Goal: Contribute content: Contribute content

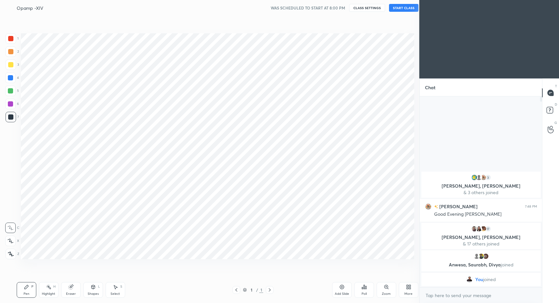
scroll to position [32446, 32314]
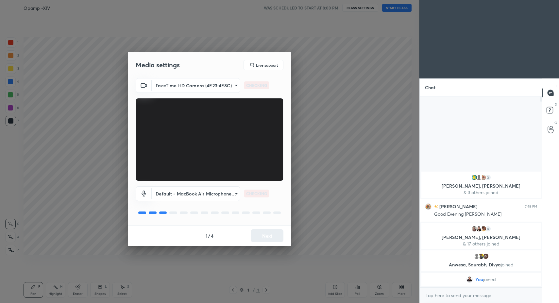
click at [268, 235] on div "1 / 4 Next" at bounding box center [210, 235] width 164 height 21
click at [268, 235] on button "Next" at bounding box center [267, 235] width 33 height 13
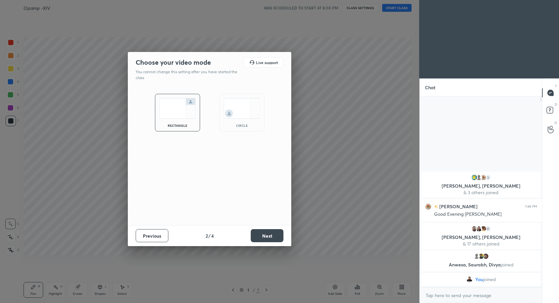
click at [268, 235] on button "Next" at bounding box center [267, 235] width 33 height 13
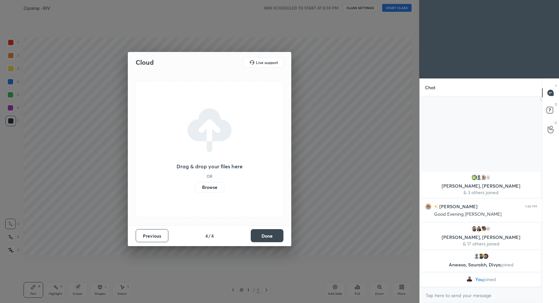
click at [268, 235] on button "Done" at bounding box center [267, 235] width 33 height 13
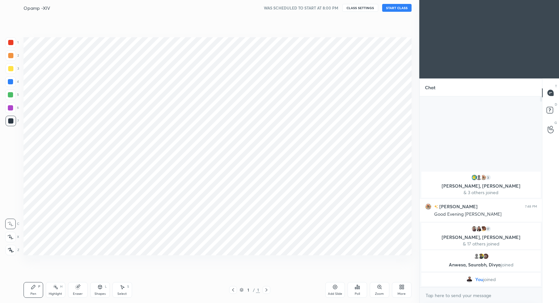
click at [268, 235] on div at bounding box center [210, 151] width 420 height 303
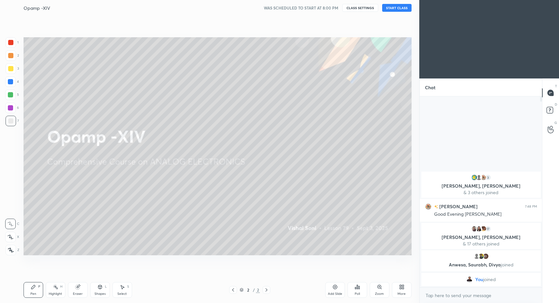
click at [397, 9] on button "START CLASS" at bounding box center [396, 8] width 29 height 8
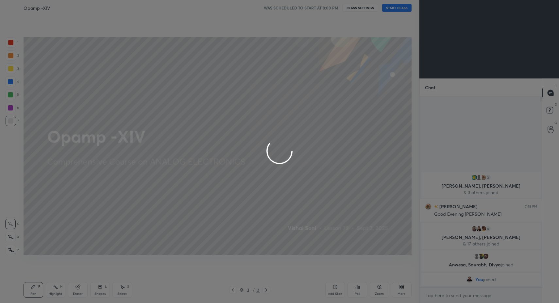
type textarea "x"
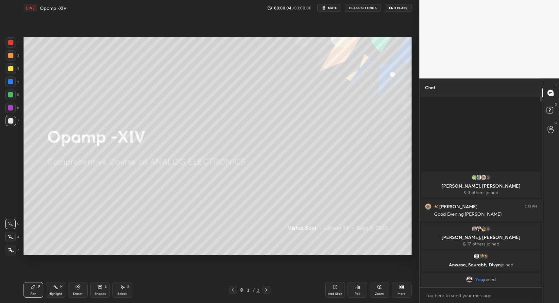
click at [6, 251] on div at bounding box center [11, 250] width 10 height 10
click at [10, 248] on icon at bounding box center [10, 250] width 5 height 4
click at [401, 287] on icon at bounding box center [401, 286] width 2 height 2
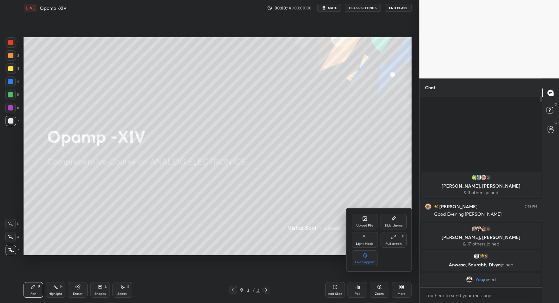
click at [287, 248] on div at bounding box center [279, 151] width 559 height 303
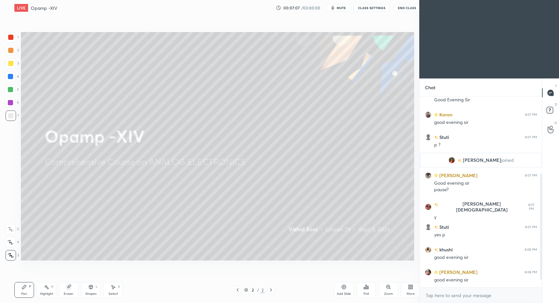
scroll to position [261, 393]
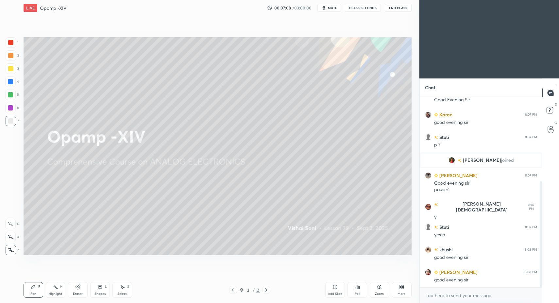
click at [401, 293] on div "More" at bounding box center [402, 293] width 8 height 3
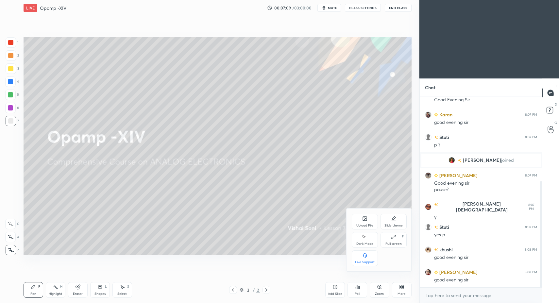
click at [364, 241] on icon at bounding box center [364, 237] width 5 height 8
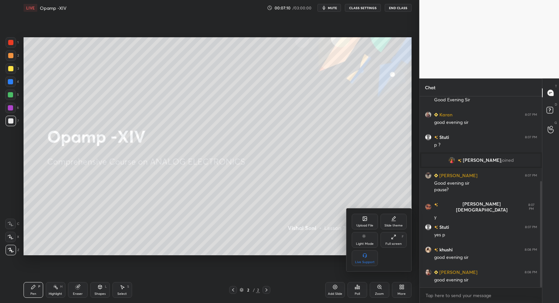
click at [358, 217] on div "Upload File" at bounding box center [365, 222] width 26 height 16
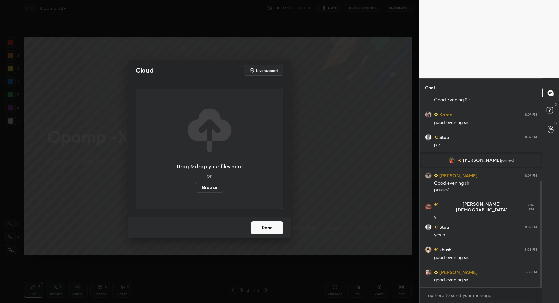
click at [212, 187] on label "Browse" at bounding box center [209, 187] width 29 height 10
click at [195, 187] on input "Browse" at bounding box center [195, 187] width 0 height 10
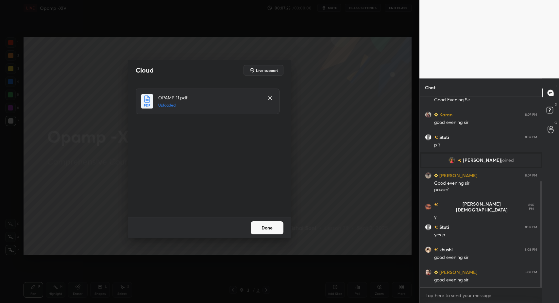
click at [264, 227] on button "Done" at bounding box center [267, 227] width 33 height 13
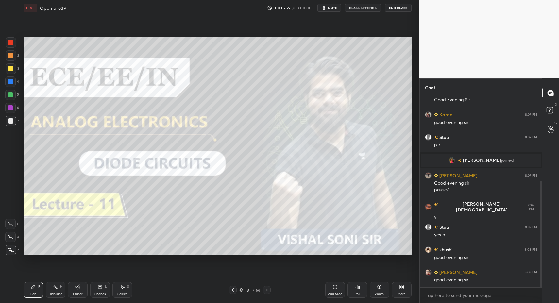
click at [267, 290] on icon at bounding box center [266, 289] width 5 height 5
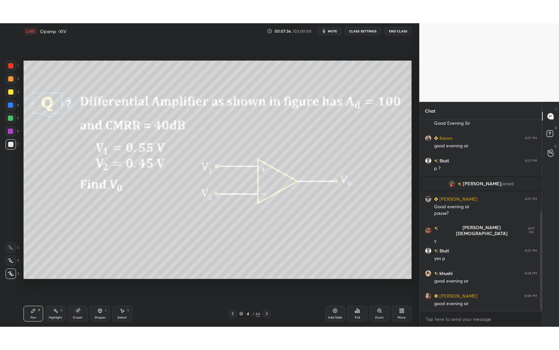
scroll to position [174, 0]
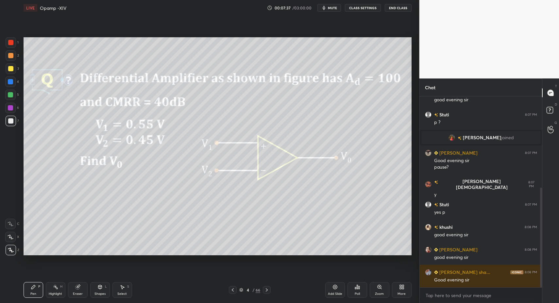
click at [397, 296] on div "More" at bounding box center [402, 290] width 20 height 16
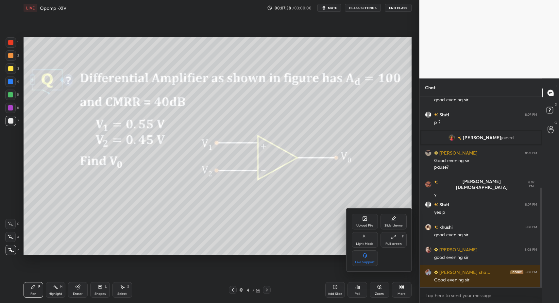
click at [392, 243] on div "Full screen" at bounding box center [394, 243] width 16 height 3
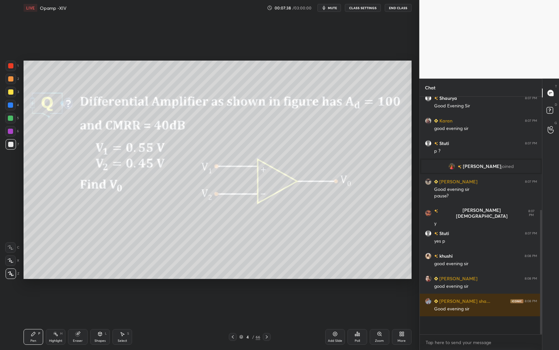
scroll to position [128, 0]
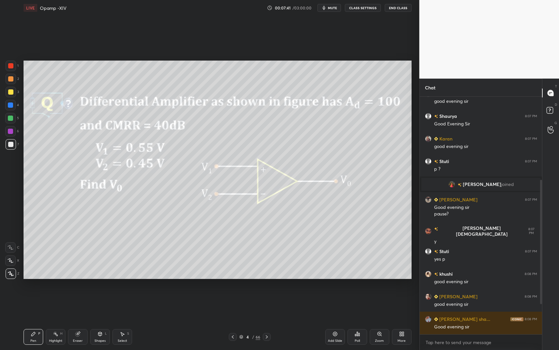
click at [58, 303] on icon at bounding box center [55, 333] width 5 height 5
click at [57, 303] on rect at bounding box center [56, 334] width 3 height 3
drag, startPoint x: 37, startPoint y: 328, endPoint x: 37, endPoint y: 334, distance: 5.6
click at [37, 303] on div "Pen P" at bounding box center [34, 337] width 20 height 16
drag, startPoint x: 37, startPoint y: 334, endPoint x: 38, endPoint y: 324, distance: 9.8
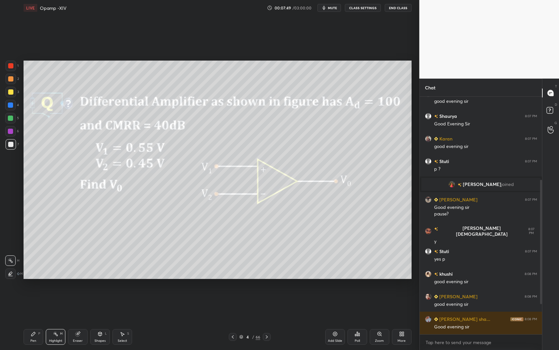
click at [37, 303] on div "Pen P" at bounding box center [34, 337] width 20 height 16
click at [12, 143] on div at bounding box center [10, 144] width 5 height 5
click at [36, 303] on icon at bounding box center [33, 333] width 5 height 5
click at [30, 303] on div "Pen P" at bounding box center [34, 337] width 20 height 16
click at [123, 303] on icon at bounding box center [122, 333] width 5 height 5
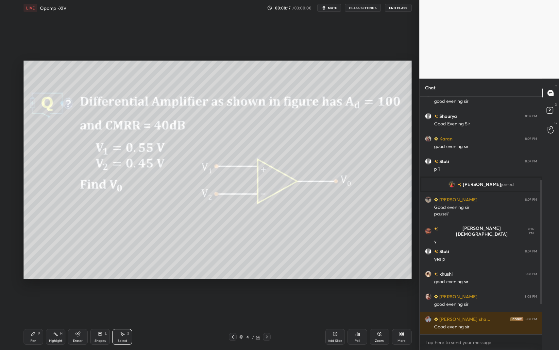
click at [113, 303] on div "Select S" at bounding box center [123, 337] width 20 height 16
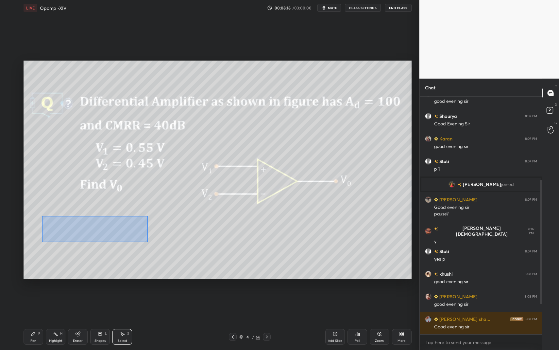
drag, startPoint x: 51, startPoint y: 220, endPoint x: 206, endPoint y: 257, distance: 159.0
click at [206, 258] on div "0 ° Undo Copy Duplicate Duplicate to new slide Delete" at bounding box center [218, 170] width 388 height 218
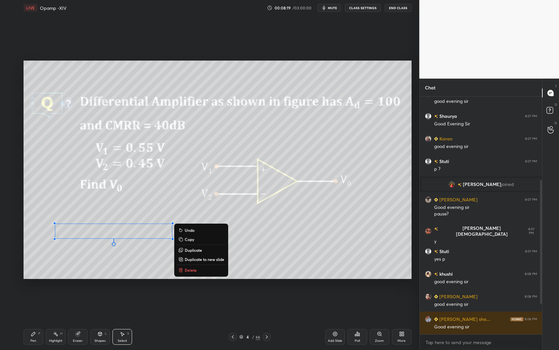
drag, startPoint x: 99, startPoint y: 334, endPoint x: 99, endPoint y: 329, distance: 4.6
click at [99, 303] on icon at bounding box center [99, 333] width 5 height 5
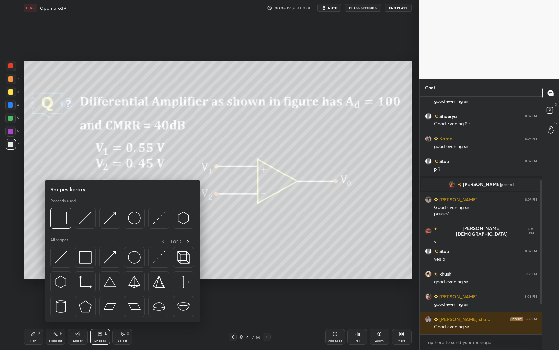
drag, startPoint x: 37, startPoint y: 339, endPoint x: 40, endPoint y: 319, distance: 20.1
click at [40, 303] on div "Pen P" at bounding box center [34, 337] width 20 height 16
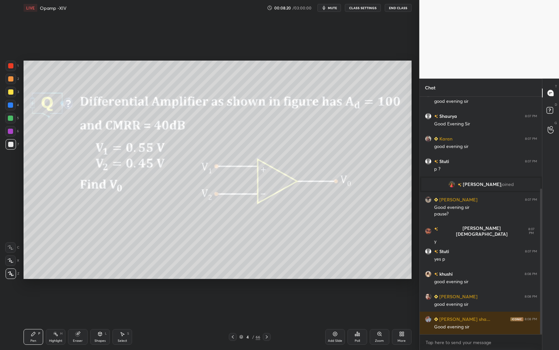
scroll to position [150, 0]
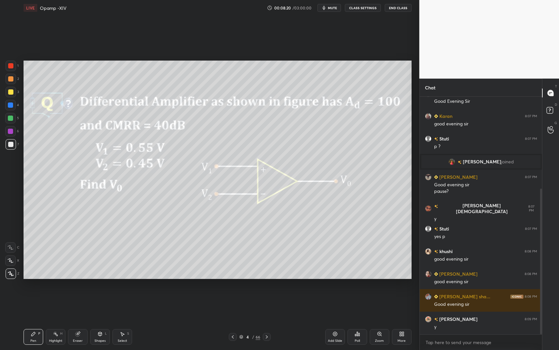
click at [11, 121] on div at bounding box center [10, 118] width 10 height 10
drag, startPoint x: 97, startPoint y: 331, endPoint x: 95, endPoint y: 324, distance: 7.6
click at [97, 303] on div "Shapes L" at bounding box center [100, 337] width 20 height 16
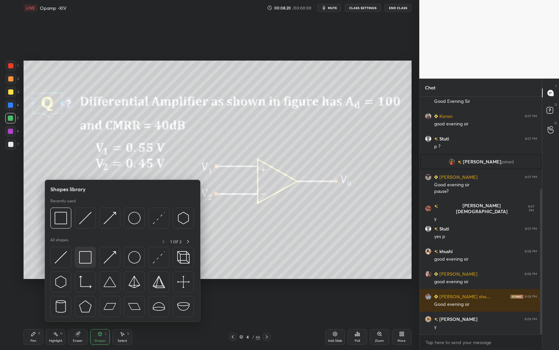
click at [78, 259] on div at bounding box center [85, 257] width 21 height 21
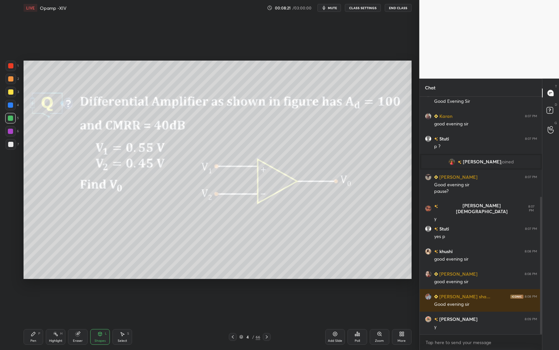
scroll to position [173, 0]
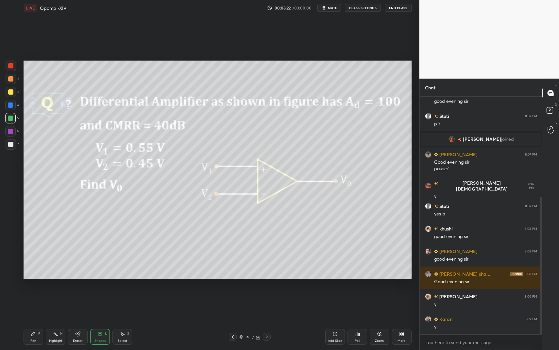
click at [39, 303] on div "Setting up your live class Poll for secs No correct answer Start poll" at bounding box center [217, 170] width 393 height 308
click at [35, 303] on div "Pen P Highlight H Eraser Shapes L Select S 4 / 66 Add Slide Poll Zoom More" at bounding box center [218, 336] width 388 height 26
click at [34, 303] on div "Pen P" at bounding box center [34, 337] width 20 height 16
click at [14, 147] on div at bounding box center [11, 144] width 10 height 10
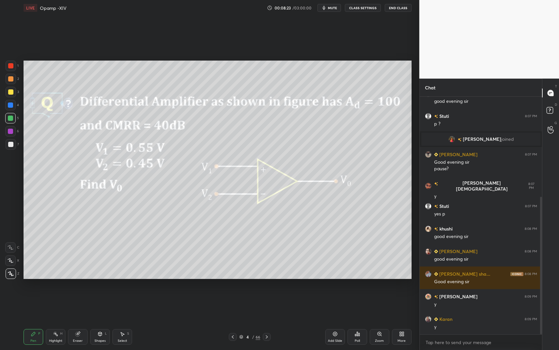
click at [9, 150] on div "7" at bounding box center [12, 145] width 13 height 13
drag, startPoint x: 44, startPoint y: 335, endPoint x: 52, endPoint y: 333, distance: 8.2
click at [41, 303] on div "Pen P Highlight H Eraser Shapes L Select S" at bounding box center [99, 337] width 151 height 16
click at [50, 303] on div "Highlight H" at bounding box center [56, 337] width 20 height 16
drag, startPoint x: 52, startPoint y: 332, endPoint x: 76, endPoint y: 287, distance: 50.8
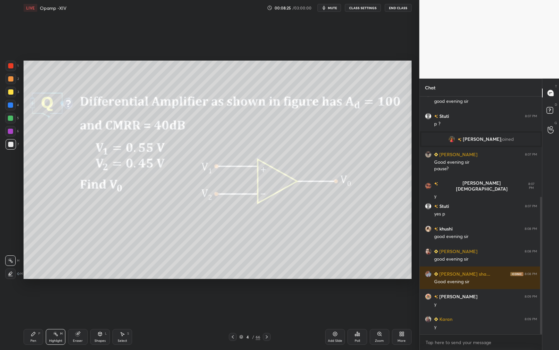
click at [51, 303] on div "Highlight H" at bounding box center [56, 337] width 20 height 16
drag, startPoint x: 334, startPoint y: 334, endPoint x: 294, endPoint y: 323, distance: 42.0
click at [334, 303] on icon at bounding box center [335, 334] width 2 height 2
drag, startPoint x: 37, startPoint y: 339, endPoint x: 36, endPoint y: 336, distance: 3.3
click at [37, 303] on div "Pen P" at bounding box center [34, 337] width 20 height 16
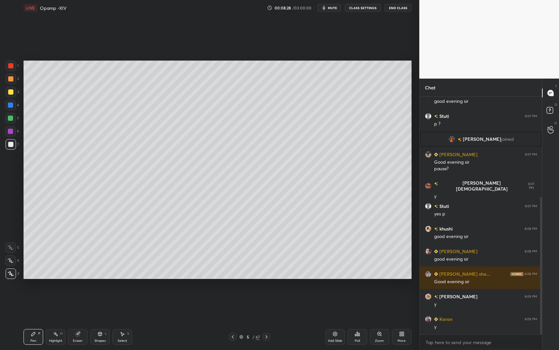
drag, startPoint x: 36, startPoint y: 336, endPoint x: 32, endPoint y: 338, distance: 4.3
click at [32, 303] on div "Pen P" at bounding box center [34, 337] width 20 height 16
drag, startPoint x: 115, startPoint y: 334, endPoint x: 122, endPoint y: 334, distance: 7.2
click at [115, 303] on div "Select S" at bounding box center [123, 337] width 20 height 16
drag, startPoint x: 123, startPoint y: 331, endPoint x: 111, endPoint y: 237, distance: 94.6
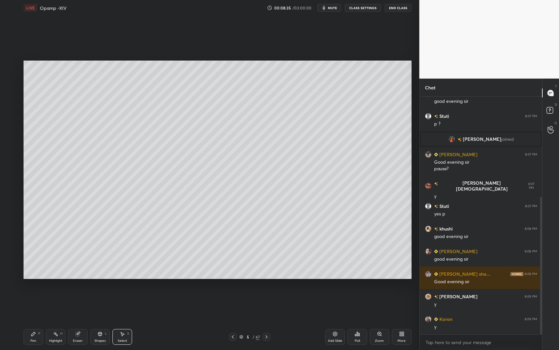
click at [122, 303] on div "Pen P Highlight H Eraser Shapes L Select S 5 / 67 Add Slide Poll Zoom More" at bounding box center [218, 336] width 388 height 26
drag, startPoint x: 68, startPoint y: 82, endPoint x: 71, endPoint y: 82, distance: 3.6
click at [100, 94] on div "0 ° Undo Copy Duplicate Duplicate to new slide Delete" at bounding box center [218, 170] width 388 height 218
drag, startPoint x: 79, startPoint y: 81, endPoint x: 101, endPoint y: 83, distance: 21.7
click at [103, 81] on div "0 ° Undo Copy Duplicate Duplicate to new slide Delete" at bounding box center [218, 170] width 388 height 218
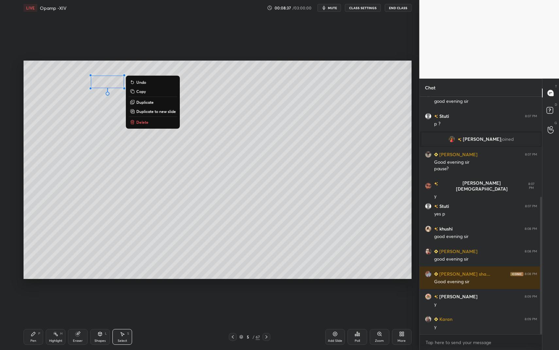
drag, startPoint x: 31, startPoint y: 335, endPoint x: 41, endPoint y: 282, distance: 53.9
click at [31, 303] on icon at bounding box center [33, 333] width 5 height 5
click at [29, 303] on div "LIVE Opamp -XIV 00:08:37 / 03:00:00 mute CLASS SETTINGS End Class 0 ° Undo Copy…" at bounding box center [217, 175] width 393 height 350
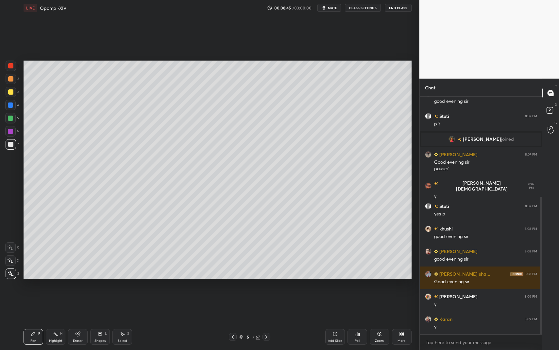
click at [34, 303] on div "Pen P" at bounding box center [34, 337] width 20 height 16
click at [31, 303] on div "LIVE Opamp -XIV 00:08:45 / 03:00:00 mute CLASS SETTINGS End Class Setting up yo…" at bounding box center [217, 175] width 393 height 350
drag, startPoint x: 44, startPoint y: 332, endPoint x: 38, endPoint y: 329, distance: 6.5
click at [44, 303] on div "Pen P Highlight H Eraser Shapes L Select S" at bounding box center [99, 337] width 151 height 16
click at [23, 303] on div "LIVE Opamp -XIV 00:08:49 / 03:00:00 mute CLASS SETTINGS End Class Setting up yo…" at bounding box center [217, 175] width 393 height 350
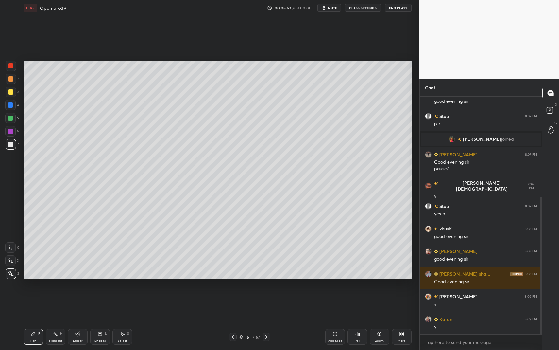
drag, startPoint x: 7, startPoint y: 94, endPoint x: 10, endPoint y: 96, distance: 3.4
click at [7, 94] on div at bounding box center [11, 92] width 10 height 10
click at [100, 303] on div "Pen P Highlight H Eraser Shapes L Select S 5 / 67 Add Slide Poll Zoom More" at bounding box center [218, 336] width 388 height 26
click at [101, 303] on icon at bounding box center [100, 333] width 4 height 1
drag, startPoint x: 123, startPoint y: 334, endPoint x: 123, endPoint y: 330, distance: 3.9
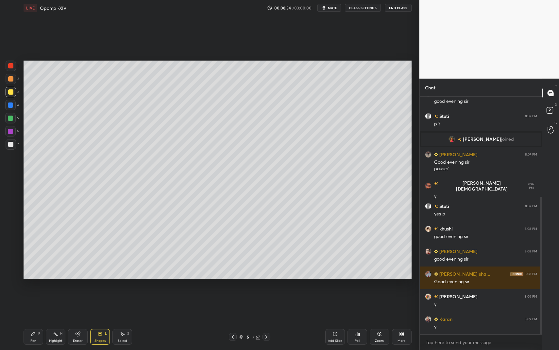
click at [122, 303] on icon at bounding box center [123, 334] width 4 height 4
drag, startPoint x: 123, startPoint y: 330, endPoint x: 100, endPoint y: 284, distance: 51.8
click at [122, 303] on div "Pen P Highlight H Eraser Shapes L Select S 5 / 67 Add Slide Poll Zoom More" at bounding box center [218, 336] width 388 height 26
drag, startPoint x: 71, startPoint y: 244, endPoint x: 106, endPoint y: 269, distance: 42.3
click at [106, 269] on div "0 ° Undo Copy Duplicate Duplicate to new slide Delete" at bounding box center [218, 170] width 388 height 218
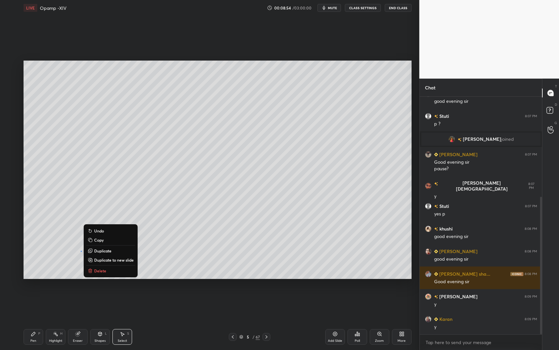
click at [102, 271] on p "Delete" at bounding box center [100, 270] width 12 height 5
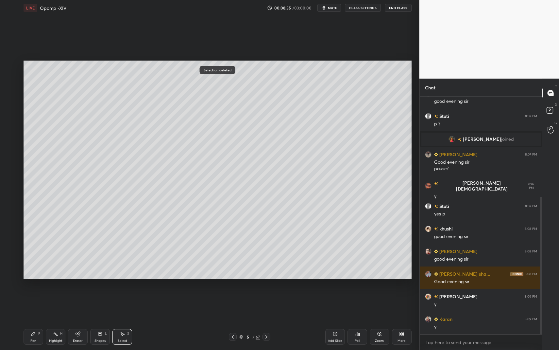
click at [99, 303] on div "Shapes L" at bounding box center [100, 337] width 20 height 16
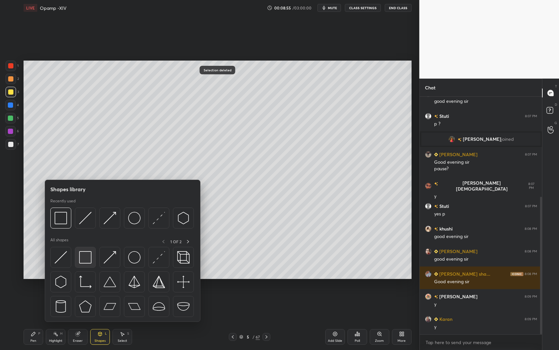
click at [82, 269] on div at bounding box center [122, 284] width 145 height 74
drag, startPoint x: 11, startPoint y: 79, endPoint x: 16, endPoint y: 80, distance: 4.4
click at [11, 79] on div at bounding box center [10, 78] width 5 height 5
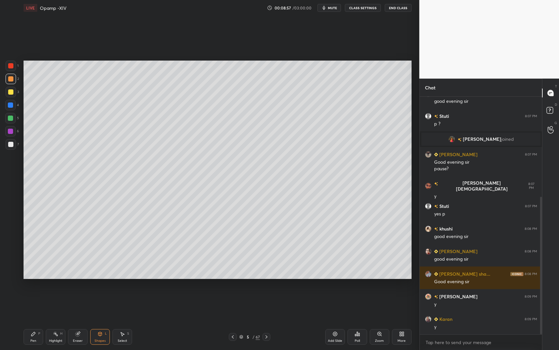
click at [38, 303] on div "Pen P" at bounding box center [34, 337] width 20 height 16
click at [35, 303] on div "Pen P Highlight H Eraser Shapes L Select S 5 / 67 Add Slide Poll Zoom More" at bounding box center [218, 336] width 388 height 26
drag, startPoint x: 13, startPoint y: 69, endPoint x: 17, endPoint y: 86, distance: 17.5
click at [13, 69] on div "1" at bounding box center [12, 67] width 13 height 13
click at [101, 303] on div "Shapes L" at bounding box center [100, 337] width 20 height 16
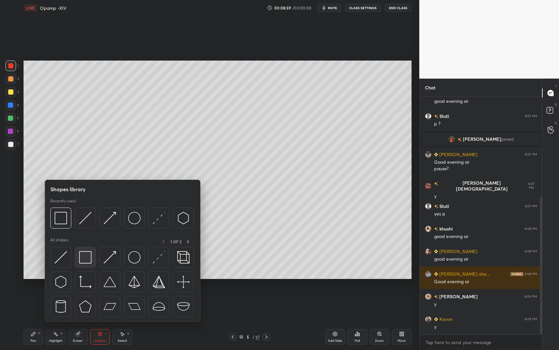
click at [76, 256] on div at bounding box center [85, 257] width 21 height 21
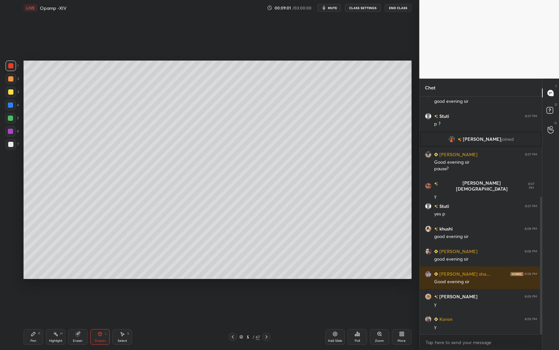
click at [7, 150] on div "7" at bounding box center [12, 145] width 13 height 13
click at [8, 146] on div at bounding box center [10, 144] width 5 height 5
click at [39, 303] on div "P" at bounding box center [39, 333] width 2 height 3
click at [35, 303] on icon at bounding box center [33, 333] width 5 height 5
click at [106, 303] on div "Shapes L" at bounding box center [100, 337] width 20 height 16
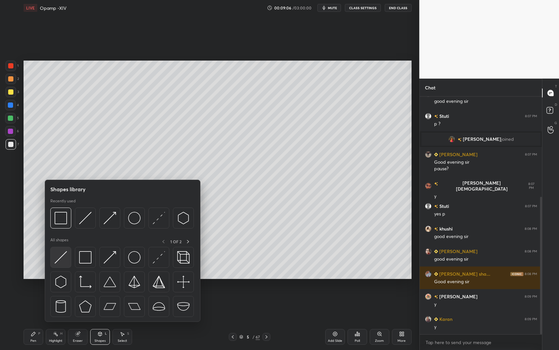
click at [60, 260] on img at bounding box center [61, 257] width 12 height 12
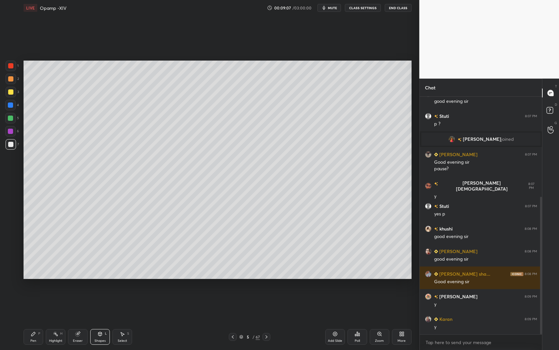
click at [35, 303] on div "Pen P Highlight H Eraser Shapes L Select S 5 / 67 Add Slide Poll Zoom More" at bounding box center [218, 336] width 388 height 26
drag, startPoint x: 31, startPoint y: 341, endPoint x: 31, endPoint y: 331, distance: 10.1
click at [31, 303] on div "Pen" at bounding box center [33, 340] width 6 height 3
drag, startPoint x: 99, startPoint y: 333, endPoint x: 99, endPoint y: 322, distance: 10.8
click at [100, 303] on div "Shapes L" at bounding box center [100, 337] width 20 height 16
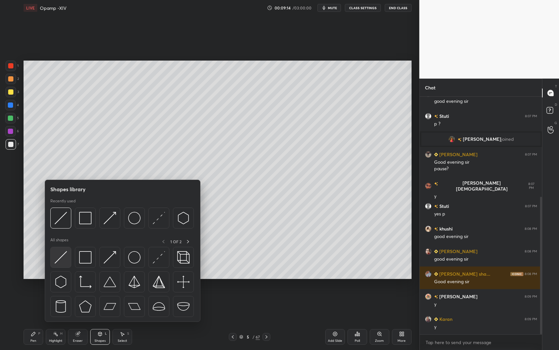
click at [61, 262] on img at bounding box center [61, 257] width 12 height 12
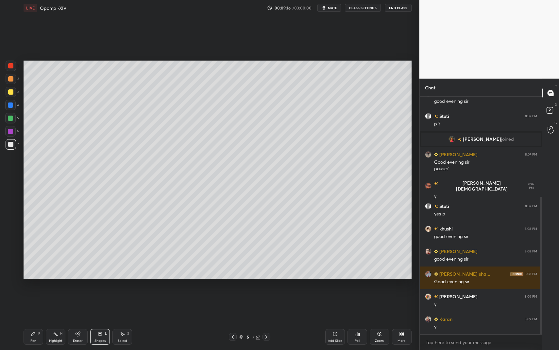
click at [31, 303] on icon at bounding box center [33, 333] width 5 height 5
drag, startPoint x: 27, startPoint y: 331, endPoint x: 31, endPoint y: 326, distance: 7.0
click at [27, 303] on div "Pen P" at bounding box center [34, 337] width 20 height 16
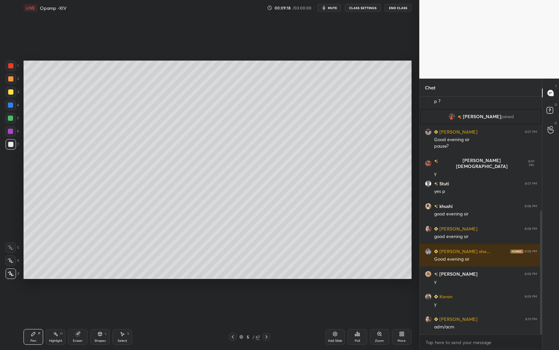
scroll to position [218, 0]
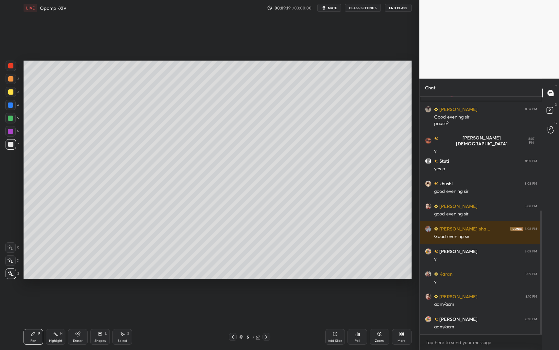
click at [233, 303] on icon at bounding box center [232, 336] width 5 height 5
click at [266, 303] on icon at bounding box center [266, 336] width 5 height 5
drag, startPoint x: 26, startPoint y: 336, endPoint x: 39, endPoint y: 329, distance: 14.3
click at [28, 303] on div "Pen P" at bounding box center [34, 337] width 20 height 16
click at [34, 303] on icon at bounding box center [33, 334] width 4 height 4
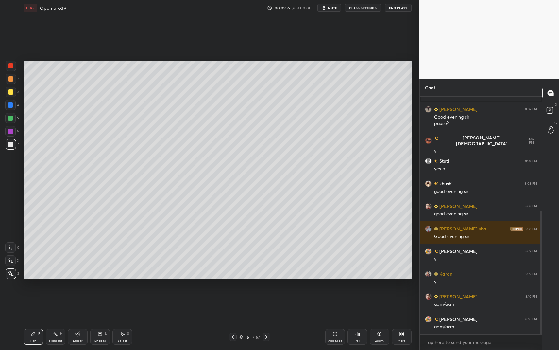
click at [235, 303] on icon at bounding box center [232, 336] width 5 height 5
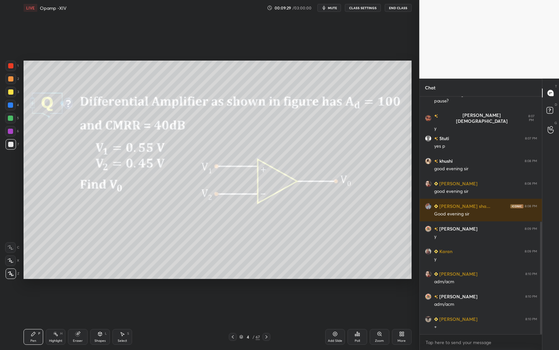
scroll to position [263, 0]
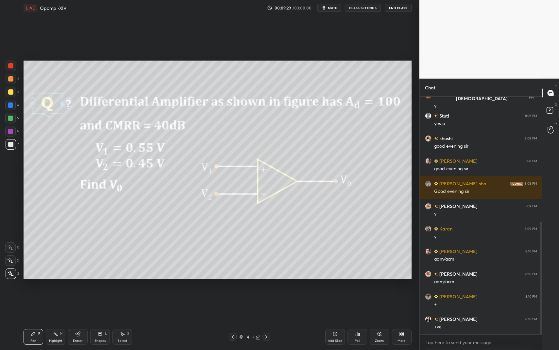
click at [265, 303] on icon at bounding box center [266, 336] width 5 height 5
drag, startPoint x: 41, startPoint y: 335, endPoint x: 106, endPoint y: 282, distance: 83.2
click at [41, 303] on div "Pen P" at bounding box center [34, 337] width 20 height 16
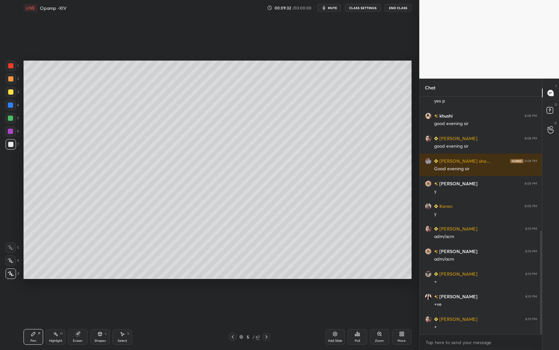
scroll to position [308, 0]
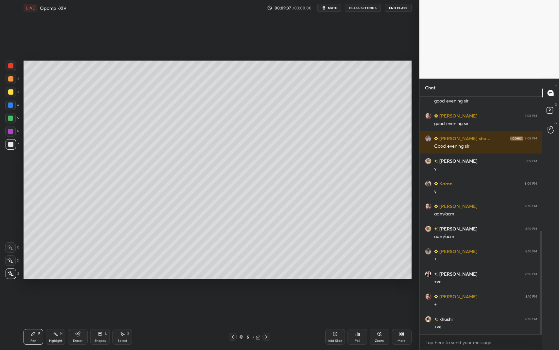
click at [104, 303] on div "Shapes L" at bounding box center [100, 337] width 20 height 16
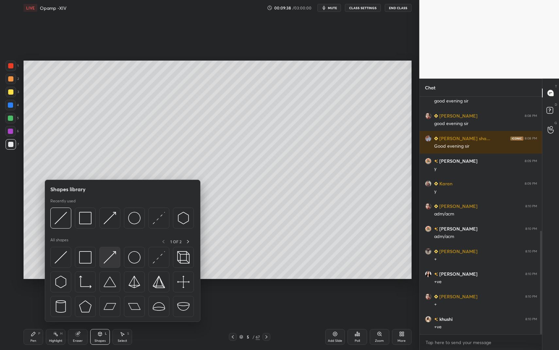
click at [110, 251] on img at bounding box center [110, 257] width 12 height 12
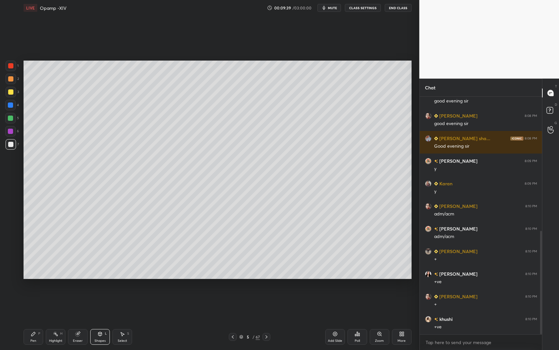
drag, startPoint x: 37, startPoint y: 337, endPoint x: 30, endPoint y: 339, distance: 7.2
click at [37, 303] on div "Pen P" at bounding box center [34, 337] width 20 height 16
click at [33, 303] on div "Pen P" at bounding box center [34, 337] width 20 height 16
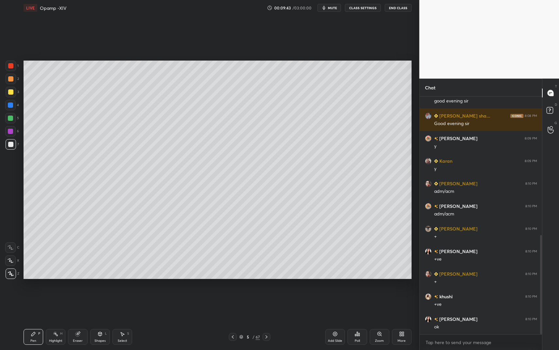
scroll to position [353, 0]
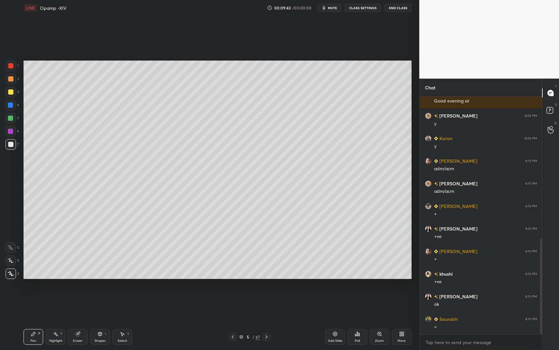
click at [11, 96] on div at bounding box center [11, 92] width 10 height 10
click at [100, 303] on icon at bounding box center [99, 333] width 5 height 5
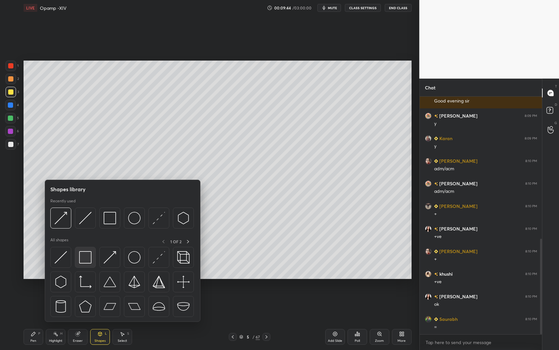
click at [80, 264] on div at bounding box center [85, 257] width 21 height 21
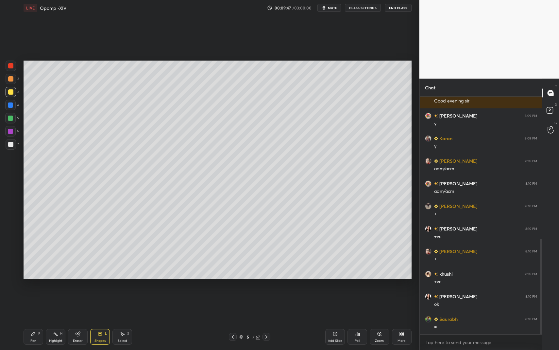
click at [10, 144] on div at bounding box center [10, 144] width 5 height 5
drag, startPoint x: 11, startPoint y: 72, endPoint x: 14, endPoint y: 70, distance: 3.8
click at [13, 72] on div "1" at bounding box center [12, 67] width 13 height 13
click at [11, 69] on div at bounding box center [11, 66] width 10 height 10
click at [89, 303] on div "Pen P Highlight H Eraser Shapes L Select S" at bounding box center [99, 337] width 151 height 16
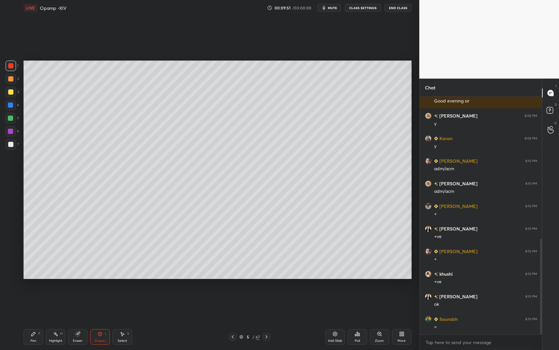
click at [100, 303] on div "Pen P Highlight H Eraser Shapes L Select S 5 / 67 Add Slide Poll Zoom More" at bounding box center [218, 336] width 388 height 26
click at [102, 303] on icon at bounding box center [99, 333] width 5 height 5
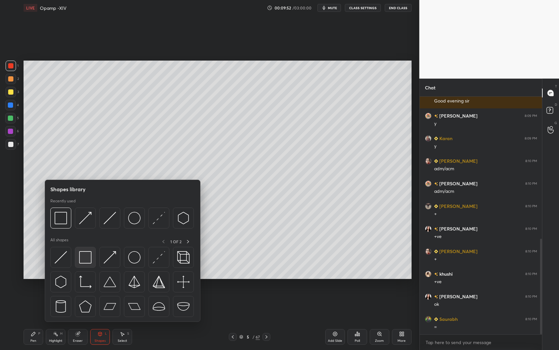
click at [82, 255] on img at bounding box center [85, 257] width 12 height 12
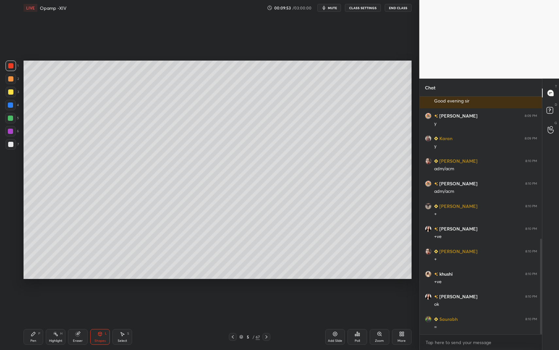
click at [118, 303] on div "Select S" at bounding box center [123, 337] width 20 height 16
drag, startPoint x: 125, startPoint y: 328, endPoint x: 91, endPoint y: 271, distance: 66.3
click at [124, 303] on div "Pen P Highlight H Eraser Shapes L Select S 5 / 67 Add Slide Poll Zoom More" at bounding box center [218, 336] width 388 height 26
drag, startPoint x: 86, startPoint y: 260, endPoint x: 100, endPoint y: 273, distance: 19.4
click at [99, 273] on div "0 ° Undo Copy Duplicate Duplicate to new slide Delete" at bounding box center [218, 170] width 388 height 218
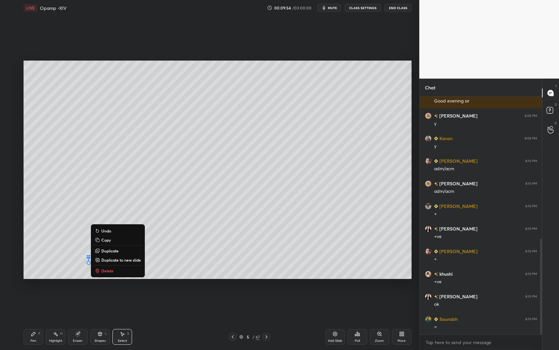
click at [105, 272] on p "Delete" at bounding box center [107, 270] width 12 height 5
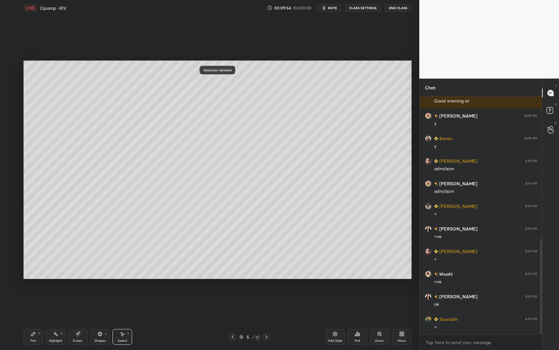
click at [33, 303] on icon at bounding box center [33, 333] width 5 height 5
drag, startPoint x: 33, startPoint y: 332, endPoint x: 29, endPoint y: 327, distance: 5.6
click at [33, 303] on icon at bounding box center [33, 333] width 5 height 5
click at [11, 143] on div at bounding box center [10, 144] width 5 height 5
click at [12, 146] on div at bounding box center [10, 144] width 5 height 5
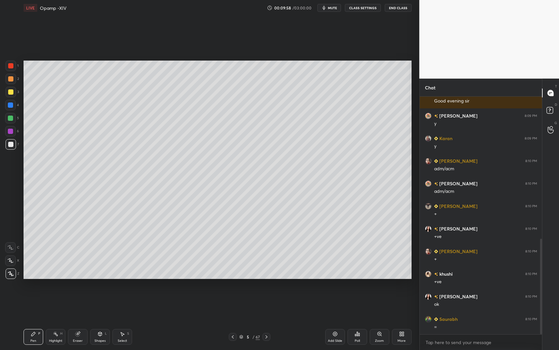
click at [232, 303] on icon at bounding box center [232, 336] width 5 height 5
click at [122, 303] on icon at bounding box center [123, 334] width 4 height 4
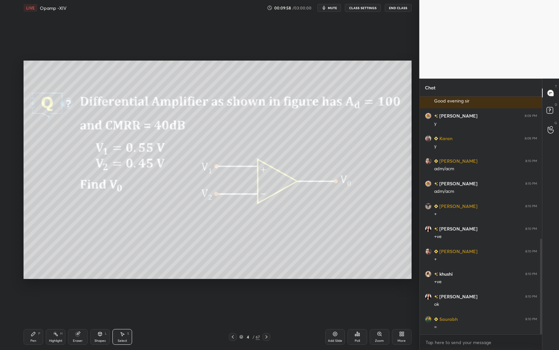
drag, startPoint x: 123, startPoint y: 333, endPoint x: 121, endPoint y: 326, distance: 6.9
click at [122, 303] on div "Select S" at bounding box center [123, 337] width 20 height 16
click at [265, 303] on icon at bounding box center [266, 336] width 5 height 5
click at [41, 303] on div "Pen P" at bounding box center [34, 337] width 20 height 16
click at [37, 303] on div "Pen P" at bounding box center [34, 337] width 20 height 16
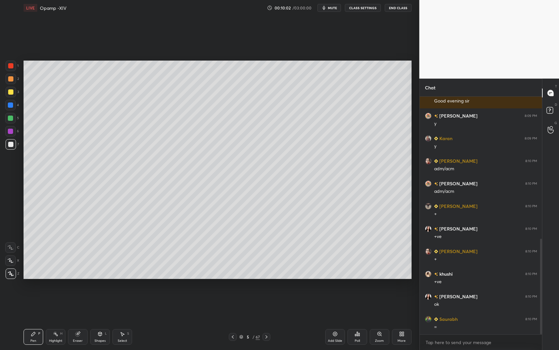
click at [233, 303] on icon at bounding box center [232, 336] width 5 height 5
click at [267, 303] on icon at bounding box center [266, 336] width 5 height 5
click at [233, 303] on icon at bounding box center [232, 336] width 5 height 5
click at [58, 303] on icon at bounding box center [55, 333] width 5 height 5
click at [55, 303] on div "Highlight H" at bounding box center [56, 337] width 20 height 16
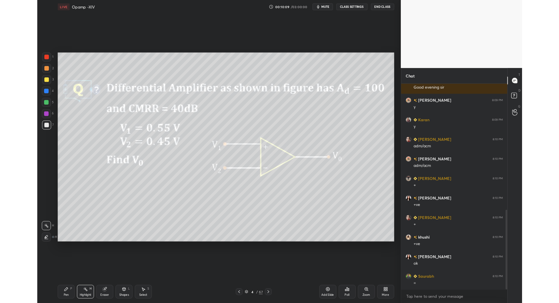
scroll to position [376, 0]
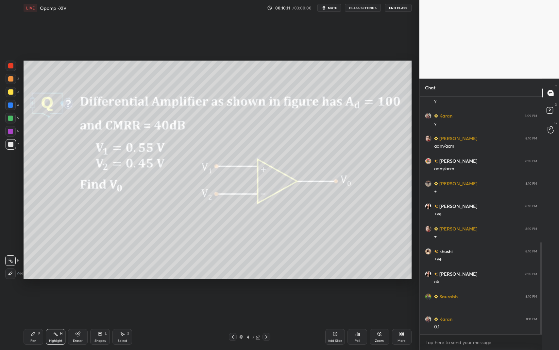
click at [267, 303] on div at bounding box center [267, 337] width 8 height 8
click at [40, 303] on div "P" at bounding box center [39, 333] width 2 height 3
click at [26, 303] on div "Pen P" at bounding box center [34, 337] width 20 height 16
click at [98, 303] on div "Shapes L" at bounding box center [100, 337] width 20 height 16
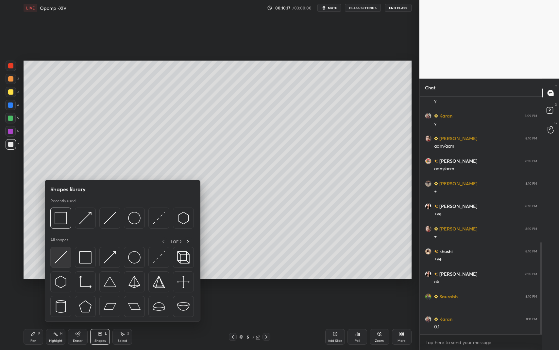
click at [67, 263] on div at bounding box center [60, 257] width 21 height 21
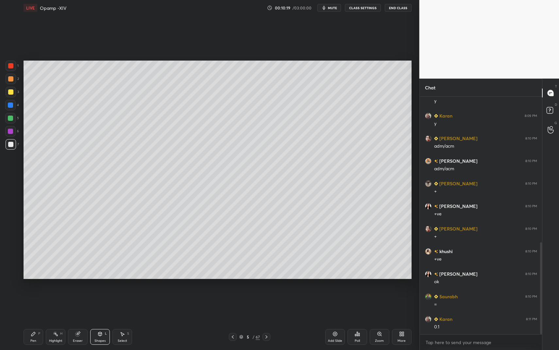
click at [24, 303] on div "Pen P" at bounding box center [34, 337] width 20 height 16
click at [25, 303] on div "LIVE Opamp -XIV 00:10:19 / 03:00:00 mute CLASS SETTINGS End Class Setting up yo…" at bounding box center [217, 175] width 393 height 350
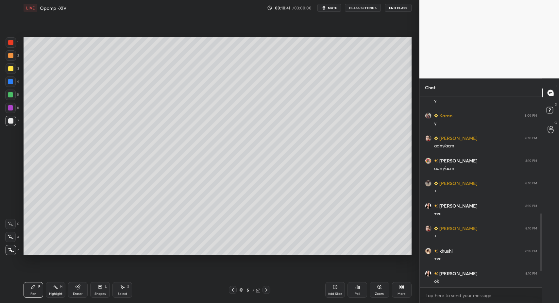
scroll to position [445, 0]
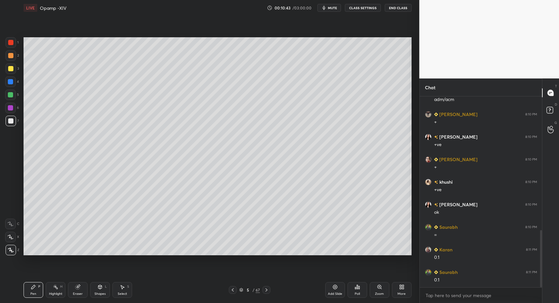
drag, startPoint x: 93, startPoint y: 297, endPoint x: 100, endPoint y: 285, distance: 14.4
click at [93, 297] on div "Shapes L" at bounding box center [100, 290] width 20 height 16
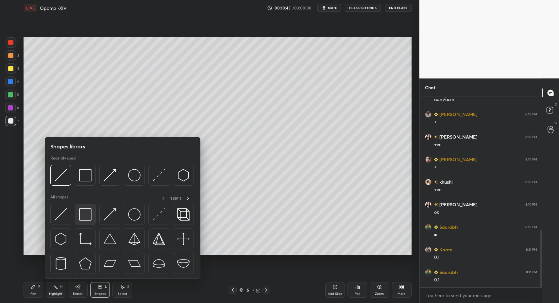
click at [84, 211] on img at bounding box center [85, 214] width 12 height 12
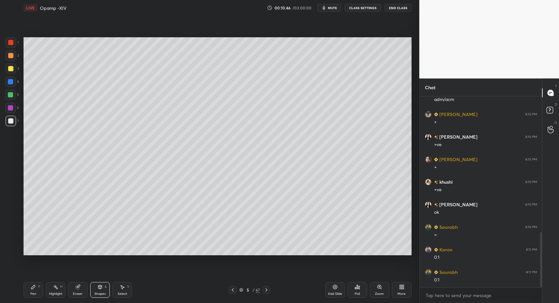
scroll to position [467, 0]
click at [29, 296] on div "Pen P" at bounding box center [34, 290] width 20 height 16
click at [29, 291] on div "Pen P" at bounding box center [34, 290] width 20 height 16
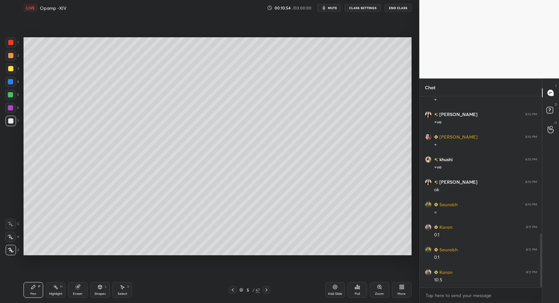
scroll to position [490, 0]
click at [12, 123] on div at bounding box center [10, 120] width 5 height 5
click at [268, 292] on icon at bounding box center [266, 289] width 5 height 5
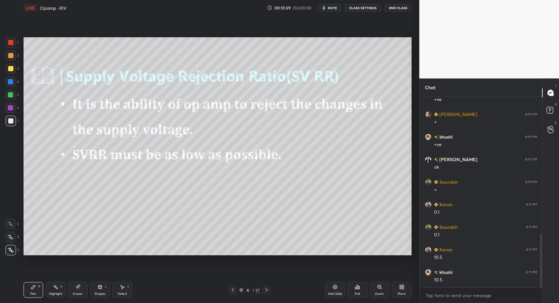
drag, startPoint x: 27, startPoint y: 295, endPoint x: 31, endPoint y: 294, distance: 3.7
click at [27, 295] on div "Pen P" at bounding box center [34, 290] width 20 height 16
drag, startPoint x: 36, startPoint y: 290, endPoint x: 44, endPoint y: 260, distance: 31.4
click at [35, 288] on div "Pen P" at bounding box center [34, 290] width 20 height 16
click at [29, 298] on div "Pen P Highlight H Eraser Shapes L Select S 6 / 67 Add Slide Poll Zoom More" at bounding box center [218, 290] width 388 height 26
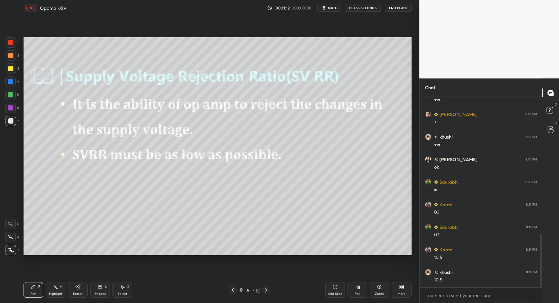
click at [30, 295] on div "Pen P" at bounding box center [34, 290] width 20 height 16
click at [13, 114] on div "6" at bounding box center [12, 109] width 14 height 13
click at [61, 293] on div "Pen P Highlight H Eraser Shapes L Select S" at bounding box center [99, 290] width 151 height 16
click at [58, 290] on div "Highlight H" at bounding box center [56, 290] width 20 height 16
click at [12, 123] on div at bounding box center [11, 121] width 10 height 10
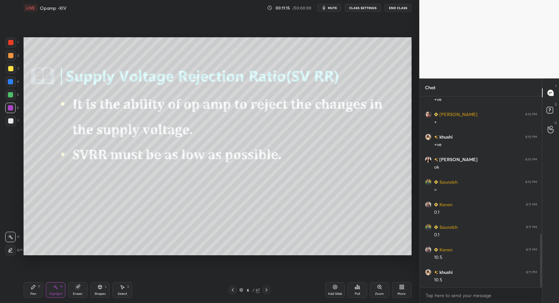
click at [7, 120] on div at bounding box center [11, 121] width 10 height 10
click at [42, 287] on div "Pen P" at bounding box center [34, 290] width 20 height 16
click at [18, 123] on div "7" at bounding box center [12, 121] width 13 height 10
drag, startPoint x: 31, startPoint y: 291, endPoint x: 45, endPoint y: 256, distance: 37.7
click at [31, 292] on div "Pen" at bounding box center [33, 293] width 6 height 3
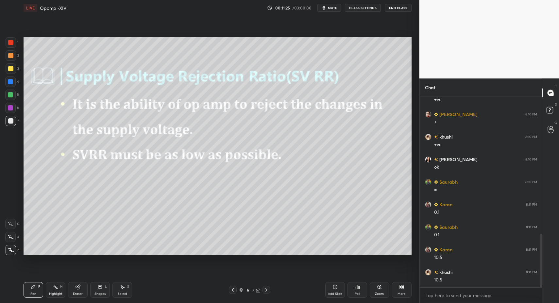
click at [9, 56] on div at bounding box center [10, 55] width 5 height 5
click at [6, 66] on div at bounding box center [11, 68] width 10 height 10
click at [10, 68] on div at bounding box center [10, 68] width 5 height 5
click at [102, 294] on div "Shapes" at bounding box center [100, 293] width 11 height 3
drag, startPoint x: 104, startPoint y: 293, endPoint x: 102, endPoint y: 287, distance: 6.2
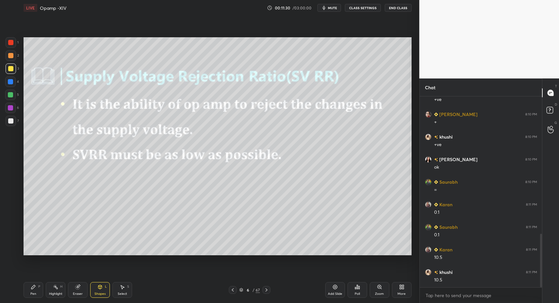
click at [104, 293] on div "Shapes" at bounding box center [100, 293] width 11 height 3
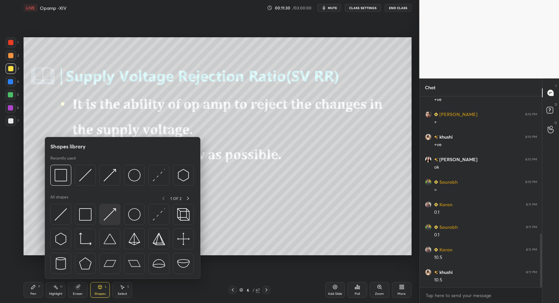
click at [110, 216] on img at bounding box center [110, 214] width 12 height 12
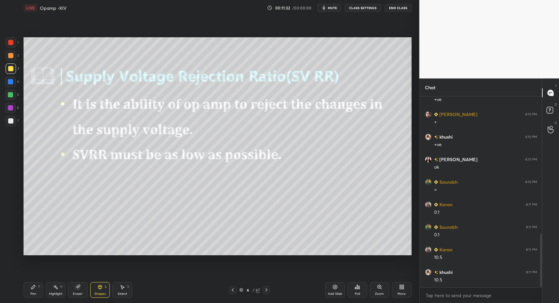
click at [27, 299] on div "Pen P Highlight H Eraser Shapes L Select S 6 / 67 Add Slide Poll Zoom More" at bounding box center [218, 290] width 388 height 26
drag, startPoint x: 34, startPoint y: 290, endPoint x: 36, endPoint y: 257, distance: 33.1
click at [34, 290] on div "Pen P" at bounding box center [34, 290] width 20 height 16
drag, startPoint x: 11, startPoint y: 121, endPoint x: 22, endPoint y: 138, distance: 19.9
click at [11, 121] on div at bounding box center [10, 120] width 5 height 5
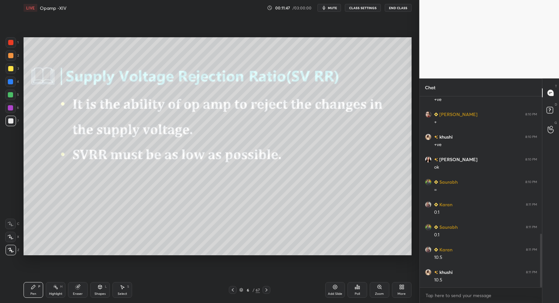
drag, startPoint x: 33, startPoint y: 302, endPoint x: 58, endPoint y: 271, distance: 39.5
click at [33, 300] on div "Pen P Highlight H Eraser Shapes L Select S 6 / 67 Add Slide Poll Zoom More" at bounding box center [218, 290] width 388 height 26
click at [38, 295] on div "Pen P" at bounding box center [34, 290] width 20 height 16
drag, startPoint x: 13, startPoint y: 123, endPoint x: 17, endPoint y: 129, distance: 7.3
click at [13, 123] on div at bounding box center [11, 121] width 10 height 10
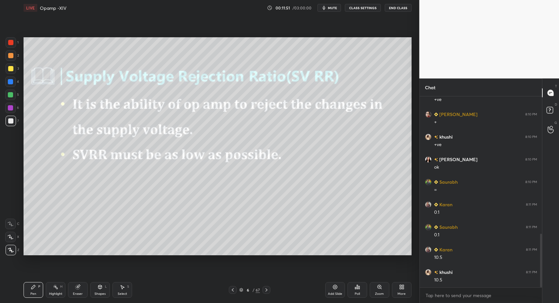
click at [132, 296] on div "Select S" at bounding box center [123, 290] width 20 height 16
click at [121, 292] on div "Select" at bounding box center [122, 293] width 9 height 3
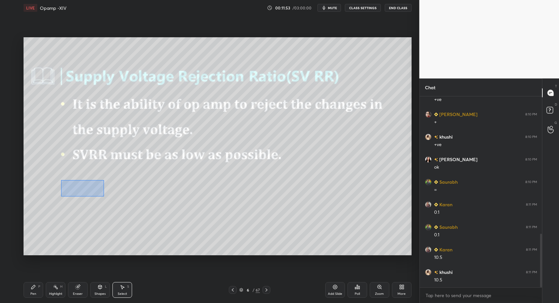
drag, startPoint x: 61, startPoint y: 180, endPoint x: 163, endPoint y: 203, distance: 104.1
click at [190, 213] on div "0 ° Undo Copy Duplicate Duplicate to new slide Delete" at bounding box center [218, 146] width 388 height 218
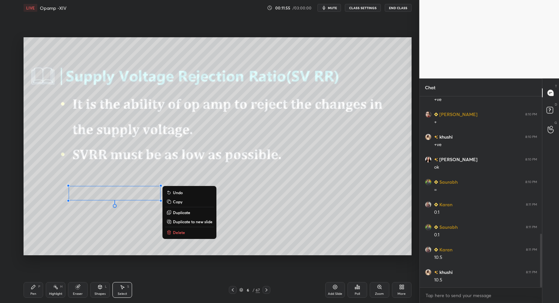
click at [44, 293] on div "Pen P Highlight H Eraser Shapes L Select S" at bounding box center [99, 290] width 151 height 16
drag, startPoint x: 35, startPoint y: 290, endPoint x: 27, endPoint y: 256, distance: 35.6
click at [34, 289] on div "Pen P" at bounding box center [34, 290] width 20 height 16
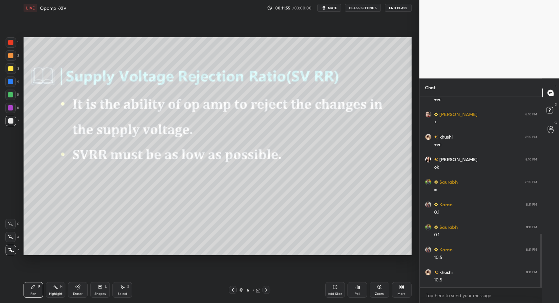
drag, startPoint x: 5, startPoint y: 124, endPoint x: 11, endPoint y: 124, distance: 6.2
click at [7, 123] on div "1 2 3 4 5 6 7 C X Z C X Z E E Erase all H H" at bounding box center [10, 146] width 21 height 218
click at [11, 123] on div at bounding box center [11, 121] width 10 height 10
click at [122, 293] on div "Select" at bounding box center [122, 293] width 9 height 3
click at [125, 289] on div "Select S" at bounding box center [123, 290] width 20 height 16
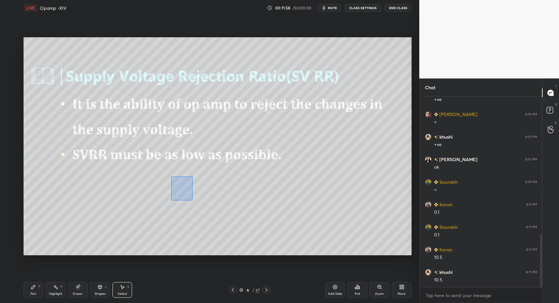
drag, startPoint x: 176, startPoint y: 185, endPoint x: 196, endPoint y: 205, distance: 27.8
click at [194, 203] on div "0 ° Undo Copy Duplicate Duplicate to new slide Delete" at bounding box center [218, 146] width 388 height 218
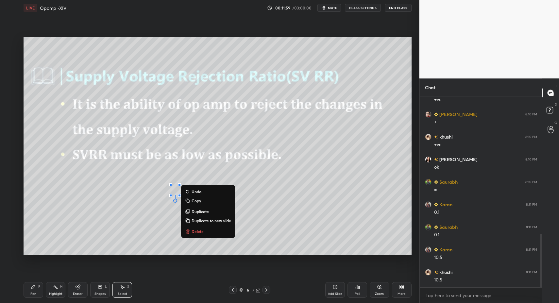
click at [195, 231] on p "Delete" at bounding box center [198, 231] width 12 height 5
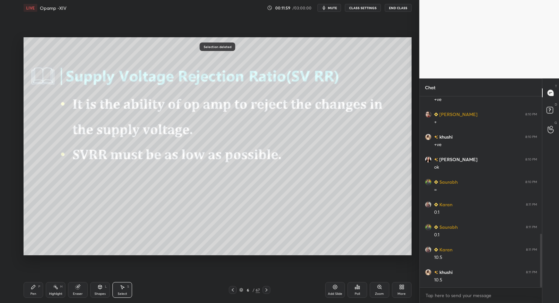
click at [34, 296] on div "Pen P" at bounding box center [34, 290] width 20 height 16
click at [30, 292] on div "Pen P" at bounding box center [34, 290] width 20 height 16
click at [97, 288] on div "Shapes L" at bounding box center [100, 290] width 20 height 16
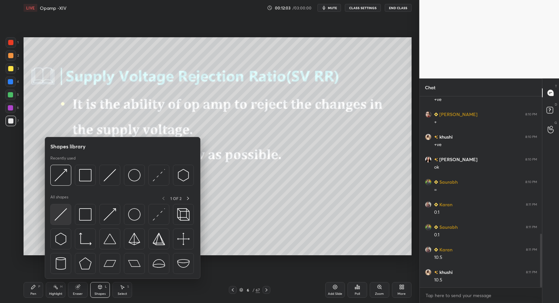
click at [63, 212] on img at bounding box center [61, 214] width 12 height 12
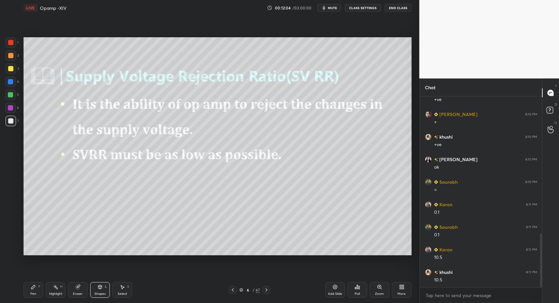
click at [34, 297] on div "Pen P Highlight H Eraser Shapes L Select S 6 / 67 Add Slide Poll Zoom More" at bounding box center [218, 290] width 388 height 26
click at [33, 295] on div "Pen" at bounding box center [33, 293] width 6 height 3
click at [11, 53] on div at bounding box center [10, 55] width 5 height 5
drag, startPoint x: 97, startPoint y: 293, endPoint x: 98, endPoint y: 289, distance: 4.4
click at [96, 294] on div "Shapes" at bounding box center [100, 293] width 11 height 3
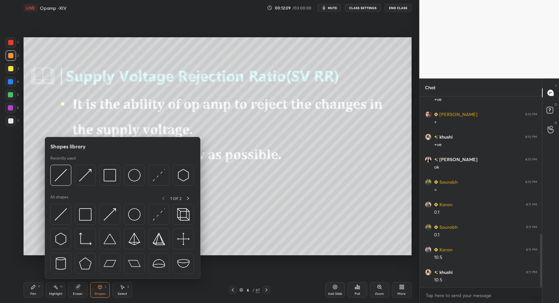
click at [69, 201] on div "All shapes 1 OF 2" at bounding box center [122, 199] width 145 height 8
click at [60, 219] on img at bounding box center [61, 214] width 12 height 12
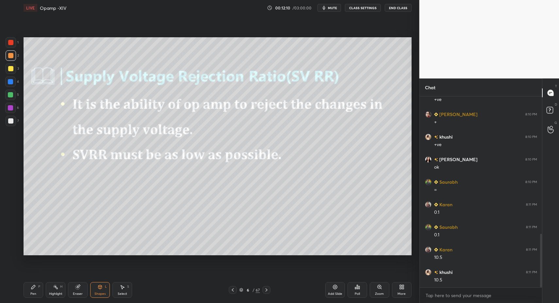
click at [99, 291] on div "Shapes L" at bounding box center [100, 290] width 20 height 16
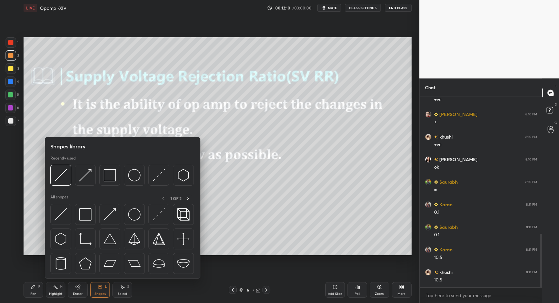
click at [116, 202] on div "All shapes 1 OF 2" at bounding box center [122, 199] width 145 height 8
click at [111, 220] on img at bounding box center [110, 214] width 12 height 12
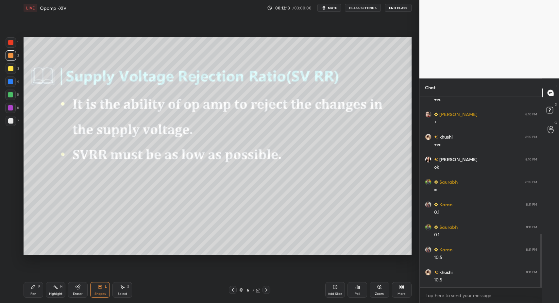
click at [42, 295] on div "Pen P" at bounding box center [34, 290] width 20 height 16
click at [35, 295] on div "Pen P" at bounding box center [34, 290] width 20 height 16
click at [9, 73] on div at bounding box center [11, 68] width 10 height 10
click at [97, 297] on div "Shapes L" at bounding box center [100, 290] width 20 height 16
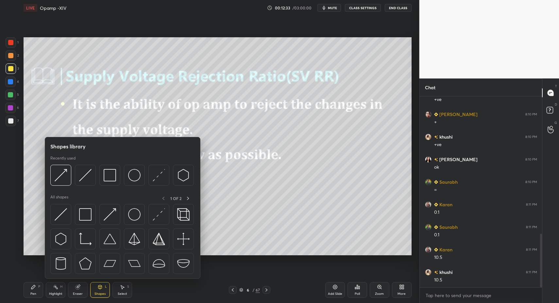
drag, startPoint x: 33, startPoint y: 292, endPoint x: 30, endPoint y: 290, distance: 3.4
click at [33, 292] on div "Pen" at bounding box center [33, 293] width 6 height 3
click at [30, 290] on div "Pen P" at bounding box center [34, 290] width 20 height 16
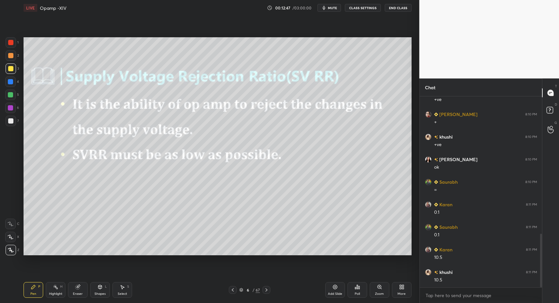
click at [13, 79] on div at bounding box center [10, 82] width 10 height 10
click at [12, 86] on div at bounding box center [10, 82] width 10 height 10
click at [17, 240] on div "X" at bounding box center [12, 237] width 14 height 10
click at [13, 237] on icon at bounding box center [11, 237] width 6 height 5
click at [98, 293] on div "Shapes" at bounding box center [100, 293] width 11 height 3
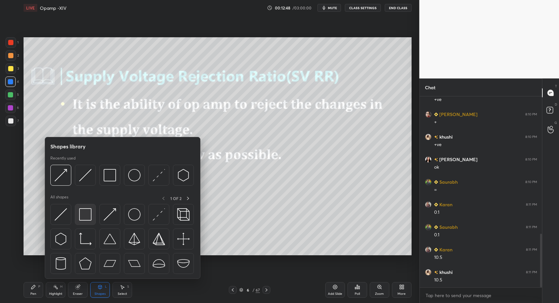
click at [86, 221] on div at bounding box center [85, 214] width 21 height 21
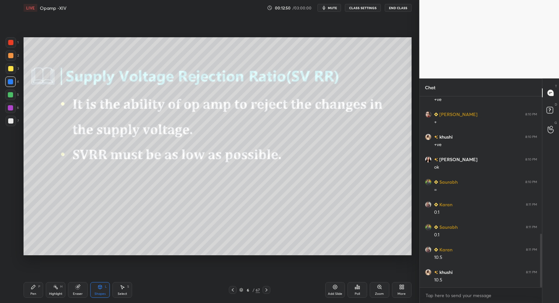
drag, startPoint x: 25, startPoint y: 298, endPoint x: 25, endPoint y: 292, distance: 5.9
click at [25, 298] on div "Pen P Highlight H Eraser Shapes L Select S 6 / 67 Add Slide Poll Zoom More" at bounding box center [218, 290] width 388 height 26
click at [22, 296] on div "LIVE Opamp -XIV 00:12:50 / 03:00:00 mute CLASS SETTINGS End Class Setting up yo…" at bounding box center [217, 151] width 393 height 303
click at [1, 128] on div "1 2 3 4 5 6 7 C X Z C X Z E E Erase all H H" at bounding box center [10, 146] width 21 height 218
click at [8, 125] on div at bounding box center [11, 121] width 10 height 10
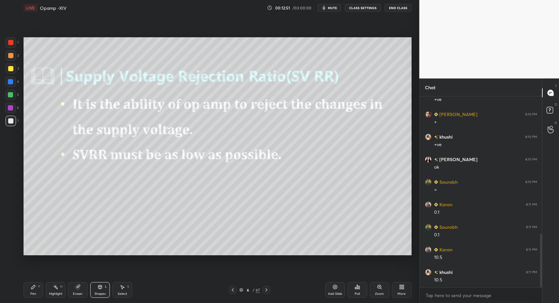
click at [31, 291] on div "Pen P" at bounding box center [34, 290] width 20 height 16
click at [12, 40] on div at bounding box center [10, 42] width 5 height 5
drag, startPoint x: 12, startPoint y: 40, endPoint x: 10, endPoint y: 43, distance: 4.0
click at [12, 40] on div at bounding box center [10, 42] width 5 height 5
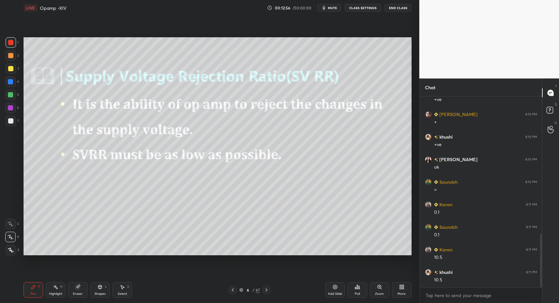
click at [7, 217] on div "1 2 3 4 5 6 7 C X Z C X Z E E Erase all H H" at bounding box center [10, 146] width 21 height 218
click at [11, 223] on icon at bounding box center [11, 224] width 6 height 5
click at [97, 291] on div "Shapes L" at bounding box center [100, 290] width 20 height 16
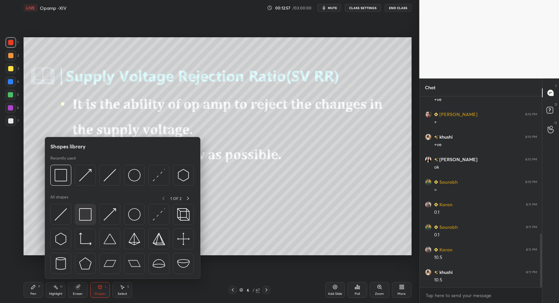
click at [80, 219] on img at bounding box center [85, 214] width 12 height 12
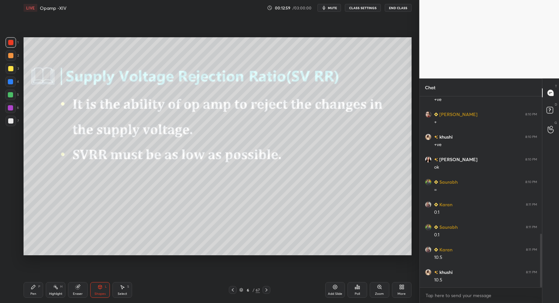
drag, startPoint x: 35, startPoint y: 300, endPoint x: 32, endPoint y: 288, distance: 11.4
click at [35, 298] on div "Pen P Highlight H Eraser Shapes L Select S 6 / 67 Add Slide Poll Zoom More" at bounding box center [218, 290] width 388 height 26
click at [33, 295] on div "Pen" at bounding box center [33, 293] width 6 height 3
drag, startPoint x: 13, startPoint y: 120, endPoint x: 13, endPoint y: 124, distance: 4.3
click at [13, 121] on div at bounding box center [10, 120] width 5 height 5
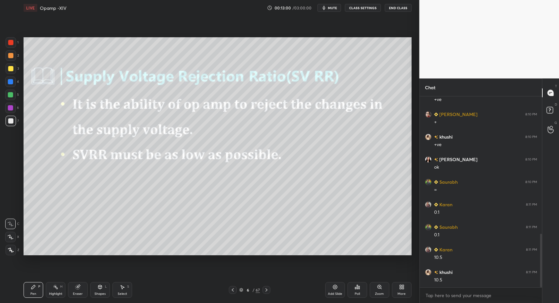
click at [18, 253] on div "Z" at bounding box center [13, 250] width 14 height 10
click at [13, 249] on icon at bounding box center [11, 250] width 6 height 5
click at [10, 127] on div "7" at bounding box center [12, 122] width 13 height 13
click at [334, 291] on div "Add Slide" at bounding box center [335, 290] width 20 height 16
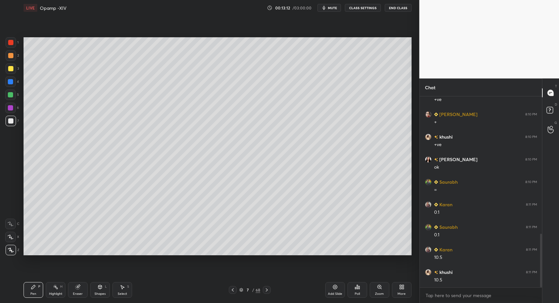
drag, startPoint x: 35, startPoint y: 297, endPoint x: 37, endPoint y: 272, distance: 24.3
click at [35, 297] on div "Pen P" at bounding box center [34, 290] width 20 height 16
drag, startPoint x: 14, startPoint y: 125, endPoint x: 21, endPoint y: 113, distance: 13.8
click at [15, 120] on div at bounding box center [11, 121] width 10 height 10
click at [26, 291] on div "Pen P" at bounding box center [34, 290] width 20 height 16
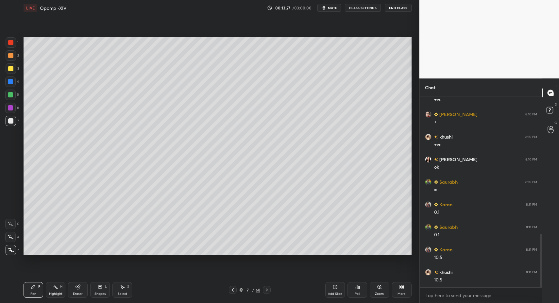
click at [39, 292] on div "Pen P" at bounding box center [34, 290] width 20 height 16
click at [7, 65] on div at bounding box center [11, 68] width 10 height 10
click at [13, 72] on div at bounding box center [11, 68] width 10 height 10
click at [101, 295] on div "Shapes" at bounding box center [100, 293] width 11 height 3
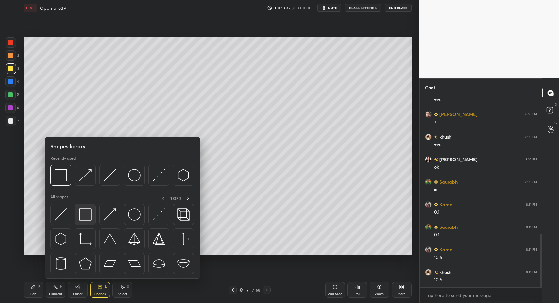
click at [85, 218] on img at bounding box center [85, 214] width 12 height 12
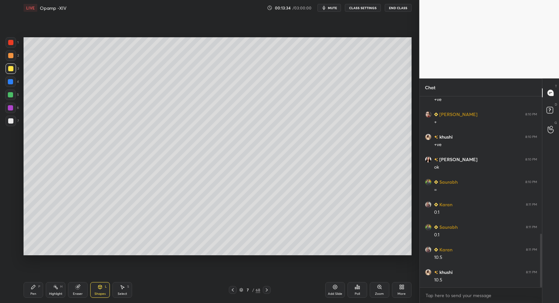
click at [10, 120] on div at bounding box center [10, 120] width 5 height 5
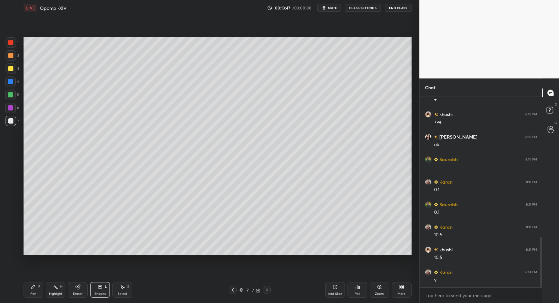
scroll to position [535, 0]
click at [6, 43] on div at bounding box center [11, 42] width 10 height 10
drag, startPoint x: 11, startPoint y: 45, endPoint x: 14, endPoint y: 44, distance: 3.5
click at [14, 44] on div at bounding box center [11, 42] width 10 height 10
click at [31, 292] on div "Pen P" at bounding box center [34, 290] width 20 height 16
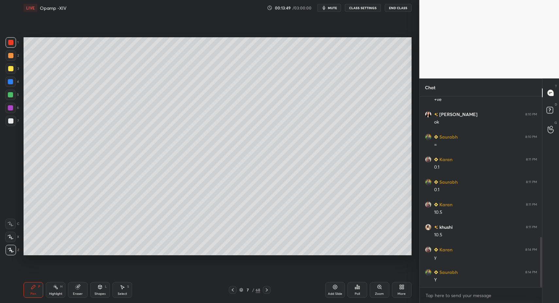
click at [28, 286] on div "Pen P" at bounding box center [34, 290] width 20 height 16
click at [12, 221] on div at bounding box center [10, 224] width 10 height 10
drag, startPoint x: 12, startPoint y: 221, endPoint x: 23, endPoint y: 225, distance: 11.9
click at [12, 221] on div at bounding box center [10, 224] width 10 height 10
click at [105, 287] on div "L" at bounding box center [106, 286] width 2 height 3
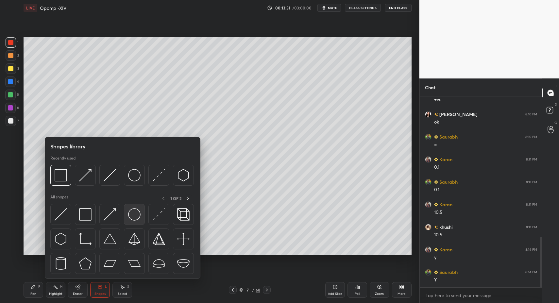
click at [130, 215] on img at bounding box center [134, 214] width 12 height 12
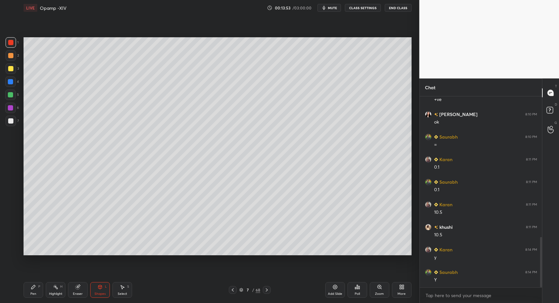
drag, startPoint x: 33, startPoint y: 299, endPoint x: 31, endPoint y: 293, distance: 5.6
click at [33, 299] on div "Pen P Highlight H Eraser Shapes L Select S 7 / 68 Add Slide Poll Zoom More" at bounding box center [218, 290] width 388 height 26
drag, startPoint x: 31, startPoint y: 293, endPoint x: 36, endPoint y: 257, distance: 36.3
click at [31, 293] on div "Pen" at bounding box center [33, 293] width 6 height 3
click at [10, 96] on div at bounding box center [10, 94] width 5 height 5
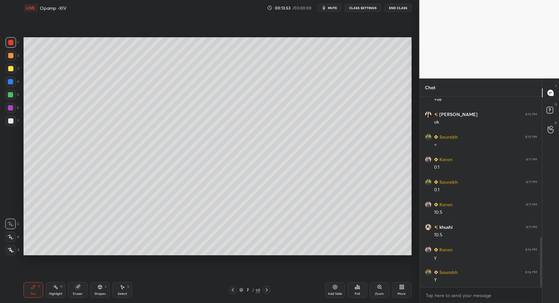
click at [12, 93] on div at bounding box center [10, 94] width 5 height 5
click at [10, 83] on div at bounding box center [10, 81] width 5 height 5
click at [13, 237] on icon at bounding box center [11, 237] width 6 height 5
click at [10, 247] on div at bounding box center [11, 250] width 10 height 10
drag, startPoint x: 9, startPoint y: 252, endPoint x: 63, endPoint y: 260, distance: 53.8
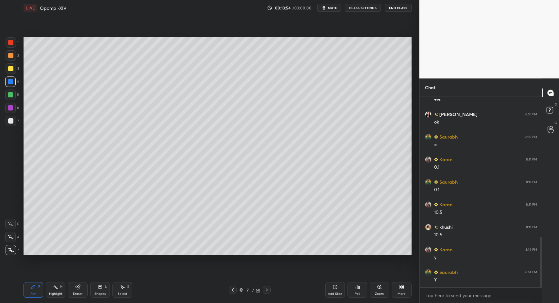
click at [10, 251] on icon at bounding box center [11, 250] width 6 height 5
click at [99, 286] on icon at bounding box center [100, 286] width 4 height 1
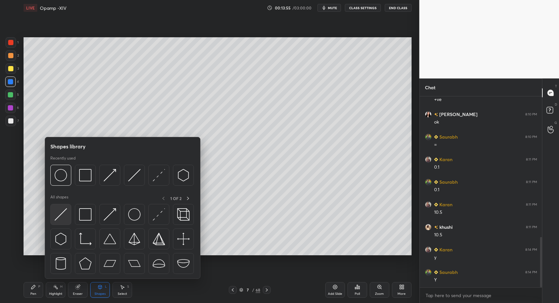
click at [55, 215] on img at bounding box center [61, 214] width 12 height 12
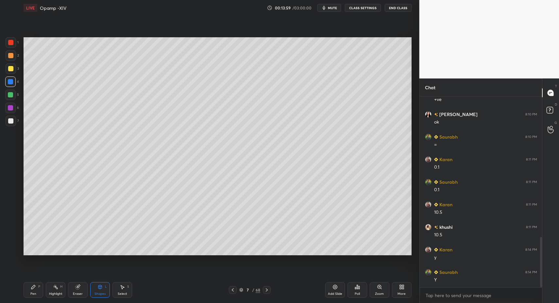
click at [10, 122] on div at bounding box center [10, 120] width 5 height 5
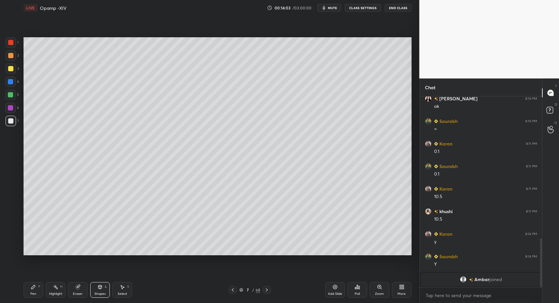
drag, startPoint x: 31, startPoint y: 288, endPoint x: 33, endPoint y: 284, distance: 4.9
click at [34, 286] on icon at bounding box center [33, 287] width 5 height 5
click at [33, 284] on div "Pen P" at bounding box center [34, 290] width 20 height 16
click at [16, 123] on div "7" at bounding box center [12, 121] width 13 height 10
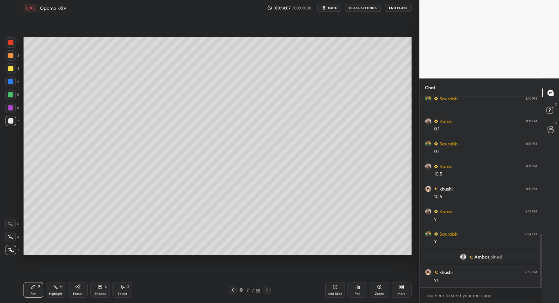
scroll to position [495, 0]
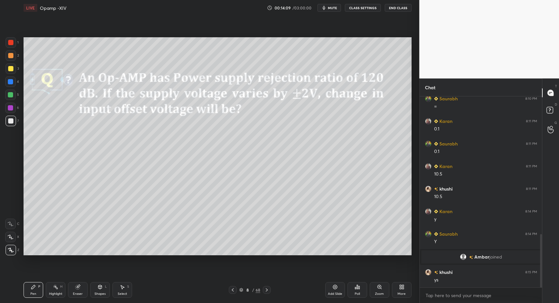
click at [36, 289] on div "Pen P" at bounding box center [34, 290] width 20 height 16
click at [15, 119] on div at bounding box center [11, 121] width 10 height 10
drag, startPoint x: 30, startPoint y: 290, endPoint x: 41, endPoint y: 266, distance: 26.5
click at [30, 290] on div "Pen P" at bounding box center [34, 290] width 20 height 16
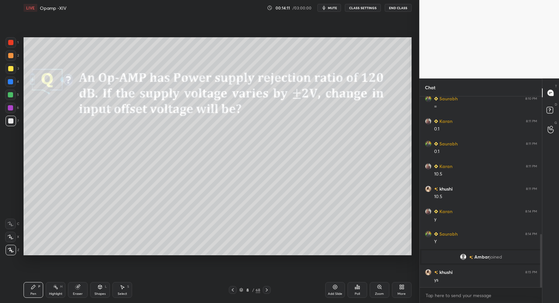
click at [10, 119] on div at bounding box center [10, 120] width 5 height 5
drag, startPoint x: 30, startPoint y: 289, endPoint x: 46, endPoint y: 260, distance: 33.1
click at [31, 288] on div "Pen P" at bounding box center [34, 290] width 20 height 16
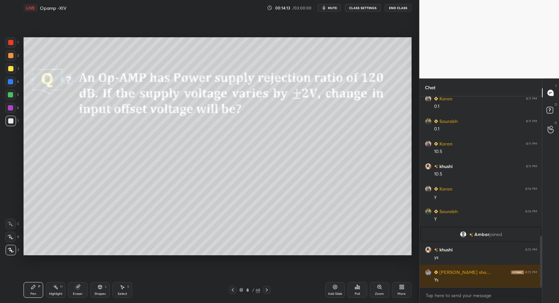
drag, startPoint x: 53, startPoint y: 287, endPoint x: 58, endPoint y: 286, distance: 5.0
click at [53, 287] on icon at bounding box center [55, 287] width 5 height 5
drag, startPoint x: 58, startPoint y: 286, endPoint x: 70, endPoint y: 256, distance: 31.5
click at [58, 286] on icon at bounding box center [55, 287] width 5 height 5
click at [31, 293] on div "Pen P" at bounding box center [34, 290] width 20 height 16
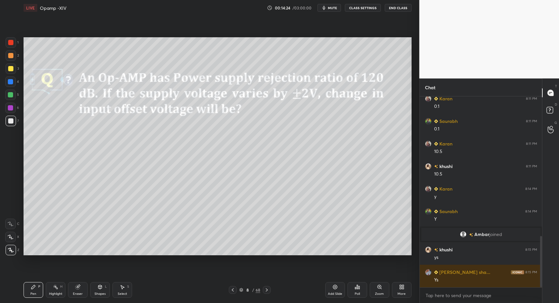
drag, startPoint x: 33, startPoint y: 292, endPoint x: 47, endPoint y: 280, distance: 18.1
click at [33, 292] on div "Pen" at bounding box center [33, 293] width 6 height 3
click at [34, 292] on div "Pen" at bounding box center [33, 293] width 6 height 3
click at [27, 292] on div "Pen P" at bounding box center [34, 290] width 20 height 16
click at [34, 296] on div "Pen" at bounding box center [33, 293] width 6 height 3
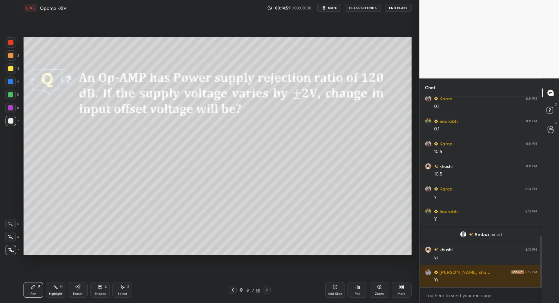
click at [36, 293] on div "Pen P" at bounding box center [34, 290] width 20 height 16
click at [106, 295] on div "Shapes L" at bounding box center [100, 290] width 20 height 16
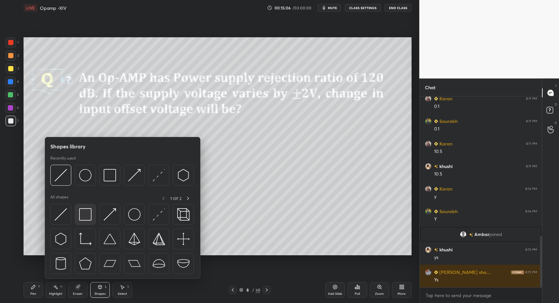
click at [90, 215] on img at bounding box center [85, 214] width 12 height 12
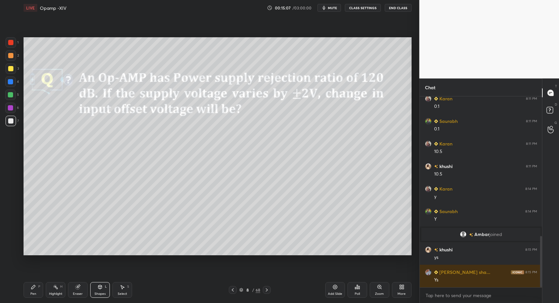
click at [90, 295] on div "Pen P Highlight H Eraser Shapes L Select S" at bounding box center [99, 290] width 151 height 16
click at [101, 293] on div "Shapes" at bounding box center [100, 293] width 11 height 3
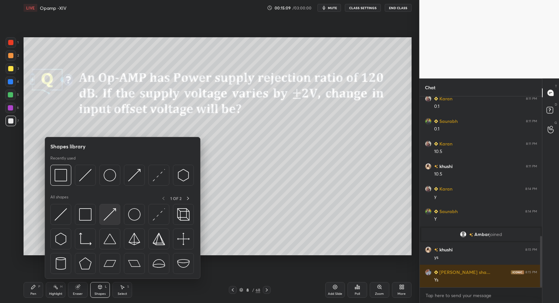
click at [102, 212] on div at bounding box center [109, 214] width 21 height 21
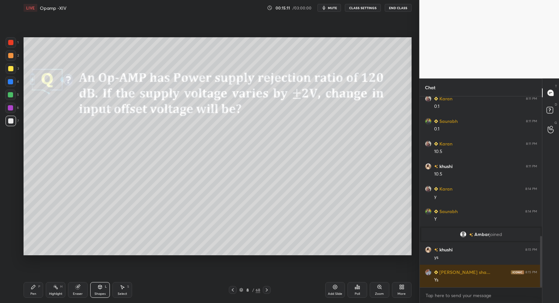
click at [43, 291] on div "Pen P" at bounding box center [34, 290] width 20 height 16
click at [40, 288] on div "P" at bounding box center [39, 286] width 2 height 3
drag, startPoint x: 14, startPoint y: 72, endPoint x: 19, endPoint y: 84, distance: 13.4
click at [16, 73] on div "3" at bounding box center [12, 68] width 13 height 10
click at [104, 297] on div "Pen P Highlight H Eraser Shapes L Select S 8 / 68 Add Slide Poll Zoom More" at bounding box center [218, 290] width 388 height 26
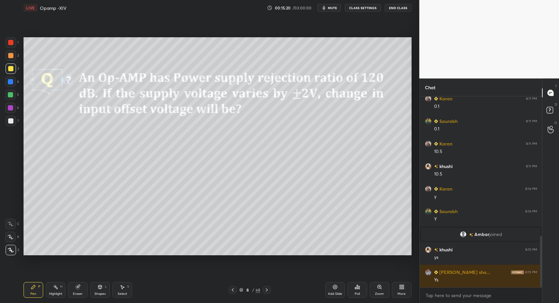
click at [92, 290] on div "Shapes L" at bounding box center [100, 290] width 20 height 16
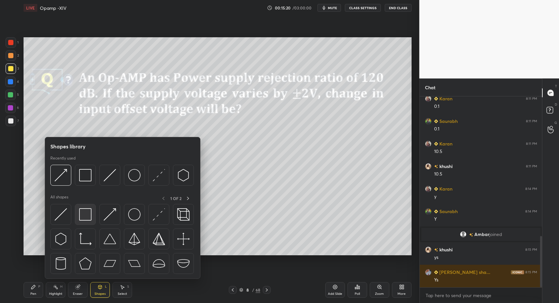
click at [81, 222] on div at bounding box center [85, 214] width 21 height 21
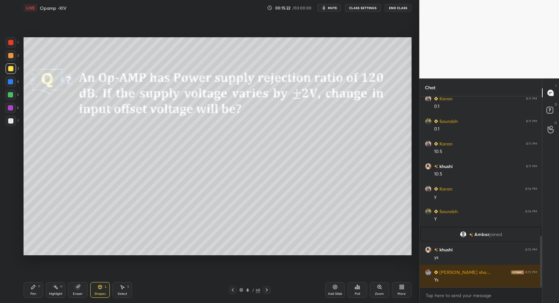
click at [29, 296] on div "Pen P" at bounding box center [34, 290] width 20 height 16
drag, startPoint x: 8, startPoint y: 115, endPoint x: 10, endPoint y: 111, distance: 4.8
click at [8, 115] on div "1 2 3 4 5 6 7" at bounding box center [12, 83] width 14 height 92
click at [9, 122] on div at bounding box center [10, 120] width 5 height 5
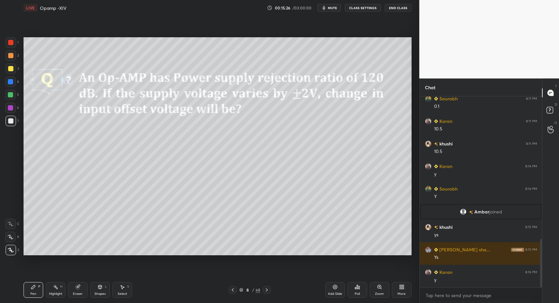
scroll to position [563, 0]
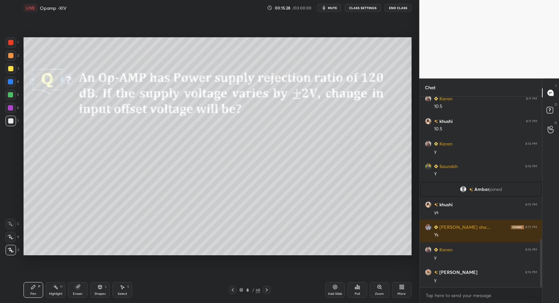
click at [234, 289] on icon at bounding box center [232, 289] width 5 height 5
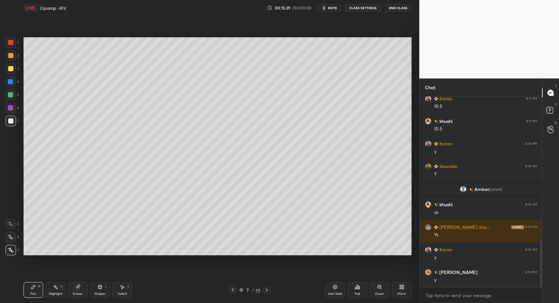
click at [58, 292] on div "Highlight" at bounding box center [55, 293] width 13 height 3
click at [58, 289] on icon at bounding box center [55, 287] width 5 height 5
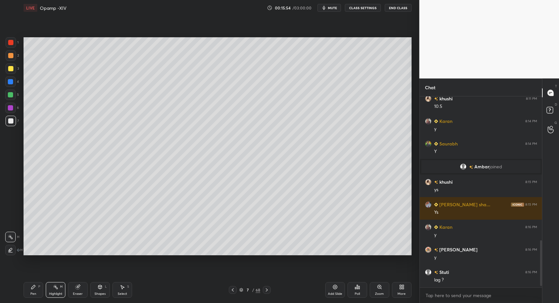
scroll to position [608, 0]
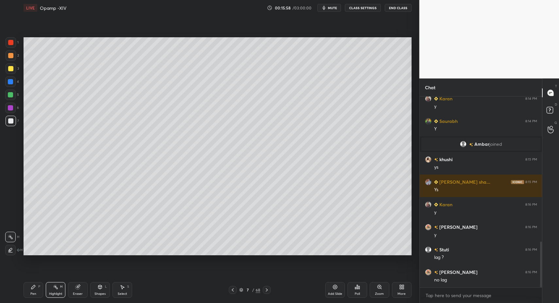
drag, startPoint x: 27, startPoint y: 291, endPoint x: 32, endPoint y: 286, distance: 7.2
click at [29, 289] on div "Pen P" at bounding box center [34, 290] width 20 height 16
drag, startPoint x: 27, startPoint y: 288, endPoint x: 33, endPoint y: 258, distance: 30.6
click at [26, 286] on div "Pen P" at bounding box center [34, 290] width 20 height 16
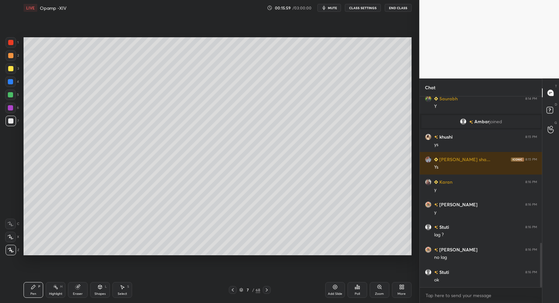
click at [266, 290] on icon at bounding box center [266, 289] width 5 height 5
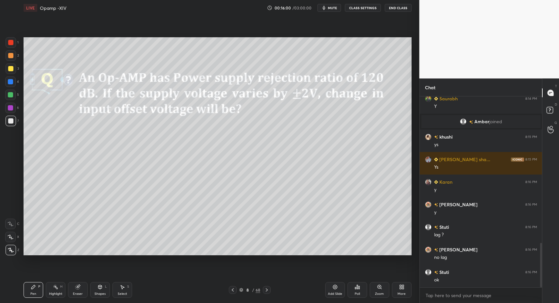
scroll to position [653, 0]
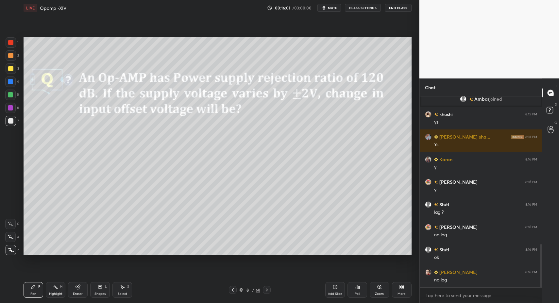
drag, startPoint x: 40, startPoint y: 283, endPoint x: 34, endPoint y: 262, distance: 21.4
click at [40, 283] on div "Pen P" at bounding box center [34, 290] width 20 height 16
click at [13, 96] on div at bounding box center [10, 95] width 10 height 10
click at [10, 100] on div "5" at bounding box center [12, 96] width 14 height 13
click at [12, 110] on div at bounding box center [10, 107] width 5 height 5
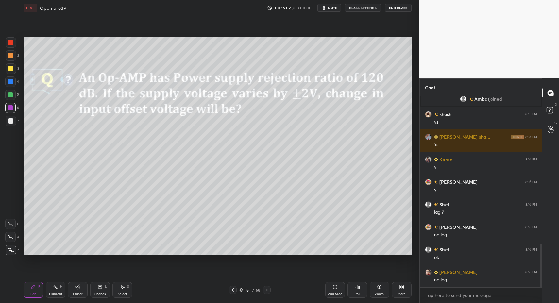
click at [98, 285] on icon at bounding box center [99, 287] width 5 height 5
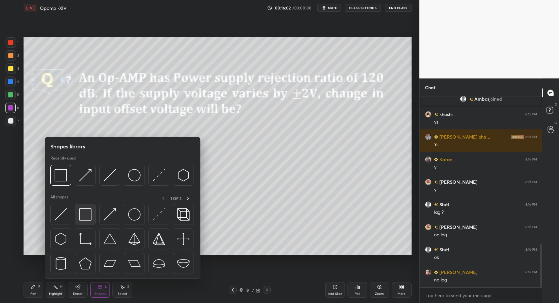
click at [90, 222] on div at bounding box center [85, 214] width 21 height 21
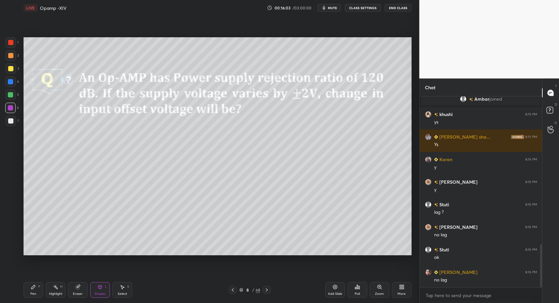
click at [11, 122] on div at bounding box center [10, 120] width 5 height 5
click at [34, 292] on div "Pen" at bounding box center [33, 293] width 6 height 3
click at [32, 291] on div "Pen P" at bounding box center [34, 290] width 20 height 16
click at [29, 296] on div "Pen P" at bounding box center [34, 290] width 20 height 16
drag, startPoint x: 29, startPoint y: 295, endPoint x: 28, endPoint y: 260, distance: 35.0
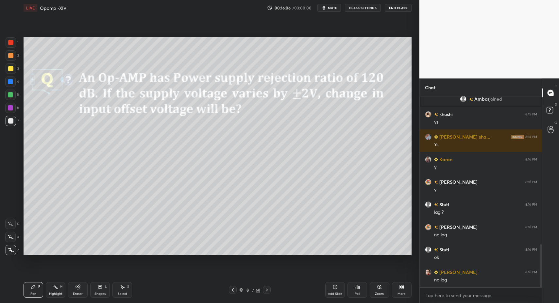
click at [29, 295] on div "Pen P" at bounding box center [34, 290] width 20 height 16
drag, startPoint x: 16, startPoint y: 121, endPoint x: 14, endPoint y: 116, distance: 5.3
click at [14, 121] on div "7" at bounding box center [12, 121] width 13 height 10
click at [123, 292] on div "Select" at bounding box center [122, 293] width 9 height 3
click at [117, 291] on div "Select S" at bounding box center [123, 290] width 20 height 16
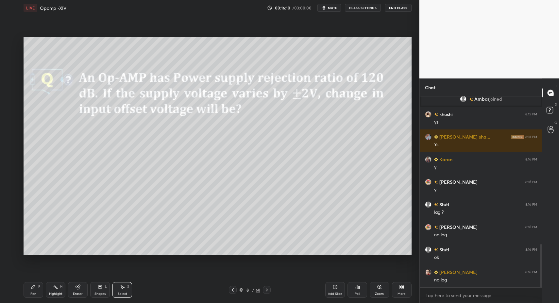
drag, startPoint x: 137, startPoint y: 137, endPoint x: 141, endPoint y: 140, distance: 5.1
click at [141, 140] on div "0 ° Undo Copy Duplicate Duplicate to new slide Delete" at bounding box center [218, 146] width 388 height 218
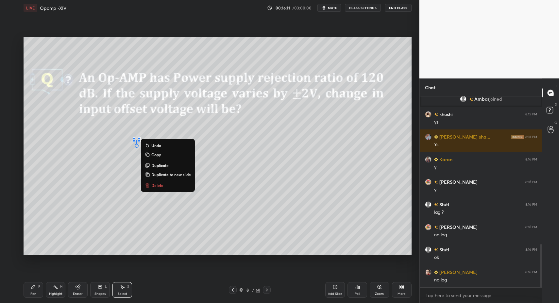
click at [158, 184] on p "Delete" at bounding box center [157, 185] width 12 height 5
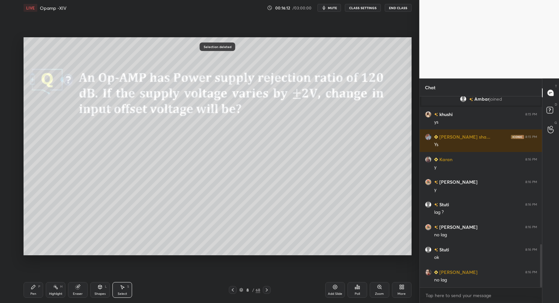
click at [27, 294] on div "Pen P" at bounding box center [34, 290] width 20 height 16
click at [30, 291] on div "Pen P" at bounding box center [34, 290] width 20 height 16
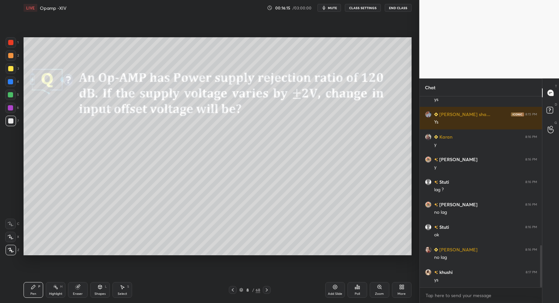
click at [265, 291] on icon at bounding box center [266, 289] width 5 height 5
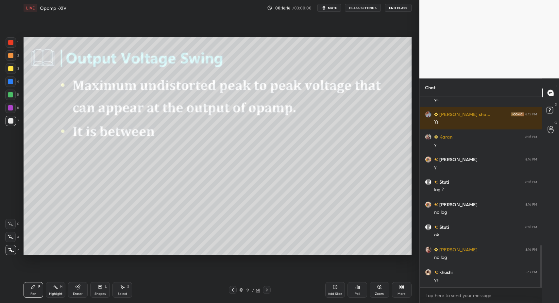
scroll to position [721, 0]
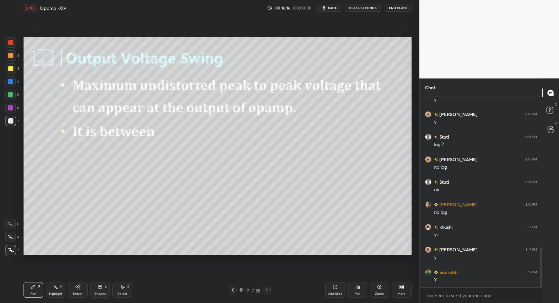
click at [34, 290] on div "Pen P" at bounding box center [34, 290] width 20 height 16
click at [15, 123] on div at bounding box center [11, 121] width 10 height 10
drag, startPoint x: 34, startPoint y: 289, endPoint x: 62, endPoint y: 273, distance: 32.4
click at [33, 288] on icon at bounding box center [33, 287] width 5 height 5
click at [62, 290] on div "Highlight H" at bounding box center [56, 290] width 20 height 16
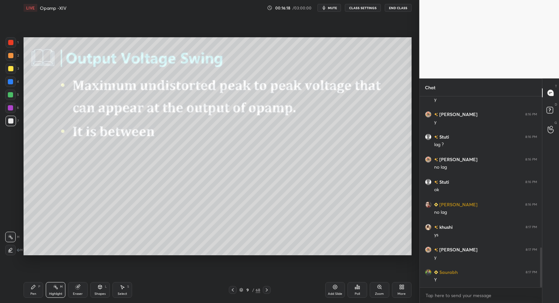
drag, startPoint x: 59, startPoint y: 289, endPoint x: 81, endPoint y: 256, distance: 39.2
click at [58, 289] on div "Highlight H" at bounding box center [56, 290] width 20 height 16
click at [42, 292] on div "Pen P" at bounding box center [34, 290] width 20 height 16
click at [35, 289] on icon at bounding box center [33, 287] width 5 height 5
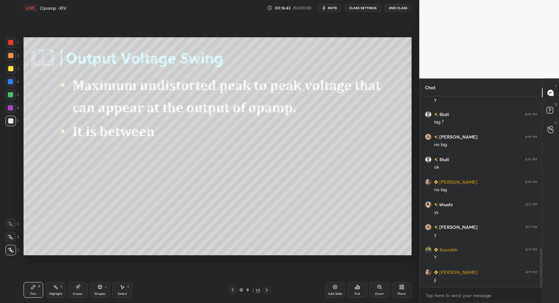
click at [267, 288] on icon at bounding box center [266, 289] width 5 height 5
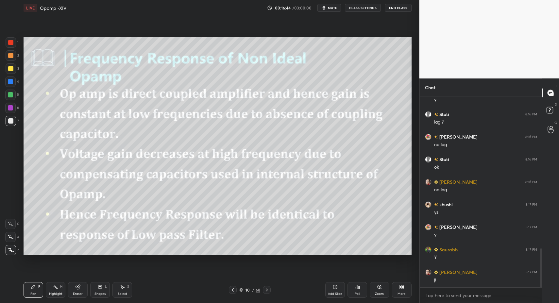
click at [36, 291] on div "Pen P" at bounding box center [34, 290] width 20 height 16
drag, startPoint x: 36, startPoint y: 291, endPoint x: 38, endPoint y: 274, distance: 16.8
click at [36, 289] on div "Pen P" at bounding box center [34, 290] width 20 height 16
click at [10, 124] on div at bounding box center [11, 121] width 10 height 10
click at [51, 290] on div "Highlight H" at bounding box center [56, 290] width 20 height 16
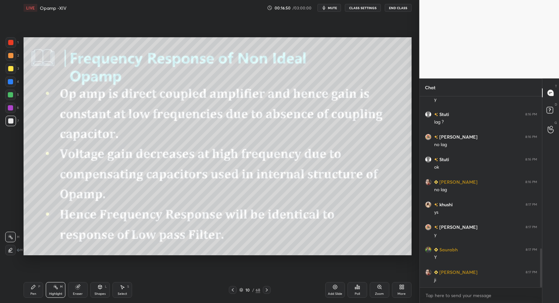
click at [267, 290] on icon at bounding box center [266, 289] width 5 height 5
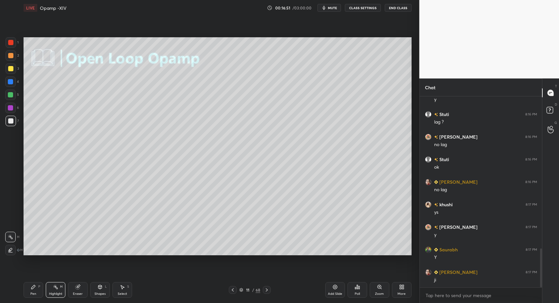
click at [38, 290] on div "Pen P" at bounding box center [34, 290] width 20 height 16
click at [37, 286] on div "Pen P" at bounding box center [34, 290] width 20 height 16
drag, startPoint x: 14, startPoint y: 119, endPoint x: 14, endPoint y: 124, distance: 5.6
click at [12, 118] on div at bounding box center [11, 121] width 10 height 10
click at [95, 285] on div "Shapes L" at bounding box center [100, 290] width 20 height 16
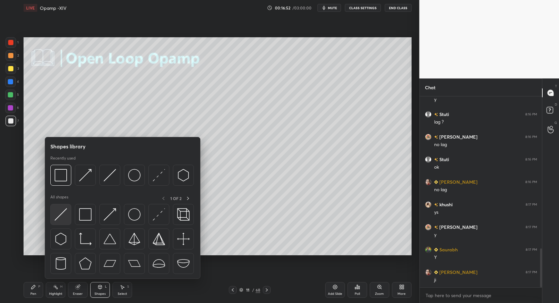
click at [60, 216] on img at bounding box center [61, 214] width 12 height 12
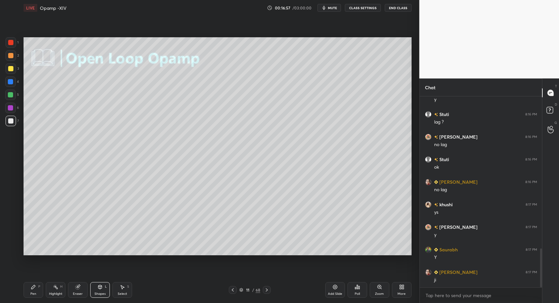
click at [100, 298] on div "Pen P Highlight H Eraser Shapes L Select S 11 / 68 Add Slide Poll Zoom More" at bounding box center [218, 290] width 388 height 26
click at [98, 287] on icon at bounding box center [99, 287] width 5 height 5
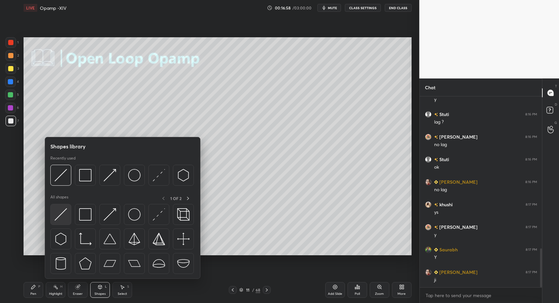
click at [55, 218] on img at bounding box center [61, 214] width 12 height 12
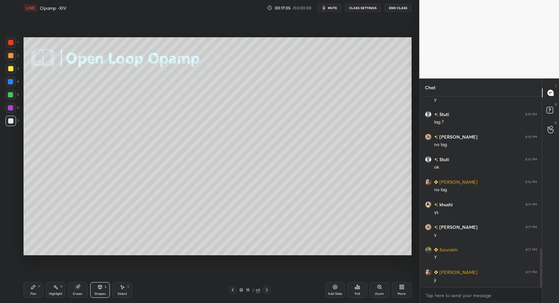
click at [35, 294] on div "Pen P" at bounding box center [34, 290] width 20 height 16
click at [35, 290] on div "Pen P" at bounding box center [34, 290] width 20 height 16
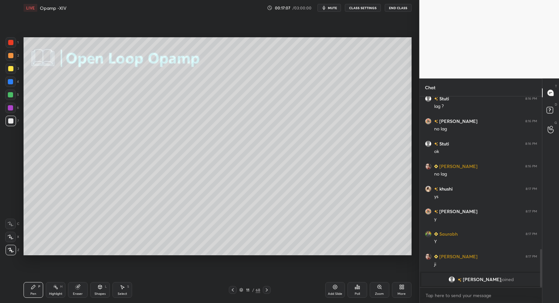
click at [38, 290] on div "Pen P" at bounding box center [34, 290] width 20 height 16
click at [12, 80] on div at bounding box center [10, 81] width 5 height 5
click at [11, 68] on div at bounding box center [10, 68] width 5 height 5
drag, startPoint x: 9, startPoint y: 82, endPoint x: 10, endPoint y: 86, distance: 4.0
click at [10, 82] on div at bounding box center [10, 81] width 5 height 5
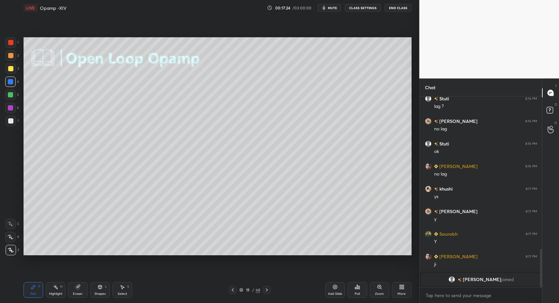
click at [16, 236] on div "X" at bounding box center [12, 237] width 14 height 10
drag, startPoint x: 14, startPoint y: 236, endPoint x: 20, endPoint y: 230, distance: 8.3
click at [14, 236] on div at bounding box center [10, 237] width 10 height 10
click at [25, 290] on div "Pen P" at bounding box center [34, 290] width 20 height 16
click at [119, 293] on div "Select" at bounding box center [122, 293] width 9 height 3
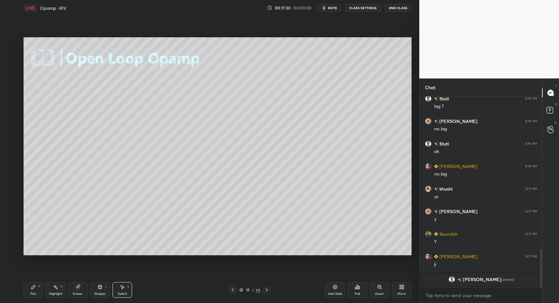
drag, startPoint x: 119, startPoint y: 293, endPoint x: 125, endPoint y: 279, distance: 15.9
click at [121, 289] on div "Select S" at bounding box center [123, 290] width 20 height 16
drag, startPoint x: 158, startPoint y: 78, endPoint x: 213, endPoint y: 99, distance: 58.9
click at [214, 99] on div "0 ° Undo Copy Duplicate Duplicate to new slide Delete" at bounding box center [218, 146] width 388 height 218
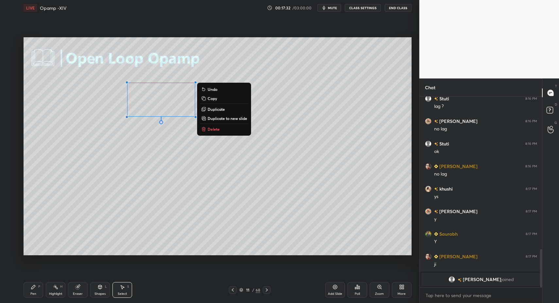
click at [207, 163] on div "0 ° Undo Copy Duplicate Duplicate to new slide Delete" at bounding box center [218, 146] width 388 height 218
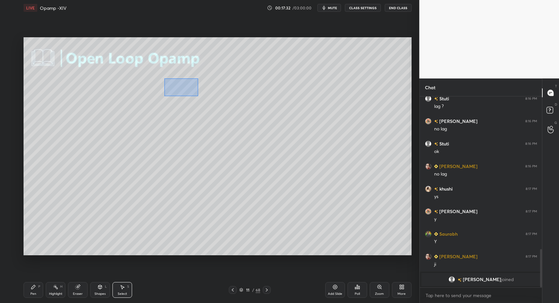
drag, startPoint x: 196, startPoint y: 97, endPoint x: 202, endPoint y: 99, distance: 5.9
click at [198, 96] on div "0 ° Undo Copy Duplicate Duplicate to new slide Delete" at bounding box center [218, 146] width 388 height 218
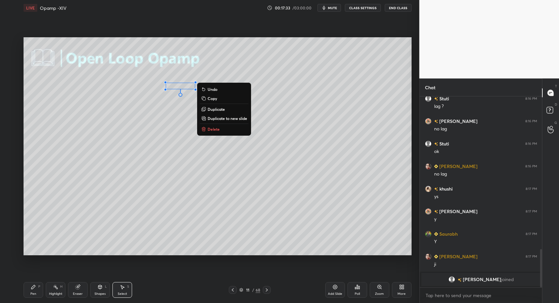
click at [213, 128] on p "Delete" at bounding box center [214, 129] width 12 height 5
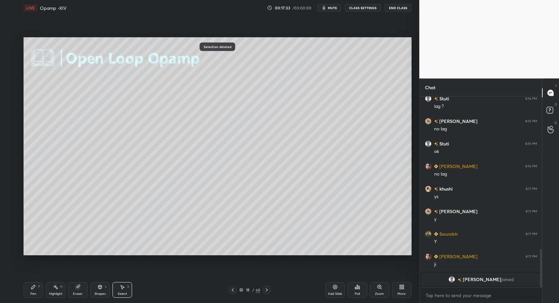
click at [37, 299] on div "Pen P Highlight H Eraser Shapes L Select S 11 / 68 Add Slide Poll Zoom More" at bounding box center [218, 290] width 388 height 26
drag, startPoint x: 34, startPoint y: 293, endPoint x: 28, endPoint y: 260, distance: 34.3
click at [33, 292] on div "Pen" at bounding box center [33, 293] width 6 height 3
click at [12, 249] on icon at bounding box center [11, 250] width 6 height 5
click at [10, 253] on div at bounding box center [11, 250] width 10 height 10
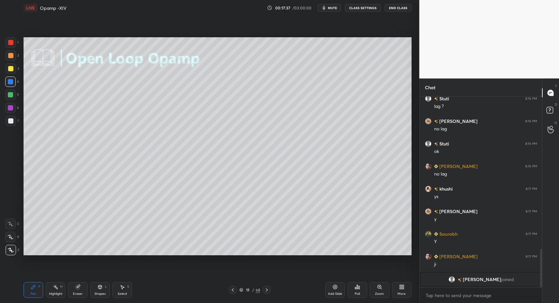
click at [235, 291] on icon at bounding box center [232, 289] width 5 height 5
click at [234, 292] on icon at bounding box center [232, 289] width 5 height 5
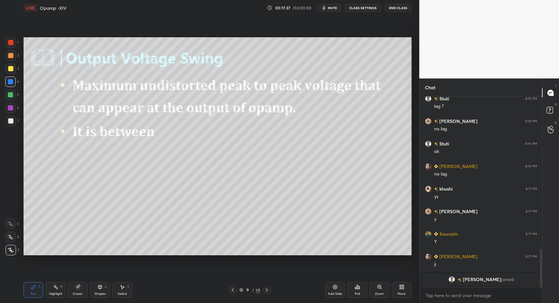
drag, startPoint x: 266, startPoint y: 290, endPoint x: 197, endPoint y: 285, distance: 69.6
click at [267, 290] on icon at bounding box center [266, 289] width 5 height 5
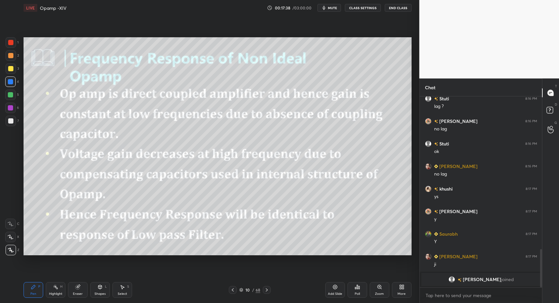
click at [33, 293] on div "Pen" at bounding box center [33, 293] width 6 height 3
click at [29, 282] on div "Pen P" at bounding box center [34, 290] width 20 height 16
click at [10, 40] on div at bounding box center [10, 42] width 5 height 5
drag, startPoint x: 11, startPoint y: 41, endPoint x: 18, endPoint y: 40, distance: 6.7
click at [14, 41] on div at bounding box center [11, 42] width 10 height 10
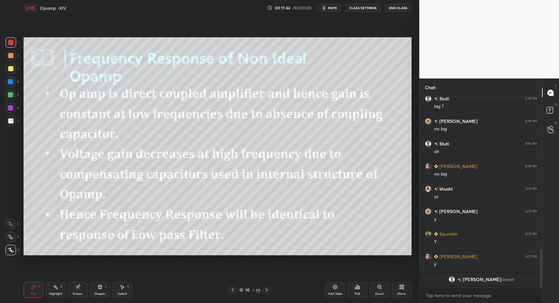
click at [269, 291] on icon at bounding box center [266, 289] width 5 height 5
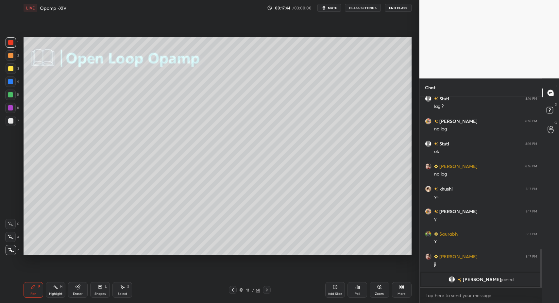
click at [268, 290] on icon at bounding box center [266, 289] width 5 height 5
click at [32, 288] on icon at bounding box center [33, 287] width 4 height 4
click at [235, 289] on icon at bounding box center [232, 289] width 5 height 5
click at [37, 288] on div "Pen P" at bounding box center [34, 290] width 20 height 16
click at [40, 284] on div "Pen P" at bounding box center [34, 290] width 20 height 16
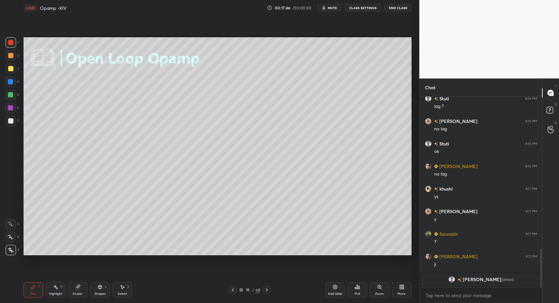
click at [9, 79] on div at bounding box center [10, 81] width 5 height 5
click at [10, 80] on div at bounding box center [10, 81] width 5 height 5
drag, startPoint x: 11, startPoint y: 125, endPoint x: 8, endPoint y: 123, distance: 4.1
click at [11, 124] on div "7" at bounding box center [12, 122] width 13 height 13
click at [9, 124] on div at bounding box center [11, 121] width 10 height 10
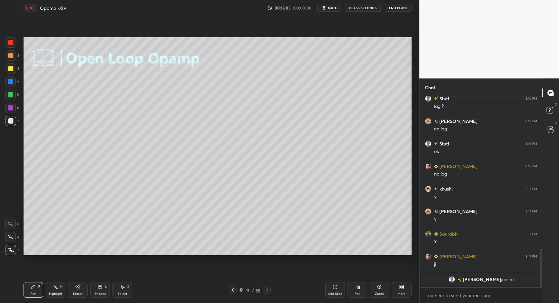
click at [56, 291] on div "Highlight H" at bounding box center [56, 290] width 20 height 16
drag, startPoint x: 58, startPoint y: 288, endPoint x: 85, endPoint y: 256, distance: 42.0
click at [58, 288] on div "Highlight H" at bounding box center [56, 290] width 20 height 16
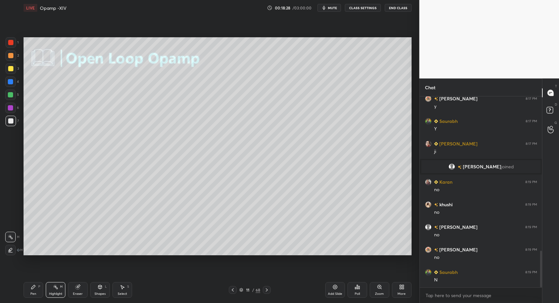
scroll to position [807, 0]
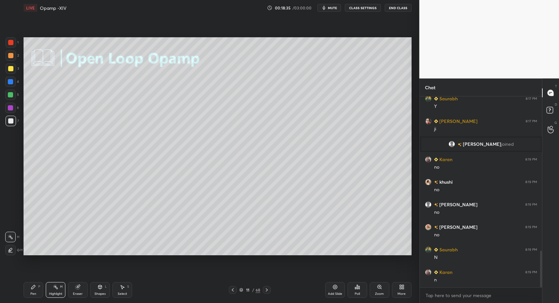
click at [13, 59] on div at bounding box center [11, 55] width 10 height 10
click at [12, 69] on div at bounding box center [10, 68] width 5 height 5
click at [12, 59] on div at bounding box center [11, 55] width 10 height 10
drag, startPoint x: 12, startPoint y: 59, endPoint x: 12, endPoint y: 70, distance: 10.8
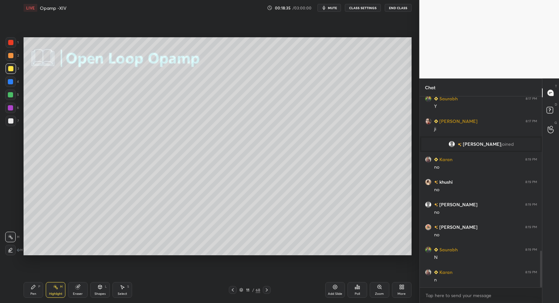
click at [12, 59] on div at bounding box center [11, 55] width 10 height 10
click at [36, 294] on div "Pen" at bounding box center [33, 293] width 6 height 3
click at [35, 293] on div "Pen P" at bounding box center [34, 290] width 20 height 16
drag, startPoint x: 114, startPoint y: 289, endPoint x: 120, endPoint y: 293, distance: 7.6
click at [114, 289] on div "Select S" at bounding box center [123, 290] width 20 height 16
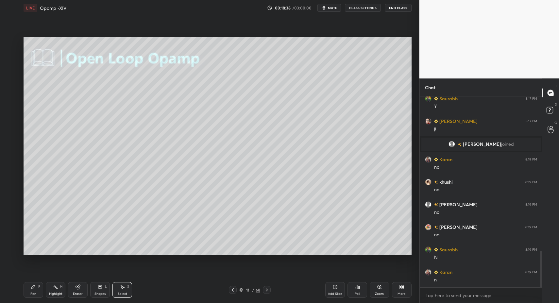
drag, startPoint x: 120, startPoint y: 293, endPoint x: 126, endPoint y: 228, distance: 65.0
click at [120, 293] on div "Select" at bounding box center [122, 293] width 9 height 3
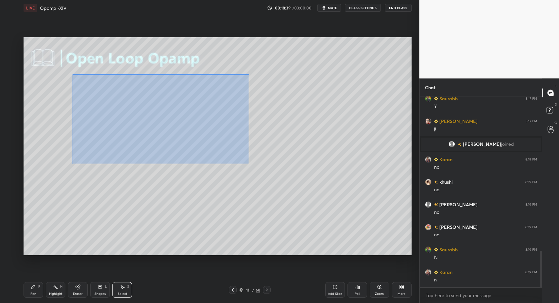
drag, startPoint x: 73, startPoint y: 74, endPoint x: 314, endPoint y: 200, distance: 272.6
click at [313, 201] on div "0 ° Undo Copy Duplicate Duplicate to new slide Delete" at bounding box center [218, 146] width 388 height 218
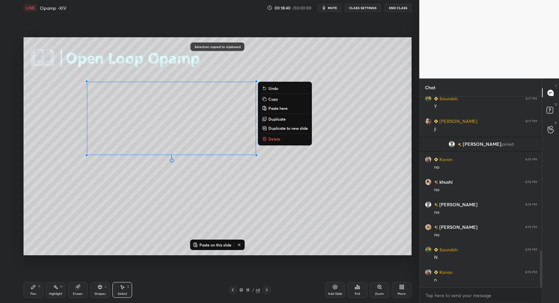
click at [266, 289] on icon at bounding box center [266, 289] width 5 height 5
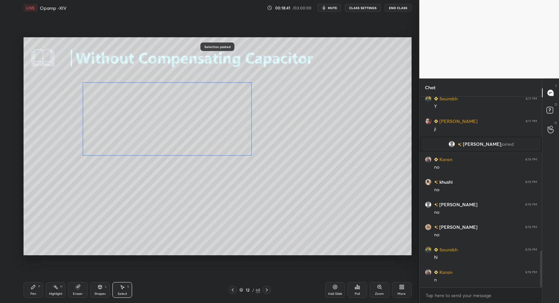
click at [101, 114] on div "0 ° Undo Copy Paste here Duplicate Duplicate to new slide Delete" at bounding box center [218, 146] width 388 height 218
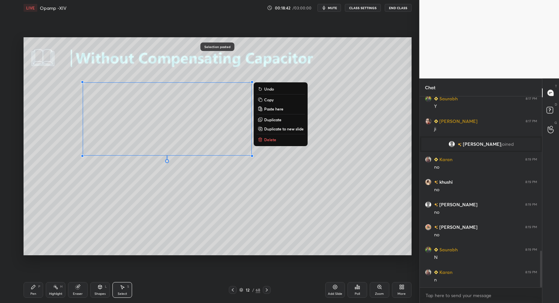
drag, startPoint x: 232, startPoint y: 290, endPoint x: 228, endPoint y: 288, distance: 4.4
click at [232, 289] on icon at bounding box center [232, 289] width 5 height 5
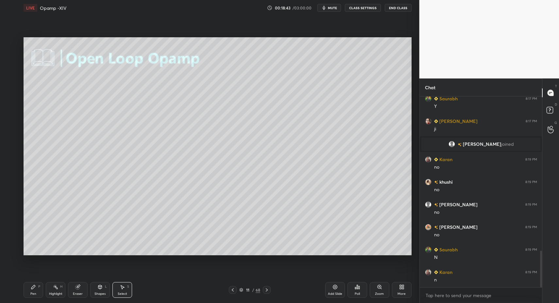
drag, startPoint x: 34, startPoint y: 292, endPoint x: 46, endPoint y: 292, distance: 12.1
click at [34, 292] on div "Pen" at bounding box center [33, 293] width 6 height 3
drag, startPoint x: 46, startPoint y: 292, endPoint x: 51, endPoint y: 289, distance: 5.9
click at [46, 292] on div "Highlight H" at bounding box center [56, 290] width 20 height 16
drag, startPoint x: 53, startPoint y: 290, endPoint x: 77, endPoint y: 264, distance: 35.4
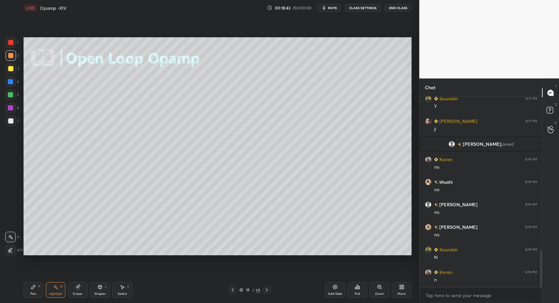
click at [53, 290] on div "Highlight H" at bounding box center [56, 290] width 20 height 16
click at [36, 292] on div "Pen P" at bounding box center [34, 290] width 20 height 16
click at [52, 289] on div "Highlight H" at bounding box center [56, 290] width 20 height 16
click at [52, 288] on div "Highlight H" at bounding box center [56, 290] width 20 height 16
drag, startPoint x: 32, startPoint y: 289, endPoint x: 40, endPoint y: 289, distance: 7.5
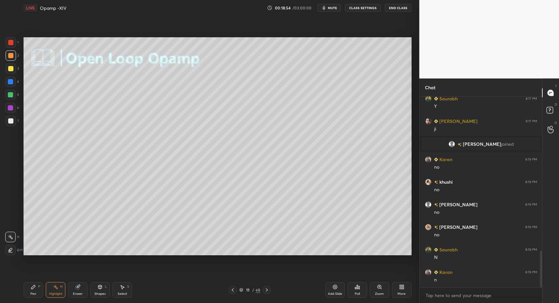
click at [32, 289] on icon at bounding box center [33, 287] width 5 height 5
click at [52, 289] on div "Highlight H" at bounding box center [56, 290] width 20 height 16
drag, startPoint x: 52, startPoint y: 289, endPoint x: 102, endPoint y: 257, distance: 59.0
click at [52, 289] on div "Highlight H" at bounding box center [56, 290] width 20 height 16
click at [55, 292] on div "Highlight" at bounding box center [55, 293] width 13 height 3
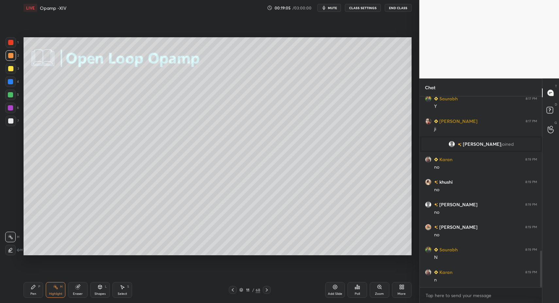
click at [55, 292] on div "Highlight" at bounding box center [55, 293] width 13 height 3
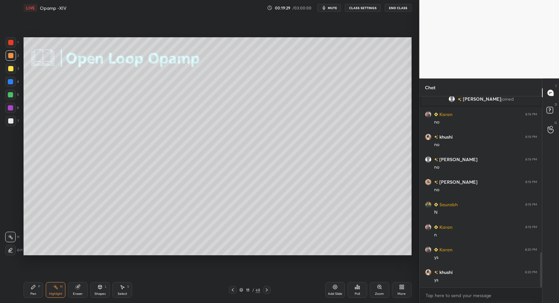
scroll to position [859, 0]
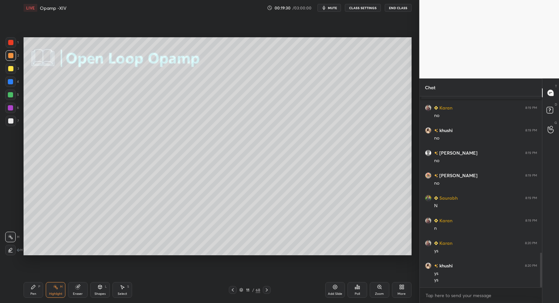
click at [266, 289] on icon at bounding box center [266, 289] width 5 height 5
click at [24, 285] on div "Pen P" at bounding box center [34, 290] width 20 height 16
click at [32, 288] on icon at bounding box center [33, 287] width 4 height 4
click at [53, 289] on icon at bounding box center [55, 287] width 5 height 5
drag, startPoint x: 55, startPoint y: 287, endPoint x: 58, endPoint y: 277, distance: 10.6
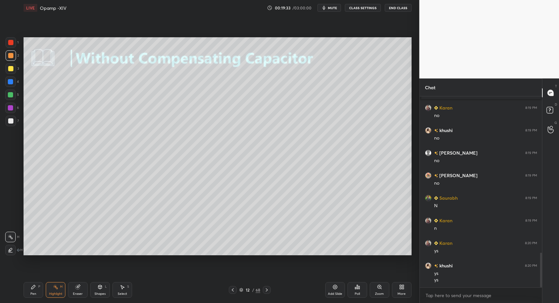
click at [55, 285] on icon at bounding box center [55, 287] width 5 height 5
click at [33, 290] on div "Pen P" at bounding box center [34, 290] width 20 height 16
drag, startPoint x: 33, startPoint y: 290, endPoint x: 30, endPoint y: 291, distance: 3.3
click at [30, 291] on div "Pen P" at bounding box center [34, 290] width 20 height 16
click at [11, 119] on div at bounding box center [10, 120] width 5 height 5
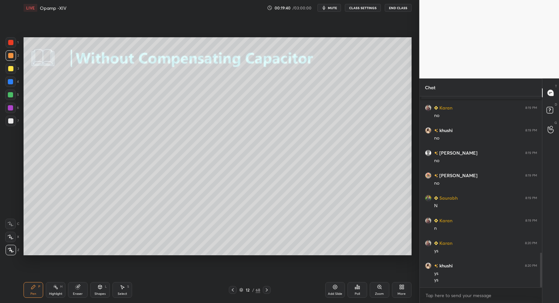
click at [9, 123] on div at bounding box center [10, 120] width 5 height 5
click at [112, 292] on div "Pen P Highlight H Eraser Shapes L Select S" at bounding box center [99, 290] width 151 height 16
click at [118, 292] on div "Select S" at bounding box center [123, 290] width 20 height 16
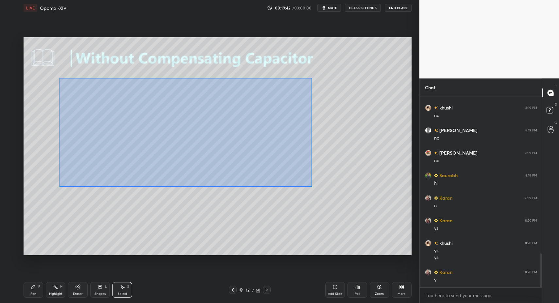
drag, startPoint x: 79, startPoint y: 90, endPoint x: 295, endPoint y: 168, distance: 229.5
click at [314, 182] on div "0 ° Undo Copy Paste here Duplicate Duplicate to new slide Delete" at bounding box center [218, 146] width 388 height 218
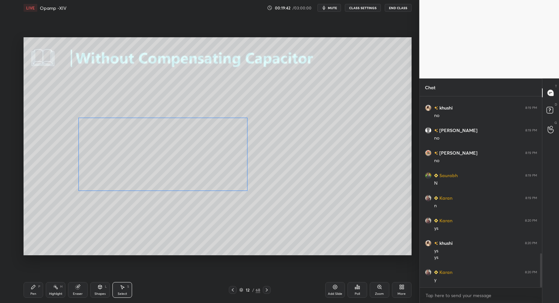
drag, startPoint x: 188, startPoint y: 107, endPoint x: 181, endPoint y: 142, distance: 36.0
click at [188, 137] on div "0 ° Undo Copy Paste here Duplicate Duplicate to new slide Delete" at bounding box center [218, 146] width 388 height 218
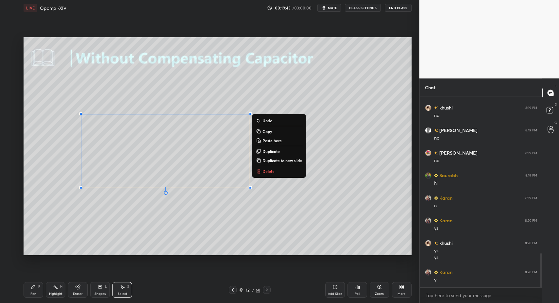
drag, startPoint x: 37, startPoint y: 291, endPoint x: 30, endPoint y: 284, distance: 10.0
click at [37, 291] on div "Pen P" at bounding box center [34, 290] width 20 height 16
click at [30, 284] on div "Pen P" at bounding box center [34, 290] width 20 height 16
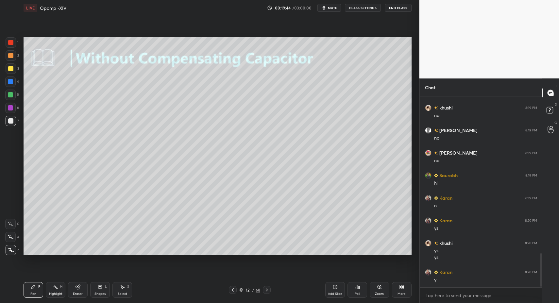
drag, startPoint x: 10, startPoint y: 59, endPoint x: 22, endPoint y: 85, distance: 28.9
click at [10, 59] on div at bounding box center [11, 55] width 10 height 10
drag, startPoint x: 98, startPoint y: 291, endPoint x: 97, endPoint y: 280, distance: 11.6
click at [97, 290] on div "Shapes L" at bounding box center [100, 290] width 20 height 16
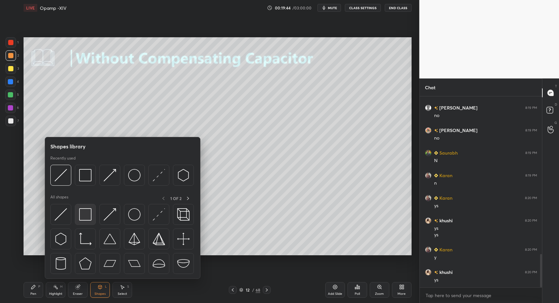
click at [85, 219] on img at bounding box center [85, 214] width 12 height 12
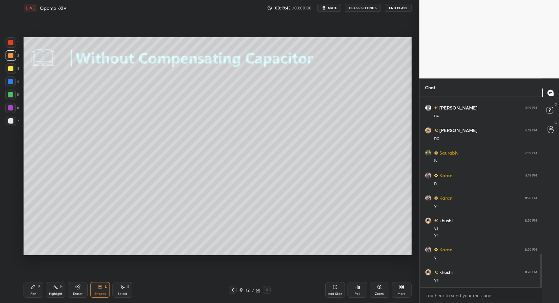
click at [13, 122] on div at bounding box center [10, 120] width 5 height 5
drag, startPoint x: 38, startPoint y: 300, endPoint x: 35, endPoint y: 297, distance: 4.6
click at [38, 298] on div "Pen P Highlight H Eraser Shapes L Select S 12 / 68 Add Slide Poll Zoom More" at bounding box center [218, 290] width 388 height 26
drag, startPoint x: 35, startPoint y: 297, endPoint x: 35, endPoint y: 292, distance: 4.6
click at [35, 297] on div "Pen P" at bounding box center [34, 290] width 20 height 16
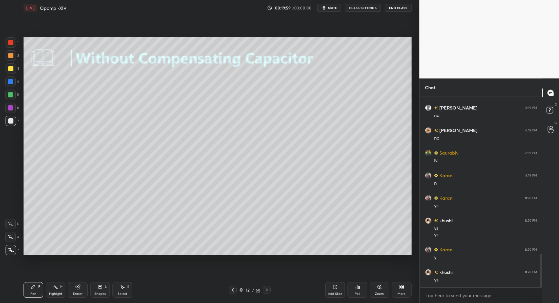
click at [120, 292] on div "Select" at bounding box center [122, 293] width 9 height 3
drag, startPoint x: 123, startPoint y: 291, endPoint x: 148, endPoint y: 222, distance: 73.0
click at [123, 291] on div "Select S" at bounding box center [123, 290] width 20 height 16
drag, startPoint x: 179, startPoint y: 77, endPoint x: 226, endPoint y: 99, distance: 52.4
click at [230, 96] on div "0 ° Undo Copy Paste here Duplicate Duplicate to new slide Delete" at bounding box center [218, 146] width 388 height 218
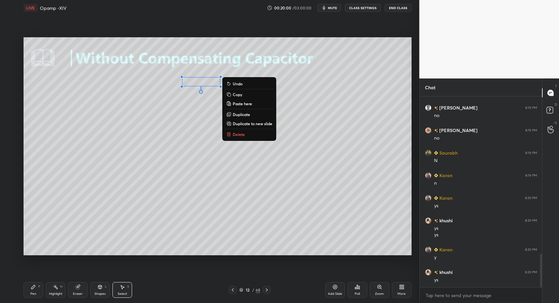
drag, startPoint x: 238, startPoint y: 132, endPoint x: 233, endPoint y: 134, distance: 5.9
click at [238, 132] on p "Delete" at bounding box center [239, 134] width 12 height 5
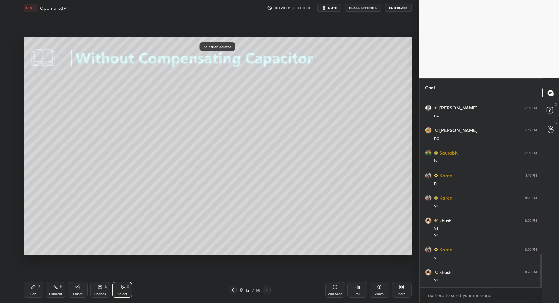
click at [35, 288] on icon at bounding box center [33, 287] width 5 height 5
drag, startPoint x: 35, startPoint y: 288, endPoint x: 38, endPoint y: 284, distance: 5.2
click at [35, 288] on icon at bounding box center [33, 287] width 5 height 5
click at [118, 290] on div "Select S" at bounding box center [123, 290] width 20 height 16
click at [118, 287] on div "Select S" at bounding box center [123, 290] width 20 height 16
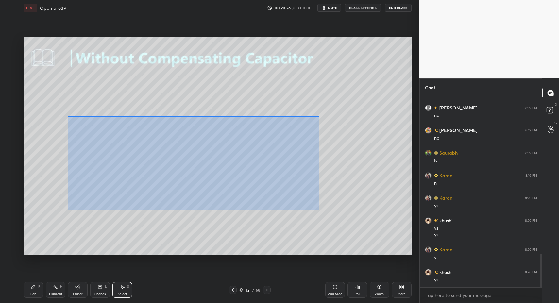
drag, startPoint x: 81, startPoint y: 119, endPoint x: 325, endPoint y: 214, distance: 261.9
click at [343, 223] on div "0 ° Undo Copy Paste here Duplicate Duplicate to new slide Delete" at bounding box center [218, 146] width 388 height 218
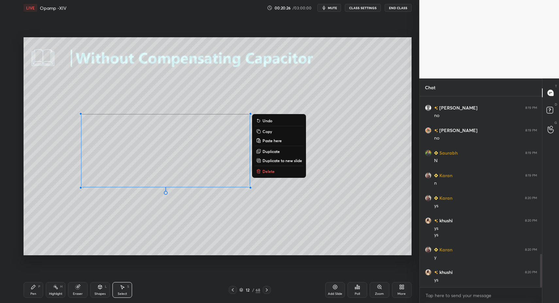
click at [34, 164] on div "0 ° Undo Copy Paste here Duplicate Duplicate to new slide Delete" at bounding box center [218, 146] width 388 height 218
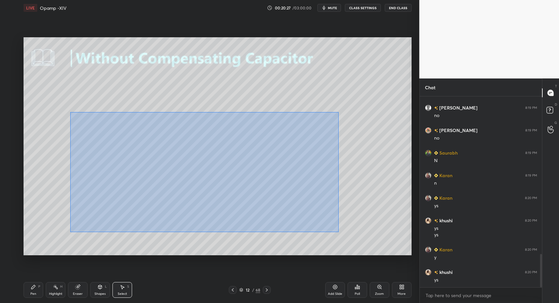
drag, startPoint x: 70, startPoint y: 112, endPoint x: 301, endPoint y: 212, distance: 252.0
click at [335, 230] on div "0 ° Undo Copy Paste here Duplicate Duplicate to new slide Delete" at bounding box center [218, 146] width 388 height 218
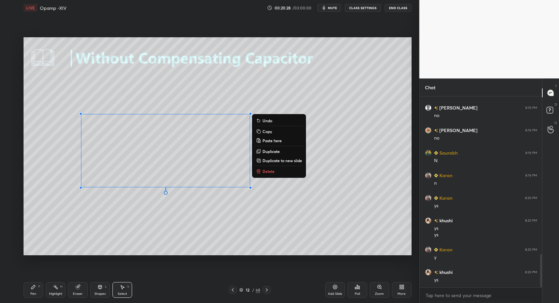
drag, startPoint x: 193, startPoint y: 157, endPoint x: 196, endPoint y: 160, distance: 4.3
click at [199, 161] on div "0 ° Undo Copy Paste here Duplicate Duplicate to new slide Delete" at bounding box center [218, 146] width 388 height 218
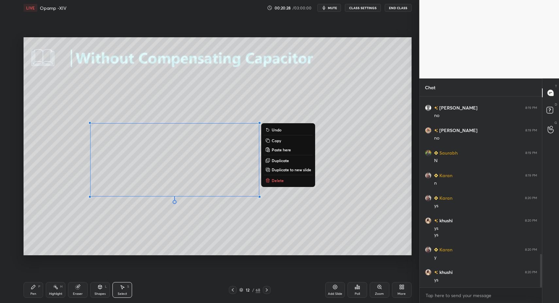
drag, startPoint x: 32, startPoint y: 291, endPoint x: 57, endPoint y: 267, distance: 34.7
click at [34, 288] on div "Pen P" at bounding box center [34, 290] width 20 height 16
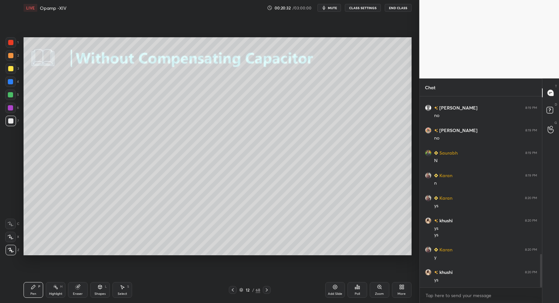
drag, startPoint x: 26, startPoint y: 290, endPoint x: 46, endPoint y: 289, distance: 19.4
click at [26, 290] on div "Pen P" at bounding box center [34, 290] width 20 height 16
click at [106, 293] on div "Shapes L" at bounding box center [100, 290] width 20 height 16
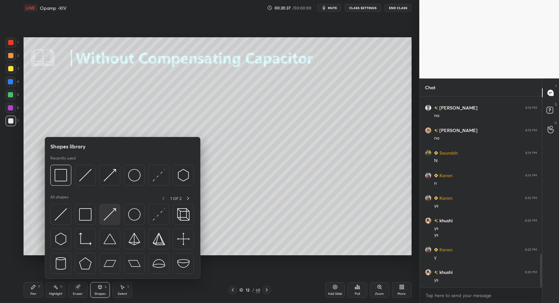
click at [112, 216] on img at bounding box center [110, 214] width 12 height 12
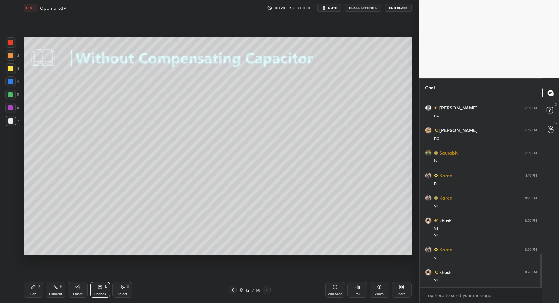
click at [37, 291] on div "Pen P" at bounding box center [34, 290] width 20 height 16
drag, startPoint x: 36, startPoint y: 290, endPoint x: 58, endPoint y: 283, distance: 22.4
click at [36, 290] on div "Pen P" at bounding box center [34, 290] width 20 height 16
drag, startPoint x: 13, startPoint y: 68, endPoint x: 21, endPoint y: 74, distance: 9.2
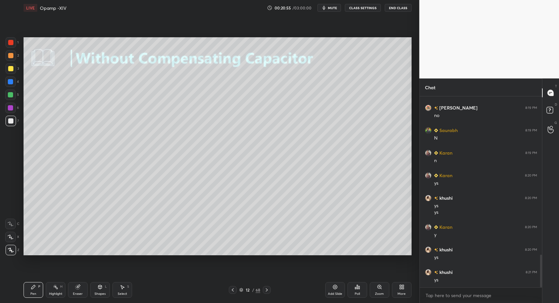
click at [13, 68] on div at bounding box center [11, 68] width 10 height 10
click at [101, 290] on div "Shapes L" at bounding box center [100, 290] width 20 height 16
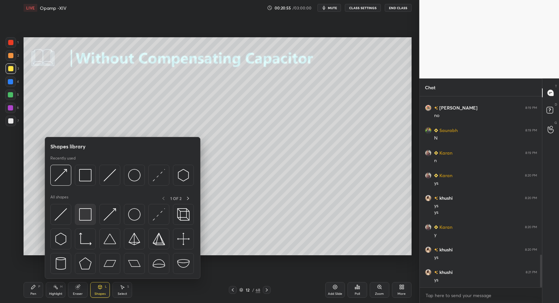
click at [80, 222] on div at bounding box center [85, 214] width 21 height 21
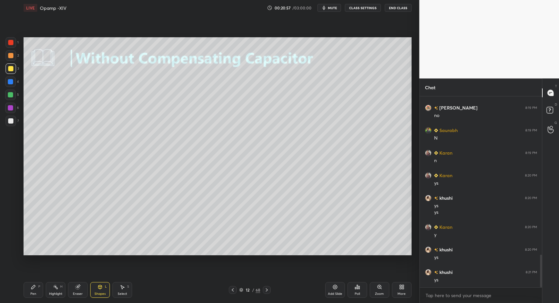
click at [35, 292] on div "Pen" at bounding box center [33, 293] width 6 height 3
drag, startPoint x: 32, startPoint y: 293, endPoint x: 31, endPoint y: 281, distance: 11.8
click at [32, 293] on div "Pen" at bounding box center [33, 293] width 6 height 3
click at [12, 119] on div at bounding box center [10, 120] width 5 height 5
drag, startPoint x: 12, startPoint y: 119, endPoint x: 9, endPoint y: 117, distance: 4.3
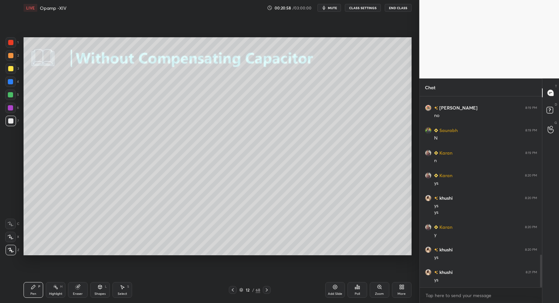
click at [10, 119] on div at bounding box center [10, 120] width 5 height 5
click at [126, 291] on div "Select S" at bounding box center [123, 290] width 20 height 16
drag, startPoint x: 126, startPoint y: 290, endPoint x: 119, endPoint y: 220, distance: 70.0
click at [125, 287] on div "Select S" at bounding box center [123, 290] width 20 height 16
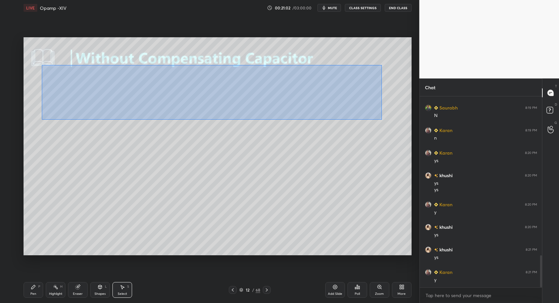
scroll to position [972, 0]
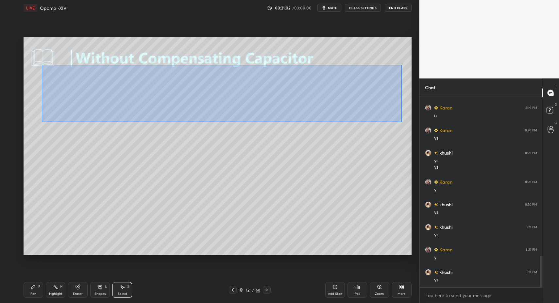
drag, startPoint x: 42, startPoint y: 65, endPoint x: 401, endPoint y: 121, distance: 363.5
click at [402, 122] on div "0 ° Undo Copy Paste here Duplicate Duplicate to new slide Delete" at bounding box center [218, 146] width 388 height 218
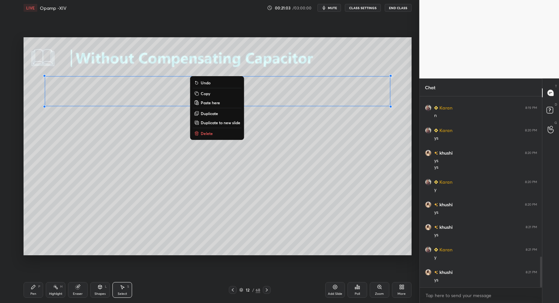
scroll to position [994, 0]
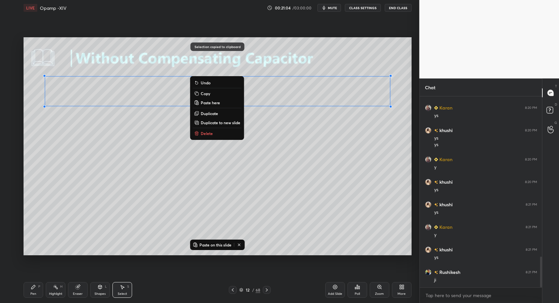
drag, startPoint x: 265, startPoint y: 290, endPoint x: 270, endPoint y: 289, distance: 4.6
click at [265, 290] on icon at bounding box center [266, 289] width 5 height 5
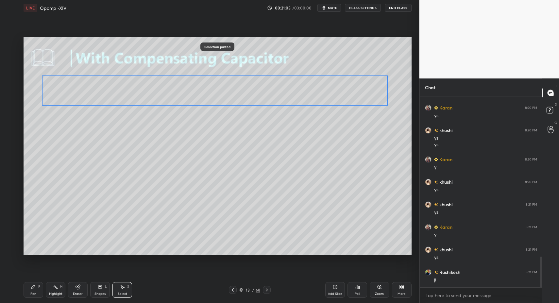
drag, startPoint x: 87, startPoint y: 96, endPoint x: 81, endPoint y: 111, distance: 16.6
click at [84, 96] on div "0 ° Undo Copy Paste here Duplicate Duplicate to new slide Delete" at bounding box center [218, 146] width 388 height 218
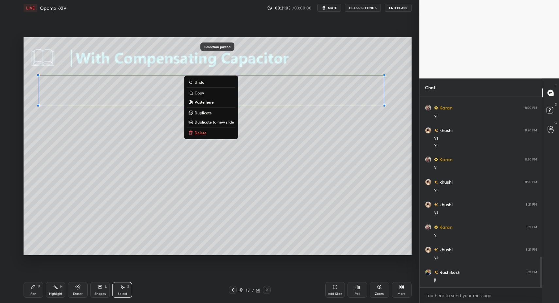
drag, startPoint x: 39, startPoint y: 294, endPoint x: 41, endPoint y: 289, distance: 5.4
click at [38, 292] on div "Pen P" at bounding box center [34, 290] width 20 height 16
click at [41, 290] on div "Pen P" at bounding box center [34, 290] width 20 height 16
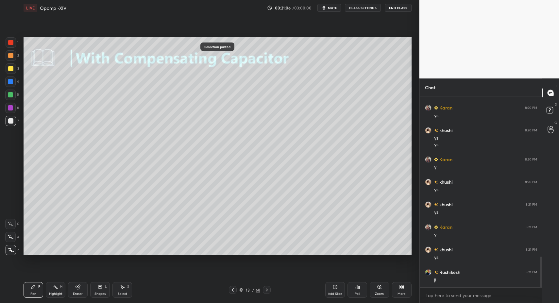
click at [127, 293] on div "Select" at bounding box center [122, 293] width 9 height 3
drag, startPoint x: 120, startPoint y: 290, endPoint x: 117, endPoint y: 288, distance: 3.5
click at [118, 290] on div "Select S" at bounding box center [123, 290] width 20 height 16
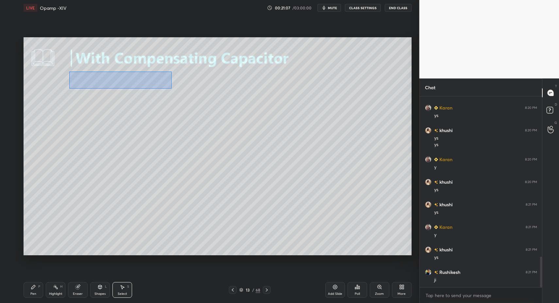
drag, startPoint x: 70, startPoint y: 72, endPoint x: 171, endPoint y: 88, distance: 103.0
click at [171, 88] on div "0 ° Undo Copy Paste here Duplicate Duplicate to new slide Delete" at bounding box center [218, 146] width 388 height 218
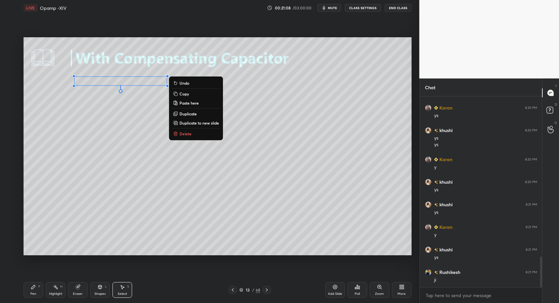
drag, startPoint x: 187, startPoint y: 131, endPoint x: 155, endPoint y: 159, distance: 41.9
click at [187, 131] on p "Delete" at bounding box center [186, 133] width 12 height 5
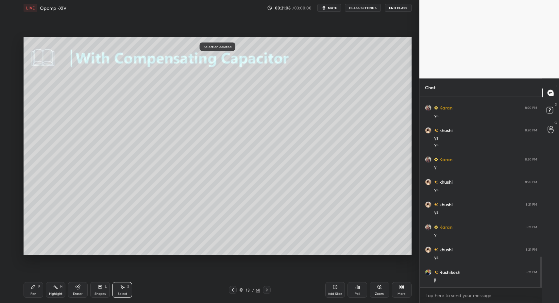
click at [41, 291] on div "Pen P" at bounding box center [34, 290] width 20 height 16
drag, startPoint x: 41, startPoint y: 291, endPoint x: 49, endPoint y: 256, distance: 35.8
click at [41, 291] on div "Pen P" at bounding box center [34, 290] width 20 height 16
click at [125, 285] on icon at bounding box center [122, 287] width 5 height 5
drag, startPoint x: 118, startPoint y: 289, endPoint x: 135, endPoint y: 225, distance: 65.6
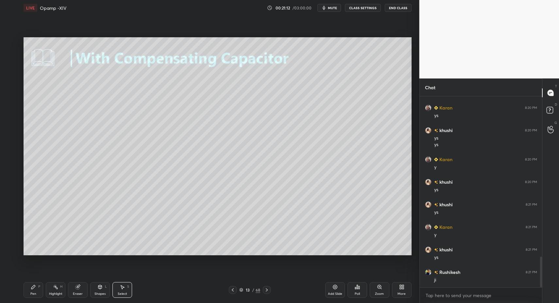
click at [118, 289] on div "Select S" at bounding box center [123, 290] width 20 height 16
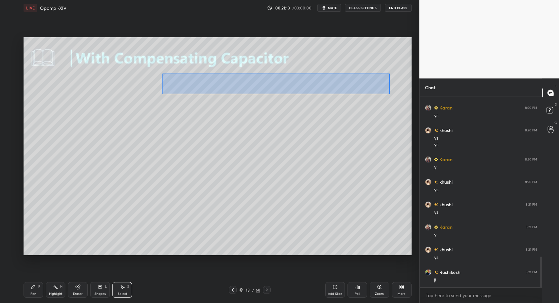
drag, startPoint x: 168, startPoint y: 74, endPoint x: 368, endPoint y: 88, distance: 200.7
click at [392, 93] on div "0 ° Undo Copy Paste here Duplicate Duplicate to new slide Delete" at bounding box center [218, 146] width 388 height 218
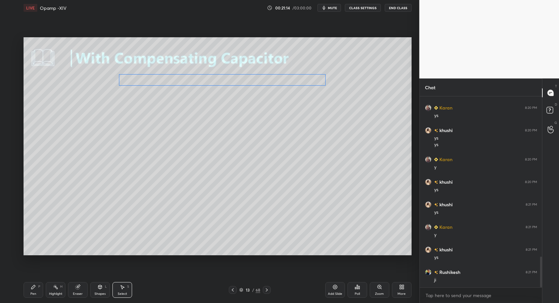
drag, startPoint x: 245, startPoint y: 77, endPoint x: 196, endPoint y: 75, distance: 49.1
click at [197, 75] on div "0 ° Undo Copy Paste here Duplicate Duplicate to new slide Delete" at bounding box center [218, 146] width 388 height 218
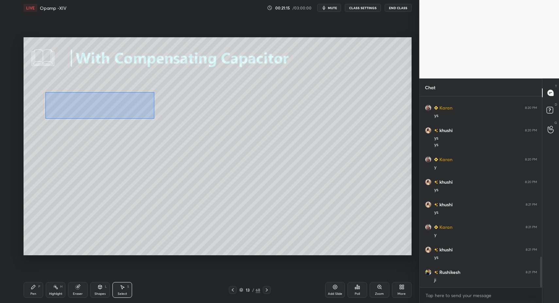
drag, startPoint x: 46, startPoint y: 92, endPoint x: 138, endPoint y: 110, distance: 94.0
click at [148, 116] on div "0 ° Undo Copy Paste here Duplicate Duplicate to new slide Delete" at bounding box center [218, 146] width 388 height 218
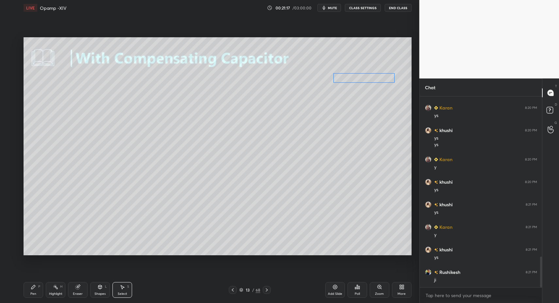
drag, startPoint x: 82, startPoint y: 97, endPoint x: 312, endPoint y: 109, distance: 230.2
click at [361, 75] on div "0 ° Undo Copy Paste here Duplicate Duplicate to new slide Delete" at bounding box center [218, 146] width 388 height 218
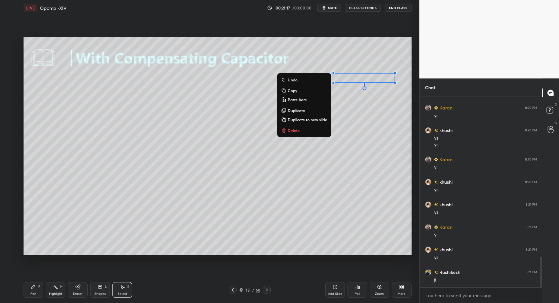
click at [29, 290] on div "Pen P" at bounding box center [34, 290] width 20 height 16
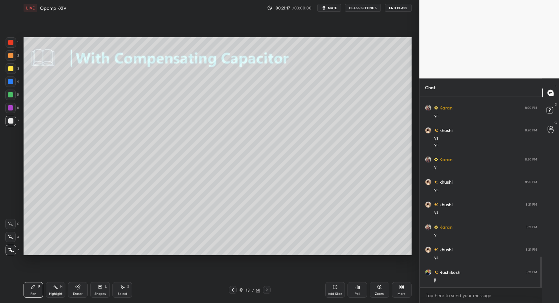
click at [125, 291] on div "Select S" at bounding box center [123, 290] width 20 height 16
click at [125, 290] on div "Select S" at bounding box center [123, 290] width 20 height 16
drag, startPoint x: 352, startPoint y: 67, endPoint x: 402, endPoint y: 92, distance: 55.6
click at [404, 93] on div "0 ° Undo Copy Paste here Duplicate Duplicate to new slide Delete" at bounding box center [218, 146] width 388 height 218
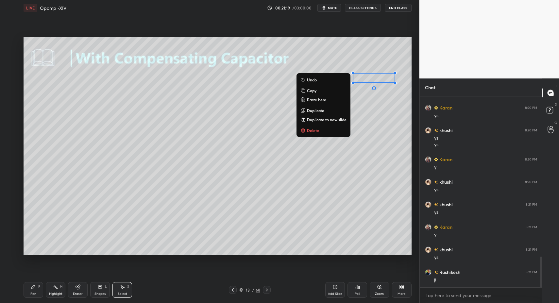
click at [318, 130] on button "Delete" at bounding box center [323, 131] width 49 height 8
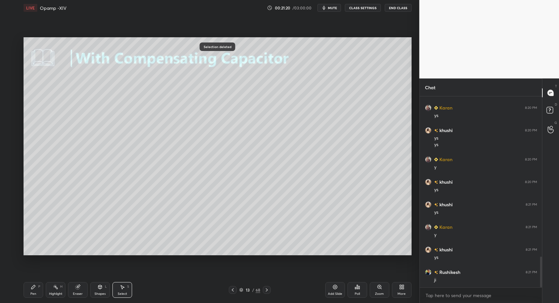
click at [49, 295] on div "Highlight" at bounding box center [55, 293] width 13 height 3
click at [42, 295] on div "Pen P" at bounding box center [34, 290] width 20 height 16
click at [38, 294] on div "Pen P" at bounding box center [34, 290] width 20 height 16
click at [11, 121] on div at bounding box center [10, 120] width 5 height 5
click at [234, 290] on icon at bounding box center [232, 289] width 5 height 5
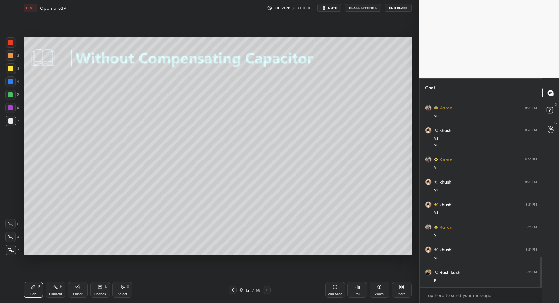
click at [113, 290] on div "Select S" at bounding box center [123, 290] width 20 height 16
click at [118, 292] on div "Select" at bounding box center [122, 293] width 9 height 3
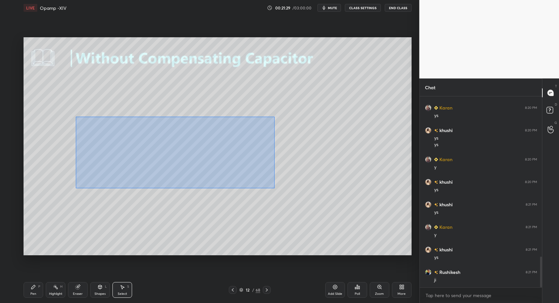
drag, startPoint x: 83, startPoint y: 130, endPoint x: 260, endPoint y: 186, distance: 185.6
click at [261, 186] on div "0 ° Undo Copy Paste here Duplicate Duplicate to new slide Delete" at bounding box center [218, 146] width 388 height 218
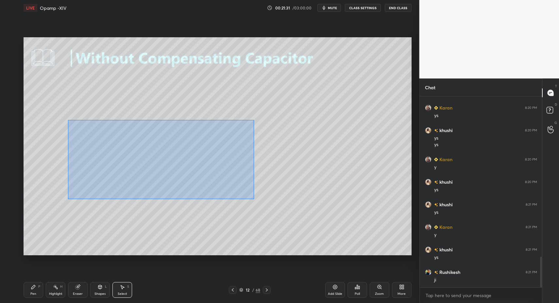
drag, startPoint x: 120, startPoint y: 163, endPoint x: 253, endPoint y: 197, distance: 136.5
click at [253, 198] on div "0 ° Undo Copy Paste here Duplicate Duplicate to new slide Delete" at bounding box center [218, 146] width 388 height 218
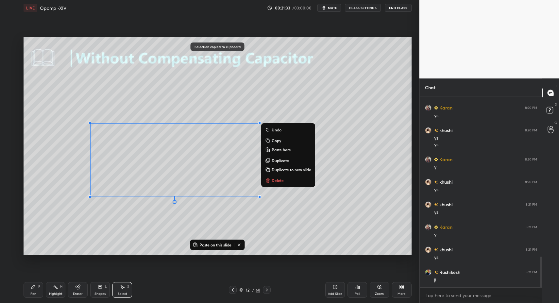
click at [265, 292] on div at bounding box center [267, 290] width 8 height 8
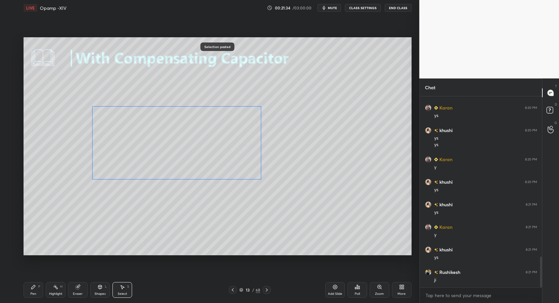
drag, startPoint x: 157, startPoint y: 158, endPoint x: 154, endPoint y: 152, distance: 6.4
click at [159, 145] on div "0 ° Undo Copy Paste here Duplicate Duplicate to new slide Delete" at bounding box center [218, 146] width 388 height 218
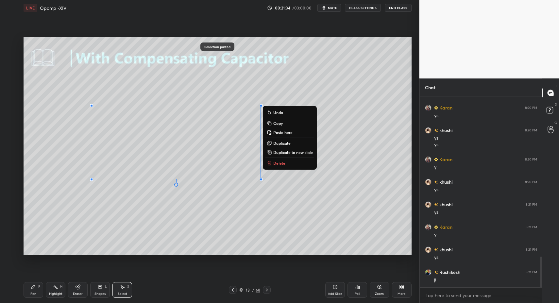
click at [35, 285] on icon at bounding box center [33, 287] width 5 height 5
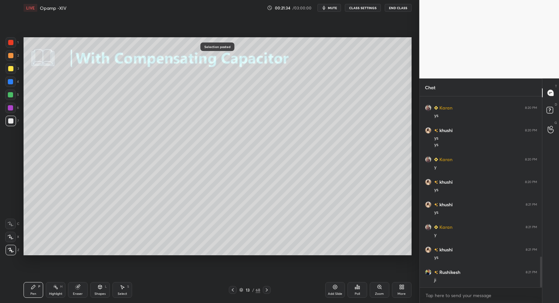
click at [101, 292] on div "Shapes" at bounding box center [100, 293] width 11 height 3
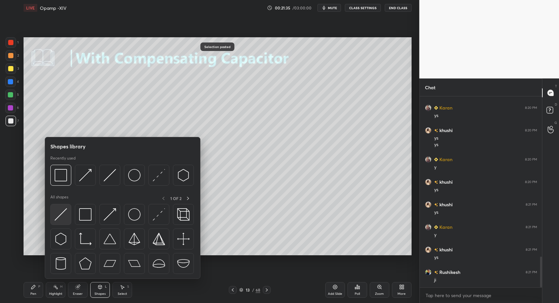
click at [63, 221] on div at bounding box center [60, 214] width 21 height 21
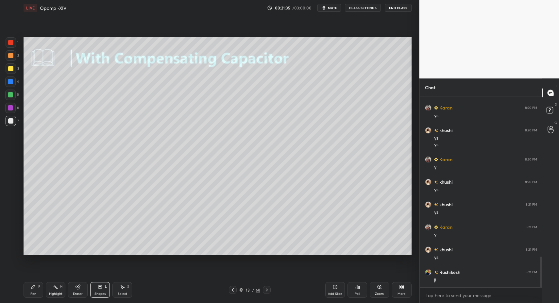
drag, startPoint x: 10, startPoint y: 110, endPoint x: 10, endPoint y: 104, distance: 5.6
click at [9, 110] on div at bounding box center [10, 107] width 5 height 5
click at [9, 96] on div at bounding box center [10, 94] width 5 height 5
click at [48, 294] on div "Highlight H" at bounding box center [56, 290] width 20 height 16
drag, startPoint x: 32, startPoint y: 296, endPoint x: 76, endPoint y: 259, distance: 57.8
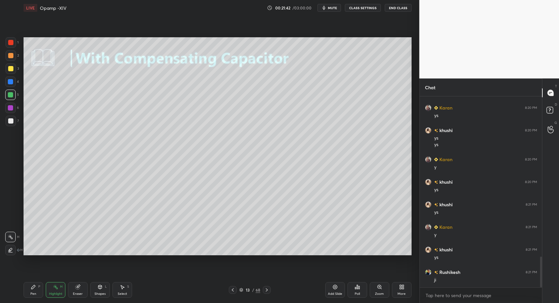
click at [32, 296] on div "Pen" at bounding box center [33, 293] width 6 height 3
click at [9, 115] on div "1 2 3 4 5 6 7" at bounding box center [12, 83] width 14 height 92
click at [10, 120] on div at bounding box center [10, 120] width 5 height 5
drag, startPoint x: 58, startPoint y: 293, endPoint x: 53, endPoint y: 291, distance: 4.9
click at [56, 294] on div "Highlight" at bounding box center [55, 293] width 13 height 3
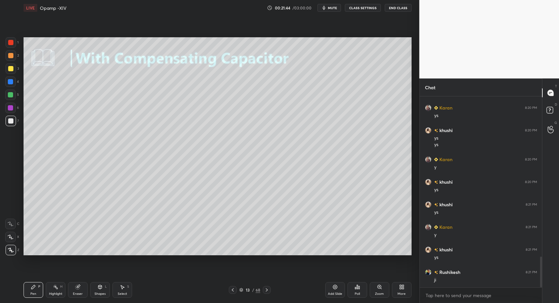
click at [53, 291] on div "Highlight H" at bounding box center [56, 290] width 20 height 16
drag, startPoint x: 28, startPoint y: 288, endPoint x: 30, endPoint y: 264, distance: 24.3
click at [28, 287] on div "Pen P" at bounding box center [34, 290] width 20 height 16
drag, startPoint x: 12, startPoint y: 83, endPoint x: 16, endPoint y: 84, distance: 4.0
click at [15, 83] on div at bounding box center [10, 82] width 10 height 10
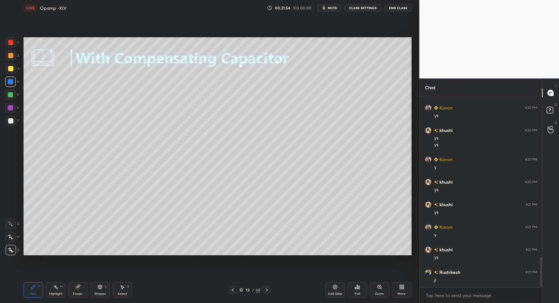
click at [101, 292] on div "Shapes" at bounding box center [100, 293] width 11 height 3
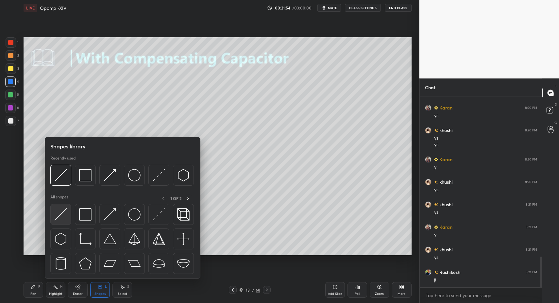
click at [70, 221] on div at bounding box center [60, 214] width 21 height 21
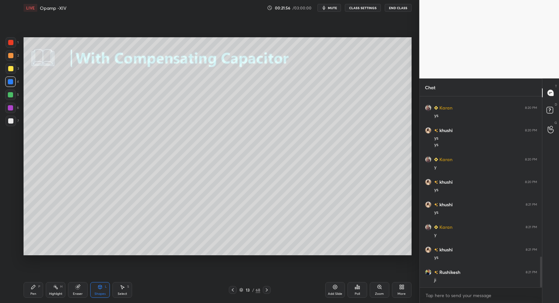
click at [38, 289] on div "Pen P" at bounding box center [34, 290] width 20 height 16
click at [42, 290] on div "Pen P" at bounding box center [34, 290] width 20 height 16
click at [113, 287] on div "Select S" at bounding box center [123, 290] width 20 height 16
drag, startPoint x: 117, startPoint y: 286, endPoint x: 123, endPoint y: 279, distance: 9.4
click at [117, 286] on div "Select S" at bounding box center [123, 290] width 20 height 16
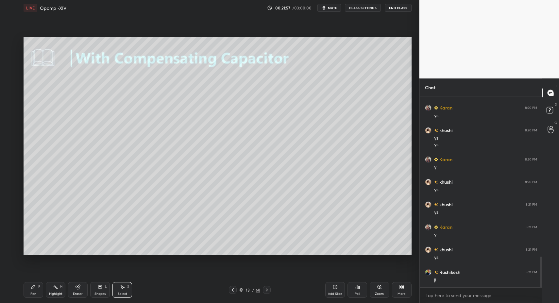
click at [127, 278] on div "Pen P Highlight H Eraser Shapes L Select S 13 / 68 Add Slide Poll Zoom More" at bounding box center [218, 290] width 388 height 26
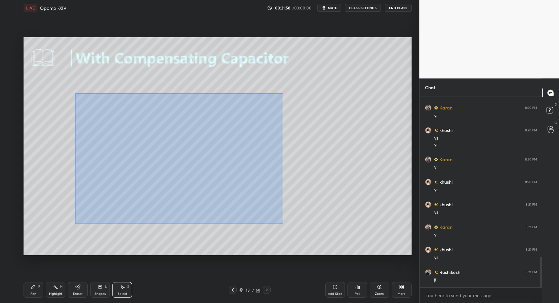
drag, startPoint x: 131, startPoint y: 137, endPoint x: 285, endPoint y: 226, distance: 178.0
click at [283, 224] on div "0 ° Undo Copy Paste here Duplicate Duplicate to new slide Delete" at bounding box center [218, 146] width 388 height 218
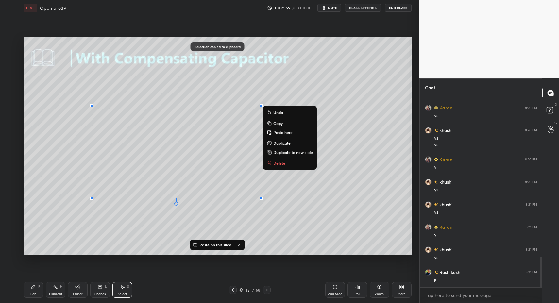
drag, startPoint x: 333, startPoint y: 294, endPoint x: 315, endPoint y: 278, distance: 23.8
click at [332, 294] on div "Add Slide" at bounding box center [335, 293] width 14 height 3
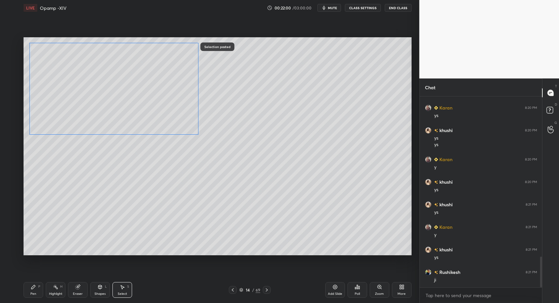
drag, startPoint x: 154, startPoint y: 168, endPoint x: 106, endPoint y: 118, distance: 69.2
click at [107, 118] on div "0 ° Undo Copy Paste here Duplicate Duplicate to new slide Delete" at bounding box center [218, 146] width 388 height 218
drag, startPoint x: 28, startPoint y: 134, endPoint x: 78, endPoint y: 115, distance: 53.0
click at [60, 122] on div at bounding box center [59, 122] width 3 height 3
drag, startPoint x: 78, startPoint y: 115, endPoint x: 48, endPoint y: 121, distance: 30.0
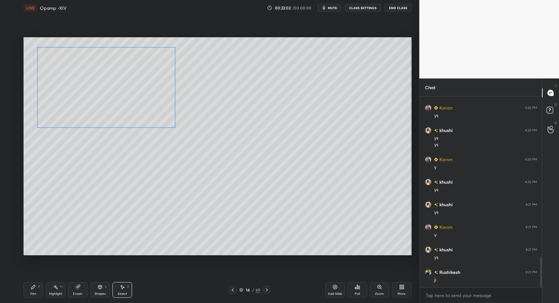
click at [55, 121] on div "0 ° Undo Copy Paste here Duplicate Duplicate to new slide Delete" at bounding box center [218, 146] width 388 height 218
drag, startPoint x: 37, startPoint y: 127, endPoint x: 47, endPoint y: 120, distance: 11.8
click at [41, 125] on div at bounding box center [39, 126] width 3 height 3
drag, startPoint x: 52, startPoint y: 117, endPoint x: 40, endPoint y: 142, distance: 26.9
click at [46, 118] on div "0 ° Undo Copy Paste here Duplicate Duplicate to new slide Delete" at bounding box center [218, 146] width 388 height 218
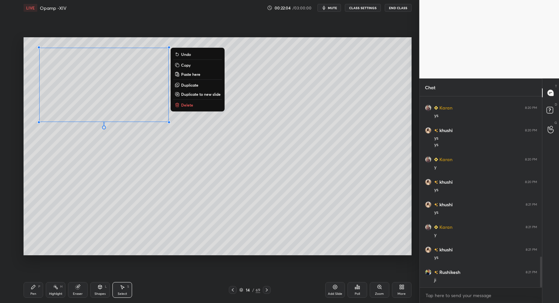
drag, startPoint x: 31, startPoint y: 297, endPoint x: 31, endPoint y: 282, distance: 15.4
click at [31, 297] on div "Pen P" at bounding box center [34, 290] width 20 height 16
click at [31, 289] on div "Pen P" at bounding box center [34, 290] width 20 height 16
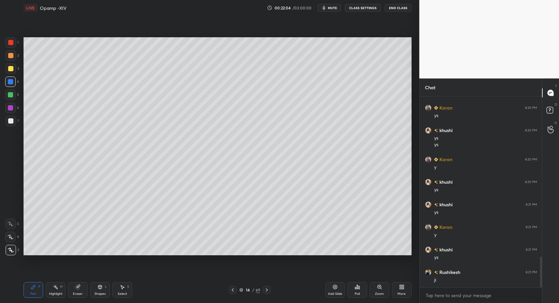
click at [13, 120] on div at bounding box center [10, 120] width 5 height 5
click at [13, 124] on div at bounding box center [11, 121] width 10 height 10
drag, startPoint x: 106, startPoint y: 293, endPoint x: 101, endPoint y: 279, distance: 14.9
click at [106, 293] on div "Shapes L" at bounding box center [100, 290] width 20 height 16
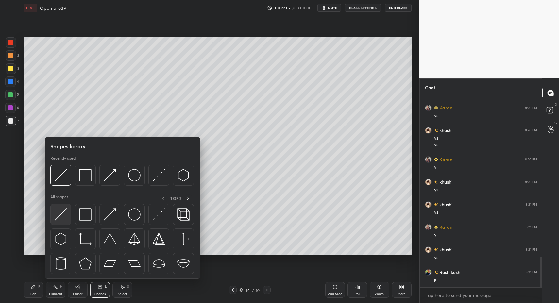
click at [66, 217] on img at bounding box center [61, 214] width 12 height 12
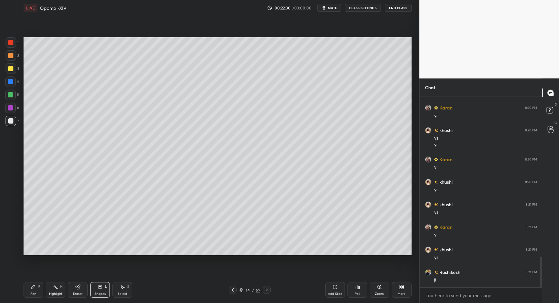
click at [35, 291] on div "Pen P" at bounding box center [34, 290] width 20 height 16
click at [34, 289] on icon at bounding box center [33, 287] width 5 height 5
click at [36, 291] on div "Pen P" at bounding box center [34, 290] width 20 height 16
drag, startPoint x: 28, startPoint y: 293, endPoint x: 45, endPoint y: 282, distance: 20.6
click at [30, 292] on div "Pen P" at bounding box center [34, 290] width 20 height 16
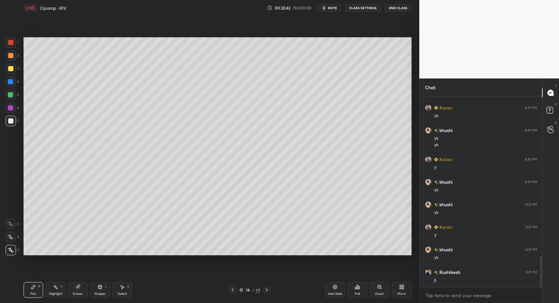
scroll to position [1017, 0]
click at [9, 53] on div at bounding box center [10, 55] width 5 height 5
drag, startPoint x: 35, startPoint y: 292, endPoint x: 45, endPoint y: 280, distance: 16.0
click at [35, 292] on div "Pen" at bounding box center [33, 293] width 6 height 3
drag, startPoint x: 11, startPoint y: 122, endPoint x: 21, endPoint y: 119, distance: 9.4
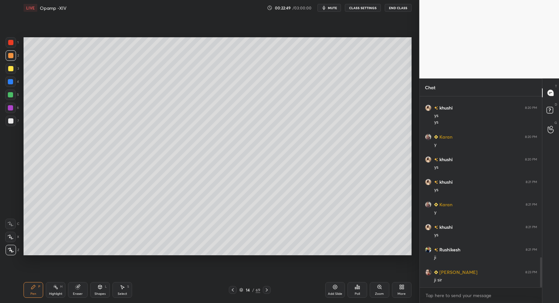
click at [12, 122] on div at bounding box center [10, 120] width 5 height 5
click at [33, 288] on icon at bounding box center [33, 287] width 4 height 4
click at [43, 294] on div "Pen P" at bounding box center [34, 290] width 20 height 16
drag, startPoint x: 40, startPoint y: 291, endPoint x: 70, endPoint y: 269, distance: 37.4
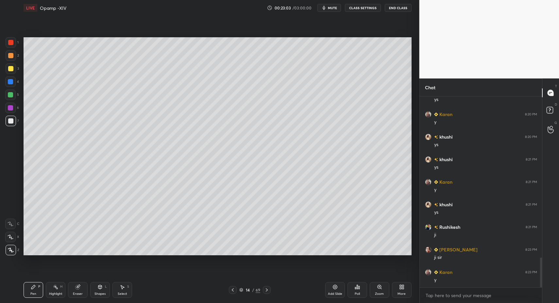
click at [40, 291] on div "Pen P" at bounding box center [34, 290] width 20 height 16
drag, startPoint x: 21, startPoint y: 294, endPoint x: 34, endPoint y: 289, distance: 13.8
click at [21, 294] on div "LIVE Opamp -XIV 00:23:07 / 03:00:00 mute CLASS SETTINGS End Class Setting up yo…" at bounding box center [217, 151] width 393 height 303
click at [31, 288] on icon at bounding box center [33, 287] width 5 height 5
click at [119, 293] on div "Select" at bounding box center [122, 293] width 9 height 3
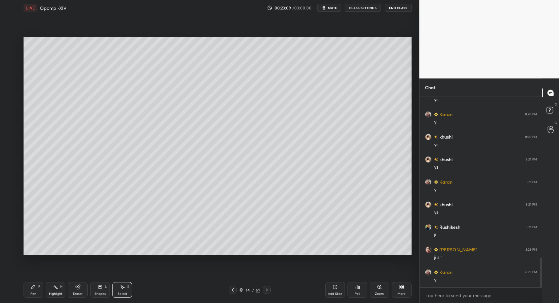
click at [91, 297] on div "Shapes L" at bounding box center [100, 290] width 20 height 16
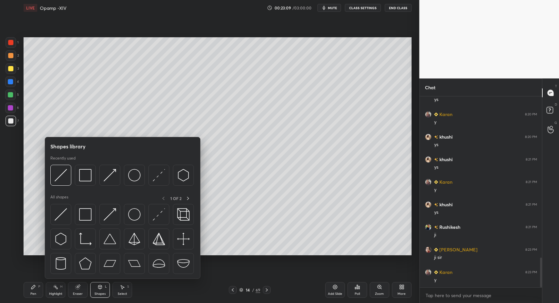
drag, startPoint x: 124, startPoint y: 293, endPoint x: 133, endPoint y: 287, distance: 10.6
click at [124, 293] on div "Select" at bounding box center [122, 293] width 9 height 3
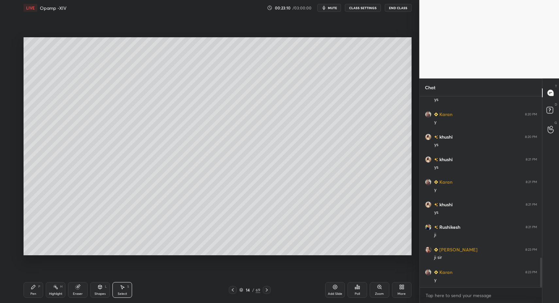
click at [303, 84] on div "0 ° Undo Copy Paste here Duplicate Duplicate to new slide Delete" at bounding box center [218, 146] width 388 height 218
drag, startPoint x: 296, startPoint y: 62, endPoint x: 327, endPoint y: 91, distance: 42.8
click at [322, 71] on div "0 ° Undo Copy Paste here Duplicate Duplicate to new slide Delete" at bounding box center [218, 146] width 388 height 218
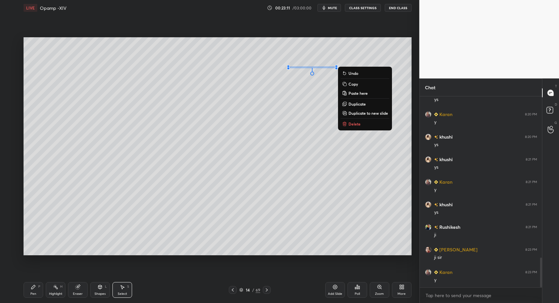
click at [350, 121] on button "Delete" at bounding box center [365, 124] width 49 height 8
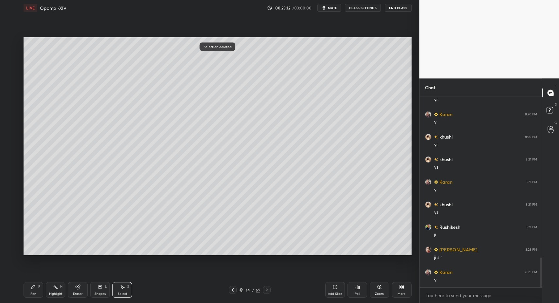
drag, startPoint x: 31, startPoint y: 293, endPoint x: 45, endPoint y: 290, distance: 14.4
click at [34, 293] on div "Pen" at bounding box center [33, 293] width 6 height 3
click at [92, 291] on div "Shapes L" at bounding box center [100, 290] width 20 height 16
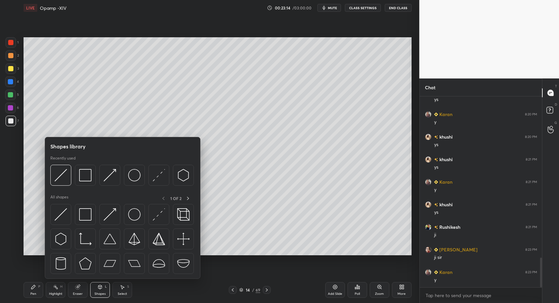
click at [67, 217] on img at bounding box center [61, 214] width 12 height 12
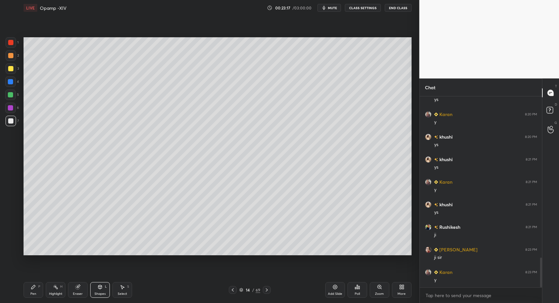
click at [35, 290] on div "Pen P" at bounding box center [34, 290] width 20 height 16
drag, startPoint x: 32, startPoint y: 288, endPoint x: 38, endPoint y: 283, distance: 7.6
click at [35, 286] on icon at bounding box center [33, 287] width 4 height 4
drag, startPoint x: 96, startPoint y: 295, endPoint x: 97, endPoint y: 291, distance: 4.1
click at [96, 295] on div "Shapes" at bounding box center [100, 293] width 11 height 3
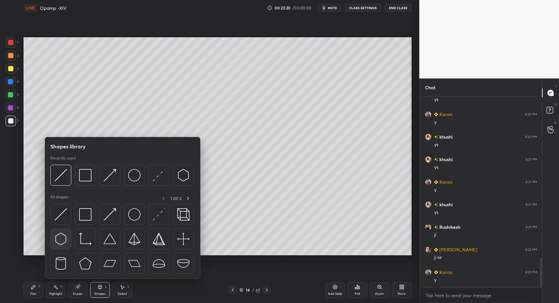
click at [56, 226] on div at bounding box center [122, 241] width 145 height 74
click at [38, 300] on div "Pen P Highlight H Eraser Shapes L Select S 14 / 69 Add Slide Poll Zoom More" at bounding box center [218, 290] width 388 height 26
click at [38, 296] on div "Pen P" at bounding box center [34, 290] width 20 height 16
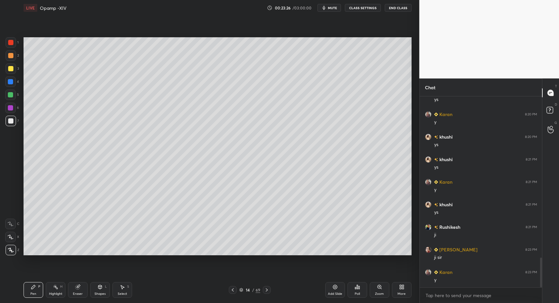
click at [103, 294] on div "Shapes" at bounding box center [100, 293] width 11 height 3
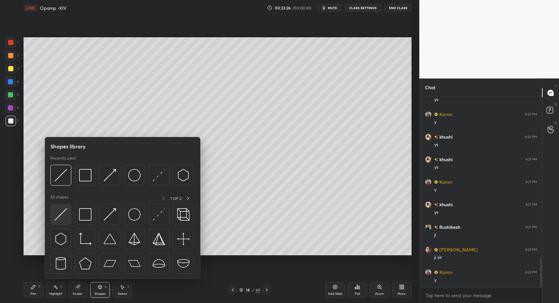
click at [64, 217] on img at bounding box center [61, 214] width 12 height 12
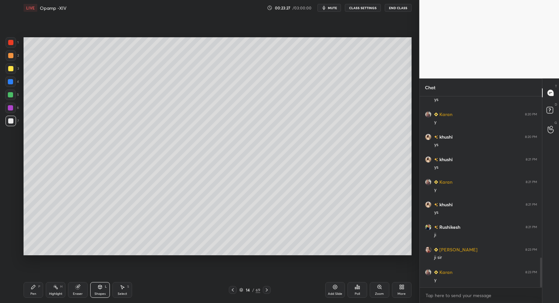
click at [30, 293] on div "Pen" at bounding box center [33, 293] width 6 height 3
click at [30, 292] on div "Pen P" at bounding box center [34, 290] width 20 height 16
drag, startPoint x: 133, startPoint y: 292, endPoint x: 127, endPoint y: 291, distance: 6.3
click at [127, 291] on div "Pen P Highlight H Eraser Shapes L Select S" at bounding box center [99, 290] width 151 height 16
drag, startPoint x: 127, startPoint y: 291, endPoint x: 167, endPoint y: 260, distance: 51.5
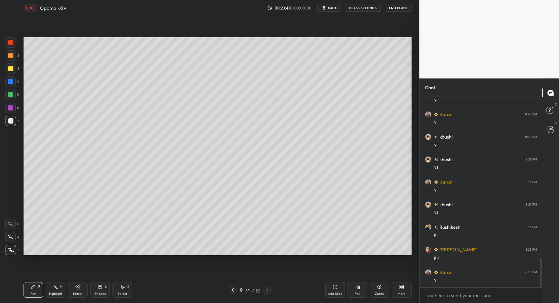
click at [129, 289] on div "Select S" at bounding box center [123, 290] width 20 height 16
click at [122, 291] on div "Select S" at bounding box center [123, 290] width 20 height 16
drag, startPoint x: 260, startPoint y: 162, endPoint x: 298, endPoint y: 181, distance: 42.6
click at [299, 182] on div "0 ° Undo Copy Paste here Duplicate Duplicate to new slide Delete" at bounding box center [218, 146] width 388 height 218
drag, startPoint x: 273, startPoint y: 172, endPoint x: 274, endPoint y: 180, distance: 7.3
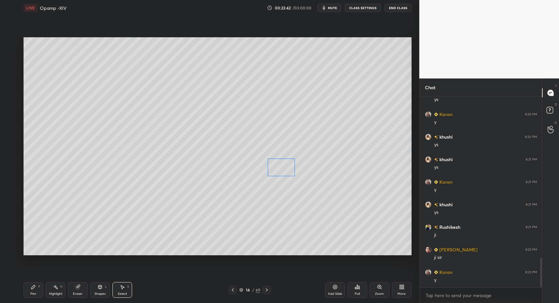
click at [288, 171] on div "0 ° Undo Copy Paste here Duplicate Duplicate to new slide Delete" at bounding box center [218, 146] width 388 height 218
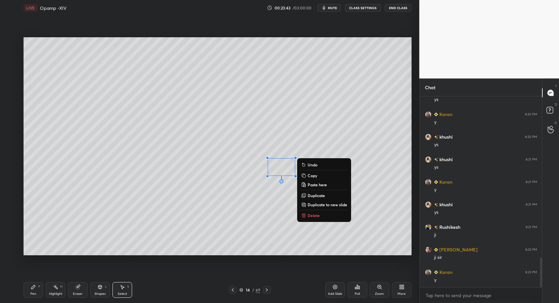
click at [36, 293] on div "Pen" at bounding box center [33, 293] width 6 height 3
click at [31, 293] on div "Pen P" at bounding box center [34, 290] width 20 height 16
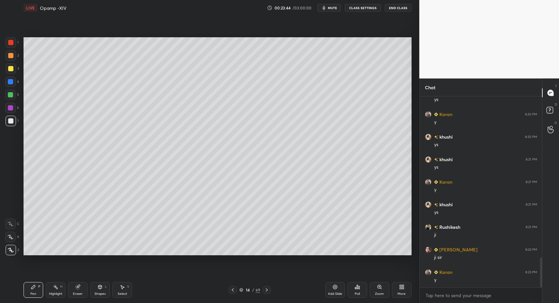
drag, startPoint x: 12, startPoint y: 56, endPoint x: 21, endPoint y: 60, distance: 9.4
click at [12, 57] on div at bounding box center [10, 55] width 5 height 5
click at [20, 115] on div "1 2 3 4 5 6 7 C X Z C X Z E E Erase all H H" at bounding box center [10, 146] width 21 height 218
click at [16, 120] on div "7" at bounding box center [12, 121] width 13 height 10
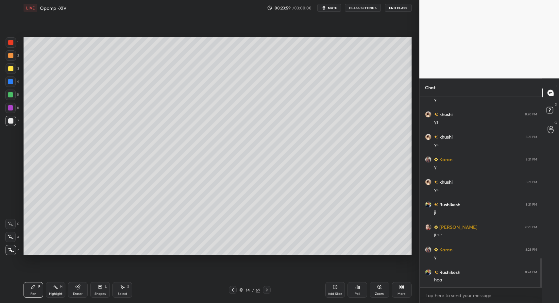
click at [54, 292] on div "Highlight" at bounding box center [55, 293] width 13 height 3
click at [36, 291] on div "Pen P" at bounding box center [34, 290] width 20 height 16
click at [335, 291] on div "Add Slide" at bounding box center [335, 290] width 20 height 16
click at [30, 291] on div "Pen P" at bounding box center [34, 290] width 20 height 16
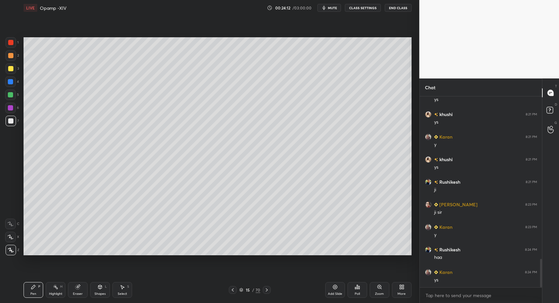
drag, startPoint x: 115, startPoint y: 294, endPoint x: 115, endPoint y: 283, distance: 11.1
click at [115, 294] on div "Select S" at bounding box center [123, 290] width 20 height 16
click at [113, 288] on div "Select S" at bounding box center [123, 290] width 20 height 16
drag, startPoint x: 125, startPoint y: 72, endPoint x: 150, endPoint y: 91, distance: 30.8
click at [149, 87] on div "0 ° Undo Copy Paste here Duplicate Duplicate to new slide Delete" at bounding box center [218, 146] width 388 height 218
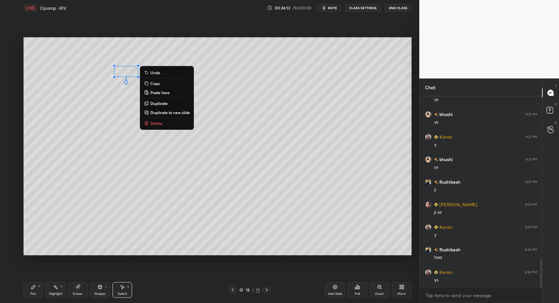
drag, startPoint x: 151, startPoint y: 119, endPoint x: 130, endPoint y: 149, distance: 36.5
click at [151, 119] on button "Delete" at bounding box center [167, 123] width 49 height 8
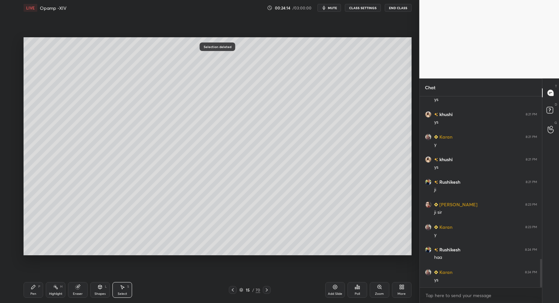
click at [31, 297] on div "Pen P" at bounding box center [34, 290] width 20 height 16
click at [28, 291] on div "Pen P" at bounding box center [34, 290] width 20 height 16
click at [116, 289] on div "Select S" at bounding box center [123, 290] width 20 height 16
click at [119, 281] on div "Pen P Highlight H Eraser Shapes L Select S 15 / 70 Add Slide Poll Zoom More" at bounding box center [218, 290] width 388 height 26
drag, startPoint x: 127, startPoint y: 73, endPoint x: 139, endPoint y: 99, distance: 28.2
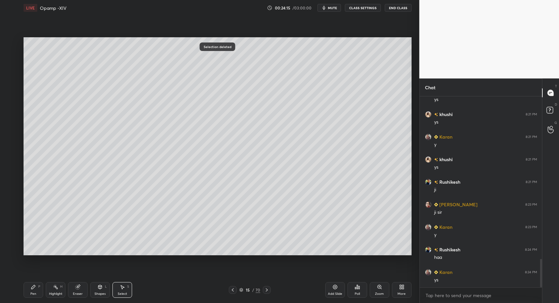
click at [132, 77] on div "0 ° Undo Copy Paste here Duplicate Duplicate to new slide Delete" at bounding box center [218, 146] width 388 height 218
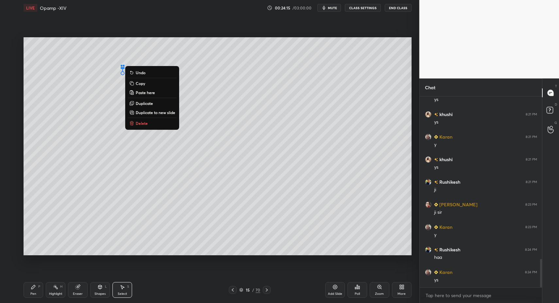
click at [138, 121] on p "Delete" at bounding box center [142, 123] width 12 height 5
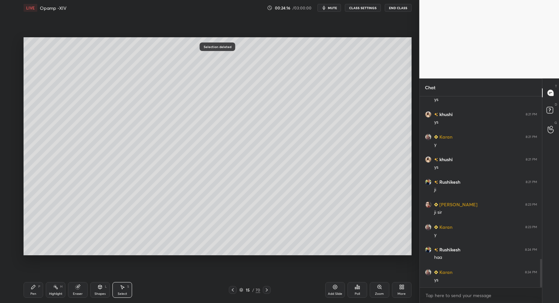
drag, startPoint x: 37, startPoint y: 289, endPoint x: 34, endPoint y: 288, distance: 3.3
click at [37, 289] on div "Pen P" at bounding box center [34, 290] width 20 height 16
click at [34, 288] on icon at bounding box center [33, 287] width 5 height 5
drag, startPoint x: 232, startPoint y: 292, endPoint x: 237, endPoint y: 289, distance: 5.7
click at [233, 291] on icon at bounding box center [232, 289] width 5 height 5
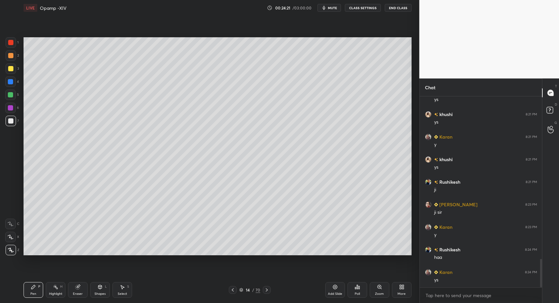
click at [269, 290] on icon at bounding box center [266, 289] width 5 height 5
drag, startPoint x: 96, startPoint y: 287, endPoint x: 95, endPoint y: 281, distance: 7.1
click at [96, 284] on div "Shapes L" at bounding box center [100, 290] width 20 height 16
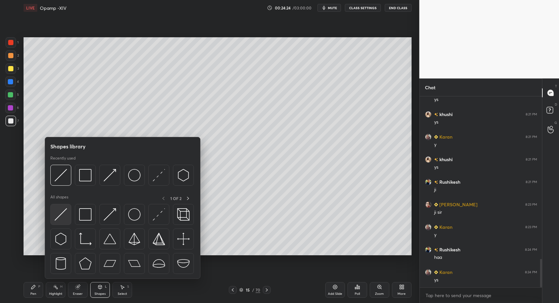
click at [63, 217] on img at bounding box center [61, 214] width 12 height 12
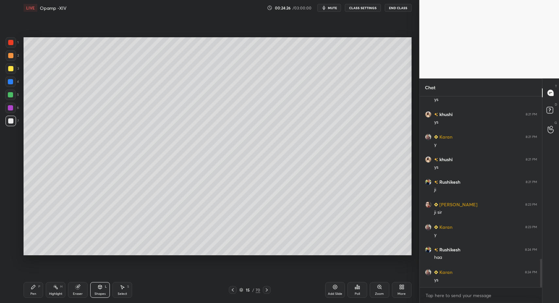
click at [28, 293] on div "Pen P" at bounding box center [34, 290] width 20 height 16
click at [32, 291] on div "Pen P" at bounding box center [34, 290] width 20 height 16
drag, startPoint x: 27, startPoint y: 296, endPoint x: 57, endPoint y: 267, distance: 41.6
click at [28, 294] on div "Pen P" at bounding box center [34, 290] width 20 height 16
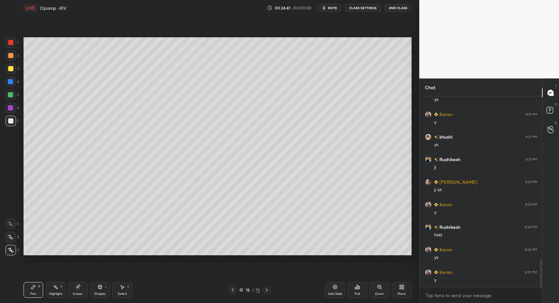
scroll to position [1130, 0]
drag, startPoint x: 93, startPoint y: 288, endPoint x: 92, endPoint y: 282, distance: 6.9
click at [93, 288] on div "Shapes L" at bounding box center [100, 290] width 20 height 16
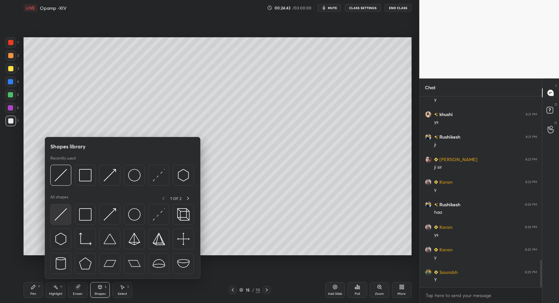
click at [59, 219] on img at bounding box center [61, 214] width 12 height 12
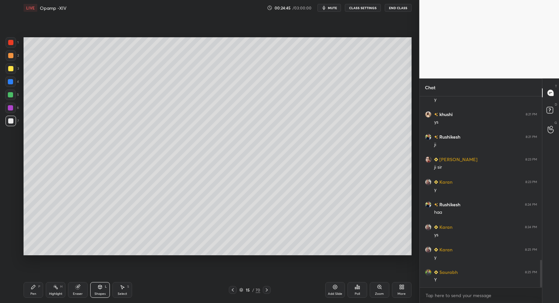
click at [28, 290] on div "Pen P" at bounding box center [34, 290] width 20 height 16
drag, startPoint x: 28, startPoint y: 290, endPoint x: 38, endPoint y: 287, distance: 10.0
click at [28, 290] on div "Pen P" at bounding box center [34, 290] width 20 height 16
click at [42, 285] on div "Pen P" at bounding box center [34, 290] width 20 height 16
drag, startPoint x: 9, startPoint y: 72, endPoint x: 13, endPoint y: 86, distance: 14.9
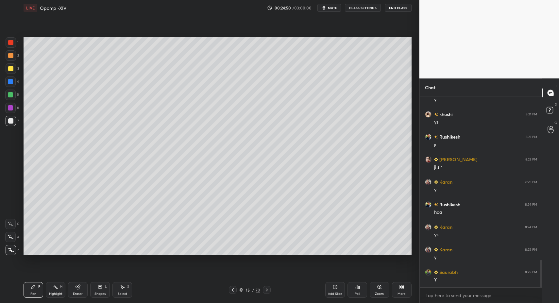
click at [9, 72] on div at bounding box center [11, 68] width 10 height 10
click at [95, 292] on div "Shapes" at bounding box center [100, 293] width 11 height 3
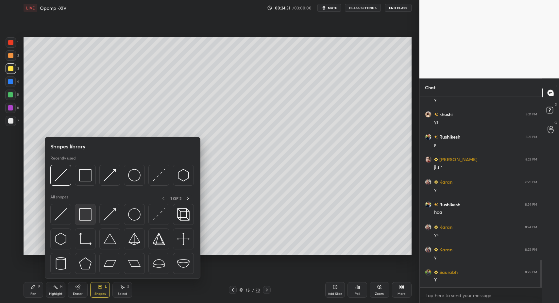
click at [88, 220] on img at bounding box center [85, 214] width 12 height 12
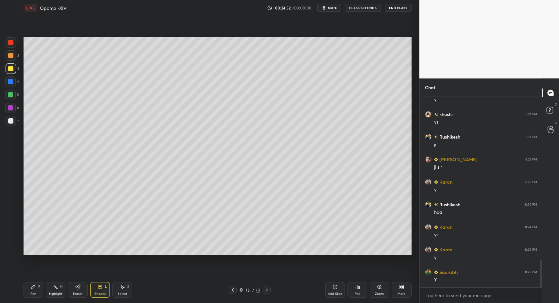
click at [26, 299] on div "Pen P Highlight H Eraser Shapes L Select S 15 / 70 Add Slide Poll Zoom More" at bounding box center [218, 290] width 388 height 26
click at [35, 292] on div "Pen" at bounding box center [33, 293] width 6 height 3
click at [13, 129] on div "1 2 3 4 5 6 7 C X Z C X Z E E Erase all H H" at bounding box center [10, 146] width 21 height 218
click at [12, 99] on div at bounding box center [10, 95] width 10 height 10
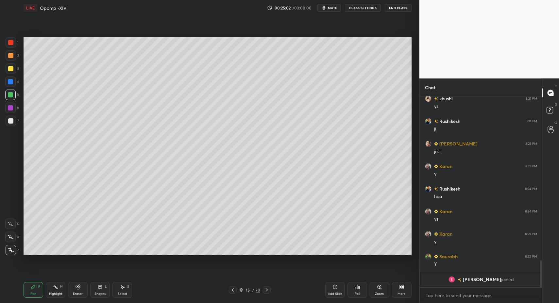
click at [30, 292] on div "Pen P" at bounding box center [34, 290] width 20 height 16
click at [12, 47] on div "1" at bounding box center [12, 43] width 13 height 13
click at [9, 42] on div at bounding box center [10, 42] width 5 height 5
drag, startPoint x: 14, startPoint y: 239, endPoint x: 13, endPoint y: 234, distance: 5.9
click at [14, 236] on div at bounding box center [10, 237] width 10 height 10
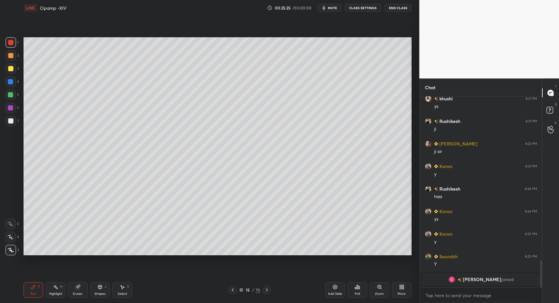
drag, startPoint x: 13, startPoint y: 234, endPoint x: 19, endPoint y: 237, distance: 6.2
click at [13, 234] on div at bounding box center [10, 237] width 10 height 10
click at [98, 293] on div "Shapes" at bounding box center [100, 293] width 11 height 3
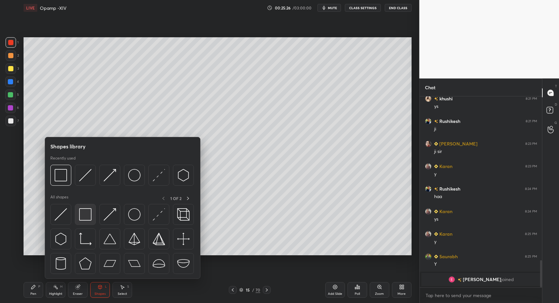
click at [88, 222] on div at bounding box center [85, 214] width 21 height 21
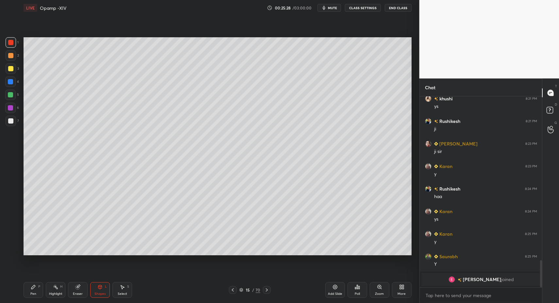
click at [28, 287] on div "Pen P" at bounding box center [34, 290] width 20 height 16
click at [27, 289] on div "Pen P" at bounding box center [34, 290] width 20 height 16
drag, startPoint x: 10, startPoint y: 122, endPoint x: 13, endPoint y: 167, distance: 45.2
click at [11, 121] on div at bounding box center [10, 120] width 5 height 5
click at [7, 255] on div "Z" at bounding box center [13, 250] width 14 height 10
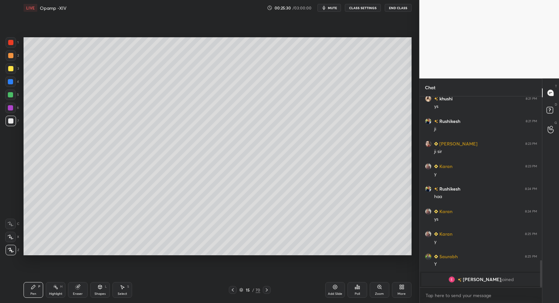
click at [7, 253] on div at bounding box center [11, 250] width 10 height 10
click at [16, 45] on div "1" at bounding box center [12, 42] width 13 height 10
click at [11, 47] on div at bounding box center [11, 42] width 10 height 10
drag, startPoint x: 94, startPoint y: 290, endPoint x: 97, endPoint y: 287, distance: 4.4
click at [94, 290] on div "Shapes L" at bounding box center [100, 290] width 20 height 16
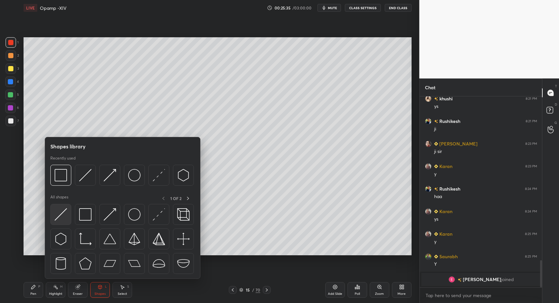
click at [61, 217] on img at bounding box center [61, 214] width 12 height 12
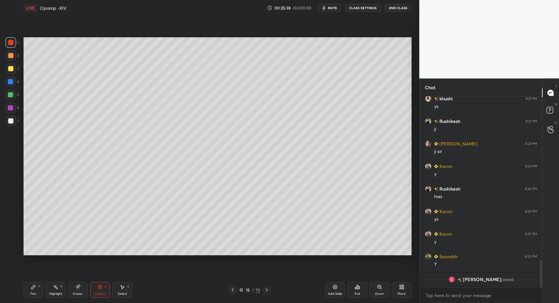
drag, startPoint x: 20, startPoint y: 294, endPoint x: 32, endPoint y: 289, distance: 12.6
click at [20, 294] on div "1 2 3 4 5 6 7 C X Z C X Z E E Erase all H H LIVE Opamp -XIV 00:25:38 / 03:00:00…" at bounding box center [207, 151] width 414 height 303
click at [30, 291] on div "Pen P" at bounding box center [34, 290] width 20 height 16
drag, startPoint x: 98, startPoint y: 292, endPoint x: 102, endPoint y: 286, distance: 7.1
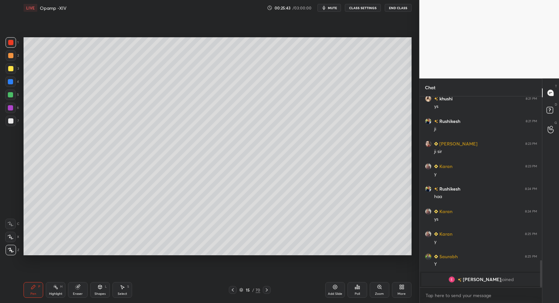
click at [98, 292] on div "Shapes" at bounding box center [100, 293] width 11 height 3
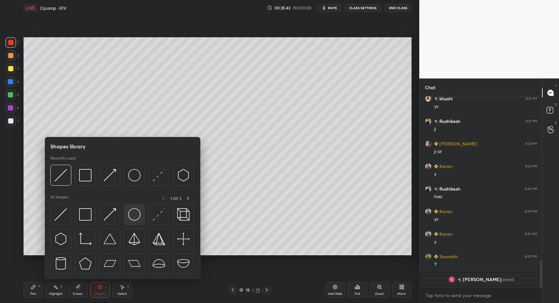
click at [131, 217] on img at bounding box center [134, 214] width 12 height 12
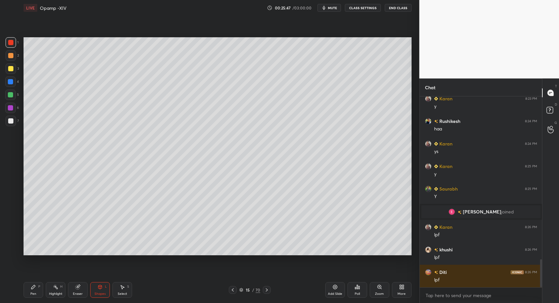
scroll to position [1125, 0]
drag, startPoint x: 119, startPoint y: 290, endPoint x: 121, endPoint y: 286, distance: 4.8
click at [119, 289] on div "Select S" at bounding box center [123, 290] width 20 height 16
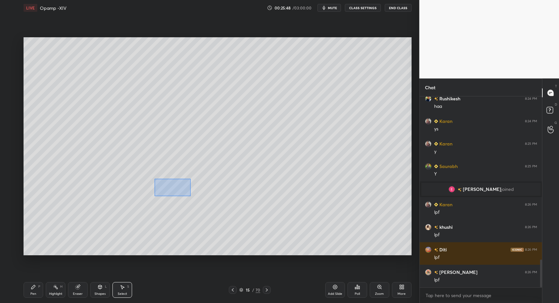
drag, startPoint x: 158, startPoint y: 183, endPoint x: 191, endPoint y: 197, distance: 35.7
click at [191, 197] on div "0 ° Undo Copy Paste here Duplicate Duplicate to new slide Delete" at bounding box center [218, 146] width 388 height 218
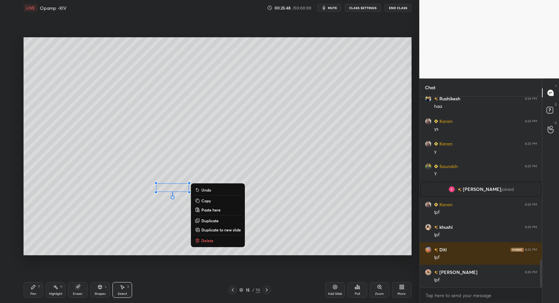
click at [202, 239] on p "Delete" at bounding box center [207, 240] width 12 height 5
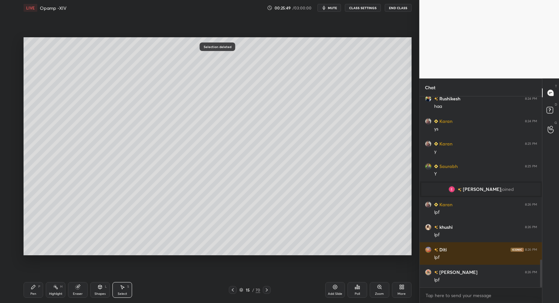
drag, startPoint x: 39, startPoint y: 289, endPoint x: 34, endPoint y: 292, distance: 5.7
click at [37, 291] on div "Pen P" at bounding box center [34, 290] width 20 height 16
click at [34, 292] on div "Pen P" at bounding box center [34, 290] width 20 height 16
click at [10, 93] on div at bounding box center [10, 94] width 5 height 5
drag, startPoint x: 10, startPoint y: 93, endPoint x: 16, endPoint y: 95, distance: 6.6
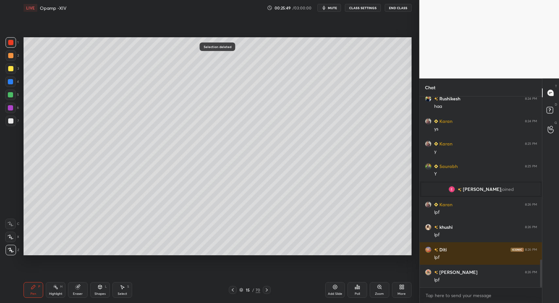
click at [10, 93] on div at bounding box center [10, 94] width 5 height 5
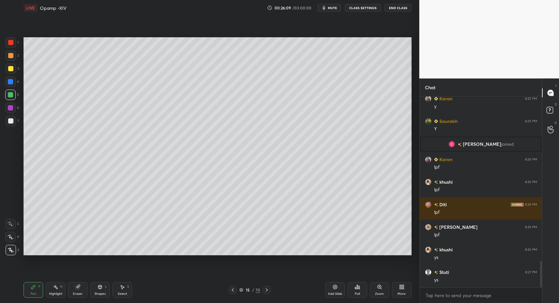
scroll to position [1186, 0]
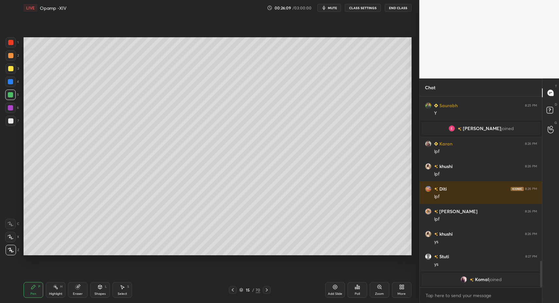
click at [232, 289] on icon at bounding box center [232, 289] width 5 height 5
click at [267, 290] on icon at bounding box center [266, 289] width 5 height 5
click at [269, 290] on icon at bounding box center [266, 289] width 5 height 5
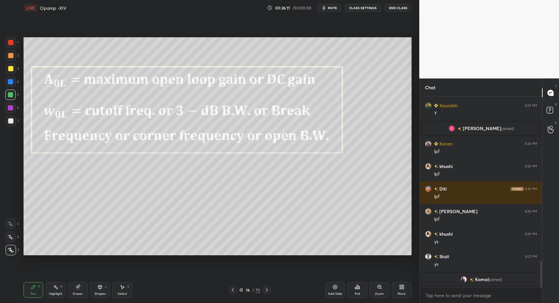
click at [232, 291] on icon at bounding box center [232, 289] width 5 height 5
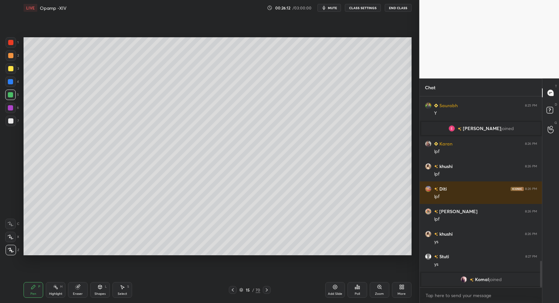
click at [232, 291] on icon at bounding box center [232, 289] width 5 height 5
click at [234, 290] on icon at bounding box center [232, 289] width 5 height 5
click at [267, 289] on icon at bounding box center [266, 289] width 5 height 5
click at [267, 289] on icon at bounding box center [267, 289] width 2 height 3
click at [130, 290] on div "Select S" at bounding box center [123, 290] width 20 height 16
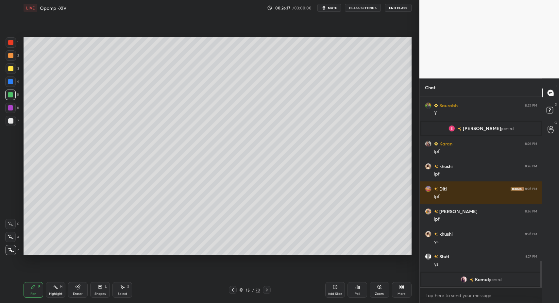
click at [121, 290] on div "Select S" at bounding box center [123, 290] width 20 height 16
click at [251, 44] on div "0 ° Undo Copy Paste here Duplicate Duplicate to new slide Delete" at bounding box center [218, 146] width 388 height 218
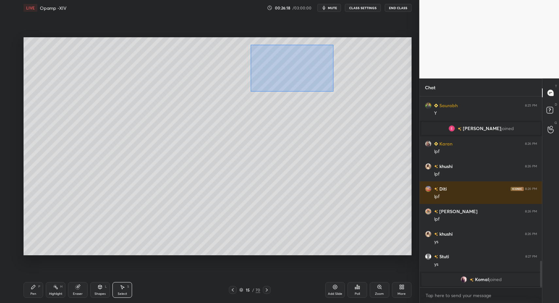
drag, startPoint x: 251, startPoint y: 44, endPoint x: 329, endPoint y: 106, distance: 99.9
click at [333, 92] on div "0 ° Undo Copy Paste here Duplicate Duplicate to new slide Delete" at bounding box center [218, 146] width 388 height 218
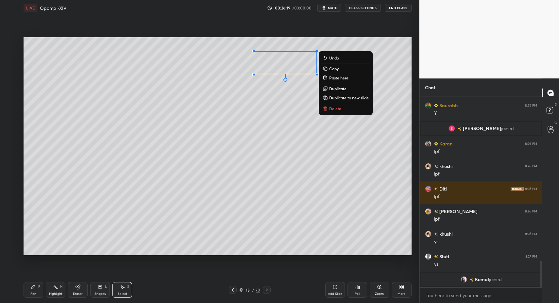
drag, startPoint x: 331, startPoint y: 108, endPoint x: 327, endPoint y: 109, distance: 3.8
click at [331, 108] on p "Delete" at bounding box center [335, 108] width 12 height 5
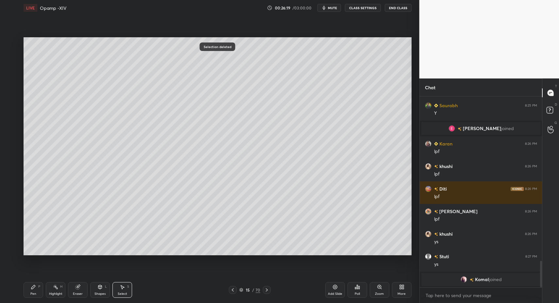
click at [29, 291] on div "Pen P" at bounding box center [34, 290] width 20 height 16
drag, startPoint x: 29, startPoint y: 291, endPoint x: 92, endPoint y: 286, distance: 62.4
click at [29, 291] on div "Pen P" at bounding box center [34, 290] width 20 height 16
drag, startPoint x: 124, startPoint y: 293, endPoint x: 120, endPoint y: 291, distance: 5.1
click at [124, 293] on div "Select" at bounding box center [122, 293] width 9 height 3
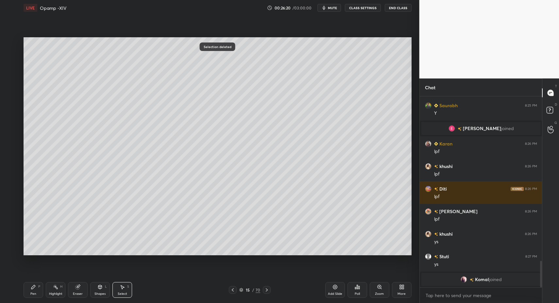
drag, startPoint x: 119, startPoint y: 291, endPoint x: 120, endPoint y: 252, distance: 39.6
click at [119, 291] on div "Select S" at bounding box center [123, 290] width 20 height 16
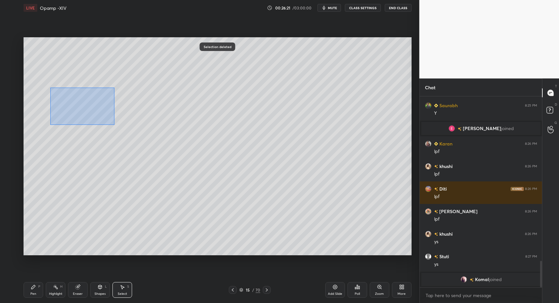
drag, startPoint x: 69, startPoint y: 101, endPoint x: 217, endPoint y: 163, distance: 159.6
click at [221, 168] on div "0 ° Undo Copy Paste here Duplicate Duplicate to new slide Delete" at bounding box center [218, 146] width 388 height 218
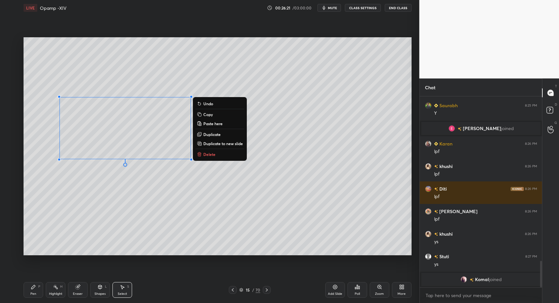
click at [140, 141] on div "0 ° Undo Copy Paste here Duplicate Duplicate to new slide Delete" at bounding box center [218, 146] width 388 height 218
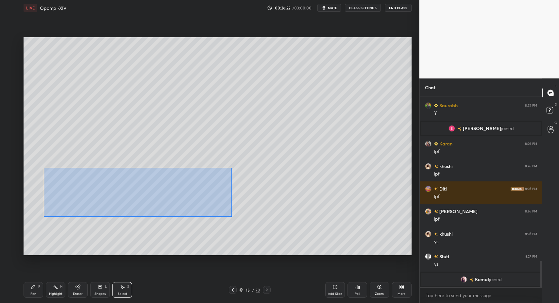
drag, startPoint x: 106, startPoint y: 192, endPoint x: 335, endPoint y: 230, distance: 232.1
click at [376, 239] on div "0 ° Undo Copy Paste here Duplicate Duplicate to new slide Delete" at bounding box center [218, 146] width 388 height 218
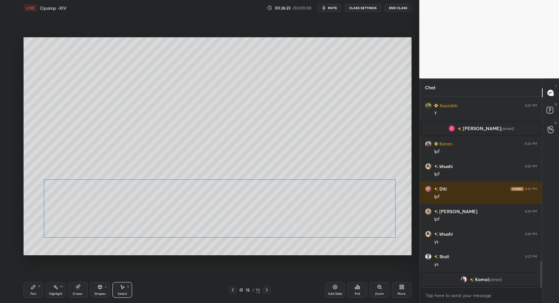
click at [88, 219] on div "0 ° Undo Copy Paste here Duplicate Duplicate to new slide Delete" at bounding box center [218, 146] width 388 height 218
drag, startPoint x: 86, startPoint y: 120, endPoint x: 221, endPoint y: 163, distance: 141.3
click at [233, 171] on div "0 ° Undo Copy Paste here Duplicate Duplicate to new slide Delete" at bounding box center [218, 146] width 388 height 218
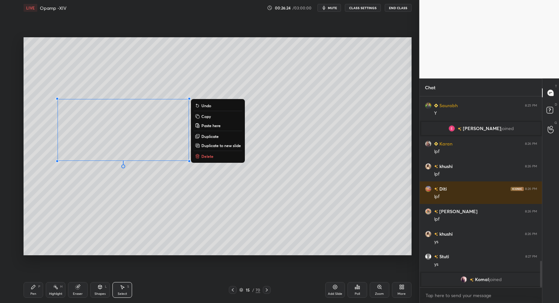
drag, startPoint x: 113, startPoint y: 131, endPoint x: 110, endPoint y: 139, distance: 9.2
click at [110, 141] on div "0 ° Undo Copy Paste here Duplicate Duplicate to new slide Delete" at bounding box center [218, 146] width 388 height 218
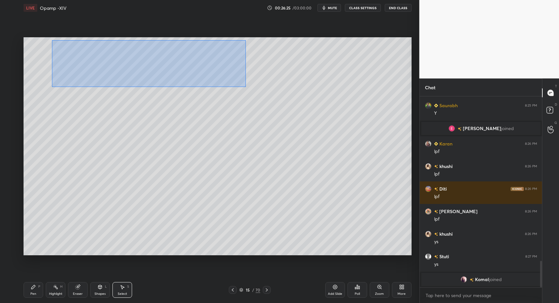
drag, startPoint x: 52, startPoint y: 40, endPoint x: 254, endPoint y: 80, distance: 205.6
click at [294, 92] on div "0 ° Undo Copy Paste here Duplicate Duplicate to new slide Delete" at bounding box center [218, 146] width 388 height 218
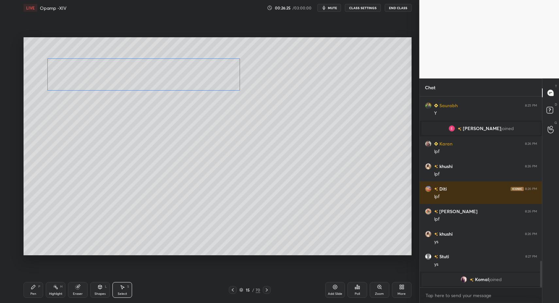
drag, startPoint x: 166, startPoint y: 64, endPoint x: 153, endPoint y: 79, distance: 19.0
click at [155, 79] on div "0 ° Undo Copy Paste here Duplicate Duplicate to new slide Delete" at bounding box center [218, 146] width 388 height 218
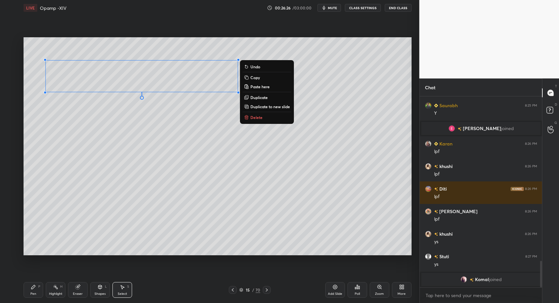
click at [25, 296] on div "Pen P" at bounding box center [34, 290] width 20 height 16
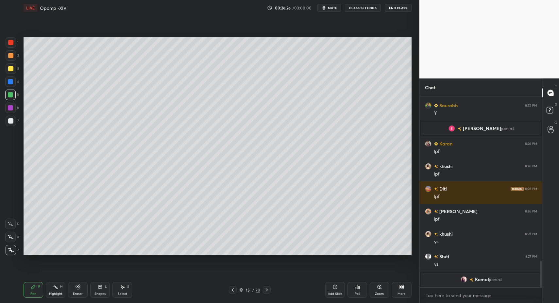
drag, startPoint x: 31, startPoint y: 293, endPoint x: 40, endPoint y: 256, distance: 38.0
click at [31, 293] on div "Pen" at bounding box center [33, 293] width 6 height 3
click at [13, 69] on div at bounding box center [11, 68] width 10 height 10
click at [107, 293] on div "Shapes L" at bounding box center [100, 290] width 20 height 16
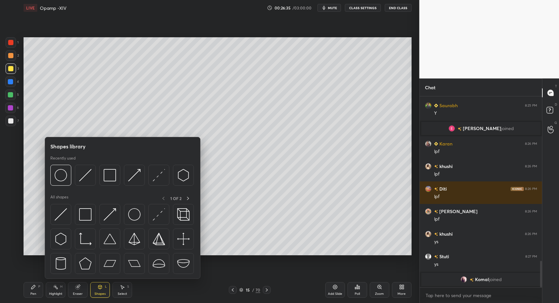
click at [114, 290] on div "Select S" at bounding box center [123, 290] width 20 height 16
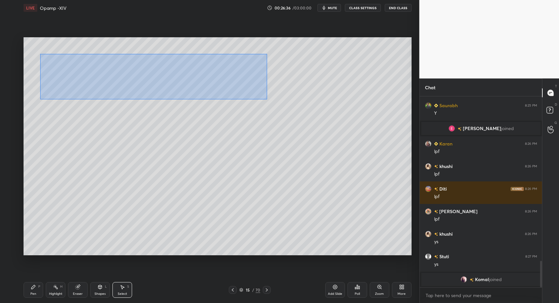
drag, startPoint x: 45, startPoint y: 59, endPoint x: 189, endPoint y: 89, distance: 147.2
click at [268, 97] on div "0 ° Undo Copy Paste here Duplicate Duplicate to new slide Delete" at bounding box center [218, 146] width 388 height 218
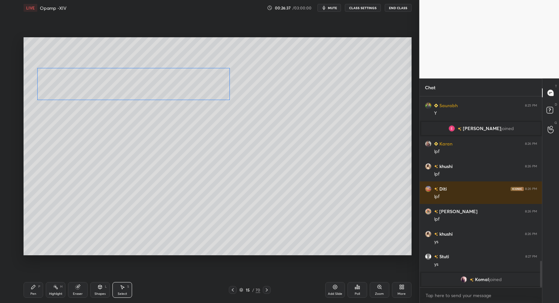
drag, startPoint x: 142, startPoint y: 78, endPoint x: 133, endPoint y: 87, distance: 12.7
click at [133, 87] on div "0 ° Undo Copy Paste here Duplicate Duplicate to new slide Delete" at bounding box center [218, 146] width 388 height 218
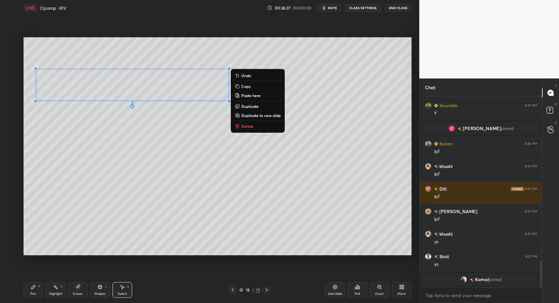
drag, startPoint x: 95, startPoint y: 293, endPoint x: 92, endPoint y: 280, distance: 13.7
click at [94, 294] on div "Shapes L" at bounding box center [100, 290] width 20 height 16
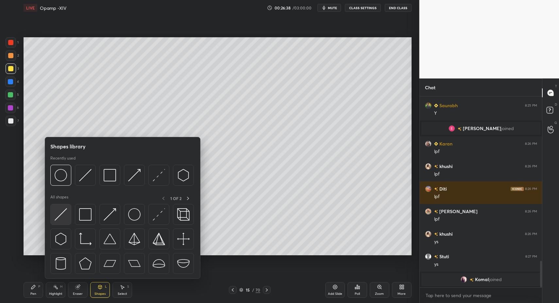
click at [56, 220] on img at bounding box center [61, 214] width 12 height 12
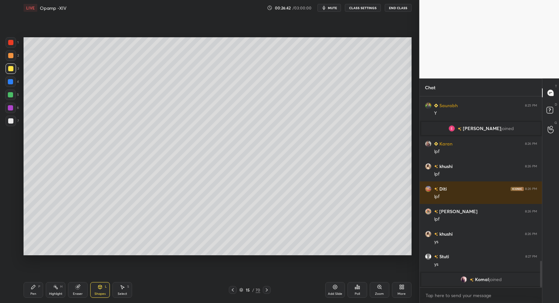
click at [264, 288] on div at bounding box center [267, 290] width 8 height 8
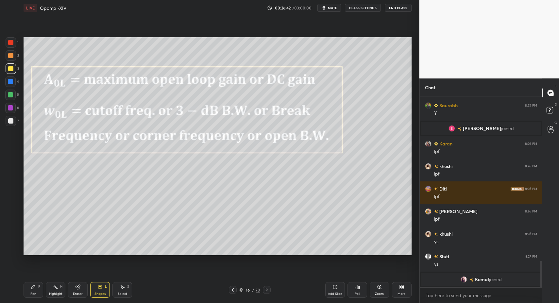
click at [234, 290] on icon at bounding box center [232, 289] width 5 height 5
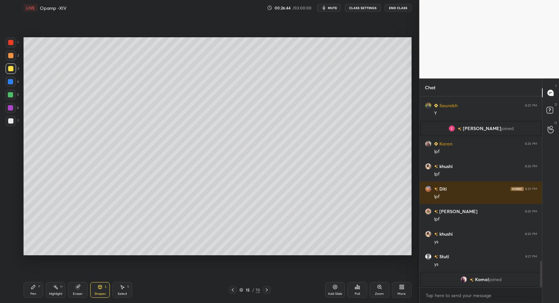
drag, startPoint x: 334, startPoint y: 289, endPoint x: 330, endPoint y: 289, distance: 3.9
click at [334, 289] on icon at bounding box center [335, 287] width 5 height 5
click at [14, 290] on div "1 2 3 4 5 6 7 C X Z C X Z E E Erase all H H LIVE Opamp -XIV 00:26:45 / 03:00:00…" at bounding box center [207, 151] width 414 height 303
click at [29, 291] on div "Pen P" at bounding box center [34, 290] width 20 height 16
click at [34, 285] on icon at bounding box center [33, 287] width 5 height 5
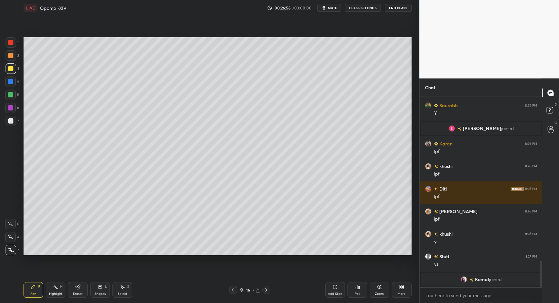
click at [91, 290] on div "Shapes L" at bounding box center [100, 290] width 20 height 16
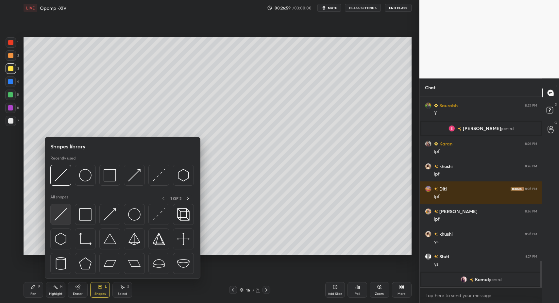
click at [60, 215] on img at bounding box center [61, 214] width 12 height 12
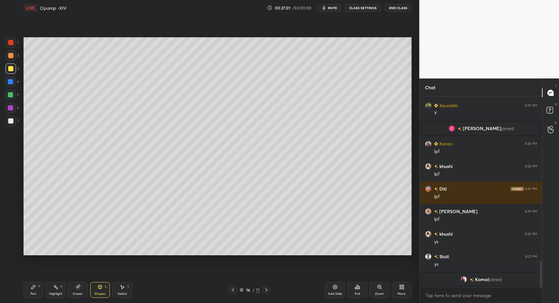
drag, startPoint x: 13, startPoint y: 117, endPoint x: 11, endPoint y: 121, distance: 4.0
click at [13, 117] on div at bounding box center [11, 121] width 10 height 10
click at [11, 119] on div at bounding box center [10, 120] width 5 height 5
click at [35, 295] on div "Pen" at bounding box center [33, 293] width 6 height 3
drag, startPoint x: 37, startPoint y: 292, endPoint x: 30, endPoint y: 260, distance: 32.7
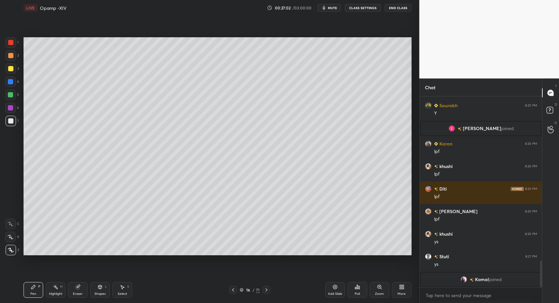
click at [37, 292] on div "Pen P" at bounding box center [34, 290] width 20 height 16
click at [12, 121] on div at bounding box center [10, 120] width 5 height 5
click at [235, 290] on icon at bounding box center [233, 289] width 5 height 5
drag, startPoint x: 268, startPoint y: 289, endPoint x: 235, endPoint y: 286, distance: 33.5
click at [268, 289] on icon at bounding box center [266, 289] width 5 height 5
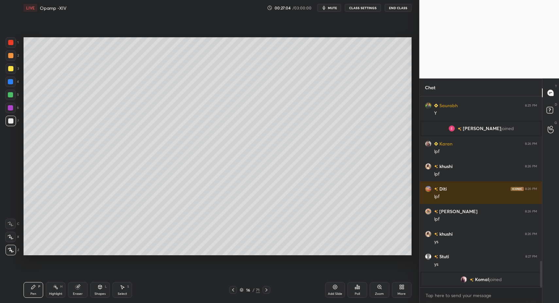
click at [26, 291] on div "Pen P" at bounding box center [34, 290] width 20 height 16
drag, startPoint x: 26, startPoint y: 291, endPoint x: 30, endPoint y: 288, distance: 4.4
click at [26, 291] on div "Pen P" at bounding box center [34, 290] width 20 height 16
click at [232, 289] on icon at bounding box center [233, 289] width 5 height 5
click at [267, 290] on icon at bounding box center [267, 289] width 2 height 3
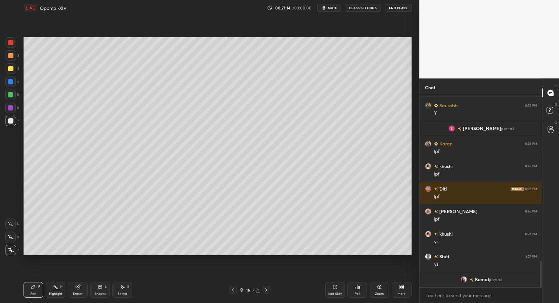
drag, startPoint x: 93, startPoint y: 288, endPoint x: 92, endPoint y: 279, distance: 9.3
click at [93, 288] on div "Shapes L" at bounding box center [100, 290] width 20 height 16
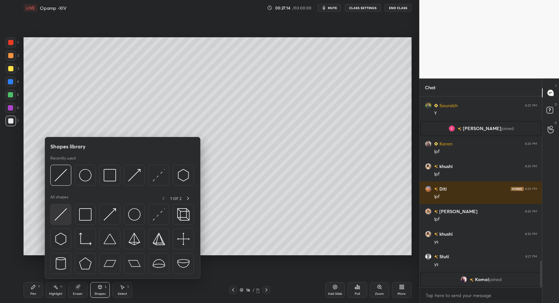
click at [60, 216] on img at bounding box center [61, 214] width 12 height 12
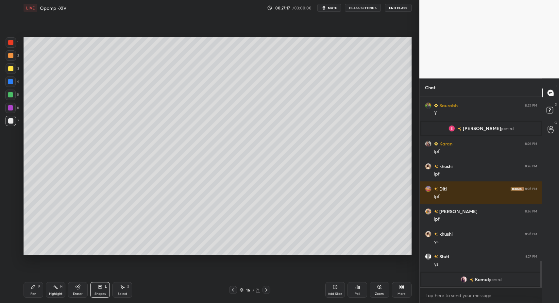
click at [31, 289] on icon at bounding box center [33, 287] width 4 height 4
click at [29, 289] on div "Pen P" at bounding box center [34, 290] width 20 height 16
click at [13, 44] on div at bounding box center [11, 42] width 10 height 10
click at [12, 43] on div at bounding box center [10, 42] width 5 height 5
click at [15, 236] on div at bounding box center [10, 237] width 10 height 10
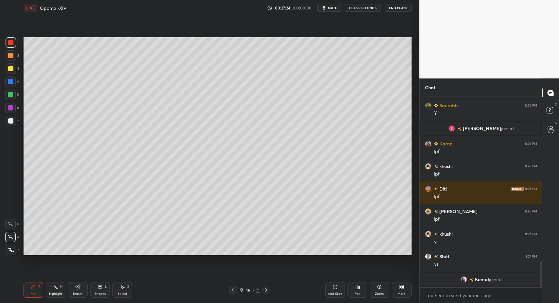
drag, startPoint x: 15, startPoint y: 236, endPoint x: 72, endPoint y: 261, distance: 61.5
click at [15, 236] on div at bounding box center [10, 237] width 10 height 10
drag, startPoint x: 96, startPoint y: 287, endPoint x: 95, endPoint y: 280, distance: 7.0
click at [98, 287] on div "Shapes L" at bounding box center [100, 290] width 20 height 16
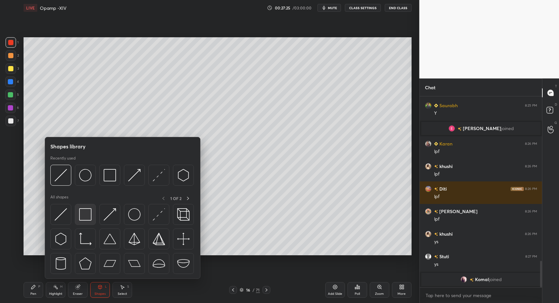
click at [83, 218] on img at bounding box center [85, 214] width 12 height 12
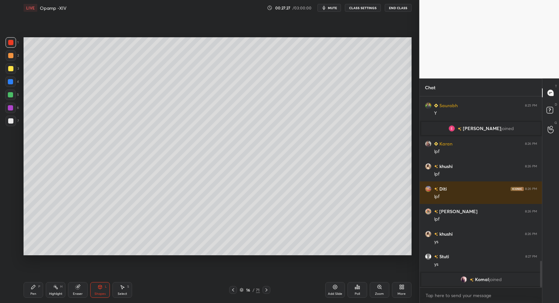
click at [36, 291] on div "Pen P" at bounding box center [34, 290] width 20 height 16
click at [33, 293] on div "Pen" at bounding box center [33, 293] width 6 height 3
click at [7, 129] on div "7" at bounding box center [12, 122] width 13 height 13
drag, startPoint x: 11, startPoint y: 126, endPoint x: 14, endPoint y: 127, distance: 3.4
click at [10, 126] on div "7" at bounding box center [12, 122] width 13 height 13
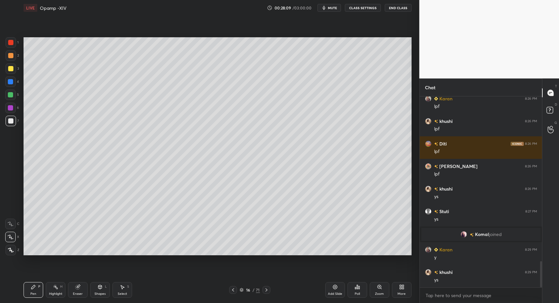
scroll to position [1216, 0]
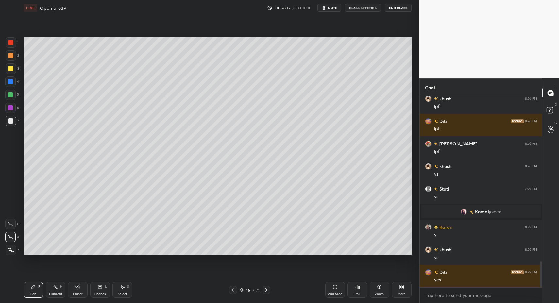
click at [266, 290] on icon at bounding box center [266, 289] width 5 height 5
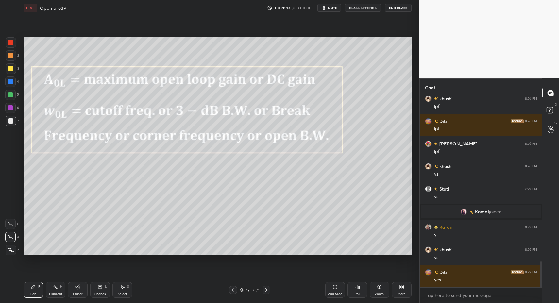
drag, startPoint x: 232, startPoint y: 289, endPoint x: 244, endPoint y: 288, distance: 12.8
click at [232, 289] on icon at bounding box center [233, 289] width 5 height 5
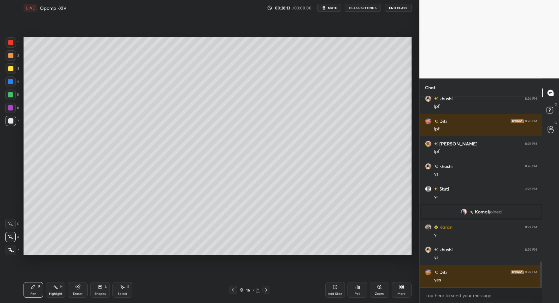
click at [401, 289] on icon at bounding box center [401, 287] width 5 height 5
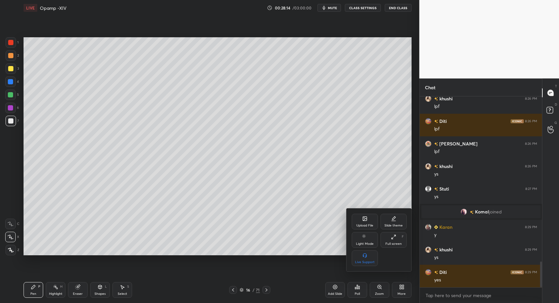
click at [365, 227] on div "Upload File" at bounding box center [365, 225] width 17 height 3
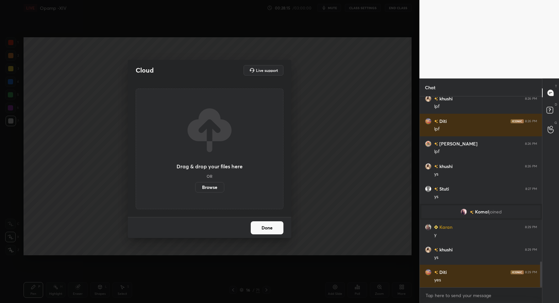
click at [219, 185] on label "Browse" at bounding box center [209, 187] width 29 height 10
click at [195, 185] on input "Browse" at bounding box center [195, 187] width 0 height 10
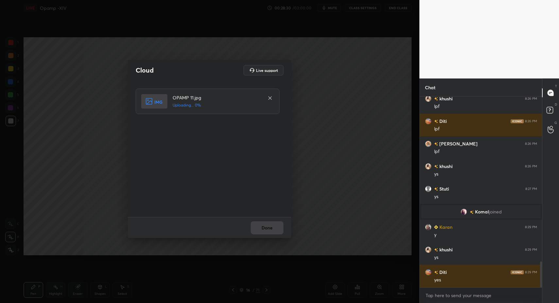
click at [272, 228] on div "Done" at bounding box center [210, 227] width 164 height 21
click at [274, 228] on div "Done" at bounding box center [210, 227] width 164 height 21
click at [274, 226] on div "Done" at bounding box center [210, 227] width 164 height 21
drag, startPoint x: 262, startPoint y: 229, endPoint x: 267, endPoint y: 229, distance: 4.3
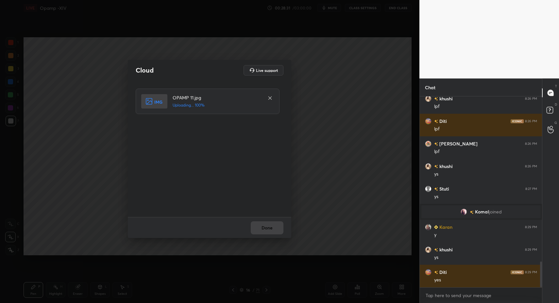
click at [262, 229] on div "Done" at bounding box center [210, 227] width 164 height 21
click at [267, 227] on button "Done" at bounding box center [267, 227] width 33 height 13
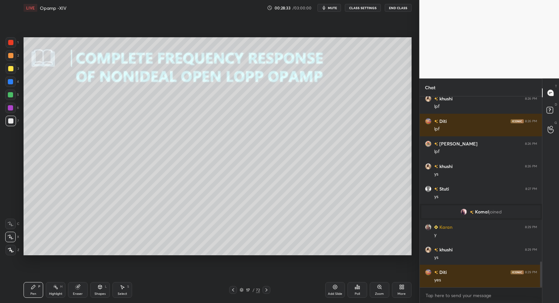
drag, startPoint x: 106, startPoint y: 291, endPoint x: 106, endPoint y: 283, distance: 8.2
click at [106, 291] on div "Shapes L" at bounding box center [100, 290] width 20 height 16
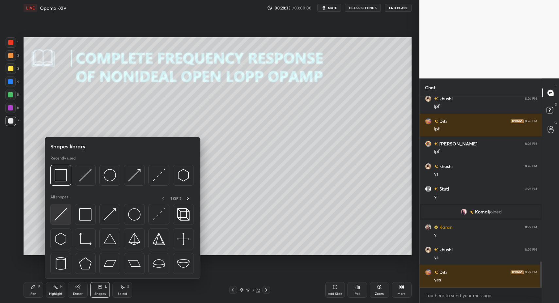
click at [60, 214] on img at bounding box center [61, 214] width 12 height 12
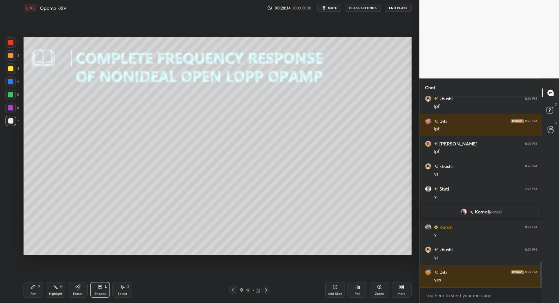
click at [32, 289] on div "Pen P" at bounding box center [34, 290] width 20 height 16
click at [97, 292] on div "Shapes" at bounding box center [100, 293] width 11 height 3
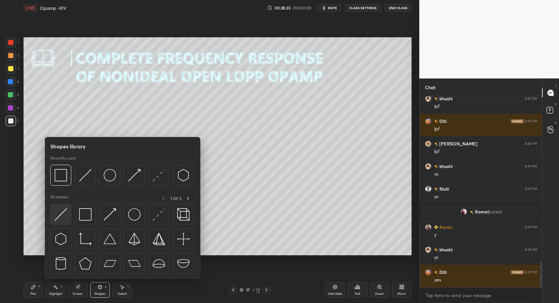
click at [56, 222] on div at bounding box center [60, 214] width 21 height 21
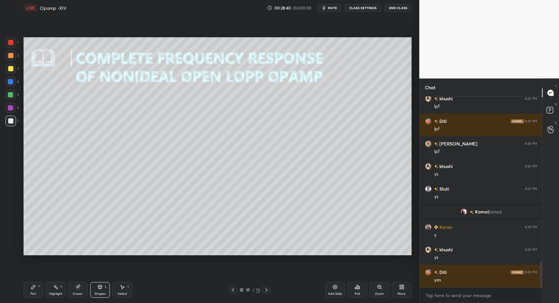
click at [97, 290] on div "Shapes L" at bounding box center [100, 290] width 20 height 16
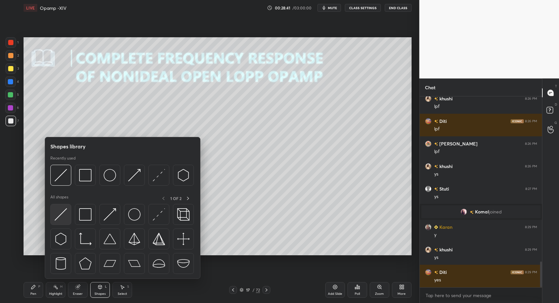
click at [60, 221] on div at bounding box center [60, 214] width 21 height 21
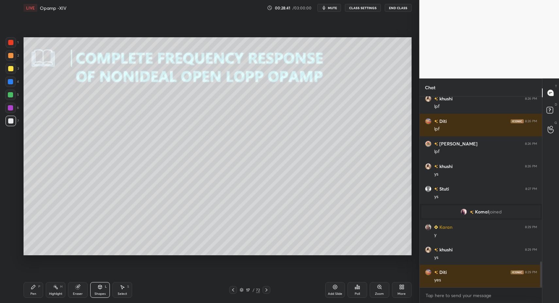
click at [39, 294] on div "Pen P" at bounding box center [34, 290] width 20 height 16
click at [8, 248] on div at bounding box center [11, 250] width 10 height 10
drag, startPoint x: 10, startPoint y: 248, endPoint x: 20, endPoint y: 255, distance: 12.3
click at [10, 249] on div at bounding box center [11, 250] width 10 height 10
drag, startPoint x: 99, startPoint y: 290, endPoint x: 99, endPoint y: 281, distance: 9.5
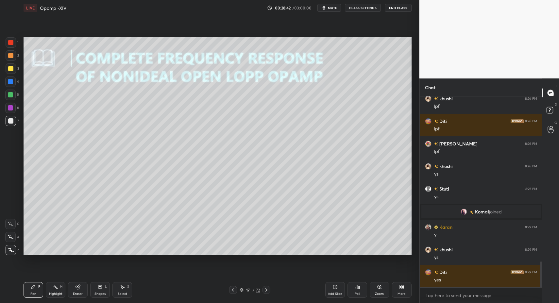
click at [98, 289] on div "Shapes L" at bounding box center [100, 290] width 20 height 16
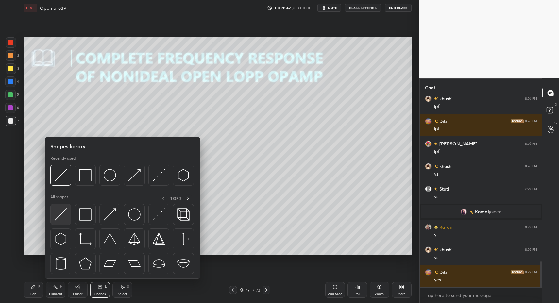
click at [59, 223] on div at bounding box center [60, 214] width 21 height 21
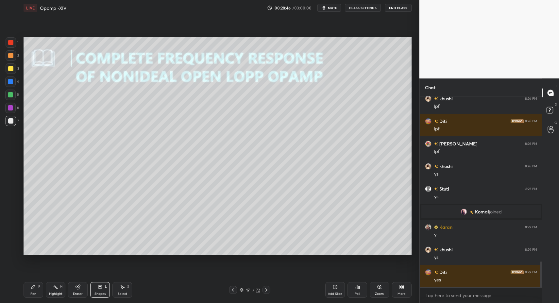
click at [32, 290] on div "Pen P" at bounding box center [34, 290] width 20 height 16
click at [29, 288] on div "Pen P" at bounding box center [34, 290] width 20 height 16
click at [7, 76] on div "3" at bounding box center [12, 69] width 13 height 13
drag, startPoint x: 9, startPoint y: 72, endPoint x: 21, endPoint y: 74, distance: 11.9
click at [9, 72] on div at bounding box center [11, 68] width 10 height 10
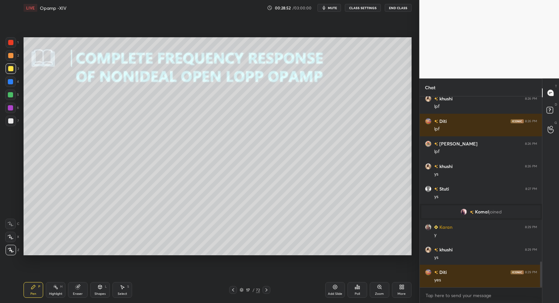
click at [234, 291] on icon at bounding box center [233, 289] width 5 height 5
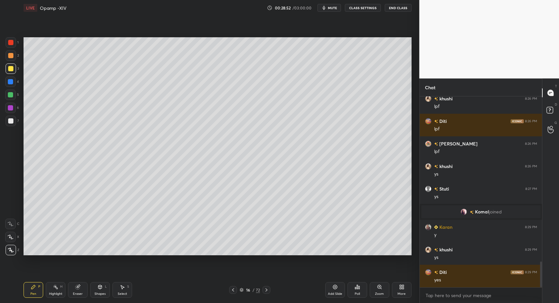
click at [265, 291] on icon at bounding box center [266, 289] width 5 height 5
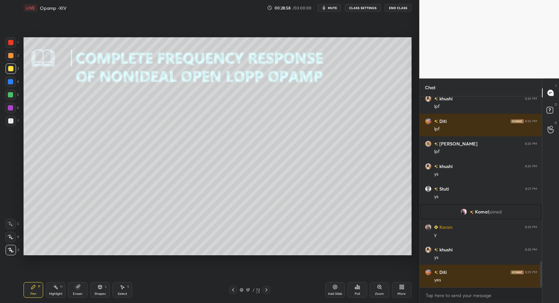
click at [10, 55] on div at bounding box center [10, 55] width 5 height 5
click at [12, 56] on div at bounding box center [10, 55] width 5 height 5
click at [28, 296] on div "Pen P" at bounding box center [34, 290] width 20 height 16
click at [35, 292] on div "Pen" at bounding box center [33, 293] width 6 height 3
drag, startPoint x: 35, startPoint y: 292, endPoint x: 43, endPoint y: 263, distance: 30.0
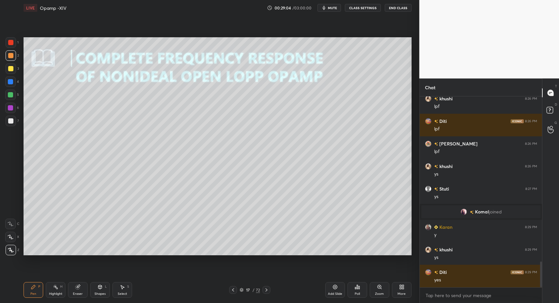
click at [32, 292] on div "Pen" at bounding box center [33, 293] width 6 height 3
click at [12, 120] on div at bounding box center [10, 120] width 5 height 5
click at [233, 291] on icon at bounding box center [233, 289] width 5 height 5
click at [233, 290] on icon at bounding box center [233, 289] width 2 height 3
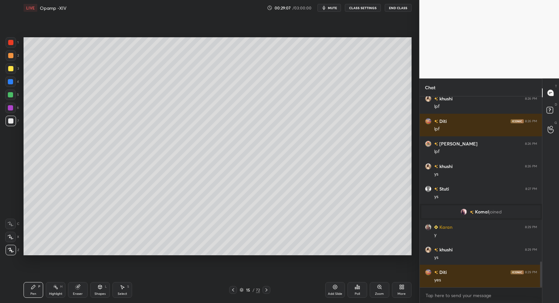
click at [233, 290] on icon at bounding box center [233, 289] width 2 height 3
click at [231, 290] on icon at bounding box center [233, 289] width 5 height 5
click at [266, 289] on icon at bounding box center [266, 289] width 5 height 5
click at [267, 288] on icon at bounding box center [266, 289] width 5 height 5
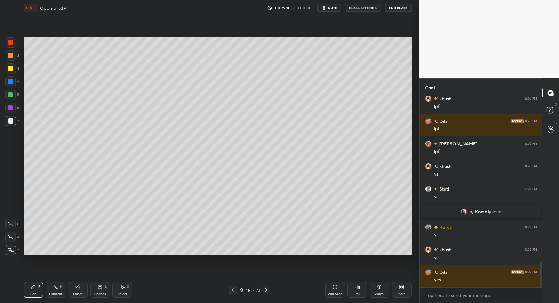
click at [267, 289] on icon at bounding box center [266, 289] width 5 height 5
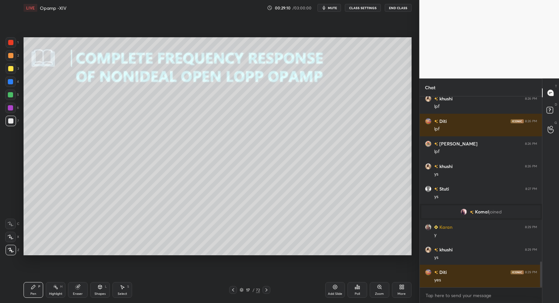
click at [266, 288] on icon at bounding box center [266, 289] width 5 height 5
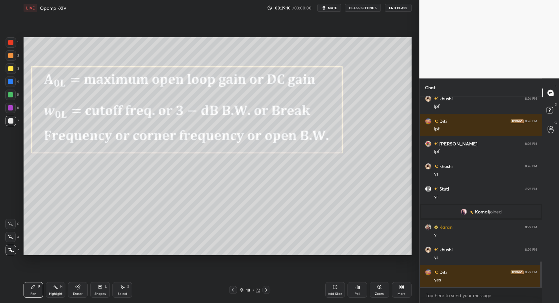
click at [267, 290] on icon at bounding box center [267, 289] width 2 height 3
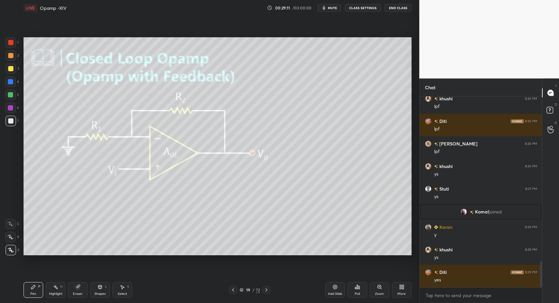
click at [269, 290] on icon at bounding box center [266, 289] width 5 height 5
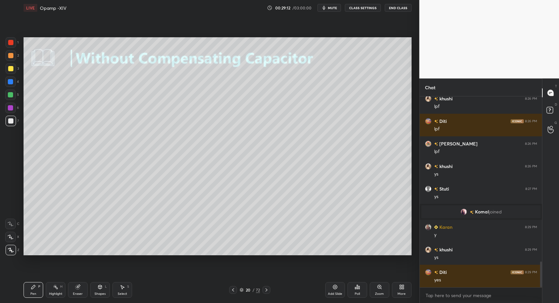
click at [268, 289] on icon at bounding box center [266, 289] width 5 height 5
click at [231, 289] on icon at bounding box center [233, 289] width 5 height 5
click at [233, 288] on icon at bounding box center [233, 289] width 5 height 5
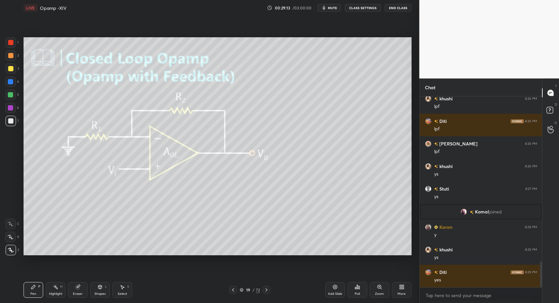
click at [233, 288] on icon at bounding box center [233, 289] width 5 height 5
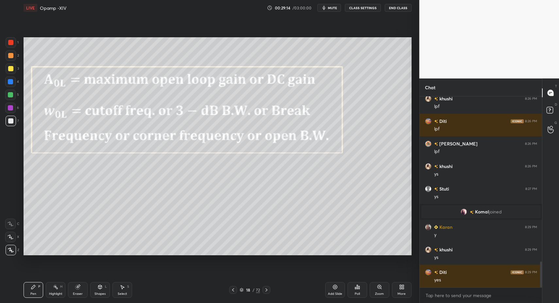
click at [234, 290] on icon at bounding box center [233, 289] width 5 height 5
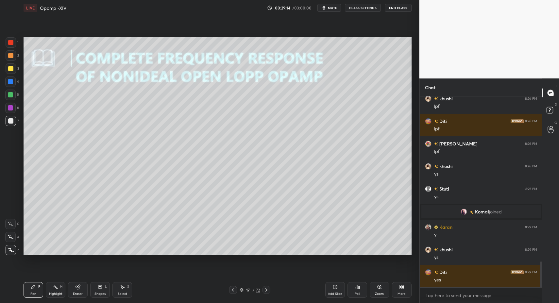
click at [35, 288] on div "Pen P" at bounding box center [34, 290] width 20 height 16
drag, startPoint x: 33, startPoint y: 287, endPoint x: 48, endPoint y: 259, distance: 31.6
click at [33, 287] on icon at bounding box center [33, 287] width 4 height 4
drag, startPoint x: 9, startPoint y: 82, endPoint x: 11, endPoint y: 70, distance: 11.9
click at [10, 80] on div at bounding box center [10, 81] width 5 height 5
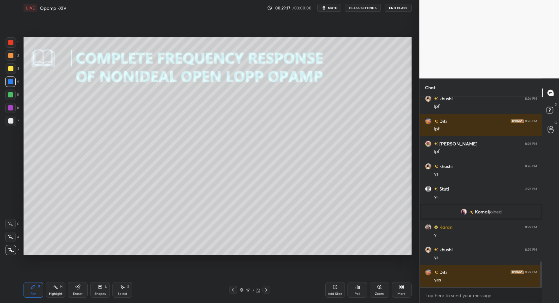
click at [10, 68] on div at bounding box center [10, 68] width 5 height 5
drag, startPoint x: 13, startPoint y: 70, endPoint x: 10, endPoint y: 75, distance: 5.1
click at [13, 70] on div at bounding box center [11, 68] width 10 height 10
drag, startPoint x: 28, startPoint y: 291, endPoint x: 39, endPoint y: 262, distance: 30.4
click at [28, 291] on div "Pen P" at bounding box center [34, 290] width 20 height 16
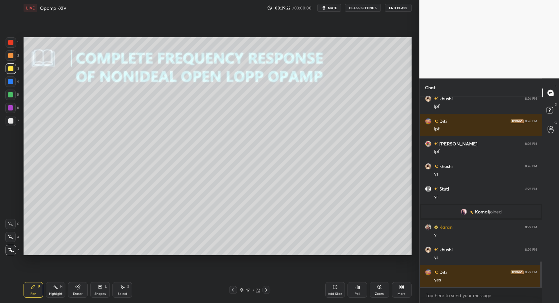
drag, startPoint x: 102, startPoint y: 292, endPoint x: 99, endPoint y: 279, distance: 12.9
click at [100, 291] on div "Shapes L" at bounding box center [100, 290] width 20 height 16
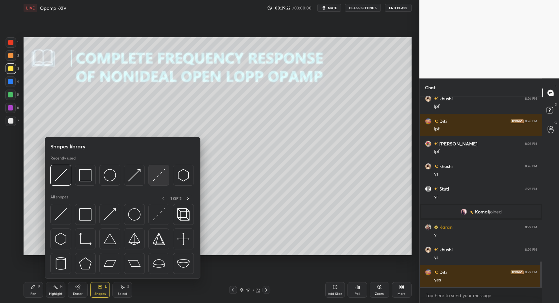
click at [158, 173] on img at bounding box center [159, 175] width 12 height 12
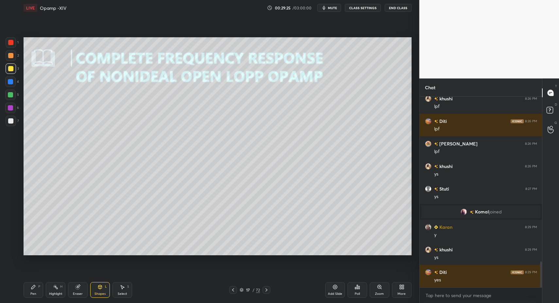
click at [27, 291] on div "Pen P" at bounding box center [34, 290] width 20 height 16
drag, startPoint x: 27, startPoint y: 293, endPoint x: 35, endPoint y: 261, distance: 32.8
click at [27, 293] on div "Pen P" at bounding box center [34, 290] width 20 height 16
click at [36, 293] on div "Pen P" at bounding box center [34, 290] width 20 height 16
click at [32, 292] on div "Pen" at bounding box center [33, 293] width 6 height 3
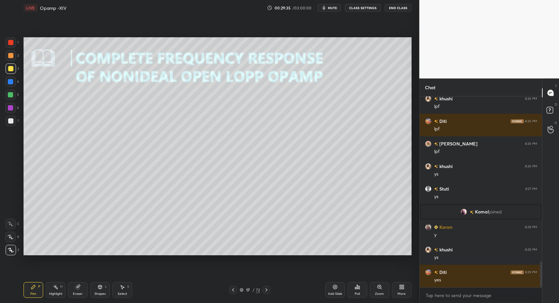
click at [11, 53] on div at bounding box center [11, 55] width 10 height 10
drag, startPoint x: 11, startPoint y: 52, endPoint x: 8, endPoint y: 43, distance: 9.7
click at [11, 52] on div at bounding box center [11, 55] width 10 height 10
click at [8, 41] on div at bounding box center [11, 42] width 10 height 10
click at [9, 234] on div at bounding box center [10, 237] width 10 height 10
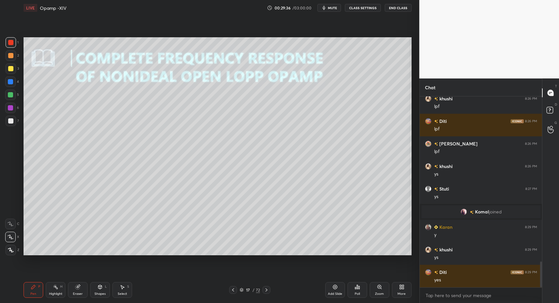
click at [12, 237] on icon at bounding box center [11, 237] width 6 height 5
click at [101, 295] on div "Shapes" at bounding box center [100, 293] width 11 height 3
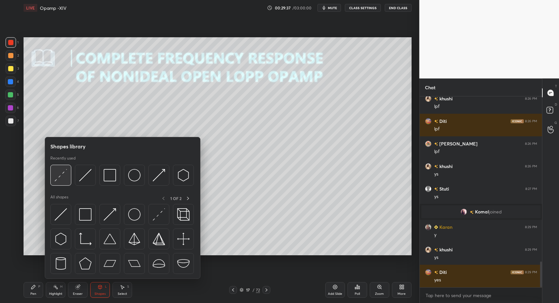
click at [70, 180] on div at bounding box center [60, 175] width 21 height 21
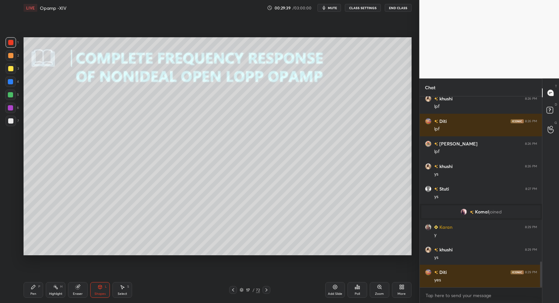
click at [24, 293] on div "Pen P" at bounding box center [34, 290] width 20 height 16
drag, startPoint x: 24, startPoint y: 293, endPoint x: 103, endPoint y: 258, distance: 85.9
click at [27, 293] on div "Pen P" at bounding box center [34, 290] width 20 height 16
click at [11, 250] on icon at bounding box center [11, 250] width 6 height 5
drag, startPoint x: 11, startPoint y: 250, endPoint x: 22, endPoint y: 247, distance: 11.1
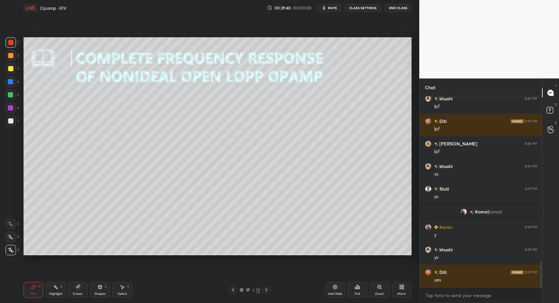
click at [11, 250] on icon at bounding box center [11, 250] width 6 height 5
click at [19, 291] on div "1 2 3 4 5 6 7 C X Z C X Z E E Erase all H H LIVE Opamp -XIV 00:29:51 / 03:00:00…" at bounding box center [207, 151] width 414 height 303
click at [9, 122] on div at bounding box center [10, 120] width 5 height 5
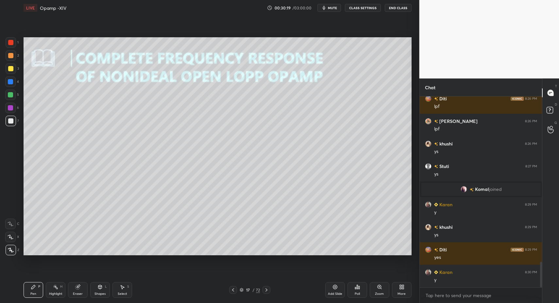
click at [402, 292] on div "More" at bounding box center [402, 293] width 8 height 3
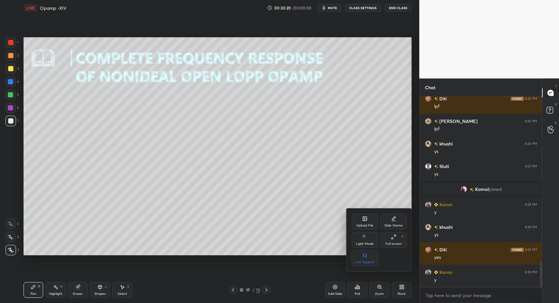
click at [356, 217] on div "Upload File" at bounding box center [365, 222] width 26 height 16
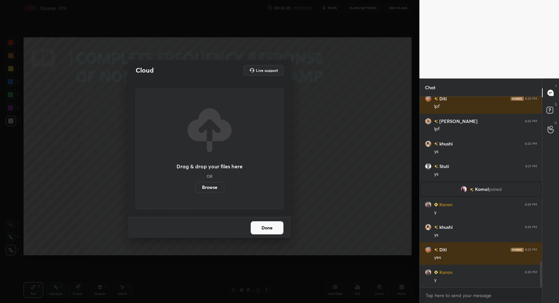
click at [218, 189] on label "Browse" at bounding box center [209, 187] width 29 height 10
click at [195, 189] on input "Browse" at bounding box center [195, 187] width 0 height 10
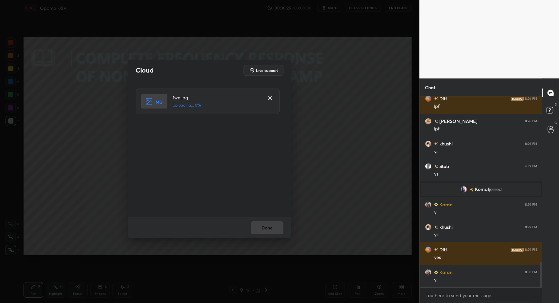
click at [263, 230] on div "Done" at bounding box center [210, 227] width 164 height 21
click at [260, 230] on div "Done" at bounding box center [210, 227] width 164 height 21
click at [258, 229] on button "Done" at bounding box center [267, 227] width 33 height 13
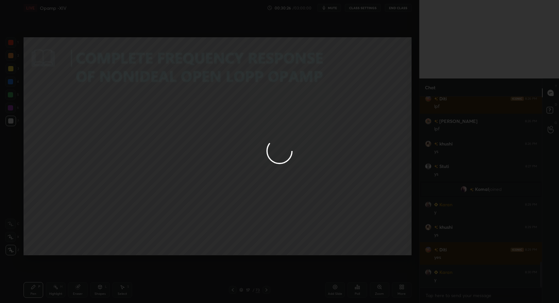
click at [259, 230] on div at bounding box center [279, 151] width 559 height 303
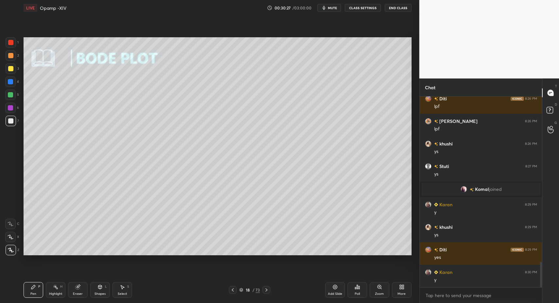
click at [233, 289] on icon at bounding box center [232, 289] width 5 height 5
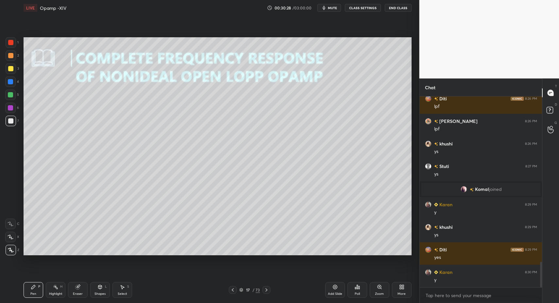
click at [233, 290] on div at bounding box center [233, 290] width 8 height 8
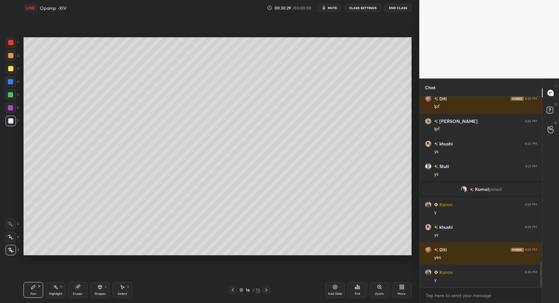
click at [235, 290] on icon at bounding box center [232, 289] width 5 height 5
click at [127, 283] on div "Select S" at bounding box center [123, 290] width 20 height 16
drag, startPoint x: 121, startPoint y: 288, endPoint x: 112, endPoint y: 238, distance: 50.4
click at [121, 288] on icon at bounding box center [122, 287] width 5 height 5
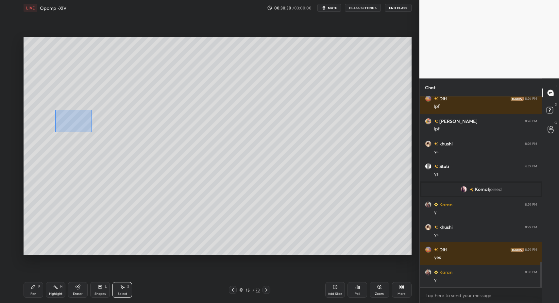
drag, startPoint x: 61, startPoint y: 113, endPoint x: 169, endPoint y: 165, distance: 119.8
click at [170, 166] on div "0 ° Undo Copy Paste here Duplicate Duplicate to new slide Delete" at bounding box center [218, 146] width 388 height 218
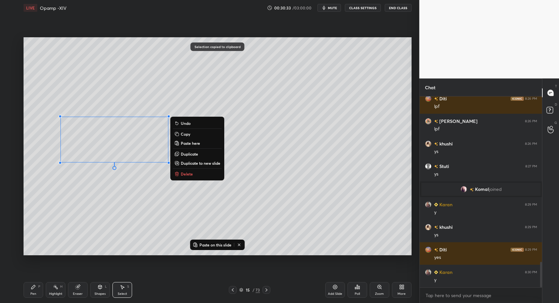
click
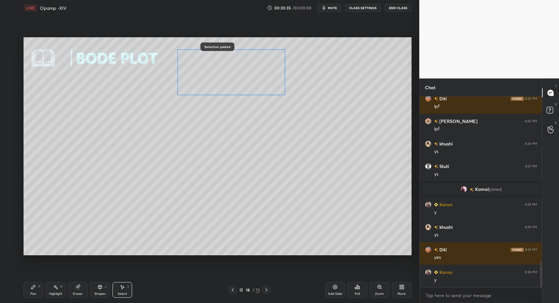
drag, startPoint x: 182, startPoint y: 111, endPoint x: 232, endPoint y: 78, distance: 60.2
drag, startPoint x: 98, startPoint y: 288, endPoint x: 95, endPoint y: 282, distance: 6.9
drag, startPoint x: 28, startPoint y: 295, endPoint x: 33, endPoint y: 287, distance: 9.3
drag, startPoint x: 10, startPoint y: 110, endPoint x: 10, endPoint y: 107, distance: 3.3
drag, startPoint x: 10, startPoint y: 107, endPoint x: 14, endPoint y: 147, distance: 39.7
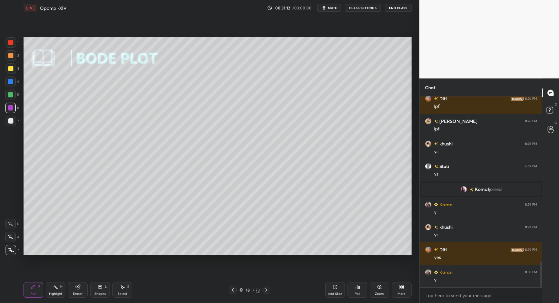
drag, startPoint x: 5, startPoint y: 125, endPoint x: 10, endPoint y: 120, distance: 7.4
drag, startPoint x: 32, startPoint y: 293, endPoint x: 86, endPoint y: 259, distance: 64.1
drag, startPoint x: 26, startPoint y: 294, endPoint x: 87, endPoint y: 256, distance: 72.0
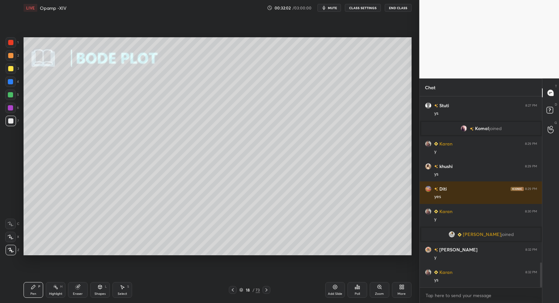
scroll to position [1279, 0]
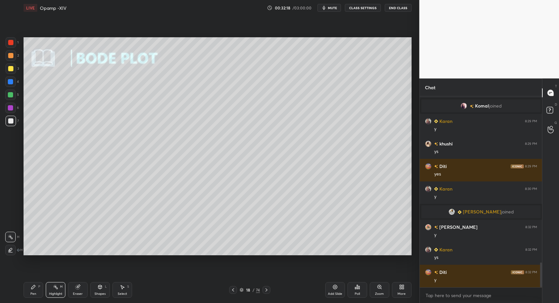
drag, startPoint x: 51, startPoint y: 289, endPoint x: 139, endPoint y: 259, distance: 93.8
drag, startPoint x: 123, startPoint y: 291, endPoint x: 120, endPoint y: 259, distance: 31.6
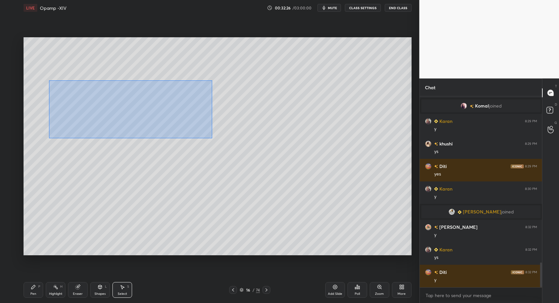
drag, startPoint x: 78, startPoint y: 99, endPoint x: 206, endPoint y: 135, distance: 133.3
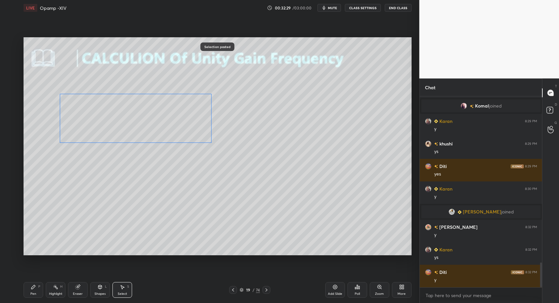
drag, startPoint x: 144, startPoint y: 117, endPoint x: 147, endPoint y: 116, distance: 3.5
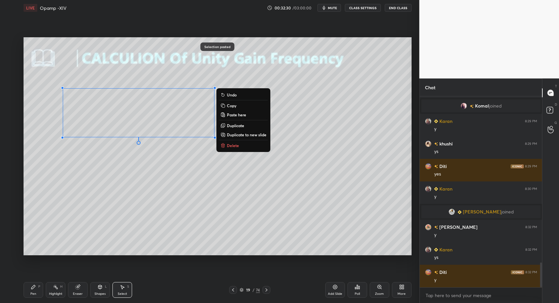
drag, startPoint x: 35, startPoint y: 290, endPoint x: 60, endPoint y: 285, distance: 24.8
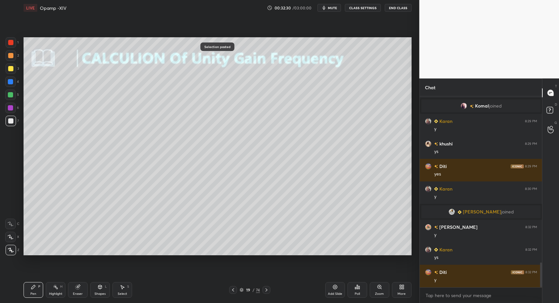
drag, startPoint x: 133, startPoint y: 292, endPoint x: 124, endPoint y: 293, distance: 9.2
drag, startPoint x: 124, startPoint y: 293, endPoint x: 112, endPoint y: 256, distance: 38.6
drag, startPoint x: 20, startPoint y: 291, endPoint x: 25, endPoint y: 290, distance: 5.0
drag, startPoint x: 38, startPoint y: 293, endPoint x: 46, endPoint y: 292, distance: 7.6
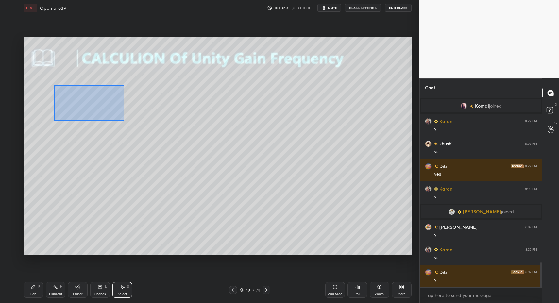
drag, startPoint x: 62, startPoint y: 90, endPoint x: 267, endPoint y: 181, distance: 224.0
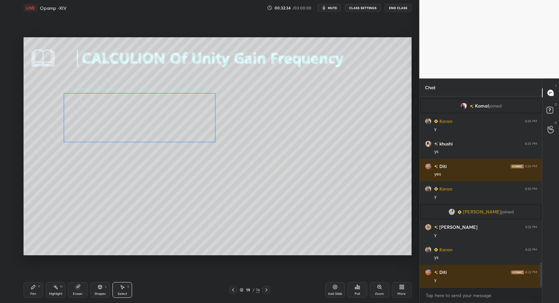
drag, startPoint x: 152, startPoint y: 116, endPoint x: 152, endPoint y: 138, distance: 21.6
drag, startPoint x: 119, startPoint y: 292, endPoint x: 140, endPoint y: 232, distance: 64.0
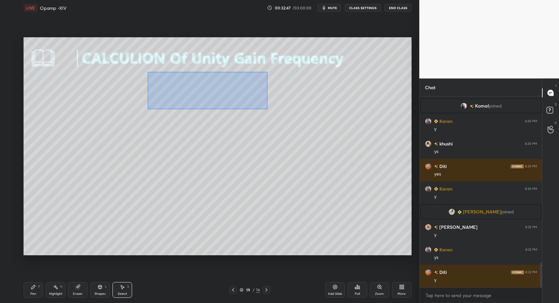
drag, startPoint x: 150, startPoint y: 75, endPoint x: 220, endPoint y: 92, distance: 72.3
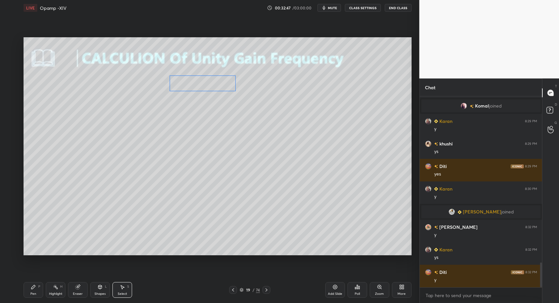
drag, startPoint x: 195, startPoint y: 84, endPoint x: 206, endPoint y: 83, distance: 11.5
drag, startPoint x: 41, startPoint y: 289, endPoint x: 34, endPoint y: 289, distance: 7.2
drag, startPoint x: 34, startPoint y: 289, endPoint x: 38, endPoint y: 284, distance: 6.5
drag, startPoint x: 53, startPoint y: 289, endPoint x: 59, endPoint y: 281, distance: 10.0
drag, startPoint x: 28, startPoint y: 290, endPoint x: 24, endPoint y: 290, distance: 4.3
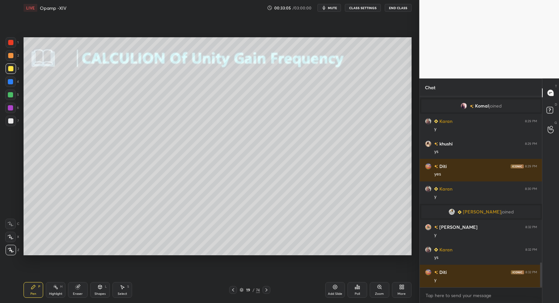
drag, startPoint x: 13, startPoint y: 123, endPoint x: 17, endPoint y: 130, distance: 7.8
drag, startPoint x: 30, startPoint y: 291, endPoint x: 91, endPoint y: 258, distance: 69.4
drag, startPoint x: 120, startPoint y: 293, endPoint x: 129, endPoint y: 261, distance: 33.2
drag, startPoint x: 118, startPoint y: 186, endPoint x: 290, endPoint y: 230, distance: 177.5
drag, startPoint x: 191, startPoint y: 193, endPoint x: 177, endPoint y: 189, distance: 14.2
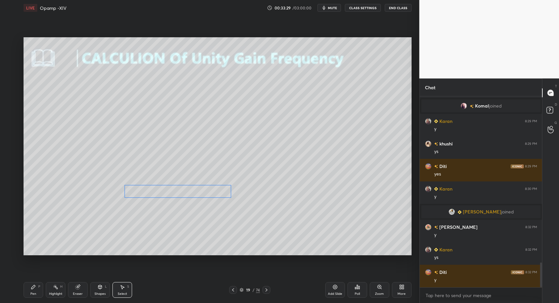
drag, startPoint x: 151, startPoint y: 190, endPoint x: 137, endPoint y: 202, distance: 18.3
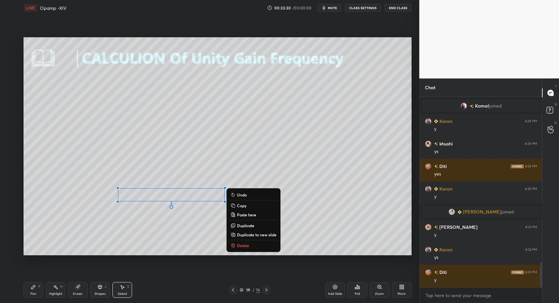
drag, startPoint x: 101, startPoint y: 219, endPoint x: 231, endPoint y: 252, distance: 134.1
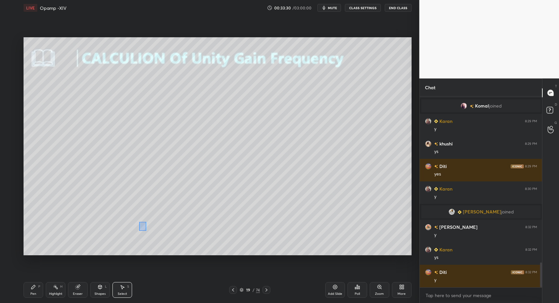
drag, startPoint x: 146, startPoint y: 230, endPoint x: 139, endPoint y: 230, distance: 6.9
drag, startPoint x: 148, startPoint y: 238, endPoint x: 238, endPoint y: 250, distance: 91.1
drag, startPoint x: 127, startPoint y: 230, endPoint x: 118, endPoint y: 234, distance: 9.8
drag, startPoint x: 32, startPoint y: 289, endPoint x: 87, endPoint y: 269, distance: 58.3
drag, startPoint x: 123, startPoint y: 296, endPoint x: 117, endPoint y: 294, distance: 5.8
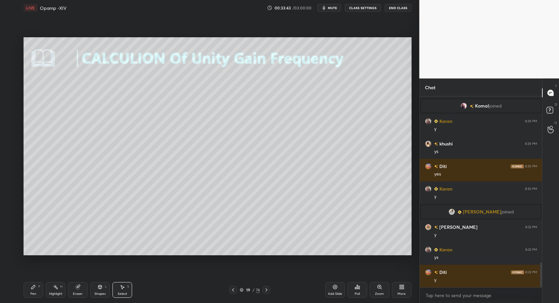
drag, startPoint x: 117, startPoint y: 294, endPoint x: 118, endPoint y: 235, distance: 58.9
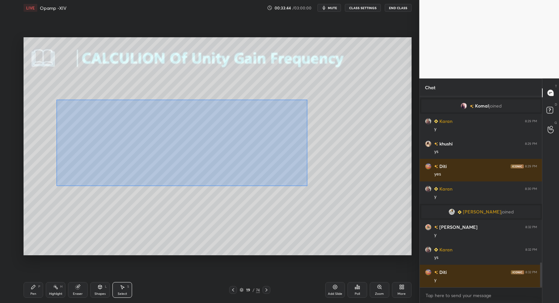
drag, startPoint x: 57, startPoint y: 100, endPoint x: 307, endPoint y: 181, distance: 263.4
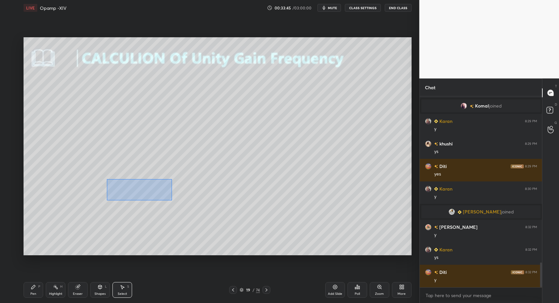
drag, startPoint x: 171, startPoint y: 200, endPoint x: 209, endPoint y: 201, distance: 37.3
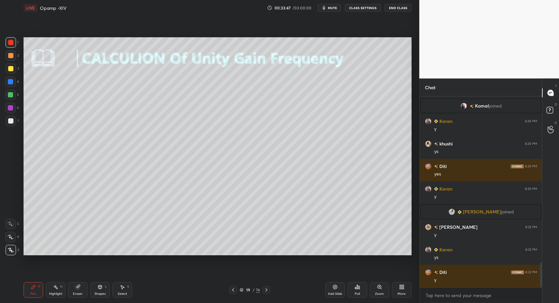
drag, startPoint x: 13, startPoint y: 43, endPoint x: 9, endPoint y: 66, distance: 23.8
drag, startPoint x: 8, startPoint y: 95, endPoint x: 12, endPoint y: 102, distance: 8.2
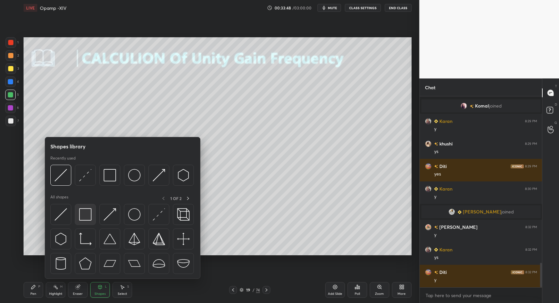
scroll to position [1301, 0]
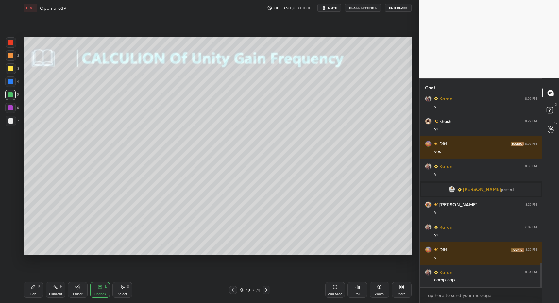
drag, startPoint x: 33, startPoint y: 290, endPoint x: 38, endPoint y: 287, distance: 5.0
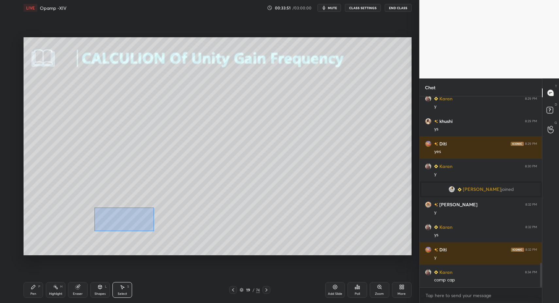
drag, startPoint x: 125, startPoint y: 221, endPoint x: 240, endPoint y: 250, distance: 118.7
drag, startPoint x: 154, startPoint y: 234, endPoint x: 103, endPoint y: 228, distance: 51.4
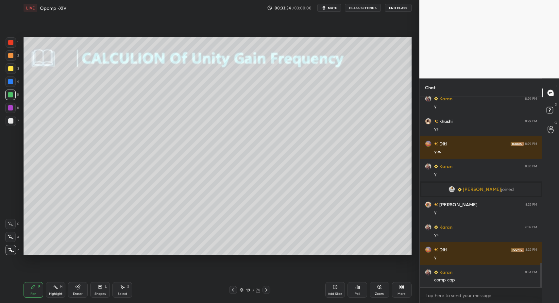
drag, startPoint x: 9, startPoint y: 117, endPoint x: 13, endPoint y: 97, distance: 20.5
drag, startPoint x: 12, startPoint y: 97, endPoint x: 12, endPoint y: 111, distance: 14.4
drag, startPoint x: 12, startPoint y: 111, endPoint x: 22, endPoint y: 118, distance: 12.2
drag, startPoint x: 122, startPoint y: 291, endPoint x: 105, endPoint y: 264, distance: 31.3
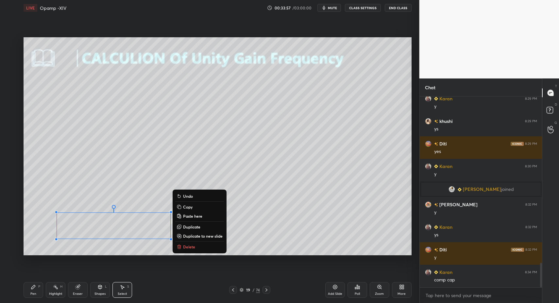
drag, startPoint x: 187, startPoint y: 247, endPoint x: 178, endPoint y: 249, distance: 9.2
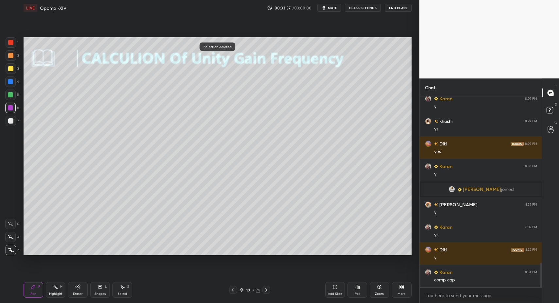
drag, startPoint x: 127, startPoint y: 288, endPoint x: 127, endPoint y: 284, distance: 4.3
drag, startPoint x: 127, startPoint y: 284, endPoint x: 128, endPoint y: 263, distance: 21.3
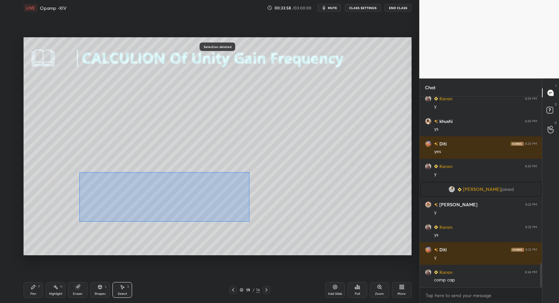
drag, startPoint x: 127, startPoint y: 193, endPoint x: 174, endPoint y: 194, distance: 47.4
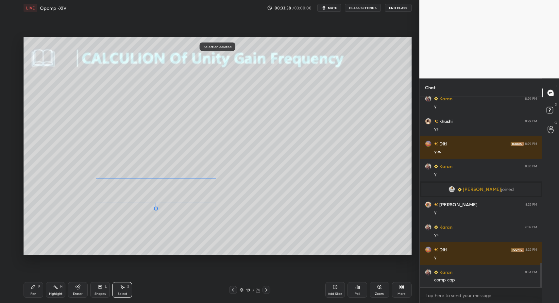
drag
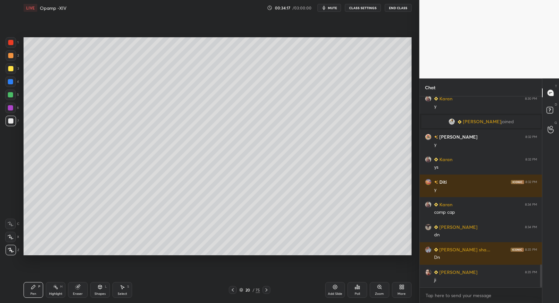
scroll to position [1391, 0]
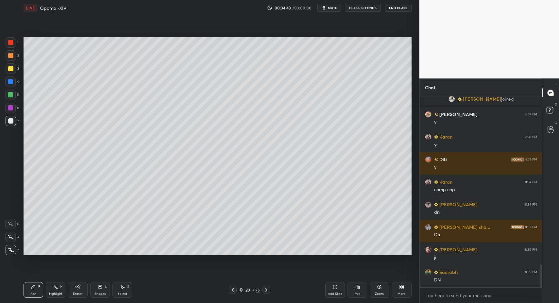
drag, startPoint x: 31, startPoint y: 292, endPoint x: 39, endPoint y: 283, distance: 11.4
drag, startPoint x: 10, startPoint y: 85, endPoint x: 15, endPoint y: 81, distance: 6.5
drag, startPoint x: 12, startPoint y: 121, endPoint x: 22, endPoint y: 144, distance: 25.1
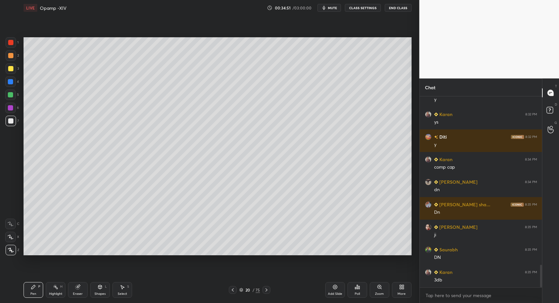
drag, startPoint x: 10, startPoint y: 53, endPoint x: 12, endPoint y: 46, distance: 7.6
drag, startPoint x: 11, startPoint y: 44, endPoint x: 11, endPoint y: 61, distance: 17.3
drag, startPoint x: 13, startPoint y: 79, endPoint x: 21, endPoint y: 78, distance: 8.2
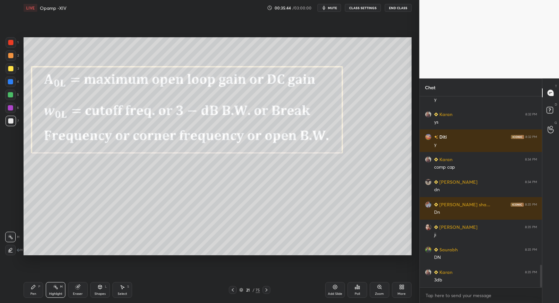
drag, startPoint x: 55, startPoint y: 288, endPoint x: 65, endPoint y: 256, distance: 33.1
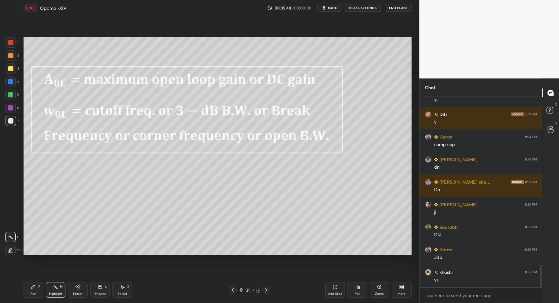
drag, startPoint x: 98, startPoint y: 294, endPoint x: 88, endPoint y: 286, distance: 12.7
drag, startPoint x: 54, startPoint y: 287, endPoint x: 59, endPoint y: 288, distance: 5.2
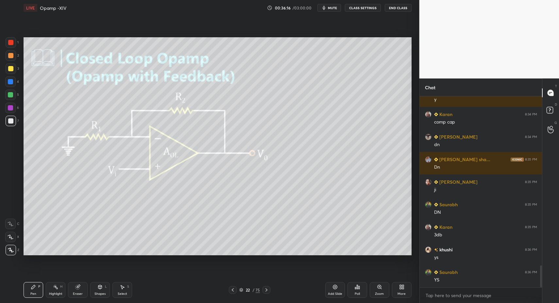
scroll to position [1475, 0]
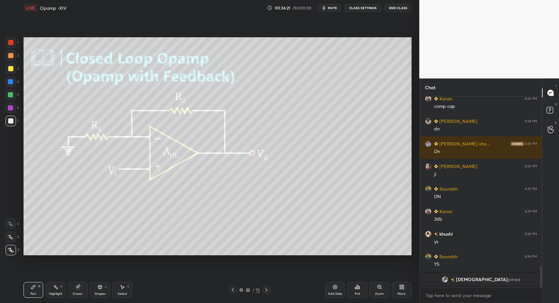
drag, startPoint x: 28, startPoint y: 295, endPoint x: 31, endPoint y: 260, distance: 34.7
drag, startPoint x: 10, startPoint y: 120, endPoint x: 7, endPoint y: 119, distance: 3.7
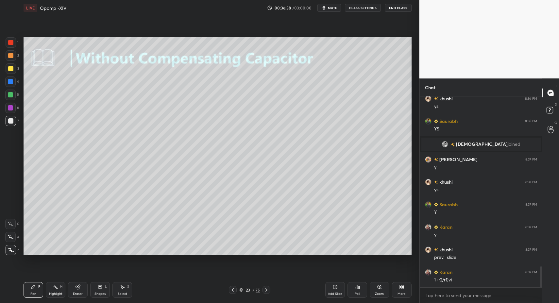
scroll to position [1552, 0]
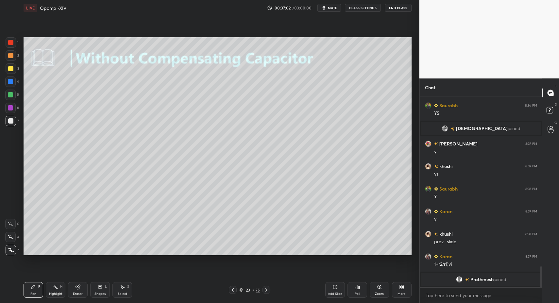
drag, startPoint x: 103, startPoint y: 288, endPoint x: 99, endPoint y: 283, distance: 6.4
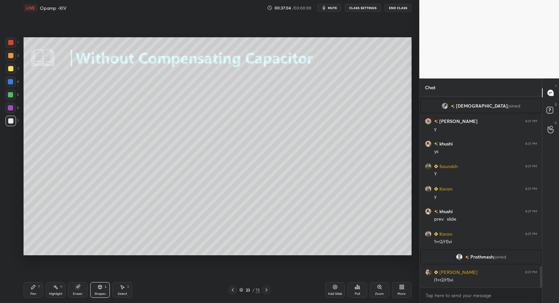
scroll to position [1544, 0]
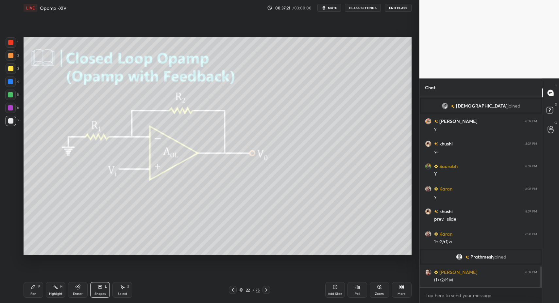
drag, startPoint x: 267, startPoint y: 290, endPoint x: 263, endPoint y: 289, distance: 4.1
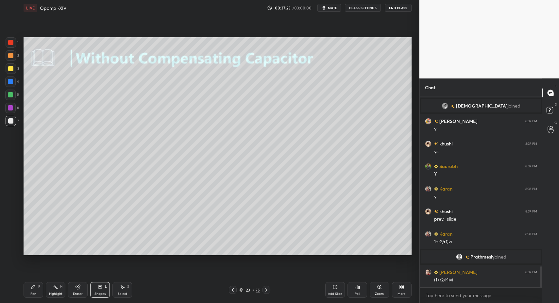
drag, startPoint x: 39, startPoint y: 292, endPoint x: 40, endPoint y: 280, distance: 12.8
drag, startPoint x: 35, startPoint y: 288, endPoint x: 32, endPoint y: 289, distance: 3.4
drag, startPoint x: 32, startPoint y: 289, endPoint x: 37, endPoint y: 258, distance: 32.2
drag, startPoint x: 9, startPoint y: 99, endPoint x: 23, endPoint y: 96, distance: 14.1
drag, startPoint x: 9, startPoint y: 122, endPoint x: 23, endPoint y: 108, distance: 19.0
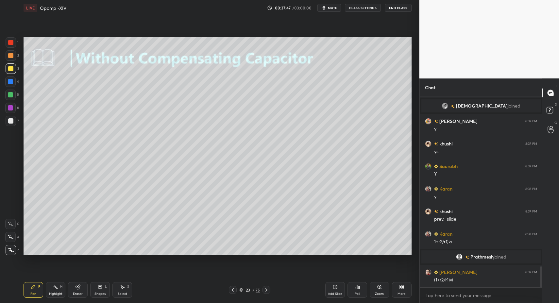
drag, startPoint x: 124, startPoint y: 287, endPoint x: 122, endPoint y: 289, distance: 3.5
drag, startPoint x: 122, startPoint y: 289, endPoint x: 123, endPoint y: 281, distance: 8.7
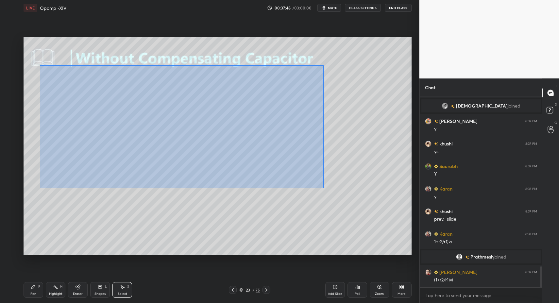
drag, startPoint x: 40, startPoint y: 67, endPoint x: 281, endPoint y: 168, distance: 260.5
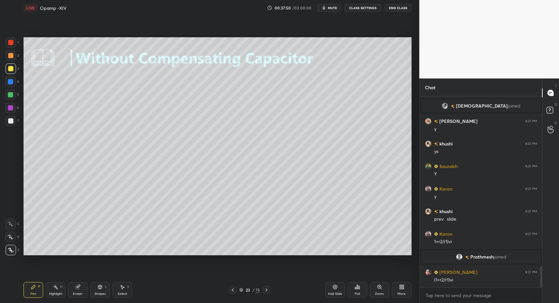
drag, startPoint x: 12, startPoint y: 124, endPoint x: 13, endPoint y: 107, distance: 16.7
drag, startPoint x: 47, startPoint y: 127, endPoint x: 66, endPoint y: 152, distance: 32.0
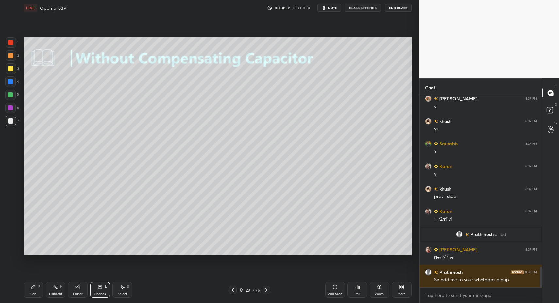
drag, startPoint x: 129, startPoint y: 293, endPoint x: 121, endPoint y: 280, distance: 15.0
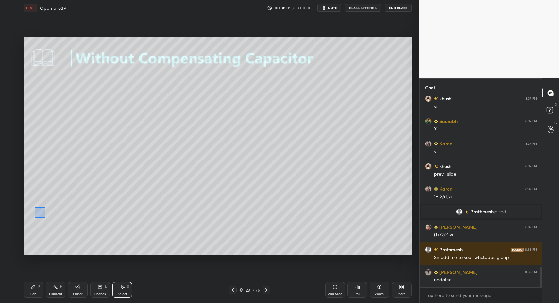
drag, startPoint x: 45, startPoint y: 218, endPoint x: 78, endPoint y: 238, distance: 37.8
drag, startPoint x: 34, startPoint y: 292, endPoint x: 54, endPoint y: 290, distance: 20.1
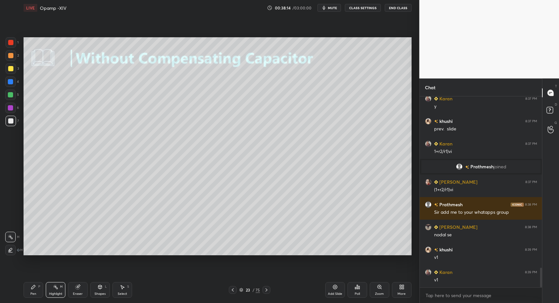
scroll to position [1657, 0]
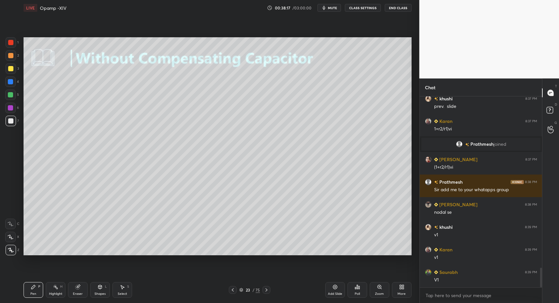
drag, startPoint x: 9, startPoint y: 124, endPoint x: 12, endPoint y: 120, distance: 4.7
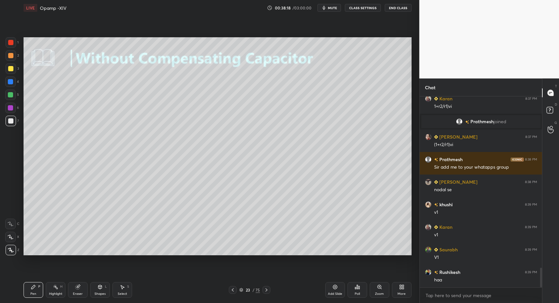
drag, startPoint x: 14, startPoint y: 47, endPoint x: 11, endPoint y: 43, distance: 5.1
drag, startPoint x: 11, startPoint y: 43, endPoint x: 23, endPoint y: 56, distance: 16.9
drag, startPoint x: 52, startPoint y: 288, endPoint x: 59, endPoint y: 272, distance: 16.8
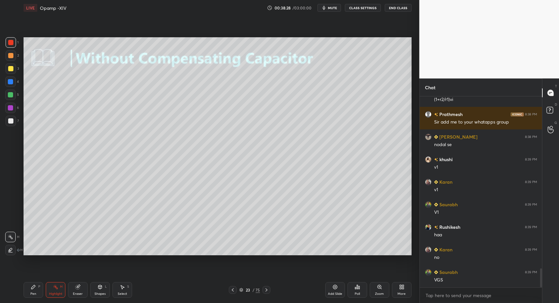
scroll to position [1747, 0]
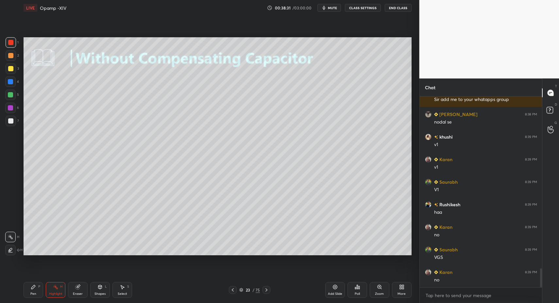
drag, startPoint x: 44, startPoint y: 286, endPoint x: 38, endPoint y: 289, distance: 6.6
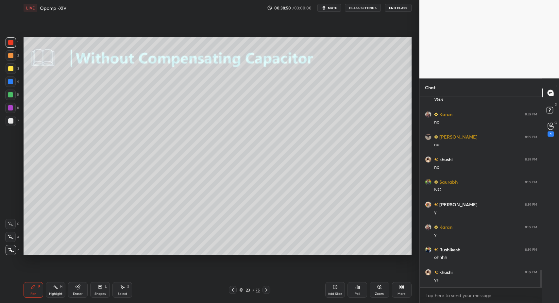
scroll to position [1928, 0]
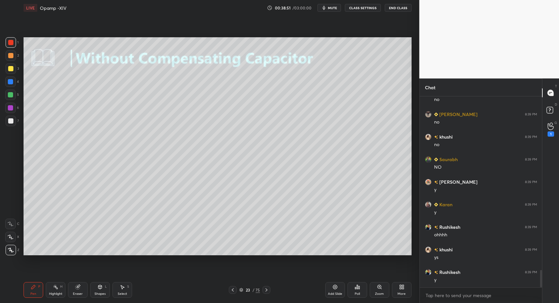
drag, startPoint x: 27, startPoint y: 294, endPoint x: 28, endPoint y: 257, distance: 36.3
drag, startPoint x: 11, startPoint y: 119, endPoint x: 18, endPoint y: 139, distance: 20.9
drag, startPoint x: 34, startPoint y: 299, endPoint x: 87, endPoint y: 257, distance: 67.8
drag, startPoint x: 11, startPoint y: 43, endPoint x: 21, endPoint y: 52, distance: 13.4
drag, startPoint x: 52, startPoint y: 291, endPoint x: 67, endPoint y: 260, distance: 34.4
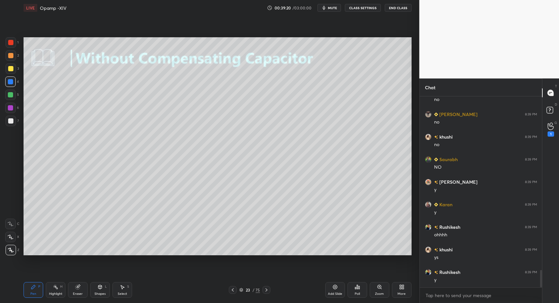
drag, startPoint x: 30, startPoint y: 286, endPoint x: 42, endPoint y: 256, distance: 31.5
drag, startPoint x: 11, startPoint y: 124, endPoint x: 9, endPoint y: 132, distance: 8.5
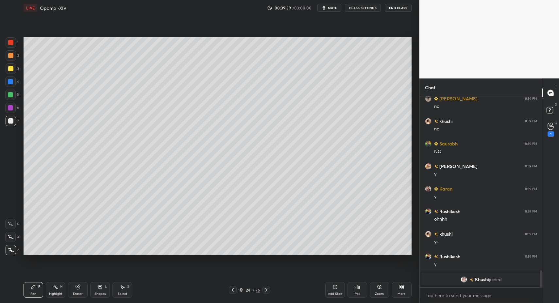
drag, startPoint x: 234, startPoint y: 291, endPoint x: 261, endPoint y: 291, distance: 27.1
drag, startPoint x: 267, startPoint y: 289, endPoint x: 176, endPoint y: 289, distance: 90.6
drag, startPoint x: 21, startPoint y: 294, endPoint x: 27, endPoint y: 291, distance: 7.2
drag, startPoint x: 99, startPoint y: 295, endPoint x: 98, endPoint y: 281, distance: 14.5
drag, startPoint x: 115, startPoint y: 292, endPoint x: 120, endPoint y: 277, distance: 16.1
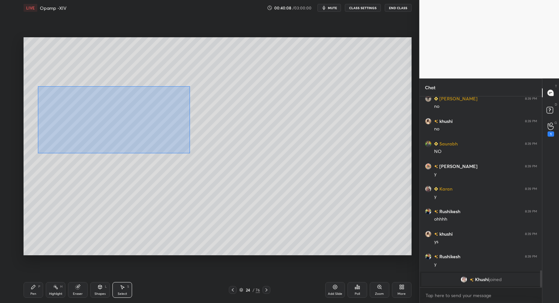
drag, startPoint x: 41, startPoint y: 88, endPoint x: 183, endPoint y: 157, distance: 158.1
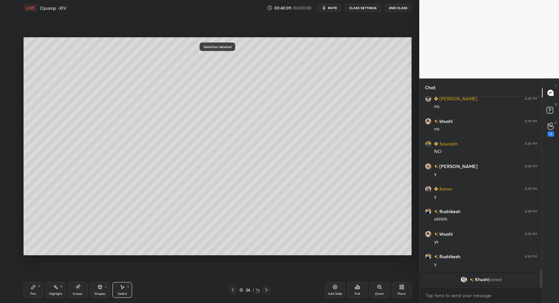
drag, startPoint x: 63, startPoint y: 50, endPoint x: 185, endPoint y: 116, distance: 138.3
drag, startPoint x: 57, startPoint y: 49, endPoint x: 188, endPoint y: 102, distance: 140.7
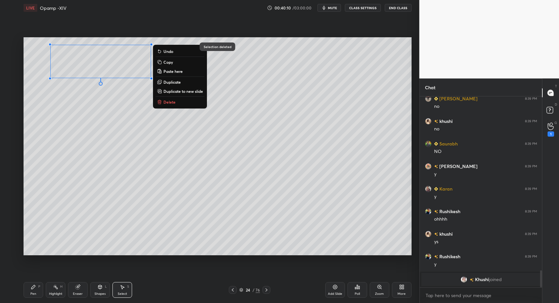
drag, startPoint x: 177, startPoint y: 100, endPoint x: 181, endPoint y: 120, distance: 20.3
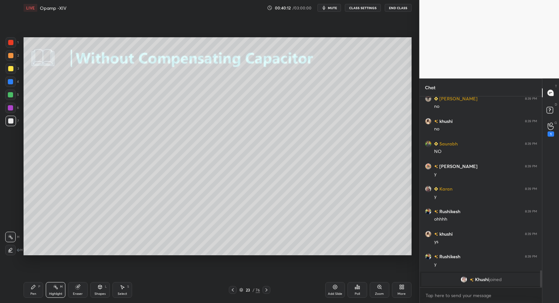
drag, startPoint x: 35, startPoint y: 289, endPoint x: 42, endPoint y: 284, distance: 9.2
drag, startPoint x: 27, startPoint y: 296, endPoint x: 31, endPoint y: 292, distance: 5.6
drag, startPoint x: 32, startPoint y: 292, endPoint x: 75, endPoint y: 271, distance: 47.8
drag, startPoint x: 125, startPoint y: 290, endPoint x: 84, endPoint y: 223, distance: 79.4
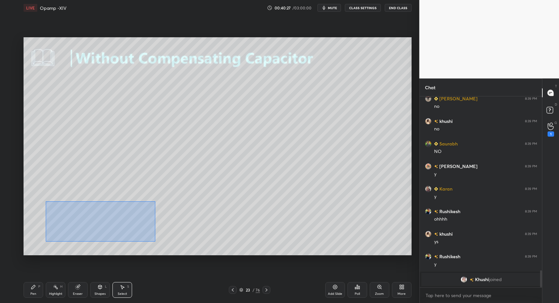
drag, startPoint x: 59, startPoint y: 207, endPoint x: 182, endPoint y: 253, distance: 130.4
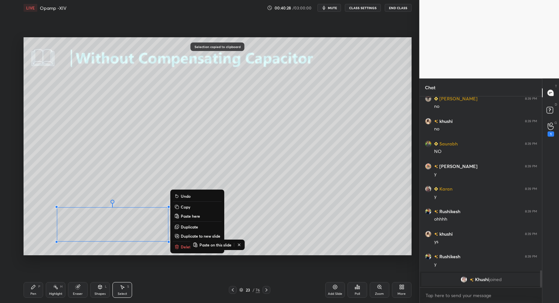
drag, startPoint x: 264, startPoint y: 289, endPoint x: 268, endPoint y: 285, distance: 5.4
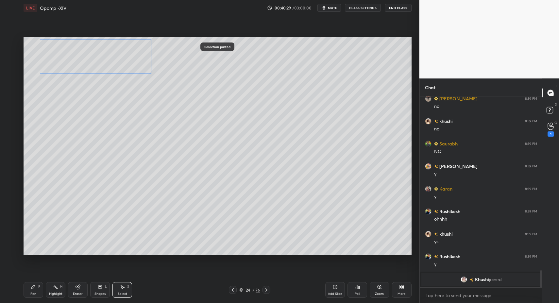
drag, startPoint x: 101, startPoint y: 215, endPoint x: 84, endPoint y: 66, distance: 149.8
drag, startPoint x: 29, startPoint y: 289, endPoint x: 31, endPoint y: 260, distance: 28.9
drag, startPoint x: 18, startPoint y: 126, endPoint x: 7, endPoint y: 121, distance: 11.6
drag, startPoint x: 43, startPoint y: 134, endPoint x: 88, endPoint y: 174, distance: 61.0
drag, startPoint x: 28, startPoint y: 295, endPoint x: 57, endPoint y: 256, distance: 48.4
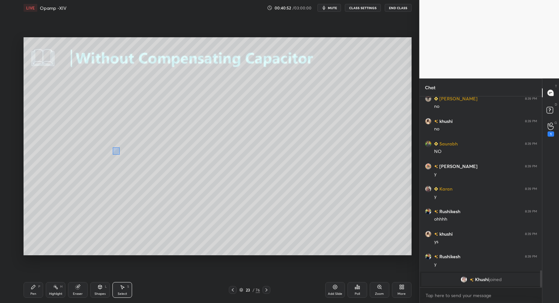
drag, startPoint x: 113, startPoint y: 147, endPoint x: 121, endPoint y: 157, distance: 13.0
drag, startPoint x: 30, startPoint y: 291, endPoint x: 28, endPoint y: 287, distance: 4.1
drag, startPoint x: 117, startPoint y: 294, endPoint x: 120, endPoint y: 284, distance: 10.1
drag, startPoint x: 120, startPoint y: 223, endPoint x: 130, endPoint y: 242, distance: 20.9
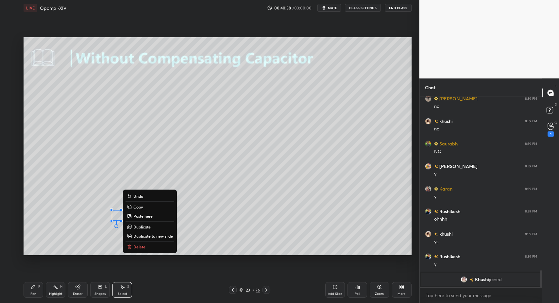
drag, startPoint x: 137, startPoint y: 246, endPoint x: 102, endPoint y: 266, distance: 40.3
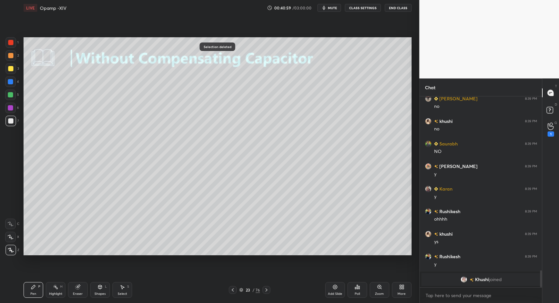
drag, startPoint x: 36, startPoint y: 290, endPoint x: 61, endPoint y: 264, distance: 36.3
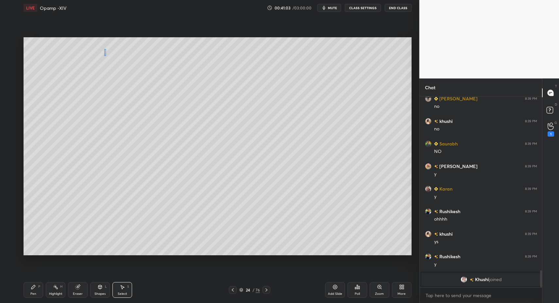
drag, startPoint x: 105, startPoint y: 54, endPoint x: 109, endPoint y: 60, distance: 6.6
drag, startPoint x: 27, startPoint y: 287, endPoint x: 31, endPoint y: 287, distance: 4.6
drag, startPoint x: 122, startPoint y: 290, endPoint x: 125, endPoint y: 256, distance: 34.5
drag, startPoint x: 164, startPoint y: 102, endPoint x: 176, endPoint y: 115, distance: 17.6
drag, startPoint x: 30, startPoint y: 289, endPoint x: 35, endPoint y: 280, distance: 10.3
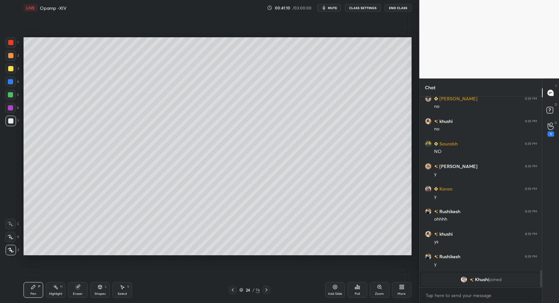
drag, startPoint x: 120, startPoint y: 287, endPoint x: 119, endPoint y: 267, distance: 20.0
drag, startPoint x: 85, startPoint y: 156, endPoint x: 96, endPoint y: 179, distance: 25.2
drag, startPoint x: 34, startPoint y: 294, endPoint x: 29, endPoint y: 289, distance: 6.9
drag, startPoint x: 29, startPoint y: 289, endPoint x: 48, endPoint y: 258, distance: 36.2
drag, startPoint x: 11, startPoint y: 43, endPoint x: 13, endPoint y: 47, distance: 5.0
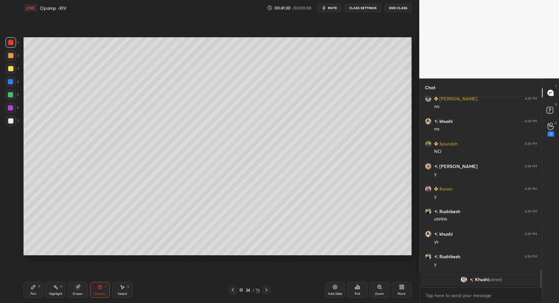
drag, startPoint x: 46, startPoint y: 290, endPoint x: 42, endPoint y: 290, distance: 4.6
drag, startPoint x: 12, startPoint y: 121, endPoint x: 19, endPoint y: 117, distance: 7.8
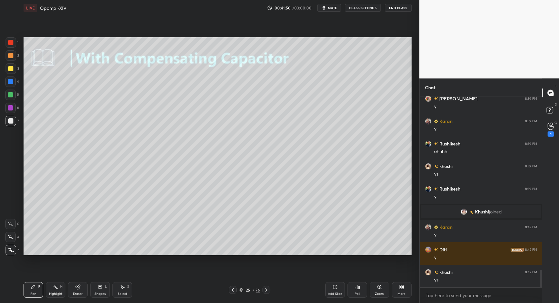
scroll to position [1923, 0]
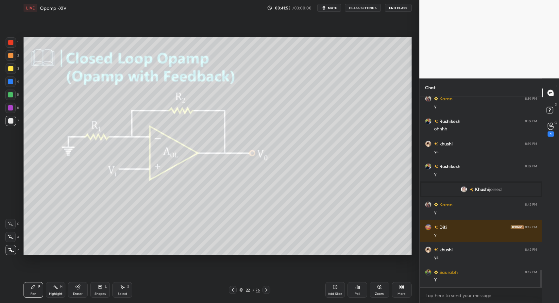
drag, startPoint x: 267, startPoint y: 290, endPoint x: 221, endPoint y: 290, distance: 46.4
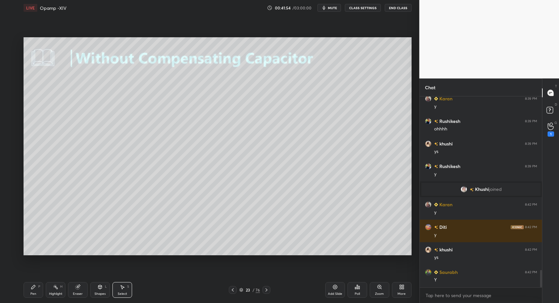
drag, startPoint x: 129, startPoint y: 294, endPoint x: 117, endPoint y: 265, distance: 31.3
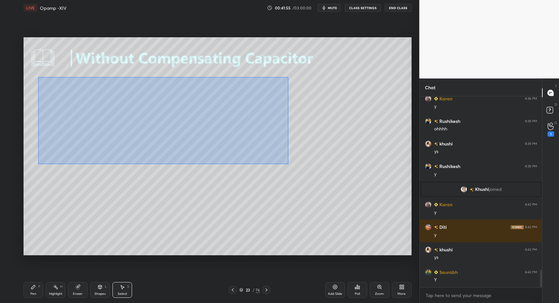
drag, startPoint x: 53, startPoint y: 85, endPoint x: 286, endPoint y: 168, distance: 247.6
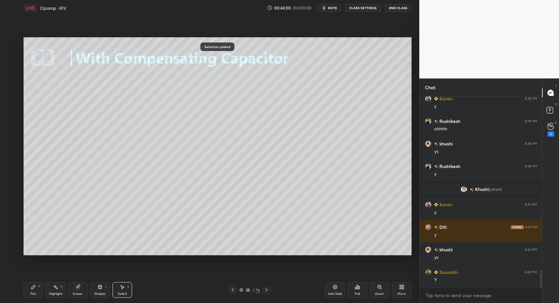
scroll to position [1946, 0]
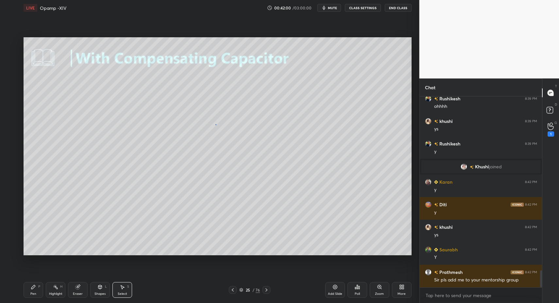
drag, startPoint x: 216, startPoint y: 125, endPoint x: 240, endPoint y: 148, distance: 33.8
drag, startPoint x: 39, startPoint y: 287, endPoint x: 41, endPoint y: 290, distance: 3.4
drag, startPoint x: 41, startPoint y: 290, endPoint x: 42, endPoint y: 270, distance: 20.3
drag, startPoint x: 106, startPoint y: 294, endPoint x: 103, endPoint y: 283, distance: 11.1
drag, startPoint x: 25, startPoint y: 293, endPoint x: 60, endPoint y: 265, distance: 44.4
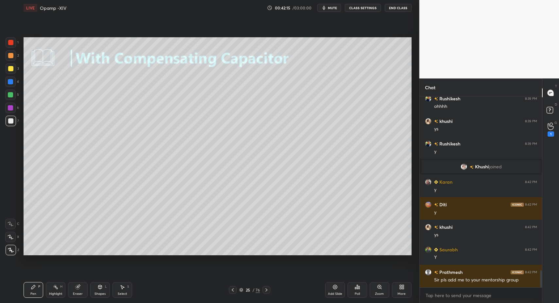
drag, startPoint x: 29, startPoint y: 290, endPoint x: 42, endPoint y: 280, distance: 16.0
drag, startPoint x: 26, startPoint y: 293, endPoint x: 86, endPoint y: 269, distance: 64.9
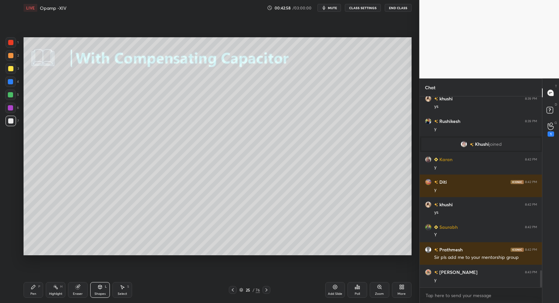
drag, startPoint x: 30, startPoint y: 293, endPoint x: 28, endPoint y: 286, distance: 7.6
drag, startPoint x: 13, startPoint y: 122, endPoint x: 9, endPoint y: 121, distance: 4.9
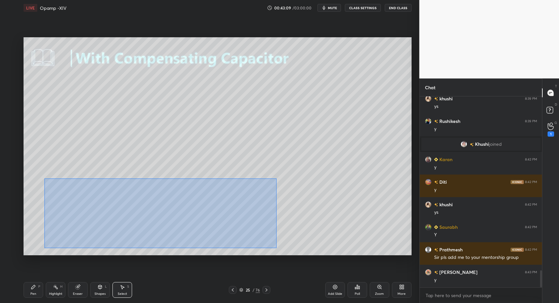
drag, startPoint x: 72, startPoint y: 193, endPoint x: 276, endPoint y: 246, distance: 211.7
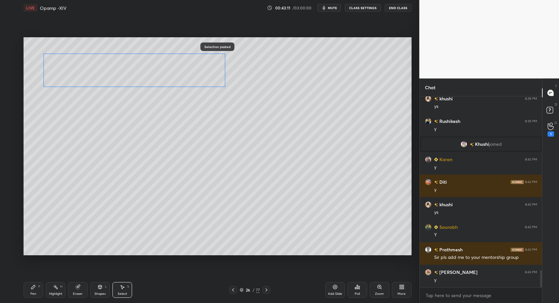
drag, startPoint x: 116, startPoint y: 188, endPoint x: 106, endPoint y: 69, distance: 119.8
drag, startPoint x: 30, startPoint y: 290, endPoint x: 57, endPoint y: 264, distance: 37.2
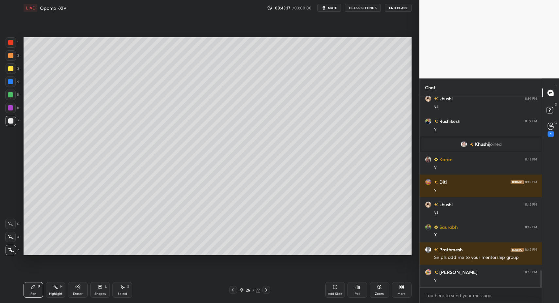
drag, startPoint x: 100, startPoint y: 292, endPoint x: 98, endPoint y: 284, distance: 8.7
drag, startPoint x: 100, startPoint y: 290, endPoint x: 100, endPoint y: 280, distance: 10.5
drag, startPoint x: 33, startPoint y: 290, endPoint x: 53, endPoint y: 263, distance: 33.6
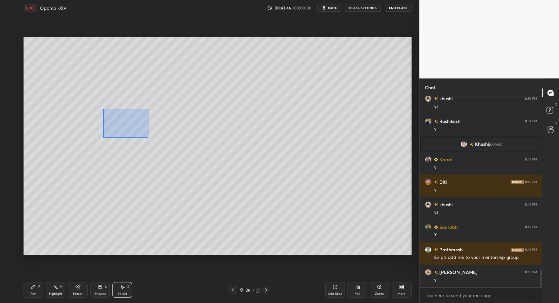
drag, startPoint x: 105, startPoint y: 110, endPoint x: 146, endPoint y: 142, distance: 51.6
drag, startPoint x: 105, startPoint y: 110, endPoint x: 141, endPoint y: 137, distance: 45.3
drag, startPoint x: 112, startPoint y: 205, endPoint x: 98, endPoint y: 227, distance: 26.0
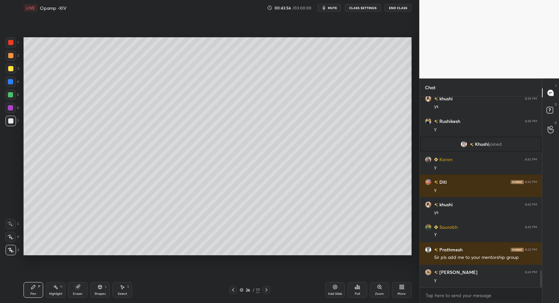
drag, startPoint x: 118, startPoint y: 291, endPoint x: 123, endPoint y: 291, distance: 5.6
drag, startPoint x: 123, startPoint y: 291, endPoint x: 123, endPoint y: 284, distance: 6.5
drag, startPoint x: 117, startPoint y: 292, endPoint x: 124, endPoint y: 239, distance: 53.1
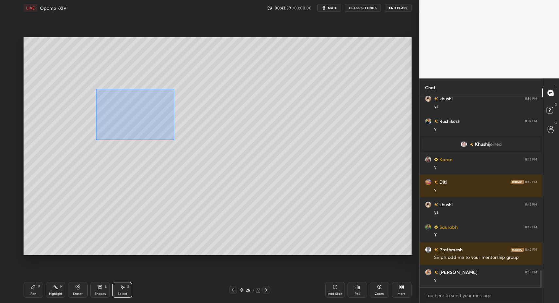
drag, startPoint x: 122, startPoint y: 115, endPoint x: 176, endPoint y: 143, distance: 60.4
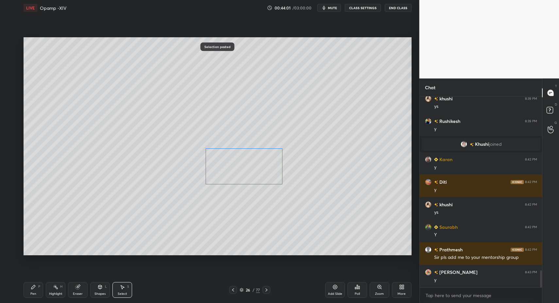
drag, startPoint x: 147, startPoint y: 121, endPoint x: 236, endPoint y: 172, distance: 102.8
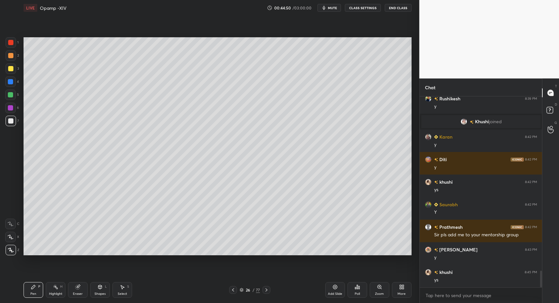
drag, startPoint x: 121, startPoint y: 289, endPoint x: 120, endPoint y: 286, distance: 3.4
drag, startPoint x: 120, startPoint y: 286, endPoint x: 104, endPoint y: 265, distance: 26.5
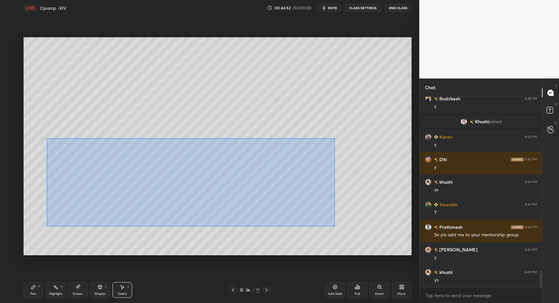
drag, startPoint x: 64, startPoint y: 150, endPoint x: 338, endPoint y: 227, distance: 283.7
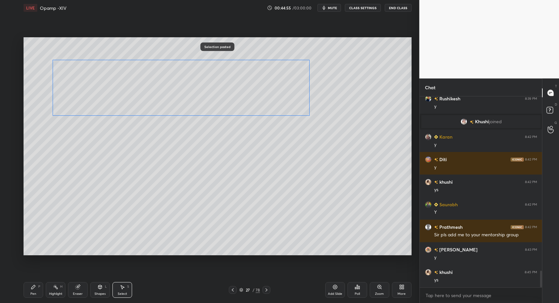
drag, startPoint x: 102, startPoint y: 160, endPoint x: 103, endPoint y: 70, distance: 90.0
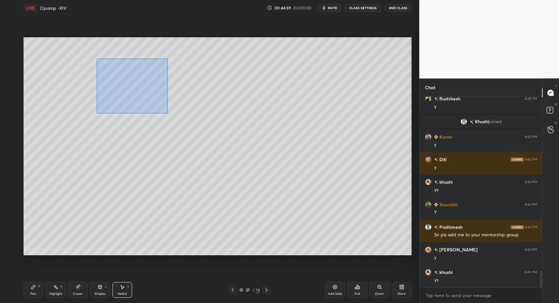
drag, startPoint x: 107, startPoint y: 65, endPoint x: 166, endPoint y: 117, distance: 78.6
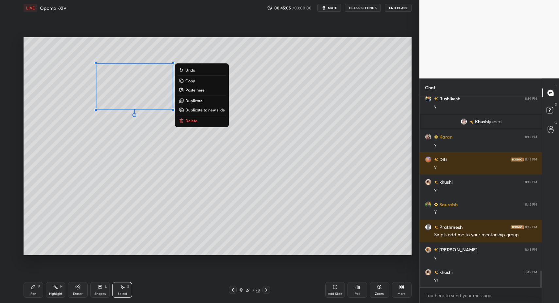
drag, startPoint x: 26, startPoint y: 292, endPoint x: 32, endPoint y: 288, distance: 6.8
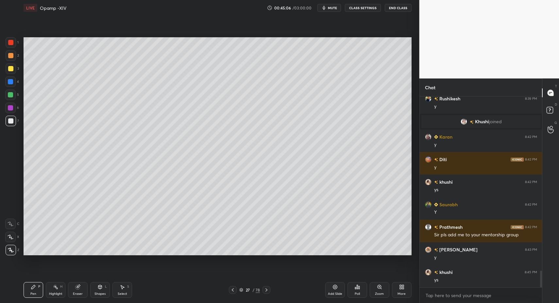
drag, startPoint x: 34, startPoint y: 289, endPoint x: 31, endPoint y: 261, distance: 29.0
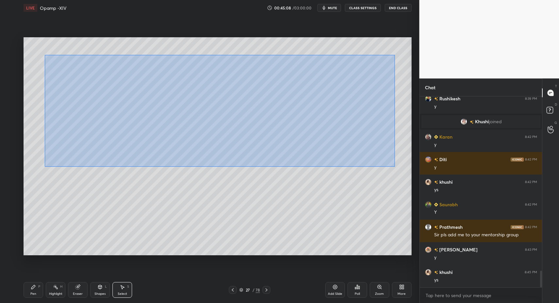
drag, startPoint x: 61, startPoint y: 62, endPoint x: 267, endPoint y: 124, distance: 215.8
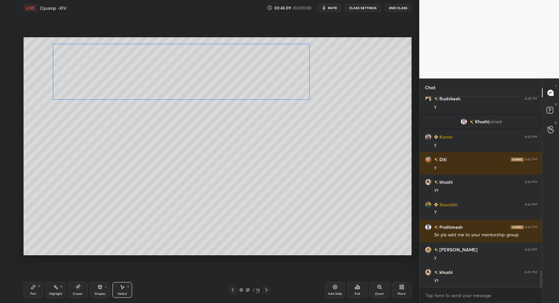
drag, startPoint x: 120, startPoint y: 82, endPoint x: 106, endPoint y: 132, distance: 52.4
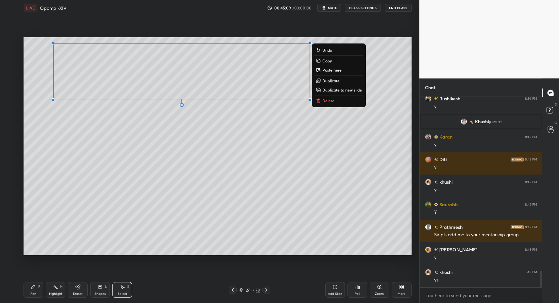
drag, startPoint x: 38, startPoint y: 290, endPoint x: 36, endPoint y: 287, distance: 3.7
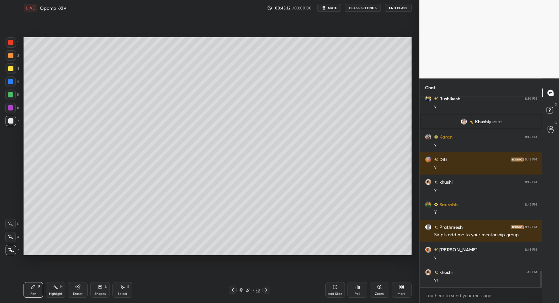
drag, startPoint x: 32, startPoint y: 293, endPoint x: 57, endPoint y: 264, distance: 38.5
drag, startPoint x: 107, startPoint y: 291, endPoint x: 101, endPoint y: 280, distance: 12.7
drag, startPoint x: 37, startPoint y: 289, endPoint x: 62, endPoint y: 256, distance: 41.5
drag, startPoint x: 112, startPoint y: 292, endPoint x: 116, endPoint y: 289, distance: 5.0
drag, startPoint x: 116, startPoint y: 289, endPoint x: 123, endPoint y: 287, distance: 6.8
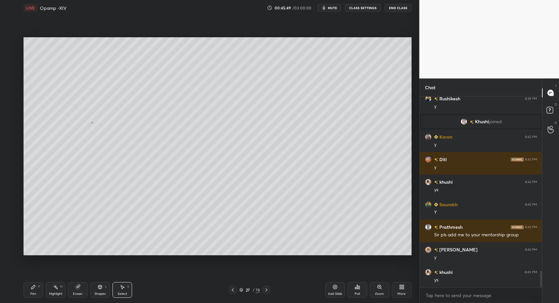
drag, startPoint x: 92, startPoint y: 123, endPoint x: 103, endPoint y: 140, distance: 20.1
drag, startPoint x: 107, startPoint y: 136, endPoint x: 114, endPoint y: 166, distance: 31.0
drag, startPoint x: 88, startPoint y: 123, endPoint x: 106, endPoint y: 148, distance: 30.2
drag, startPoint x: 104, startPoint y: 292, endPoint x: 105, endPoint y: 287, distance: 5.7
drag, startPoint x: 124, startPoint y: 290, endPoint x: 122, endPoint y: 274, distance: 16.4
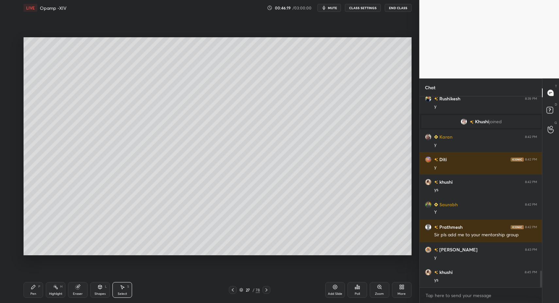
drag, startPoint x: 140, startPoint y: 135, endPoint x: 143, endPoint y: 142, distance: 7.8
drag, startPoint x: 31, startPoint y: 293, endPoint x: 57, endPoint y: 261, distance: 41.2
drag, startPoint x: 111, startPoint y: 289, endPoint x: 115, endPoint y: 287, distance: 4.9
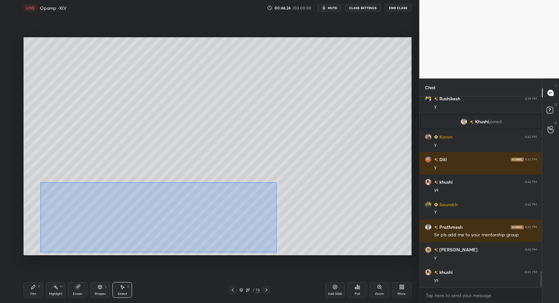
drag, startPoint x: 77, startPoint y: 203, endPoint x: 276, endPoint y: 252, distance: 205.1
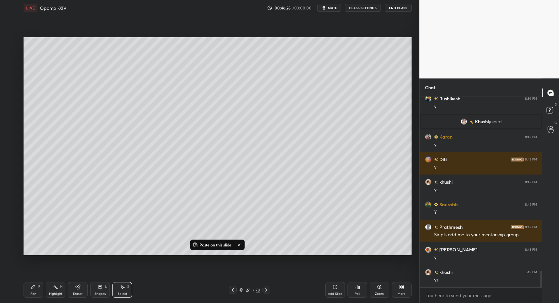
drag, startPoint x: 203, startPoint y: 224, endPoint x: 207, endPoint y: 231, distance: 7.0
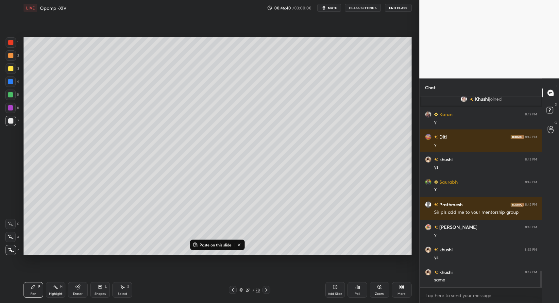
drag, startPoint x: 120, startPoint y: 293, endPoint x: 120, endPoint y: 287, distance: 6.6
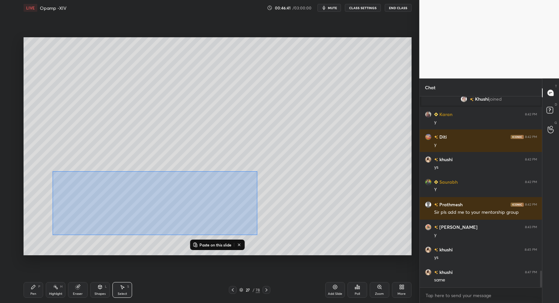
drag, startPoint x: 53, startPoint y: 171, endPoint x: 265, endPoint y: 239, distance: 222.1
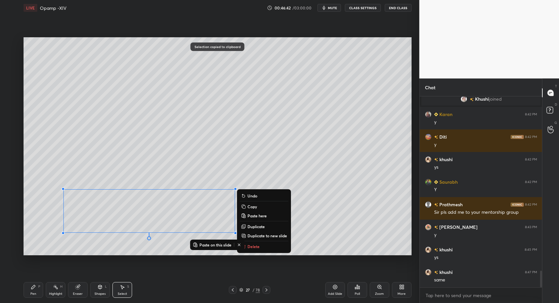
drag, startPoint x: 330, startPoint y: 290, endPoint x: 275, endPoint y: 256, distance: 65.2
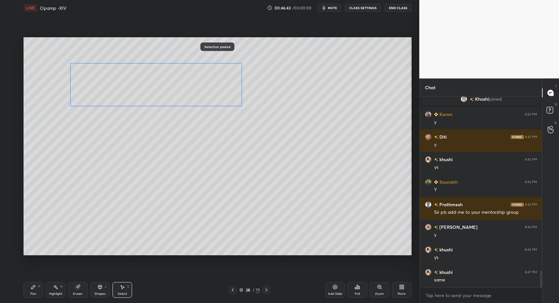
scroll to position [2036, 0]
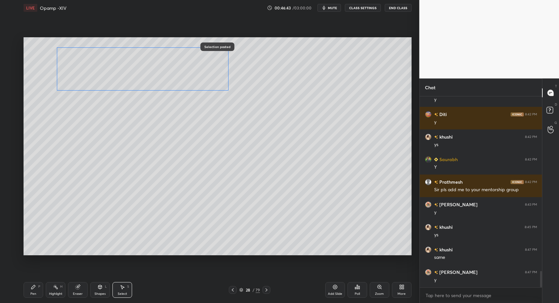
drag, startPoint x: 108, startPoint y: 212, endPoint x: 89, endPoint y: 71, distance: 141.5
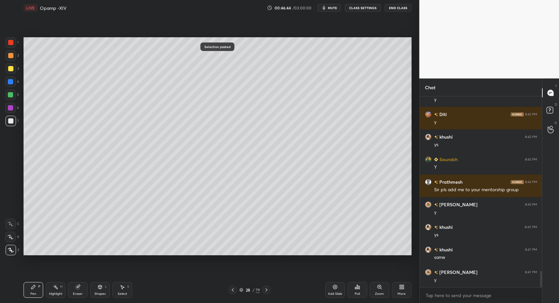
drag, startPoint x: 33, startPoint y: 291, endPoint x: 38, endPoint y: 260, distance: 31.6
drag, startPoint x: 12, startPoint y: 127, endPoint x: 14, endPoint y: 123, distance: 4.1
drag, startPoint x: 54, startPoint y: 291, endPoint x: 67, endPoint y: 257, distance: 36.6
drag, startPoint x: 32, startPoint y: 290, endPoint x: 57, endPoint y: 264, distance: 36.1
drag, startPoint x: 13, startPoint y: 45, endPoint x: 21, endPoint y: 61, distance: 17.9
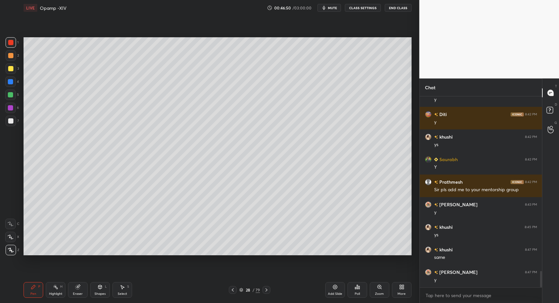
drag, startPoint x: 94, startPoint y: 289, endPoint x: 94, endPoint y: 280, distance: 9.2
drag, startPoint x: 33, startPoint y: 293, endPoint x: 35, endPoint y: 283, distance: 10.3
drag, startPoint x: 100, startPoint y: 291, endPoint x: 98, endPoint y: 281, distance: 10.1
drag, startPoint x: 103, startPoint y: 297, endPoint x: 102, endPoint y: 294, distance: 3.7
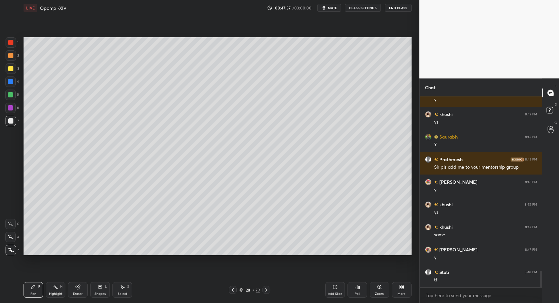
drag, startPoint x: 16, startPoint y: 46, endPoint x: 13, endPoint y: 59, distance: 13.0
drag, startPoint x: 99, startPoint y: 291, endPoint x: 101, endPoint y: 281, distance: 9.7
drag, startPoint x: 126, startPoint y: 294, endPoint x: 122, endPoint y: 278, distance: 17.2
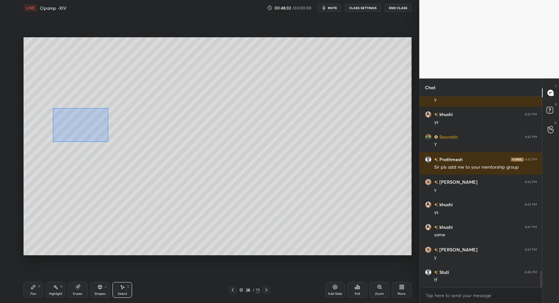
scroll to position [2081, 0]
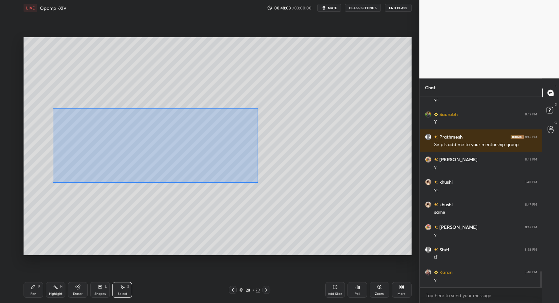
drag, startPoint x: 66, startPoint y: 118, endPoint x: 236, endPoint y: 194, distance: 185.8
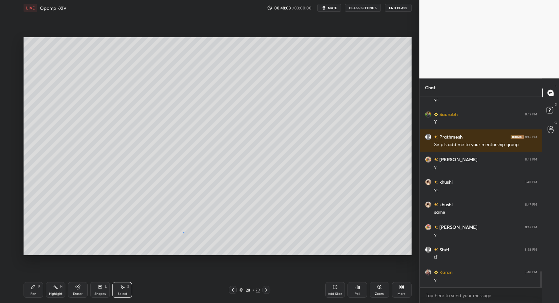
drag, startPoint x: 184, startPoint y: 233, endPoint x: 180, endPoint y: 221, distance: 12.8
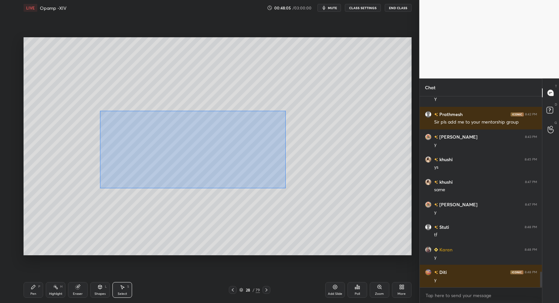
scroll to position [2126, 0]
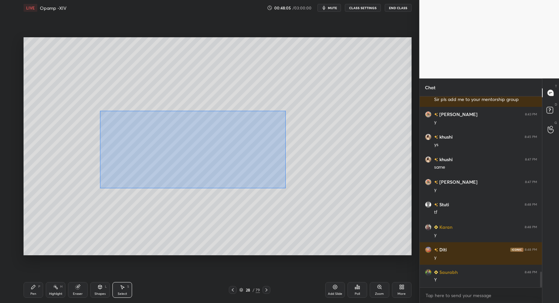
drag, startPoint x: 101, startPoint y: 113, endPoint x: 286, endPoint y: 188, distance: 199.1
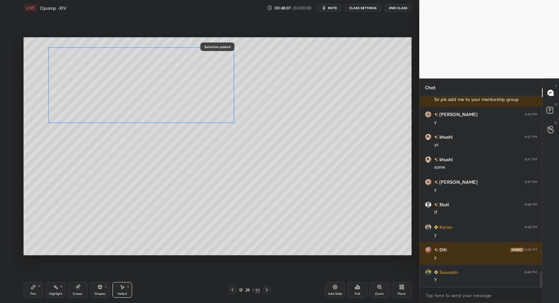
drag, startPoint x: 119, startPoint y: 151, endPoint x: 79, endPoint y: 164, distance: 42.2
drag, startPoint x: 121, startPoint y: 290, endPoint x: 145, endPoint y: 236, distance: 59.3
drag, startPoint x: 196, startPoint y: 61, endPoint x: 259, endPoint y: 115, distance: 84.0
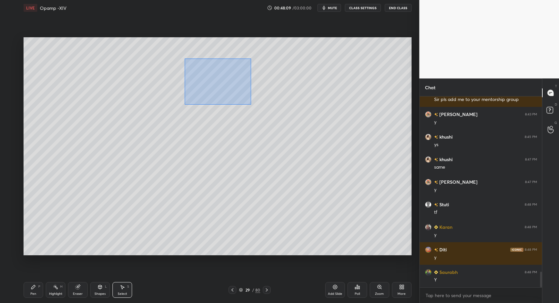
drag, startPoint x: 228, startPoint y: 92, endPoint x: 298, endPoint y: 128, distance: 78.6
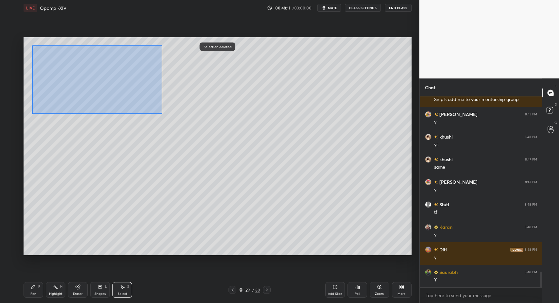
drag, startPoint x: 32, startPoint y: 45, endPoint x: 174, endPoint y: 109, distance: 155.2
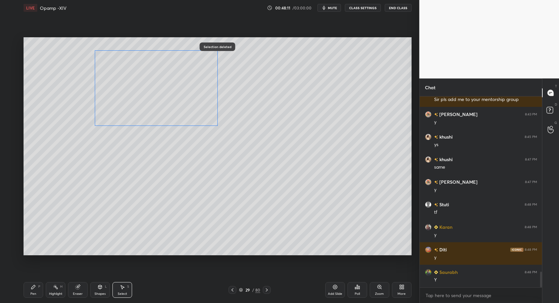
drag, startPoint x: 145, startPoint y: 90, endPoint x: 168, endPoint y: 93, distance: 24.1
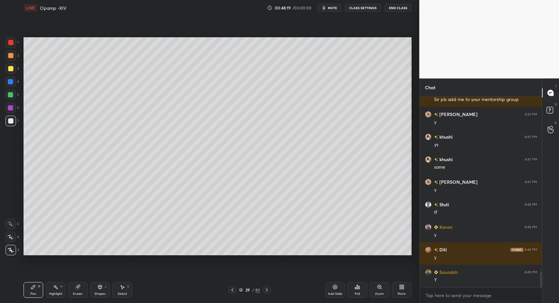
drag, startPoint x: 64, startPoint y: 293, endPoint x: 59, endPoint y: 292, distance: 5.3
drag, startPoint x: 41, startPoint y: 288, endPoint x: 44, endPoint y: 283, distance: 6.6
drag, startPoint x: 11, startPoint y: 97, endPoint x: 14, endPoint y: 111, distance: 14.3
drag, startPoint x: 26, startPoint y: 293, endPoint x: 116, endPoint y: 259, distance: 96.8
drag, startPoint x: 37, startPoint y: 292, endPoint x: 61, endPoint y: 282, distance: 26.5
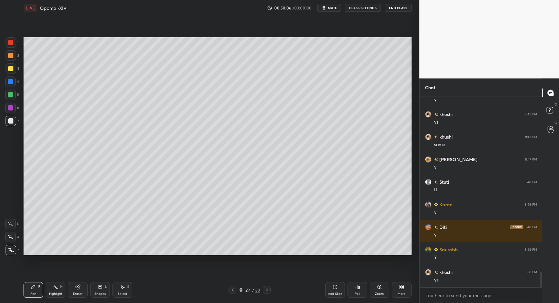
scroll to position [2171, 0]
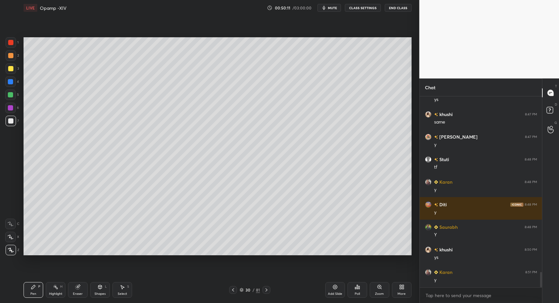
drag, startPoint x: 31, startPoint y: 296, endPoint x: 31, endPoint y: 257, distance: 38.3
drag, startPoint x: 32, startPoint y: 294, endPoint x: 41, endPoint y: 265, distance: 30.1
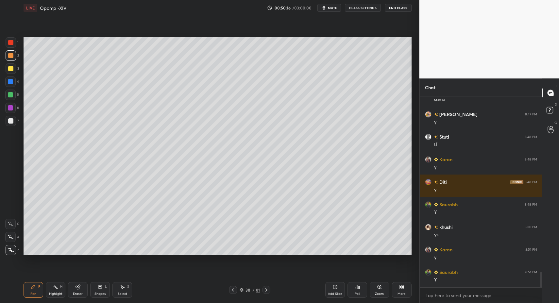
scroll to position [2217, 0]
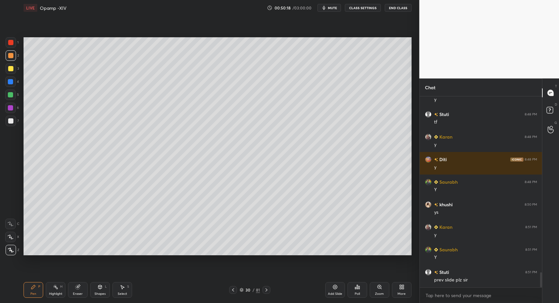
drag, startPoint x: 235, startPoint y: 288, endPoint x: 218, endPoint y: 290, distance: 16.1
drag, startPoint x: 105, startPoint y: 294, endPoint x: 100, endPoint y: 283, distance: 12.4
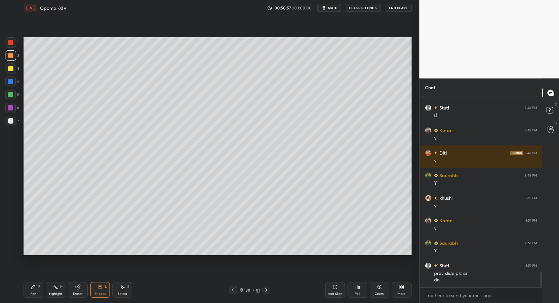
drag, startPoint x: 37, startPoint y: 294, endPoint x: 32, endPoint y: 267, distance: 27.4
drag, startPoint x: 231, startPoint y: 292, endPoint x: 234, endPoint y: 293, distance: 3.3
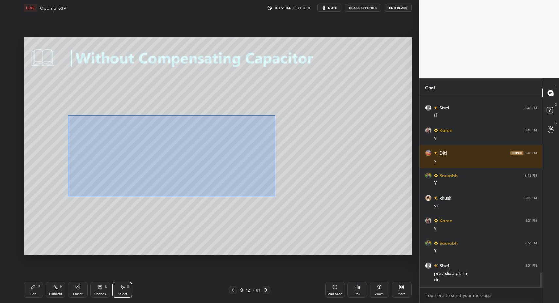
drag, startPoint x: 83, startPoint y: 125, endPoint x: 263, endPoint y: 202, distance: 196.2
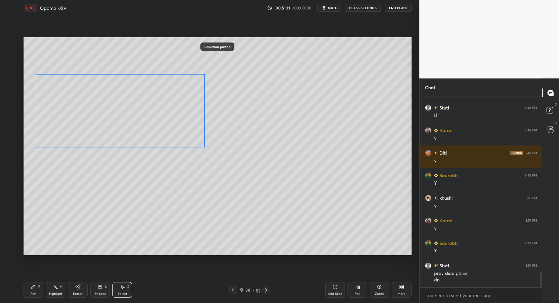
drag, startPoint x: 113, startPoint y: 153, endPoint x: 81, endPoint y: 117, distance: 48.2
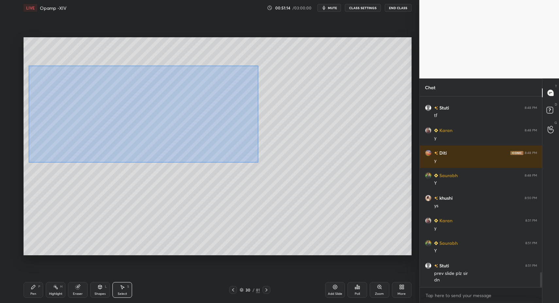
drag, startPoint x: 35, startPoint y: 68, endPoint x: 160, endPoint y: 148, distance: 148.3
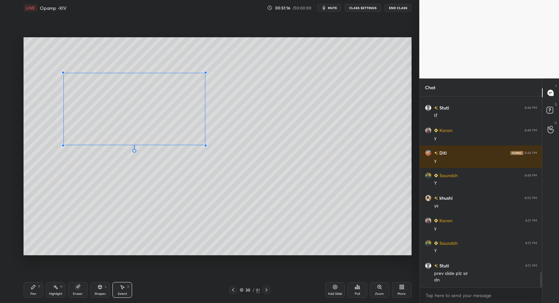
drag, startPoint x: 38, startPoint y: 146, endPoint x: 67, endPoint y: 143, distance: 29.6
drag, startPoint x: 82, startPoint y: 136, endPoint x: 53, endPoint y: 135, distance: 28.8
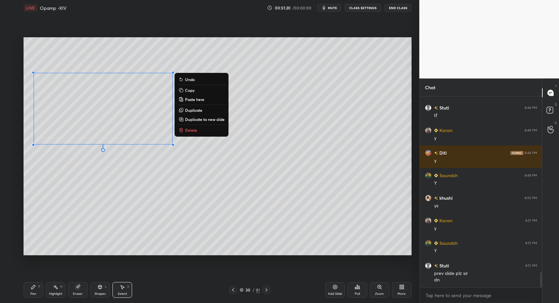
drag, startPoint x: 36, startPoint y: 289, endPoint x: 51, endPoint y: 281, distance: 16.8
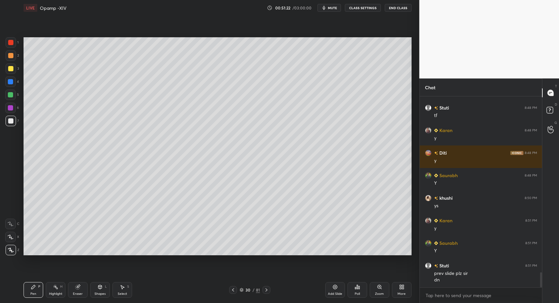
drag, startPoint x: 96, startPoint y: 294, endPoint x: 96, endPoint y: 289, distance: 5.6
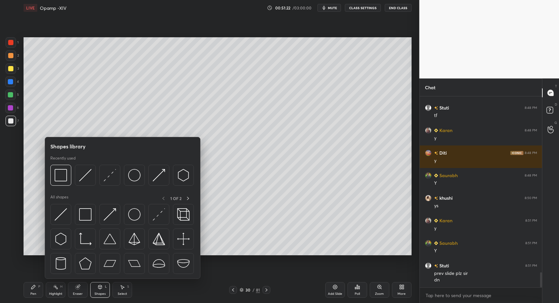
drag, startPoint x: 32, startPoint y: 294, endPoint x: 37, endPoint y: 277, distance: 17.7
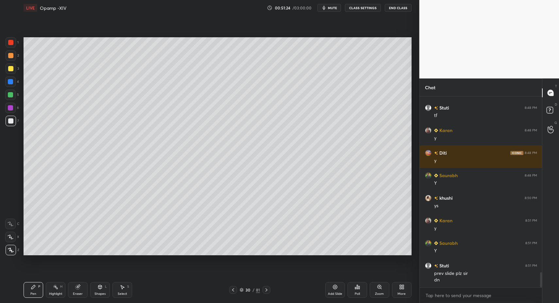
drag, startPoint x: 34, startPoint y: 293, endPoint x: 48, endPoint y: 259, distance: 36.5
drag, startPoint x: 29, startPoint y: 294, endPoint x: 31, endPoint y: 287, distance: 7.7
drag, startPoint x: 122, startPoint y: 288, endPoint x: 122, endPoint y: 277, distance: 11.1
drag, startPoint x: 66, startPoint y: 168, endPoint x: 77, endPoint y: 180, distance: 16.4
drag, startPoint x: 38, startPoint y: 294, endPoint x: 42, endPoint y: 266, distance: 27.8
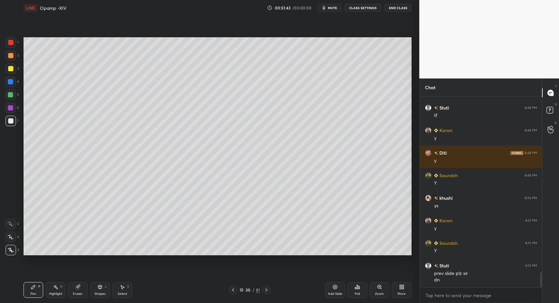
drag, startPoint x: 13, startPoint y: 83, endPoint x: 22, endPoint y: 75, distance: 11.4
drag, startPoint x: 13, startPoint y: 108, endPoint x: 21, endPoint y: 105, distance: 8.0
drag, startPoint x: 230, startPoint y: 137, endPoint x: 292, endPoint y: 108, distance: 68.3
drag, startPoint x: 208, startPoint y: 151, endPoint x: 249, endPoint y: 139, distance: 42.3
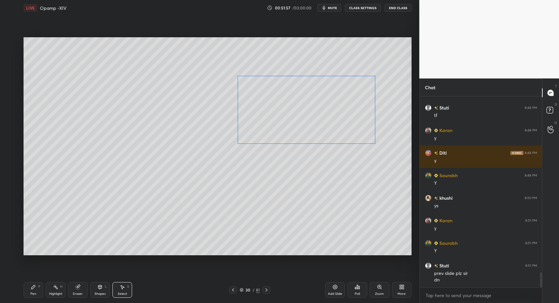
drag, startPoint x: 247, startPoint y: 137, endPoint x: 242, endPoint y: 134, distance: 5.9
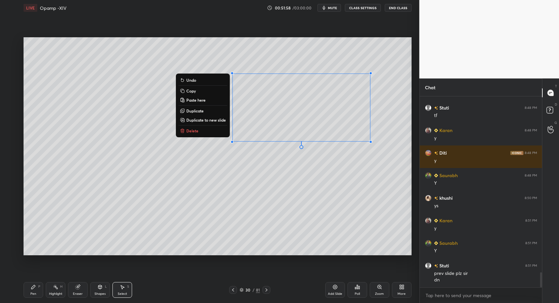
drag, startPoint x: 35, startPoint y: 295, endPoint x: 38, endPoint y: 290, distance: 5.9
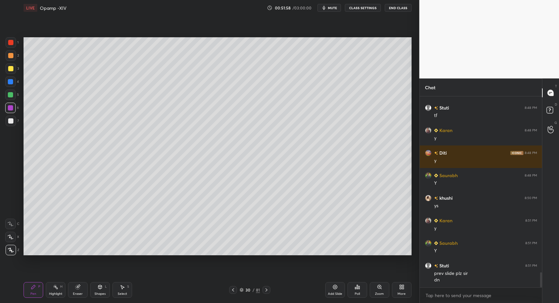
drag, startPoint x: 38, startPoint y: 290, endPoint x: 44, endPoint y: 290, distance: 6.2
drag, startPoint x: 108, startPoint y: 291, endPoint x: 103, endPoint y: 281, distance: 11.0
drag, startPoint x: 26, startPoint y: 294, endPoint x: 29, endPoint y: 293, distance: 3.4
drag, startPoint x: 16, startPoint y: 119, endPoint x: 19, endPoint y: 125, distance: 6.9
drag, startPoint x: 129, startPoint y: 295, endPoint x: 118, endPoint y: 290, distance: 11.1
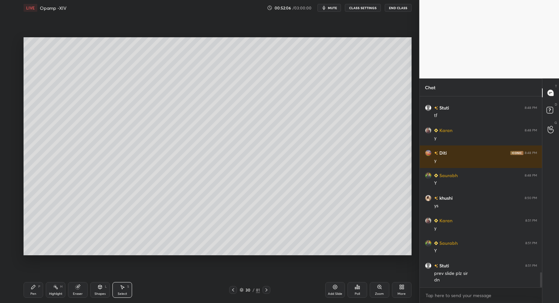
drag, startPoint x: 118, startPoint y: 290, endPoint x: 96, endPoint y: 246, distance: 49.4
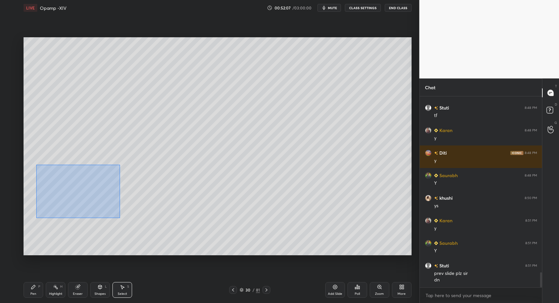
drag, startPoint x: 90, startPoint y: 200, endPoint x: 135, endPoint y: 224, distance: 51.6
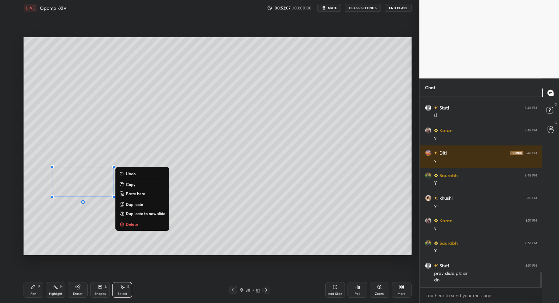
drag, startPoint x: 59, startPoint y: 196, endPoint x: 56, endPoint y: 200, distance: 5.3
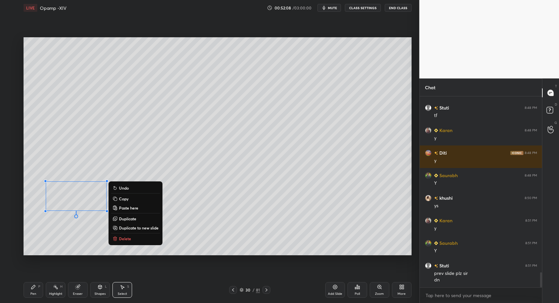
drag, startPoint x: 31, startPoint y: 288, endPoint x: 85, endPoint y: 263, distance: 59.7
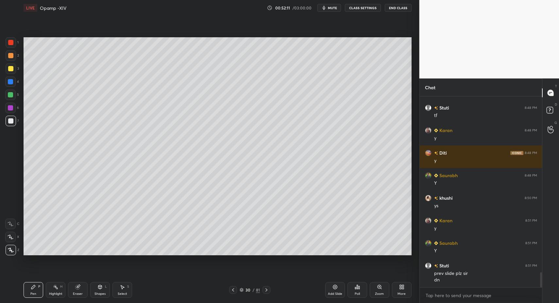
drag, startPoint x: 97, startPoint y: 291, endPoint x: 98, endPoint y: 287, distance: 4.4
drag, startPoint x: 30, startPoint y: 292, endPoint x: 36, endPoint y: 290, distance: 5.6
drag, startPoint x: 105, startPoint y: 290, endPoint x: 104, endPoint y: 280, distance: 10.5
drag, startPoint x: 37, startPoint y: 287, endPoint x: 32, endPoint y: 289, distance: 5.1
drag, startPoint x: 32, startPoint y: 289, endPoint x: 71, endPoint y: 261, distance: 47.5
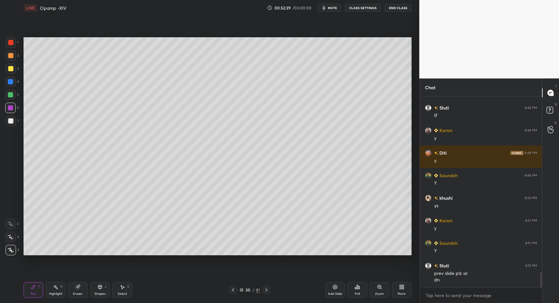
drag, startPoint x: 9, startPoint y: 113, endPoint x: 11, endPoint y: 101, distance: 11.7
drag, startPoint x: 8, startPoint y: 240, endPoint x: 54, endPoint y: 264, distance: 52.5
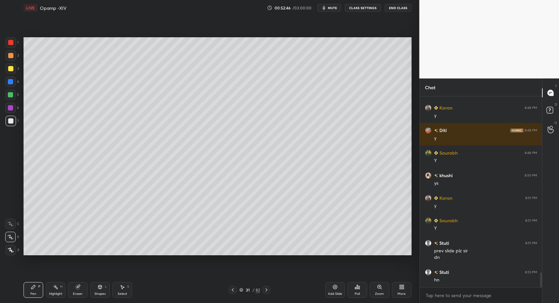
drag, startPoint x: 12, startPoint y: 45, endPoint x: 19, endPoint y: 45, distance: 6.5
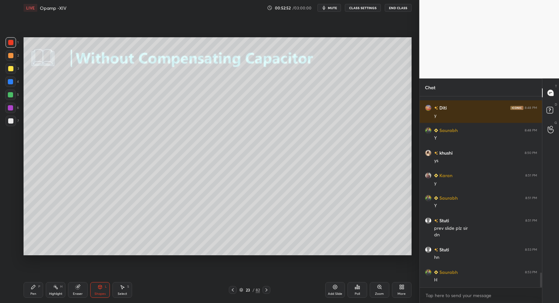
drag, startPoint x: 126, startPoint y: 296, endPoint x: 124, endPoint y: 281, distance: 14.9
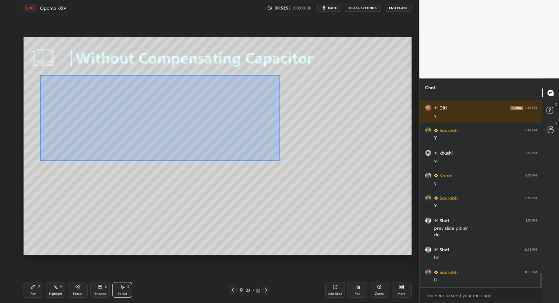
drag, startPoint x: 40, startPoint y: 75, endPoint x: 284, endPoint y: 162, distance: 258.3
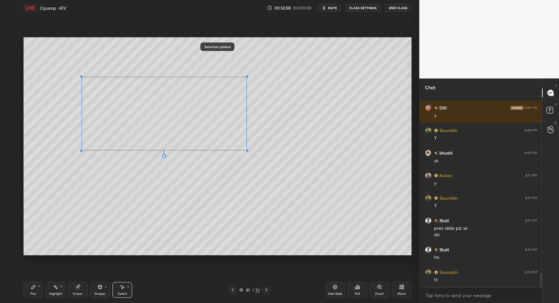
drag, startPoint x: 50, startPoint y: 152, endPoint x: 86, endPoint y: 147, distance: 35.6
drag, startPoint x: 87, startPoint y: 142, endPoint x: 52, endPoint y: 161, distance: 40.2
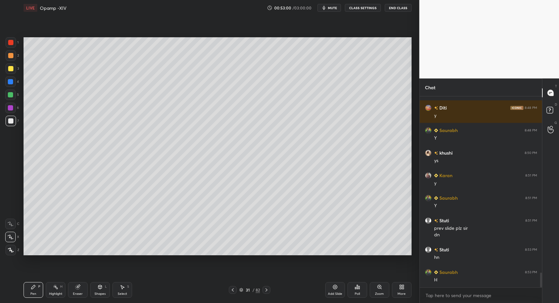
drag, startPoint x: 13, startPoint y: 120, endPoint x: 12, endPoint y: 148, distance: 27.8
drag, startPoint x: 94, startPoint y: 289, endPoint x: 93, endPoint y: 281, distance: 8.2
drag, startPoint x: 30, startPoint y: 288, endPoint x: 35, endPoint y: 282, distance: 7.4
drag, startPoint x: 11, startPoint y: 61, endPoint x: 11, endPoint y: 55, distance: 5.9
drag, startPoint x: 11, startPoint y: 55, endPoint x: 18, endPoint y: 78, distance: 24.7
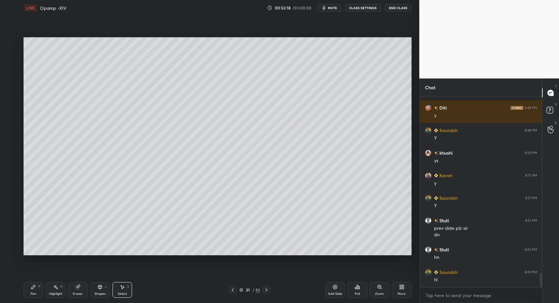
drag, startPoint x: 127, startPoint y: 289, endPoint x: 119, endPoint y: 267, distance: 23.4
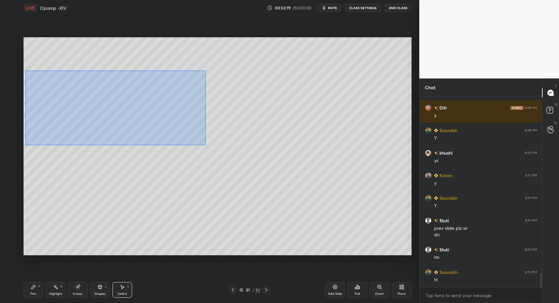
drag, startPoint x: 34, startPoint y: 79, endPoint x: 210, endPoint y: 143, distance: 187.2
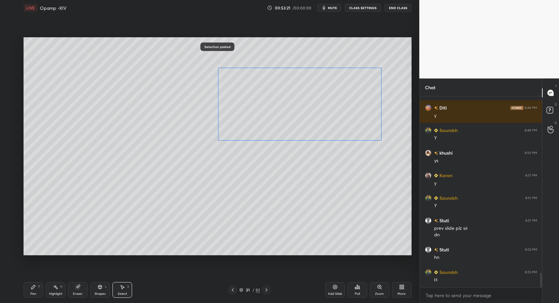
drag, startPoint x: 174, startPoint y: 135, endPoint x: 344, endPoint y: 119, distance: 170.8
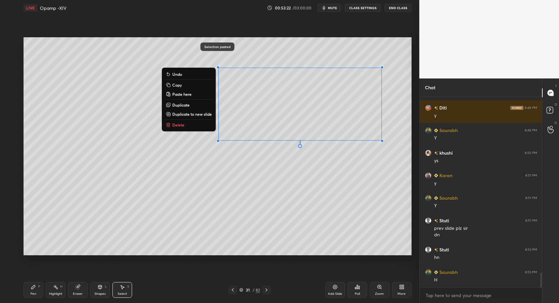
drag, startPoint x: 37, startPoint y: 286, endPoint x: 93, endPoint y: 287, distance: 55.9
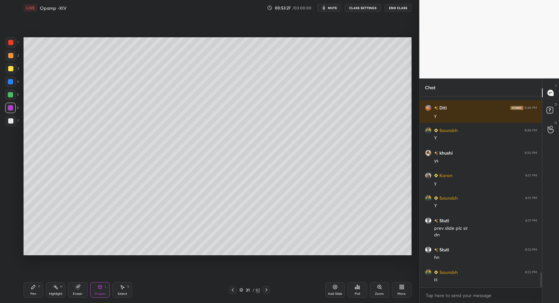
drag, startPoint x: 11, startPoint y: 104, endPoint x: 21, endPoint y: 120, distance: 18.7
drag, startPoint x: 96, startPoint y: 289, endPoint x: 93, endPoint y: 280, distance: 9.0
drag, startPoint x: 31, startPoint y: 290, endPoint x: 34, endPoint y: 287, distance: 4.4
drag, startPoint x: 37, startPoint y: 286, endPoint x: 46, endPoint y: 283, distance: 9.9
drag, startPoint x: 13, startPoint y: 58, endPoint x: 23, endPoint y: 68, distance: 13.4
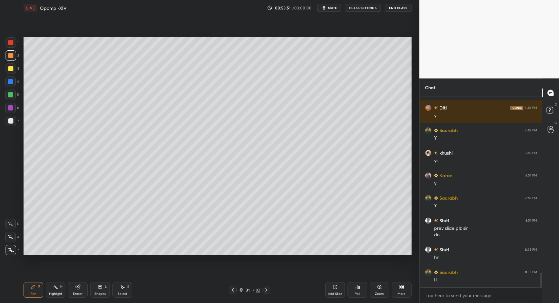
drag, startPoint x: 100, startPoint y: 291, endPoint x: 100, endPoint y: 279, distance: 12.8
drag, startPoint x: 126, startPoint y: 288, endPoint x: 178, endPoint y: 227, distance: 80.5
drag, startPoint x: 224, startPoint y: 178, endPoint x: 350, endPoint y: 228, distance: 136.2
drag, startPoint x: 262, startPoint y: 244, endPoint x: 259, endPoint y: 231, distance: 13.6
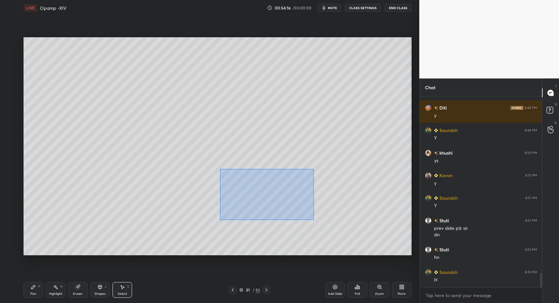
drag, startPoint x: 234, startPoint y: 178, endPoint x: 310, endPoint y: 219, distance: 86.5
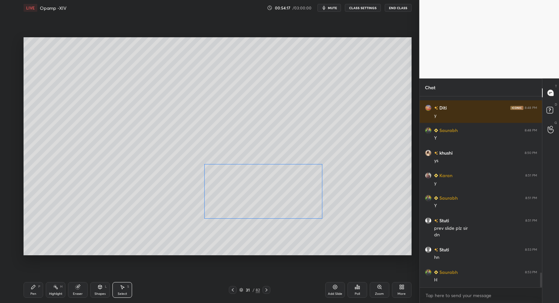
drag, startPoint x: 272, startPoint y: 209, endPoint x: 255, endPoint y: 208, distance: 17.0
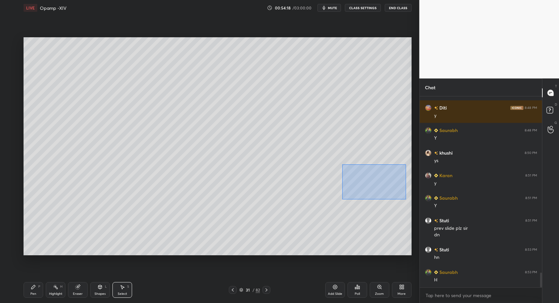
drag, startPoint x: 342, startPoint y: 165, endPoint x: 400, endPoint y: 196, distance: 65.7
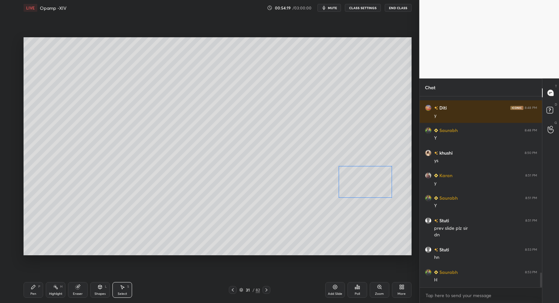
drag, startPoint x: 382, startPoint y: 189, endPoint x: 363, endPoint y: 192, distance: 18.6
drag, startPoint x: 341, startPoint y: 206, endPoint x: 387, endPoint y: 218, distance: 47.4
drag, startPoint x: 379, startPoint y: 215, endPoint x: 363, endPoint y: 216, distance: 16.7
drag, startPoint x: 12, startPoint y: 42, endPoint x: 11, endPoint y: 75, distance: 33.7
drag, startPoint x: 13, startPoint y: 233, endPoint x: 22, endPoint y: 235, distance: 8.9
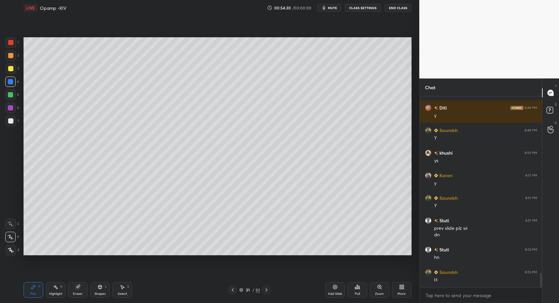
drag, startPoint x: 12, startPoint y: 122, endPoint x: 9, endPoint y: 124, distance: 4.1
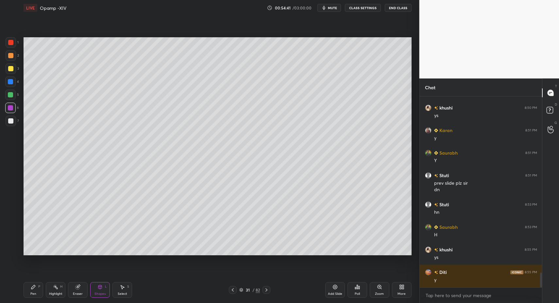
scroll to position [2336, 0]
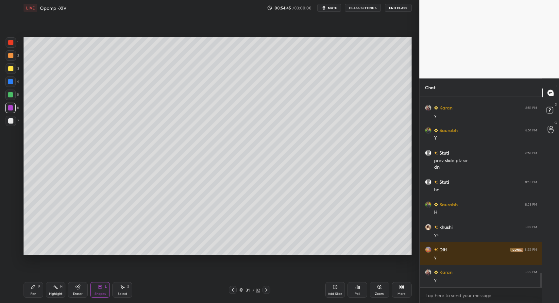
drag, startPoint x: 25, startPoint y: 288, endPoint x: 27, endPoint y: 273, distance: 14.9
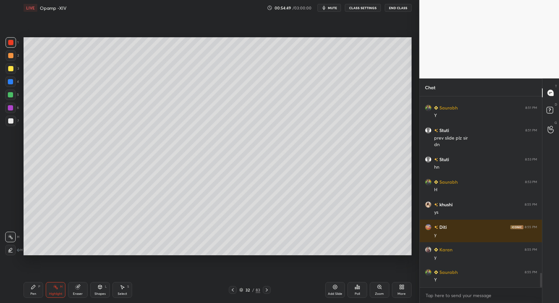
drag, startPoint x: 31, startPoint y: 284, endPoint x: 35, endPoint y: 277, distance: 8.0
drag, startPoint x: 105, startPoint y: 292, endPoint x: 103, endPoint y: 282, distance: 10.4
drag, startPoint x: 13, startPoint y: 116, endPoint x: 16, endPoint y: 133, distance: 17.3
drag, startPoint x: 30, startPoint y: 295, endPoint x: 34, endPoint y: 279, distance: 16.0
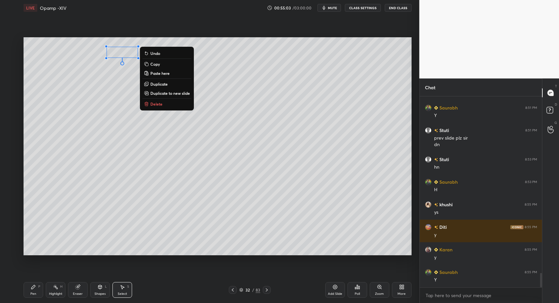
drag, startPoint x: 125, startPoint y: 88, endPoint x: 124, endPoint y: 81, distance: 6.6
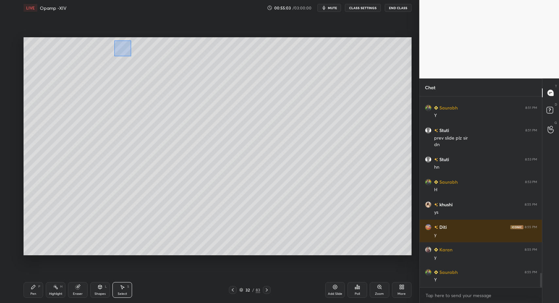
drag, startPoint x: 131, startPoint y: 56, endPoint x: 156, endPoint y: 64, distance: 25.8
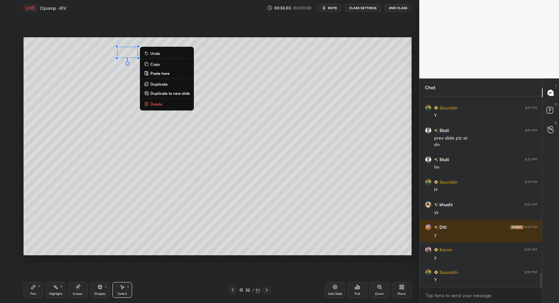
drag, startPoint x: 130, startPoint y: 55, endPoint x: 140, endPoint y: 55, distance: 10.1
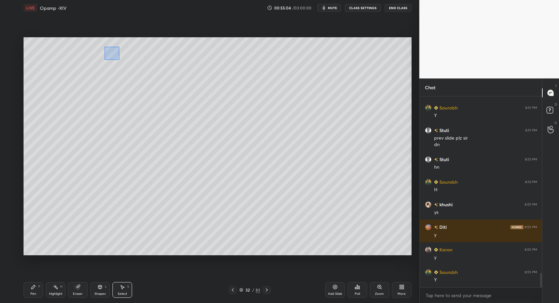
drag, startPoint x: 105, startPoint y: 47, endPoint x: 118, endPoint y: 59, distance: 17.4
drag, startPoint x: 89, startPoint y: 48, endPoint x: 102, endPoint y: 58, distance: 16.0
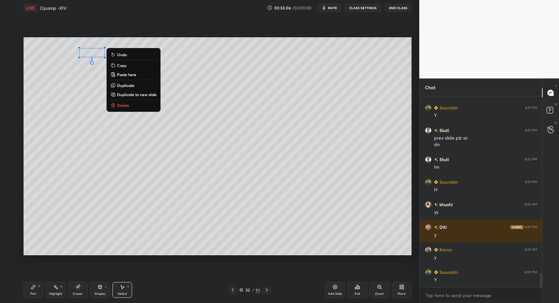
scroll to position [2381, 0]
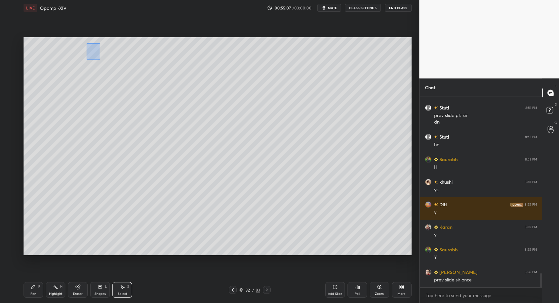
drag, startPoint x: 87, startPoint y: 43, endPoint x: 107, endPoint y: 63, distance: 28.5
drag, startPoint x: 96, startPoint y: 52, endPoint x: 98, endPoint y: 59, distance: 7.4
drag, startPoint x: 24, startPoint y: 290, endPoint x: 35, endPoint y: 284, distance: 12.6
drag, startPoint x: 113, startPoint y: 284, endPoint x: 116, endPoint y: 279, distance: 6.1
drag, startPoint x: 59, startPoint y: 40, endPoint x: 165, endPoint y: 77, distance: 111.7
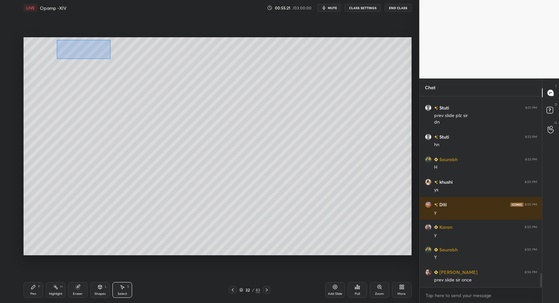
drag, startPoint x: 62, startPoint y: 42, endPoint x: 216, endPoint y: 102, distance: 164.8
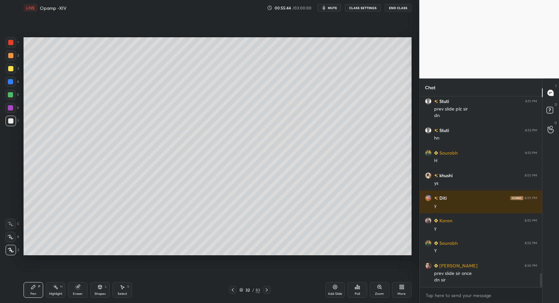
drag, startPoint x: 29, startPoint y: 298, endPoint x: 30, endPoint y: 291, distance: 7.4
drag, startPoint x: 12, startPoint y: 97, endPoint x: 23, endPoint y: 90, distance: 12.8
drag, startPoint x: 9, startPoint y: 115, endPoint x: 11, endPoint y: 121, distance: 5.7
drag, startPoint x: 35, startPoint y: 294, endPoint x: 32, endPoint y: 292, distance: 3.7
drag, startPoint x: 232, startPoint y: 294, endPoint x: 264, endPoint y: 293, distance: 32.1
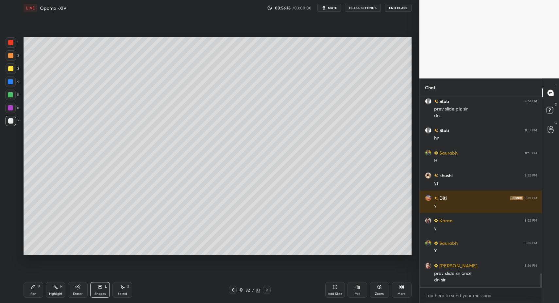
drag, startPoint x: 38, startPoint y: 289, endPoint x: 40, endPoint y: 279, distance: 10.2
drag, startPoint x: 15, startPoint y: 97, endPoint x: 21, endPoint y: 96, distance: 6.2
drag, startPoint x: 62, startPoint y: 86, endPoint x: 115, endPoint y: 124, distance: 65.9
drag, startPoint x: 60, startPoint y: 289, endPoint x: 80, endPoint y: 276, distance: 24.3
drag, startPoint x: 34, startPoint y: 290, endPoint x: 29, endPoint y: 287, distance: 5.2
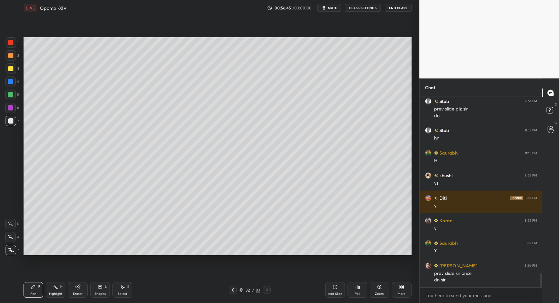
drag, startPoint x: 9, startPoint y: 96, endPoint x: 15, endPoint y: 92, distance: 7.1
drag, startPoint x: 101, startPoint y: 287, endPoint x: 95, endPoint y: 280, distance: 9.5
drag, startPoint x: 31, startPoint y: 294, endPoint x: 35, endPoint y: 291, distance: 4.7
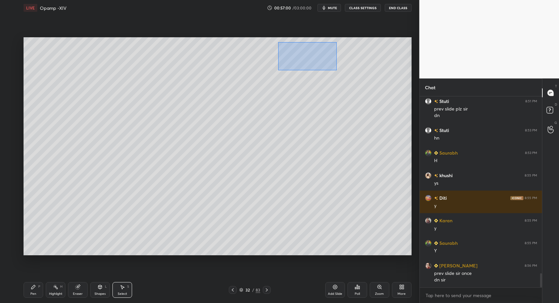
drag, startPoint x: 278, startPoint y: 42, endPoint x: 340, endPoint y: 66, distance: 66.8
drag, startPoint x: 312, startPoint y: 57, endPoint x: 316, endPoint y: 68, distance: 11.1
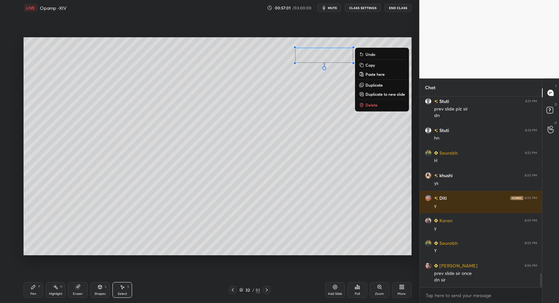
drag, startPoint x: 38, startPoint y: 292, endPoint x: 31, endPoint y: 294, distance: 7.3
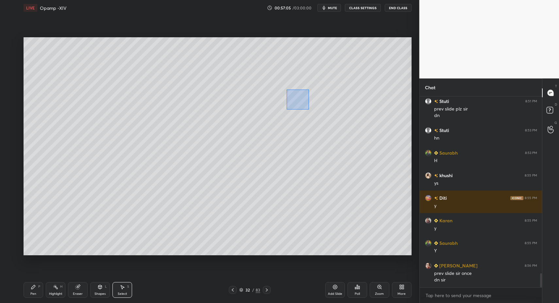
drag, startPoint x: 309, startPoint y: 109, endPoint x: 360, endPoint y: 123, distance: 53.2
drag, startPoint x: 28, startPoint y: 290, endPoint x: 62, endPoint y: 262, distance: 44.3
drag, startPoint x: 32, startPoint y: 294, endPoint x: 68, endPoint y: 260, distance: 49.0
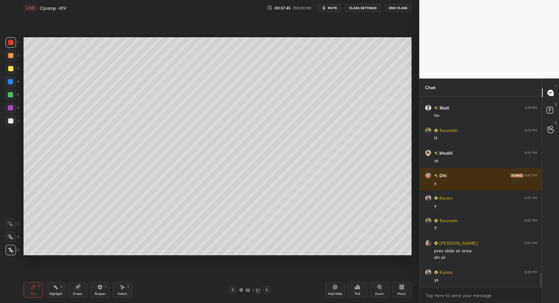
drag, startPoint x: 10, startPoint y: 44, endPoint x: 13, endPoint y: 48, distance: 5.7
drag, startPoint x: 55, startPoint y: 294, endPoint x: 66, endPoint y: 279, distance: 18.6
drag, startPoint x: 128, startPoint y: 293, endPoint x: 130, endPoint y: 288, distance: 4.9
drag, startPoint x: 207, startPoint y: 189, endPoint x: 224, endPoint y: 214, distance: 29.4
drag, startPoint x: 40, startPoint y: 294, endPoint x: 36, endPoint y: 292, distance: 4.7
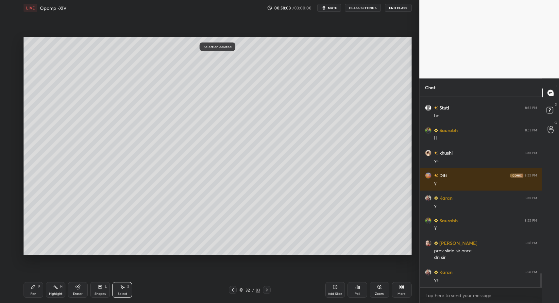
drag, startPoint x: 36, startPoint y: 292, endPoint x: 87, endPoint y: 260, distance: 60.0
drag, startPoint x: 13, startPoint y: 240, endPoint x: 73, endPoint y: 262, distance: 64.2
drag, startPoint x: 9, startPoint y: 123, endPoint x: 13, endPoint y: 125, distance: 3.7
drag, startPoint x: 7, startPoint y: 251, endPoint x: 21, endPoint y: 246, distance: 14.4
drag, startPoint x: 26, startPoint y: 289, endPoint x: 97, endPoint y: 255, distance: 78.9
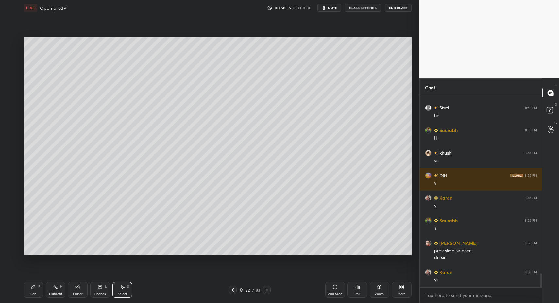
drag, startPoint x: 250, startPoint y: 207, endPoint x: 323, endPoint y: 233, distance: 77.8
drag, startPoint x: 100, startPoint y: 292, endPoint x: 99, endPoint y: 281, distance: 11.8
drag, startPoint x: 50, startPoint y: 292, endPoint x: 53, endPoint y: 290, distance: 4.3
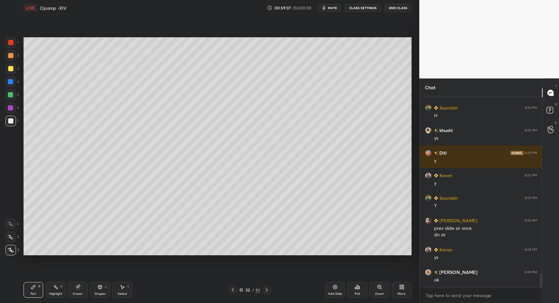
scroll to position [2455, 0]
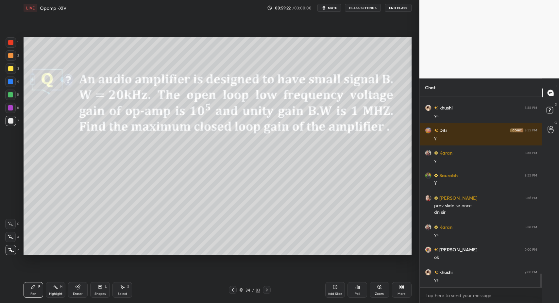
drag, startPoint x: 34, startPoint y: 291, endPoint x: 21, endPoint y: 269, distance: 25.8
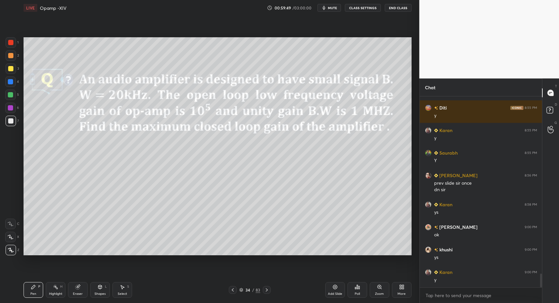
drag, startPoint x: 32, startPoint y: 291, endPoint x: 57, endPoint y: 292, distance: 24.9
drag, startPoint x: 57, startPoint y: 292, endPoint x: 89, endPoint y: 277, distance: 35.9
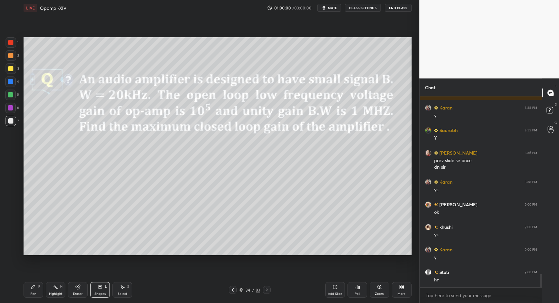
drag, startPoint x: 12, startPoint y: 113, endPoint x: 15, endPoint y: 108, distance: 6.7
drag, startPoint x: 36, startPoint y: 290, endPoint x: 64, endPoint y: 267, distance: 36.0
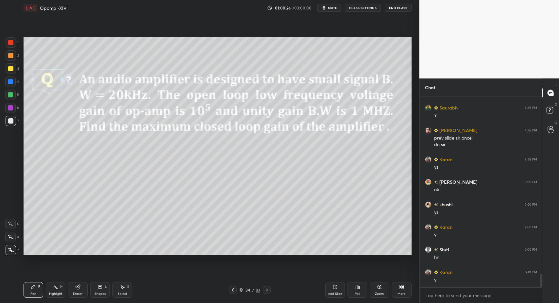
drag, startPoint x: 56, startPoint y: 290, endPoint x: 75, endPoint y: 273, distance: 25.9
drag, startPoint x: 61, startPoint y: 287, endPoint x: 72, endPoint y: 270, distance: 21.0
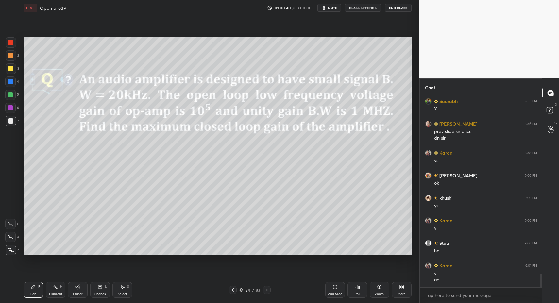
drag, startPoint x: 34, startPoint y: 291, endPoint x: 35, endPoint y: 287, distance: 4.3
drag, startPoint x: 100, startPoint y: 291, endPoint x: 100, endPoint y: 286, distance: 5.3
drag, startPoint x: 40, startPoint y: 290, endPoint x: 42, endPoint y: 277, distance: 12.9
drag, startPoint x: 34, startPoint y: 287, endPoint x: 96, endPoint y: 260, distance: 67.1
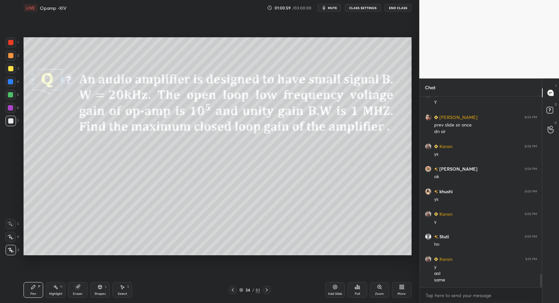
drag, startPoint x: 40, startPoint y: 291, endPoint x: 89, endPoint y: 267, distance: 54.9
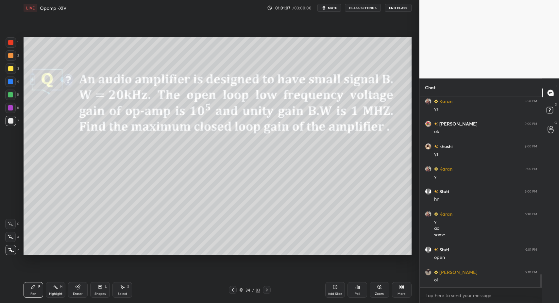
scroll to position [2604, 0]
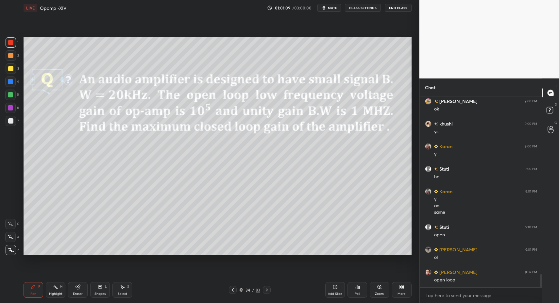
drag, startPoint x: 10, startPoint y: 44, endPoint x: 23, endPoint y: 84, distance: 41.9
drag, startPoint x: 41, startPoint y: 292, endPoint x: 37, endPoint y: 290, distance: 5.3
drag, startPoint x: 37, startPoint y: 290, endPoint x: 35, endPoint y: 287, distance: 3.5
drag, startPoint x: 29, startPoint y: 292, endPoint x: 35, endPoint y: 290, distance: 6.1
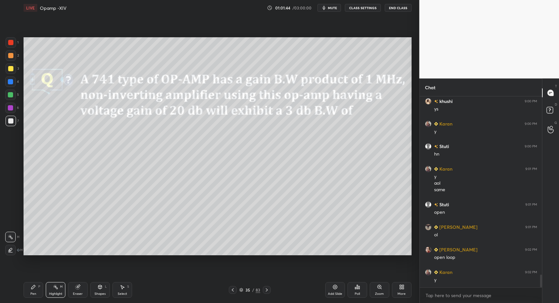
scroll to position [2649, 0]
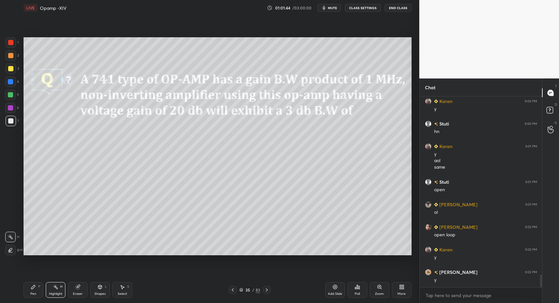
drag, startPoint x: 232, startPoint y: 289, endPoint x: 227, endPoint y: 279, distance: 11.1
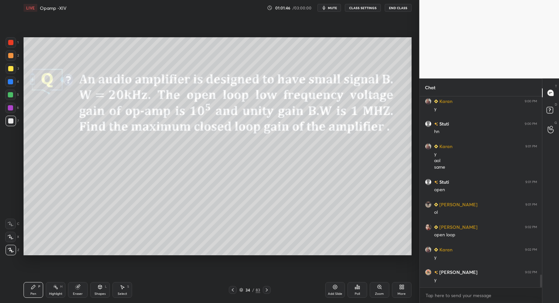
scroll to position [2672, 0]
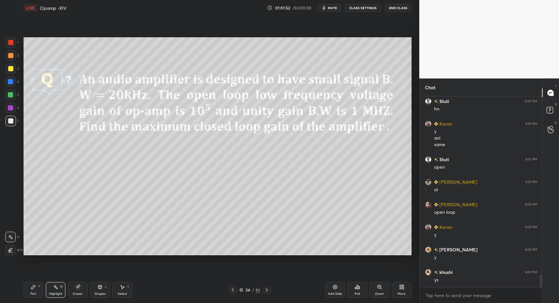
drag, startPoint x: 52, startPoint y: 290, endPoint x: 76, endPoint y: 263, distance: 36.1
drag, startPoint x: 33, startPoint y: 287, endPoint x: 61, endPoint y: 265, distance: 35.9
drag, startPoint x: 121, startPoint y: 290, endPoint x: 124, endPoint y: 286, distance: 5.6
drag, startPoint x: 341, startPoint y: 150, endPoint x: 355, endPoint y: 181, distance: 32.9
drag, startPoint x: 31, startPoint y: 292, endPoint x: 78, endPoint y: 263, distance: 55.2
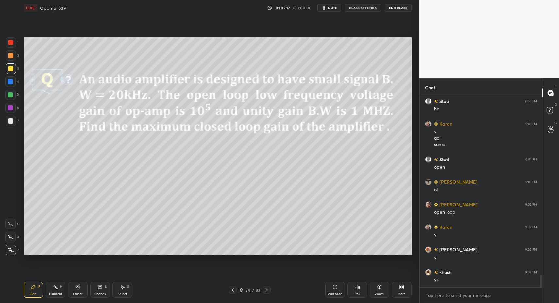
drag, startPoint x: 29, startPoint y: 296, endPoint x: 32, endPoint y: 258, distance: 37.7
drag, startPoint x: 13, startPoint y: 111, endPoint x: 18, endPoint y: 107, distance: 6.4
drag, startPoint x: 35, startPoint y: 137, endPoint x: 52, endPoint y: 154, distance: 23.8
drag, startPoint x: 31, startPoint y: 291, endPoint x: 35, endPoint y: 292, distance: 4.6
drag, startPoint x: 106, startPoint y: 290, endPoint x: 102, endPoint y: 281, distance: 9.7
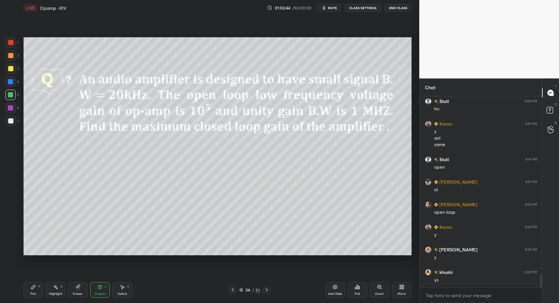
scroll to position [2694, 0]
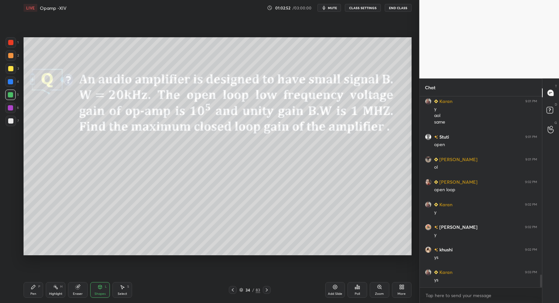
drag, startPoint x: 265, startPoint y: 291, endPoint x: 269, endPoint y: 287, distance: 6.0
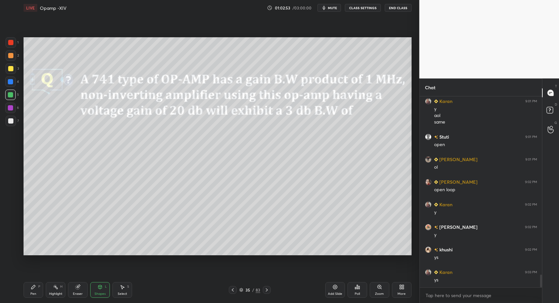
drag, startPoint x: 43, startPoint y: 284, endPoint x: 41, endPoint y: 287, distance: 3.5
drag, startPoint x: 29, startPoint y: 289, endPoint x: 48, endPoint y: 279, distance: 21.7
drag, startPoint x: 11, startPoint y: 119, endPoint x: 13, endPoint y: 131, distance: 11.5
drag, startPoint x: 55, startPoint y: 292, endPoint x: 53, endPoint y: 289, distance: 3.5
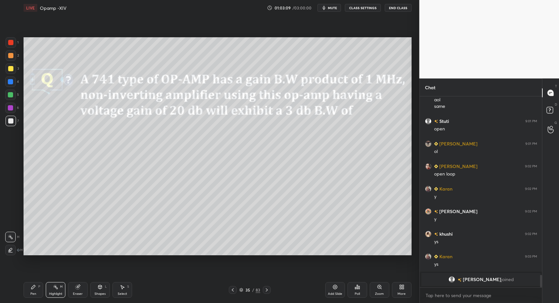
drag, startPoint x: 38, startPoint y: 296, endPoint x: 36, endPoint y: 290, distance: 6.2
drag, startPoint x: 175, startPoint y: 150, endPoint x: 205, endPoint y: 171, distance: 36.7
drag, startPoint x: 44, startPoint y: 285, endPoint x: 38, endPoint y: 287, distance: 6.3
drag, startPoint x: 36, startPoint y: 291, endPoint x: 40, endPoint y: 288, distance: 4.6
drag, startPoint x: 51, startPoint y: 290, endPoint x: 67, endPoint y: 271, distance: 24.6
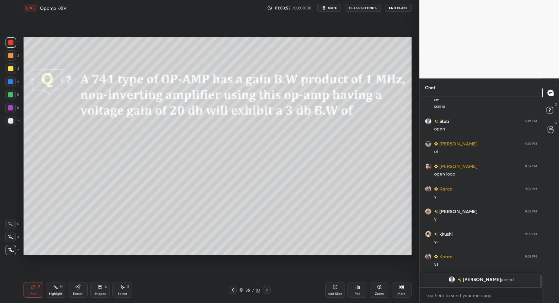
drag, startPoint x: 101, startPoint y: 287, endPoint x: 99, endPoint y: 280, distance: 6.8
drag, startPoint x: 36, startPoint y: 290, endPoint x: 37, endPoint y: 265, distance: 25.2
drag, startPoint x: 14, startPoint y: 104, endPoint x: 16, endPoint y: 113, distance: 8.9
drag, startPoint x: 101, startPoint y: 291, endPoint x: 97, endPoint y: 279, distance: 12.2
drag, startPoint x: 30, startPoint y: 287, endPoint x: 31, endPoint y: 261, distance: 26.2
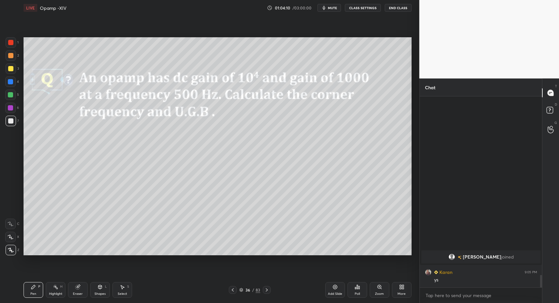
scroll to position [2510, 0]
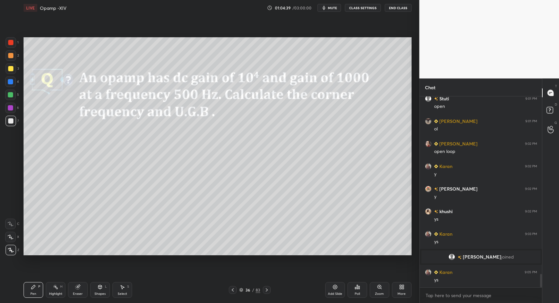
drag, startPoint x: 35, startPoint y: 290, endPoint x: 46, endPoint y: 265, distance: 27.2
drag, startPoint x: 33, startPoint y: 288, endPoint x: 34, endPoint y: 283, distance: 5.6
drag, startPoint x: 13, startPoint y: 70, endPoint x: 18, endPoint y: 94, distance: 23.9
drag, startPoint x: 29, startPoint y: 294, endPoint x: 33, endPoint y: 291, distance: 4.9
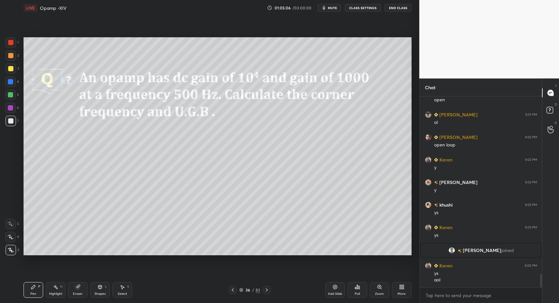
scroll to position [2539, 0]
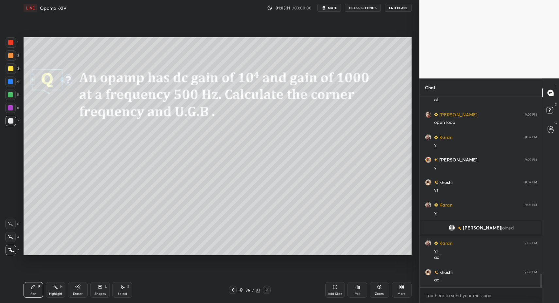
drag, startPoint x: 121, startPoint y: 289, endPoint x: 119, endPoint y: 257, distance: 32.1
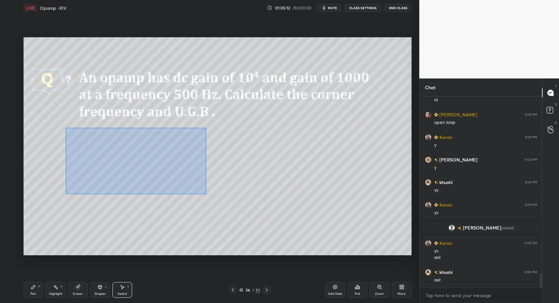
drag, startPoint x: 78, startPoint y: 142, endPoint x: 221, endPoint y: 200, distance: 154.3
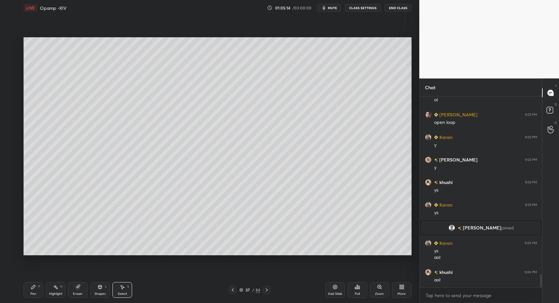
drag, startPoint x: 99, startPoint y: 293, endPoint x: 104, endPoint y: 280, distance: 14.7
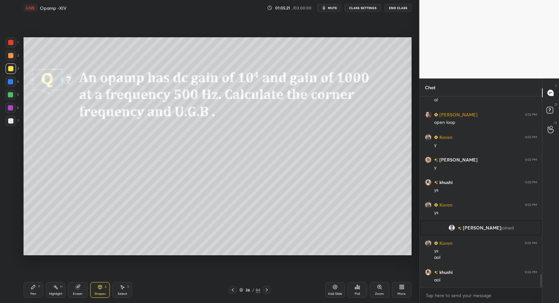
drag, startPoint x: 266, startPoint y: 290, endPoint x: 218, endPoint y: 286, distance: 47.9
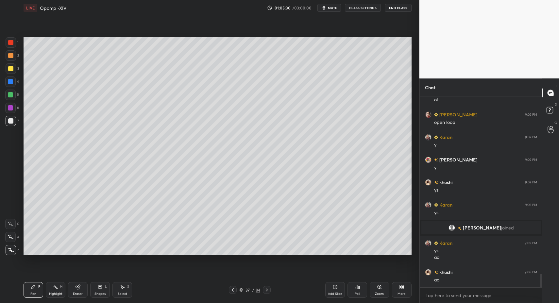
drag, startPoint x: 97, startPoint y: 290, endPoint x: 97, endPoint y: 281, distance: 9.5
drag, startPoint x: 30, startPoint y: 290, endPoint x: 34, endPoint y: 288, distance: 4.4
drag, startPoint x: 29, startPoint y: 289, endPoint x: 40, endPoint y: 275, distance: 17.2
drag, startPoint x: 26, startPoint y: 291, endPoint x: 27, endPoint y: 288, distance: 3.8
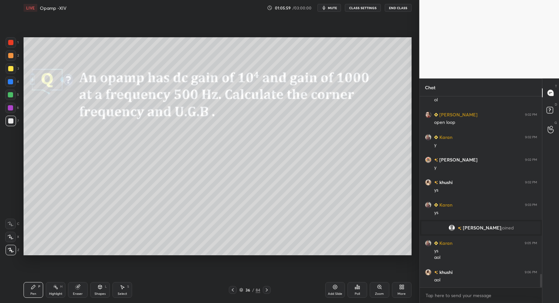
drag, startPoint x: 268, startPoint y: 288, endPoint x: 239, endPoint y: 266, distance: 36.4
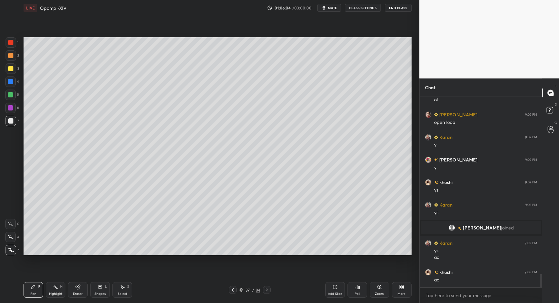
drag, startPoint x: 99, startPoint y: 287, endPoint x: 96, endPoint y: 279, distance: 9.0
drag, startPoint x: 106, startPoint y: 289, endPoint x: 104, endPoint y: 281, distance: 7.8
drag, startPoint x: 36, startPoint y: 291, endPoint x: 42, endPoint y: 265, distance: 26.7
drag, startPoint x: 97, startPoint y: 290, endPoint x: 98, endPoint y: 279, distance: 10.8
drag, startPoint x: 15, startPoint y: 118, endPoint x: 14, endPoint y: 139, distance: 20.3
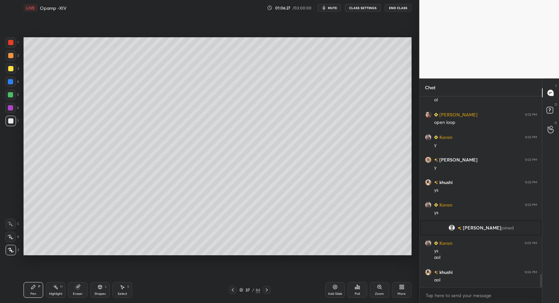
drag, startPoint x: 34, startPoint y: 292, endPoint x: 43, endPoint y: 280, distance: 15.4
drag, startPoint x: 29, startPoint y: 292, endPoint x: 53, endPoint y: 282, distance: 25.5
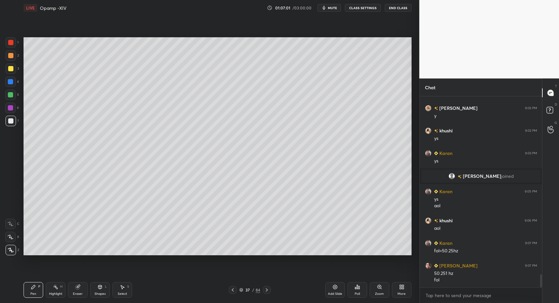
scroll to position [2613, 0]
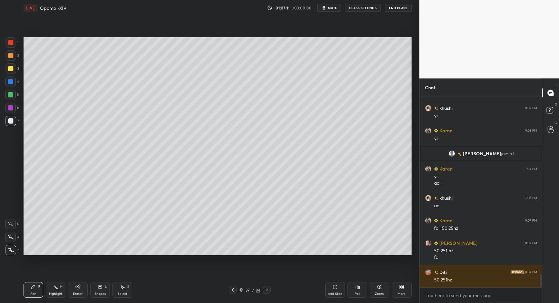
drag, startPoint x: 12, startPoint y: 68, endPoint x: 19, endPoint y: 79, distance: 13.0
drag, startPoint x: 26, startPoint y: 291, endPoint x: 27, endPoint y: 286, distance: 5.7
drag, startPoint x: 101, startPoint y: 291, endPoint x: 101, endPoint y: 281, distance: 9.8
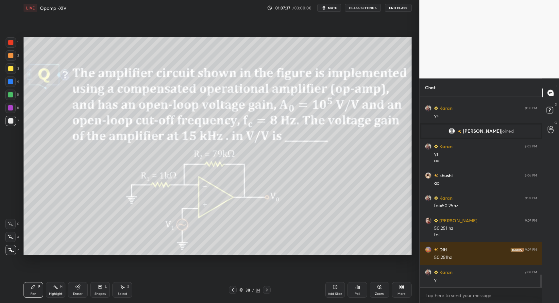
drag, startPoint x: 16, startPoint y: 47, endPoint x: 12, endPoint y: 44, distance: 4.6
drag, startPoint x: 10, startPoint y: 123, endPoint x: 10, endPoint y: 143, distance: 20.3
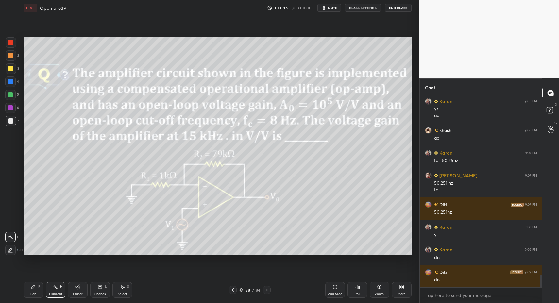
drag, startPoint x: 31, startPoint y: 292, endPoint x: 25, endPoint y: 289, distance: 7.3
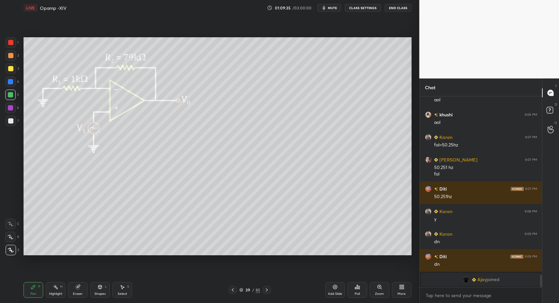
drag, startPoint x: 89, startPoint y: 293, endPoint x: 91, endPoint y: 287, distance: 6.4
drag, startPoint x: 101, startPoint y: 289, endPoint x: 101, endPoint y: 281, distance: 8.2
drag, startPoint x: 7, startPoint y: 125, endPoint x: 12, endPoint y: 121, distance: 6.3
drag, startPoint x: 12, startPoint y: 95, endPoint x: 13, endPoint y: 100, distance: 5.5
drag, startPoint x: 95, startPoint y: 291, endPoint x: 96, endPoint y: 283, distance: 8.6
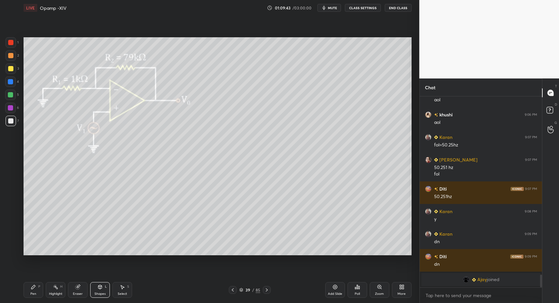
drag, startPoint x: 30, startPoint y: 289, endPoint x: 37, endPoint y: 281, distance: 10.5
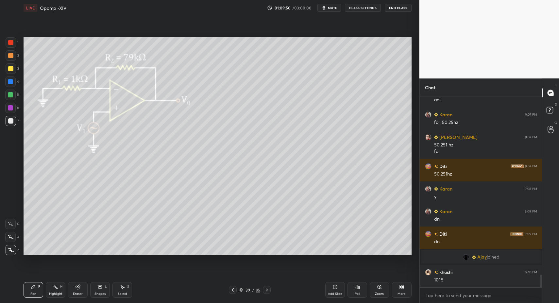
scroll to position [2663, 0]
drag, startPoint x: 32, startPoint y: 292, endPoint x: 32, endPoint y: 263, distance: 29.8
drag, startPoint x: 12, startPoint y: 78, endPoint x: 13, endPoint y: 84, distance: 5.6
drag, startPoint x: 13, startPoint y: 122, endPoint x: 17, endPoint y: 156, distance: 34.5
drag, startPoint x: 56, startPoint y: 290, endPoint x: 67, endPoint y: 259, distance: 32.7
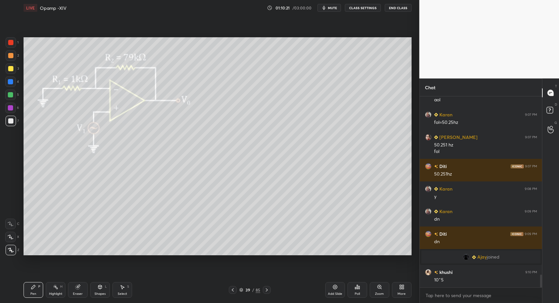
drag, startPoint x: 12, startPoint y: 121, endPoint x: 17, endPoint y: 124, distance: 5.4
drag, startPoint x: 30, startPoint y: 287, endPoint x: 57, endPoint y: 262, distance: 37.0
drag, startPoint x: 28, startPoint y: 290, endPoint x: 34, endPoint y: 287, distance: 6.8
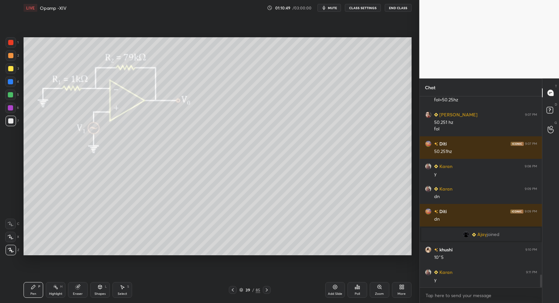
scroll to position [2708, 0]
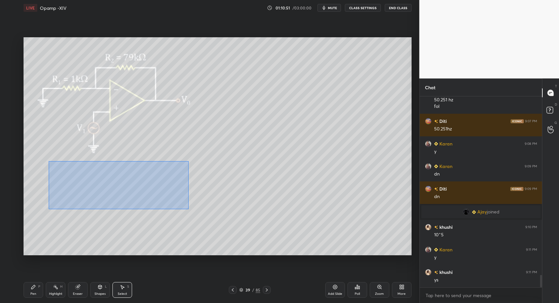
drag, startPoint x: 59, startPoint y: 167, endPoint x: 188, endPoint y: 209, distance: 136.3
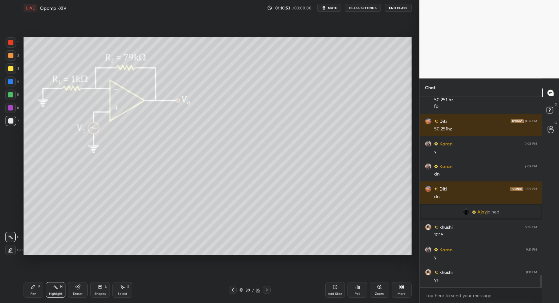
drag, startPoint x: 56, startPoint y: 293, endPoint x: 70, endPoint y: 282, distance: 18.0
drag, startPoint x: 106, startPoint y: 293, endPoint x: 102, endPoint y: 284, distance: 9.8
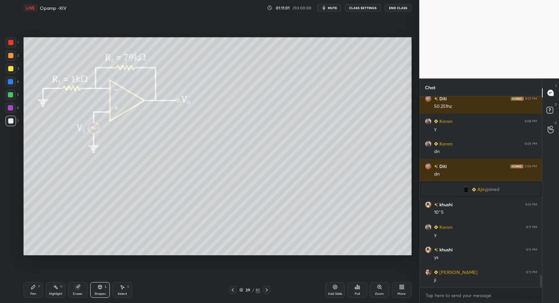
drag, startPoint x: 35, startPoint y: 293, endPoint x: 53, endPoint y: 264, distance: 34.3
drag, startPoint x: 115, startPoint y: 176, endPoint x: 192, endPoint y: 211, distance: 84.8
drag, startPoint x: 133, startPoint y: 184, endPoint x: 143, endPoint y: 193, distance: 13.0
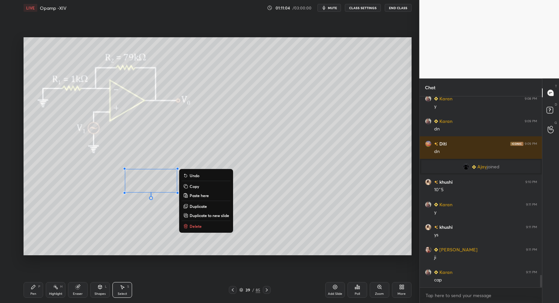
drag, startPoint x: 40, startPoint y: 292, endPoint x: 53, endPoint y: 288, distance: 13.3
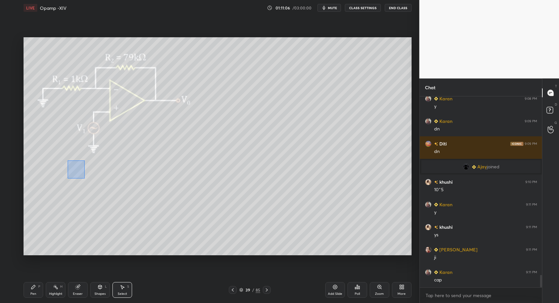
drag, startPoint x: 69, startPoint y: 163, endPoint x: 88, endPoint y: 178, distance: 24.5
drag, startPoint x: 82, startPoint y: 174, endPoint x: 90, endPoint y: 180, distance: 9.5
drag, startPoint x: 121, startPoint y: 290, endPoint x: 138, endPoint y: 243, distance: 50.6
drag, startPoint x: 154, startPoint y: 166, endPoint x: 199, endPoint y: 202, distance: 57.0
drag, startPoint x: 169, startPoint y: 183, endPoint x: 179, endPoint y: 181, distance: 9.3
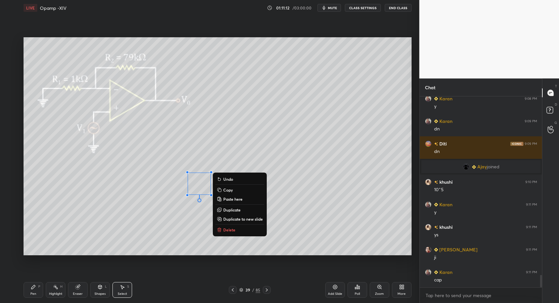
drag, startPoint x: 153, startPoint y: 178, endPoint x: 160, endPoint y: 184, distance: 9.6
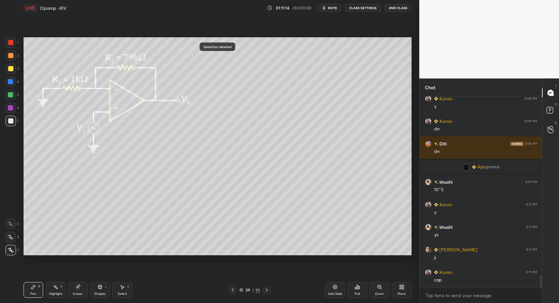
drag, startPoint x: 25, startPoint y: 290, endPoint x: 57, endPoint y: 267, distance: 39.5
drag, startPoint x: 117, startPoint y: 292, endPoint x: 185, endPoint y: 231, distance: 92.2
drag, startPoint x: 226, startPoint y: 191, endPoint x: 223, endPoint y: 195, distance: 5.1
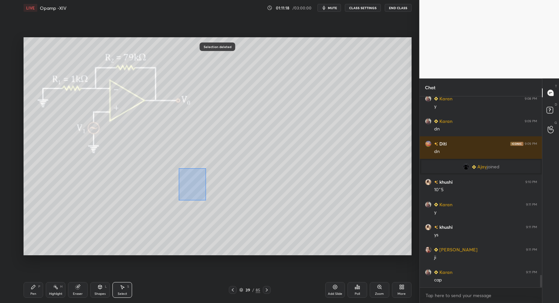
drag, startPoint x: 206, startPoint y: 200, endPoint x: 200, endPoint y: 192, distance: 10.3
drag, startPoint x: 197, startPoint y: 190, endPoint x: 175, endPoint y: 192, distance: 21.6
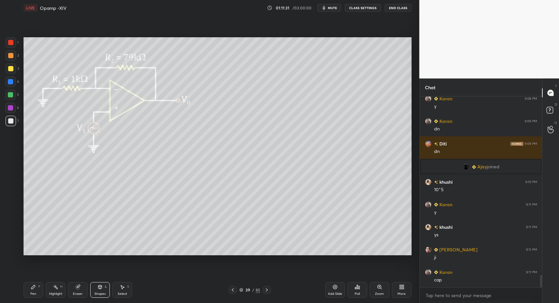
drag, startPoint x: 31, startPoint y: 290, endPoint x: 72, endPoint y: 261, distance: 50.2
drag, startPoint x: 15, startPoint y: 68, endPoint x: 21, endPoint y: 78, distance: 11.4
drag, startPoint x: 36, startPoint y: 296, endPoint x: 35, endPoint y: 293, distance: 3.3
drag, startPoint x: 35, startPoint y: 293, endPoint x: 28, endPoint y: 264, distance: 29.6
drag, startPoint x: 8, startPoint y: 119, endPoint x: 7, endPoint y: 116, distance: 3.3
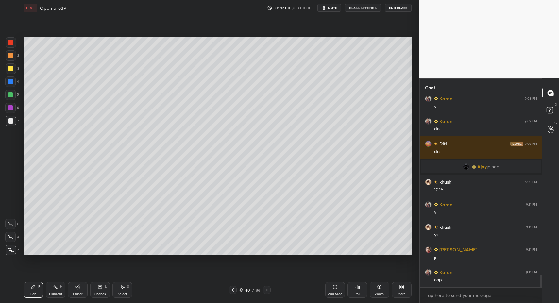
drag, startPoint x: 35, startPoint y: 294, endPoint x: 38, endPoint y: 268, distance: 25.7
drag, startPoint x: 19, startPoint y: 288, endPoint x: 29, endPoint y: 287, distance: 10.3
drag, startPoint x: 102, startPoint y: 294, endPoint x: 99, endPoint y: 282, distance: 12.5
drag, startPoint x: 99, startPoint y: 295, endPoint x: 97, endPoint y: 282, distance: 13.0
drag, startPoint x: 13, startPoint y: 121, endPoint x: 11, endPoint y: 144, distance: 23.6
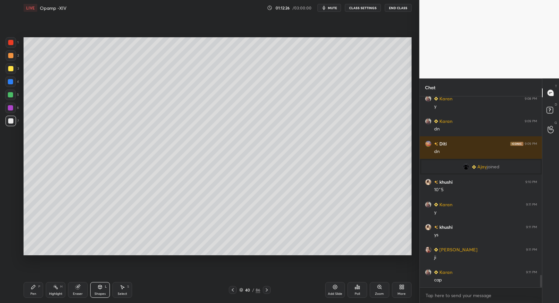
drag, startPoint x: 28, startPoint y: 297, endPoint x: 34, endPoint y: 291, distance: 8.1
drag, startPoint x: 31, startPoint y: 290, endPoint x: 36, endPoint y: 276, distance: 15.1
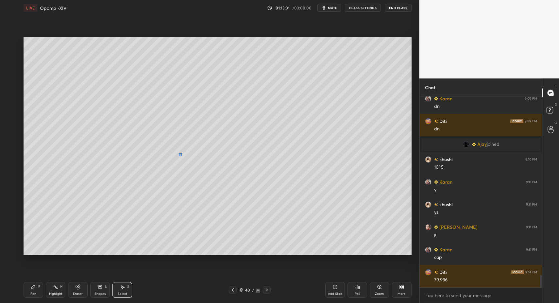
drag, startPoint x: 182, startPoint y: 156, endPoint x: 213, endPoint y: 183, distance: 41.3
drag, startPoint x: 188, startPoint y: 173, endPoint x: 196, endPoint y: 180, distance: 10.4
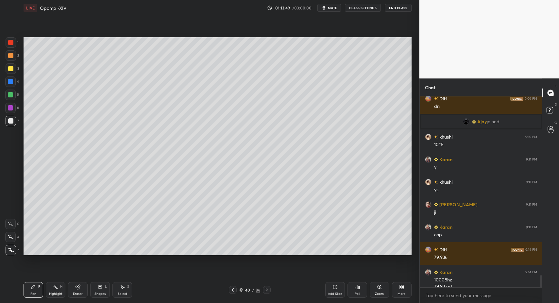
scroll to position [2805, 0]
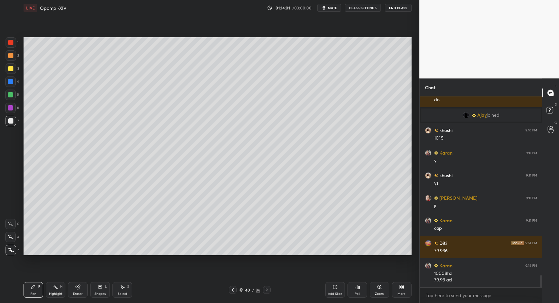
drag, startPoint x: 92, startPoint y: 299, endPoint x: 94, endPoint y: 277, distance: 21.7
drag, startPoint x: 105, startPoint y: 290, endPoint x: 100, endPoint y: 283, distance: 8.9
drag, startPoint x: 25, startPoint y: 293, endPoint x: 28, endPoint y: 291, distance: 3.7
drag, startPoint x: 32, startPoint y: 292, endPoint x: 57, endPoint y: 287, distance: 25.7
drag, startPoint x: 332, startPoint y: 290, endPoint x: 260, endPoint y: 258, distance: 78.6
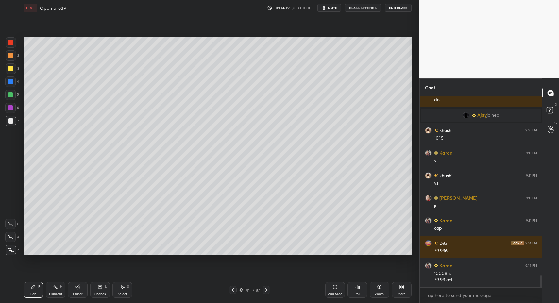
drag, startPoint x: 103, startPoint y: 292, endPoint x: 100, endPoint y: 283, distance: 9.7
drag, startPoint x: 44, startPoint y: 286, endPoint x: 36, endPoint y: 287, distance: 7.9
drag, startPoint x: 10, startPoint y: 42, endPoint x: 14, endPoint y: 41, distance: 3.4
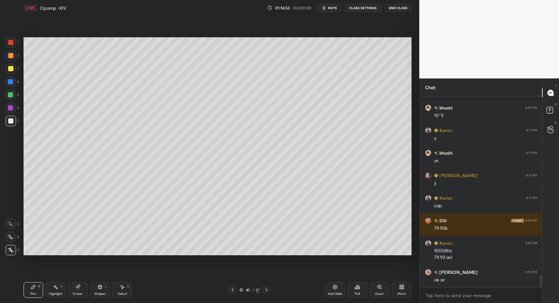
scroll to position [2850, 0]
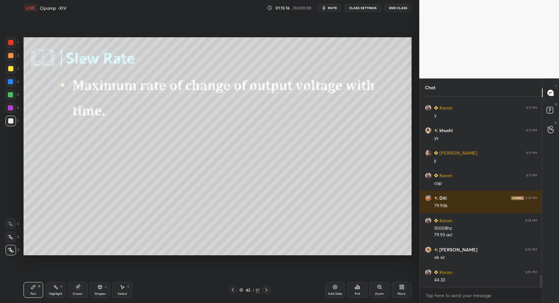
drag, startPoint x: 101, startPoint y: 288, endPoint x: 101, endPoint y: 283, distance: 5.9
drag, startPoint x: 102, startPoint y: 289, endPoint x: 105, endPoint y: 281, distance: 9.2
drag, startPoint x: 12, startPoint y: 98, endPoint x: 16, endPoint y: 98, distance: 4.3
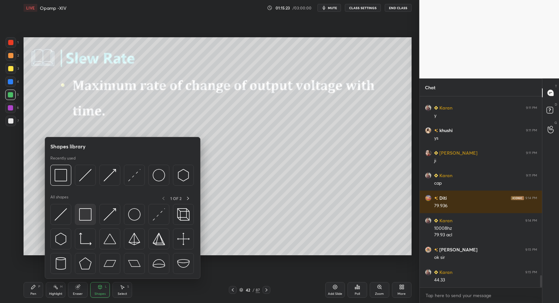
drag, startPoint x: 70, startPoint y: 225, endPoint x: 78, endPoint y: 218, distance: 10.2
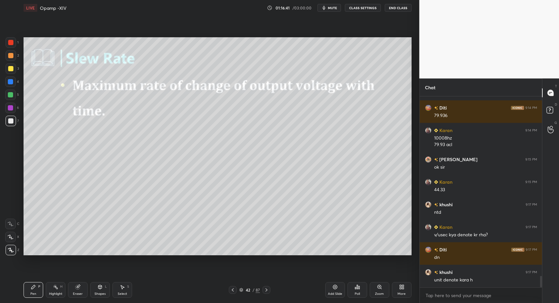
scroll to position [2963, 0]
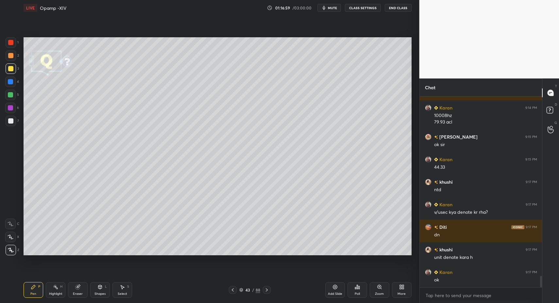
drag, startPoint x: 32, startPoint y: 289, endPoint x: 37, endPoint y: 284, distance: 7.4
drag, startPoint x: 31, startPoint y: 290, endPoint x: 35, endPoint y: 283, distance: 8.2
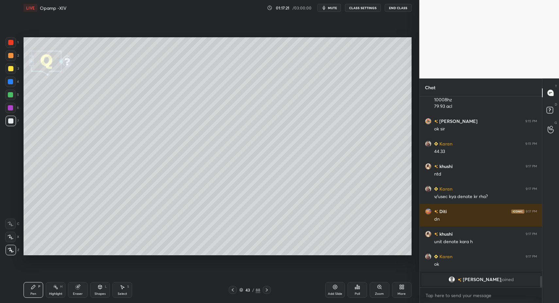
drag, startPoint x: 36, startPoint y: 293, endPoint x: 30, endPoint y: 261, distance: 32.5
drag, startPoint x: 13, startPoint y: 94, endPoint x: 23, endPoint y: 112, distance: 20.0
drag, startPoint x: 12, startPoint y: 120, endPoint x: 12, endPoint y: 166, distance: 45.5
drag, startPoint x: 30, startPoint y: 293, endPoint x: 74, endPoint y: 290, distance: 43.6
drag, startPoint x: 12, startPoint y: 68, endPoint x: 20, endPoint y: 88, distance: 21.4
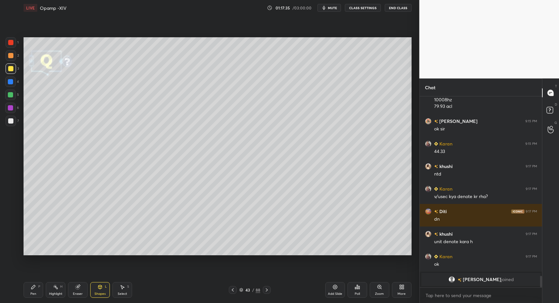
drag, startPoint x: 98, startPoint y: 294, endPoint x: 97, endPoint y: 285, distance: 9.9
drag, startPoint x: 39, startPoint y: 290, endPoint x: 97, endPoint y: 258, distance: 67.1
drag, startPoint x: 29, startPoint y: 292, endPoint x: 64, endPoint y: 268, distance: 43.1
drag, startPoint x: 35, startPoint y: 295, endPoint x: 34, endPoint y: 257, distance: 38.3
drag, startPoint x: 122, startPoint y: 295, endPoint x: 124, endPoint y: 286, distance: 9.3
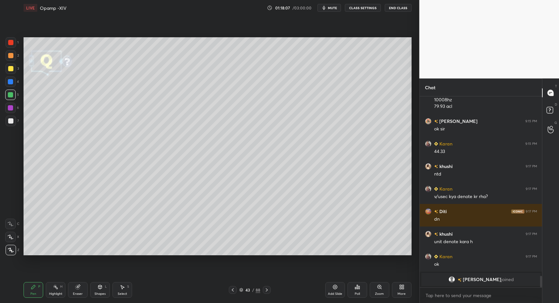
drag, startPoint x: 124, startPoint y: 286, endPoint x: 125, endPoint y: 265, distance: 21.3
drag, startPoint x: 49, startPoint y: 100, endPoint x: 62, endPoint y: 110, distance: 16.4
drag, startPoint x: 61, startPoint y: 107, endPoint x: 72, endPoint y: 109, distance: 10.4
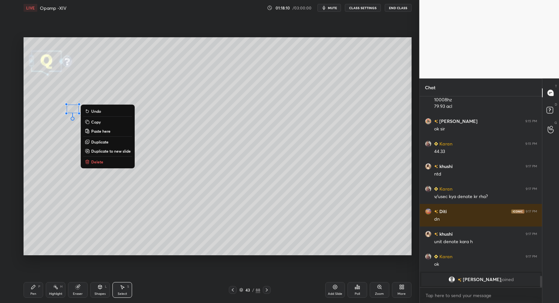
drag, startPoint x: 122, startPoint y: 291, endPoint x: 115, endPoint y: 277, distance: 15.7
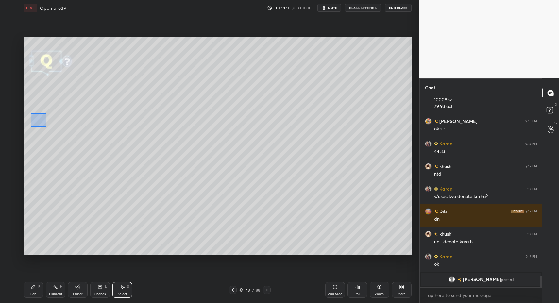
drag, startPoint x: 32, startPoint y: 116, endPoint x: 48, endPoint y: 128, distance: 20.3
drag, startPoint x: 37, startPoint y: 119, endPoint x: 27, endPoint y: 116, distance: 10.3
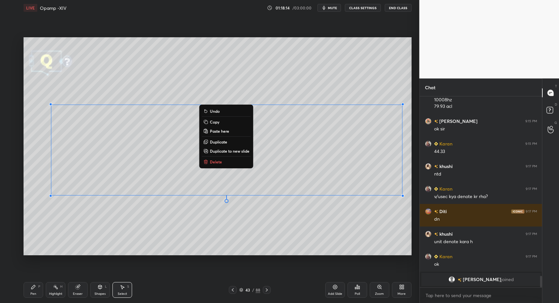
drag, startPoint x: 47, startPoint y: 98, endPoint x: 407, endPoint y: 226, distance: 382.5
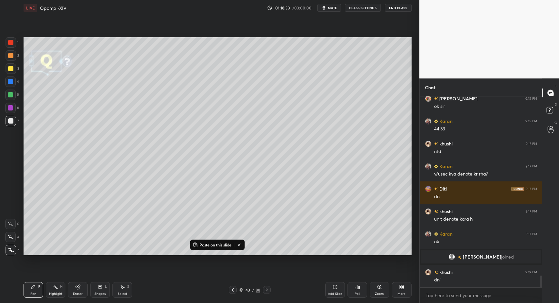
scroll to position [2899, 0]
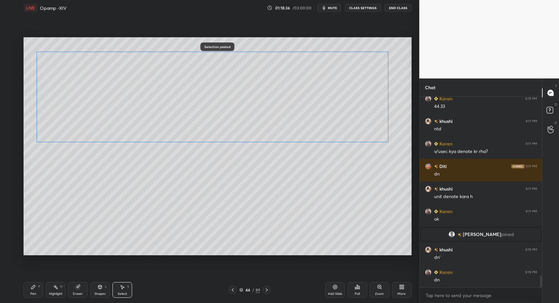
drag, startPoint x: 102, startPoint y: 156, endPoint x: 89, endPoint y: 105, distance: 53.3
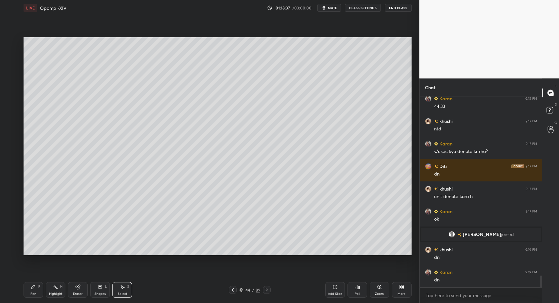
drag, startPoint x: 118, startPoint y: 292, endPoint x: 114, endPoint y: 258, distance: 34.5
drag, startPoint x: 51, startPoint y: 47, endPoint x: 73, endPoint y: 74, distance: 34.7
drag, startPoint x: 125, startPoint y: 287, endPoint x: 124, endPoint y: 283, distance: 3.7
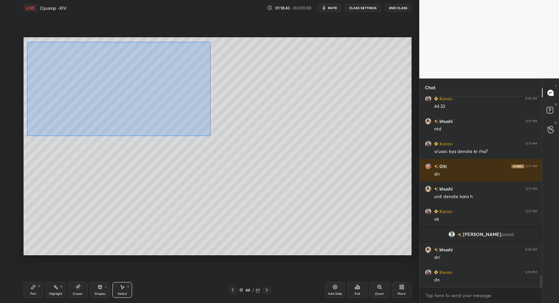
drag, startPoint x: 27, startPoint y: 42, endPoint x: 397, endPoint y: 196, distance: 400.3
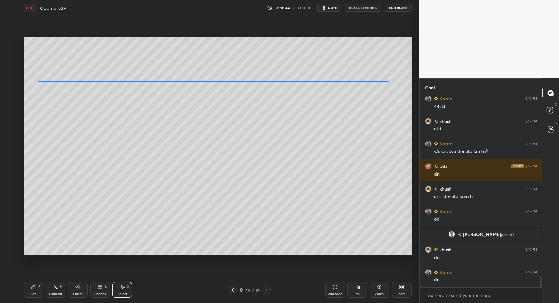
drag, startPoint x: 134, startPoint y: 108, endPoint x: 136, endPoint y: 138, distance: 29.9
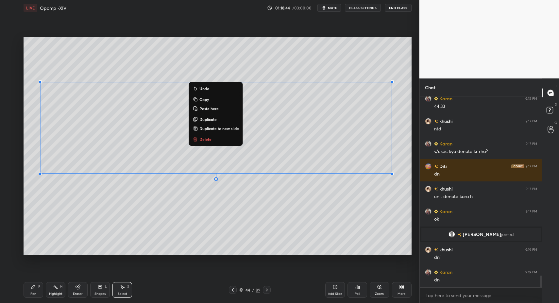
drag, startPoint x: 36, startPoint y: 288, endPoint x: 32, endPoint y: 290, distance: 4.8
drag, startPoint x: 32, startPoint y: 290, endPoint x: 51, endPoint y: 261, distance: 34.6
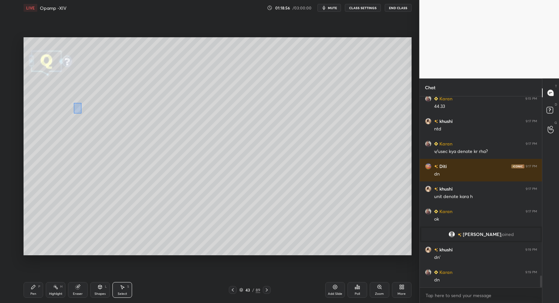
drag, startPoint x: 79, startPoint y: 111, endPoint x: 90, endPoint y: 132, distance: 23.8
drag, startPoint x: 30, startPoint y: 290, endPoint x: 57, endPoint y: 268, distance: 34.6
drag, startPoint x: 13, startPoint y: 44, endPoint x: 19, endPoint y: 41, distance: 7.2
drag, startPoint x: 17, startPoint y: 117, endPoint x: 11, endPoint y: 121, distance: 6.6
drag, startPoint x: 11, startPoint y: 121, endPoint x: 9, endPoint y: 153, distance: 32.1
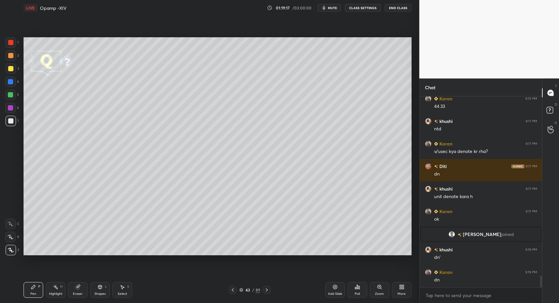
drag, startPoint x: 59, startPoint y: 286, endPoint x: 74, endPoint y: 261, distance: 29.6
drag, startPoint x: 41, startPoint y: 290, endPoint x: 45, endPoint y: 279, distance: 12.2
drag, startPoint x: 111, startPoint y: 291, endPoint x: 90, endPoint y: 262, distance: 35.9
drag, startPoint x: 100, startPoint y: 289, endPoint x: 97, endPoint y: 280, distance: 9.7
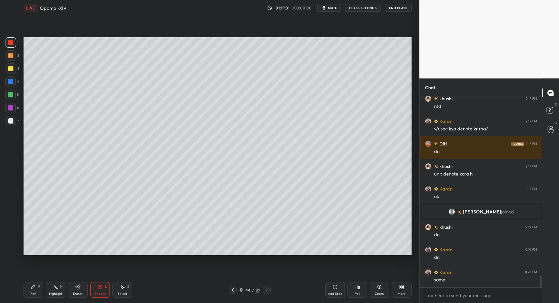
scroll to position [2944, 0]
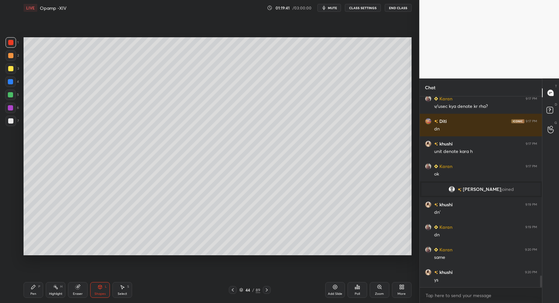
drag, startPoint x: 124, startPoint y: 291, endPoint x: 116, endPoint y: 296, distance: 8.7
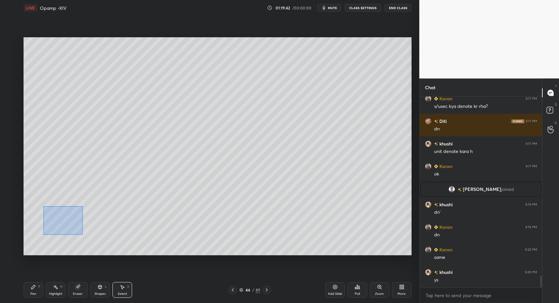
drag, startPoint x: 75, startPoint y: 230, endPoint x: 82, endPoint y: 248, distance: 19.4
drag, startPoint x: 118, startPoint y: 292, endPoint x: 103, endPoint y: 213, distance: 81.2
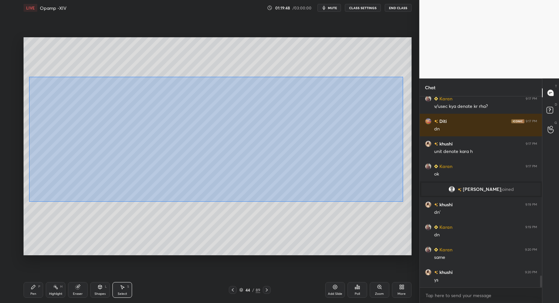
drag, startPoint x: 52, startPoint y: 88, endPoint x: 394, endPoint y: 199, distance: 359.5
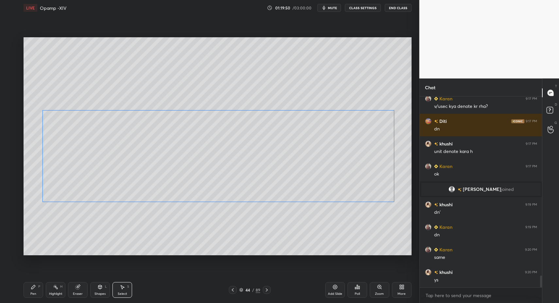
drag, startPoint x: 105, startPoint y: 135, endPoint x: 106, endPoint y: 163, distance: 28.2
drag, startPoint x: 37, startPoint y: 291, endPoint x: 46, endPoint y: 259, distance: 33.2
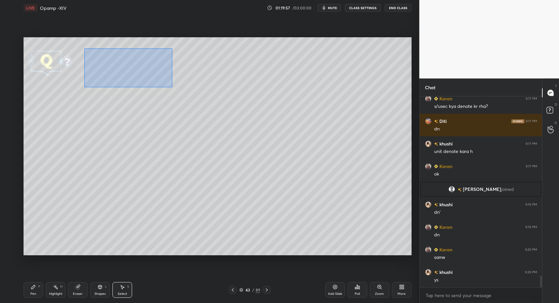
drag, startPoint x: 108, startPoint y: 63, endPoint x: 171, endPoint y: 93, distance: 69.9
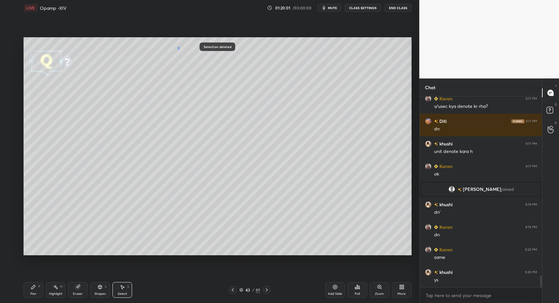
drag, startPoint x: 179, startPoint y: 49, endPoint x: 268, endPoint y: 76, distance: 92.8
drag, startPoint x: 202, startPoint y: 61, endPoint x: 111, endPoint y: 62, distance: 91.3
drag, startPoint x: 10, startPoint y: 120, endPoint x: 21, endPoint y: 120, distance: 10.8
drag, startPoint x: 267, startPoint y: 290, endPoint x: 253, endPoint y: 287, distance: 13.4
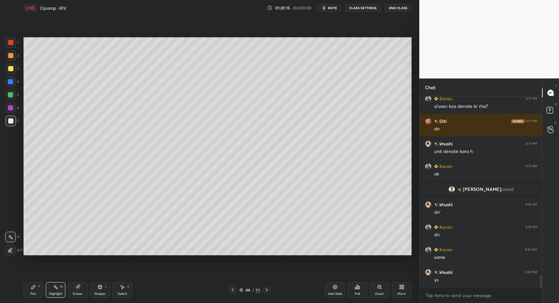
drag, startPoint x: 45, startPoint y: 292, endPoint x: 33, endPoint y: 291, distance: 12.2
drag, startPoint x: 33, startPoint y: 291, endPoint x: 66, endPoint y: 283, distance: 33.4
drag, startPoint x: 126, startPoint y: 291, endPoint x: 112, endPoint y: 263, distance: 31.7
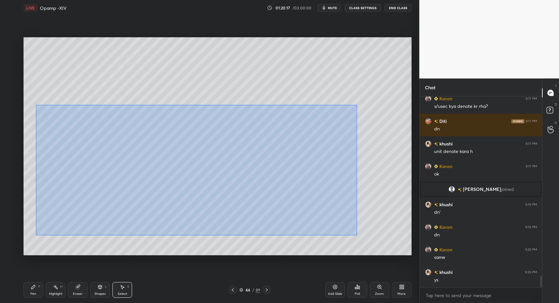
drag, startPoint x: 48, startPoint y: 114, endPoint x: 387, endPoint y: 244, distance: 362.3
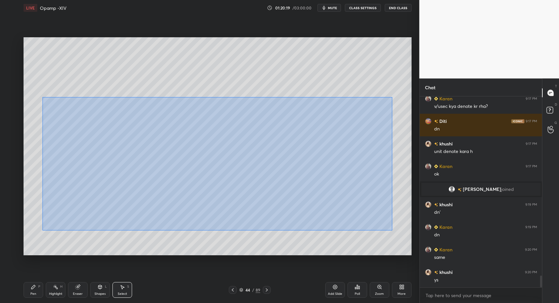
drag, startPoint x: 43, startPoint y: 97, endPoint x: 379, endPoint y: 225, distance: 359.8
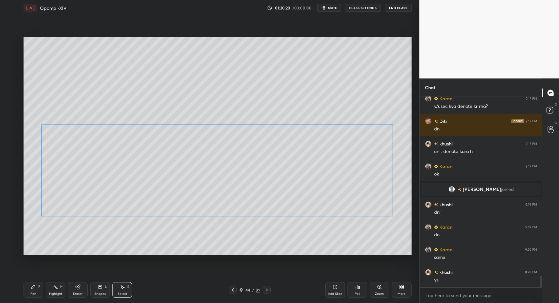
drag, startPoint x: 124, startPoint y: 170, endPoint x: 112, endPoint y: 189, distance: 22.3
drag, startPoint x: 9, startPoint y: 78, endPoint x: 16, endPoint y: 84, distance: 9.3
drag, startPoint x: 33, startPoint y: 286, endPoint x: 32, endPoint y: 281, distance: 4.7
drag, startPoint x: 10, startPoint y: 120, endPoint x: 22, endPoint y: 106, distance: 18.6
drag, startPoint x: 13, startPoint y: 82, endPoint x: 15, endPoint y: 76, distance: 5.9
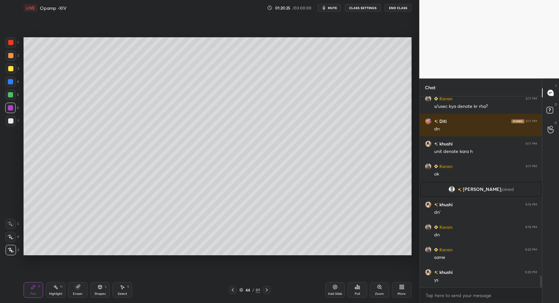
drag, startPoint x: 9, startPoint y: 41, endPoint x: 12, endPoint y: 42, distance: 3.4
drag, startPoint x: 32, startPoint y: 290, endPoint x: 41, endPoint y: 273, distance: 19.3
drag, startPoint x: 37, startPoint y: 295, endPoint x: 33, endPoint y: 284, distance: 11.9
drag, startPoint x: 12, startPoint y: 126, endPoint x: 13, endPoint y: 119, distance: 6.9
drag, startPoint x: 15, startPoint y: 44, endPoint x: 22, endPoint y: 49, distance: 8.6
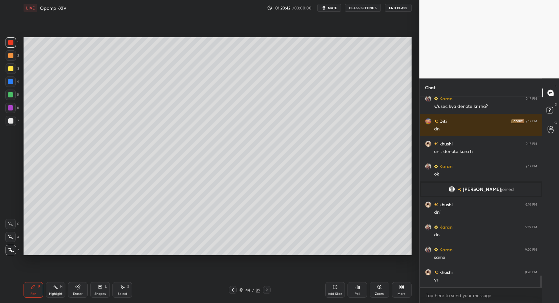
drag, startPoint x: 99, startPoint y: 287, endPoint x: 97, endPoint y: 281, distance: 6.1
drag, startPoint x: 28, startPoint y: 290, endPoint x: 32, endPoint y: 287, distance: 4.9
drag, startPoint x: 12, startPoint y: 81, endPoint x: 16, endPoint y: 93, distance: 12.0
drag, startPoint x: 100, startPoint y: 291, endPoint x: 102, endPoint y: 281, distance: 10.3
drag, startPoint x: 14, startPoint y: 121, endPoint x: 21, endPoint y: 184, distance: 64.2
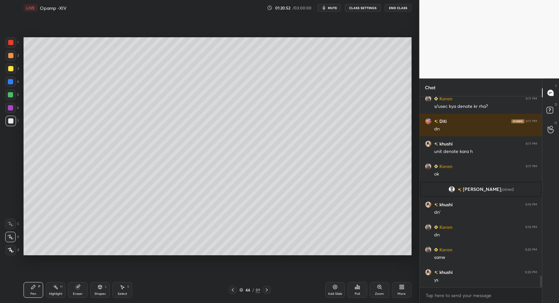
drag, startPoint x: 94, startPoint y: 291, endPoint x: 90, endPoint y: 279, distance: 13.3
drag, startPoint x: 34, startPoint y: 291, endPoint x: 31, endPoint y: 282, distance: 9.9
drag, startPoint x: 32, startPoint y: 292, endPoint x: 56, endPoint y: 264, distance: 36.9
drag, startPoint x: 123, startPoint y: 288, endPoint x: 166, endPoint y: 210, distance: 89.3
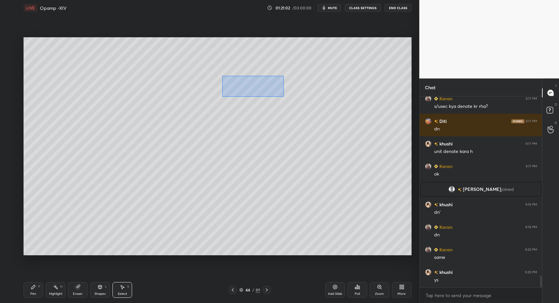
drag, startPoint x: 229, startPoint y: 78, endPoint x: 249, endPoint y: 83, distance: 20.5
drag, startPoint x: 247, startPoint y: 83, endPoint x: 243, endPoint y: 106, distance: 22.6
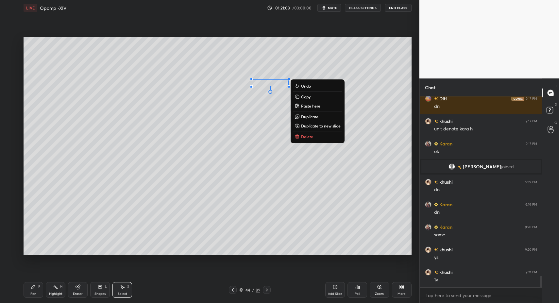
drag, startPoint x: 28, startPoint y: 293, endPoint x: 26, endPoint y: 290, distance: 3.5
drag, startPoint x: 26, startPoint y: 290, endPoint x: 62, endPoint y: 259, distance: 47.3
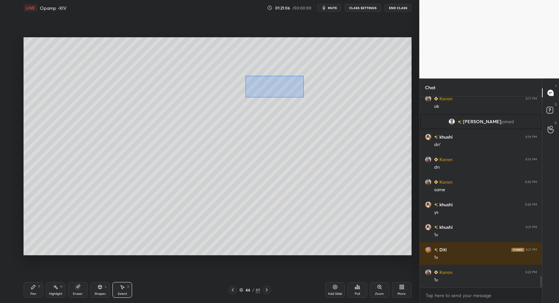
scroll to position [3034, 0]
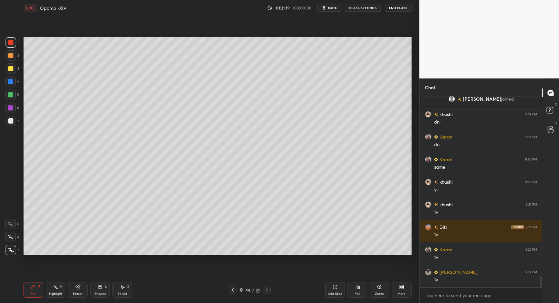
drag, startPoint x: 97, startPoint y: 293, endPoint x: 97, endPoint y: 289, distance: 4.6
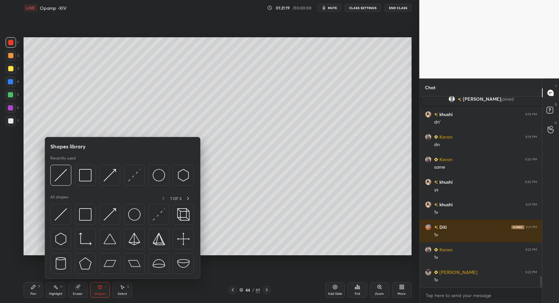
drag, startPoint x: 28, startPoint y: 289, endPoint x: 41, endPoint y: 266, distance: 26.2
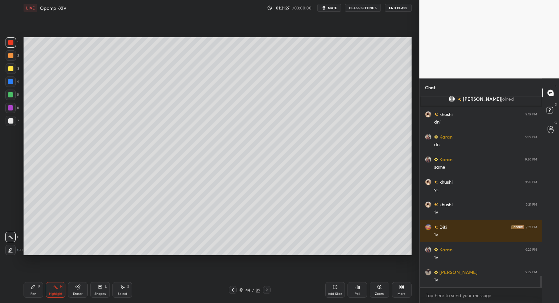
drag, startPoint x: 53, startPoint y: 289, endPoint x: 57, endPoint y: 268, distance: 21.0
drag, startPoint x: 34, startPoint y: 295, endPoint x: 40, endPoint y: 292, distance: 6.7
drag, startPoint x: 53, startPoint y: 294, endPoint x: 59, endPoint y: 275, distance: 19.7
drag, startPoint x: 55, startPoint y: 292, endPoint x: 71, endPoint y: 270, distance: 27.3
drag, startPoint x: 29, startPoint y: 293, endPoint x: 28, endPoint y: 287, distance: 5.6
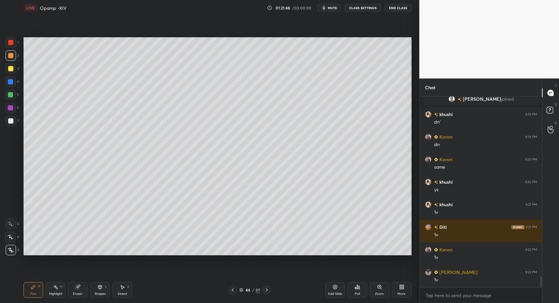
drag, startPoint x: 27, startPoint y: 289, endPoint x: 40, endPoint y: 257, distance: 33.9
drag, startPoint x: 267, startPoint y: 286, endPoint x: 229, endPoint y: 288, distance: 38.0
drag, startPoint x: 99, startPoint y: 288, endPoint x: 98, endPoint y: 282, distance: 5.9
drag, startPoint x: 33, startPoint y: 295, endPoint x: 36, endPoint y: 292, distance: 3.9
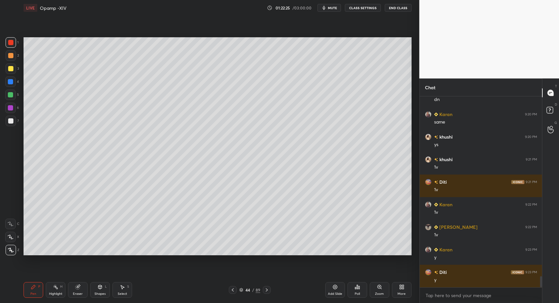
scroll to position [3102, 0]
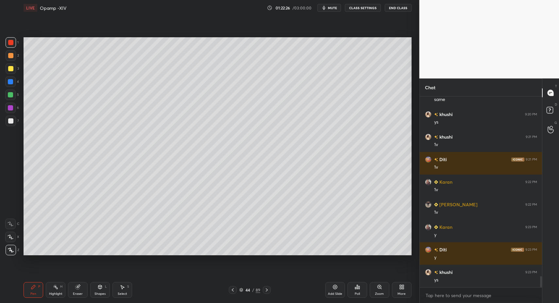
drag, startPoint x: 55, startPoint y: 289, endPoint x: 56, endPoint y: 286, distance: 3.3
drag, startPoint x: 33, startPoint y: 290, endPoint x: 38, endPoint y: 287, distance: 6.1
drag, startPoint x: 38, startPoint y: 289, endPoint x: 31, endPoint y: 291, distance: 6.6
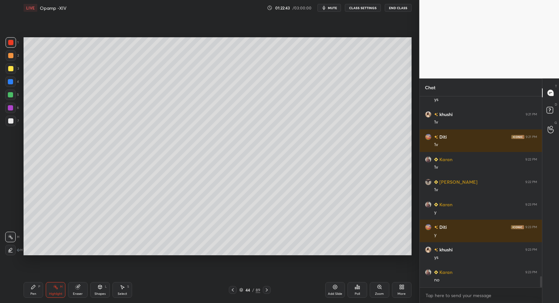
scroll to position [3147, 0]
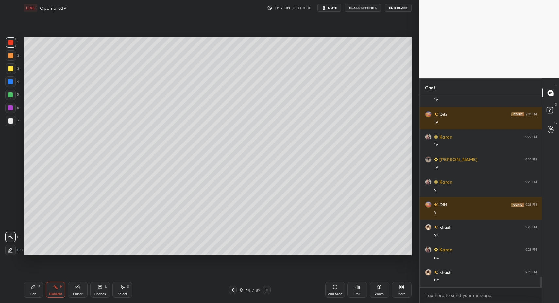
drag, startPoint x: 32, startPoint y: 290, endPoint x: 37, endPoint y: 290, distance: 4.6
drag, startPoint x: 53, startPoint y: 290, endPoint x: 65, endPoint y: 258, distance: 34.0
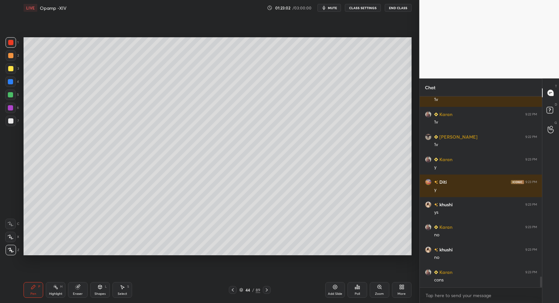
drag, startPoint x: 30, startPoint y: 292, endPoint x: 42, endPoint y: 288, distance: 11.7
drag, startPoint x: 13, startPoint y: 43, endPoint x: 9, endPoint y: 46, distance: 5.2
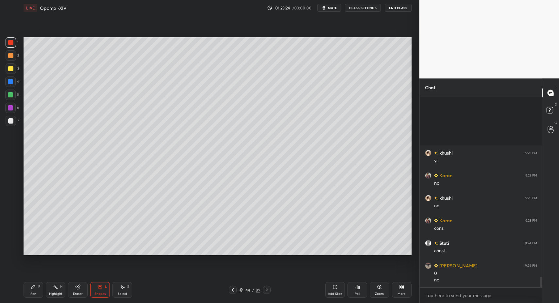
scroll to position [3311, 0]
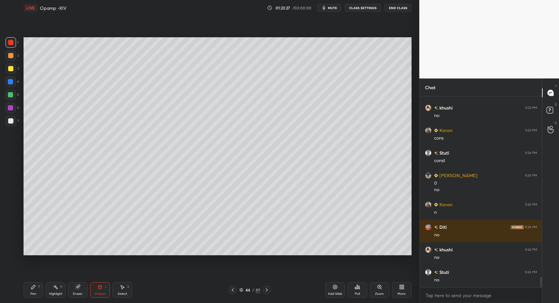
drag, startPoint x: 24, startPoint y: 294, endPoint x: 62, endPoint y: 268, distance: 45.9
drag, startPoint x: 30, startPoint y: 291, endPoint x: 39, endPoint y: 283, distance: 11.6
drag, startPoint x: 100, startPoint y: 293, endPoint x: 97, endPoint y: 281, distance: 12.9
drag, startPoint x: 30, startPoint y: 293, endPoint x: 37, endPoint y: 287, distance: 8.6
drag, startPoint x: 33, startPoint y: 288, endPoint x: 54, endPoint y: 290, distance: 21.7
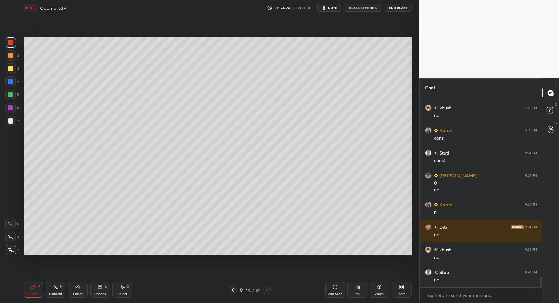
drag, startPoint x: 28, startPoint y: 293, endPoint x: 64, endPoint y: 273, distance: 40.9
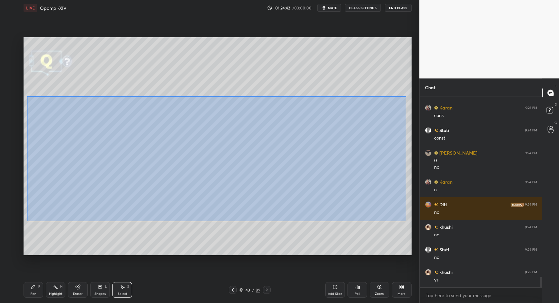
drag, startPoint x: 26, startPoint y: 96, endPoint x: 410, endPoint y: 223, distance: 405.2
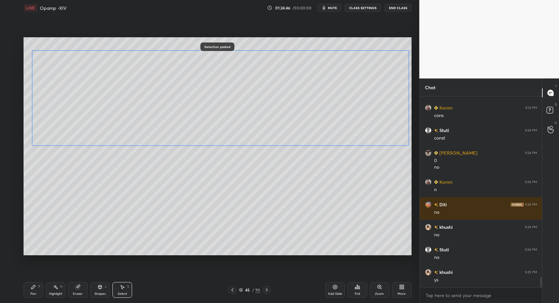
drag, startPoint x: 69, startPoint y: 157, endPoint x: 71, endPoint y: 102, distance: 55.6
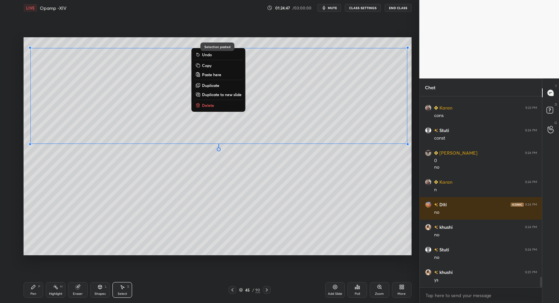
drag, startPoint x: 35, startPoint y: 290, endPoint x: 35, endPoint y: 276, distance: 13.8
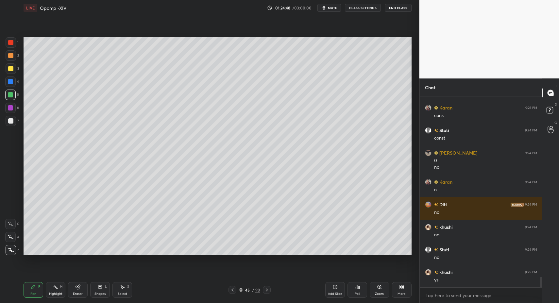
drag, startPoint x: 105, startPoint y: 285, endPoint x: 101, endPoint y: 280, distance: 5.4
drag, startPoint x: 31, startPoint y: 291, endPoint x: 31, endPoint y: 269, distance: 22.6
drag, startPoint x: 10, startPoint y: 117, endPoint x: 9, endPoint y: 124, distance: 6.6
drag, startPoint x: 55, startPoint y: 82, endPoint x: 74, endPoint y: 96, distance: 23.2
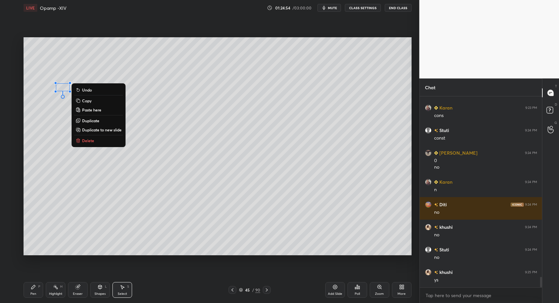
drag, startPoint x: 87, startPoint y: 139, endPoint x: 83, endPoint y: 159, distance: 20.1
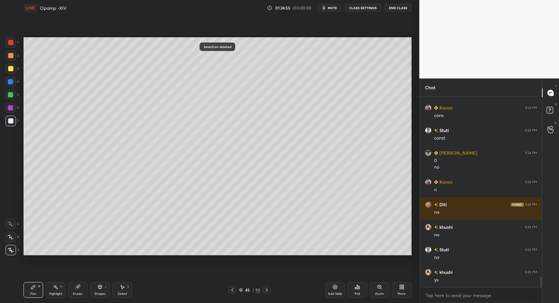
drag, startPoint x: 11, startPoint y: 93, endPoint x: 22, endPoint y: 91, distance: 11.0
drag, startPoint x: 35, startPoint y: 289, endPoint x: 28, endPoint y: 292, distance: 8.2
drag, startPoint x: 28, startPoint y: 292, endPoint x: 44, endPoint y: 257, distance: 38.9
drag, startPoint x: 122, startPoint y: 291, endPoint x: 127, endPoint y: 290, distance: 4.8
drag, startPoint x: 79, startPoint y: 51, endPoint x: 85, endPoint y: 58, distance: 9.0
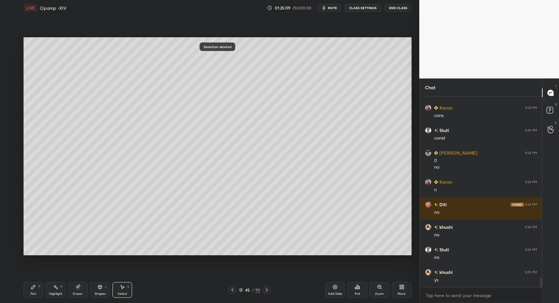
scroll to position [3356, 0]
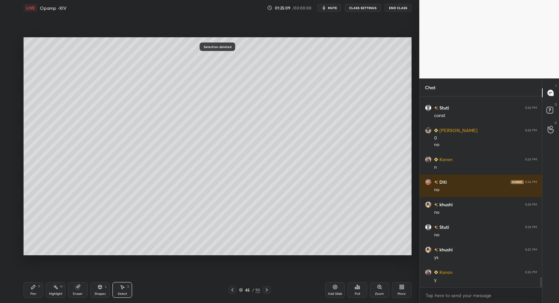
drag, startPoint x: 31, startPoint y: 291, endPoint x: 34, endPoint y: 288, distance: 3.9
drag, startPoint x: 10, startPoint y: 44, endPoint x: 14, endPoint y: 48, distance: 6.0
drag, startPoint x: 23, startPoint y: 289, endPoint x: 34, endPoint y: 285, distance: 11.8
drag, startPoint x: 36, startPoint y: 290, endPoint x: 38, endPoint y: 264, distance: 26.9
drag, startPoint x: 37, startPoint y: 295, endPoint x: 34, endPoint y: 287, distance: 8.1
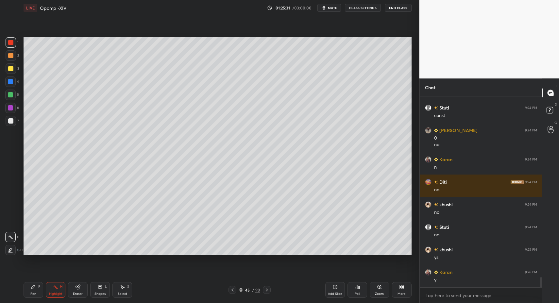
drag, startPoint x: 33, startPoint y: 291, endPoint x: 44, endPoint y: 270, distance: 24.1
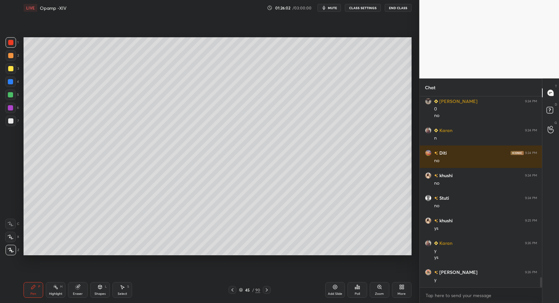
scroll to position [3408, 0]
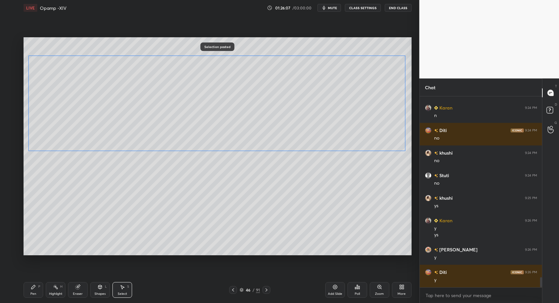
drag, startPoint x: 60, startPoint y: 154, endPoint x: 59, endPoint y: 118, distance: 36.3
drag, startPoint x: 26, startPoint y: 48, endPoint x: 48, endPoint y: 65, distance: 28.0
drag, startPoint x: 32, startPoint y: 292, endPoint x: 34, endPoint y: 260, distance: 32.4
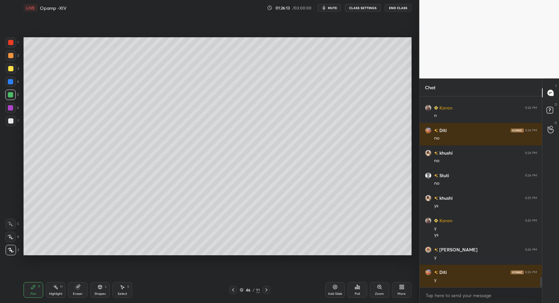
drag, startPoint x: 101, startPoint y: 290, endPoint x: 98, endPoint y: 282, distance: 8.1
drag, startPoint x: 28, startPoint y: 291, endPoint x: 33, endPoint y: 283, distance: 10.4
drag, startPoint x: 78, startPoint y: 58, endPoint x: 85, endPoint y: 66, distance: 10.9
drag, startPoint x: 32, startPoint y: 294, endPoint x: 32, endPoint y: 282, distance: 11.5
drag, startPoint x: 17, startPoint y: 114, endPoint x: 11, endPoint y: 110, distance: 7.8
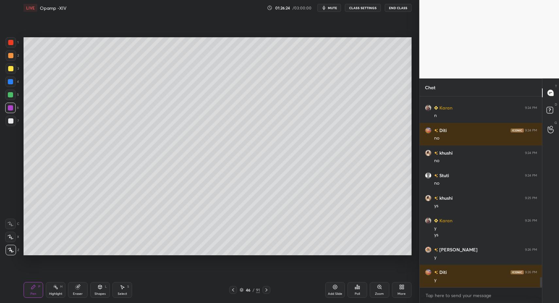
drag, startPoint x: 9, startPoint y: 120, endPoint x: 15, endPoint y: 93, distance: 28.1
drag, startPoint x: 13, startPoint y: 42, endPoint x: 10, endPoint y: 49, distance: 7.9
drag, startPoint x: 30, startPoint y: 290, endPoint x: 33, endPoint y: 294, distance: 5.3
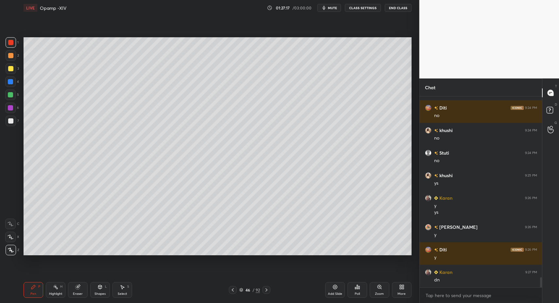
drag, startPoint x: 32, startPoint y: 292, endPoint x: 27, endPoint y: 267, distance: 25.1
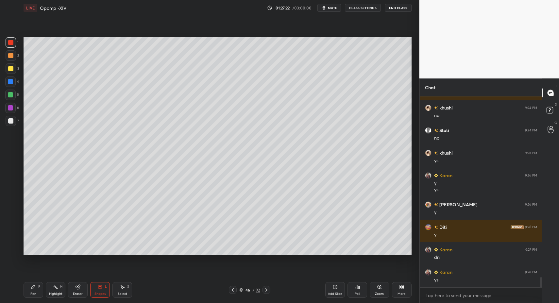
scroll to position [3460, 0]
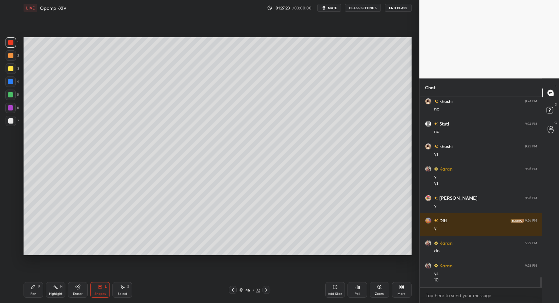
drag, startPoint x: 98, startPoint y: 297, endPoint x: 98, endPoint y: 282, distance: 14.4
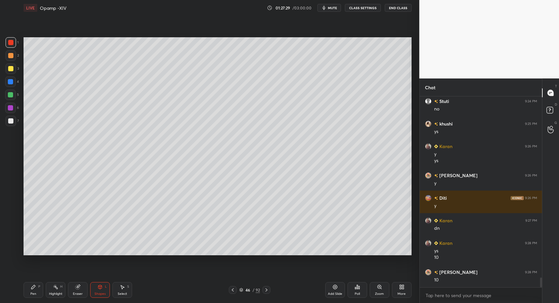
drag, startPoint x: 105, startPoint y: 297, endPoint x: 100, endPoint y: 284, distance: 13.1
drag, startPoint x: 30, startPoint y: 294, endPoint x: 34, endPoint y: 269, distance: 25.5
drag, startPoint x: 6, startPoint y: 118, endPoint x: 9, endPoint y: 120, distance: 4.3
drag, startPoint x: 11, startPoint y: 124, endPoint x: 7, endPoint y: 123, distance: 4.6
drag, startPoint x: 32, startPoint y: 292, endPoint x: 51, endPoint y: 270, distance: 29.0
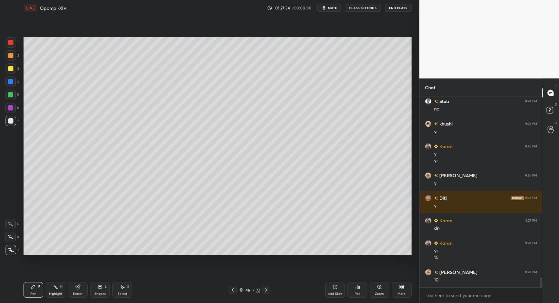
scroll to position [3505, 0]
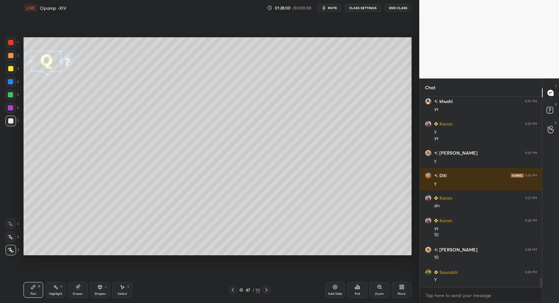
drag, startPoint x: 96, startPoint y: 294, endPoint x: 99, endPoint y: 280, distance: 14.5
drag, startPoint x: 120, startPoint y: 291, endPoint x: 106, endPoint y: 267, distance: 28.0
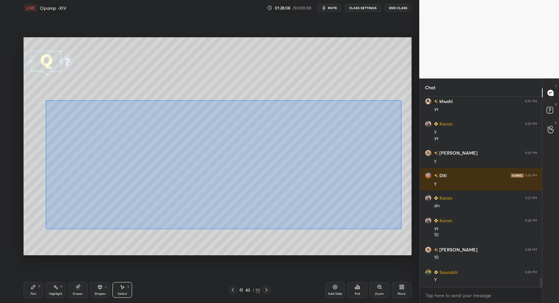
drag, startPoint x: 50, startPoint y: 102, endPoint x: 402, endPoint y: 227, distance: 373.5
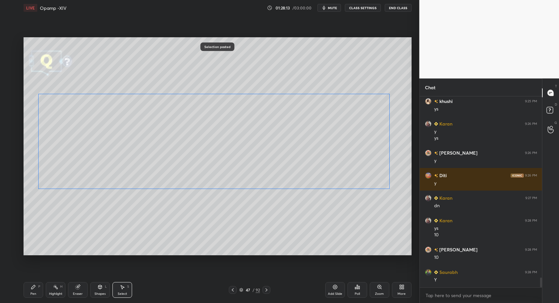
drag, startPoint x: 69, startPoint y: 167, endPoint x: 69, endPoint y: 171, distance: 4.0
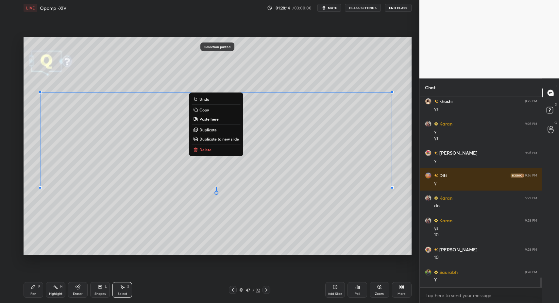
drag, startPoint x: 33, startPoint y: 291, endPoint x: 56, endPoint y: 279, distance: 25.3
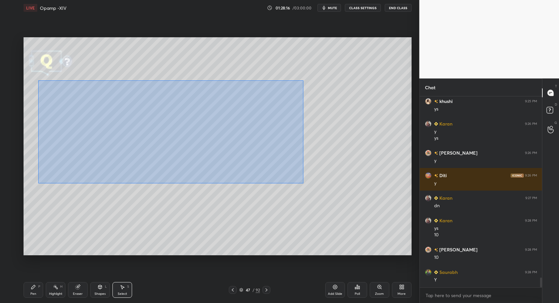
drag, startPoint x: 45, startPoint y: 89, endPoint x: 368, endPoint y: 193, distance: 339.8
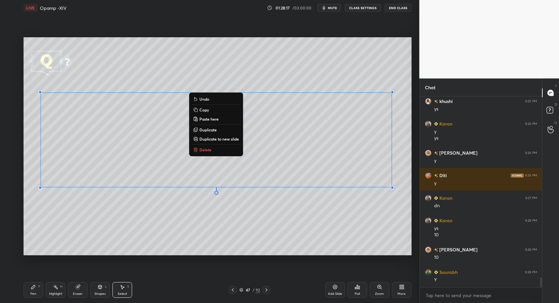
drag, startPoint x: 197, startPoint y: 139, endPoint x: 195, endPoint y: 155, distance: 16.5
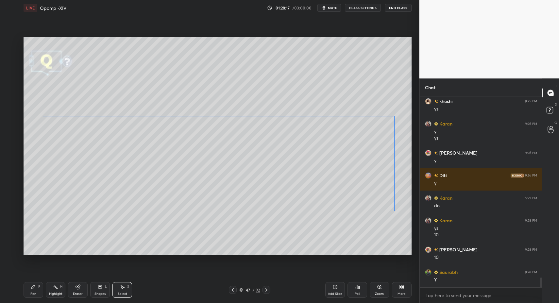
drag, startPoint x: 145, startPoint y: 139, endPoint x: 144, endPoint y: 170, distance: 30.8
drag, startPoint x: 96, startPoint y: 288, endPoint x: 95, endPoint y: 282, distance: 5.8
drag, startPoint x: 10, startPoint y: 120, endPoint x: 19, endPoint y: 135, distance: 17.6
drag, startPoint x: 91, startPoint y: 294, endPoint x: 93, endPoint y: 282, distance: 11.5
drag, startPoint x: 26, startPoint y: 294, endPoint x: 54, endPoint y: 263, distance: 42.4
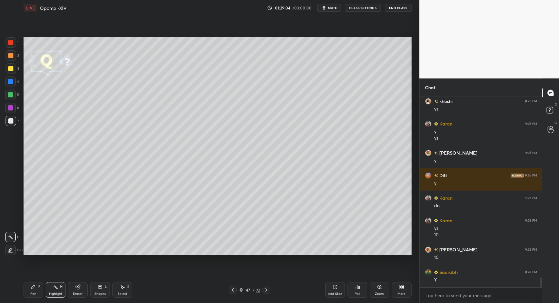
drag, startPoint x: 122, startPoint y: 289, endPoint x: 123, endPoint y: 272, distance: 16.4
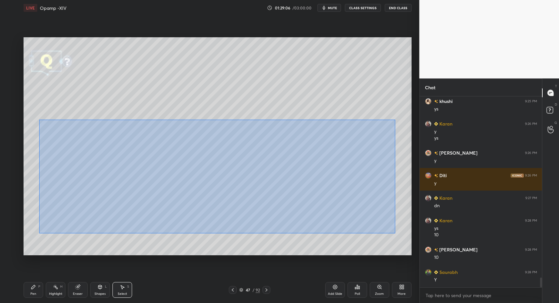
drag, startPoint x: 52, startPoint y: 133, endPoint x: 398, endPoint y: 232, distance: 360.0
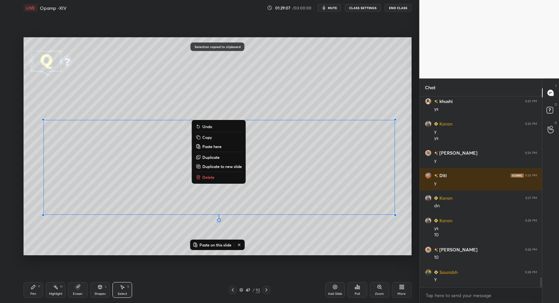
scroll to position [3528, 0]
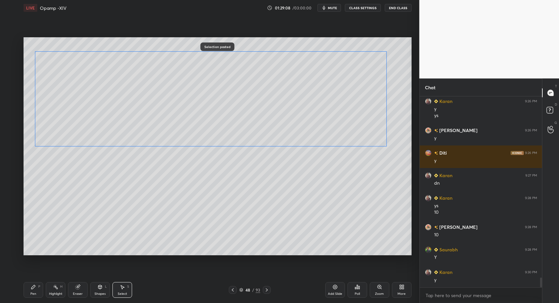
drag, startPoint x: 126, startPoint y: 174, endPoint x: 91, endPoint y: 125, distance: 59.9
drag, startPoint x: 39, startPoint y: 146, endPoint x: 59, endPoint y: 136, distance: 22.8
drag, startPoint x: 65, startPoint y: 129, endPoint x: 53, endPoint y: 121, distance: 14.1
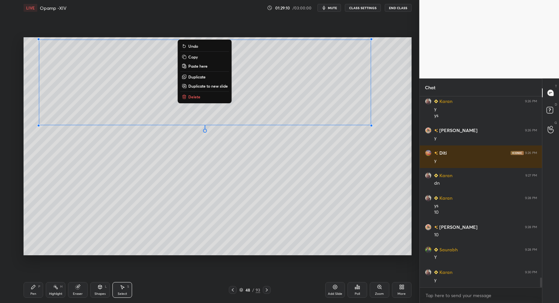
drag, startPoint x: 29, startPoint y: 294, endPoint x: 28, endPoint y: 264, distance: 30.1
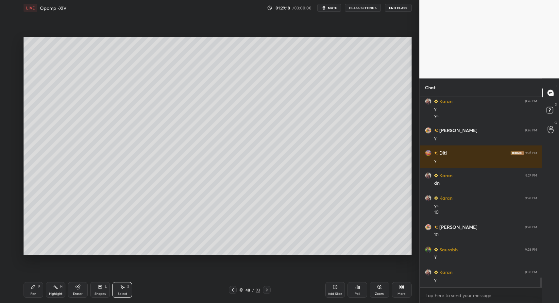
drag, startPoint x: 122, startPoint y: 289, endPoint x: 98, endPoint y: 226, distance: 67.2
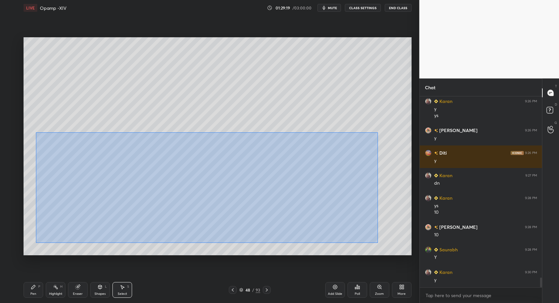
drag, startPoint x: 37, startPoint y: 134, endPoint x: 378, endPoint y: 237, distance: 355.9
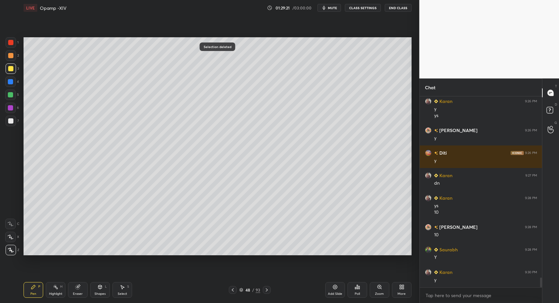
drag, startPoint x: 126, startPoint y: 294, endPoint x: 126, endPoint y: 284, distance: 10.2
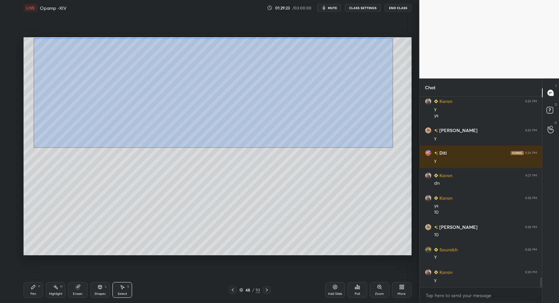
drag, startPoint x: 47, startPoint y: 50, endPoint x: 393, endPoint y: 146, distance: 359.5
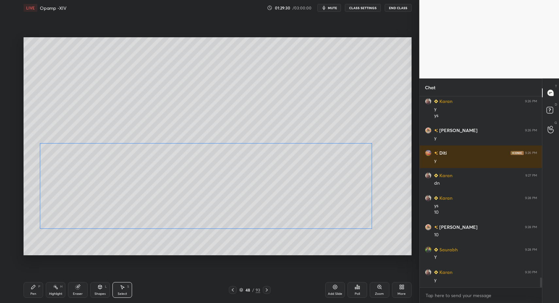
drag, startPoint x: 119, startPoint y: 111, endPoint x: 117, endPoint y: 195, distance: 84.1
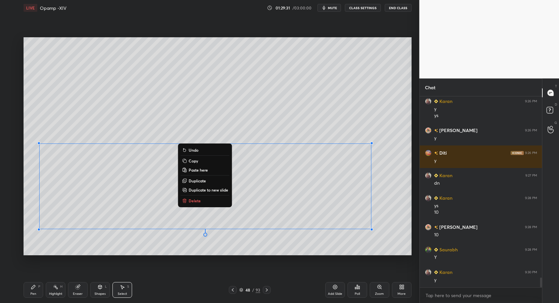
scroll to position [3543, 0]
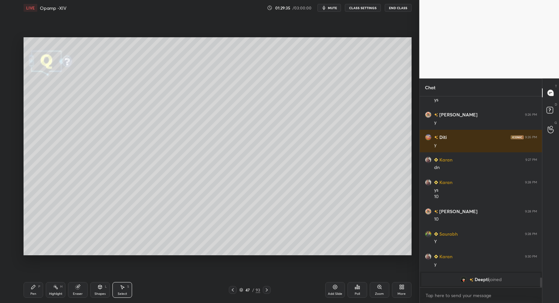
drag, startPoint x: 137, startPoint y: 200, endPoint x: 159, endPoint y: 205, distance: 22.5
drag, startPoint x: 38, startPoint y: 287, endPoint x: 40, endPoint y: 269, distance: 18.4
drag, startPoint x: 8, startPoint y: 123, endPoint x: 12, endPoint y: 126, distance: 4.6
drag, startPoint x: 113, startPoint y: 202, endPoint x: 122, endPoint y: 211, distance: 12.0
drag, startPoint x: 117, startPoint y: 209, endPoint x: 109, endPoint y: 207, distance: 8.3
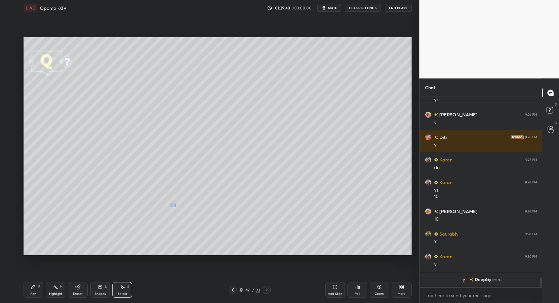
drag, startPoint x: 176, startPoint y: 207, endPoint x: 184, endPoint y: 213, distance: 10.3
drag, startPoint x: 177, startPoint y: 209, endPoint x: 180, endPoint y: 215, distance: 6.9
drag, startPoint x: 235, startPoint y: 213, endPoint x: 241, endPoint y: 217, distance: 6.7
drag, startPoint x: 229, startPoint y: 209, endPoint x: 226, endPoint y: 207, distance: 4.0
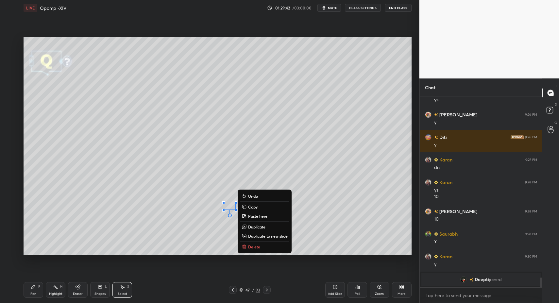
drag, startPoint x: 214, startPoint y: 226, endPoint x: 222, endPoint y: 223, distance: 8.7
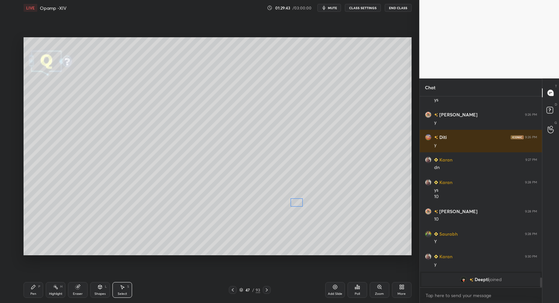
drag, startPoint x: 282, startPoint y: 211, endPoint x: 290, endPoint y: 207, distance: 8.8
drag, startPoint x: 268, startPoint y: 222, endPoint x: 292, endPoint y: 215, distance: 25.7
drag, startPoint x: 327, startPoint y: 208, endPoint x: 329, endPoint y: 213, distance: 5.2
drag, startPoint x: 328, startPoint y: 207, endPoint x: 334, endPoint y: 212, distance: 7.4
drag, startPoint x: 336, startPoint y: 213, endPoint x: 343, endPoint y: 220, distance: 10.9
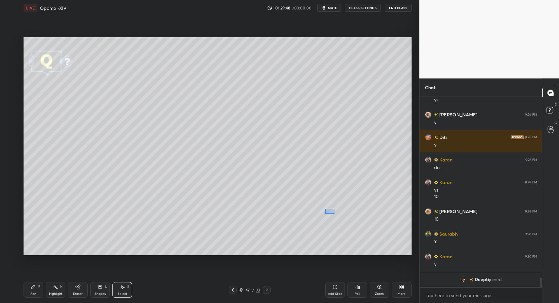
drag, startPoint x: 334, startPoint y: 213, endPoint x: 329, endPoint y: 210, distance: 6.2
drag, startPoint x: 335, startPoint y: 211, endPoint x: 347, endPoint y: 220, distance: 14.5
drag, startPoint x: 329, startPoint y: 209, endPoint x: 323, endPoint y: 205, distance: 7.7
drag, startPoint x: 9, startPoint y: 69, endPoint x: 10, endPoint y: 75, distance: 5.4
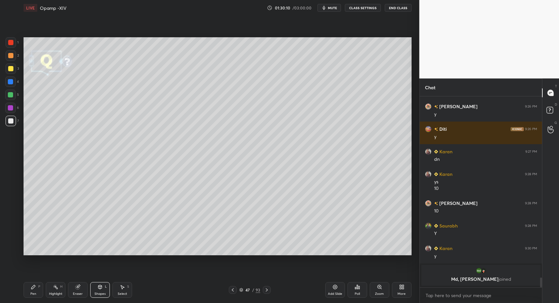
drag, startPoint x: 38, startPoint y: 288, endPoint x: 85, endPoint y: 286, distance: 47.5
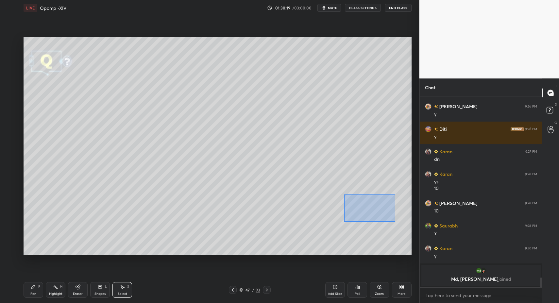
drag, startPoint x: 344, startPoint y: 195, endPoint x: 400, endPoint y: 222, distance: 62.5
drag, startPoint x: 358, startPoint y: 192, endPoint x: 406, endPoint y: 221, distance: 55.8
drag, startPoint x: 349, startPoint y: 200, endPoint x: 355, endPoint y: 209, distance: 10.4
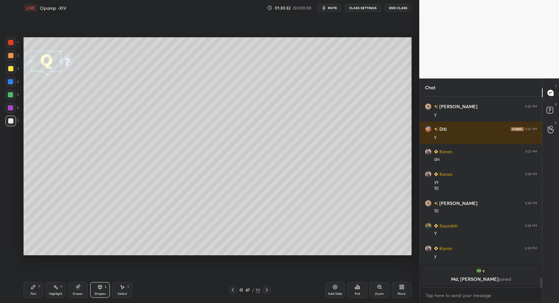
drag, startPoint x: 126, startPoint y: 294, endPoint x: 131, endPoint y: 284, distance: 11.9
drag, startPoint x: 343, startPoint y: 203, endPoint x: 345, endPoint y: 207, distance: 4.1
drag, startPoint x: 18, startPoint y: 61, endPoint x: 9, endPoint y: 70, distance: 13.2
drag, startPoint x: 96, startPoint y: 293, endPoint x: 92, endPoint y: 280, distance: 14.0
drag, startPoint x: 10, startPoint y: 120, endPoint x: 19, endPoint y: 125, distance: 10.1
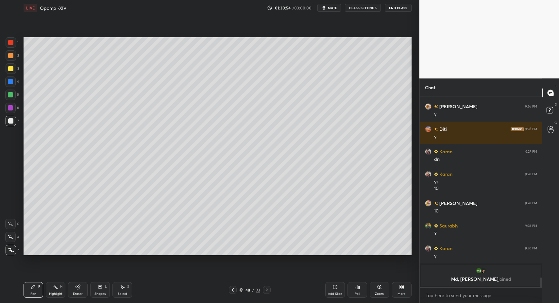
drag, startPoint x: 123, startPoint y: 291, endPoint x: 119, endPoint y: 291, distance: 3.9
drag, startPoint x: 118, startPoint y: 292, endPoint x: 121, endPoint y: 264, distance: 28.6
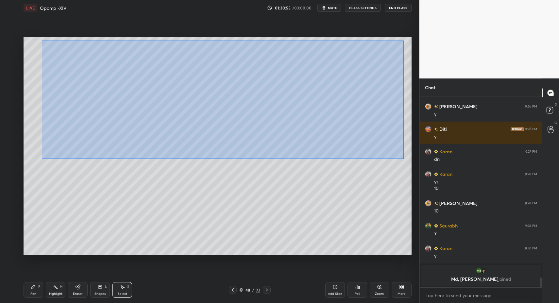
drag, startPoint x: 42, startPoint y: 40, endPoint x: 404, endPoint y: 159, distance: 381.3
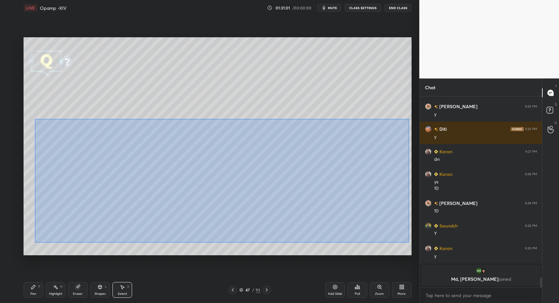
drag, startPoint x: 49, startPoint y: 131, endPoint x: 412, endPoint y: 243, distance: 380.8
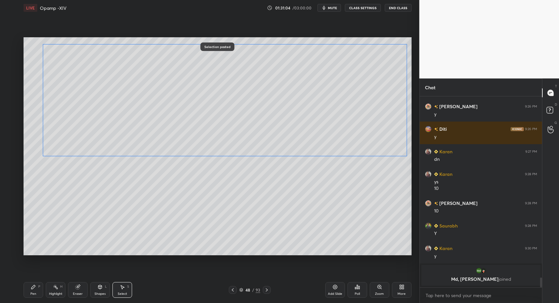
drag, startPoint x: 87, startPoint y: 174, endPoint x: 88, endPoint y: 117, distance: 57.3
drag, startPoint x: 47, startPoint y: 154, endPoint x: 90, endPoint y: 132, distance: 48.3
drag, startPoint x: 97, startPoint y: 129, endPoint x: 48, endPoint y: 146, distance: 52.3
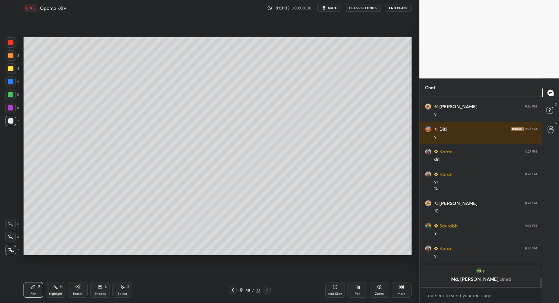
drag, startPoint x: 34, startPoint y: 292, endPoint x: 42, endPoint y: 256, distance: 36.8
drag, startPoint x: 11, startPoint y: 54, endPoint x: 23, endPoint y: 81, distance: 30.1
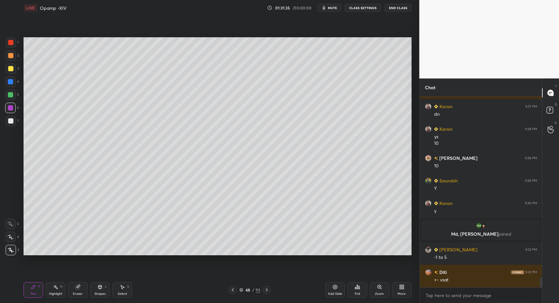
scroll to position [3440, 0]
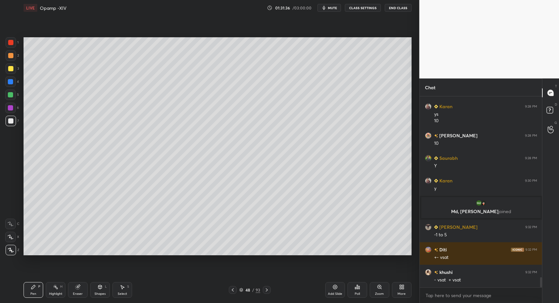
drag, startPoint x: 12, startPoint y: 119, endPoint x: 16, endPoint y: 124, distance: 6.2
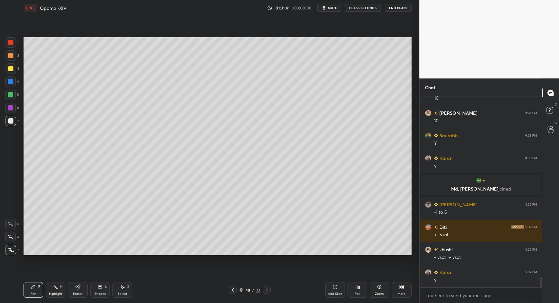
drag, startPoint x: 11, startPoint y: 94, endPoint x: 7, endPoint y: 93, distance: 4.6
drag, startPoint x: 120, startPoint y: 292, endPoint x: 121, endPoint y: 277, distance: 15.1
drag, startPoint x: 69, startPoint y: 142, endPoint x: 98, endPoint y: 148, distance: 30.1
drag, startPoint x: 78, startPoint y: 146, endPoint x: 72, endPoint y: 163, distance: 17.5
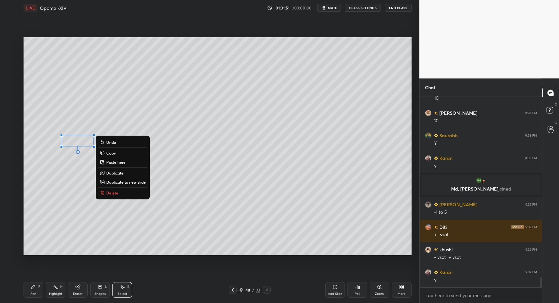
drag, startPoint x: 32, startPoint y: 293, endPoint x: 33, endPoint y: 288, distance: 4.6
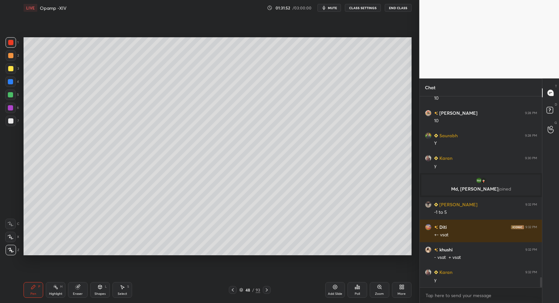
drag, startPoint x: 13, startPoint y: 44, endPoint x: 19, endPoint y: 60, distance: 17.5
drag, startPoint x: 33, startPoint y: 294, endPoint x: 41, endPoint y: 272, distance: 23.7
drag, startPoint x: 27, startPoint y: 292, endPoint x: 39, endPoint y: 270, distance: 24.6
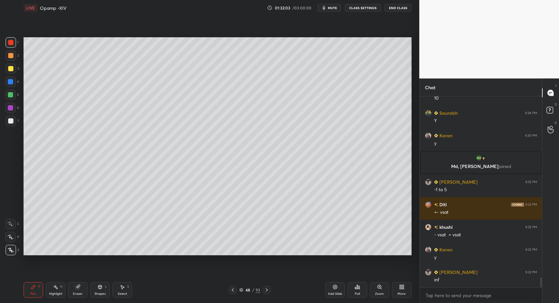
scroll to position [3508, 0]
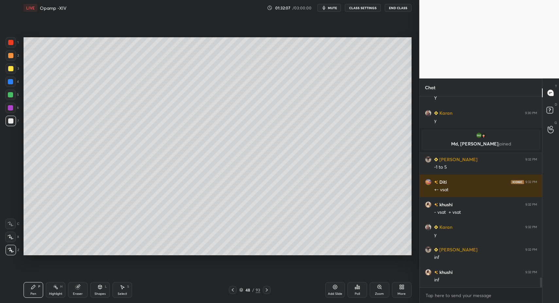
drag, startPoint x: 9, startPoint y: 125, endPoint x: 13, endPoint y: 131, distance: 7.4
drag, startPoint x: 36, startPoint y: 292, endPoint x: 36, endPoint y: 263, distance: 29.4
drag, startPoint x: 94, startPoint y: 289, endPoint x: 89, endPoint y: 257, distance: 32.4
drag, startPoint x: 101, startPoint y: 286, endPoint x: 101, endPoint y: 280, distance: 5.9
drag, startPoint x: 29, startPoint y: 294, endPoint x: 32, endPoint y: 287, distance: 8.0
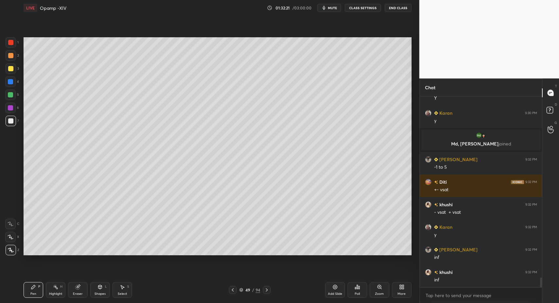
drag, startPoint x: 6, startPoint y: 67, endPoint x: 17, endPoint y: 81, distance: 17.7
drag, startPoint x: 102, startPoint y: 288, endPoint x: 102, endPoint y: 282, distance: 6.2
drag, startPoint x: 9, startPoint y: 122, endPoint x: 17, endPoint y: 122, distance: 7.5
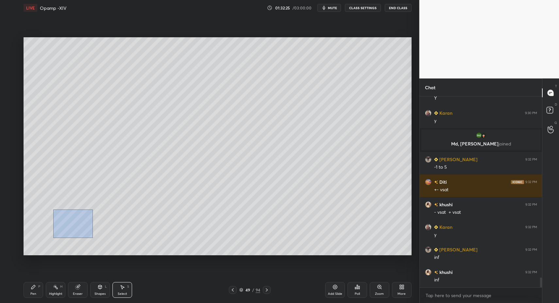
drag, startPoint x: 90, startPoint y: 236, endPoint x: 85, endPoint y: 244, distance: 8.5
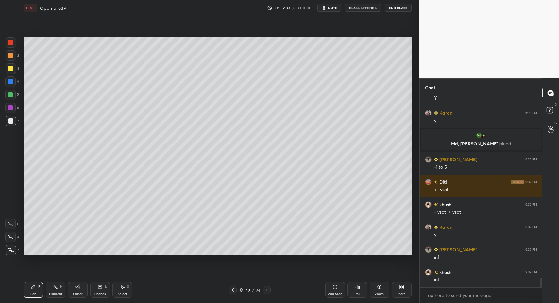
drag, startPoint x: 123, startPoint y: 289, endPoint x: 124, endPoint y: 284, distance: 4.9
drag, startPoint x: 158, startPoint y: 71, endPoint x: 194, endPoint y: 90, distance: 40.4
drag, startPoint x: 37, startPoint y: 293, endPoint x: 54, endPoint y: 269, distance: 29.6
drag, startPoint x: 42, startPoint y: 293, endPoint x: 32, endPoint y: 291, distance: 10.3
drag, startPoint x: 32, startPoint y: 291, endPoint x: 59, endPoint y: 260, distance: 41.5
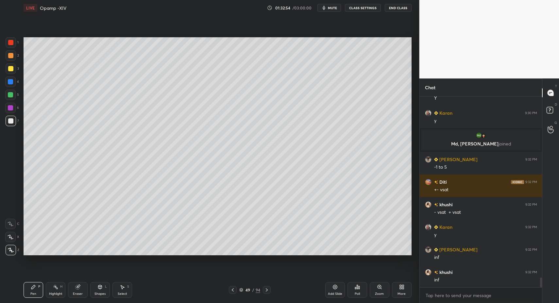
scroll to position [3523, 0]
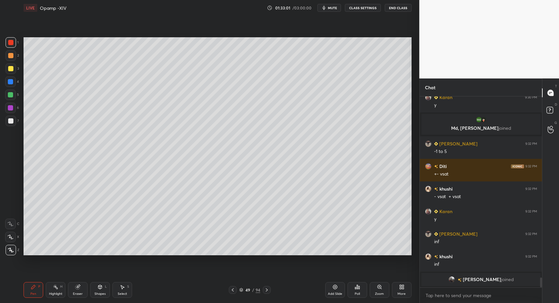
drag, startPoint x: 106, startPoint y: 296, endPoint x: 102, endPoint y: 279, distance: 17.5
drag, startPoint x: 120, startPoint y: 292, endPoint x: 114, endPoint y: 272, distance: 20.8
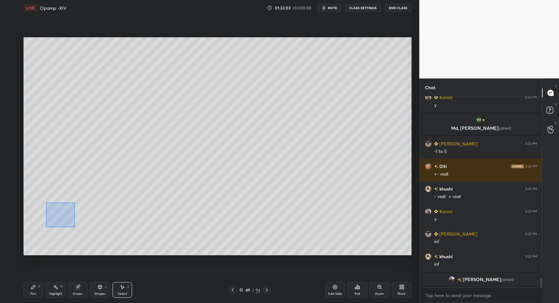
drag, startPoint x: 68, startPoint y: 220, endPoint x: 82, endPoint y: 231, distance: 17.5
drag, startPoint x: 57, startPoint y: 291, endPoint x: 54, endPoint y: 289, distance: 3.7
drag, startPoint x: 54, startPoint y: 289, endPoint x: 58, endPoint y: 272, distance: 17.1
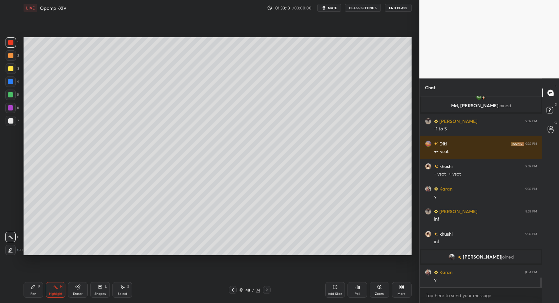
scroll to position [3515, 0]
drag, startPoint x: 267, startPoint y: 289, endPoint x: 205, endPoint y: 281, distance: 62.4
drag, startPoint x: 65, startPoint y: 297, endPoint x: 55, endPoint y: 269, distance: 29.8
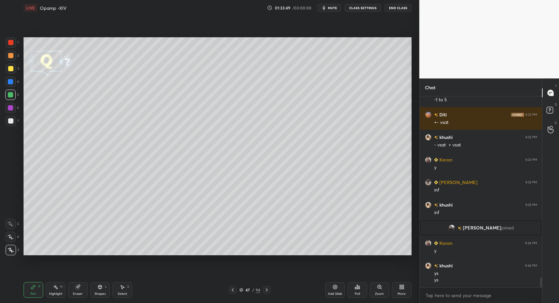
scroll to position [3566, 0]
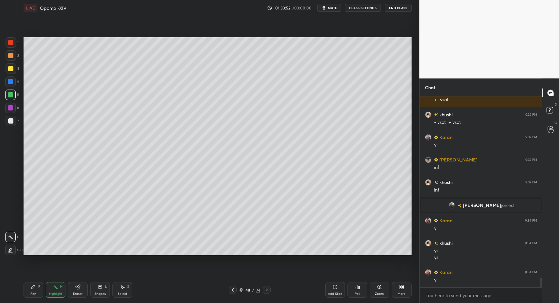
drag, startPoint x: 51, startPoint y: 291, endPoint x: 55, endPoint y: 283, distance: 8.9
drag, startPoint x: 37, startPoint y: 294, endPoint x: 32, endPoint y: 256, distance: 37.7
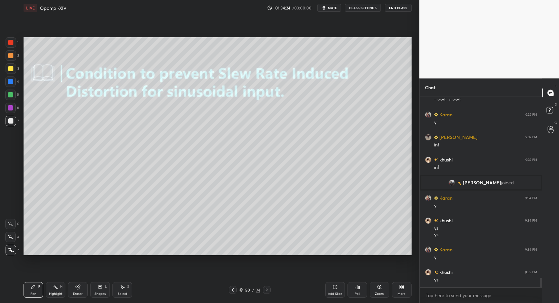
drag, startPoint x: 127, startPoint y: 292, endPoint x: 127, endPoint y: 270, distance: 22.6
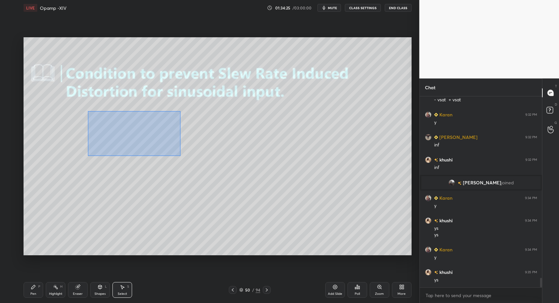
drag, startPoint x: 110, startPoint y: 124, endPoint x: 178, endPoint y: 160, distance: 76.5
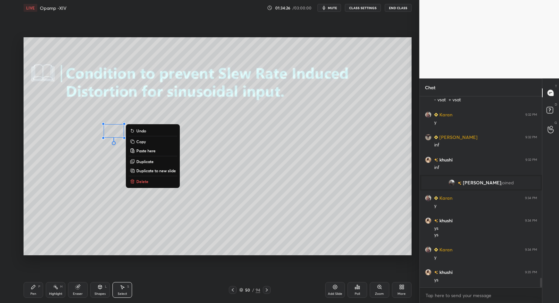
drag, startPoint x: 154, startPoint y: 182, endPoint x: 147, endPoint y: 185, distance: 8.1
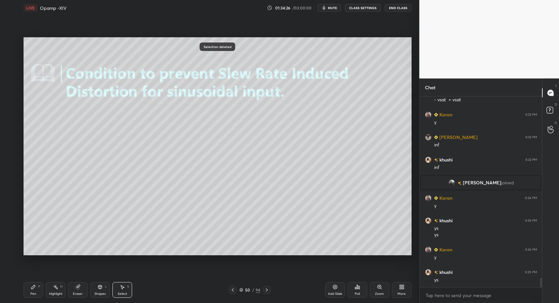
drag, startPoint x: 35, startPoint y: 296, endPoint x: 46, endPoint y: 261, distance: 36.1
drag, startPoint x: 28, startPoint y: 295, endPoint x: 23, endPoint y: 294, distance: 5.4
drag, startPoint x: 23, startPoint y: 294, endPoint x: 26, endPoint y: 292, distance: 3.5
drag, startPoint x: 35, startPoint y: 288, endPoint x: 42, endPoint y: 275, distance: 14.4
drag, startPoint x: 101, startPoint y: 292, endPoint x: 100, endPoint y: 282, distance: 10.2
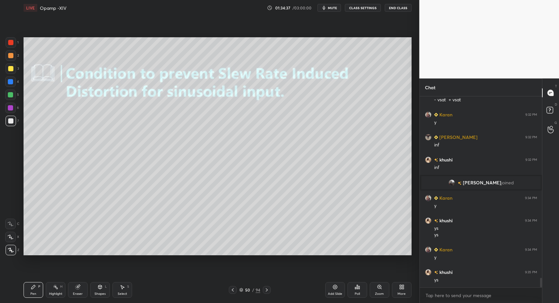
drag, startPoint x: 28, startPoint y: 293, endPoint x: 47, endPoint y: 256, distance: 41.7
drag, startPoint x: 102, startPoint y: 291, endPoint x: 98, endPoint y: 283, distance: 8.2
drag, startPoint x: 35, startPoint y: 290, endPoint x: 32, endPoint y: 291, distance: 3.3
drag, startPoint x: 9, startPoint y: 122, endPoint x: 15, endPoint y: 135, distance: 14.4
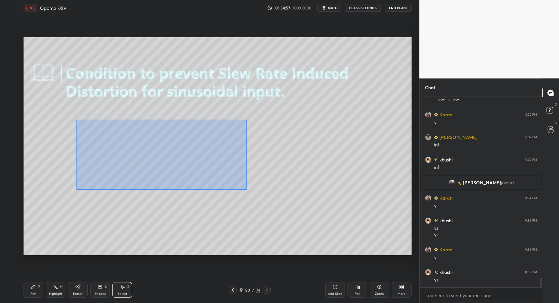
drag, startPoint x: 95, startPoint y: 125, endPoint x: 323, endPoint y: 212, distance: 244.0
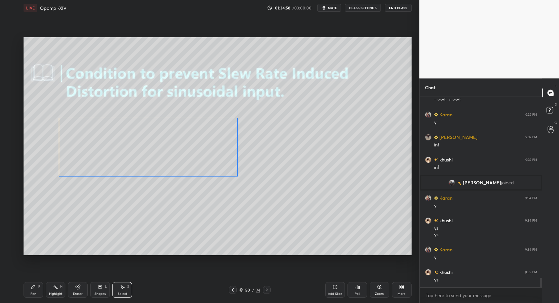
drag, startPoint x: 140, startPoint y: 163, endPoint x: 74, endPoint y: 204, distance: 77.7
drag, startPoint x: 9, startPoint y: 119, endPoint x: 11, endPoint y: 166, distance: 47.4
drag, startPoint x: 89, startPoint y: 294, endPoint x: 98, endPoint y: 288, distance: 11.6
drag, startPoint x: 26, startPoint y: 294, endPoint x: 30, endPoint y: 291, distance: 4.4
drag, startPoint x: 27, startPoint y: 290, endPoint x: 51, endPoint y: 278, distance: 27.2
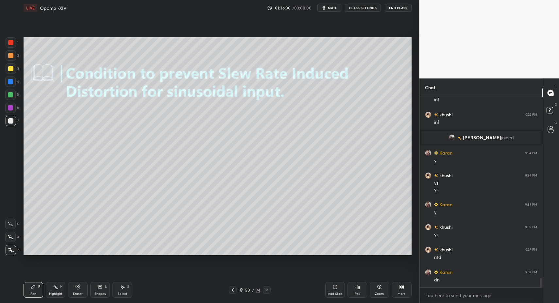
scroll to position [3657, 0]
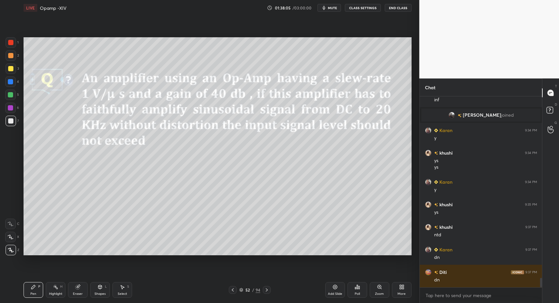
drag, startPoint x: 234, startPoint y: 291, endPoint x: 239, endPoint y: 290, distance: 6.0
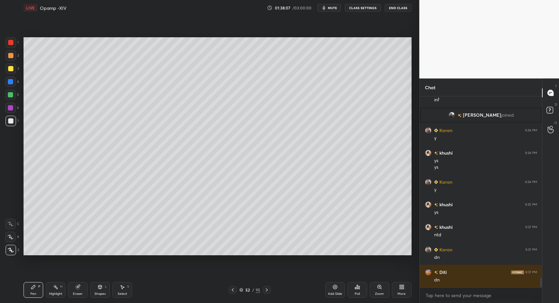
drag, startPoint x: 27, startPoint y: 290, endPoint x: 28, endPoint y: 265, distance: 25.2
drag, startPoint x: 11, startPoint y: 122, endPoint x: 19, endPoint y: 111, distance: 14.3
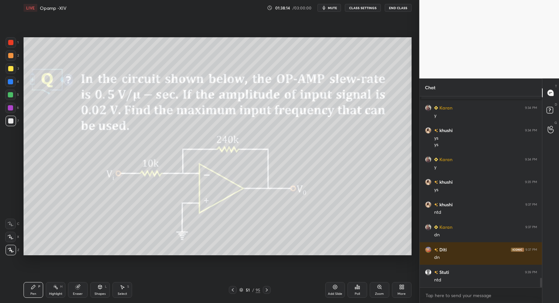
drag, startPoint x: 267, startPoint y: 288, endPoint x: 263, endPoint y: 288, distance: 3.6
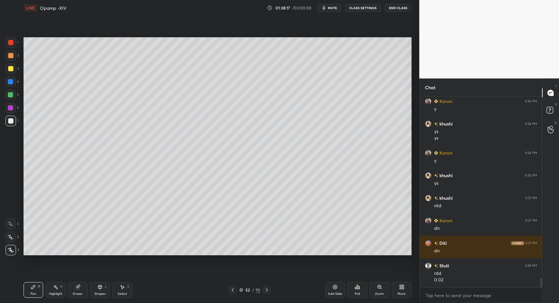
scroll to position [3708, 0]
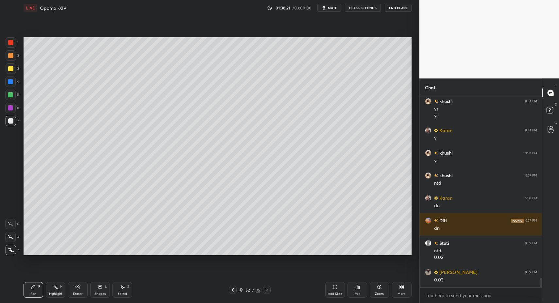
drag, startPoint x: 30, startPoint y: 291, endPoint x: 18, endPoint y: 252, distance: 41.0
drag, startPoint x: 101, startPoint y: 290, endPoint x: 100, endPoint y: 280, distance: 10.2
drag, startPoint x: 12, startPoint y: 122, endPoint x: 18, endPoint y: 159, distance: 37.3
drag, startPoint x: 41, startPoint y: 299, endPoint x: 43, endPoint y: 295, distance: 4.4
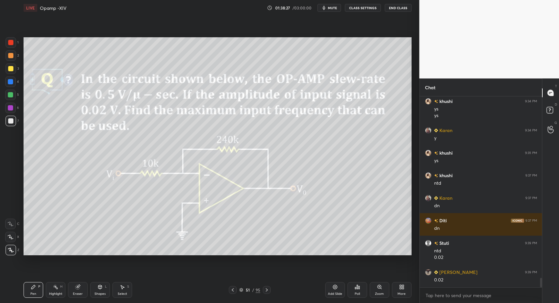
drag, startPoint x: 51, startPoint y: 296, endPoint x: 54, endPoint y: 292, distance: 5.3
drag, startPoint x: 54, startPoint y: 292, endPoint x: 86, endPoint y: 265, distance: 41.8
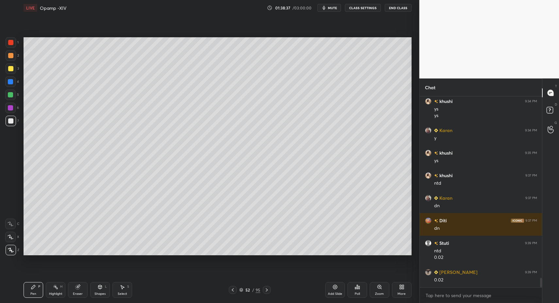
drag, startPoint x: 96, startPoint y: 293, endPoint x: 96, endPoint y: 284, distance: 9.2
drag, startPoint x: 34, startPoint y: 291, endPoint x: 30, endPoint y: 290, distance: 4.4
drag, startPoint x: 30, startPoint y: 290, endPoint x: 34, endPoint y: 284, distance: 8.1
drag, startPoint x: 34, startPoint y: 287, endPoint x: 39, endPoint y: 289, distance: 5.9
drag, startPoint x: 38, startPoint y: 289, endPoint x: 108, endPoint y: 270, distance: 72.1
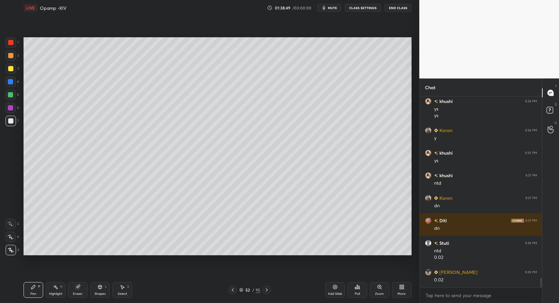
drag, startPoint x: 231, startPoint y: 292, endPoint x: 244, endPoint y: 292, distance: 13.1
drag, startPoint x: 105, startPoint y: 292, endPoint x: 97, endPoint y: 280, distance: 14.7
drag, startPoint x: 96, startPoint y: 293, endPoint x: 94, endPoint y: 282, distance: 12.1
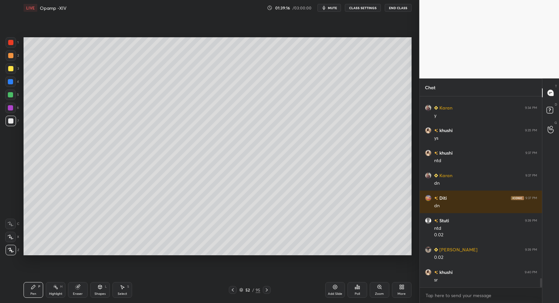
drag, startPoint x: 33, startPoint y: 288, endPoint x: 42, endPoint y: 286, distance: 8.3
drag, startPoint x: 54, startPoint y: 288, endPoint x: 66, endPoint y: 279, distance: 14.9
drag, startPoint x: 12, startPoint y: 123, endPoint x: 9, endPoint y: 152, distance: 29.3
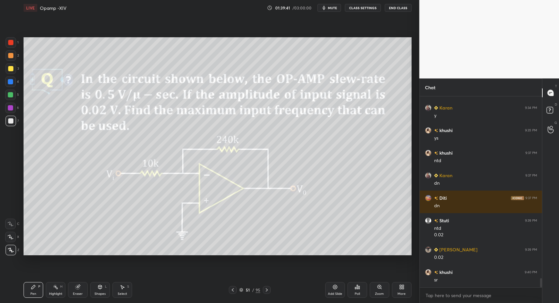
drag, startPoint x: 268, startPoint y: 291, endPoint x: 259, endPoint y: 277, distance: 17.0
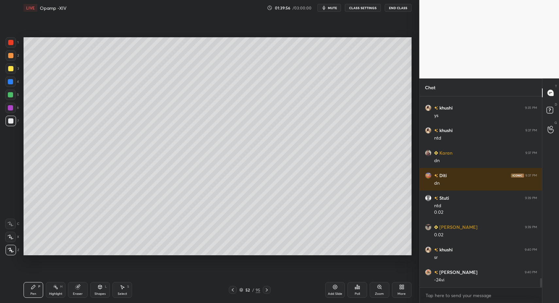
scroll to position [3776, 0]
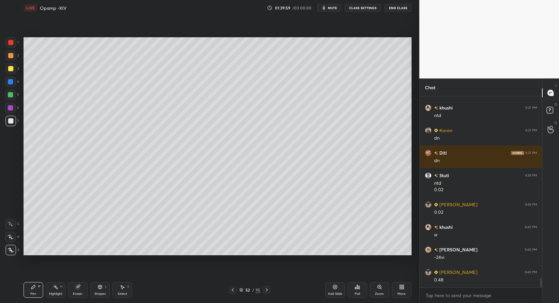
drag, startPoint x: 114, startPoint y: 288, endPoint x: 124, endPoint y: 280, distance: 12.3
drag, startPoint x: 167, startPoint y: 189, endPoint x: 266, endPoint y: 218, distance: 103.0
drag, startPoint x: 35, startPoint y: 295, endPoint x: 66, endPoint y: 262, distance: 45.1
drag, startPoint x: 103, startPoint y: 291, endPoint x: 98, endPoint y: 282, distance: 10.4
drag, startPoint x: 51, startPoint y: 290, endPoint x: 65, endPoint y: 269, distance: 25.3
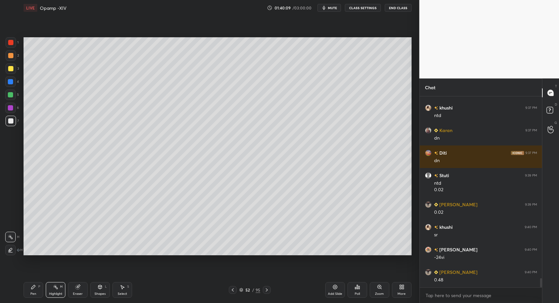
drag, startPoint x: 32, startPoint y: 295, endPoint x: 31, endPoint y: 292, distance: 3.4
drag, startPoint x: 126, startPoint y: 288, endPoint x: 121, endPoint y: 286, distance: 5.9
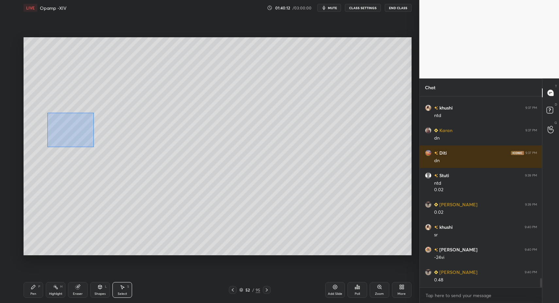
drag, startPoint x: 48, startPoint y: 115, endPoint x: 173, endPoint y: 170, distance: 136.8
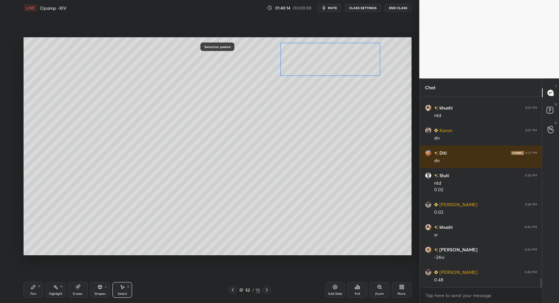
drag, startPoint x: 151, startPoint y: 154, endPoint x: 356, endPoint y: 76, distance: 218.4
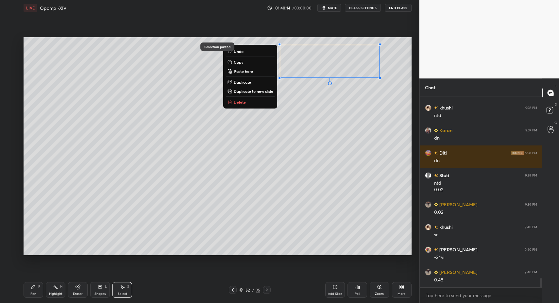
drag, startPoint x: 64, startPoint y: 289, endPoint x: 59, endPoint y: 292, distance: 6.4
drag, startPoint x: 59, startPoint y: 292, endPoint x: 120, endPoint y: 258, distance: 70.7
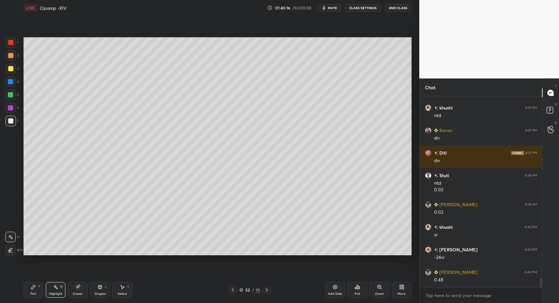
scroll to position [3799, 0]
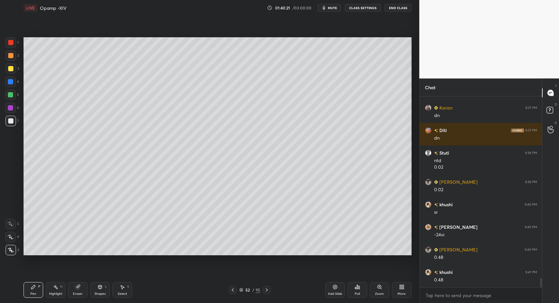
drag, startPoint x: 29, startPoint y: 291, endPoint x: 30, endPoint y: 287, distance: 3.7
drag, startPoint x: 328, startPoint y: 283, endPoint x: 247, endPoint y: 284, distance: 80.5
drag, startPoint x: 15, startPoint y: 123, endPoint x: 12, endPoint y: 125, distance: 3.8
drag, startPoint x: 36, startPoint y: 284, endPoint x: 43, endPoint y: 276, distance: 9.7
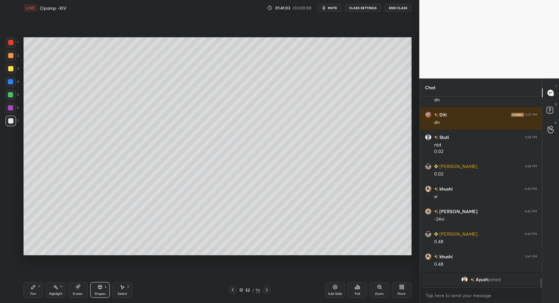
drag, startPoint x: 35, startPoint y: 291, endPoint x: 57, endPoint y: 281, distance: 24.1
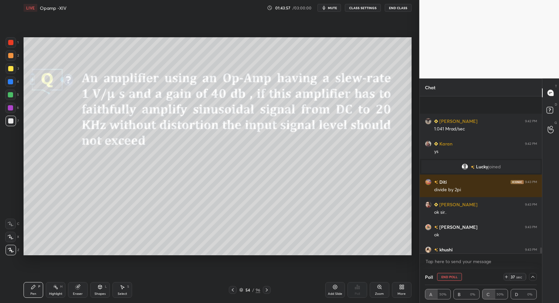
scroll to position [3951, 0]
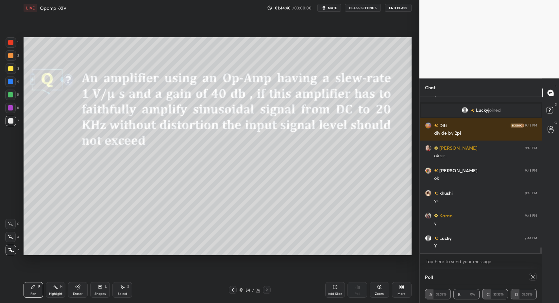
type textarea "x"
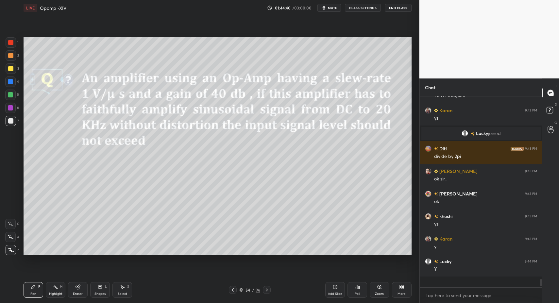
scroll to position [2, 2]
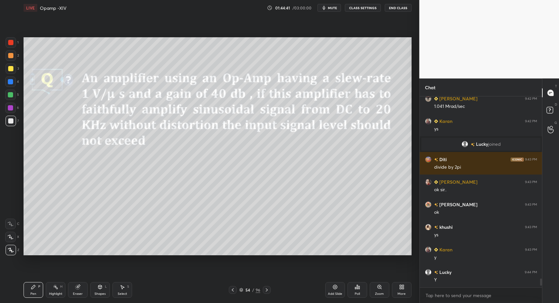
drag, startPoint x: 47, startPoint y: 289, endPoint x: 28, endPoint y: 293, distance: 19.8
drag, startPoint x: 53, startPoint y: 289, endPoint x: 75, endPoint y: 270, distance: 29.2
drag, startPoint x: 22, startPoint y: 291, endPoint x: 28, endPoint y: 292, distance: 5.9
drag, startPoint x: 10, startPoint y: 121, endPoint x: 13, endPoint y: 115, distance: 6.7
drag, startPoint x: 37, startPoint y: 295, endPoint x: 42, endPoint y: 289, distance: 8.2
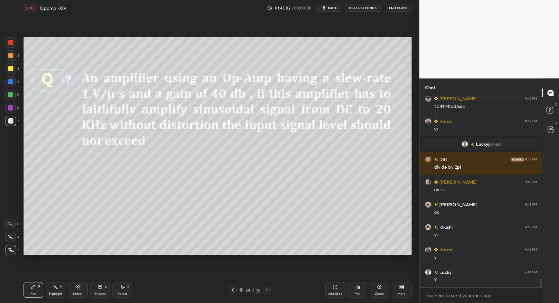
scroll to position [3939, 0]
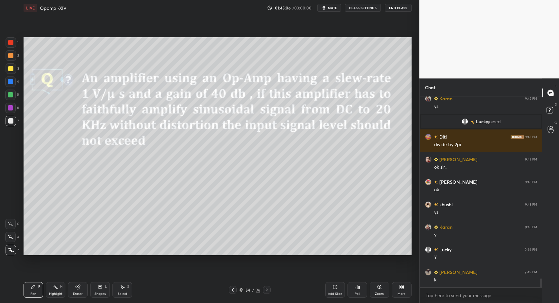
drag, startPoint x: 11, startPoint y: 68, endPoint x: 14, endPoint y: 78, distance: 10.3
drag, startPoint x: 12, startPoint y: 121, endPoint x: 21, endPoint y: 188, distance: 67.7
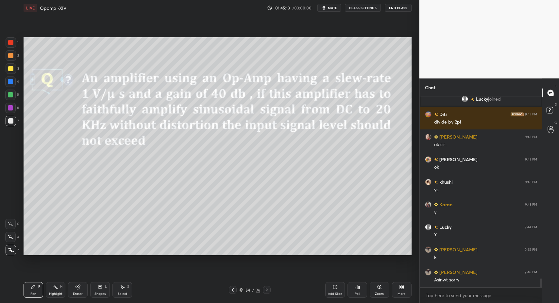
drag, startPoint x: 26, startPoint y: 292, endPoint x: 44, endPoint y: 284, distance: 19.7
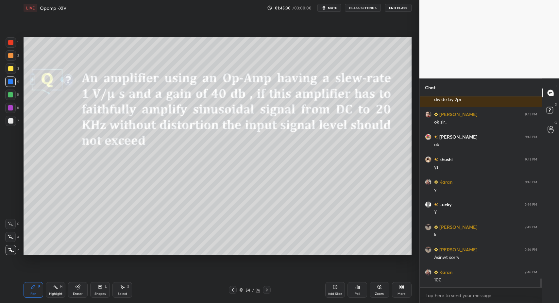
drag, startPoint x: 104, startPoint y: 292, endPoint x: 98, endPoint y: 280, distance: 13.0
drag, startPoint x: 14, startPoint y: 122, endPoint x: 17, endPoint y: 123, distance: 3.4
drag, startPoint x: 9, startPoint y: 121, endPoint x: 10, endPoint y: 143, distance: 21.6
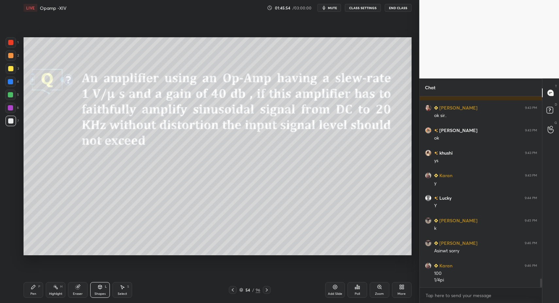
drag, startPoint x: 38, startPoint y: 290, endPoint x: 54, endPoint y: 278, distance: 20.2
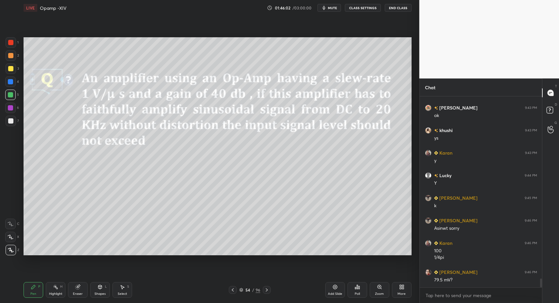
drag, startPoint x: 7, startPoint y: 98, endPoint x: 12, endPoint y: 99, distance: 5.3
drag, startPoint x: 9, startPoint y: 115, endPoint x: 9, endPoint y: 122, distance: 6.5
drag, startPoint x: 9, startPoint y: 122, endPoint x: 4, endPoint y: 146, distance: 25.2
drag, startPoint x: 26, startPoint y: 292, endPoint x: 24, endPoint y: 289, distance: 3.4
drag, startPoint x: 34, startPoint y: 288, endPoint x: 64, endPoint y: 274, distance: 33.5
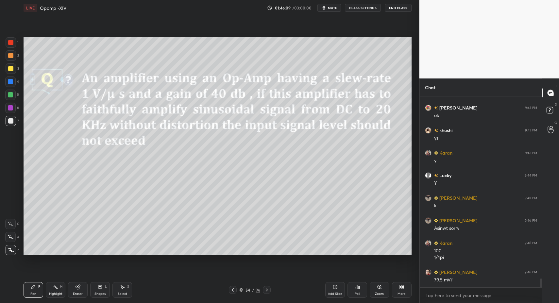
scroll to position [4036, 0]
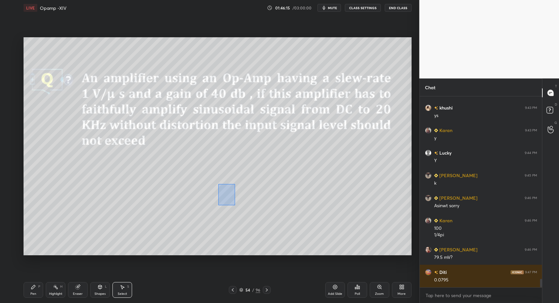
drag, startPoint x: 223, startPoint y: 195, endPoint x: 302, endPoint y: 234, distance: 87.6
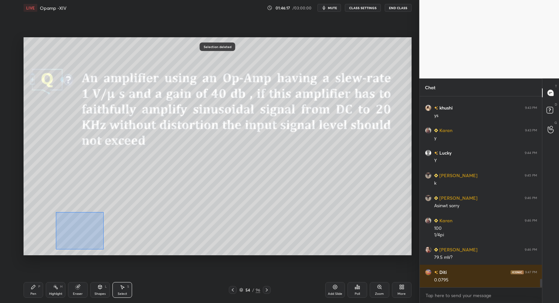
drag, startPoint x: 56, startPoint y: 212, endPoint x: 109, endPoint y: 251, distance: 65.8
drag, startPoint x: 119, startPoint y: 236, endPoint x: 259, endPoint y: 201, distance: 143.9
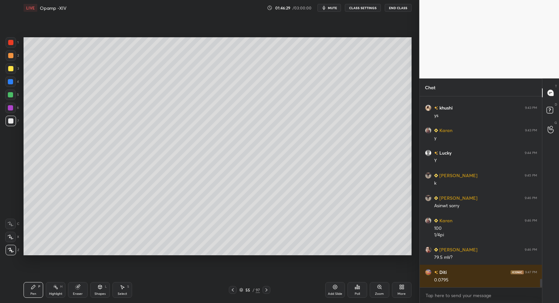
scroll to position [4059, 0]
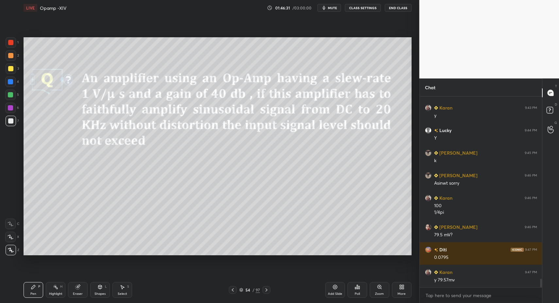
drag, startPoint x: 28, startPoint y: 287, endPoint x: 36, endPoint y: 286, distance: 7.9
drag, startPoint x: 268, startPoint y: 291, endPoint x: 228, endPoint y: 287, distance: 40.4
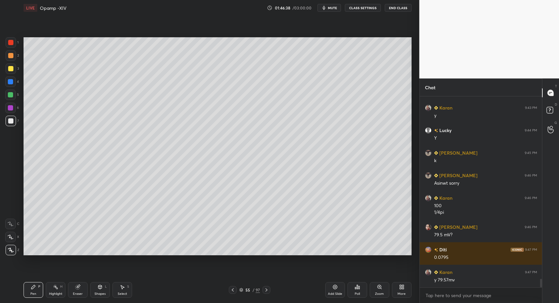
scroll to position [4081, 0]
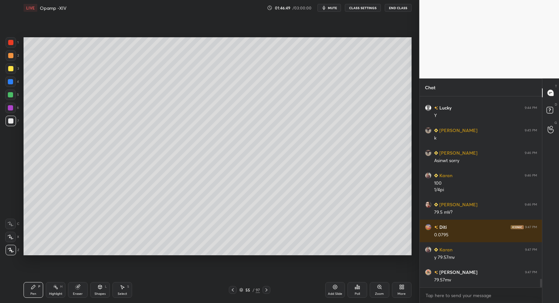
drag, startPoint x: 230, startPoint y: 291, endPoint x: 223, endPoint y: 279, distance: 14.5
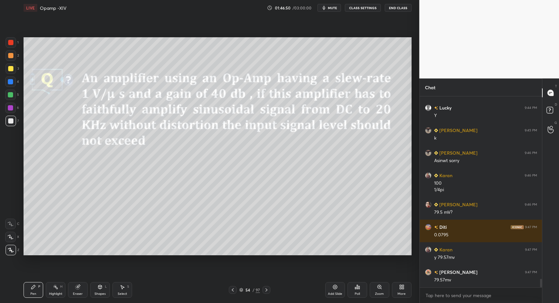
drag, startPoint x: 12, startPoint y: 42, endPoint x: 19, endPoint y: 51, distance: 11.4
drag, startPoint x: 93, startPoint y: 295, endPoint x: 89, endPoint y: 279, distance: 15.9
drag, startPoint x: 41, startPoint y: 295, endPoint x: 37, endPoint y: 294, distance: 4.6
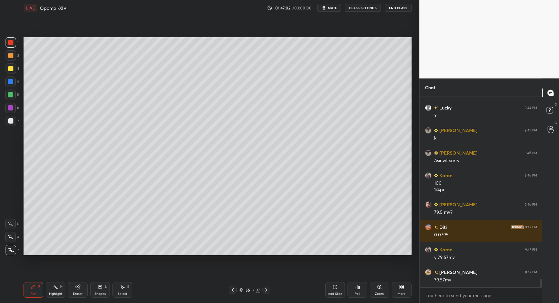
drag, startPoint x: 5, startPoint y: 124, endPoint x: 9, endPoint y: 124, distance: 4.3
drag, startPoint x: 10, startPoint y: 120, endPoint x: 20, endPoint y: 116, distance: 10.8
drag, startPoint x: 102, startPoint y: 295, endPoint x: 96, endPoint y: 281, distance: 14.5
drag, startPoint x: 123, startPoint y: 293, endPoint x: 114, endPoint y: 256, distance: 37.3
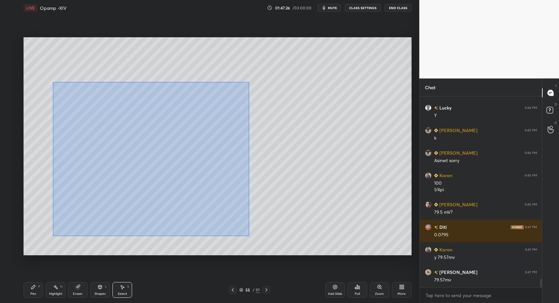
drag, startPoint x: 74, startPoint y: 99, endPoint x: 258, endPoint y: 236, distance: 229.3
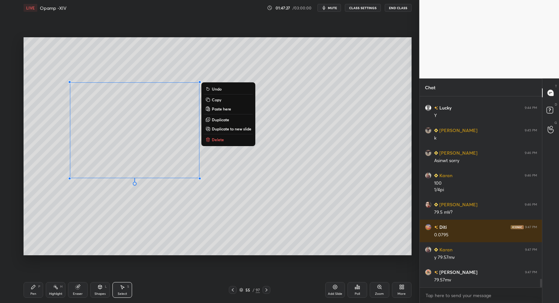
drag, startPoint x: 218, startPoint y: 141, endPoint x: 213, endPoint y: 145, distance: 6.7
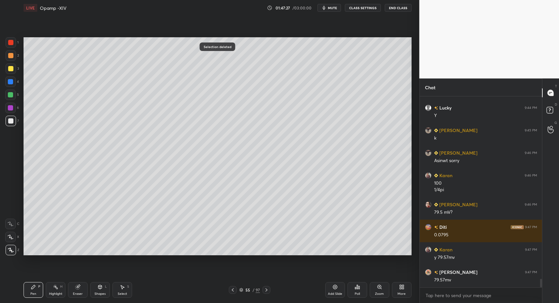
drag, startPoint x: 35, startPoint y: 291, endPoint x: 54, endPoint y: 265, distance: 32.1
drag, startPoint x: 122, startPoint y: 289, endPoint x: 124, endPoint y: 222, distance: 66.7
drag, startPoint x: 89, startPoint y: 89, endPoint x: 116, endPoint y: 107, distance: 32.7
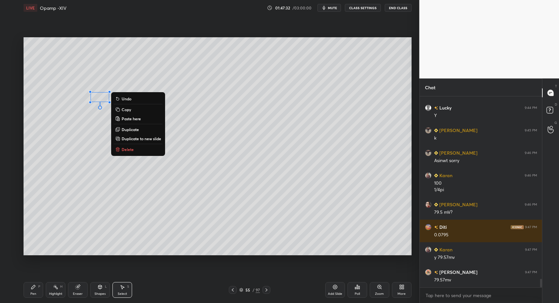
drag, startPoint x: 100, startPoint y: 99, endPoint x: 105, endPoint y: 99, distance: 5.6
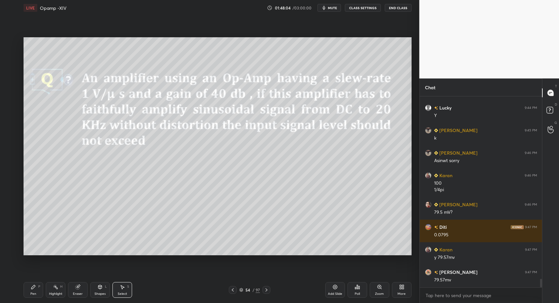
drag, startPoint x: 125, startPoint y: 293, endPoint x: 140, endPoint y: 260, distance: 35.4
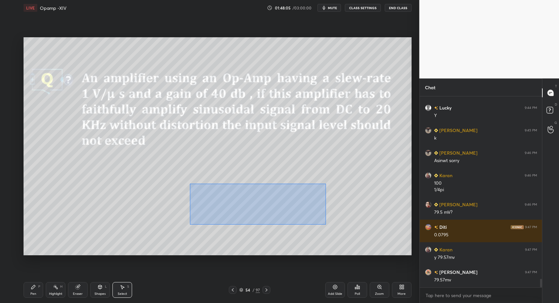
drag, startPoint x: 227, startPoint y: 196, endPoint x: 355, endPoint y: 229, distance: 131.8
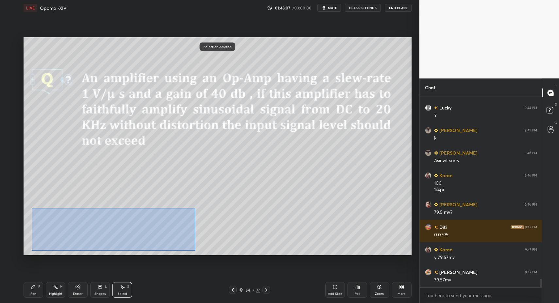
drag, startPoint x: 52, startPoint y: 218, endPoint x: 192, endPoint y: 254, distance: 144.2
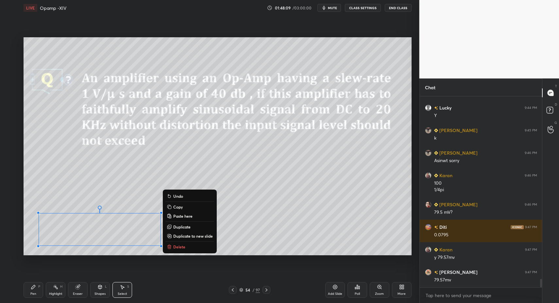
drag, startPoint x: 183, startPoint y: 246, endPoint x: 191, endPoint y: 251, distance: 9.2
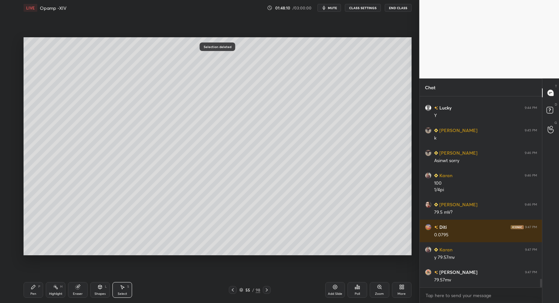
drag, startPoint x: 38, startPoint y: 299, endPoint x: 35, endPoint y: 295, distance: 4.3
drag, startPoint x: 42, startPoint y: 289, endPoint x: 32, endPoint y: 259, distance: 31.8
drag, startPoint x: 107, startPoint y: 287, endPoint x: 103, endPoint y: 281, distance: 7.5
drag, startPoint x: 36, startPoint y: 291, endPoint x: 130, endPoint y: 278, distance: 94.9
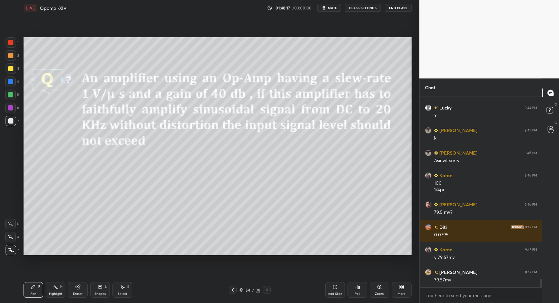
drag, startPoint x: 265, startPoint y: 288, endPoint x: 176, endPoint y: 287, distance: 89.3
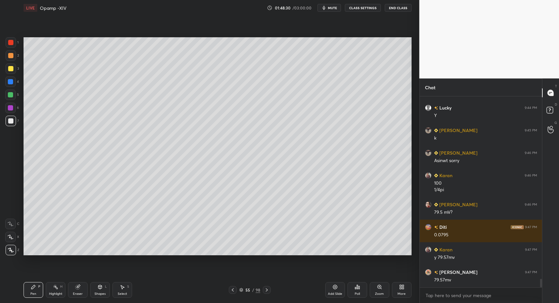
drag, startPoint x: 35, startPoint y: 293, endPoint x: 43, endPoint y: 284, distance: 11.9
drag, startPoint x: 130, startPoint y: 290, endPoint x: 128, endPoint y: 283, distance: 7.1
drag, startPoint x: 131, startPoint y: 55, endPoint x: 208, endPoint y: 79, distance: 80.8
drag, startPoint x: 152, startPoint y: 68, endPoint x: 152, endPoint y: 107, distance: 39.6
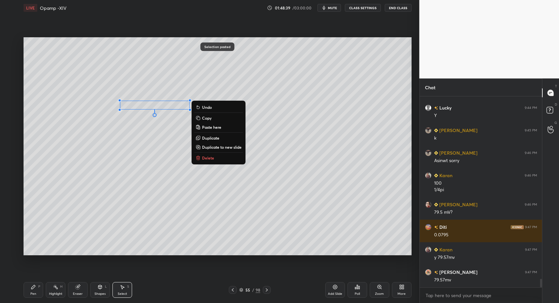
drag, startPoint x: 98, startPoint y: 292, endPoint x: 97, endPoint y: 283, distance: 8.9
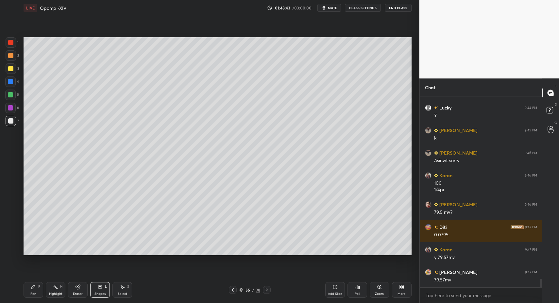
drag, startPoint x: 36, startPoint y: 291, endPoint x: 37, endPoint y: 262, distance: 29.2
drag, startPoint x: 36, startPoint y: 290, endPoint x: 37, endPoint y: 266, distance: 23.9
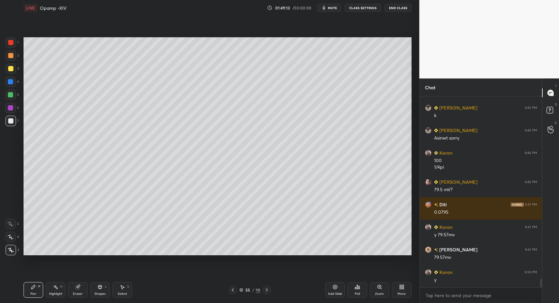
drag, startPoint x: 61, startPoint y: 287, endPoint x: 69, endPoint y: 261, distance: 28.2
drag, startPoint x: 125, startPoint y: 293, endPoint x: 153, endPoint y: 255, distance: 46.5
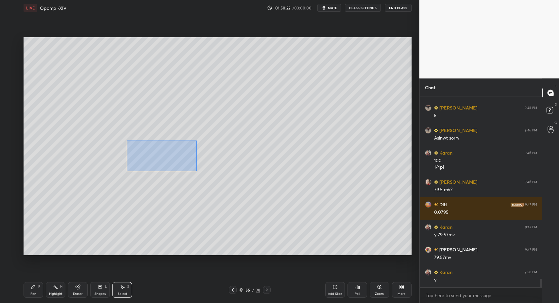
drag, startPoint x: 128, startPoint y: 144, endPoint x: 263, endPoint y: 187, distance: 141.1
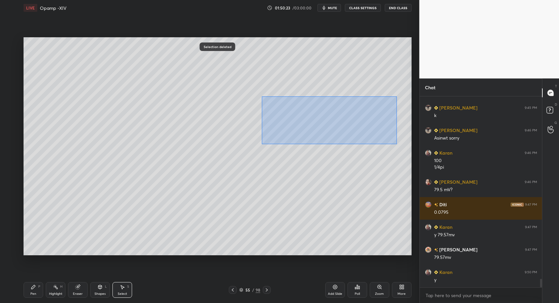
drag, startPoint x: 292, startPoint y: 111, endPoint x: 385, endPoint y: 144, distance: 98.5
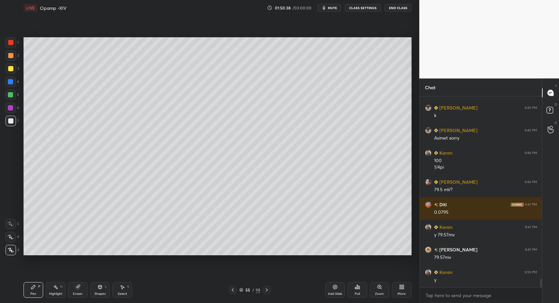
drag, startPoint x: 118, startPoint y: 292, endPoint x: 124, endPoint y: 286, distance: 7.9
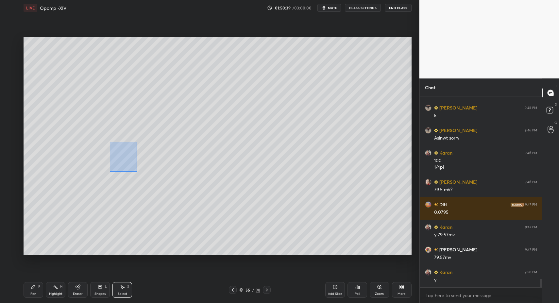
drag, startPoint x: 119, startPoint y: 153, endPoint x: 143, endPoint y: 172, distance: 30.5
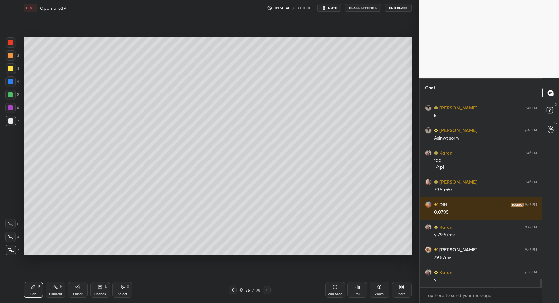
drag, startPoint x: 34, startPoint y: 291, endPoint x: 61, endPoint y: 261, distance: 40.5
drag, startPoint x: 100, startPoint y: 287, endPoint x: 100, endPoint y: 281, distance: 6.6
drag, startPoint x: 37, startPoint y: 298, endPoint x: 35, endPoint y: 291, distance: 7.9
drag, startPoint x: 267, startPoint y: 290, endPoint x: 271, endPoint y: 288, distance: 4.3
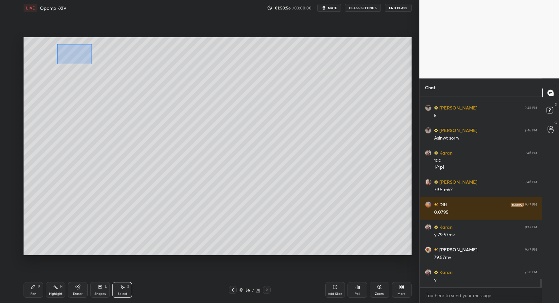
drag, startPoint x: 92, startPoint y: 64, endPoint x: 210, endPoint y: 125, distance: 132.8
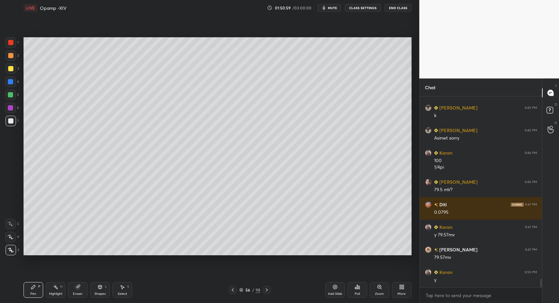
drag, startPoint x: 33, startPoint y: 292, endPoint x: 35, endPoint y: 261, distance: 31.2
drag, startPoint x: 9, startPoint y: 98, endPoint x: 22, endPoint y: 86, distance: 17.6
drag, startPoint x: 12, startPoint y: 120, endPoint x: 16, endPoint y: 125, distance: 6.0
drag, startPoint x: 128, startPoint y: 293, endPoint x: 122, endPoint y: 291, distance: 5.9
drag, startPoint x: 122, startPoint y: 291, endPoint x: 122, endPoint y: 286, distance: 4.9
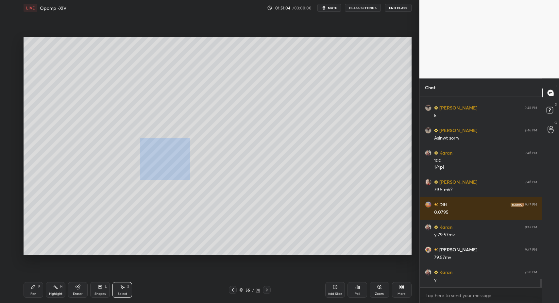
drag, startPoint x: 147, startPoint y: 148, endPoint x: 202, endPoint y: 209, distance: 82.2
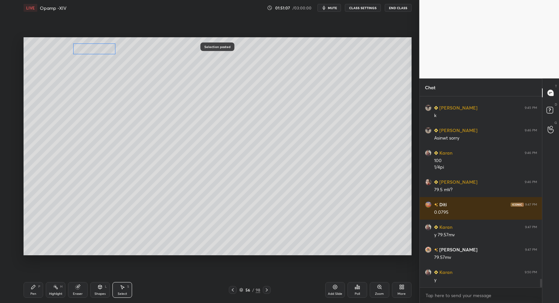
drag, startPoint x: 152, startPoint y: 153, endPoint x: 83, endPoint y: 52, distance: 122.2
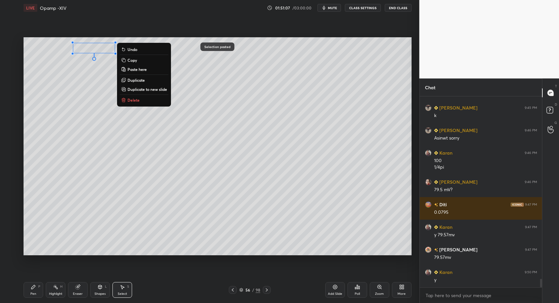
drag, startPoint x: 33, startPoint y: 291, endPoint x: 48, endPoint y: 268, distance: 27.1
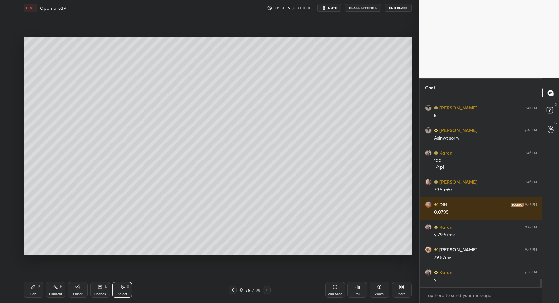
drag, startPoint x: 120, startPoint y: 288, endPoint x: 138, endPoint y: 233, distance: 58.1
drag, startPoint x: 154, startPoint y: 86, endPoint x: 163, endPoint y: 99, distance: 15.5
drag, startPoint x: 119, startPoint y: 291, endPoint x: 121, endPoint y: 275, distance: 16.8
drag, startPoint x: 105, startPoint y: 177, endPoint x: 143, endPoint y: 208, distance: 48.3
drag, startPoint x: 110, startPoint y: 293, endPoint x: 104, endPoint y: 280, distance: 13.6
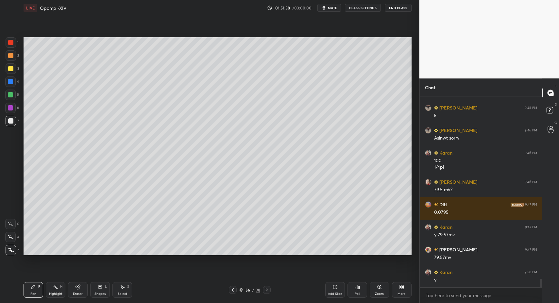
scroll to position [4126, 0]
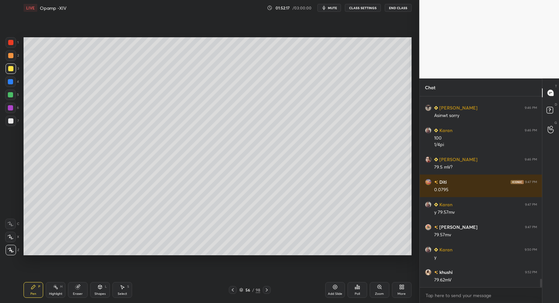
drag, startPoint x: 100, startPoint y: 293, endPoint x: 101, endPoint y: 282, distance: 11.1
drag, startPoint x: 32, startPoint y: 287, endPoint x: 32, endPoint y: 279, distance: 8.5
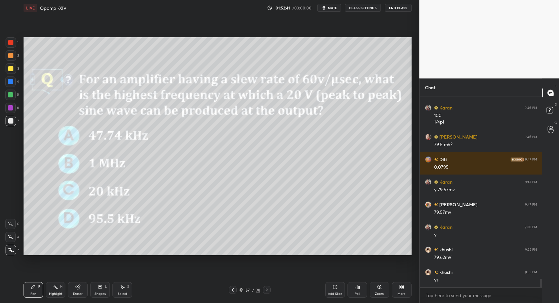
drag, startPoint x: 95, startPoint y: 290, endPoint x: 97, endPoint y: 280, distance: 10.5
drag, startPoint x: 32, startPoint y: 293, endPoint x: 37, endPoint y: 290, distance: 6.0
drag, startPoint x: 28, startPoint y: 292, endPoint x: 106, endPoint y: 256, distance: 86.2
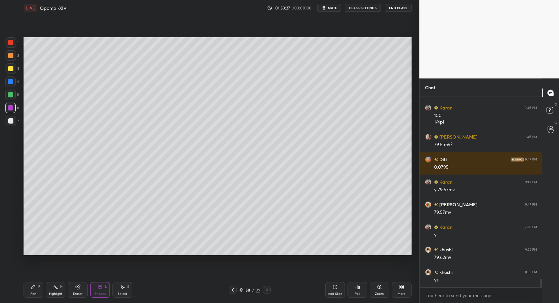
drag, startPoint x: 38, startPoint y: 293, endPoint x: 35, endPoint y: 288, distance: 5.2
drag, startPoint x: 12, startPoint y: 122, endPoint x: 18, endPoint y: 116, distance: 8.1
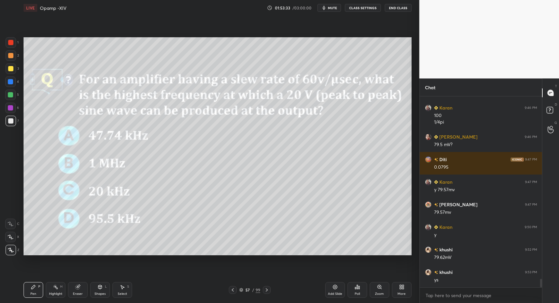
drag, startPoint x: 268, startPoint y: 291, endPoint x: 266, endPoint y: 273, distance: 17.8
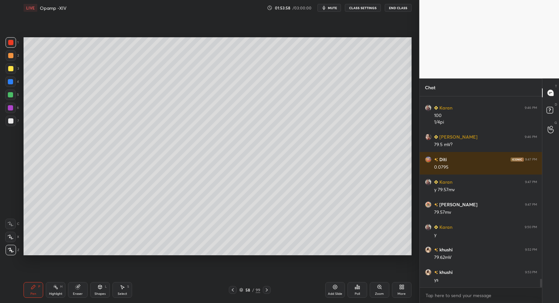
drag, startPoint x: 98, startPoint y: 288, endPoint x: 97, endPoint y: 280, distance: 7.6
drag, startPoint x: 35, startPoint y: 292, endPoint x: 27, endPoint y: 291, distance: 7.4
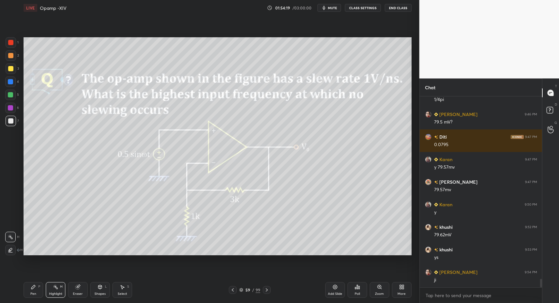
drag, startPoint x: 58, startPoint y: 291, endPoint x: 73, endPoint y: 280, distance: 19.2
drag, startPoint x: 10, startPoint y: 64, endPoint x: 12, endPoint y: 50, distance: 14.3
drag, startPoint x: 14, startPoint y: 37, endPoint x: 21, endPoint y: 40, distance: 7.8
drag, startPoint x: 6, startPoint y: 120, endPoint x: 9, endPoint y: 123, distance: 4.5
drag, startPoint x: 53, startPoint y: 295, endPoint x: 56, endPoint y: 289, distance: 6.7
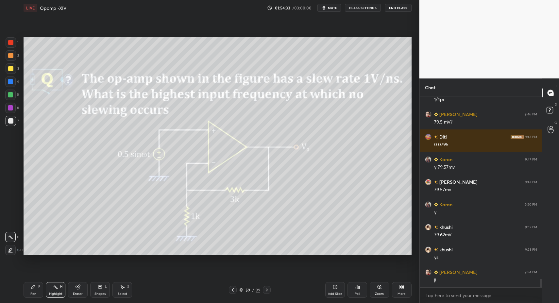
drag, startPoint x: 34, startPoint y: 279, endPoint x: 36, endPoint y: 285, distance: 6.5
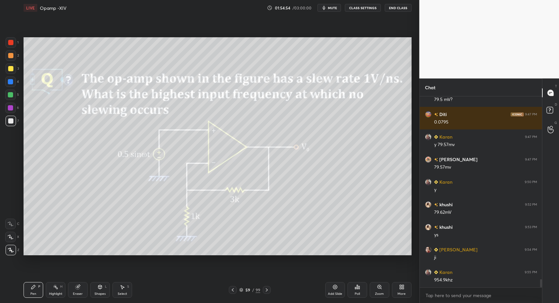
scroll to position [4217, 0]
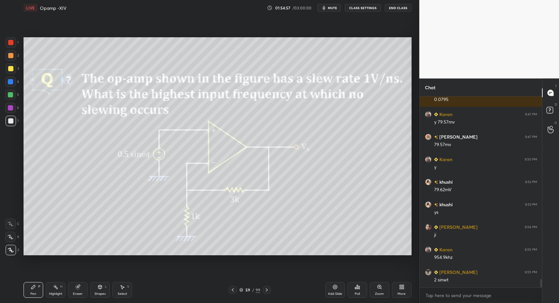
drag, startPoint x: 9, startPoint y: 97, endPoint x: 13, endPoint y: 89, distance: 9.1
drag, startPoint x: 26, startPoint y: 289, endPoint x: 23, endPoint y: 283, distance: 7.0
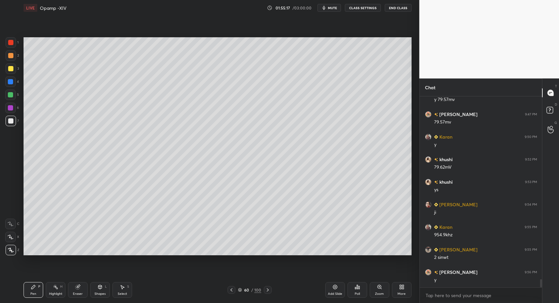
drag, startPoint x: 108, startPoint y: 293, endPoint x: 103, endPoint y: 281, distance: 12.5
drag, startPoint x: 33, startPoint y: 292, endPoint x: 33, endPoint y: 287, distance: 4.9
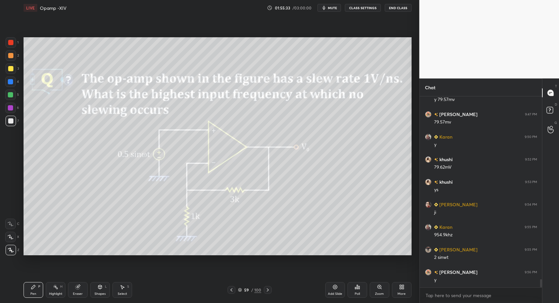
drag, startPoint x: 269, startPoint y: 291, endPoint x: 259, endPoint y: 270, distance: 23.1
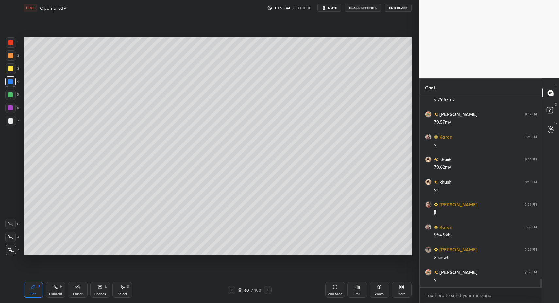
drag, startPoint x: 10, startPoint y: 82, endPoint x: 12, endPoint y: 87, distance: 5.4
drag, startPoint x: 35, startPoint y: 288, endPoint x: 31, endPoint y: 274, distance: 14.2
drag, startPoint x: 9, startPoint y: 85, endPoint x: 11, endPoint y: 82, distance: 3.5
drag, startPoint x: 9, startPoint y: 69, endPoint x: 15, endPoint y: 56, distance: 13.8
drag, startPoint x: 11, startPoint y: 47, endPoint x: 16, endPoint y: 74, distance: 28.0
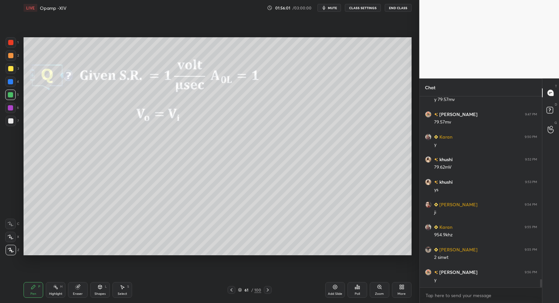
drag, startPoint x: 100, startPoint y: 294, endPoint x: 100, endPoint y: 284, distance: 9.8
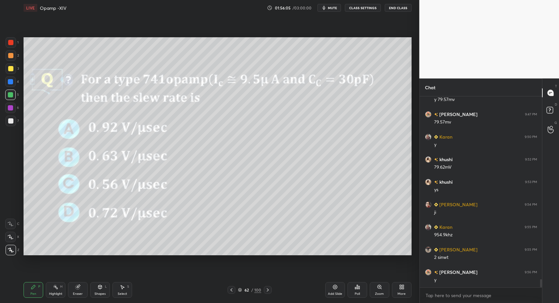
drag, startPoint x: 9, startPoint y: 125, endPoint x: 12, endPoint y: 121, distance: 4.6
drag, startPoint x: 12, startPoint y: 121, endPoint x: 17, endPoint y: 128, distance: 7.8
drag, startPoint x: 96, startPoint y: 293, endPoint x: 102, endPoint y: 282, distance: 12.0
drag, startPoint x: 34, startPoint y: 290, endPoint x: 29, endPoint y: 288, distance: 5.2
drag, startPoint x: 37, startPoint y: 290, endPoint x: 72, endPoint y: 257, distance: 48.6
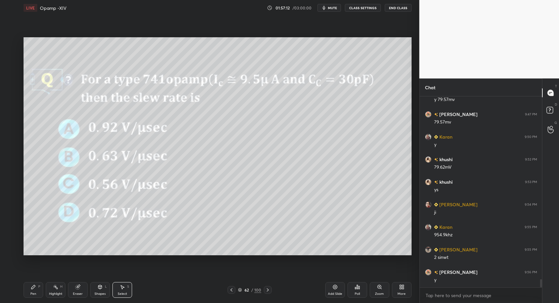
drag, startPoint x: 148, startPoint y: 46, endPoint x: 163, endPoint y: 62, distance: 20.8
drag, startPoint x: 39, startPoint y: 291, endPoint x: 46, endPoint y: 283, distance: 10.7
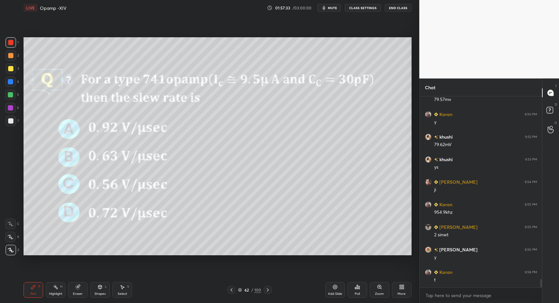
drag, startPoint x: 109, startPoint y: 294, endPoint x: 101, endPoint y: 284, distance: 12.6
drag, startPoint x: 35, startPoint y: 293, endPoint x: 21, endPoint y: 232, distance: 62.8
drag, startPoint x: 11, startPoint y: 40, endPoint x: 10, endPoint y: 71, distance: 31.4
drag, startPoint x: 10, startPoint y: 86, endPoint x: 12, endPoint y: 92, distance: 6.1
drag, startPoint x: 104, startPoint y: 292, endPoint x: 104, endPoint y: 282, distance: 9.8
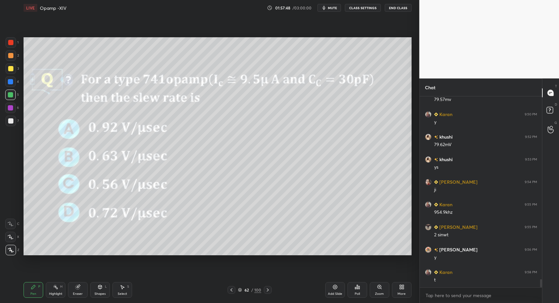
drag, startPoint x: 35, startPoint y: 285, endPoint x: 20, endPoint y: 203, distance: 83.5
drag, startPoint x: 10, startPoint y: 83, endPoint x: 14, endPoint y: 70, distance: 13.7
drag, startPoint x: 13, startPoint y: 54, endPoint x: 20, endPoint y: 64, distance: 12.4
drag, startPoint x: 41, startPoint y: 296, endPoint x: 38, endPoint y: 296, distance: 3.6
drag, startPoint x: 35, startPoint y: 291, endPoint x: 33, endPoint y: 257, distance: 34.7
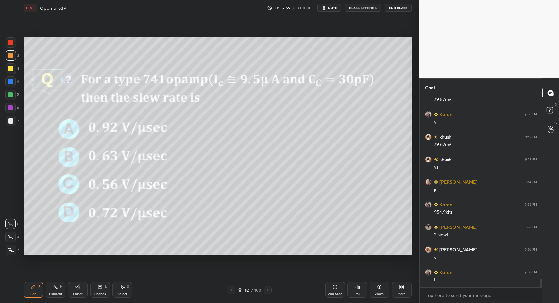
drag, startPoint x: 15, startPoint y: 119, endPoint x: 9, endPoint y: 142, distance: 22.9
drag, startPoint x: 9, startPoint y: 248, endPoint x: 16, endPoint y: 243, distance: 8.4
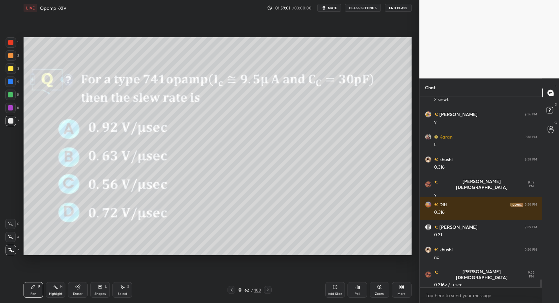
scroll to position [4420, 0]
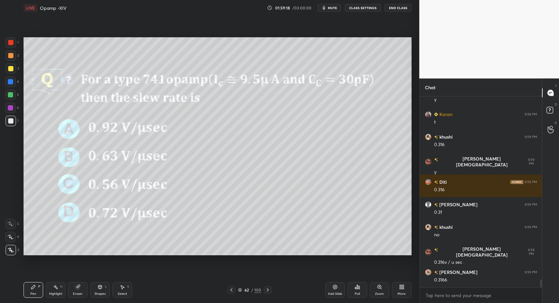
drag, startPoint x: 35, startPoint y: 286, endPoint x: 62, endPoint y: 264, distance: 34.6
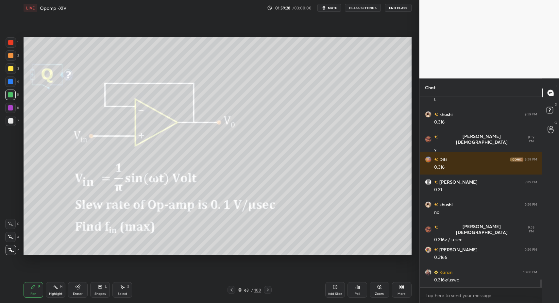
drag, startPoint x: 100, startPoint y: 293, endPoint x: 99, endPoint y: 281, distance: 12.2
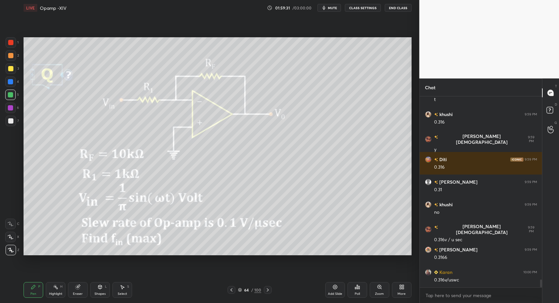
drag, startPoint x: 32, startPoint y: 289, endPoint x: 34, endPoint y: 279, distance: 10.0
drag, startPoint x: 106, startPoint y: 294, endPoint x: 101, endPoint y: 281, distance: 14.8
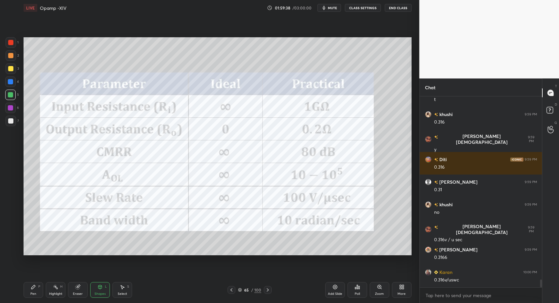
click at [31, 288] on div "Pen P" at bounding box center [34, 290] width 20 height 16
drag, startPoint x: 12, startPoint y: 45, endPoint x: 10, endPoint y: 40, distance: 5.1
click at [12, 45] on div at bounding box center [11, 42] width 10 height 10
drag, startPoint x: 10, startPoint y: 40, endPoint x: 13, endPoint y: 55, distance: 15.2
click at [10, 45] on div at bounding box center [11, 42] width 10 height 10
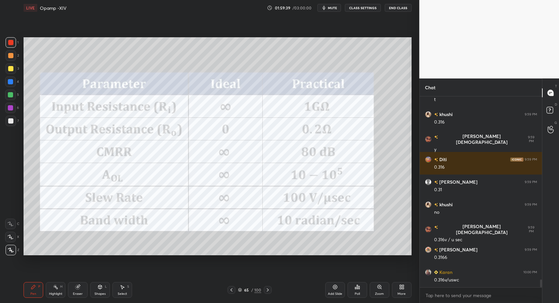
click at [91, 296] on div "Shapes L" at bounding box center [100, 290] width 20 height 16
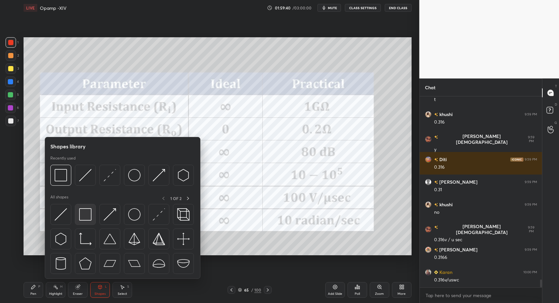
click at [75, 211] on div at bounding box center [85, 214] width 21 height 21
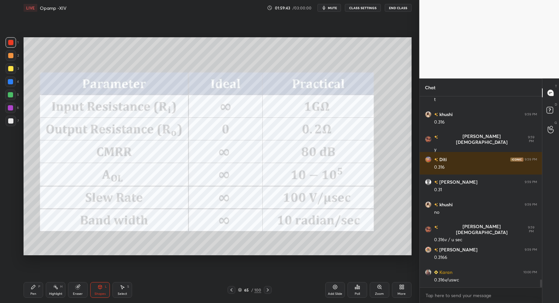
click at [35, 291] on div "Pen P" at bounding box center [34, 290] width 20 height 16
click at [30, 291] on div "Pen P" at bounding box center [34, 290] width 20 height 16
click at [12, 119] on div at bounding box center [10, 120] width 5 height 5
drag, startPoint x: 7, startPoint y: 93, endPoint x: 10, endPoint y: 94, distance: 3.4
click at [9, 94] on div at bounding box center [10, 95] width 10 height 10
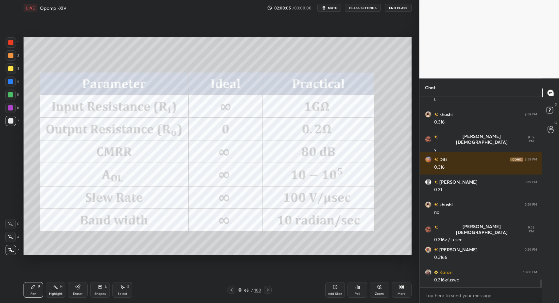
click at [10, 95] on div at bounding box center [10, 94] width 5 height 5
click at [11, 108] on div at bounding box center [10, 107] width 5 height 5
click at [90, 293] on div "Shapes L" at bounding box center [100, 290] width 20 height 16
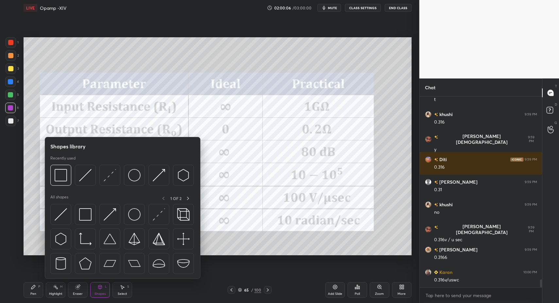
click at [97, 289] on icon at bounding box center [99, 287] width 5 height 5
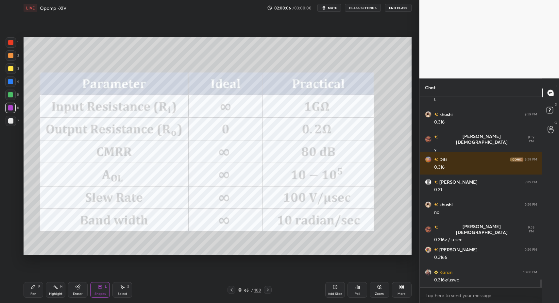
scroll to position [4465, 0]
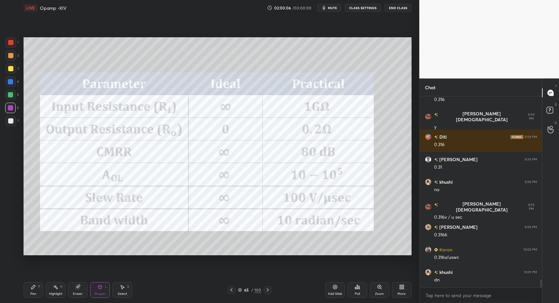
drag, startPoint x: 96, startPoint y: 291, endPoint x: 95, endPoint y: 282, distance: 9.3
click at [95, 288] on div "Shapes L" at bounding box center [100, 290] width 20 height 16
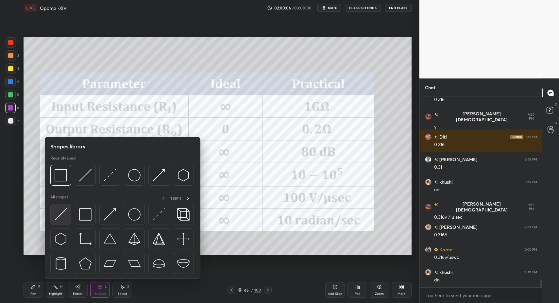
click at [71, 211] on div at bounding box center [60, 214] width 21 height 21
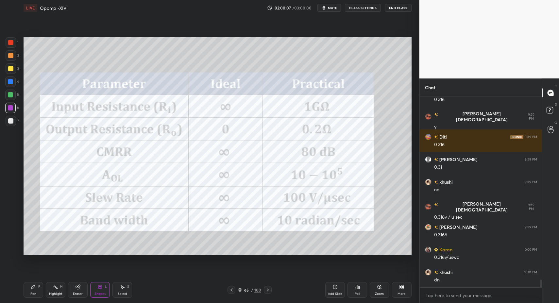
click at [96, 288] on div "Shapes L" at bounding box center [100, 290] width 20 height 16
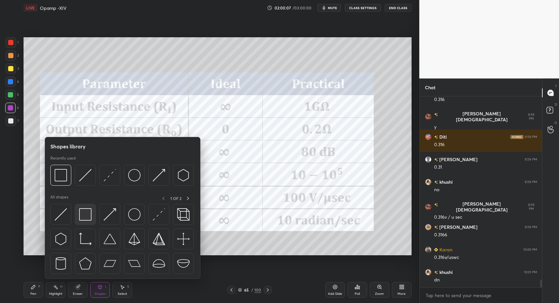
click at [88, 210] on img at bounding box center [85, 214] width 12 height 12
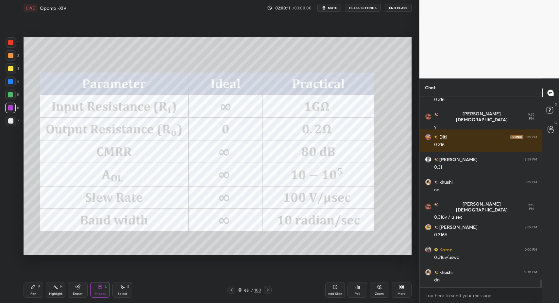
click at [269, 289] on icon at bounding box center [267, 289] width 5 height 5
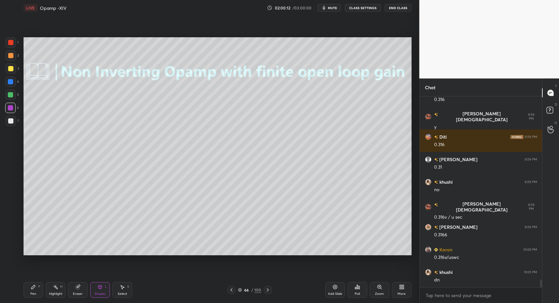
drag, startPoint x: 28, startPoint y: 292, endPoint x: 25, endPoint y: 294, distance: 3.8
click at [26, 293] on div "Pen P" at bounding box center [34, 290] width 20 height 16
click at [30, 290] on div "Pen P" at bounding box center [34, 290] width 20 height 16
click at [17, 126] on div "7" at bounding box center [12, 122] width 13 height 13
click at [14, 119] on div at bounding box center [11, 121] width 10 height 10
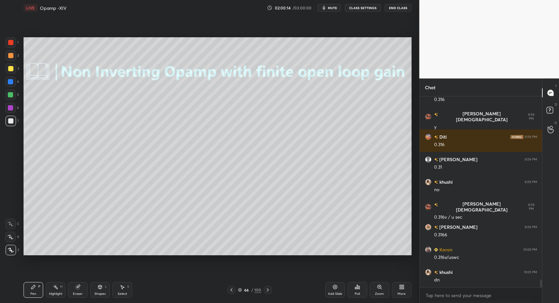
drag, startPoint x: 107, startPoint y: 291, endPoint x: 104, endPoint y: 282, distance: 9.5
click at [107, 291] on div "Shapes L" at bounding box center [100, 290] width 20 height 16
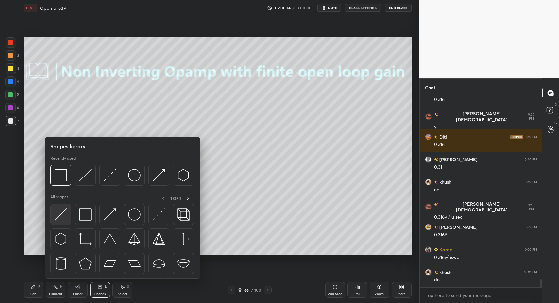
click at [63, 212] on img at bounding box center [61, 214] width 12 height 12
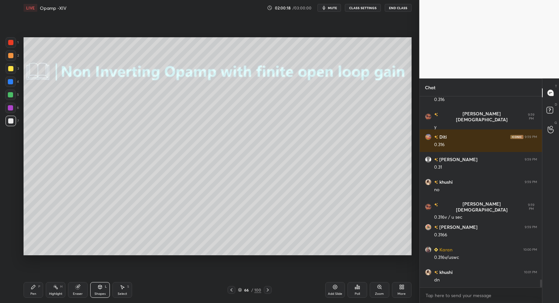
drag, startPoint x: 105, startPoint y: 289, endPoint x: 102, endPoint y: 279, distance: 11.3
click at [104, 287] on div "Shapes L" at bounding box center [100, 290] width 20 height 16
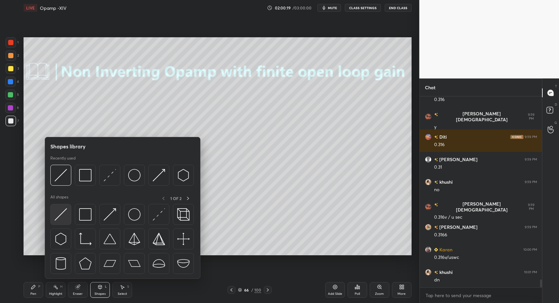
click at [52, 216] on div at bounding box center [60, 214] width 21 height 21
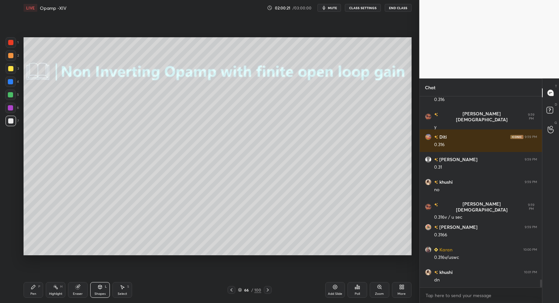
click at [96, 285] on div "Shapes L" at bounding box center [100, 290] width 20 height 16
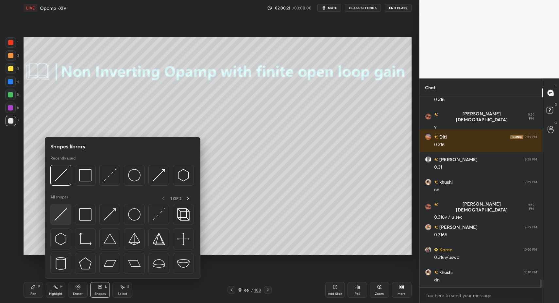
click at [57, 217] on img at bounding box center [61, 214] width 12 height 12
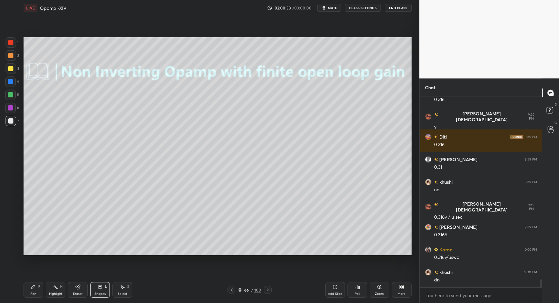
drag, startPoint x: 27, startPoint y: 300, endPoint x: 23, endPoint y: 297, distance: 4.7
click at [26, 298] on div "Pen P Highlight H Eraser Shapes L Select S 66 / 100 Add Slide Poll Zoom More" at bounding box center [218, 290] width 388 height 26
drag, startPoint x: 23, startPoint y: 297, endPoint x: 28, endPoint y: 294, distance: 6.0
click at [23, 297] on div "LIVE Opamp -XIV 02:00:33 / 03:00:00 mute CLASS SETTINGS End Class Setting up yo…" at bounding box center [217, 151] width 393 height 303
drag, startPoint x: 28, startPoint y: 294, endPoint x: 43, endPoint y: 281, distance: 19.5
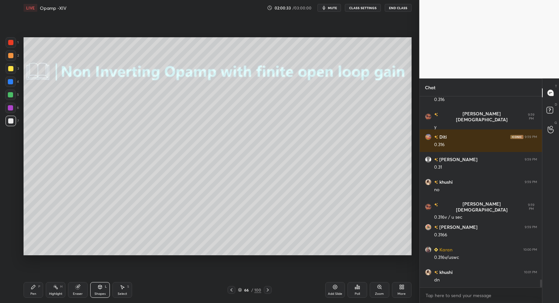
click at [28, 294] on div "Pen P" at bounding box center [34, 290] width 20 height 16
click at [125, 288] on icon at bounding box center [122, 287] width 5 height 5
drag, startPoint x: 125, startPoint y: 288, endPoint x: 102, endPoint y: 234, distance: 59.1
click at [125, 288] on icon at bounding box center [122, 287] width 5 height 5
click at [110, 220] on div "0 ° Undo Copy Paste here Duplicate Duplicate to new slide Delete" at bounding box center [218, 146] width 388 height 218
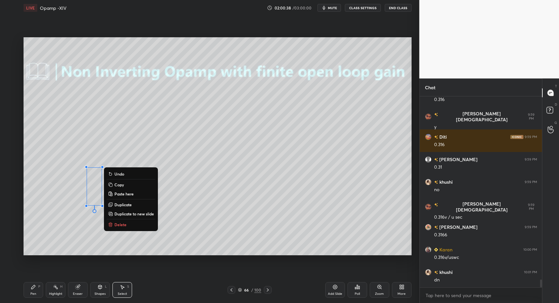
drag, startPoint x: 124, startPoint y: 222, endPoint x: 120, endPoint y: 247, distance: 25.5
click at [124, 221] on button "Delete" at bounding box center [131, 225] width 49 height 8
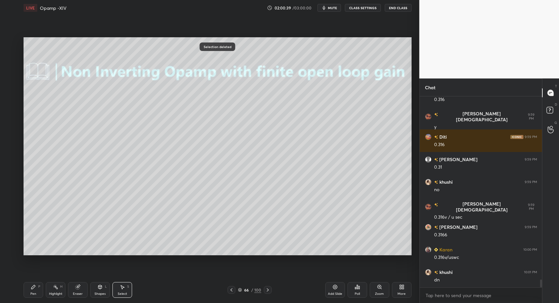
click at [108, 291] on div "Shapes L" at bounding box center [100, 290] width 20 height 16
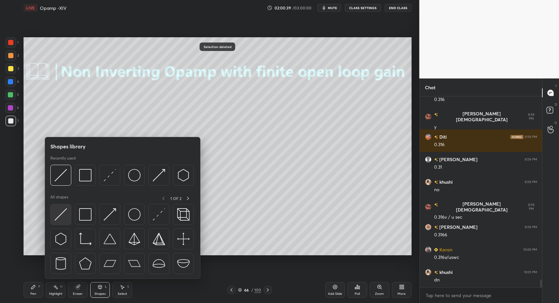
click at [65, 224] on div at bounding box center [60, 214] width 21 height 21
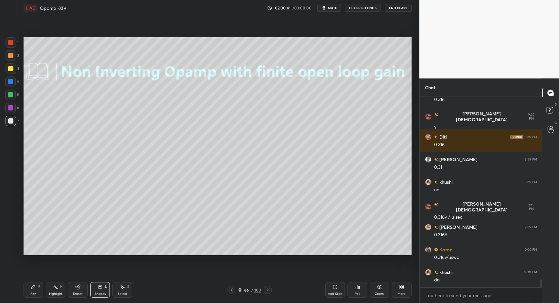
drag, startPoint x: 94, startPoint y: 286, endPoint x: 95, endPoint y: 279, distance: 7.3
click at [94, 285] on div "Shapes L" at bounding box center [100, 290] width 20 height 16
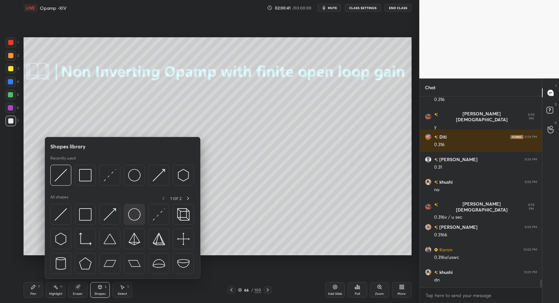
click at [132, 217] on img at bounding box center [134, 214] width 12 height 12
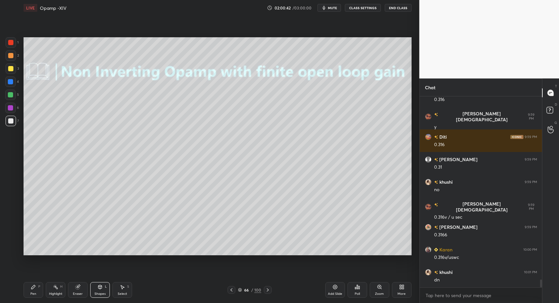
click at [98, 289] on div "Shapes L" at bounding box center [100, 290] width 20 height 16
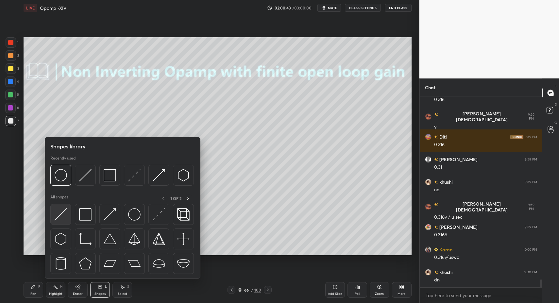
click at [59, 220] on img at bounding box center [61, 214] width 12 height 12
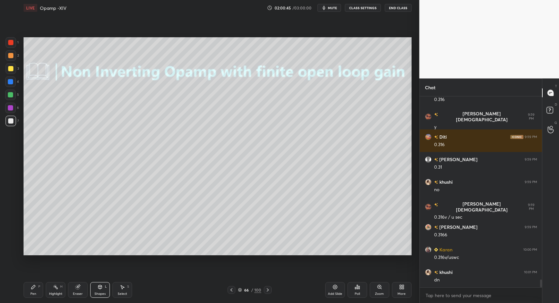
click at [34, 294] on div "Pen" at bounding box center [33, 293] width 6 height 3
drag, startPoint x: 37, startPoint y: 290, endPoint x: 42, endPoint y: 277, distance: 13.2
click at [36, 290] on div "Pen P" at bounding box center [34, 290] width 20 height 16
click at [105, 297] on div "Shapes L" at bounding box center [100, 290] width 20 height 16
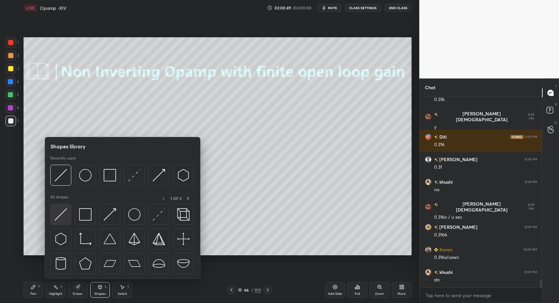
click at [61, 215] on img at bounding box center [61, 214] width 12 height 12
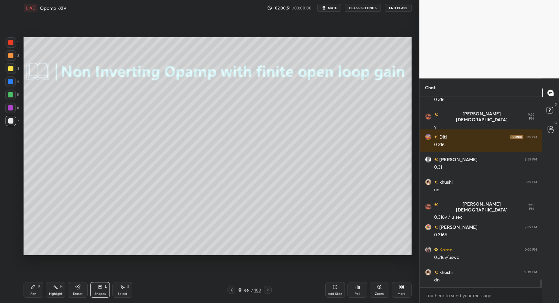
click at [26, 293] on div "Pen P" at bounding box center [34, 290] width 20 height 16
click at [30, 289] on div "Pen P" at bounding box center [34, 290] width 20 height 16
click at [122, 291] on div "Select S" at bounding box center [123, 290] width 20 height 16
click at [121, 286] on div "Select S" at bounding box center [123, 290] width 20 height 16
drag, startPoint x: 74, startPoint y: 148, endPoint x: 80, endPoint y: 154, distance: 9.3
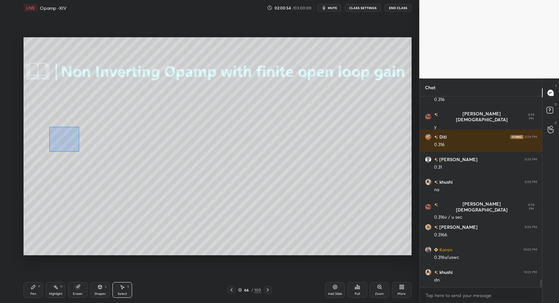
click at [80, 154] on div "0 ° Undo Copy Paste here Duplicate Duplicate to new slide Delete" at bounding box center [218, 146] width 388 height 218
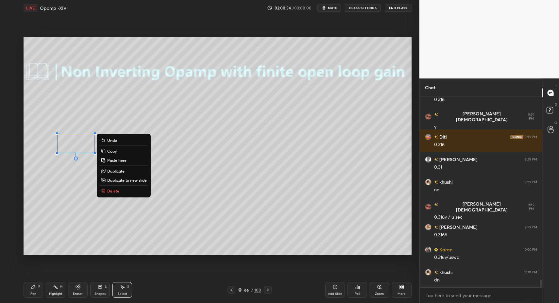
click at [111, 184] on div "0 ° Undo Copy Paste here Duplicate Duplicate to new slide Delete" at bounding box center [218, 146] width 388 height 218
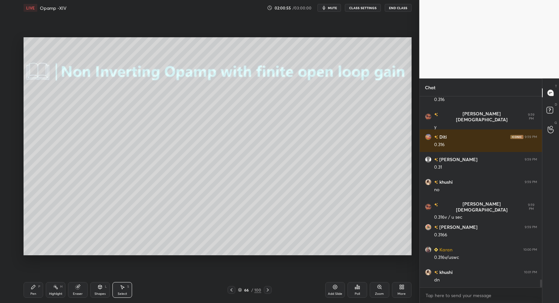
click at [41, 290] on div "Pen P" at bounding box center [34, 290] width 20 height 16
click at [115, 292] on div "Select S" at bounding box center [123, 290] width 20 height 16
click at [119, 291] on div "Select S" at bounding box center [123, 290] width 20 height 16
drag, startPoint x: 54, startPoint y: 127, endPoint x: 83, endPoint y: 157, distance: 42.1
click at [83, 156] on div "0 ° Undo Copy Paste here Duplicate Duplicate to new slide Delete" at bounding box center [218, 146] width 388 height 218
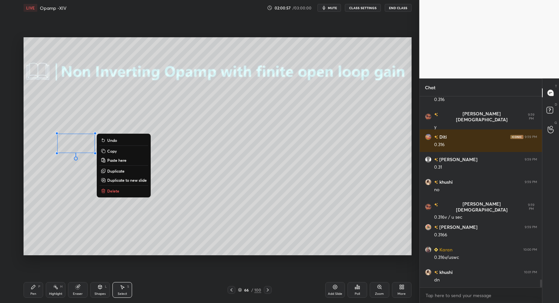
click at [114, 188] on button "Delete" at bounding box center [123, 191] width 49 height 8
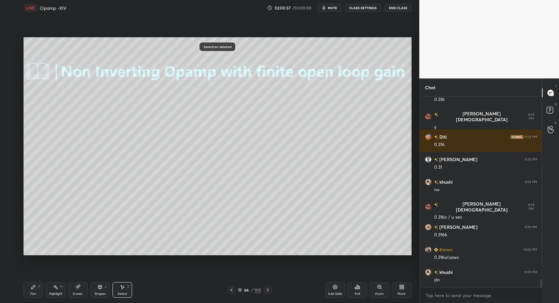
click at [41, 290] on div "Pen P" at bounding box center [34, 290] width 20 height 16
drag, startPoint x: 41, startPoint y: 290, endPoint x: 71, endPoint y: 288, distance: 29.8
click at [41, 290] on div "Pen P" at bounding box center [34, 290] width 20 height 16
click at [100, 290] on div "Shapes L" at bounding box center [100, 290] width 20 height 16
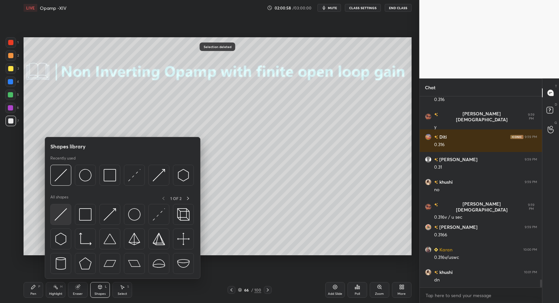
click at [58, 222] on div at bounding box center [60, 214] width 21 height 21
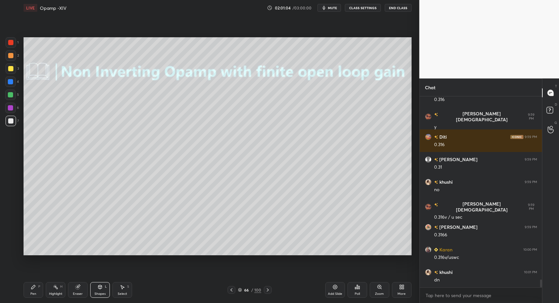
click at [35, 291] on div "Pen P" at bounding box center [34, 290] width 20 height 16
drag, startPoint x: 34, startPoint y: 288, endPoint x: 47, endPoint y: 256, distance: 34.6
click at [35, 287] on icon at bounding box center [33, 287] width 5 height 5
drag, startPoint x: 14, startPoint y: 46, endPoint x: 22, endPoint y: 60, distance: 15.3
click at [14, 46] on div at bounding box center [11, 42] width 10 height 10
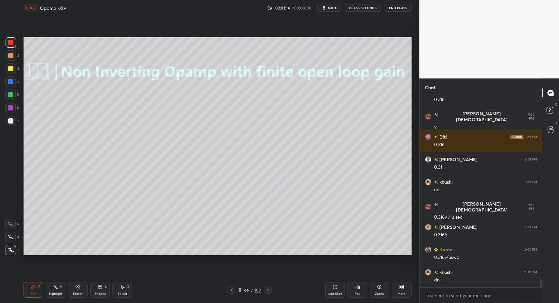
click at [38, 290] on div "Pen P" at bounding box center [34, 290] width 20 height 16
click at [33, 292] on div "Pen" at bounding box center [33, 293] width 6 height 3
click at [8, 127] on div "1 2 3 4 5 6 7 C X Z C X Z E E Erase all H H" at bounding box center [10, 146] width 21 height 218
click at [11, 123] on div at bounding box center [10, 120] width 5 height 5
click at [11, 94] on div at bounding box center [10, 94] width 5 height 5
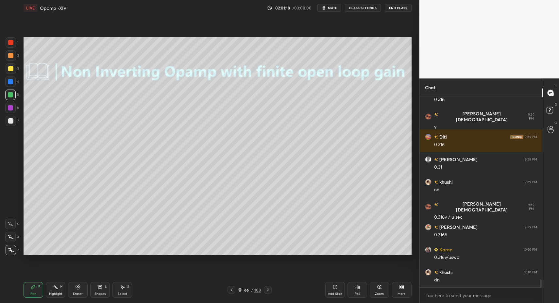
drag, startPoint x: 27, startPoint y: 291, endPoint x: 38, endPoint y: 276, distance: 17.8
click at [27, 291] on div "Pen P" at bounding box center [34, 290] width 20 height 16
click at [11, 123] on div at bounding box center [10, 120] width 5 height 5
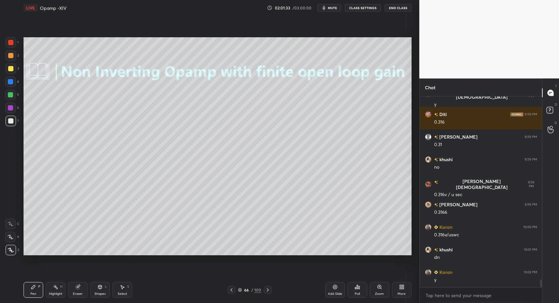
scroll to position [4510, 0]
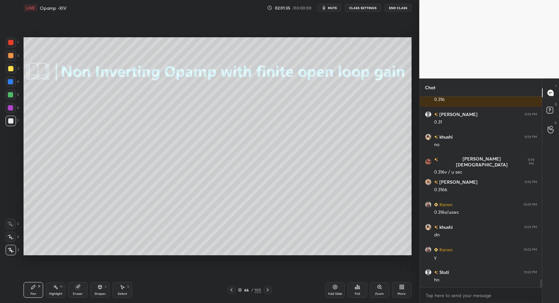
drag, startPoint x: 335, startPoint y: 288, endPoint x: 327, endPoint y: 288, distance: 7.5
click at [335, 288] on icon at bounding box center [335, 287] width 5 height 5
click at [43, 293] on div "Pen P Highlight H Eraser Shapes L Select S" at bounding box center [99, 290] width 151 height 16
click at [32, 289] on div "Pen P" at bounding box center [34, 290] width 20 height 16
drag, startPoint x: 10, startPoint y: 123, endPoint x: 18, endPoint y: 145, distance: 22.7
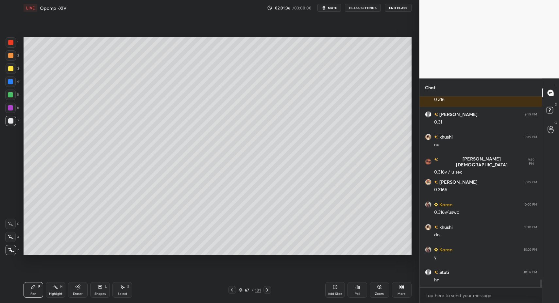
click at [10, 123] on div at bounding box center [10, 120] width 5 height 5
click at [234, 288] on icon at bounding box center [232, 289] width 5 height 5
click at [267, 291] on icon at bounding box center [267, 289] width 5 height 5
click at [43, 289] on div "Pen P" at bounding box center [34, 290] width 20 height 16
click at [233, 288] on icon at bounding box center [232, 289] width 5 height 5
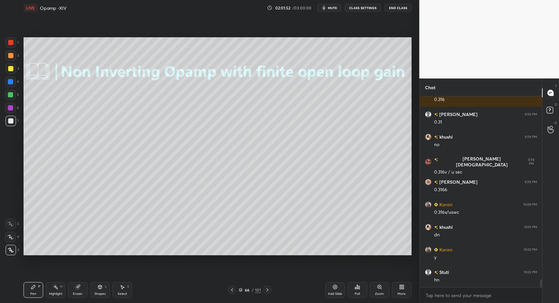
drag, startPoint x: 267, startPoint y: 289, endPoint x: 235, endPoint y: 270, distance: 37.1
click at [267, 289] on icon at bounding box center [268, 289] width 2 height 3
click at [231, 290] on icon at bounding box center [232, 289] width 2 height 3
click at [265, 289] on icon at bounding box center [267, 289] width 5 height 5
click at [13, 71] on div at bounding box center [11, 68] width 10 height 10
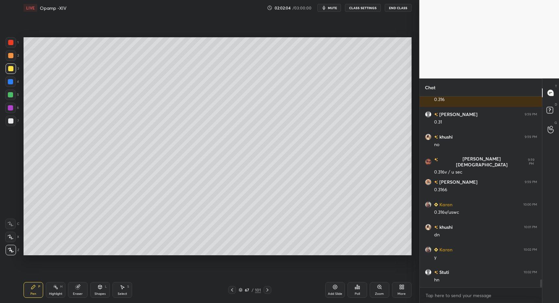
click at [30, 291] on div "Pen P" at bounding box center [34, 290] width 20 height 16
click at [29, 291] on div "Pen P" at bounding box center [34, 290] width 20 height 16
click at [96, 293] on div "Shapes" at bounding box center [100, 293] width 11 height 3
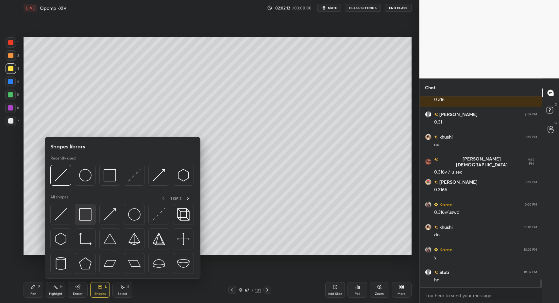
click at [78, 217] on div at bounding box center [85, 214] width 21 height 21
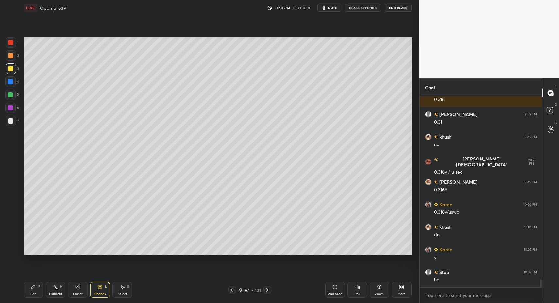
click at [17, 119] on div "7" at bounding box center [12, 121] width 13 height 10
drag, startPoint x: 13, startPoint y: 121, endPoint x: 18, endPoint y: 144, distance: 23.6
click at [15, 122] on div at bounding box center [11, 121] width 10 height 10
click at [32, 294] on div "Pen" at bounding box center [33, 293] width 6 height 3
click at [34, 293] on div "Pen P" at bounding box center [34, 290] width 20 height 16
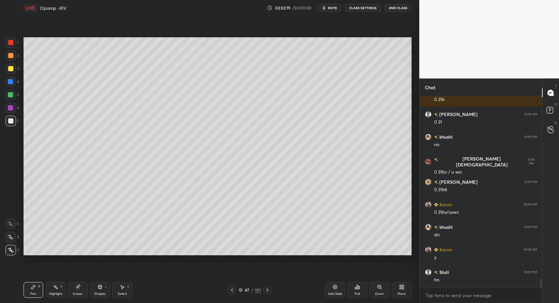
drag, startPoint x: 27, startPoint y: 293, endPoint x: 46, endPoint y: 265, distance: 34.2
click at [27, 293] on div "Pen P" at bounding box center [34, 290] width 20 height 16
drag, startPoint x: 101, startPoint y: 290, endPoint x: 99, endPoint y: 282, distance: 9.0
click at [101, 290] on div "Shapes L" at bounding box center [100, 290] width 20 height 16
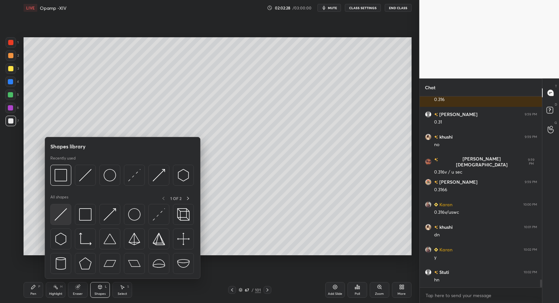
click at [59, 212] on img at bounding box center [61, 214] width 12 height 12
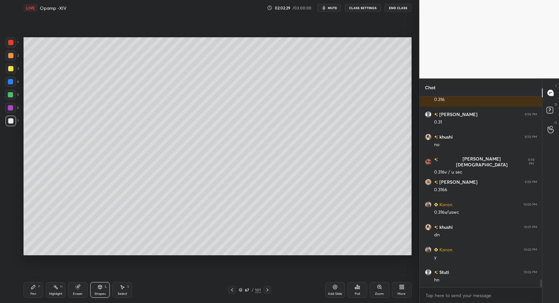
drag, startPoint x: 34, startPoint y: 283, endPoint x: 32, endPoint y: 289, distance: 6.4
click at [34, 283] on div "Pen P" at bounding box center [34, 290] width 20 height 16
click at [33, 289] on icon at bounding box center [33, 287] width 5 height 5
click at [14, 70] on div at bounding box center [11, 68] width 10 height 10
drag, startPoint x: 102, startPoint y: 290, endPoint x: 99, endPoint y: 287, distance: 4.0
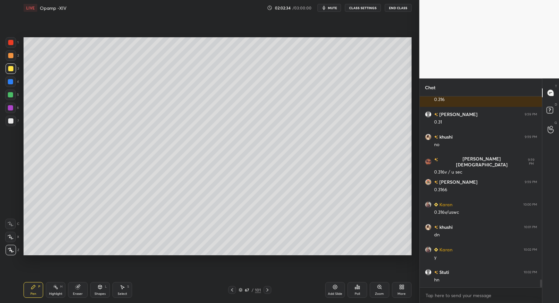
click at [102, 290] on div "Shapes L" at bounding box center [100, 290] width 20 height 16
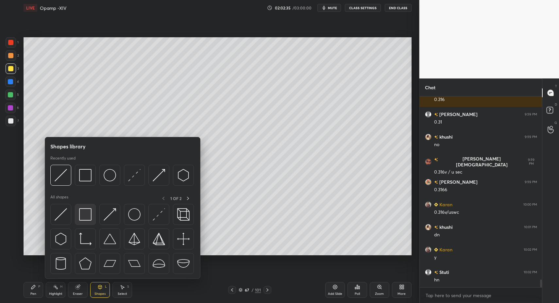
click at [81, 221] on div at bounding box center [85, 214] width 21 height 21
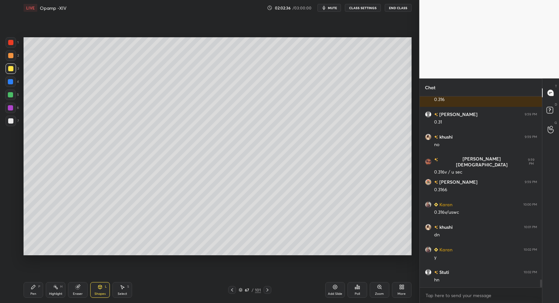
drag, startPoint x: 23, startPoint y: 291, endPoint x: 26, endPoint y: 288, distance: 4.2
click at [23, 291] on div "LIVE Opamp -XIV 02:02:36 / 03:00:00 mute CLASS SETTINGS End Class Setting up yo…" at bounding box center [217, 151] width 393 height 303
drag, startPoint x: 26, startPoint y: 288, endPoint x: 26, endPoint y: 281, distance: 7.2
click at [26, 287] on div "Pen P" at bounding box center [34, 290] width 20 height 16
click at [16, 125] on div "7" at bounding box center [12, 121] width 13 height 10
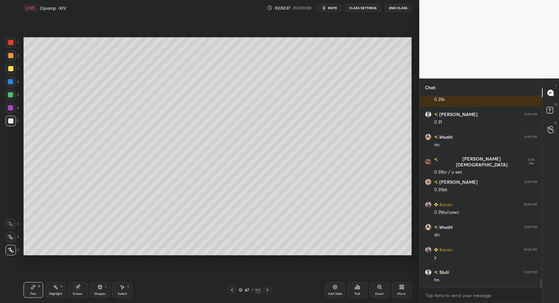
scroll to position [4533, 0]
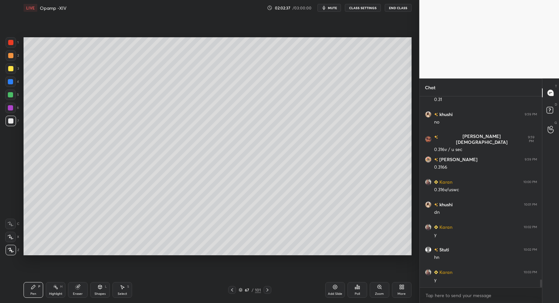
click at [25, 296] on div "Pen P" at bounding box center [34, 290] width 20 height 16
drag, startPoint x: 270, startPoint y: 290, endPoint x: 262, endPoint y: 289, distance: 8.2
click at [269, 291] on icon at bounding box center [267, 289] width 5 height 5
click at [28, 295] on div "Pen P" at bounding box center [34, 290] width 20 height 16
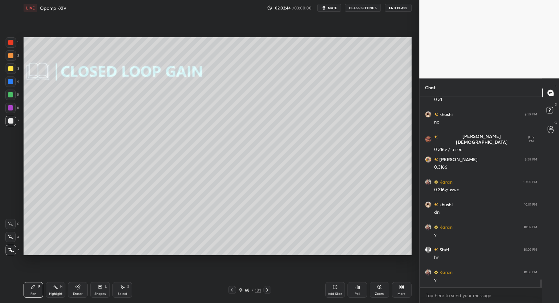
drag, startPoint x: 239, startPoint y: 287, endPoint x: 234, endPoint y: 288, distance: 4.8
click at [239, 287] on div "68 / 101" at bounding box center [250, 290] width 22 height 6
click at [234, 290] on div at bounding box center [232, 290] width 8 height 8
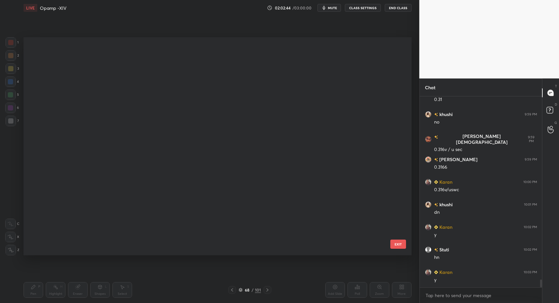
click at [233, 289] on div at bounding box center [232, 290] width 8 height 8
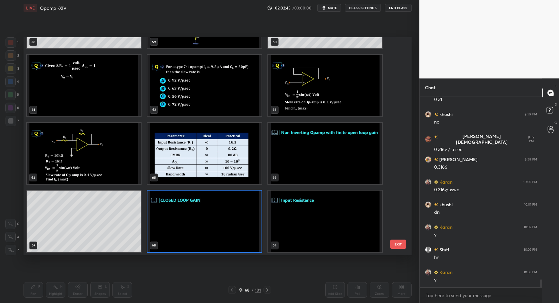
click at [242, 290] on icon at bounding box center [241, 290] width 4 height 4
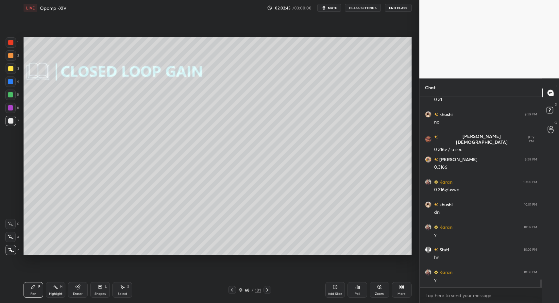
click at [233, 290] on icon at bounding box center [232, 289] width 5 height 5
drag, startPoint x: 119, startPoint y: 290, endPoint x: 125, endPoint y: 289, distance: 5.9
click at [125, 289] on div "Select S" at bounding box center [123, 290] width 20 height 16
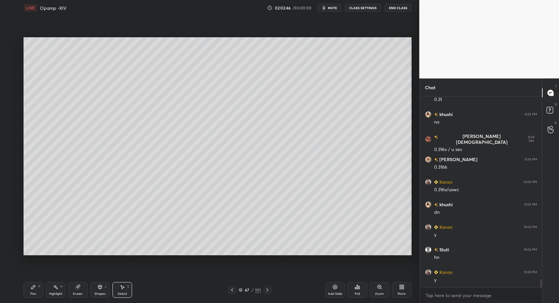
drag, startPoint x: 123, startPoint y: 290, endPoint x: 108, endPoint y: 235, distance: 57.3
click at [122, 290] on div "Select S" at bounding box center [123, 290] width 20 height 16
drag, startPoint x: 84, startPoint y: 160, endPoint x: 229, endPoint y: 225, distance: 159.3
click at [229, 224] on div "0 ° Undo Copy Paste here Duplicate Duplicate to new slide Delete" at bounding box center [218, 146] width 388 height 218
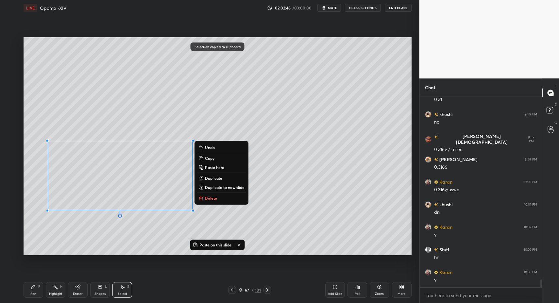
click at [265, 291] on icon at bounding box center [267, 289] width 5 height 5
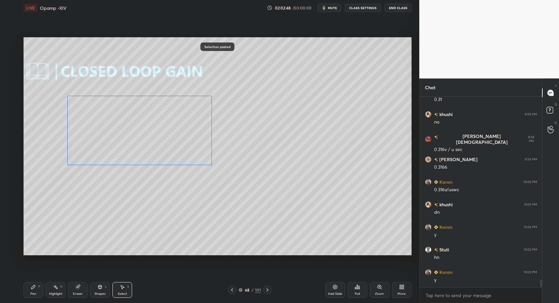
drag, startPoint x: 116, startPoint y: 172, endPoint x: 135, endPoint y: 127, distance: 49.1
click at [136, 124] on div "0 ° Undo Copy Paste here Duplicate Duplicate to new slide Delete" at bounding box center [218, 146] width 388 height 218
drag, startPoint x: 68, startPoint y: 162, endPoint x: 83, endPoint y: 152, distance: 17.6
click at [75, 158] on div at bounding box center [73, 159] width 3 height 3
drag, startPoint x: 83, startPoint y: 152, endPoint x: 76, endPoint y: 153, distance: 6.9
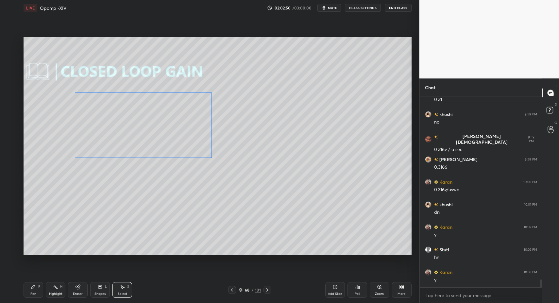
click at [77, 152] on div "0 ° Undo Copy Paste here Duplicate Duplicate to new slide Delete" at bounding box center [218, 146] width 388 height 218
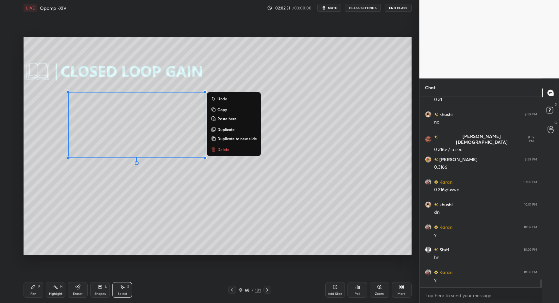
click at [38, 289] on div "Pen P" at bounding box center [34, 290] width 20 height 16
click at [34, 289] on icon at bounding box center [33, 287] width 5 height 5
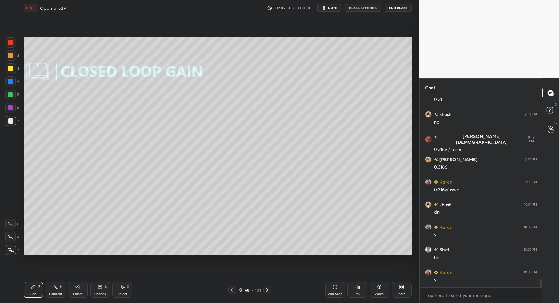
click at [11, 122] on div at bounding box center [10, 120] width 5 height 5
click at [266, 290] on icon at bounding box center [267, 289] width 5 height 5
click at [41, 290] on div "Pen P" at bounding box center [34, 290] width 20 height 16
drag, startPoint x: 38, startPoint y: 291, endPoint x: 41, endPoint y: 283, distance: 8.5
click at [38, 290] on div "Pen P" at bounding box center [34, 290] width 20 height 16
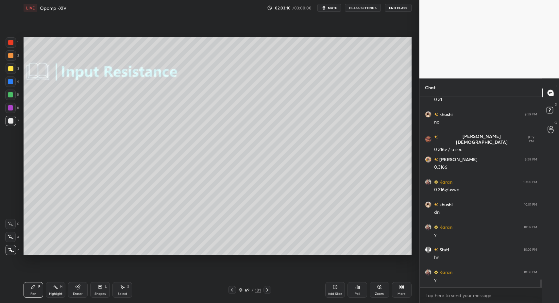
click at [116, 291] on div "Select S" at bounding box center [123, 290] width 20 height 16
drag, startPoint x: 116, startPoint y: 293, endPoint x: 115, endPoint y: 196, distance: 97.1
click at [120, 287] on div "Select S" at bounding box center [123, 290] width 20 height 16
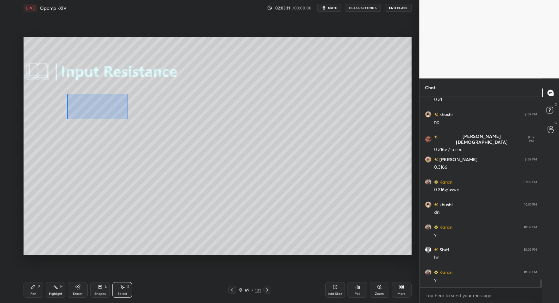
drag, startPoint x: 103, startPoint y: 109, endPoint x: 251, endPoint y: 160, distance: 156.0
click at [262, 163] on div "0 ° Undo Copy Paste here Duplicate Duplicate to new slide Delete" at bounding box center [218, 146] width 388 height 218
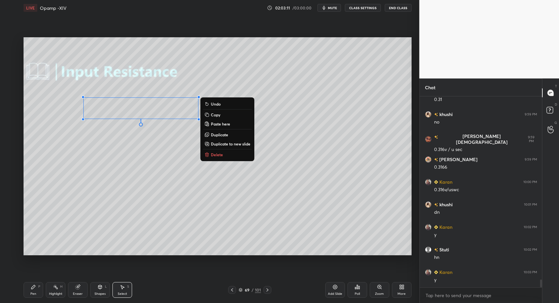
click at [228, 154] on button "Delete" at bounding box center [227, 155] width 49 height 8
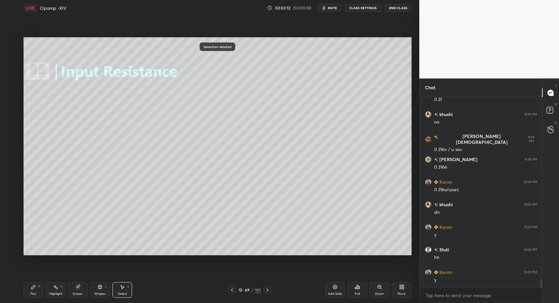
click at [35, 289] on div "Pen P" at bounding box center [34, 290] width 20 height 16
drag, startPoint x: 32, startPoint y: 287, endPoint x: 37, endPoint y: 256, distance: 31.1
click at [34, 283] on div "Pen P" at bounding box center [34, 290] width 20 height 16
click at [9, 76] on div "3" at bounding box center [12, 69] width 13 height 13
click at [100, 287] on icon at bounding box center [99, 287] width 5 height 5
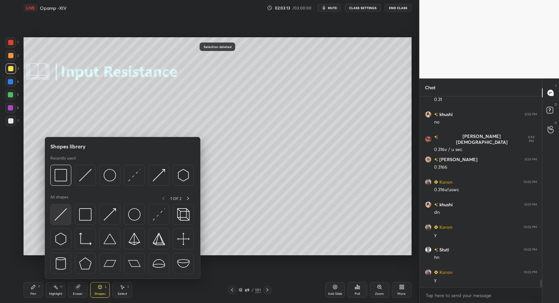
click at [63, 215] on img at bounding box center [61, 214] width 12 height 12
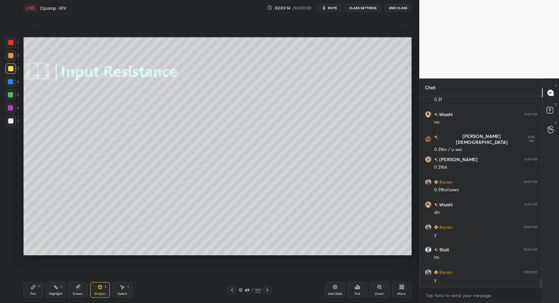
click at [13, 85] on div at bounding box center [10, 82] width 10 height 10
click at [11, 80] on div at bounding box center [10, 81] width 5 height 5
drag, startPoint x: 38, startPoint y: 292, endPoint x: 31, endPoint y: 292, distance: 6.2
click at [36, 293] on div "Pen P" at bounding box center [34, 290] width 20 height 16
click at [11, 121] on div at bounding box center [10, 120] width 5 height 5
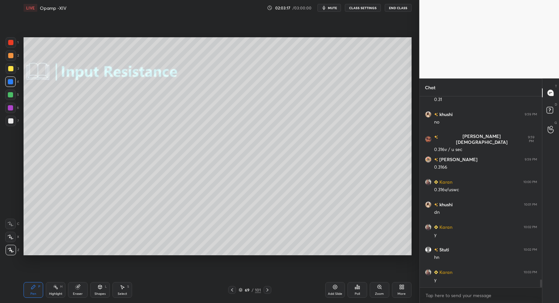
click at [11, 118] on div at bounding box center [10, 120] width 5 height 5
drag, startPoint x: 272, startPoint y: 297, endPoint x: 273, endPoint y: 293, distance: 4.3
click at [272, 297] on div "Pen P Highlight H Eraser Shapes L Select S 69 / 101 Add Slide Poll Zoom More" at bounding box center [218, 290] width 388 height 26
drag, startPoint x: 271, startPoint y: 294, endPoint x: 267, endPoint y: 294, distance: 3.6
click at [271, 294] on div at bounding box center [268, 290] width 8 height 8
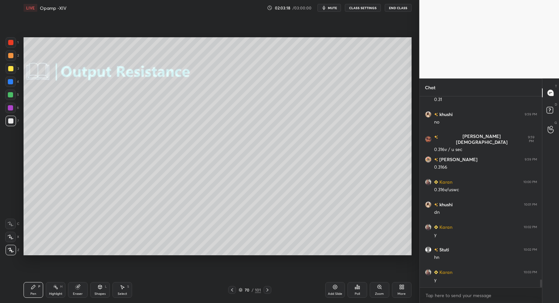
click at [265, 290] on icon at bounding box center [267, 289] width 5 height 5
click at [230, 289] on icon at bounding box center [232, 289] width 5 height 5
click at [98, 293] on div "Shapes" at bounding box center [100, 293] width 11 height 3
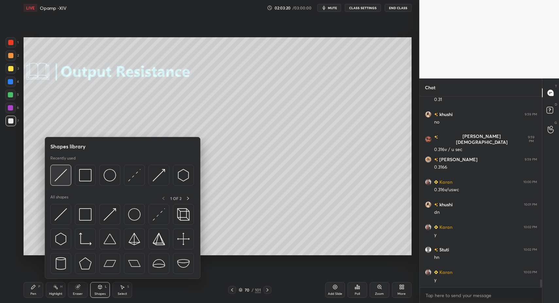
click at [61, 178] on img at bounding box center [61, 175] width 12 height 12
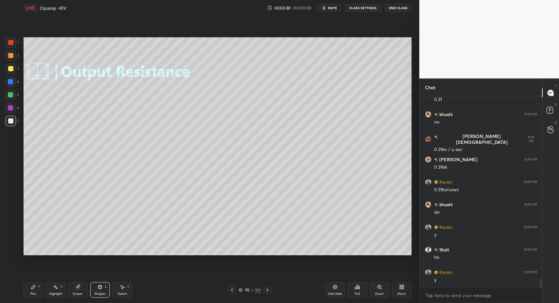
click at [11, 84] on div at bounding box center [10, 81] width 5 height 5
click at [13, 83] on div at bounding box center [10, 82] width 10 height 10
click at [31, 291] on div "Pen P" at bounding box center [34, 290] width 20 height 16
click at [14, 126] on div at bounding box center [11, 121] width 10 height 10
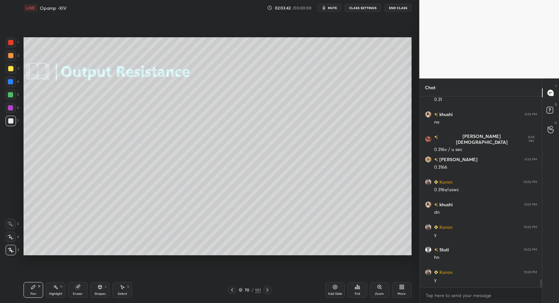
click at [267, 291] on icon at bounding box center [267, 289] width 5 height 5
click at [35, 293] on div "Pen" at bounding box center [33, 293] width 6 height 3
drag, startPoint x: 34, startPoint y: 289, endPoint x: 71, endPoint y: 265, distance: 44.6
click at [32, 290] on div "Pen P" at bounding box center [34, 290] width 20 height 16
click at [2, 122] on div "1 2 3 4 5 6 7 C X Z C X Z E E Erase all H H" at bounding box center [10, 146] width 21 height 218
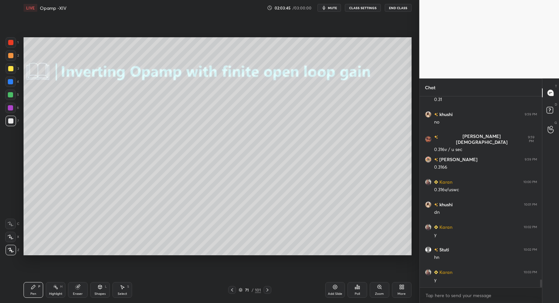
drag, startPoint x: 98, startPoint y: 286, endPoint x: 94, endPoint y: 279, distance: 7.9
click at [98, 286] on icon at bounding box center [100, 287] width 4 height 4
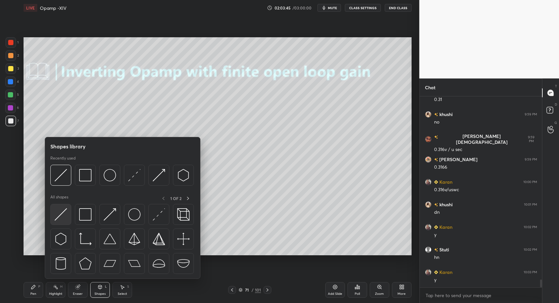
click at [64, 212] on img at bounding box center [61, 214] width 12 height 12
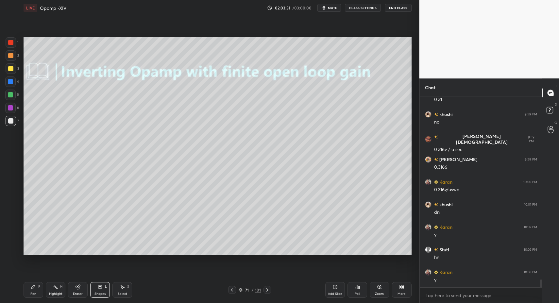
click at [95, 290] on div "Shapes L" at bounding box center [100, 290] width 20 height 16
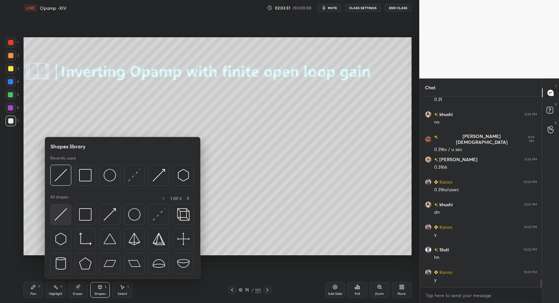
click at [50, 215] on div at bounding box center [60, 214] width 21 height 21
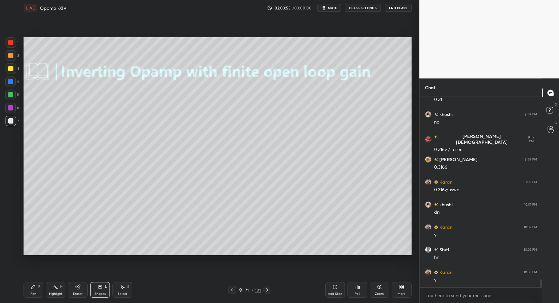
click at [97, 285] on icon at bounding box center [99, 287] width 5 height 5
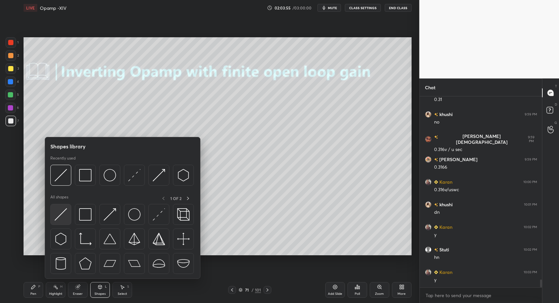
click at [58, 218] on img at bounding box center [61, 214] width 12 height 12
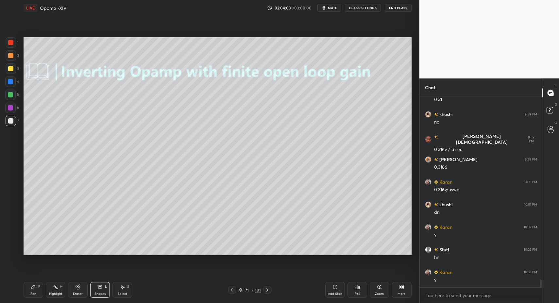
drag, startPoint x: 118, startPoint y: 293, endPoint x: 121, endPoint y: 290, distance: 4.6
click at [118, 293] on div "Select" at bounding box center [122, 293] width 9 height 3
drag, startPoint x: 121, startPoint y: 290, endPoint x: 115, endPoint y: 264, distance: 26.6
click at [121, 287] on div "Select S" at bounding box center [123, 290] width 20 height 16
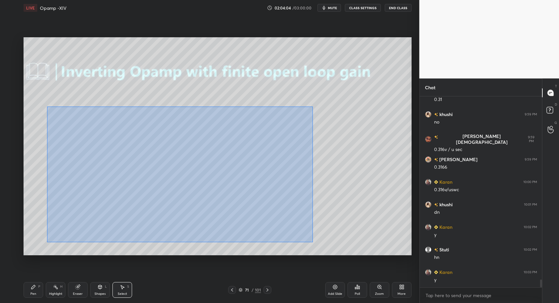
drag, startPoint x: 49, startPoint y: 108, endPoint x: 230, endPoint y: 191, distance: 198.2
click at [314, 241] on div "0 ° Undo Copy Paste here Duplicate Duplicate to new slide Delete" at bounding box center [218, 146] width 388 height 218
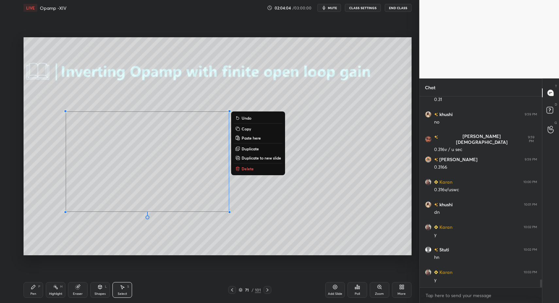
drag, startPoint x: 175, startPoint y: 174, endPoint x: 197, endPoint y: 176, distance: 22.3
click at [198, 175] on div "0 ° Undo Copy Paste here Duplicate Duplicate to new slide Delete" at bounding box center [218, 146] width 388 height 218
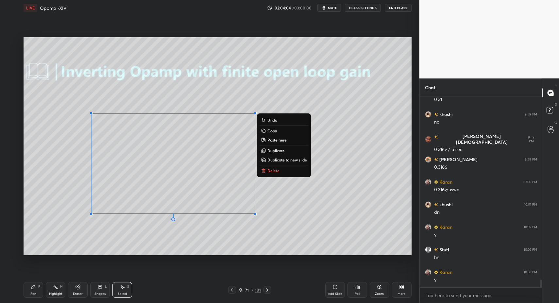
click at [94, 285] on div "Shapes L" at bounding box center [100, 290] width 20 height 16
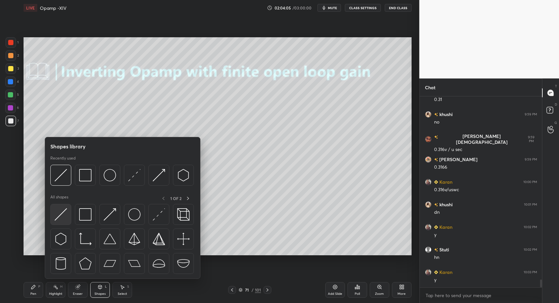
click at [69, 216] on div at bounding box center [60, 214] width 21 height 21
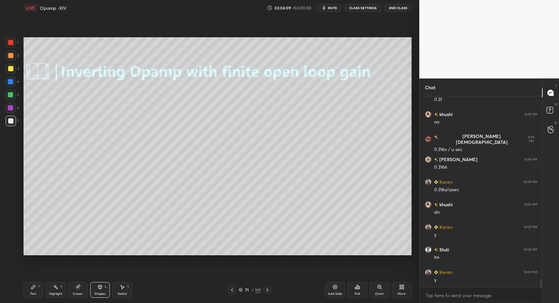
click at [29, 291] on div "Pen P" at bounding box center [34, 290] width 20 height 16
drag, startPoint x: 29, startPoint y: 291, endPoint x: 41, endPoint y: 262, distance: 31.6
click at [29, 289] on div "Pen P" at bounding box center [34, 290] width 20 height 16
click at [32, 293] on div "Pen" at bounding box center [33, 293] width 6 height 3
click at [233, 290] on icon at bounding box center [232, 289] width 5 height 5
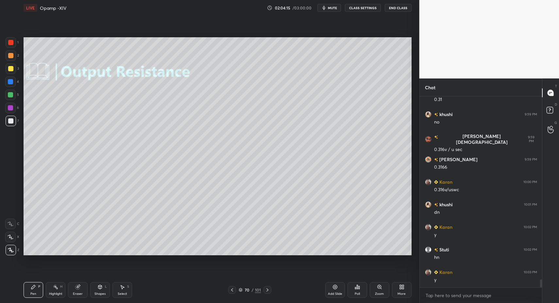
click at [232, 290] on icon at bounding box center [232, 289] width 5 height 5
click at [232, 292] on icon at bounding box center [232, 289] width 5 height 5
click at [234, 292] on div at bounding box center [232, 290] width 8 height 8
click at [237, 289] on div "67 / 101" at bounding box center [249, 290] width 43 height 8
click at [233, 292] on icon at bounding box center [232, 289] width 5 height 5
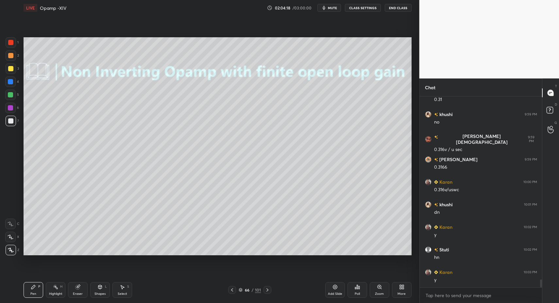
click at [12, 45] on div at bounding box center [11, 42] width 10 height 10
drag, startPoint x: 96, startPoint y: 288, endPoint x: 95, endPoint y: 280, distance: 8.0
click at [96, 288] on div "Shapes L" at bounding box center [100, 290] width 20 height 16
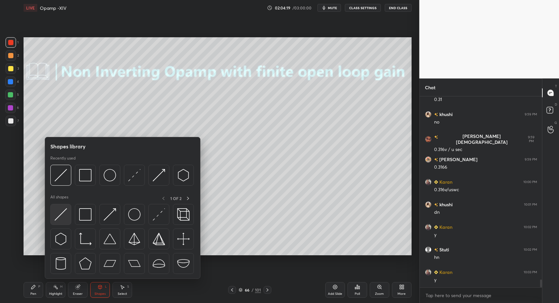
click at [58, 224] on div at bounding box center [60, 214] width 21 height 21
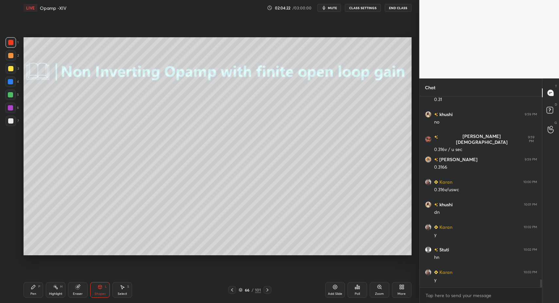
click at [37, 290] on div "Pen P" at bounding box center [34, 290] width 20 height 16
click at [35, 290] on div "Pen P" at bounding box center [34, 290] width 20 height 16
click at [269, 291] on icon at bounding box center [267, 289] width 5 height 5
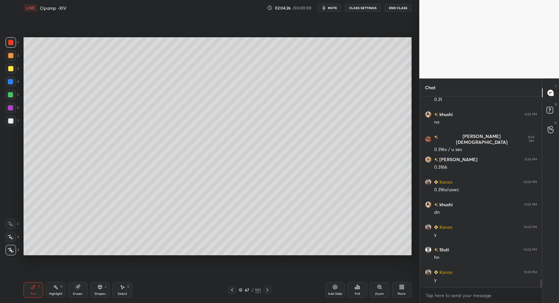
click at [270, 290] on div at bounding box center [268, 290] width 8 height 8
click at [269, 288] on icon at bounding box center [267, 289] width 5 height 5
click at [270, 290] on div at bounding box center [268, 290] width 8 height 8
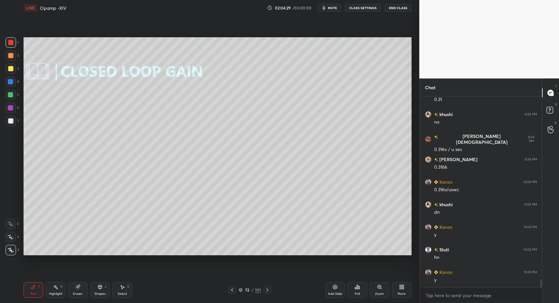
click at [37, 292] on div "Pen P" at bounding box center [34, 290] width 20 height 16
drag, startPoint x: 33, startPoint y: 291, endPoint x: 39, endPoint y: 271, distance: 20.4
click at [34, 287] on div "Pen P" at bounding box center [34, 290] width 20 height 16
click at [14, 126] on div "7" at bounding box center [12, 122] width 13 height 13
drag, startPoint x: 15, startPoint y: 124, endPoint x: 21, endPoint y: 129, distance: 7.2
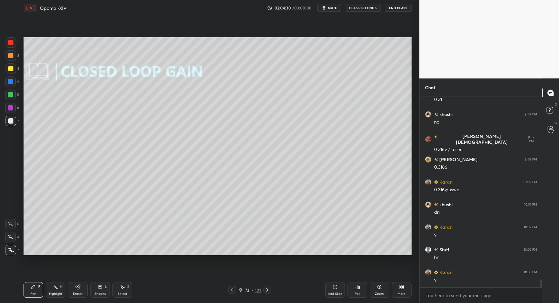
click at [15, 124] on div at bounding box center [11, 121] width 10 height 10
click at [235, 292] on icon at bounding box center [232, 289] width 5 height 5
click at [37, 294] on div "Pen P" at bounding box center [34, 290] width 20 height 16
click at [12, 97] on div at bounding box center [10, 95] width 10 height 10
click at [12, 96] on div at bounding box center [10, 94] width 5 height 5
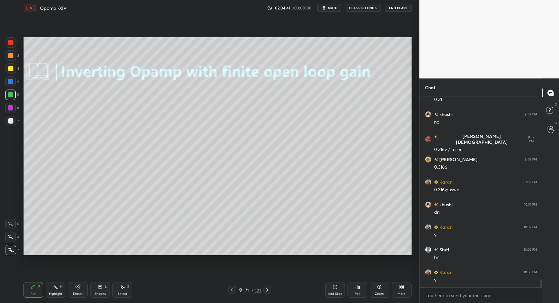
click at [11, 123] on div at bounding box center [10, 120] width 5 height 5
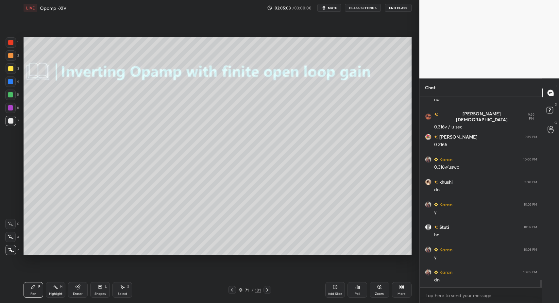
scroll to position [4578, 0]
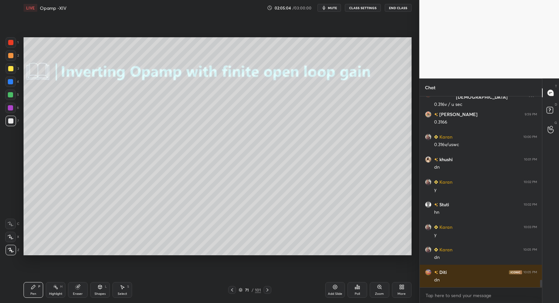
click at [266, 291] on icon at bounding box center [267, 289] width 5 height 5
click at [235, 290] on div at bounding box center [232, 290] width 8 height 8
click at [337, 290] on div "Add Slide" at bounding box center [335, 290] width 20 height 16
click at [26, 296] on div "Pen P Highlight H Eraser Shapes L Select S 72 / 102 Add Slide Poll Zoom More" at bounding box center [218, 290] width 388 height 26
click at [232, 290] on icon at bounding box center [231, 289] width 5 height 5
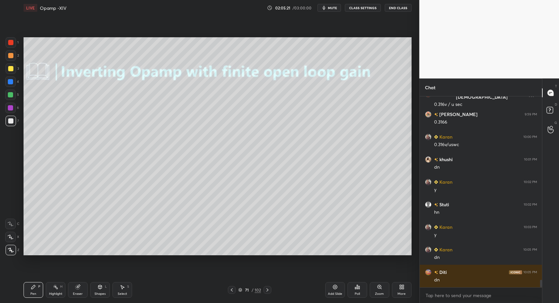
click at [62, 290] on div "Highlight H" at bounding box center [56, 290] width 20 height 16
drag, startPoint x: 59, startPoint y: 289, endPoint x: 65, endPoint y: 271, distance: 19.7
click at [59, 290] on div "Highlight H" at bounding box center [56, 290] width 20 height 16
click at [268, 289] on icon at bounding box center [267, 289] width 5 height 5
click at [37, 288] on div "Pen P" at bounding box center [34, 290] width 20 height 16
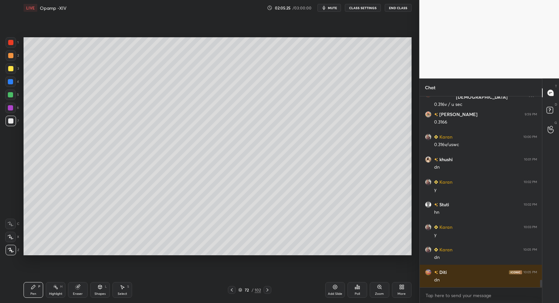
click at [31, 290] on div "Pen P" at bounding box center [34, 290] width 20 height 16
click at [101, 290] on div "Shapes L" at bounding box center [100, 290] width 20 height 16
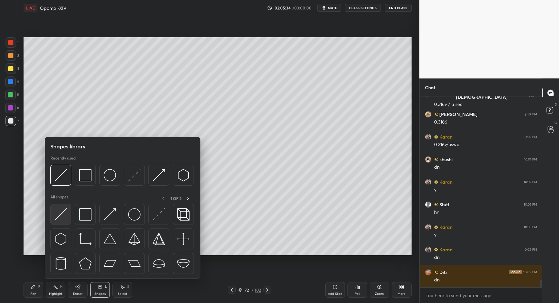
click at [65, 215] on img at bounding box center [61, 214] width 12 height 12
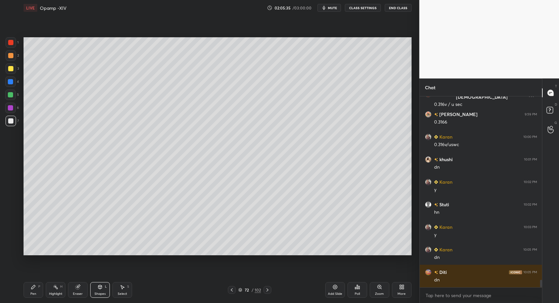
click at [35, 289] on icon at bounding box center [33, 287] width 5 height 5
drag, startPoint x: 34, startPoint y: 287, endPoint x: 54, endPoint y: 258, distance: 35.0
click at [34, 287] on icon at bounding box center [33, 287] width 4 height 4
click at [16, 73] on div "3" at bounding box center [12, 68] width 13 height 10
drag, startPoint x: 89, startPoint y: 290, endPoint x: 101, endPoint y: 281, distance: 14.9
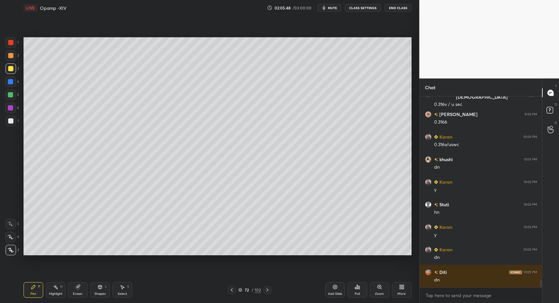
click at [91, 289] on div "Pen P Highlight H Eraser Shapes L Select S" at bounding box center [99, 290] width 151 height 16
click at [101, 291] on div "Shapes L" at bounding box center [100, 290] width 20 height 16
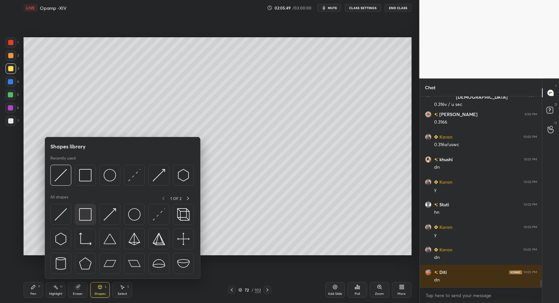
click at [80, 215] on img at bounding box center [85, 214] width 12 height 12
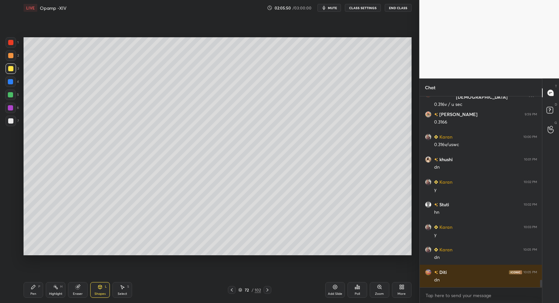
click at [12, 120] on div at bounding box center [10, 120] width 5 height 5
click at [33, 288] on icon at bounding box center [33, 287] width 5 height 5
click at [32, 286] on icon at bounding box center [33, 287] width 5 height 5
click at [36, 288] on div "Pen P" at bounding box center [34, 290] width 20 height 16
click at [27, 294] on div "Pen P" at bounding box center [34, 290] width 20 height 16
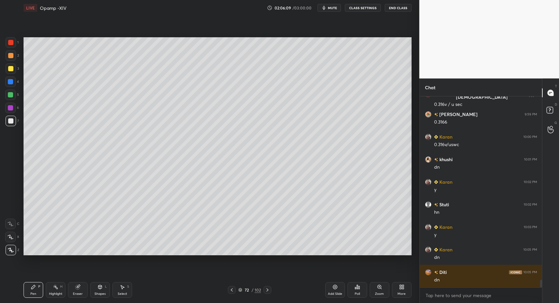
click at [40, 288] on div "P" at bounding box center [39, 286] width 2 height 3
click at [37, 289] on div "Pen P" at bounding box center [34, 290] width 20 height 16
drag, startPoint x: 96, startPoint y: 288, endPoint x: 96, endPoint y: 279, distance: 8.8
click at [96, 288] on div "Shapes L" at bounding box center [100, 290] width 20 height 16
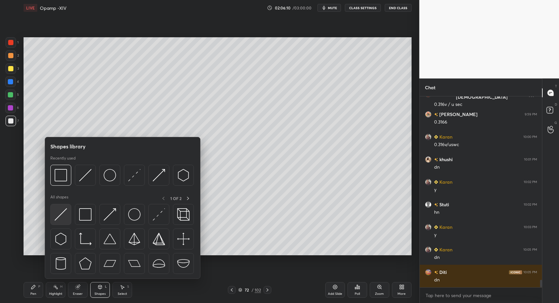
click at [61, 219] on img at bounding box center [61, 214] width 12 height 12
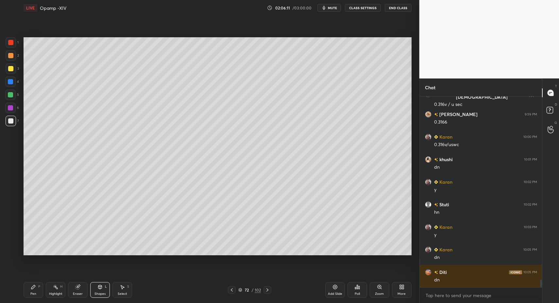
click at [29, 283] on div "Pen P" at bounding box center [34, 290] width 20 height 16
drag, startPoint x: 31, startPoint y: 287, endPoint x: 41, endPoint y: 291, distance: 10.6
click at [31, 289] on icon at bounding box center [33, 287] width 5 height 5
click at [29, 288] on div "Pen P" at bounding box center [34, 290] width 20 height 16
click at [24, 299] on div "Pen P Highlight H Eraser Shapes L Select S 72 / 102 Add Slide Poll Zoom More" at bounding box center [218, 290] width 388 height 26
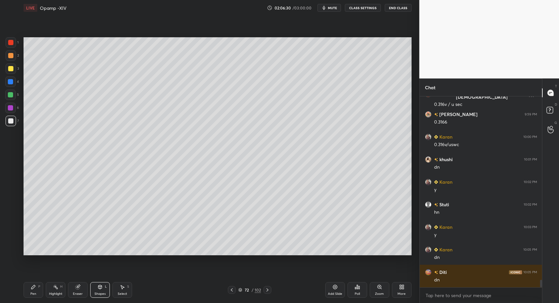
drag, startPoint x: 31, startPoint y: 291, endPoint x: 54, endPoint y: 273, distance: 29.3
drag, startPoint x: 11, startPoint y: 66, endPoint x: 11, endPoint y: 52, distance: 13.7
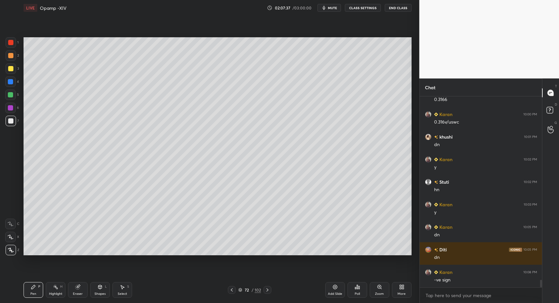
drag, startPoint x: 13, startPoint y: 84, endPoint x: 22, endPoint y: 117, distance: 33.6
drag, startPoint x: 120, startPoint y: 291, endPoint x: 108, endPoint y: 271, distance: 23.4
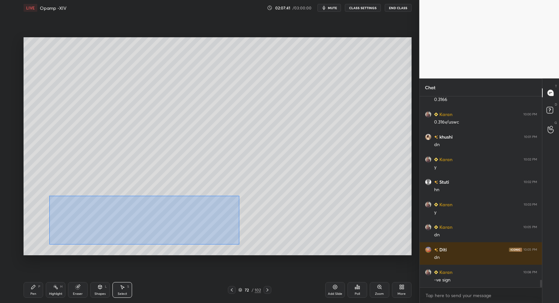
drag, startPoint x: 67, startPoint y: 205, endPoint x: 241, endPoint y: 245, distance: 178.2
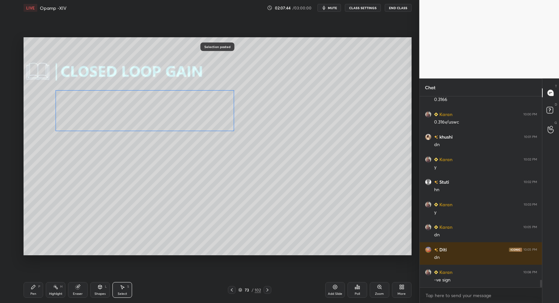
drag, startPoint x: 115, startPoint y: 212, endPoint x: 109, endPoint y: 139, distance: 73.8
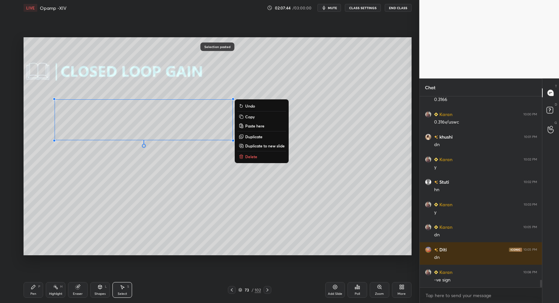
drag, startPoint x: 38, startPoint y: 287, endPoint x: 61, endPoint y: 287, distance: 23.9
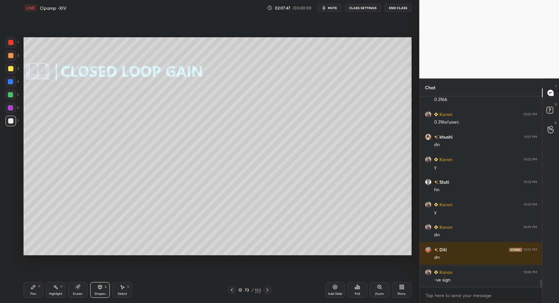
drag, startPoint x: 37, startPoint y: 288, endPoint x: 31, endPoint y: 262, distance: 27.1
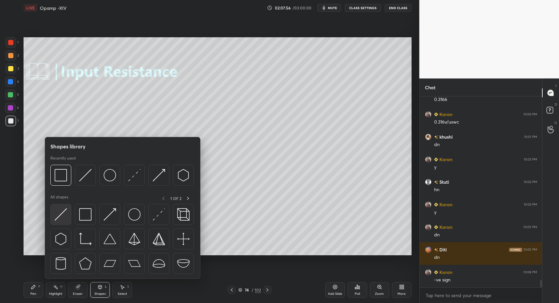
drag, startPoint x: 68, startPoint y: 225, endPoint x: 69, endPoint y: 212, distance: 13.1
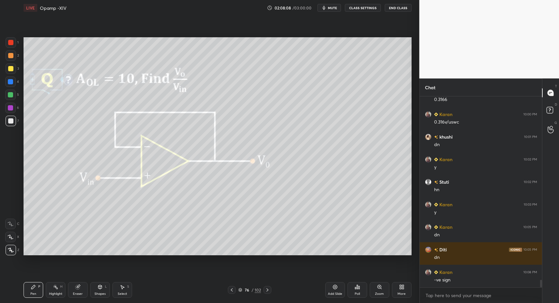
drag, startPoint x: 41, startPoint y: 288, endPoint x: 67, endPoint y: 280, distance: 26.9
drag, startPoint x: 49, startPoint y: 294, endPoint x: 54, endPoint y: 292, distance: 6.1
drag, startPoint x: 32, startPoint y: 288, endPoint x: 38, endPoint y: 290, distance: 6.1
drag, startPoint x: 134, startPoint y: 289, endPoint x: 127, endPoint y: 291, distance: 7.0
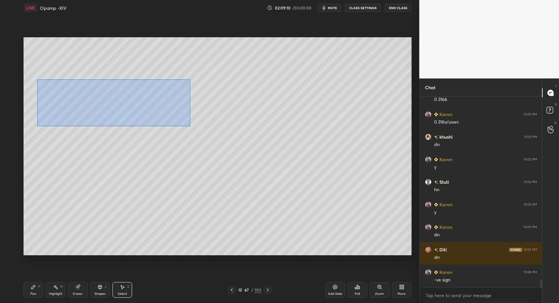
drag, startPoint x: 45, startPoint y: 85, endPoint x: 189, endPoint y: 133, distance: 152.0
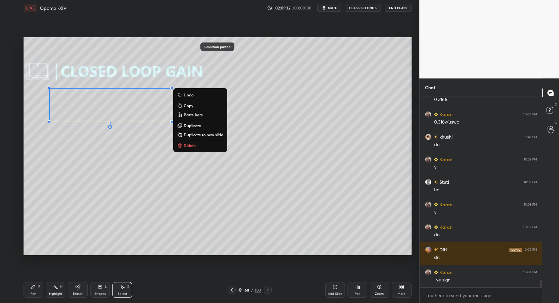
drag, startPoint x: 198, startPoint y: 147, endPoint x: 212, endPoint y: 175, distance: 31.2
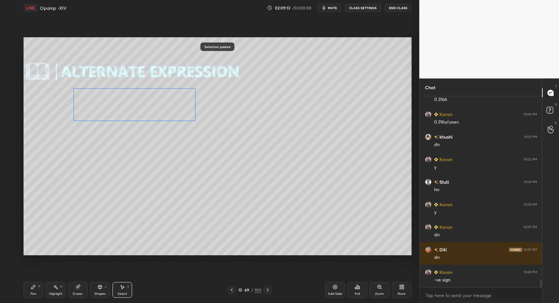
drag, startPoint x: 108, startPoint y: 106, endPoint x: 149, endPoint y: 106, distance: 41.2
drag, startPoint x: 35, startPoint y: 292, endPoint x: 42, endPoint y: 283, distance: 11.0
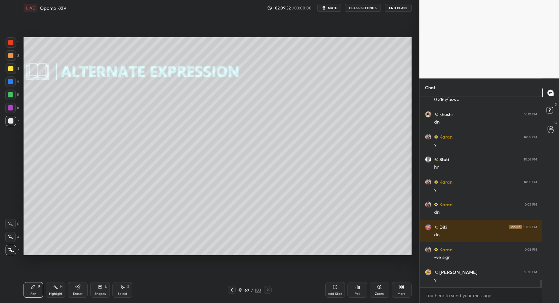
scroll to position [4629, 0]
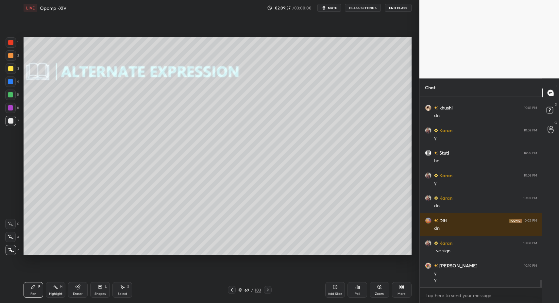
drag, startPoint x: 338, startPoint y: 290, endPoint x: 321, endPoint y: 284, distance: 17.4
drag, startPoint x: 105, startPoint y: 287, endPoint x: 102, endPoint y: 284, distance: 4.6
drag, startPoint x: 232, startPoint y: 291, endPoint x: 228, endPoint y: 290, distance: 3.7
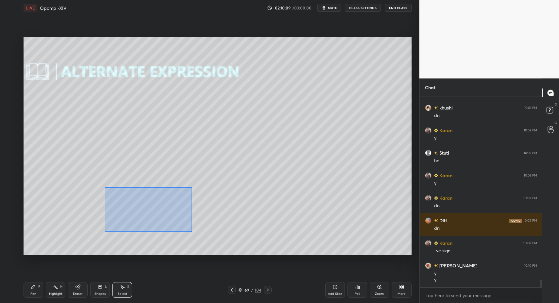
drag, startPoint x: 115, startPoint y: 199, endPoint x: 193, endPoint y: 234, distance: 85.1
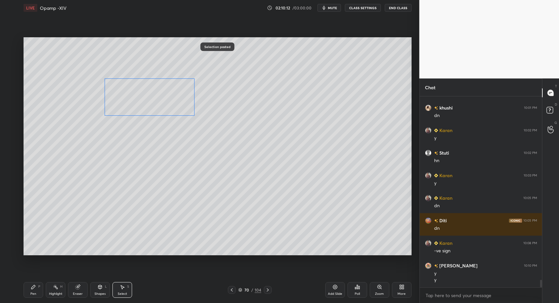
drag, startPoint x: 131, startPoint y: 182, endPoint x: 133, endPoint y: 90, distance: 92.6
drag, startPoint x: 12, startPoint y: 44, endPoint x: 17, endPoint y: 61, distance: 17.8
drag, startPoint x: 101, startPoint y: 290, endPoint x: 106, endPoint y: 279, distance: 11.9
drag, startPoint x: 32, startPoint y: 290, endPoint x: 58, endPoint y: 271, distance: 32.2
drag, startPoint x: 122, startPoint y: 290, endPoint x: 130, endPoint y: 284, distance: 9.6
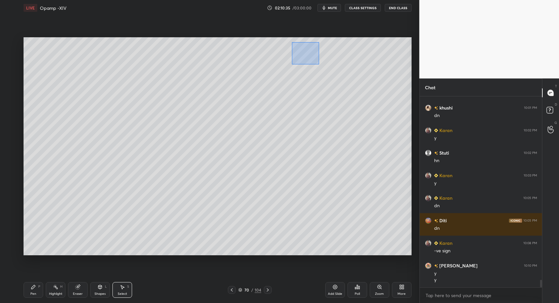
drag, startPoint x: 312, startPoint y: 59, endPoint x: 344, endPoint y: 75, distance: 36.3
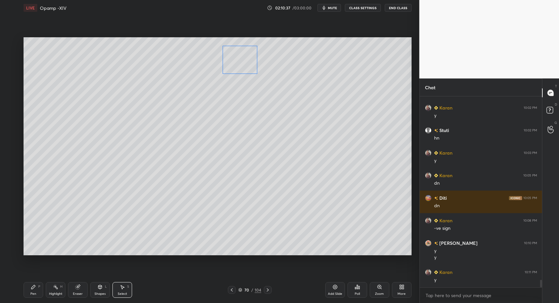
drag, startPoint x: 311, startPoint y: 66, endPoint x: 241, endPoint y: 65, distance: 69.7
drag, startPoint x: 253, startPoint y: 75, endPoint x: 244, endPoint y: 100, distance: 26.5
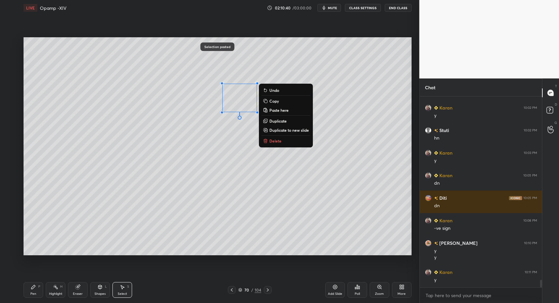
drag, startPoint x: 103, startPoint y: 295, endPoint x: 103, endPoint y: 285, distance: 10.8
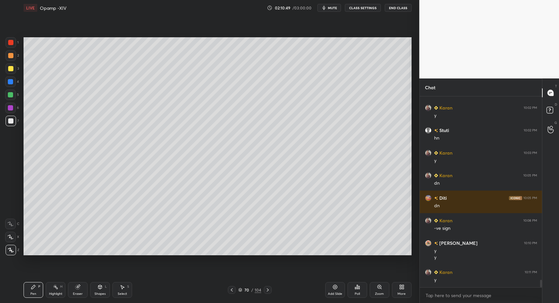
drag, startPoint x: 105, startPoint y: 286, endPoint x: 102, endPoint y: 279, distance: 7.3
drag, startPoint x: 33, startPoint y: 289, endPoint x: 53, endPoint y: 275, distance: 24.8
drag, startPoint x: 98, startPoint y: 287, endPoint x: 96, endPoint y: 281, distance: 5.7
drag, startPoint x: 47, startPoint y: 291, endPoint x: 35, endPoint y: 290, distance: 12.1
drag, startPoint x: 35, startPoint y: 290, endPoint x: 37, endPoint y: 283, distance: 8.0
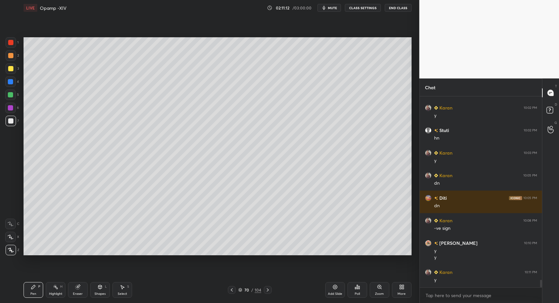
drag, startPoint x: 46, startPoint y: 289, endPoint x: 58, endPoint y: 287, distance: 12.0
drag, startPoint x: 58, startPoint y: 287, endPoint x: 67, endPoint y: 272, distance: 17.2
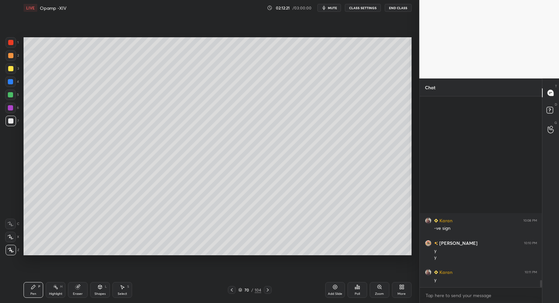
scroll to position [4810, 0]
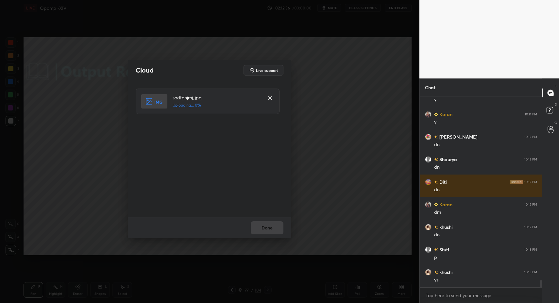
drag, startPoint x: 270, startPoint y: 229, endPoint x: 275, endPoint y: 230, distance: 4.6
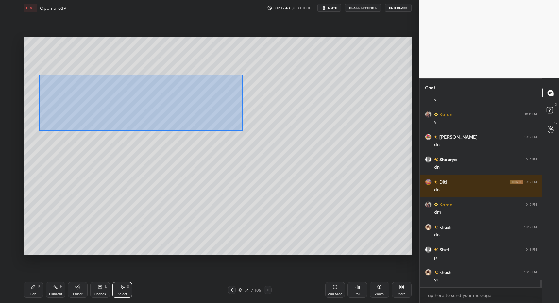
drag, startPoint x: 44, startPoint y: 78, endPoint x: 241, endPoint y: 130, distance: 203.9
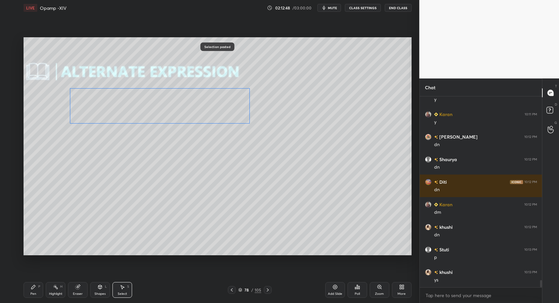
drag, startPoint x: 145, startPoint y: 103, endPoint x: 152, endPoint y: 105, distance: 7.6
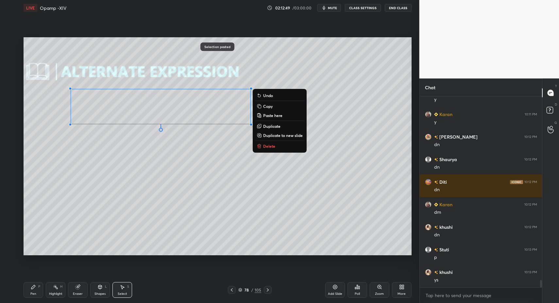
drag, startPoint x: 30, startPoint y: 292, endPoint x: 34, endPoint y: 263, distance: 29.3
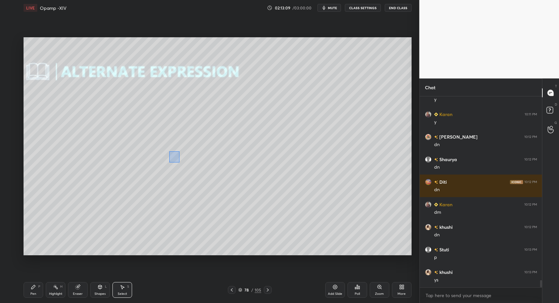
drag, startPoint x: 169, startPoint y: 151, endPoint x: 180, endPoint y: 166, distance: 17.8
drag, startPoint x: 119, startPoint y: 292, endPoint x: 124, endPoint y: 287, distance: 7.2
drag, startPoint x: 124, startPoint y: 287, endPoint x: 125, endPoint y: 281, distance: 5.9
drag, startPoint x: 119, startPoint y: 141, endPoint x: 167, endPoint y: 182, distance: 63.1
drag, startPoint x: 160, startPoint y: 167, endPoint x: 226, endPoint y: 212, distance: 79.5
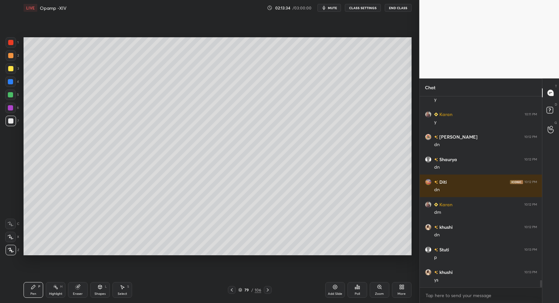
drag, startPoint x: 33, startPoint y: 291, endPoint x: 40, endPoint y: 260, distance: 32.0
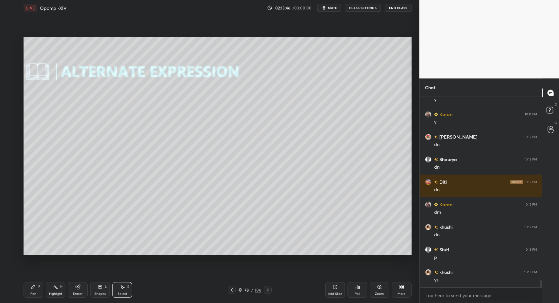
drag, startPoint x: 121, startPoint y: 291, endPoint x: 118, endPoint y: 270, distance: 20.8
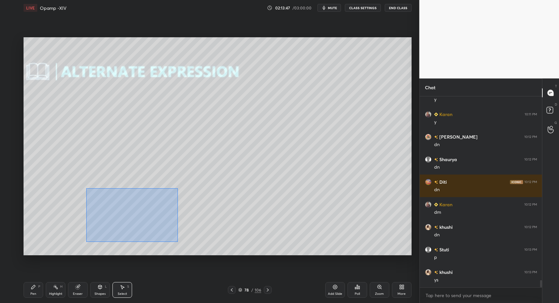
drag, startPoint x: 95, startPoint y: 200, endPoint x: 172, endPoint y: 242, distance: 88.3
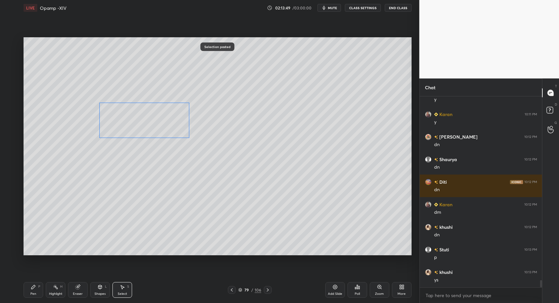
drag, startPoint x: 135, startPoint y: 190, endPoint x: 147, endPoint y: 121, distance: 70.0
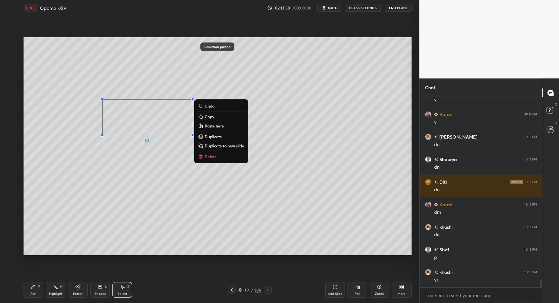
drag, startPoint x: 101, startPoint y: 291, endPoint x: 99, endPoint y: 280, distance: 11.2
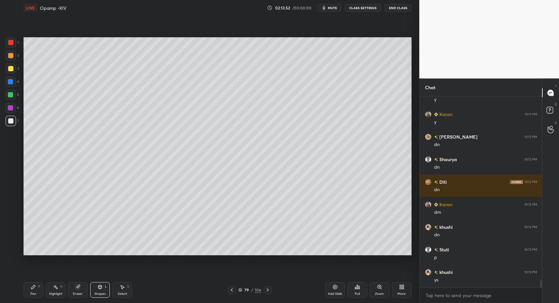
drag, startPoint x: 49, startPoint y: 285, endPoint x: 55, endPoint y: 290, distance: 7.7
drag, startPoint x: 55, startPoint y: 290, endPoint x: 64, endPoint y: 271, distance: 21.4
drag, startPoint x: 127, startPoint y: 288, endPoint x: 123, endPoint y: 286, distance: 5.3
drag, startPoint x: 123, startPoint y: 286, endPoint x: 126, endPoint y: 278, distance: 8.2
drag, startPoint x: 211, startPoint y: 56, endPoint x: 285, endPoint y: 110, distance: 92.2
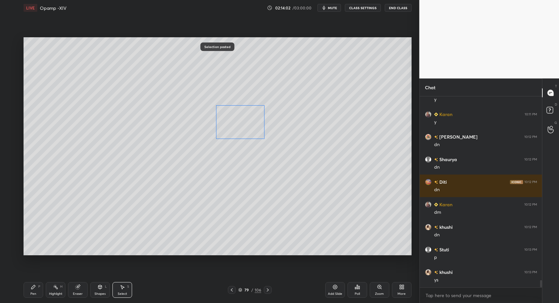
drag, startPoint x: 249, startPoint y: 126, endPoint x: 242, endPoint y: 126, distance: 6.5
drag, startPoint x: 30, startPoint y: 293, endPoint x: 54, endPoint y: 264, distance: 38.3
drag, startPoint x: 40, startPoint y: 289, endPoint x: 34, endPoint y: 290, distance: 6.7
click at [40, 289] on div "Pen P" at bounding box center [34, 290] width 20 height 16
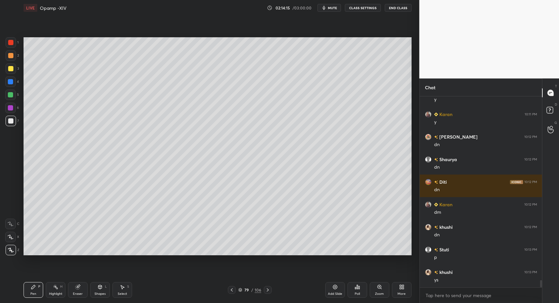
drag, startPoint x: 34, startPoint y: 290, endPoint x: 77, endPoint y: 257, distance: 54.5
click at [33, 290] on div "Pen P" at bounding box center [34, 290] width 20 height 16
click at [12, 42] on div at bounding box center [10, 42] width 5 height 5
click at [113, 292] on div "Select S" at bounding box center [123, 290] width 20 height 16
click at [85, 221] on div "0 ° Undo Copy Paste here Duplicate Duplicate to new slide Delete" at bounding box center [218, 146] width 388 height 218
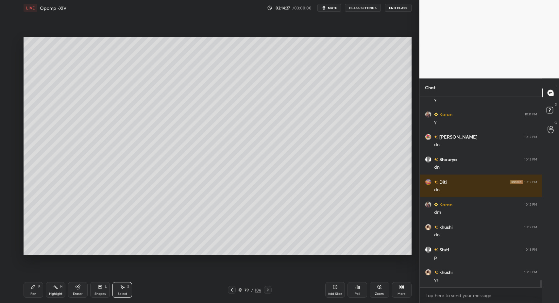
drag, startPoint x: 100, startPoint y: 294, endPoint x: 94, endPoint y: 280, distance: 14.8
click at [96, 291] on div "Shapes L" at bounding box center [100, 290] width 20 height 16
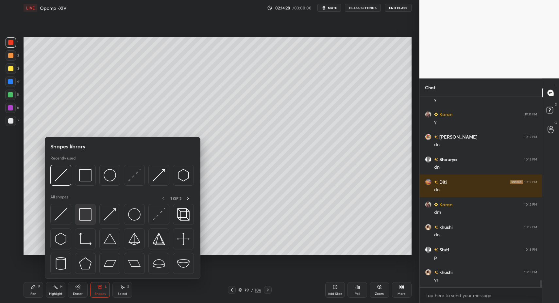
click at [82, 221] on div at bounding box center [85, 214] width 21 height 21
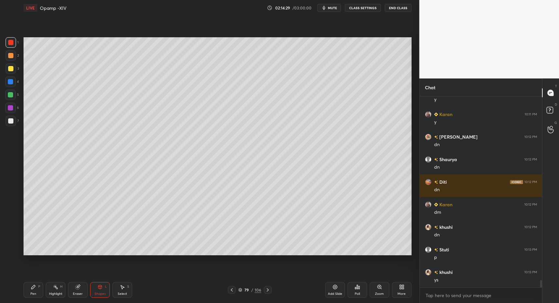
click at [40, 293] on div "Pen P" at bounding box center [34, 290] width 20 height 16
drag, startPoint x: 39, startPoint y: 291, endPoint x: 35, endPoint y: 258, distance: 32.9
click at [39, 291] on div "Pen P" at bounding box center [34, 290] width 20 height 16
drag, startPoint x: 13, startPoint y: 122, endPoint x: 16, endPoint y: 122, distance: 3.3
click at [13, 122] on div at bounding box center [10, 120] width 5 height 5
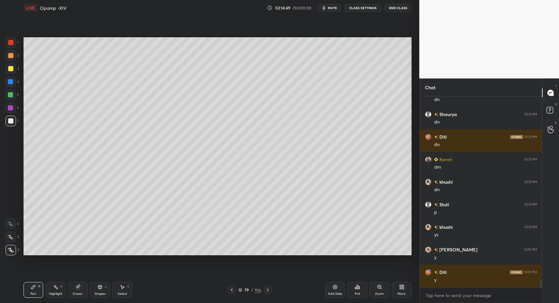
scroll to position [4878, 0]
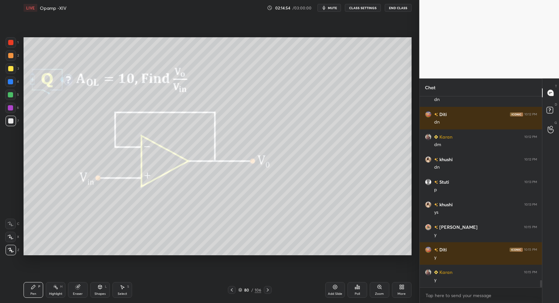
click at [11, 119] on div at bounding box center [10, 120] width 5 height 5
click at [39, 289] on div "Pen P" at bounding box center [34, 290] width 20 height 16
click at [117, 289] on div "Select S" at bounding box center [123, 290] width 20 height 16
drag, startPoint x: 122, startPoint y: 289, endPoint x: 113, endPoint y: 270, distance: 20.6
click at [121, 282] on div "Select S" at bounding box center [123, 290] width 20 height 16
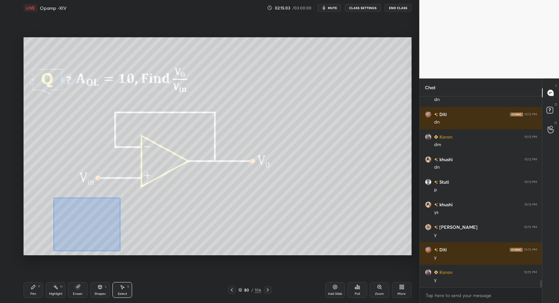
drag, startPoint x: 85, startPoint y: 225, endPoint x: 81, endPoint y: 228, distance: 4.2
click at [133, 259] on div "0 ° Undo Copy Paste here Duplicate Duplicate to new slide Delete Setting up you…" at bounding box center [217, 146] width 393 height 261
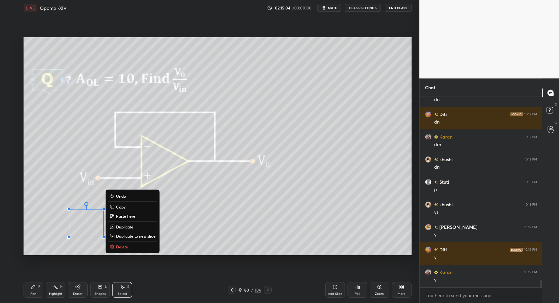
click at [76, 222] on div "0 ° Undo Copy Paste here Duplicate Duplicate to new slide Delete" at bounding box center [218, 146] width 388 height 218
click at [31, 289] on div "Pen P" at bounding box center [34, 290] width 20 height 16
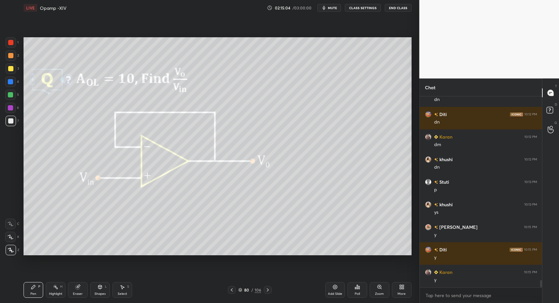
click at [48, 291] on div "Highlight H" at bounding box center [56, 290] width 20 height 16
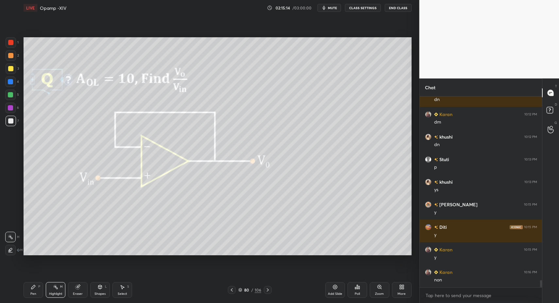
scroll to position [4923, 0]
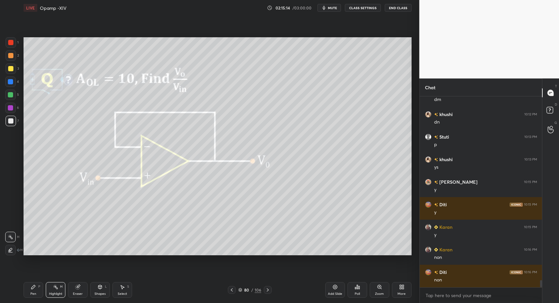
click at [31, 289] on div "Pen P" at bounding box center [34, 290] width 20 height 16
click at [39, 287] on div "Pen P" at bounding box center [34, 290] width 20 height 16
click at [121, 293] on div "Select" at bounding box center [122, 293] width 9 height 3
drag, startPoint x: 115, startPoint y: 292, endPoint x: 118, endPoint y: 270, distance: 22.1
click at [117, 289] on div "Select S" at bounding box center [123, 290] width 20 height 16
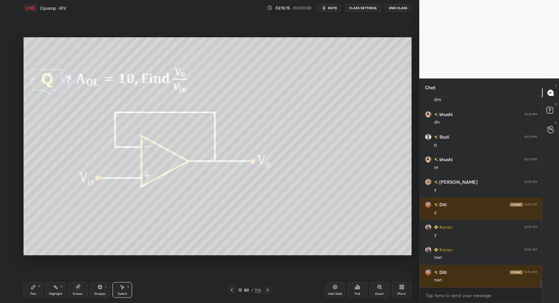
scroll to position [4945, 0]
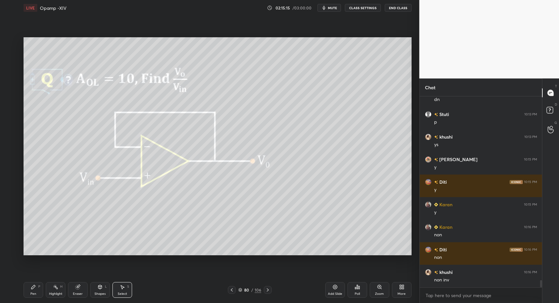
click at [34, 289] on icon at bounding box center [33, 287] width 5 height 5
drag, startPoint x: 41, startPoint y: 288, endPoint x: 78, endPoint y: 286, distance: 36.4
click at [42, 288] on div "Pen P" at bounding box center [34, 290] width 20 height 16
click at [126, 293] on div "Select" at bounding box center [122, 293] width 9 height 3
click at [32, 290] on div "Pen P" at bounding box center [34, 290] width 20 height 16
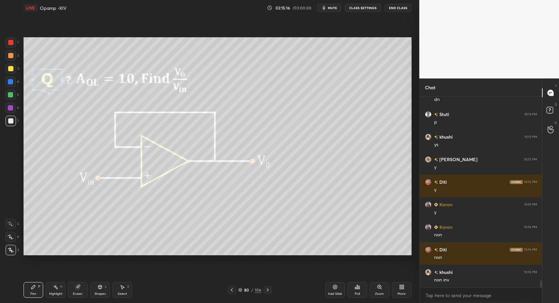
drag, startPoint x: 50, startPoint y: 290, endPoint x: 55, endPoint y: 290, distance: 4.3
click at [50, 290] on div "Highlight H" at bounding box center [56, 290] width 20 height 16
click at [52, 290] on div "Highlight H" at bounding box center [56, 290] width 20 height 16
click at [33, 293] on div "Pen" at bounding box center [33, 293] width 6 height 3
drag, startPoint x: 33, startPoint y: 291, endPoint x: 38, endPoint y: 285, distance: 7.2
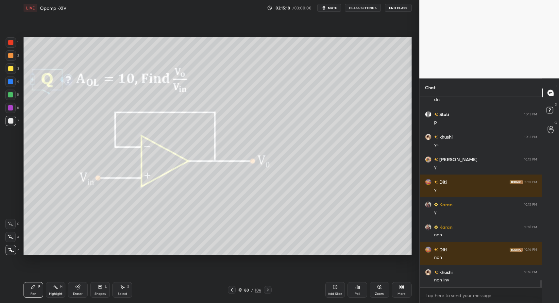
click at [34, 289] on div "Pen P" at bounding box center [34, 290] width 20 height 16
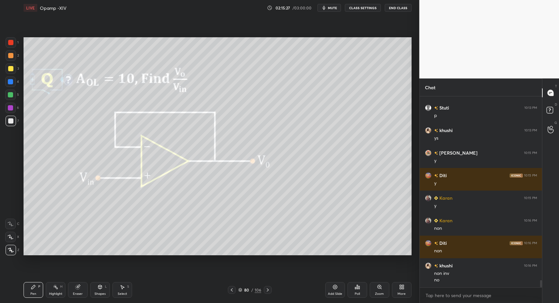
scroll to position [4974, 0]
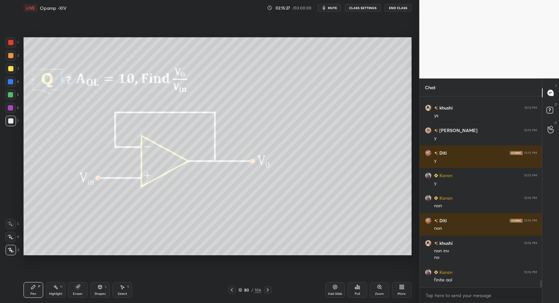
click at [130, 289] on div "Select S" at bounding box center [123, 290] width 20 height 16
drag, startPoint x: 126, startPoint y: 292, endPoint x: 126, endPoint y: 288, distance: 4.3
click at [126, 288] on div "Select S" at bounding box center [123, 290] width 20 height 16
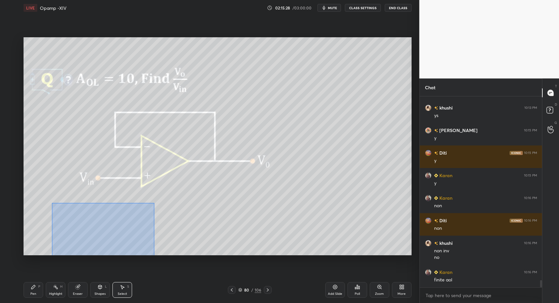
drag, startPoint x: 79, startPoint y: 221, endPoint x: 156, endPoint y: 252, distance: 83.5
click at [167, 258] on div "0 ° Undo Copy Paste here Duplicate Duplicate to new slide Delete Setting up you…" at bounding box center [217, 146] width 393 height 261
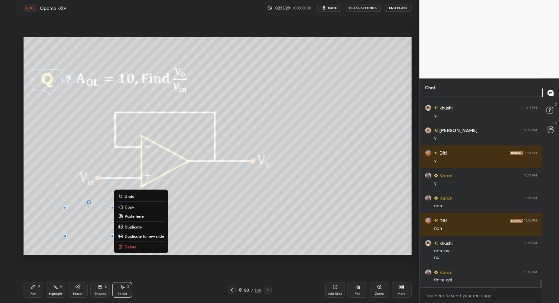
drag, startPoint x: 149, startPoint y: 244, endPoint x: 146, endPoint y: 248, distance: 4.9
click at [149, 244] on button "Delete" at bounding box center [141, 247] width 49 height 8
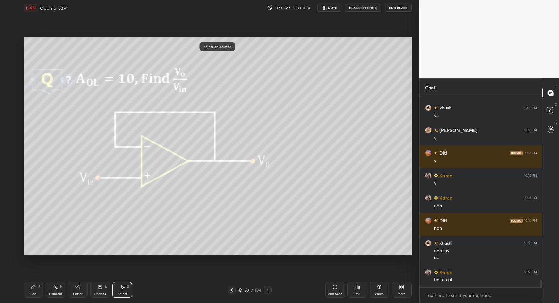
click at [35, 291] on div "Pen P" at bounding box center [34, 290] width 20 height 16
click at [34, 292] on div "Pen" at bounding box center [33, 293] width 6 height 3
click at [333, 289] on icon at bounding box center [335, 287] width 5 height 5
drag, startPoint x: 33, startPoint y: 289, endPoint x: 43, endPoint y: 263, distance: 28.4
click at [34, 288] on icon at bounding box center [33, 287] width 5 height 5
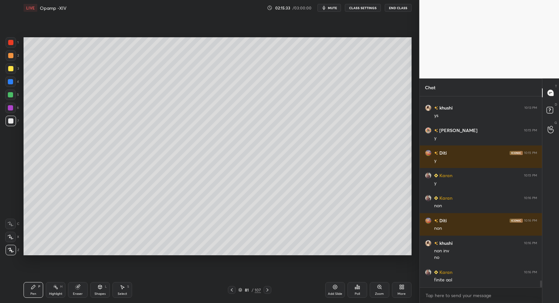
scroll to position [4997, 0]
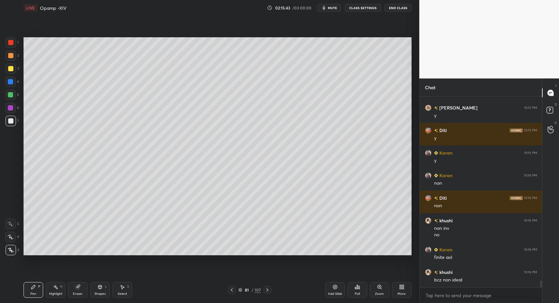
drag, startPoint x: 233, startPoint y: 289, endPoint x: 160, endPoint y: 293, distance: 73.0
click at [233, 289] on icon at bounding box center [231, 289] width 5 height 5
click at [69, 293] on div "Eraser" at bounding box center [78, 290] width 20 height 16
drag, startPoint x: 63, startPoint y: 291, endPoint x: 66, endPoint y: 279, distance: 12.2
click at [62, 291] on div "Highlight H" at bounding box center [56, 290] width 20 height 16
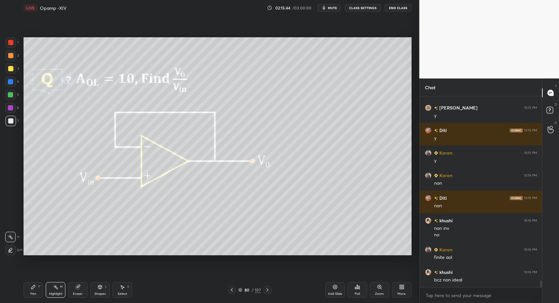
drag, startPoint x: 270, startPoint y: 289, endPoint x: 266, endPoint y: 288, distance: 4.6
click at [270, 289] on div at bounding box center [268, 290] width 8 height 8
click at [35, 292] on div "Pen" at bounding box center [33, 293] width 6 height 3
drag, startPoint x: 31, startPoint y: 287, endPoint x: 47, endPoint y: 264, distance: 28.8
click at [32, 286] on div "Pen P" at bounding box center [34, 290] width 20 height 16
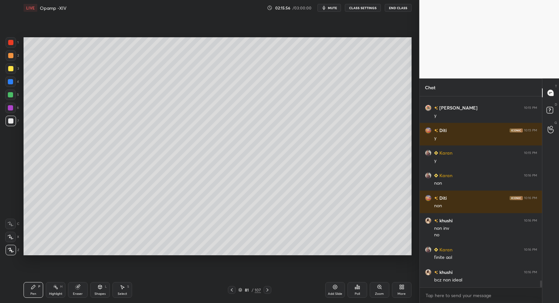
click at [120, 290] on div "Select S" at bounding box center [123, 290] width 20 height 16
drag, startPoint x: 61, startPoint y: 120, endPoint x: 72, endPoint y: 131, distance: 15.5
click at [75, 137] on div "0 ° Undo Copy Paste here Duplicate Duplicate to new slide Delete" at bounding box center [218, 146] width 388 height 218
drag, startPoint x: 69, startPoint y: 130, endPoint x: 60, endPoint y: 135, distance: 10.7
click at [61, 129] on div "0 ° Undo Copy Paste here Duplicate Duplicate to new slide Delete" at bounding box center [218, 146] width 388 height 218
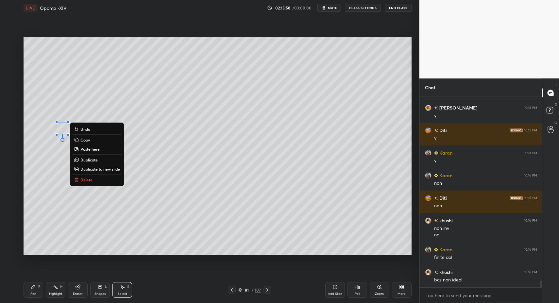
drag, startPoint x: 100, startPoint y: 294, endPoint x: 98, endPoint y: 281, distance: 13.8
click at [102, 291] on div "Shapes L" at bounding box center [100, 290] width 20 height 16
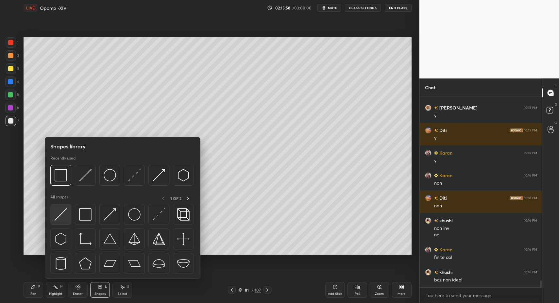
click at [56, 218] on img at bounding box center [61, 214] width 12 height 12
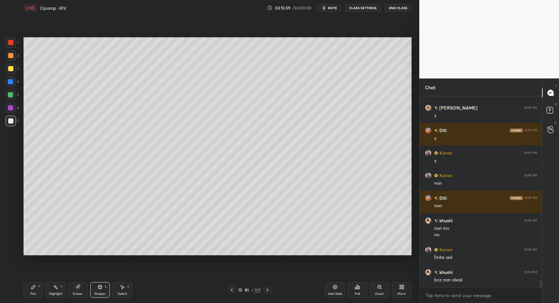
click at [34, 293] on div "Pen" at bounding box center [33, 293] width 6 height 3
drag, startPoint x: 34, startPoint y: 292, endPoint x: 33, endPoint y: 289, distance: 3.4
click at [34, 292] on div "Pen" at bounding box center [33, 293] width 6 height 3
click at [103, 293] on div "Shapes" at bounding box center [100, 293] width 11 height 3
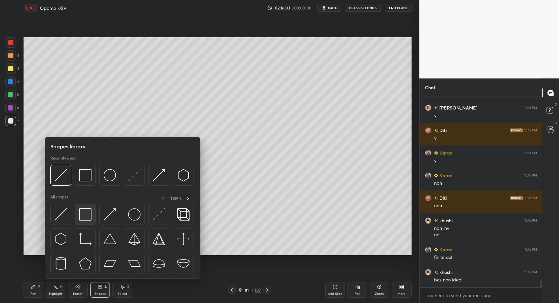
click at [85, 219] on img at bounding box center [85, 214] width 12 height 12
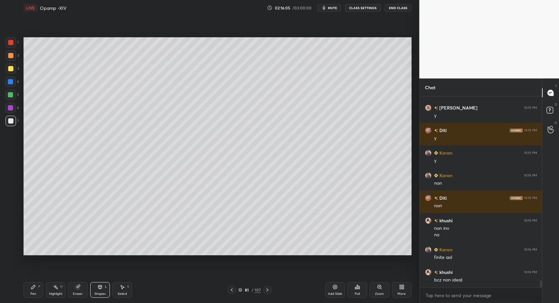
drag, startPoint x: 96, startPoint y: 292, endPoint x: 97, endPoint y: 281, distance: 11.5
click at [96, 292] on div "Shapes" at bounding box center [100, 293] width 11 height 3
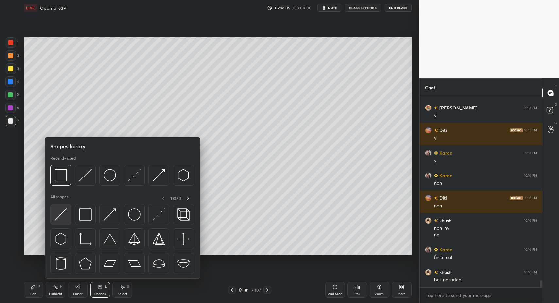
click at [65, 215] on img at bounding box center [61, 214] width 12 height 12
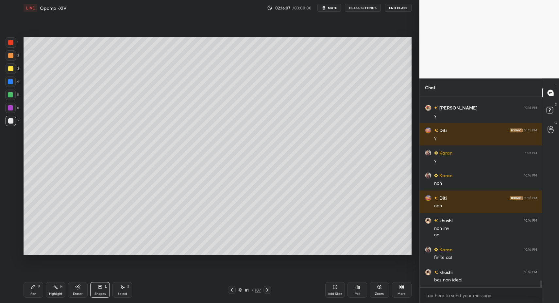
drag, startPoint x: 230, startPoint y: 291, endPoint x: 234, endPoint y: 290, distance: 3.3
click at [230, 291] on icon at bounding box center [231, 289] width 5 height 5
click at [267, 292] on icon at bounding box center [267, 289] width 5 height 5
click at [37, 293] on div "Pen P" at bounding box center [34, 290] width 20 height 16
click at [31, 293] on div "Pen" at bounding box center [33, 293] width 6 height 3
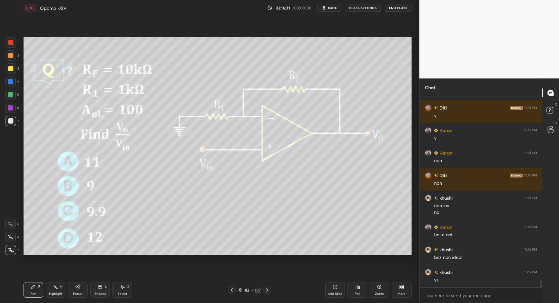
scroll to position [5042, 0]
click at [55, 290] on div "Highlight H" at bounding box center [56, 290] width 20 height 16
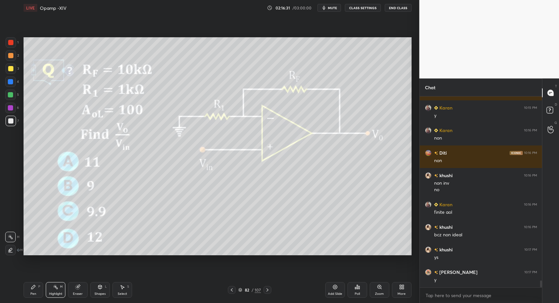
drag, startPoint x: 54, startPoint y: 290, endPoint x: 57, endPoint y: 288, distance: 3.8
click at [55, 289] on div "Highlight H" at bounding box center [56, 290] width 20 height 16
drag, startPoint x: 22, startPoint y: 293, endPoint x: 28, endPoint y: 292, distance: 6.2
click at [28, 293] on div "LIVE Opamp -XIV 02:16:34 / 03:00:00 mute CLASS SETTINGS End Class Setting up yo…" at bounding box center [217, 151] width 393 height 303
drag, startPoint x: 27, startPoint y: 292, endPoint x: 60, endPoint y: 270, distance: 39.9
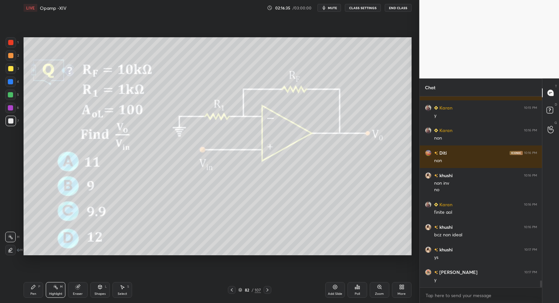
click at [28, 292] on div "Pen P" at bounding box center [34, 290] width 20 height 16
click at [34, 297] on div "Pen P" at bounding box center [34, 290] width 20 height 16
click at [113, 293] on div "Select S" at bounding box center [123, 290] width 20 height 16
drag, startPoint x: 103, startPoint y: 292, endPoint x: 103, endPoint y: 287, distance: 4.9
click at [104, 291] on div "Shapes L" at bounding box center [100, 290] width 20 height 16
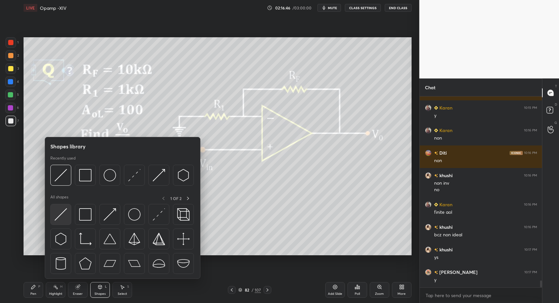
click at [56, 218] on img at bounding box center [61, 214] width 12 height 12
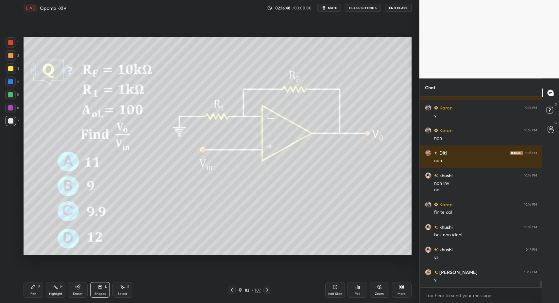
click at [37, 298] on div "Pen P Highlight H Eraser Shapes L Select S 82 / 107 Add Slide Poll Zoom More" at bounding box center [218, 290] width 388 height 26
click at [32, 295] on div "Pen" at bounding box center [33, 293] width 6 height 3
click at [119, 295] on div "Select" at bounding box center [122, 293] width 9 height 3
click at [122, 289] on div "Select S" at bounding box center [123, 290] width 20 height 16
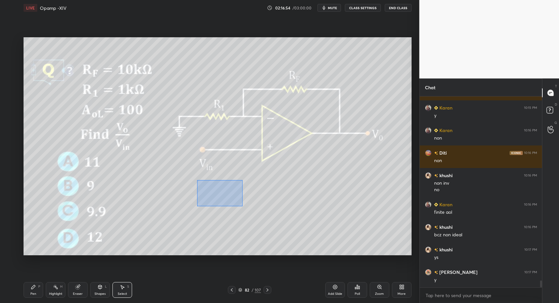
drag, startPoint x: 236, startPoint y: 204, endPoint x: 255, endPoint y: 209, distance: 19.3
click at [255, 209] on div "0 ° Undo Copy Paste here Duplicate Duplicate to new slide Delete" at bounding box center [218, 146] width 388 height 218
drag, startPoint x: 238, startPoint y: 209, endPoint x: 253, endPoint y: 233, distance: 28.7
click at [258, 233] on div "0 ° Undo Copy Paste here Duplicate Duplicate to new slide Delete" at bounding box center [218, 146] width 388 height 218
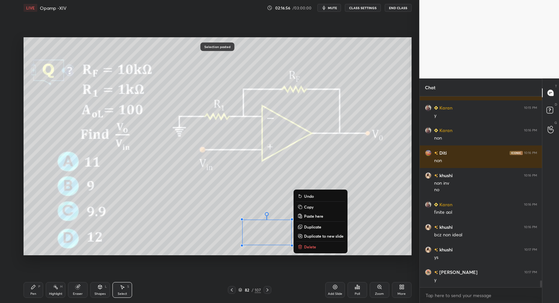
drag, startPoint x: 40, startPoint y: 294, endPoint x: 36, endPoint y: 289, distance: 5.6
click at [38, 294] on div "Pen P" at bounding box center [34, 290] width 20 height 16
click at [28, 290] on div "Pen P" at bounding box center [34, 290] width 20 height 16
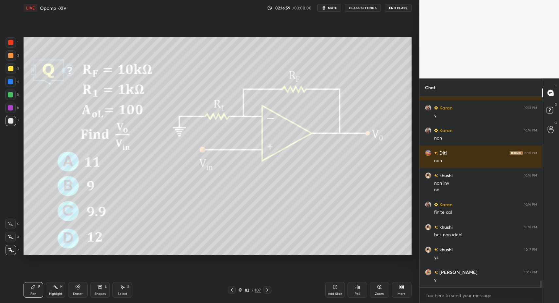
click at [98, 292] on div "Shapes L" at bounding box center [100, 290] width 20 height 16
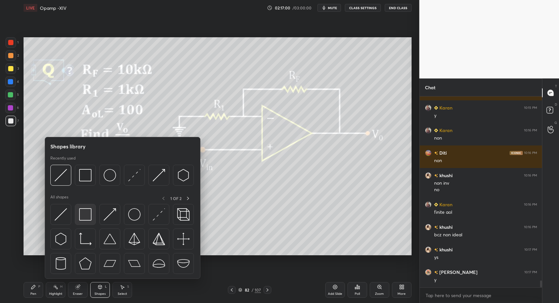
click at [87, 221] on div at bounding box center [85, 214] width 21 height 21
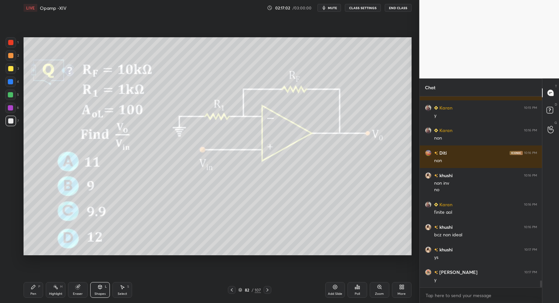
drag, startPoint x: 30, startPoint y: 287, endPoint x: 33, endPoint y: 290, distance: 4.6
click at [30, 287] on div "Pen P" at bounding box center [34, 290] width 20 height 16
drag, startPoint x: 33, startPoint y: 290, endPoint x: 32, endPoint y: 285, distance: 6.0
click at [33, 290] on div "Pen P" at bounding box center [34, 290] width 20 height 16
click at [12, 125] on div at bounding box center [11, 121] width 10 height 10
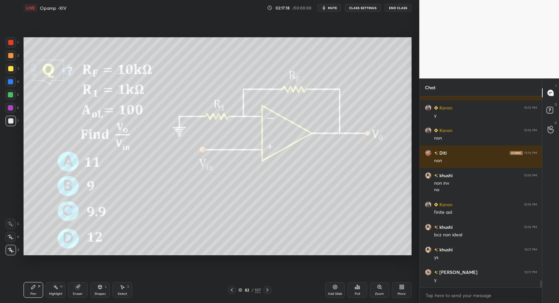
click at [26, 293] on div "Pen P" at bounding box center [34, 290] width 20 height 16
click at [124, 291] on div "Select S" at bounding box center [123, 290] width 20 height 16
drag, startPoint x: 122, startPoint y: 292, endPoint x: 132, endPoint y: 286, distance: 12.2
click at [122, 292] on div "Select" at bounding box center [122, 293] width 9 height 3
drag, startPoint x: 288, startPoint y: 201, endPoint x: 309, endPoint y: 217, distance: 25.7
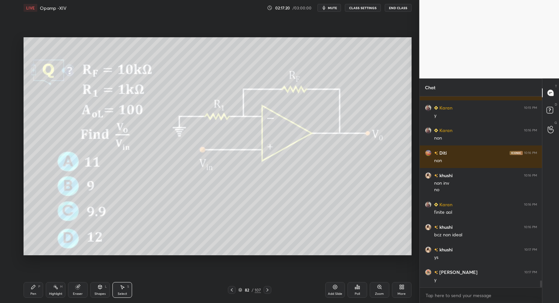
click at [312, 218] on div "0 ° Undo Copy Paste here Duplicate Duplicate to new slide Delete" at bounding box center [218, 146] width 388 height 218
drag, startPoint x: 295, startPoint y: 211, endPoint x: 298, endPoint y: 209, distance: 3.5
click at [301, 208] on div "0 ° Undo Copy Paste here Duplicate Duplicate to new slide Delete" at bounding box center [218, 146] width 388 height 218
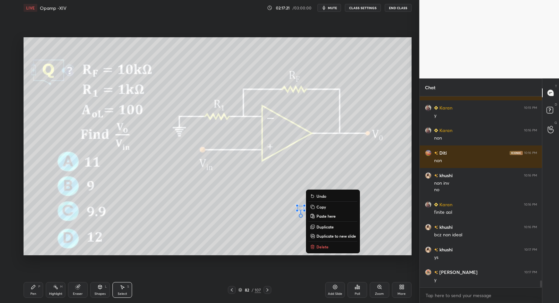
click at [43, 292] on div "Pen P Highlight H Eraser Shapes L Select S" at bounding box center [99, 290] width 151 height 16
drag, startPoint x: 40, startPoint y: 291, endPoint x: 48, endPoint y: 287, distance: 9.4
click at [40, 291] on div "Pen P" at bounding box center [34, 290] width 20 height 16
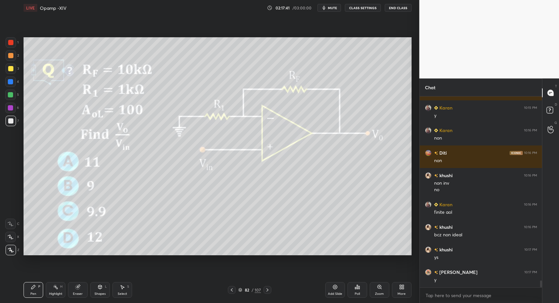
drag, startPoint x: 265, startPoint y: 290, endPoint x: 261, endPoint y: 291, distance: 4.0
click at [266, 290] on div at bounding box center [268, 290] width 8 height 8
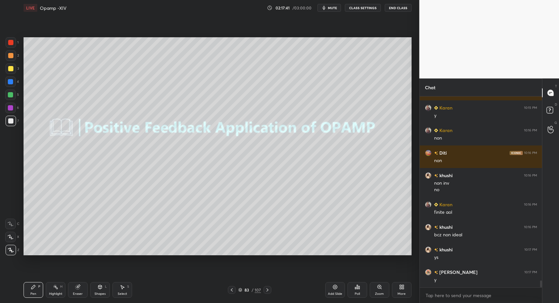
click at [233, 291] on icon at bounding box center [231, 289] width 5 height 5
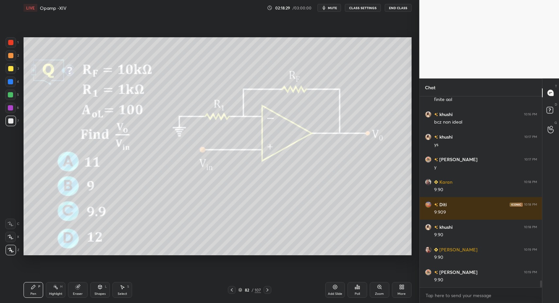
scroll to position [5162, 0]
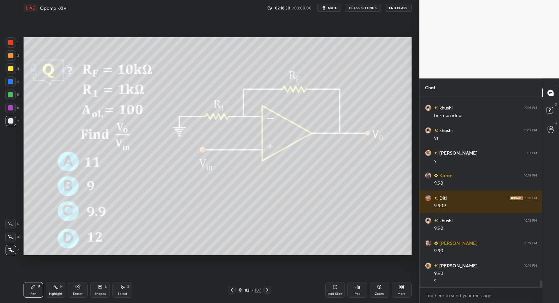
click at [12, 41] on div at bounding box center [10, 42] width 5 height 5
click at [96, 290] on div "Shapes L" at bounding box center [100, 290] width 20 height 16
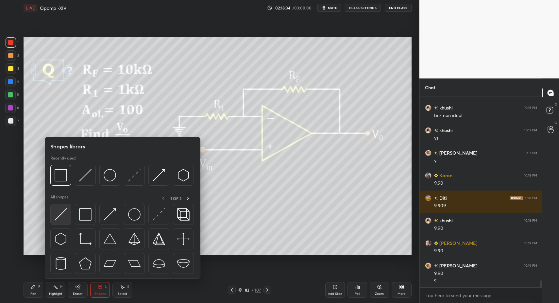
click at [60, 220] on div at bounding box center [60, 214] width 21 height 21
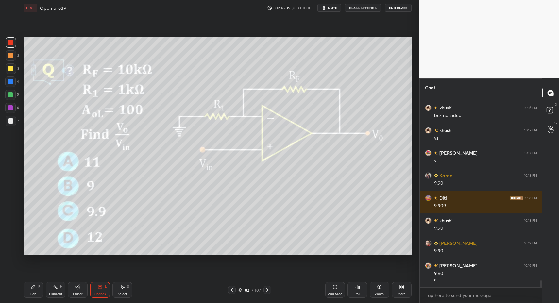
click at [29, 289] on div "Pen P" at bounding box center [34, 290] width 20 height 16
click at [29, 290] on div "Pen P" at bounding box center [34, 290] width 20 height 16
drag, startPoint x: 15, startPoint y: 118, endPoint x: 12, endPoint y: 117, distance: 4.0
click at [15, 118] on div at bounding box center [11, 121] width 10 height 10
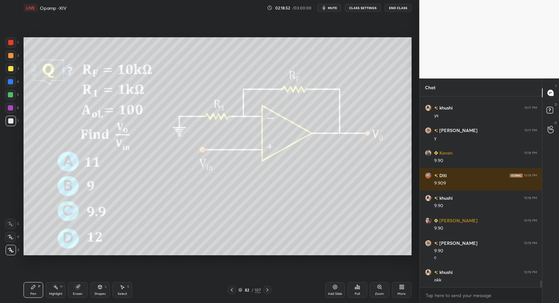
click at [267, 290] on icon at bounding box center [267, 289] width 5 height 5
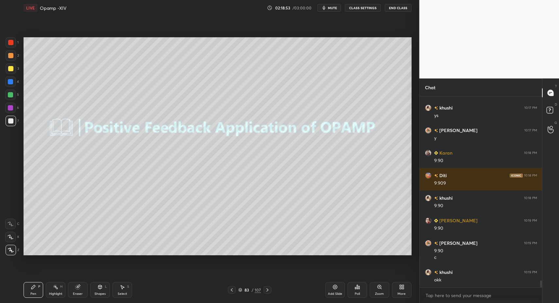
scroll to position [5207, 0]
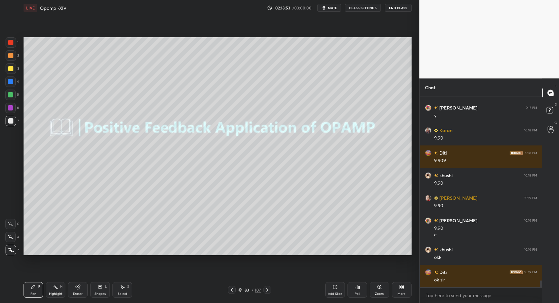
drag, startPoint x: 19, startPoint y: 84, endPoint x: 14, endPoint y: 80, distance: 6.2
click at [16, 83] on div "1 2 3 4 5 6 7 C X Z C X Z E E Erase all H H" at bounding box center [10, 146] width 21 height 218
click at [14, 80] on div at bounding box center [10, 82] width 10 height 10
click at [94, 289] on div "Shapes L" at bounding box center [100, 290] width 20 height 16
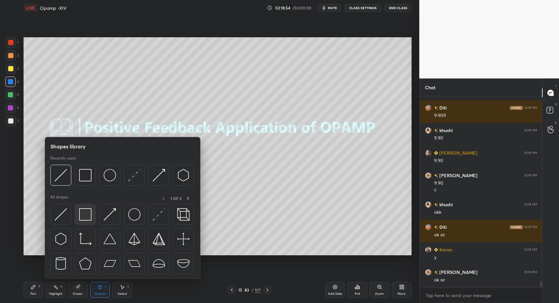
click at [80, 216] on img at bounding box center [85, 214] width 12 height 12
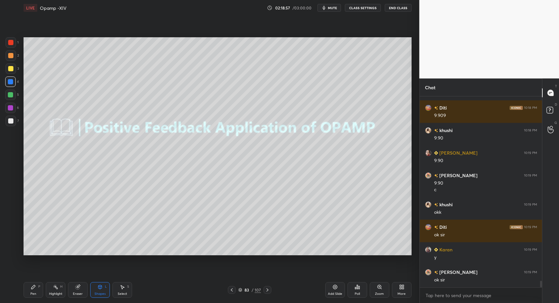
click at [32, 294] on div "Pen" at bounding box center [33, 293] width 6 height 3
click at [31, 291] on div "Pen P" at bounding box center [34, 290] width 20 height 16
click at [12, 128] on div "7" at bounding box center [12, 122] width 13 height 13
click at [11, 125] on div at bounding box center [11, 121] width 10 height 10
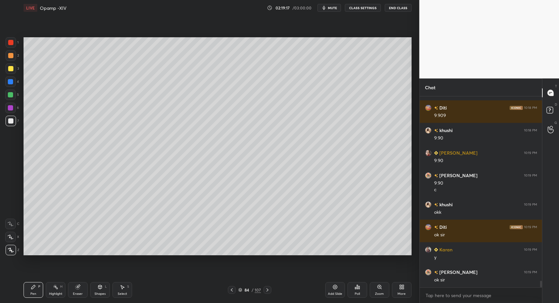
drag, startPoint x: 233, startPoint y: 288, endPoint x: 230, endPoint y: 292, distance: 4.4
click at [233, 288] on icon at bounding box center [231, 289] width 5 height 5
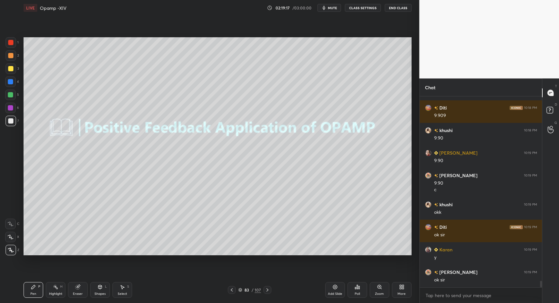
scroll to position [5274, 0]
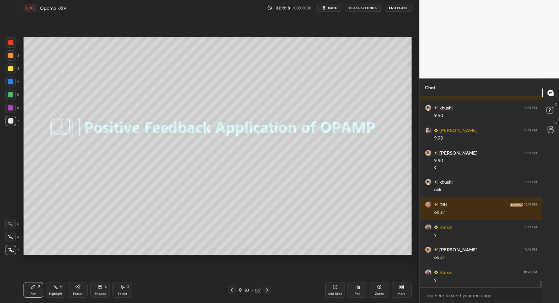
click at [267, 290] on icon at bounding box center [267, 289] width 5 height 5
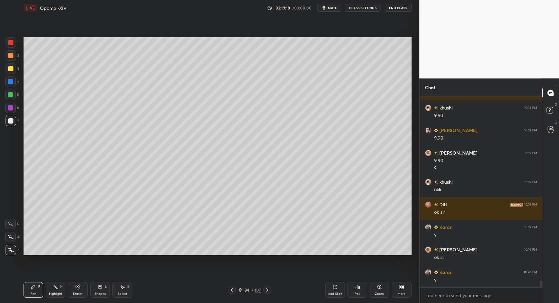
drag, startPoint x: 100, startPoint y: 291, endPoint x: 99, endPoint y: 282, distance: 8.6
click at [99, 290] on div "Shapes L" at bounding box center [100, 290] width 20 height 16
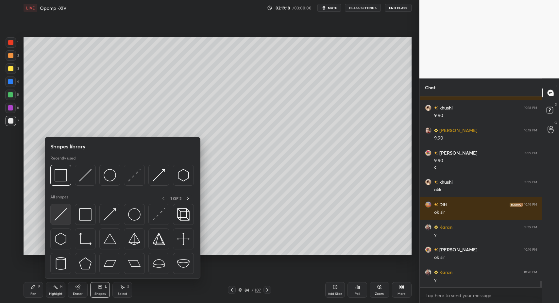
click at [67, 209] on img at bounding box center [61, 214] width 12 height 12
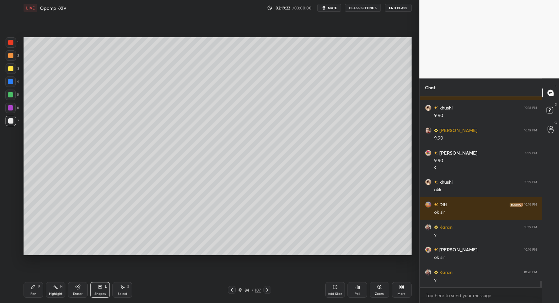
click at [103, 293] on div "Shapes L" at bounding box center [100, 290] width 20 height 16
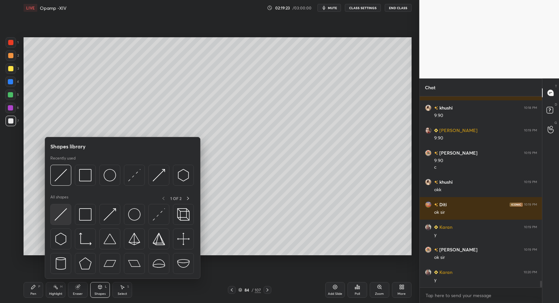
click at [59, 218] on img at bounding box center [61, 214] width 12 height 12
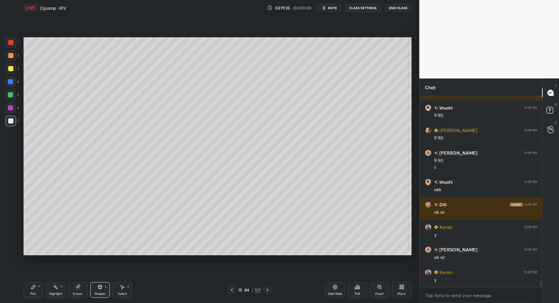
click at [101, 292] on div "Shapes" at bounding box center [100, 293] width 11 height 3
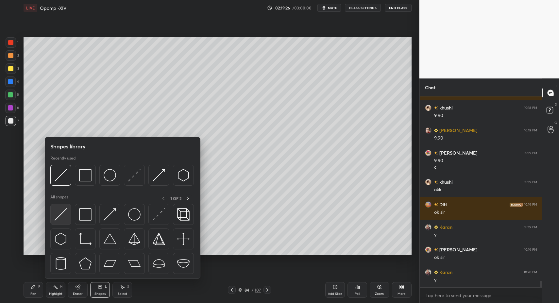
click at [59, 215] on img at bounding box center [61, 214] width 12 height 12
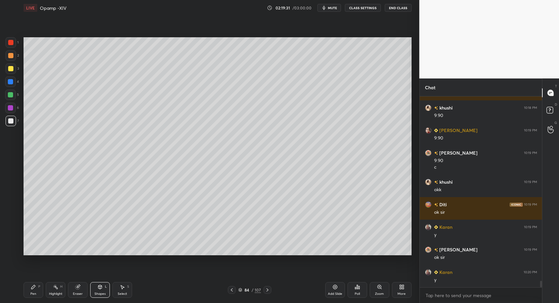
drag, startPoint x: 9, startPoint y: 70, endPoint x: 21, endPoint y: 74, distance: 13.0
click at [9, 70] on div at bounding box center [10, 68] width 5 height 5
click at [31, 291] on div "Pen P" at bounding box center [34, 290] width 20 height 16
click at [2, 117] on div "1 2 3 4 5 6 7 C X Z C X Z E E Erase all H H" at bounding box center [10, 146] width 21 height 218
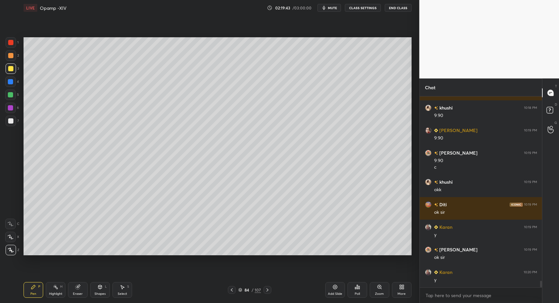
click at [10, 120] on div at bounding box center [10, 120] width 5 height 5
drag, startPoint x: 97, startPoint y: 289, endPoint x: 94, endPoint y: 280, distance: 10.0
click at [97, 289] on div "Shapes L" at bounding box center [100, 290] width 20 height 16
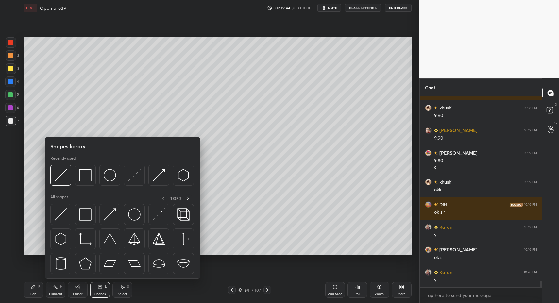
click at [55, 222] on div at bounding box center [60, 214] width 21 height 21
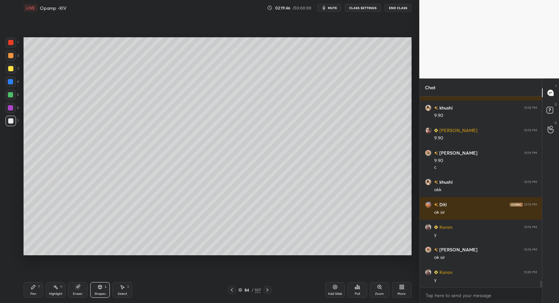
click at [38, 292] on div "Pen P" at bounding box center [34, 290] width 20 height 16
drag, startPoint x: 38, startPoint y: 292, endPoint x: 48, endPoint y: 283, distance: 12.7
click at [38, 292] on div "Pen P" at bounding box center [34, 290] width 20 height 16
drag, startPoint x: 93, startPoint y: 298, endPoint x: 106, endPoint y: 294, distance: 13.7
click at [93, 298] on div "Pen P Highlight H Eraser Shapes L Select S 84 / 107 Add Slide Poll Zoom More" at bounding box center [218, 290] width 388 height 26
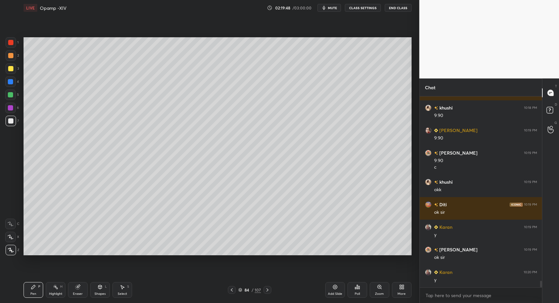
click at [105, 294] on div "Shapes" at bounding box center [100, 293] width 11 height 3
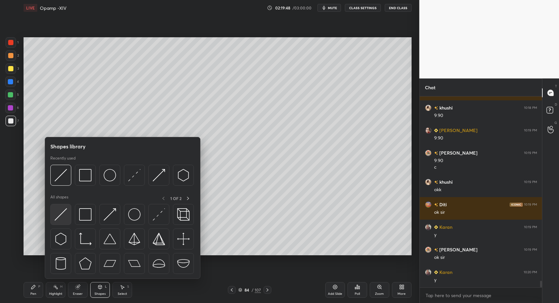
click at [60, 214] on img at bounding box center [61, 214] width 12 height 12
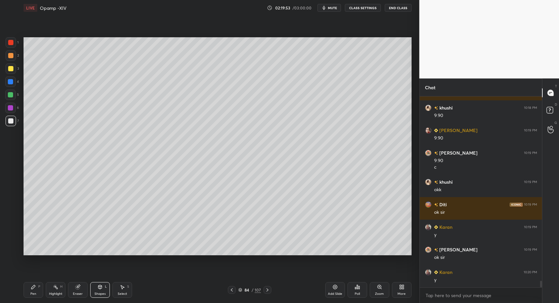
click at [99, 294] on div "Shapes" at bounding box center [100, 293] width 11 height 3
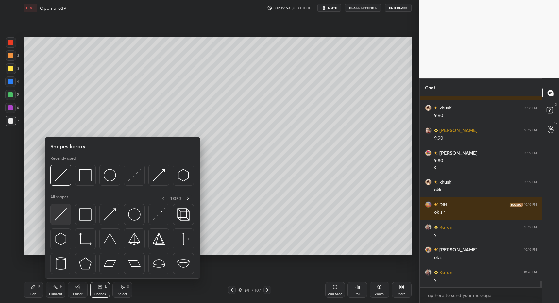
click at [57, 216] on img at bounding box center [61, 214] width 12 height 12
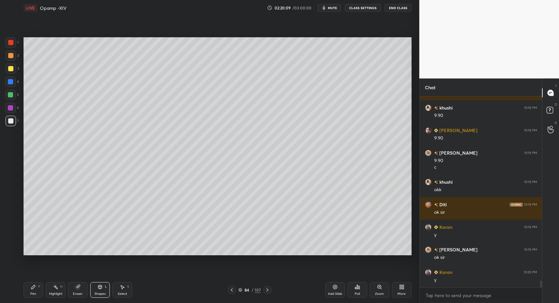
drag, startPoint x: 30, startPoint y: 291, endPoint x: 53, endPoint y: 282, distance: 24.8
click at [30, 291] on div "Pen P" at bounding box center [34, 290] width 20 height 16
click at [29, 293] on div "Pen P" at bounding box center [34, 290] width 20 height 16
click at [9, 42] on div at bounding box center [10, 42] width 5 height 5
click at [9, 41] on div at bounding box center [10, 42] width 5 height 5
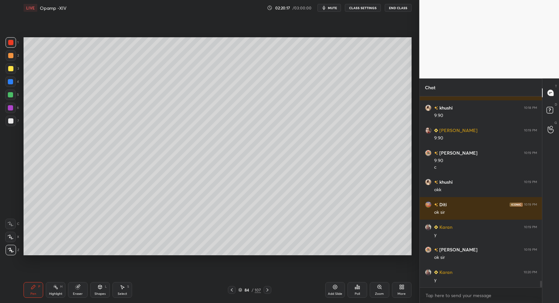
click at [28, 295] on div "Pen P" at bounding box center [34, 290] width 20 height 16
drag, startPoint x: 25, startPoint y: 295, endPoint x: 36, endPoint y: 279, distance: 19.6
click at [25, 295] on div "Pen P" at bounding box center [34, 290] width 20 height 16
click at [11, 108] on div at bounding box center [10, 107] width 5 height 5
drag, startPoint x: 11, startPoint y: 108, endPoint x: 23, endPoint y: 109, distance: 11.8
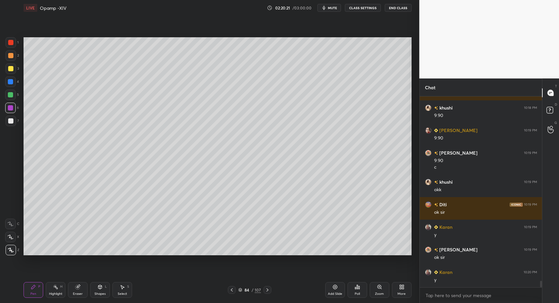
click at [11, 108] on div at bounding box center [10, 107] width 5 height 5
drag, startPoint x: 15, startPoint y: 120, endPoint x: 20, endPoint y: 117, distance: 5.4
click at [15, 120] on div at bounding box center [11, 121] width 10 height 10
click at [33, 293] on div "Pen" at bounding box center [33, 293] width 6 height 3
click at [36, 295] on div "Pen P" at bounding box center [34, 290] width 20 height 16
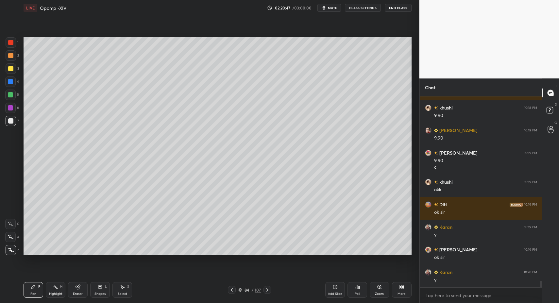
scroll to position [5297, 0]
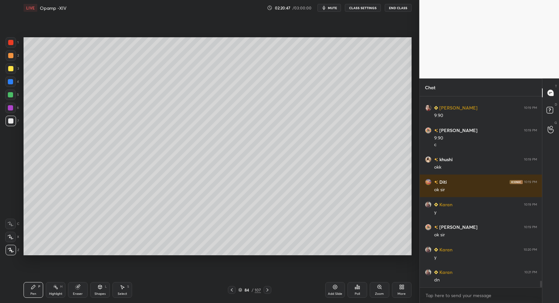
click at [10, 45] on div at bounding box center [10, 42] width 5 height 5
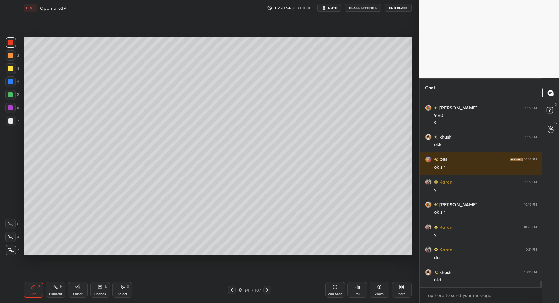
scroll to position [5342, 0]
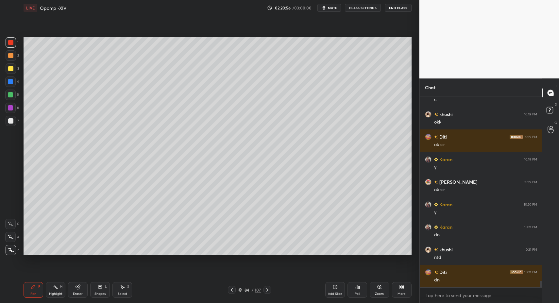
click at [120, 292] on div "Select" at bounding box center [122, 293] width 9 height 3
drag, startPoint x: 120, startPoint y: 288, endPoint x: 121, endPoint y: 261, distance: 27.1
click at [120, 287] on icon at bounding box center [122, 287] width 5 height 5
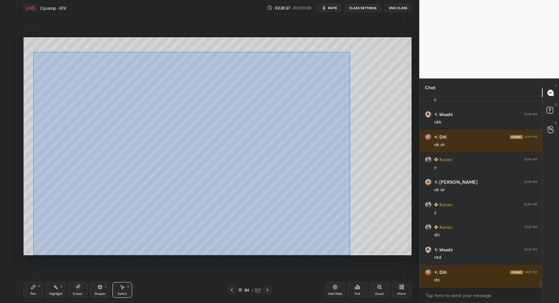
drag, startPoint x: 57, startPoint y: 79, endPoint x: 269, endPoint y: 230, distance: 260.4
click at [352, 255] on div "0 ° Undo Copy Paste here Duplicate Duplicate to new slide Delete Setting up you…" at bounding box center [217, 146] width 393 height 261
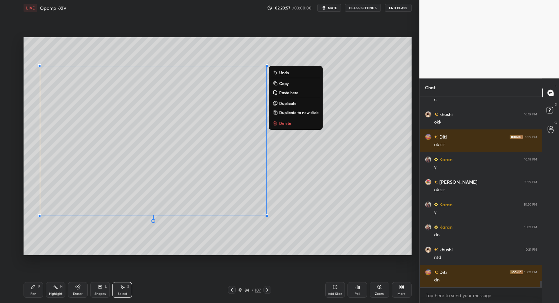
scroll to position [5365, 0]
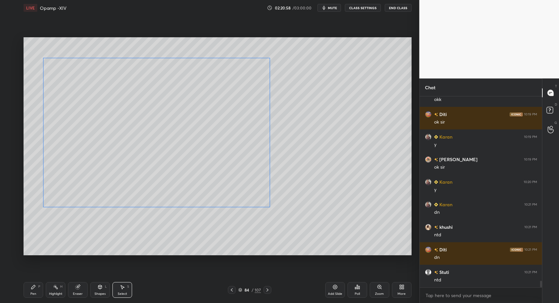
drag, startPoint x: 93, startPoint y: 180, endPoint x: 97, endPoint y: 170, distance: 10.1
click at [99, 170] on div "0 ° Undo Copy Paste here Duplicate Duplicate to new slide Delete" at bounding box center [218, 146] width 388 height 218
drag, startPoint x: 45, startPoint y: 206, endPoint x: 76, endPoint y: 184, distance: 37.6
click at [65, 189] on div at bounding box center [63, 190] width 3 height 3
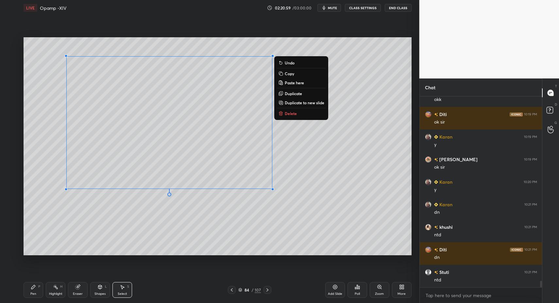
drag, startPoint x: 78, startPoint y: 185, endPoint x: 62, endPoint y: 190, distance: 16.8
click at [62, 189] on div "0 ° Undo Copy Paste here Duplicate Duplicate to new slide Delete" at bounding box center [218, 146] width 388 height 218
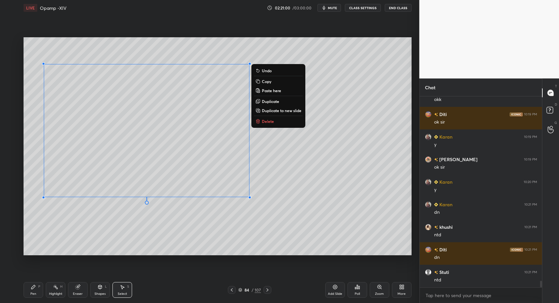
click at [33, 298] on div "Pen P Highlight H Eraser Shapes L Select S 84 / 107 Add Slide Poll Zoom More" at bounding box center [218, 290] width 388 height 26
click at [267, 290] on icon at bounding box center [267, 289] width 5 height 5
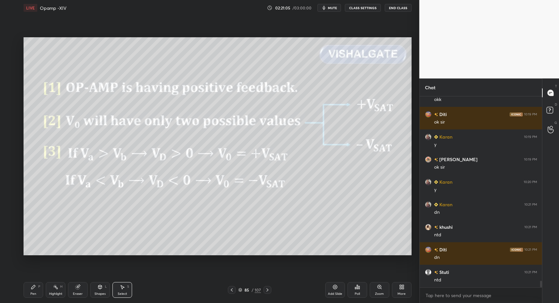
click at [30, 291] on div "Pen P" at bounding box center [34, 290] width 20 height 16
click at [41, 288] on div "Pen P" at bounding box center [34, 290] width 20 height 16
drag, startPoint x: 58, startPoint y: 290, endPoint x: 60, endPoint y: 284, distance: 6.1
click at [58, 290] on div "Highlight H" at bounding box center [56, 290] width 20 height 16
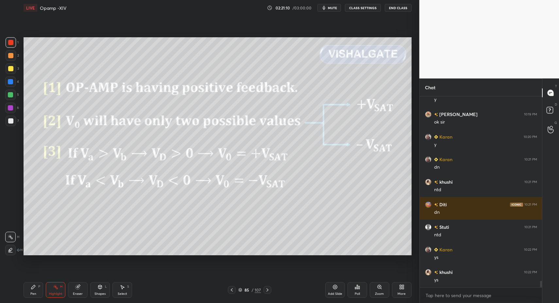
scroll to position [5432, 0]
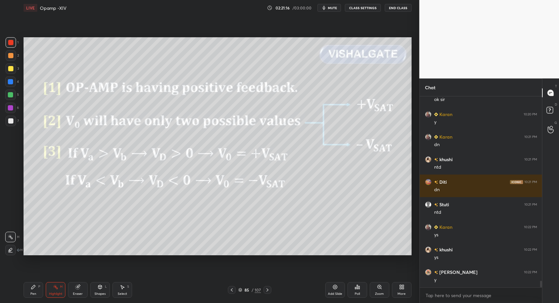
click at [233, 291] on icon at bounding box center [231, 289] width 5 height 5
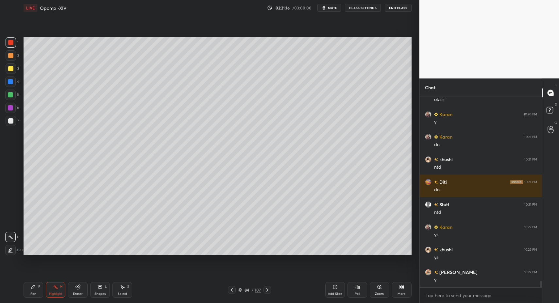
click at [33, 292] on div "Pen" at bounding box center [33, 293] width 6 height 3
drag, startPoint x: 34, startPoint y: 290, endPoint x: 96, endPoint y: 289, distance: 61.2
click at [34, 290] on div "Pen P" at bounding box center [34, 290] width 20 height 16
drag, startPoint x: 109, startPoint y: 293, endPoint x: 113, endPoint y: 291, distance: 4.7
click at [109, 293] on div "Shapes L" at bounding box center [100, 290] width 20 height 16
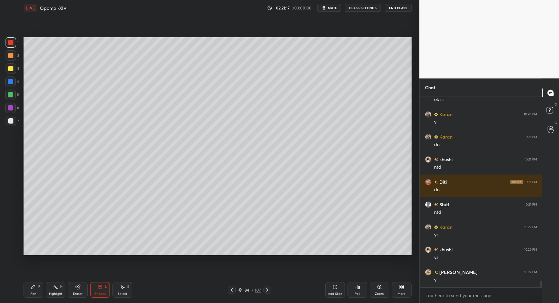
click at [113, 291] on div "Select S" at bounding box center [123, 290] width 20 height 16
drag, startPoint x: 120, startPoint y: 135, endPoint x: 129, endPoint y: 141, distance: 10.9
click at [129, 141] on div "0 ° Undo Copy Paste here Duplicate Duplicate to new slide Delete" at bounding box center [218, 146] width 388 height 218
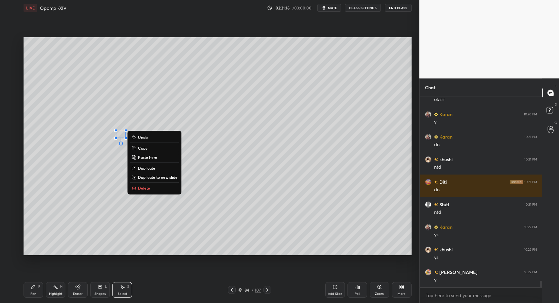
click at [136, 187] on icon at bounding box center [133, 187] width 5 height 5
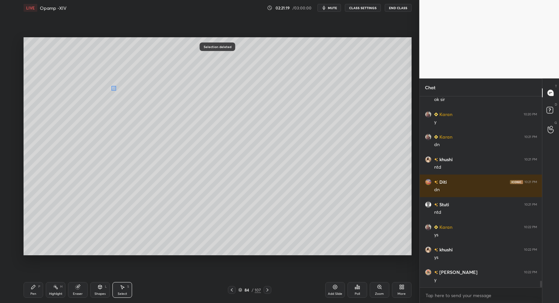
drag, startPoint x: 116, startPoint y: 90, endPoint x: 132, endPoint y: 120, distance: 33.7
click at [124, 95] on div "0 ° Undo Copy Paste here Duplicate Duplicate to new slide Delete" at bounding box center [218, 146] width 388 height 218
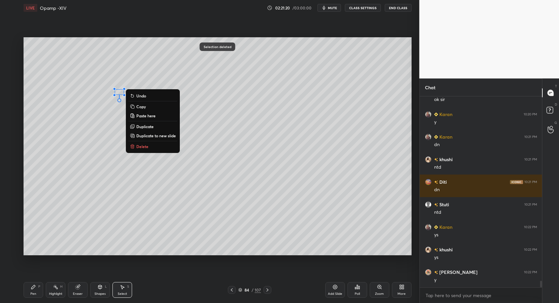
click at [137, 145] on p "Delete" at bounding box center [142, 146] width 12 height 5
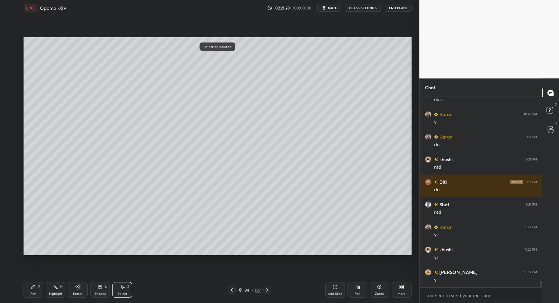
click at [31, 295] on div "Pen" at bounding box center [33, 293] width 6 height 3
drag, startPoint x: 26, startPoint y: 296, endPoint x: 27, endPoint y: 270, distance: 26.5
click at [27, 293] on div "Pen P" at bounding box center [34, 290] width 20 height 16
drag, startPoint x: 9, startPoint y: 110, endPoint x: 9, endPoint y: 107, distance: 3.3
click at [9, 110] on div at bounding box center [10, 107] width 5 height 5
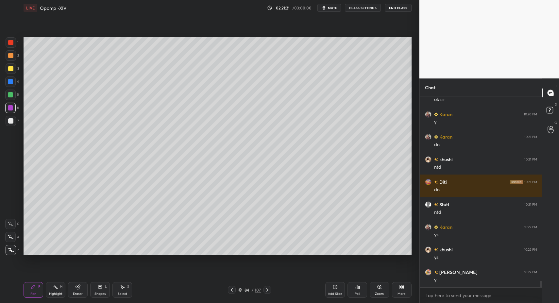
click at [9, 107] on div at bounding box center [10, 107] width 5 height 5
click at [263, 290] on div "84 / 107" at bounding box center [250, 290] width 44 height 8
click at [267, 291] on icon at bounding box center [268, 289] width 2 height 3
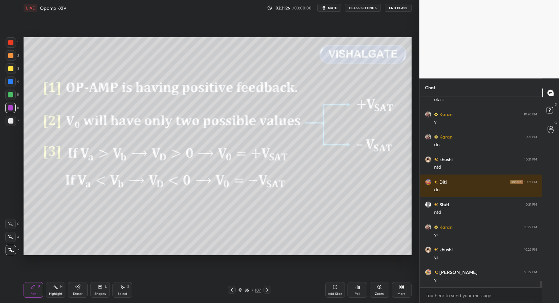
click at [68, 288] on div "Eraser" at bounding box center [78, 290] width 20 height 16
click at [68, 293] on div "Pen P Highlight H Eraser Shapes L Select S" at bounding box center [99, 290] width 151 height 16
click at [55, 286] on div "Highlight H" at bounding box center [56, 290] width 20 height 16
click at [268, 291] on icon at bounding box center [267, 289] width 5 height 5
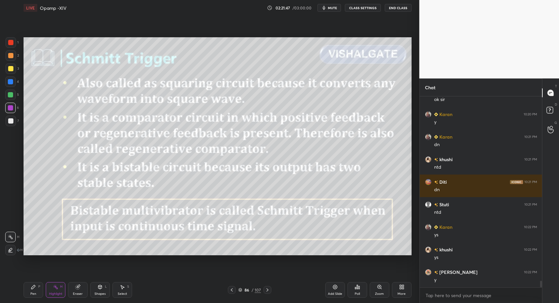
click at [32, 293] on div "Pen" at bounding box center [33, 293] width 6 height 3
drag, startPoint x: 35, startPoint y: 290, endPoint x: 32, endPoint y: 282, distance: 9.2
click at [34, 290] on div "Pen P" at bounding box center [34, 290] width 20 height 16
click at [9, 123] on div at bounding box center [10, 120] width 5 height 5
click at [10, 121] on div at bounding box center [10, 120] width 5 height 5
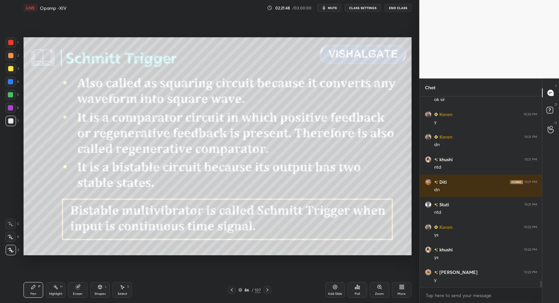
click at [47, 290] on div "Highlight H" at bounding box center [56, 290] width 20 height 16
click at [51, 292] on div "Highlight" at bounding box center [55, 293] width 13 height 3
click at [268, 291] on icon at bounding box center [267, 289] width 5 height 5
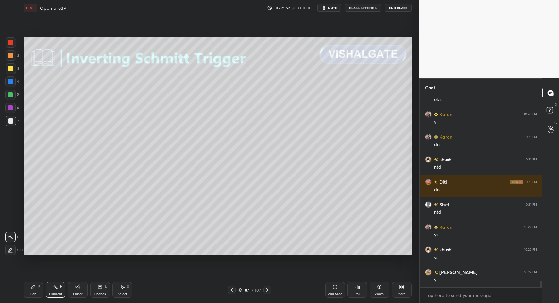
click at [43, 288] on div "Pen P" at bounding box center [34, 290] width 20 height 16
drag, startPoint x: 32, startPoint y: 290, endPoint x: 36, endPoint y: 256, distance: 34.6
click at [32, 289] on div "Pen P" at bounding box center [34, 290] width 20 height 16
click at [10, 125] on div at bounding box center [11, 121] width 10 height 10
drag, startPoint x: 9, startPoint y: 122, endPoint x: 18, endPoint y: 136, distance: 16.6
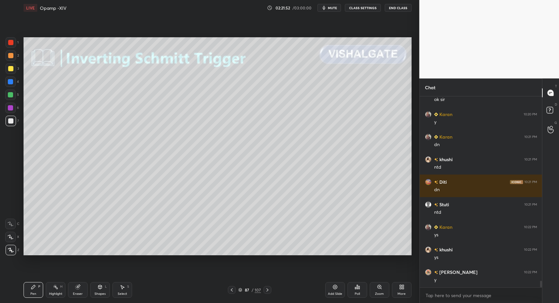
click at [8, 122] on div at bounding box center [10, 120] width 5 height 5
click at [97, 293] on div "Shapes" at bounding box center [100, 293] width 11 height 3
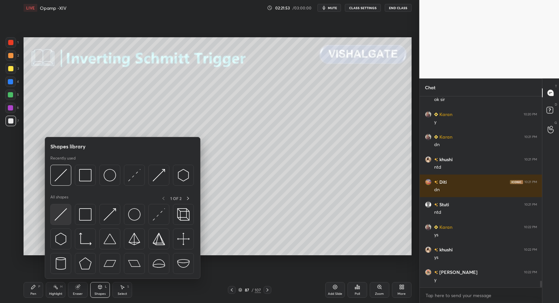
click at [61, 217] on img at bounding box center [61, 214] width 12 height 12
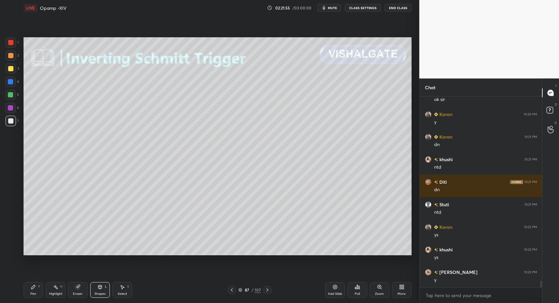
drag, startPoint x: 97, startPoint y: 289, endPoint x: 96, endPoint y: 279, distance: 10.6
click at [97, 289] on div "Shapes L" at bounding box center [100, 290] width 20 height 16
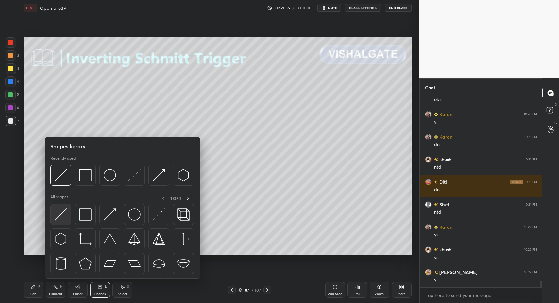
click at [59, 216] on img at bounding box center [61, 214] width 12 height 12
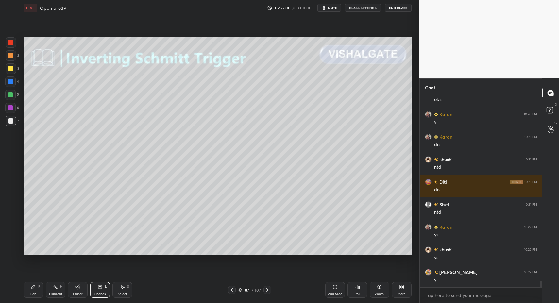
click at [104, 296] on div "Shapes" at bounding box center [100, 293] width 11 height 3
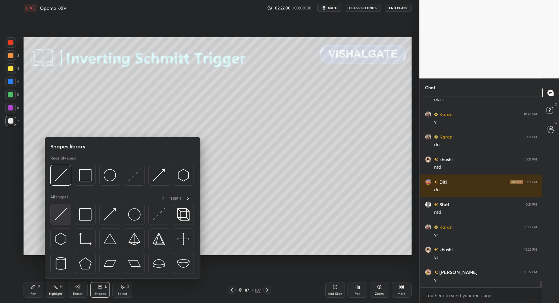
click at [59, 219] on img at bounding box center [61, 214] width 12 height 12
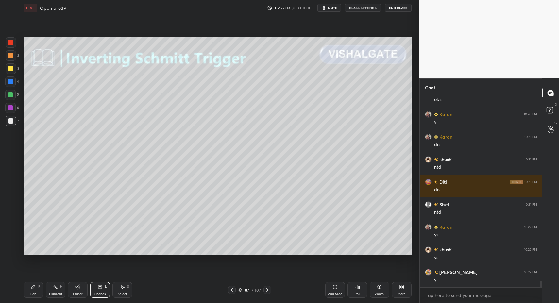
click at [100, 287] on icon at bounding box center [99, 287] width 5 height 5
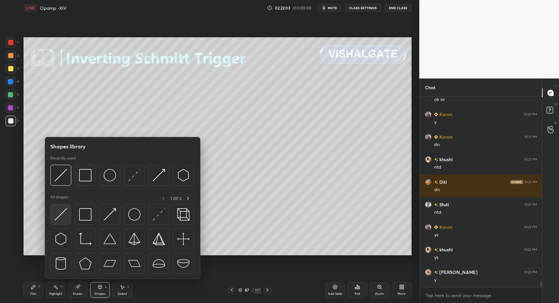
click at [58, 218] on img at bounding box center [61, 214] width 12 height 12
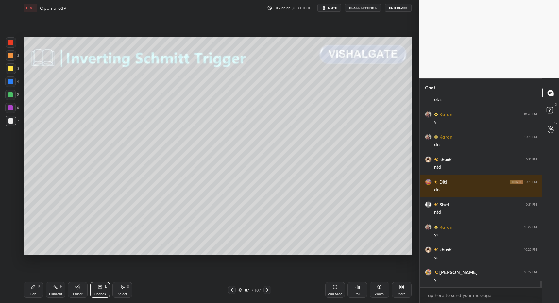
click at [39, 294] on div "Pen P" at bounding box center [34, 290] width 20 height 16
click at [33, 293] on div "Pen" at bounding box center [33, 293] width 6 height 3
drag, startPoint x: 35, startPoint y: 293, endPoint x: 43, endPoint y: 263, distance: 31.6
click at [35, 293] on div "Pen" at bounding box center [33, 293] width 6 height 3
drag, startPoint x: 25, startPoint y: 297, endPoint x: 34, endPoint y: 274, distance: 24.4
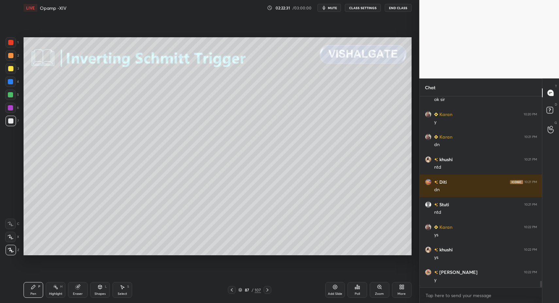
click at [26, 296] on div "Pen P" at bounding box center [34, 290] width 20 height 16
click at [13, 69] on div at bounding box center [11, 68] width 10 height 10
click at [107, 294] on div "Shapes L" at bounding box center [100, 290] width 20 height 16
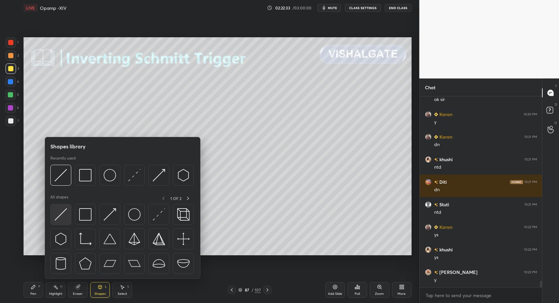
click at [65, 217] on img at bounding box center [61, 214] width 12 height 12
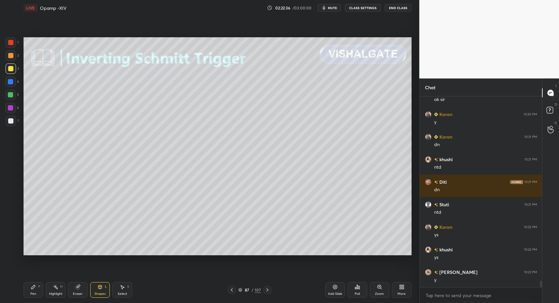
click at [38, 291] on div "Pen P" at bounding box center [34, 290] width 20 height 16
click at [9, 125] on div at bounding box center [11, 121] width 10 height 10
drag, startPoint x: 6, startPoint y: 124, endPoint x: 20, endPoint y: 163, distance: 41.2
click at [7, 125] on div "1 2 3 4 5 6 7 C X Z C X Z E E Erase all H H" at bounding box center [10, 146] width 21 height 218
drag, startPoint x: 49, startPoint y: 291, endPoint x: 46, endPoint y: 295, distance: 4.3
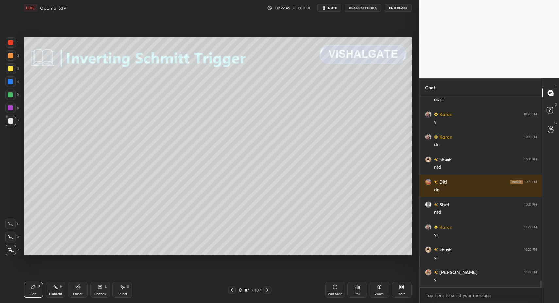
click at [49, 292] on div "Highlight" at bounding box center [55, 293] width 13 height 3
click at [49, 291] on div "Highlight H" at bounding box center [56, 290] width 20 height 16
click at [105, 292] on div "Shapes L" at bounding box center [100, 290] width 20 height 16
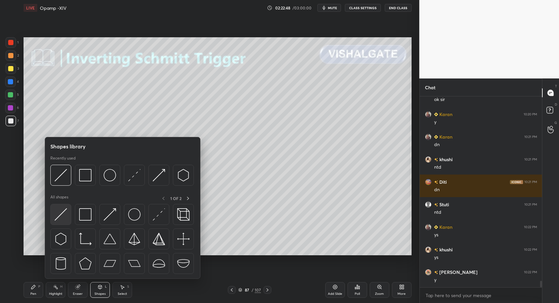
click at [70, 219] on div at bounding box center [60, 214] width 21 height 21
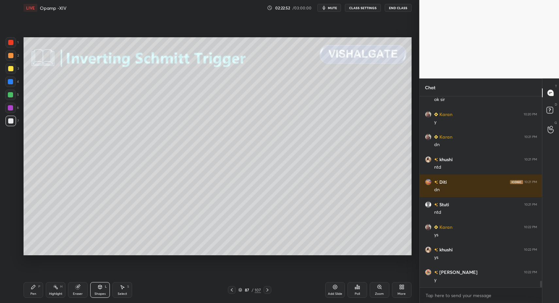
drag, startPoint x: 97, startPoint y: 300, endPoint x: 94, endPoint y: 275, distance: 24.4
click at [98, 297] on div "Pen P Highlight H Eraser Shapes L Select S 87 / 107 Add Slide Poll Zoom More" at bounding box center [218, 290] width 388 height 26
click at [99, 291] on div "Shapes L" at bounding box center [100, 290] width 20 height 16
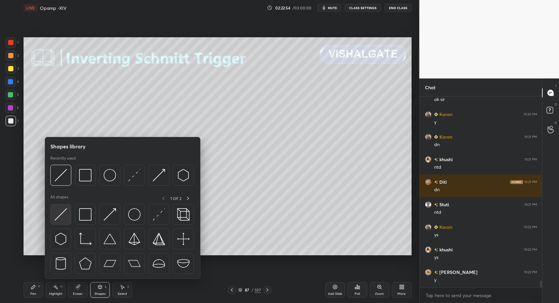
click at [57, 207] on div at bounding box center [60, 214] width 21 height 21
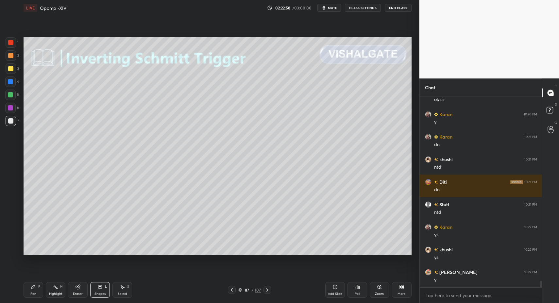
drag, startPoint x: 105, startPoint y: 297, endPoint x: 101, endPoint y: 284, distance: 13.3
click at [104, 293] on div "Shapes L" at bounding box center [100, 290] width 20 height 16
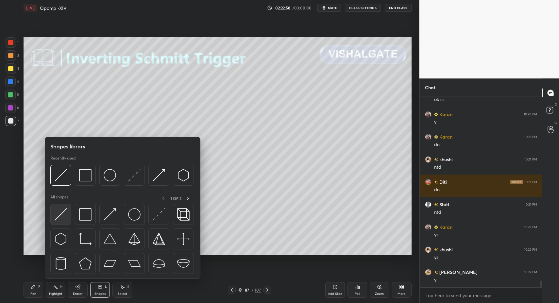
click at [58, 214] on img at bounding box center [61, 214] width 12 height 12
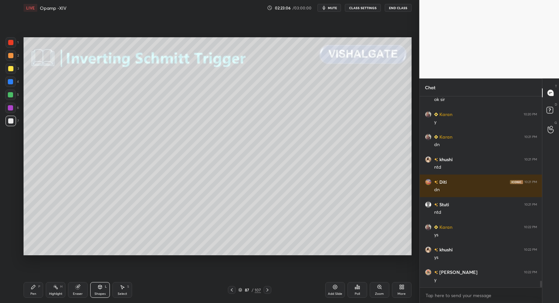
click at [99, 287] on icon at bounding box center [100, 287] width 4 height 4
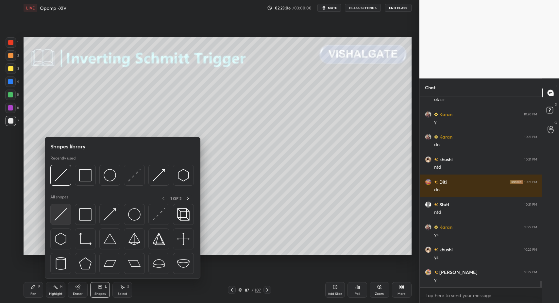
click at [66, 218] on img at bounding box center [61, 214] width 12 height 12
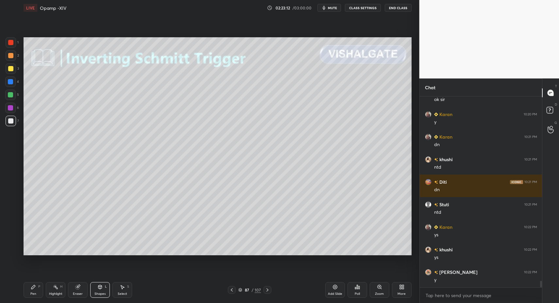
click at [33, 292] on div "Pen" at bounding box center [33, 293] width 6 height 3
click at [34, 291] on div "Pen P" at bounding box center [34, 290] width 20 height 16
click at [13, 67] on div at bounding box center [11, 68] width 10 height 10
drag, startPoint x: 13, startPoint y: 69, endPoint x: 20, endPoint y: 85, distance: 17.4
click at [13, 69] on div at bounding box center [11, 68] width 10 height 10
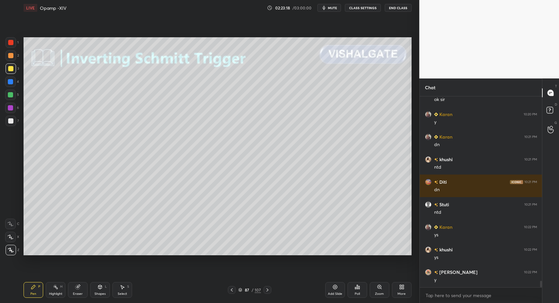
drag, startPoint x: 94, startPoint y: 293, endPoint x: 93, endPoint y: 281, distance: 11.8
click at [93, 294] on div "Shapes L" at bounding box center [100, 290] width 20 height 16
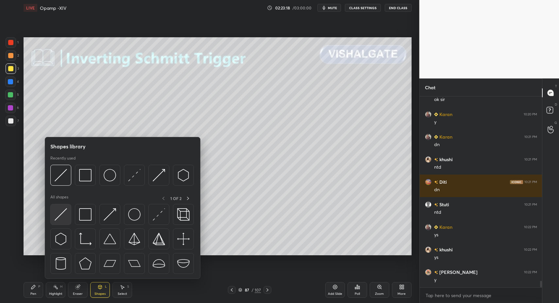
click at [59, 218] on img at bounding box center [61, 214] width 12 height 12
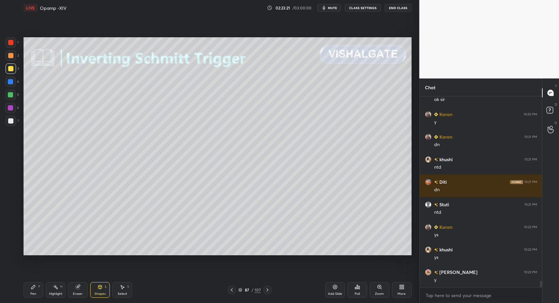
click at [39, 291] on div "Pen P" at bounding box center [34, 290] width 20 height 16
click at [33, 288] on div "Pen P" at bounding box center [34, 290] width 20 height 16
click at [21, 292] on div "LIVE Opamp -XIV 02:23:30 / 03:00:00 mute CLASS SETTINGS End Class Setting up yo…" at bounding box center [217, 151] width 393 height 303
click at [22, 289] on div "LIVE Opamp -XIV 02:23:30 / 03:00:00 mute CLASS SETTINGS End Class Setting up yo…" at bounding box center [217, 151] width 393 height 303
drag, startPoint x: 27, startPoint y: 285, endPoint x: 34, endPoint y: 259, distance: 27.0
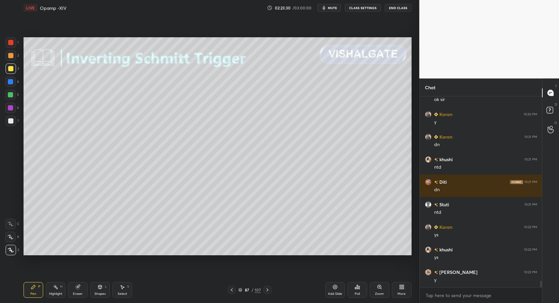
click at [30, 284] on div "Pen P" at bounding box center [34, 290] width 20 height 16
drag, startPoint x: 20, startPoint y: 111, endPoint x: 18, endPoint y: 119, distance: 8.6
click at [16, 110] on div "1 2 3 4 5 6 7 C X Z C X Z E E Erase all H H" at bounding box center [10, 146] width 21 height 218
click at [27, 298] on div "Pen P" at bounding box center [34, 290] width 20 height 16
click at [10, 106] on div at bounding box center [10, 107] width 5 height 5
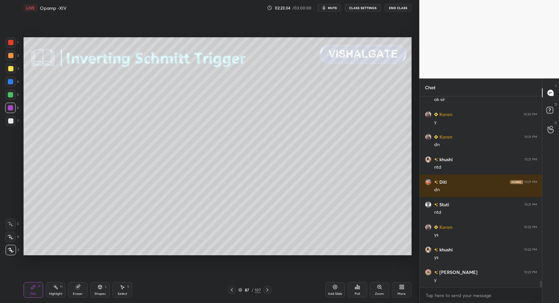
drag, startPoint x: 7, startPoint y: 121, endPoint x: 11, endPoint y: 118, distance: 5.6
click at [9, 121] on div at bounding box center [11, 121] width 10 height 10
drag, startPoint x: 11, startPoint y: 118, endPoint x: 17, endPoint y: 122, distance: 7.4
click at [10, 121] on div at bounding box center [11, 121] width 10 height 10
click at [13, 44] on div at bounding box center [10, 42] width 5 height 5
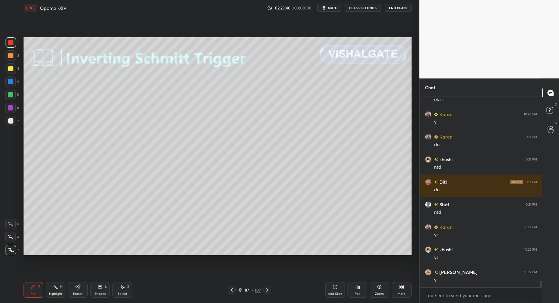
click at [23, 289] on div "LIVE Opamp -XIV 02:23:40 / 03:00:00 mute CLASS SETTINGS End Class Setting up yo…" at bounding box center [217, 151] width 393 height 303
drag, startPoint x: 23, startPoint y: 289, endPoint x: 73, endPoint y: 264, distance: 55.6
click at [23, 289] on div "LIVE Opamp -XIV 02:23:41 / 03:00:00 mute CLASS SETTINGS End Class Setting up yo…" at bounding box center [217, 151] width 393 height 303
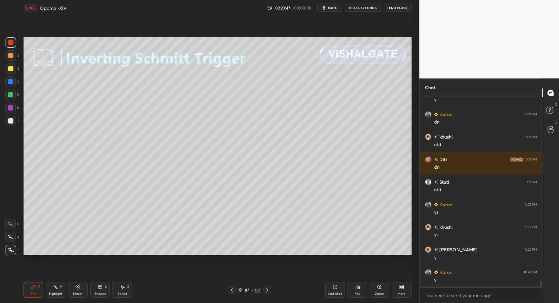
drag, startPoint x: 12, startPoint y: 85, endPoint x: 15, endPoint y: 78, distance: 7.9
click at [12, 85] on div at bounding box center [10, 82] width 10 height 10
drag, startPoint x: 13, startPoint y: 78, endPoint x: 21, endPoint y: 104, distance: 27.4
click at [13, 78] on div at bounding box center [10, 82] width 10 height 10
click at [102, 294] on div "Shapes" at bounding box center [100, 293] width 11 height 3
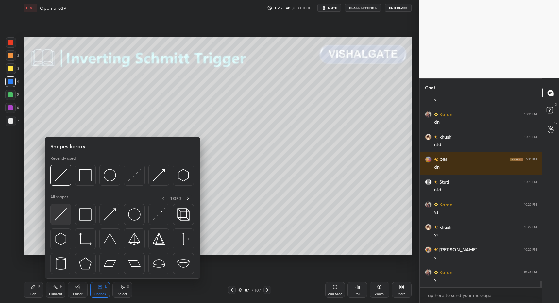
click at [60, 220] on div at bounding box center [60, 214] width 21 height 21
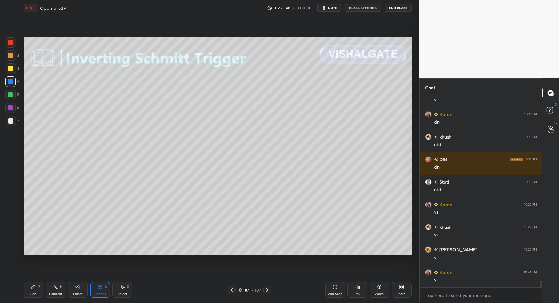
click at [126, 297] on div "Select S" at bounding box center [123, 290] width 20 height 16
drag, startPoint x: 122, startPoint y: 292, endPoint x: 114, endPoint y: 247, distance: 46.1
click at [122, 290] on div "Select S" at bounding box center [123, 290] width 20 height 16
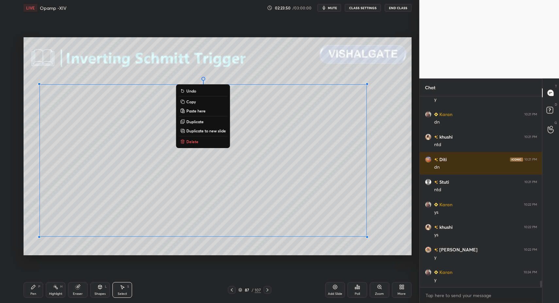
drag, startPoint x: 48, startPoint y: 94, endPoint x: 403, endPoint y: 256, distance: 389.7
click at [402, 257] on div "0 ° Undo Copy Paste here Duplicate Duplicate to new slide Delete Setting up you…" at bounding box center [217, 146] width 393 height 261
drag, startPoint x: 339, startPoint y: 289, endPoint x: 332, endPoint y: 288, distance: 6.6
click at [337, 289] on div "Add Slide" at bounding box center [335, 290] width 20 height 16
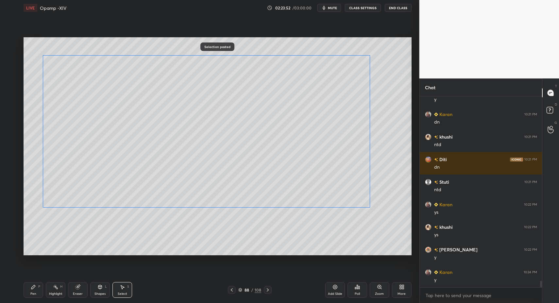
drag, startPoint x: 134, startPoint y: 171, endPoint x: 130, endPoint y: 191, distance: 19.8
click at [137, 161] on div "0 ° Undo Copy Paste here Duplicate Duplicate to new slide Delete" at bounding box center [218, 146] width 388 height 218
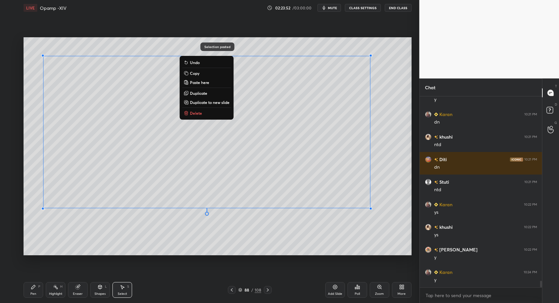
click at [40, 297] on div "Pen P" at bounding box center [34, 290] width 20 height 16
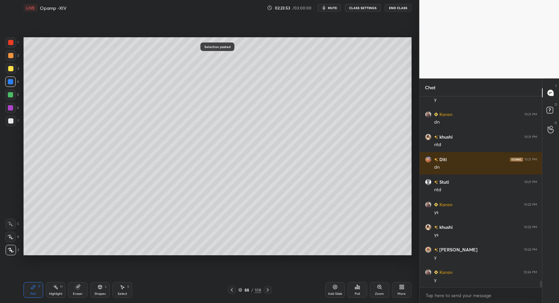
click at [104, 291] on div "Shapes L" at bounding box center [100, 290] width 20 height 16
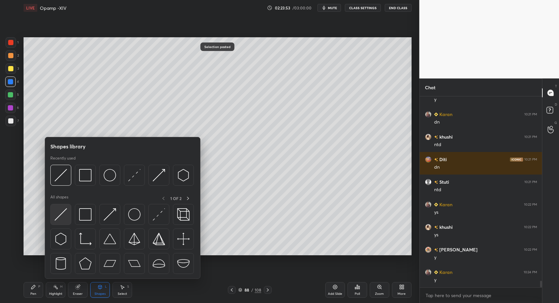
click at [56, 215] on img at bounding box center [61, 214] width 12 height 12
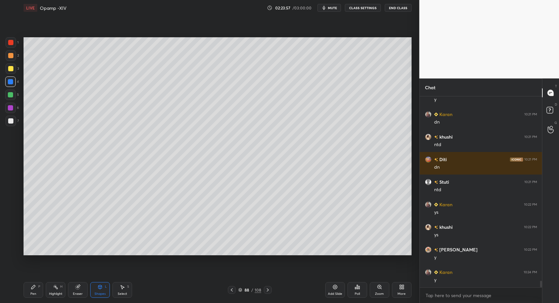
click at [37, 296] on div "Pen P" at bounding box center [34, 290] width 20 height 16
click at [32, 295] on div "Pen" at bounding box center [33, 293] width 6 height 3
click at [99, 293] on div "Shapes" at bounding box center [100, 293] width 11 height 3
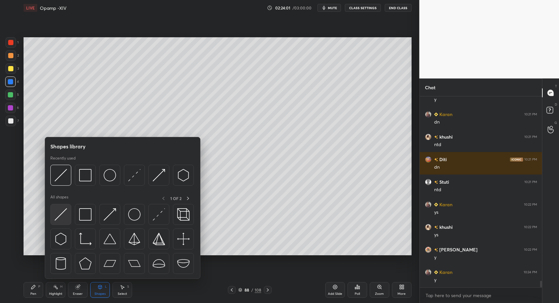
click at [55, 218] on img at bounding box center [61, 214] width 12 height 12
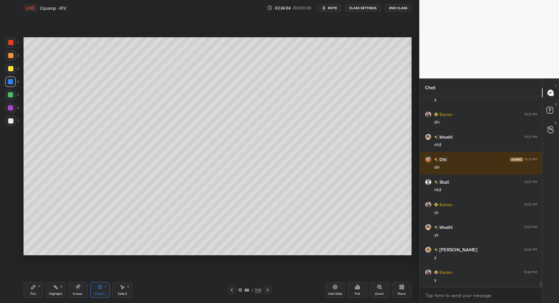
click at [32, 294] on div "Pen" at bounding box center [33, 293] width 6 height 3
click at [35, 291] on div "Pen P" at bounding box center [34, 290] width 20 height 16
drag, startPoint x: 17, startPoint y: 123, endPoint x: 11, endPoint y: 125, distance: 6.1
click at [17, 123] on div "7" at bounding box center [12, 121] width 13 height 10
click at [11, 125] on div at bounding box center [11, 121] width 10 height 10
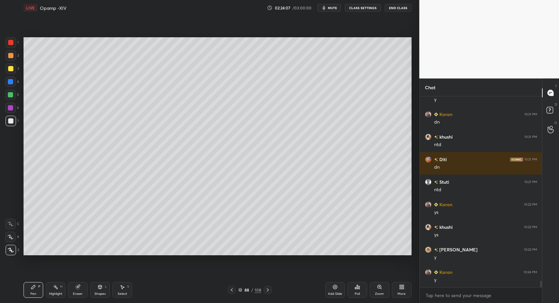
drag, startPoint x: 35, startPoint y: 286, endPoint x: 89, endPoint y: 261, distance: 59.3
click at [33, 285] on icon at bounding box center [33, 287] width 5 height 5
drag, startPoint x: 100, startPoint y: 288, endPoint x: 104, endPoint y: 280, distance: 9.4
click at [100, 288] on icon at bounding box center [100, 287] width 4 height 4
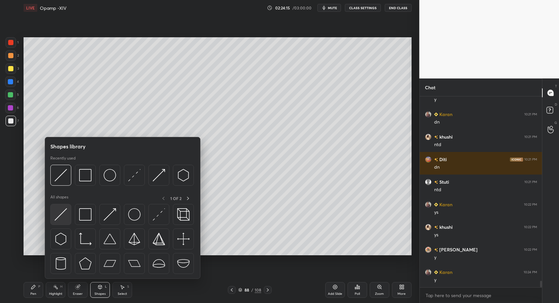
click at [65, 223] on div at bounding box center [60, 214] width 21 height 21
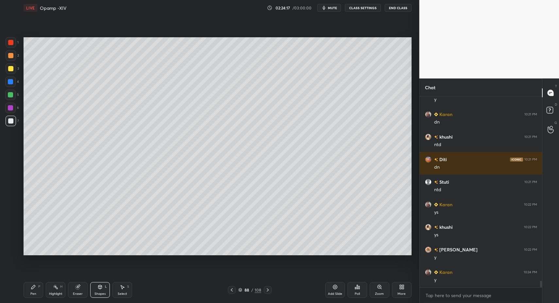
click at [33, 294] on div "Pen" at bounding box center [33, 293] width 6 height 3
drag, startPoint x: 34, startPoint y: 292, endPoint x: 69, endPoint y: 270, distance: 41.4
click at [34, 292] on div "Pen" at bounding box center [33, 293] width 6 height 3
click at [8, 41] on div at bounding box center [11, 42] width 10 height 10
click at [8, 109] on div at bounding box center [10, 108] width 10 height 10
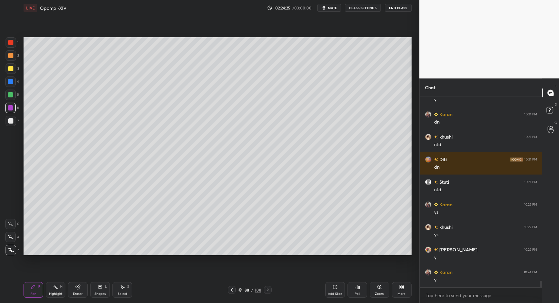
click at [107, 286] on div "Shapes L" at bounding box center [100, 290] width 20 height 16
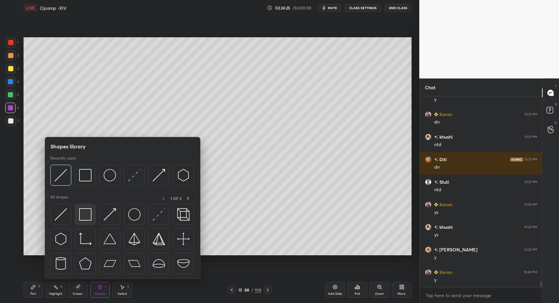
click at [86, 214] on img at bounding box center [85, 214] width 12 height 12
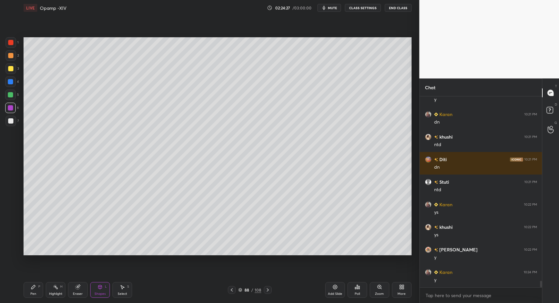
click at [37, 291] on div "Pen P" at bounding box center [34, 290] width 20 height 16
drag, startPoint x: 32, startPoint y: 292, endPoint x: 31, endPoint y: 259, distance: 33.4
click at [31, 291] on div "Pen P" at bounding box center [34, 290] width 20 height 16
drag, startPoint x: 12, startPoint y: 126, endPoint x: 18, endPoint y: 125, distance: 5.6
click at [12, 125] on div "7" at bounding box center [12, 122] width 13 height 13
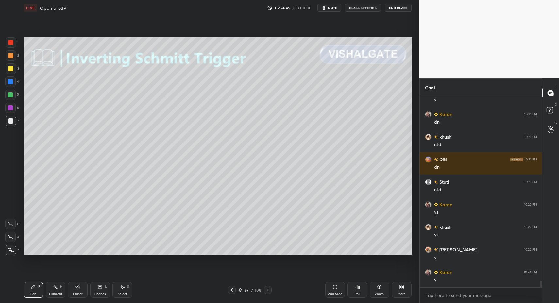
click at [15, 40] on div at bounding box center [11, 42] width 10 height 10
click at [34, 291] on div "Pen P" at bounding box center [34, 290] width 20 height 16
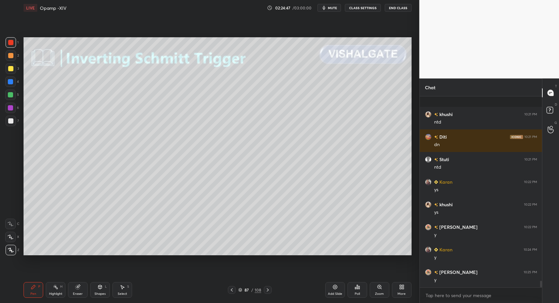
scroll to position [5523, 0]
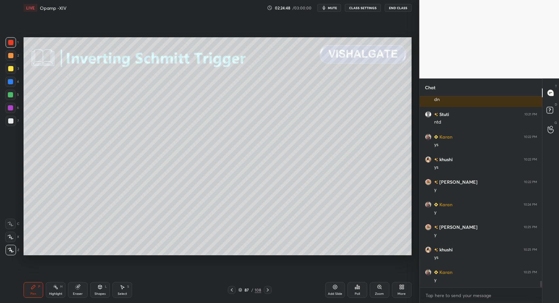
click at [267, 287] on icon at bounding box center [267, 289] width 5 height 5
drag, startPoint x: 38, startPoint y: 288, endPoint x: 57, endPoint y: 293, distance: 19.7
click at [38, 288] on div "Pen P" at bounding box center [34, 290] width 20 height 16
drag, startPoint x: 57, startPoint y: 293, endPoint x: 61, endPoint y: 276, distance: 17.5
click at [56, 292] on div "Highlight" at bounding box center [55, 293] width 13 height 3
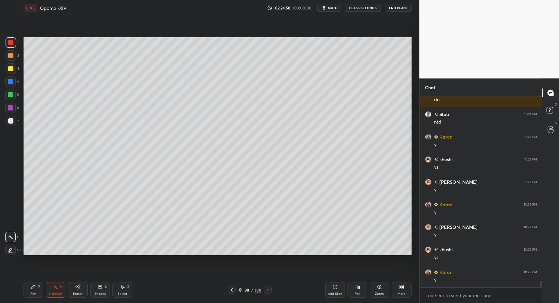
click at [269, 293] on div at bounding box center [268, 290] width 8 height 8
click at [32, 292] on div "Pen" at bounding box center [33, 293] width 6 height 3
drag, startPoint x: 32, startPoint y: 292, endPoint x: 56, endPoint y: 289, distance: 24.4
click at [35, 291] on div "Pen P" at bounding box center [34, 290] width 20 height 16
click at [57, 290] on div "Highlight H" at bounding box center [56, 290] width 20 height 16
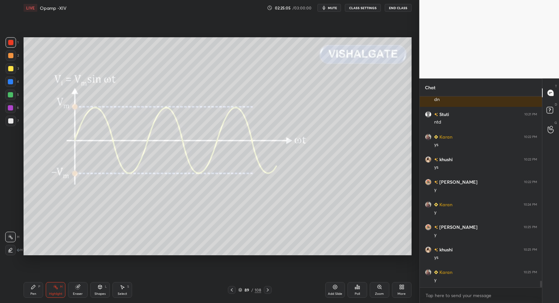
drag, startPoint x: 38, startPoint y: 297, endPoint x: 29, endPoint y: 295, distance: 8.5
click at [37, 297] on div "Pen P" at bounding box center [34, 290] width 20 height 16
click at [33, 295] on div "Pen" at bounding box center [33, 293] width 6 height 3
click at [234, 290] on div at bounding box center [232, 290] width 8 height 8
drag, startPoint x: 54, startPoint y: 288, endPoint x: 64, endPoint y: 261, distance: 29.4
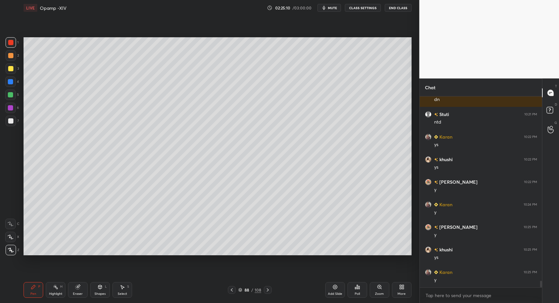
click at [55, 289] on icon at bounding box center [55, 287] width 5 height 5
drag, startPoint x: 35, startPoint y: 292, endPoint x: 54, endPoint y: 292, distance: 19.3
click at [35, 292] on div "Pen" at bounding box center [33, 293] width 6 height 3
click at [59, 287] on div "Highlight H" at bounding box center [56, 290] width 20 height 16
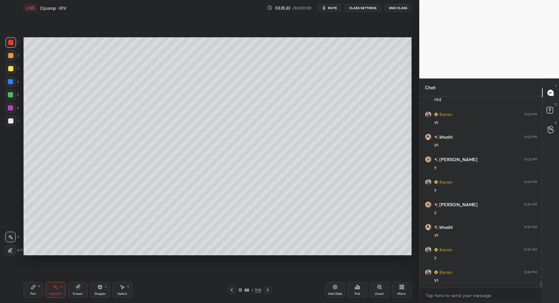
scroll to position [5568, 0]
click at [268, 290] on icon at bounding box center [267, 289] width 5 height 5
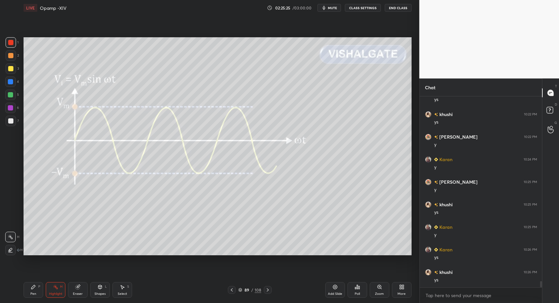
click at [267, 289] on icon at bounding box center [268, 289] width 2 height 3
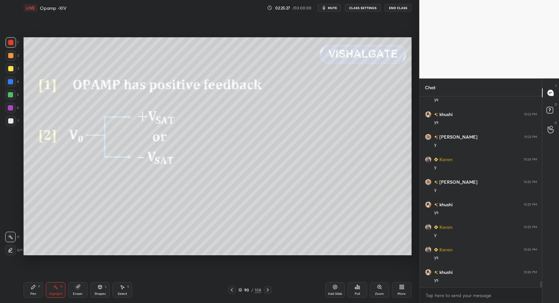
drag, startPoint x: 29, startPoint y: 290, endPoint x: 35, endPoint y: 287, distance: 6.0
click at [31, 287] on div "Pen P" at bounding box center [34, 290] width 20 height 16
click at [52, 289] on div "Highlight H" at bounding box center [56, 290] width 20 height 16
drag, startPoint x: 55, startPoint y: 289, endPoint x: 68, endPoint y: 258, distance: 34.0
click at [53, 288] on icon at bounding box center [55, 287] width 5 height 5
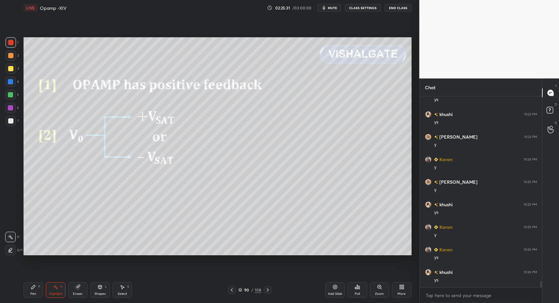
click at [32, 295] on div "Pen" at bounding box center [33, 293] width 6 height 3
click at [54, 294] on div "Highlight" at bounding box center [55, 293] width 13 height 3
drag, startPoint x: 51, startPoint y: 292, endPoint x: 63, endPoint y: 277, distance: 19.4
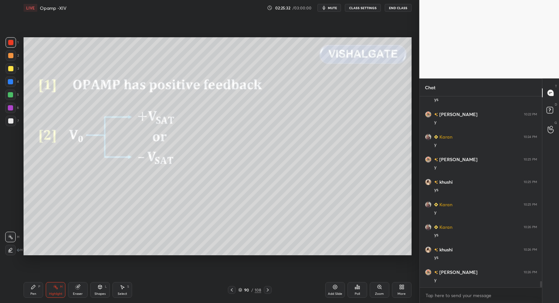
click at [53, 291] on div "Highlight H" at bounding box center [56, 290] width 20 height 16
click at [270, 292] on icon at bounding box center [267, 289] width 5 height 5
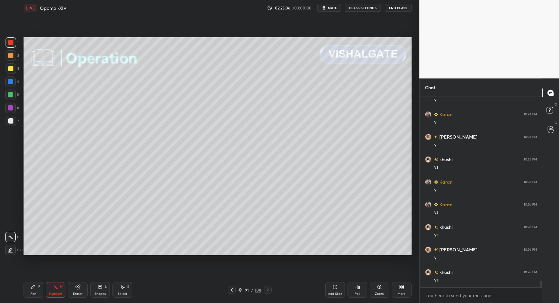
click at [233, 289] on icon at bounding box center [231, 289] width 5 height 5
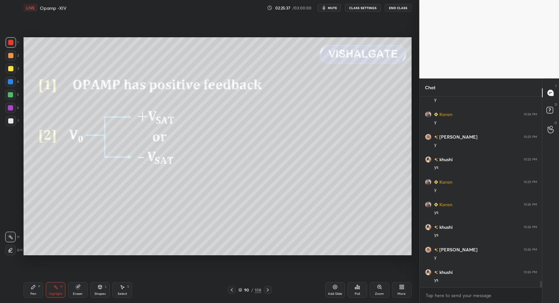
scroll to position [5636, 0]
click at [270, 289] on icon at bounding box center [267, 289] width 5 height 5
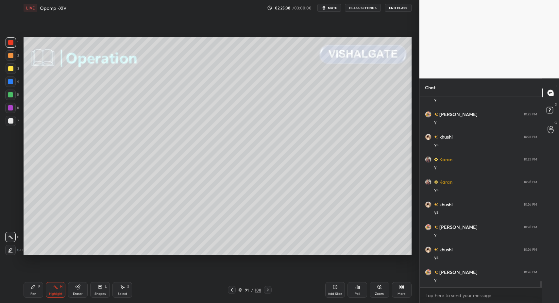
drag, startPoint x: 36, startPoint y: 291, endPoint x: 32, endPoint y: 290, distance: 4.0
click at [36, 291] on div "Pen P" at bounding box center [34, 290] width 20 height 16
click at [32, 292] on div "Pen" at bounding box center [33, 293] width 6 height 3
click at [11, 119] on div at bounding box center [10, 120] width 5 height 5
drag, startPoint x: 29, startPoint y: 295, endPoint x: 34, endPoint y: 281, distance: 15.0
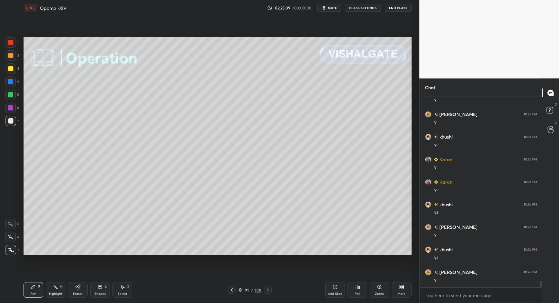
click at [30, 292] on div "Pen P" at bounding box center [34, 290] width 20 height 16
drag, startPoint x: 14, startPoint y: 125, endPoint x: 16, endPoint y: 109, distance: 15.8
click at [13, 125] on div at bounding box center [11, 121] width 10 height 10
drag, startPoint x: 10, startPoint y: 125, endPoint x: 13, endPoint y: 116, distance: 9.3
click at [11, 123] on div at bounding box center [11, 121] width 10 height 10
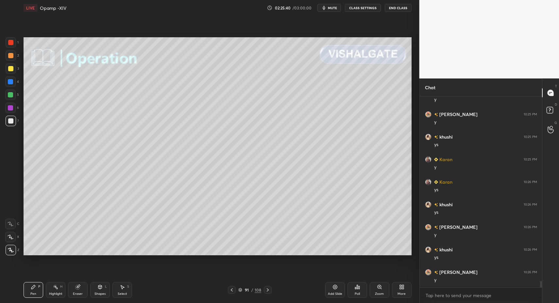
drag, startPoint x: 13, startPoint y: 94, endPoint x: 17, endPoint y: 90, distance: 5.8
click at [13, 94] on div at bounding box center [10, 94] width 5 height 5
click at [99, 290] on div "Shapes L" at bounding box center [100, 290] width 20 height 16
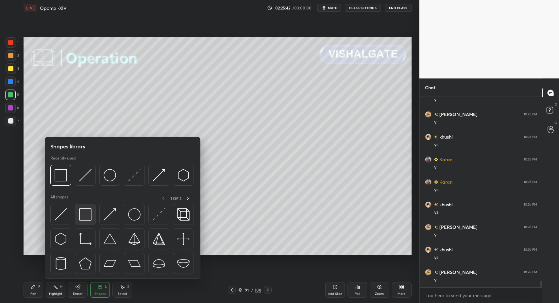
click at [85, 213] on img at bounding box center [85, 214] width 12 height 12
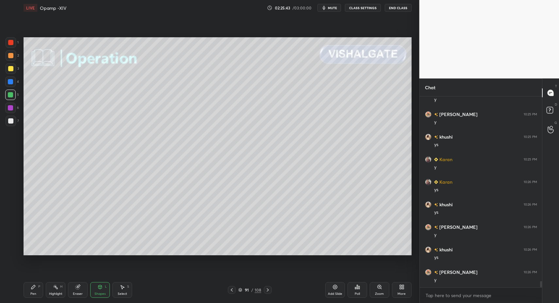
drag, startPoint x: 14, startPoint y: 118, endPoint x: 21, endPoint y: 159, distance: 40.7
click at [14, 118] on div at bounding box center [11, 121] width 10 height 10
click at [35, 288] on div "Pen P" at bounding box center [34, 290] width 20 height 16
drag, startPoint x: 34, startPoint y: 288, endPoint x: 40, endPoint y: 265, distance: 24.1
click at [34, 288] on icon at bounding box center [33, 287] width 5 height 5
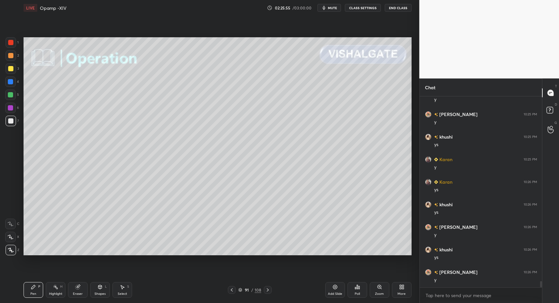
click at [31, 293] on div "Pen" at bounding box center [33, 293] width 6 height 3
drag, startPoint x: 31, startPoint y: 293, endPoint x: 79, endPoint y: 256, distance: 61.4
click at [33, 292] on div "Pen" at bounding box center [33, 293] width 6 height 3
click at [12, 94] on div at bounding box center [10, 94] width 5 height 5
click at [13, 94] on div at bounding box center [10, 94] width 5 height 5
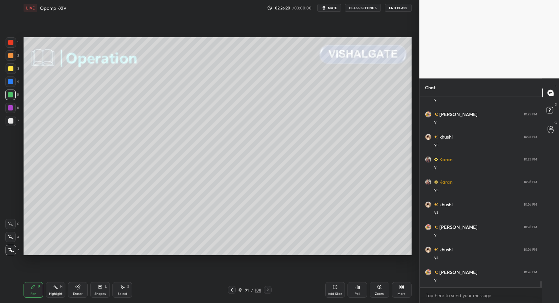
click at [104, 297] on div "Shapes L" at bounding box center [100, 290] width 20 height 16
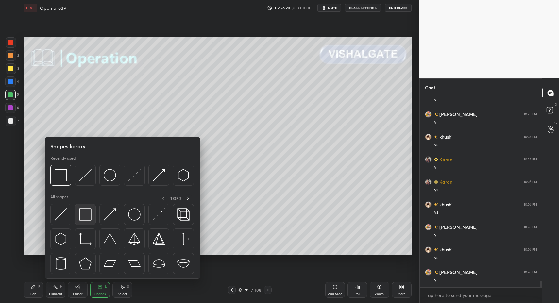
click at [88, 212] on img at bounding box center [85, 214] width 12 height 12
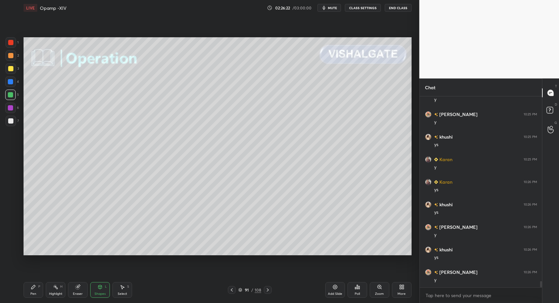
click at [231, 289] on icon at bounding box center [231, 289] width 5 height 5
click at [233, 290] on icon at bounding box center [231, 289] width 5 height 5
click at [234, 292] on icon at bounding box center [231, 289] width 5 height 5
drag, startPoint x: 60, startPoint y: 299, endPoint x: 55, endPoint y: 297, distance: 4.9
click at [60, 299] on div "Pen P Highlight H Eraser Shapes L Select S 88 / 108 Add Slide Poll Zoom More" at bounding box center [218, 290] width 388 height 26
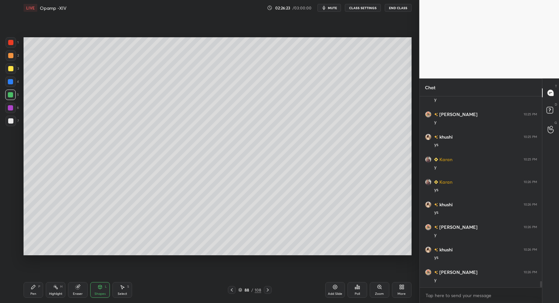
click at [53, 297] on div "Highlight H" at bounding box center [56, 290] width 20 height 16
drag, startPoint x: 55, startPoint y: 294, endPoint x: 78, endPoint y: 261, distance: 39.9
click at [55, 294] on div "Highlight" at bounding box center [55, 293] width 13 height 3
drag, startPoint x: 29, startPoint y: 288, endPoint x: 55, endPoint y: 291, distance: 26.0
click at [29, 288] on div "Pen P" at bounding box center [34, 290] width 20 height 16
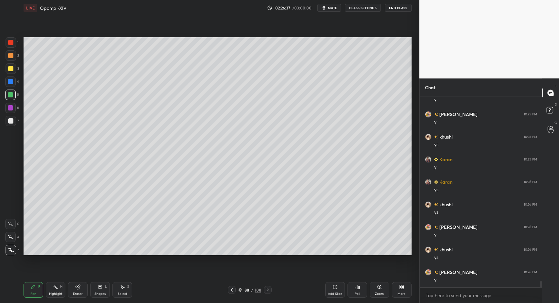
drag, startPoint x: 56, startPoint y: 293, endPoint x: 59, endPoint y: 282, distance: 11.4
click at [56, 293] on div "Highlight" at bounding box center [55, 293] width 13 height 3
click at [35, 296] on div "Pen" at bounding box center [33, 293] width 6 height 3
drag, startPoint x: 32, startPoint y: 295, endPoint x: 35, endPoint y: 257, distance: 38.4
click at [29, 295] on div "Pen P" at bounding box center [34, 290] width 20 height 16
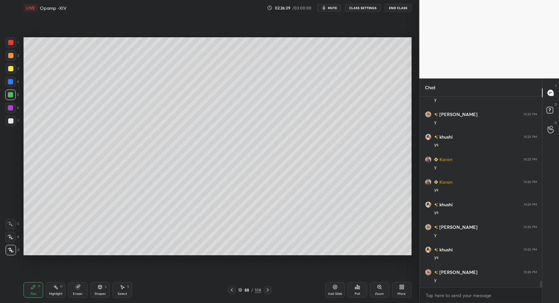
click at [8, 41] on div at bounding box center [11, 42] width 10 height 10
drag, startPoint x: 11, startPoint y: 37, endPoint x: 23, endPoint y: 52, distance: 18.6
click at [11, 37] on div at bounding box center [11, 42] width 10 height 10
drag, startPoint x: 122, startPoint y: 288, endPoint x: 134, endPoint y: 265, distance: 25.3
click at [122, 286] on icon at bounding box center [122, 287] width 5 height 5
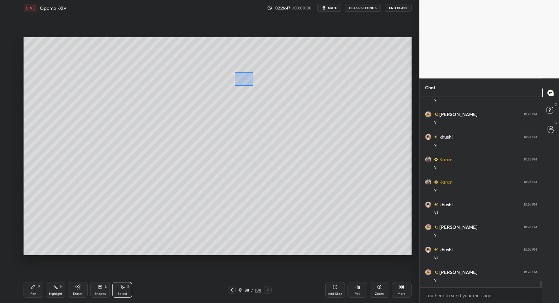
drag, startPoint x: 235, startPoint y: 72, endPoint x: 253, endPoint y: 85, distance: 22.2
click at [253, 85] on div "0 ° Undo Copy Paste here Duplicate Duplicate to new slide Delete" at bounding box center [218, 146] width 388 height 218
drag, startPoint x: 243, startPoint y: 80, endPoint x: 220, endPoint y: 102, distance: 31.7
click at [230, 89] on div "0 ° Undo Copy Paste here Duplicate Duplicate to new slide Delete" at bounding box center [218, 146] width 388 height 218
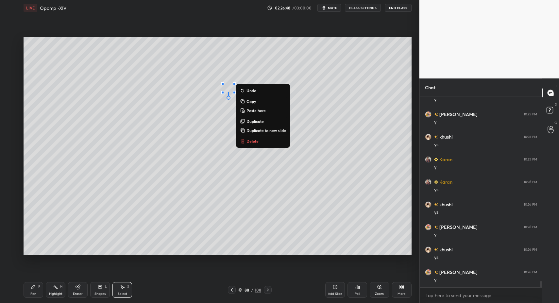
click at [29, 293] on div "Pen P" at bounding box center [34, 290] width 20 height 16
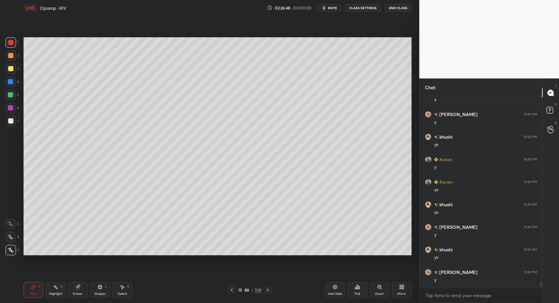
drag, startPoint x: 29, startPoint y: 293, endPoint x: 49, endPoint y: 271, distance: 30.3
click at [29, 293] on div "Pen P" at bounding box center [34, 290] width 20 height 16
click at [57, 292] on div "Highlight" at bounding box center [55, 293] width 13 height 3
click at [58, 293] on div "Highlight" at bounding box center [55, 293] width 13 height 3
click at [55, 291] on div "Highlight H" at bounding box center [56, 290] width 20 height 16
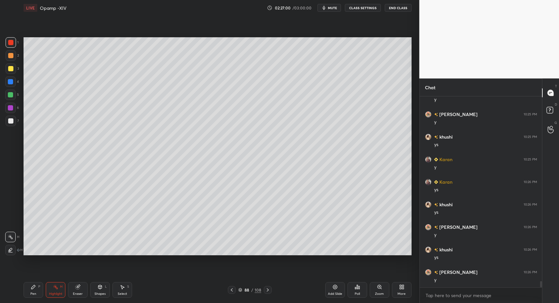
drag, startPoint x: 51, startPoint y: 290, endPoint x: 64, endPoint y: 278, distance: 17.8
click at [51, 290] on div "Highlight H" at bounding box center [56, 290] width 20 height 16
drag, startPoint x: 47, startPoint y: 288, endPoint x: 59, endPoint y: 271, distance: 21.4
click at [51, 287] on div "Highlight H" at bounding box center [56, 290] width 20 height 16
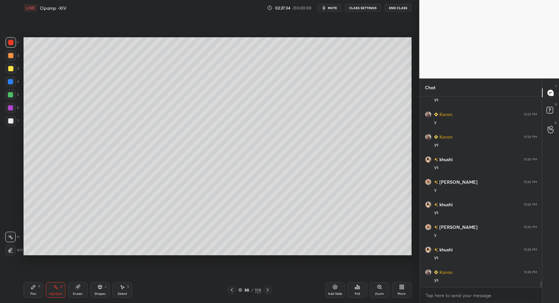
drag, startPoint x: 55, startPoint y: 291, endPoint x: 69, endPoint y: 258, distance: 35.3
click at [55, 291] on div "Highlight H" at bounding box center [56, 290] width 20 height 16
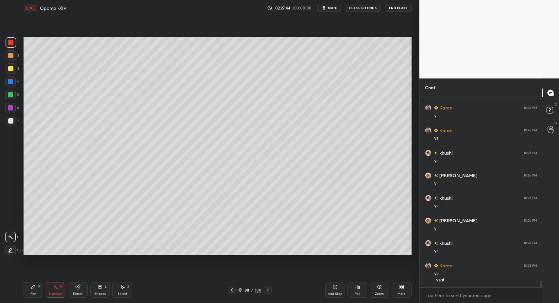
scroll to position [5710, 0]
click at [267, 290] on icon at bounding box center [267, 289] width 5 height 5
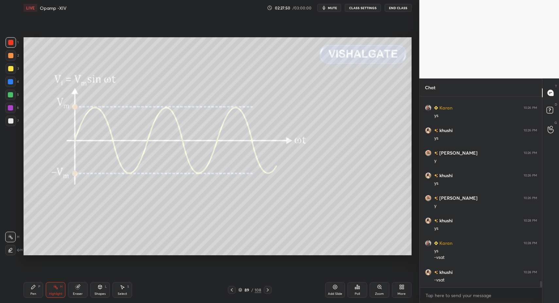
click at [264, 289] on div at bounding box center [268, 290] width 8 height 8
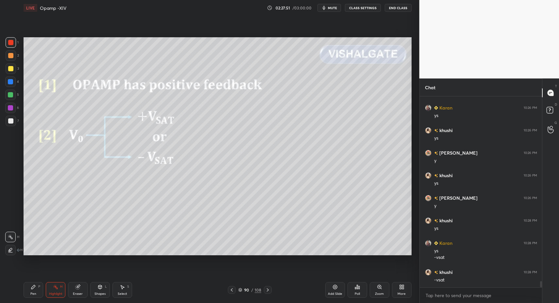
click at [263, 289] on div "90 / 108" at bounding box center [250, 290] width 44 height 8
click at [268, 289] on icon at bounding box center [268, 289] width 2 height 3
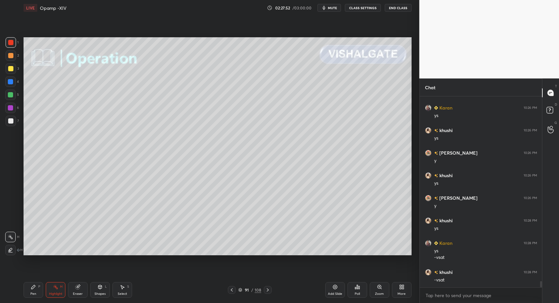
drag, startPoint x: 47, startPoint y: 286, endPoint x: 44, endPoint y: 287, distance: 3.3
click at [47, 286] on div "Highlight H" at bounding box center [56, 290] width 20 height 16
drag, startPoint x: 44, startPoint y: 287, endPoint x: 47, endPoint y: 279, distance: 8.6
click at [42, 287] on div "Pen P Highlight H Eraser Shapes L Select S" at bounding box center [99, 290] width 151 height 16
click at [6, 120] on div at bounding box center [11, 121] width 10 height 10
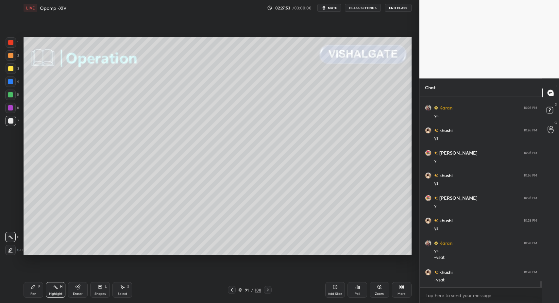
click at [39, 294] on div "Pen P" at bounding box center [34, 290] width 20 height 16
click at [125, 287] on div "Select S" at bounding box center [123, 290] width 20 height 16
click at [125, 286] on div "Select S" at bounding box center [123, 290] width 20 height 16
drag, startPoint x: 68, startPoint y: 178, endPoint x: 72, endPoint y: 186, distance: 9.1
click at [72, 182] on div "0 ° Undo Copy Paste here Duplicate Duplicate to new slide Delete" at bounding box center [218, 146] width 388 height 218
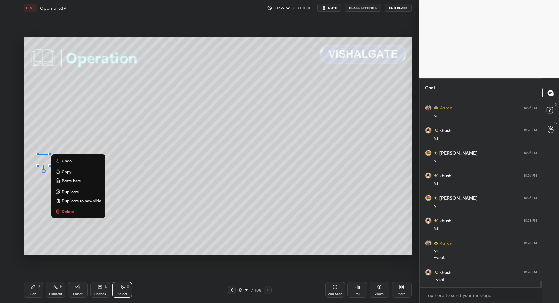
click at [73, 211] on p "Delete" at bounding box center [68, 211] width 12 height 5
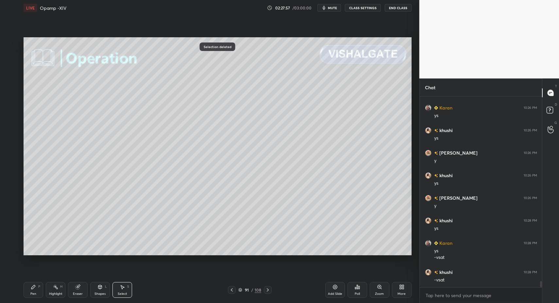
drag, startPoint x: 104, startPoint y: 286, endPoint x: 100, endPoint y: 281, distance: 6.3
click at [104, 286] on div "Shapes L" at bounding box center [100, 290] width 20 height 16
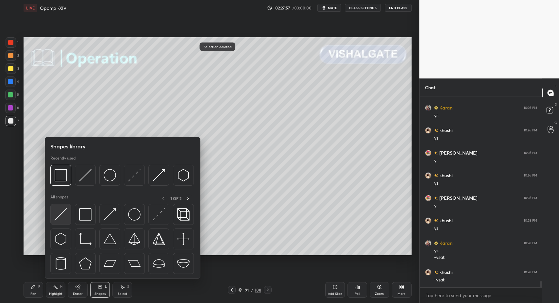
click at [59, 218] on img at bounding box center [61, 214] width 12 height 12
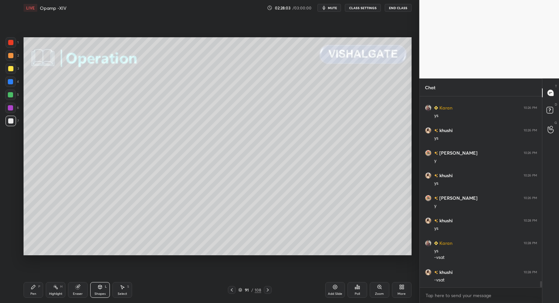
click at [38, 292] on div "Pen P" at bounding box center [34, 290] width 20 height 16
drag, startPoint x: 33, startPoint y: 292, endPoint x: 49, endPoint y: 275, distance: 23.1
click at [36, 291] on div "Pen P" at bounding box center [34, 290] width 20 height 16
drag, startPoint x: 104, startPoint y: 294, endPoint x: 103, endPoint y: 286, distance: 8.9
click at [104, 294] on div "Shapes" at bounding box center [100, 293] width 11 height 3
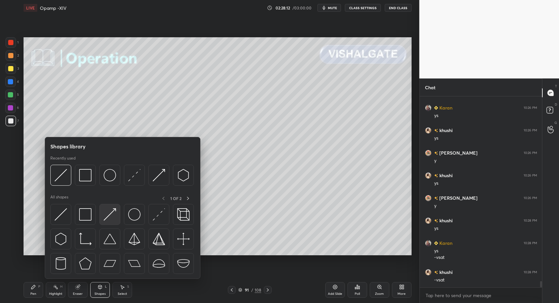
click at [105, 219] on img at bounding box center [110, 214] width 12 height 12
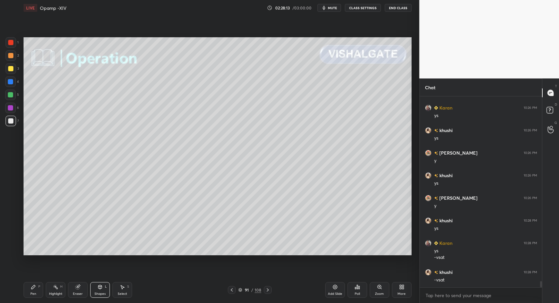
click at [115, 290] on div "Select S" at bounding box center [123, 290] width 20 height 16
drag, startPoint x: 121, startPoint y: 287, endPoint x: 112, endPoint y: 270, distance: 19.5
click at [119, 285] on div "Select S" at bounding box center [123, 290] width 20 height 16
drag, startPoint x: 51, startPoint y: 166, endPoint x: 61, endPoint y: 178, distance: 15.3
click at [61, 177] on div "0 ° Undo Copy Paste here Duplicate Duplicate to new slide Delete" at bounding box center [218, 146] width 388 height 218
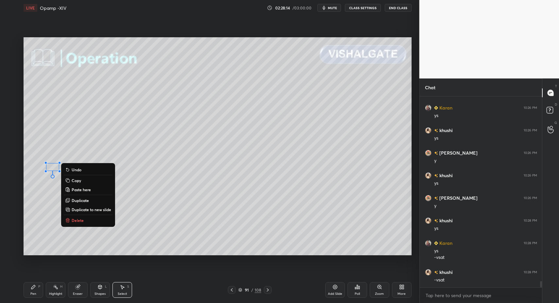
click at [74, 215] on div "0 ° Undo Copy Paste here Duplicate Duplicate to new slide Delete" at bounding box center [218, 146] width 388 height 218
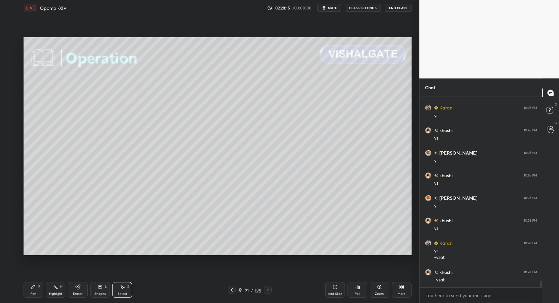
click at [125, 291] on div "Select S" at bounding box center [123, 290] width 20 height 16
drag, startPoint x: 125, startPoint y: 291, endPoint x: 122, endPoint y: 287, distance: 4.8
click at [123, 289] on div "Select S" at bounding box center [123, 290] width 20 height 16
drag, startPoint x: 44, startPoint y: 161, endPoint x: 59, endPoint y: 176, distance: 21.0
click at [60, 175] on div "0 ° Undo Copy Paste here Duplicate Duplicate to new slide Delete" at bounding box center [218, 146] width 388 height 218
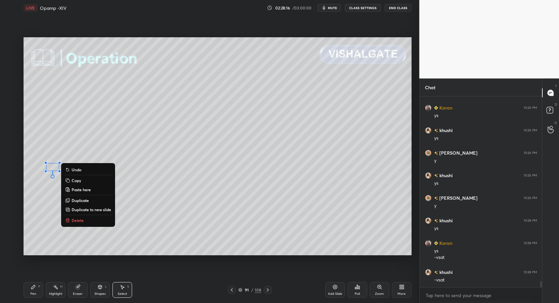
click at [36, 290] on div "Pen P" at bounding box center [34, 290] width 20 height 16
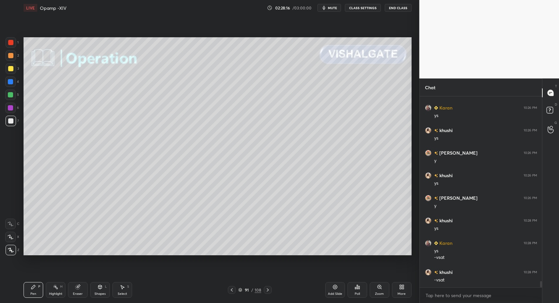
click at [106, 289] on div "Shapes L" at bounding box center [100, 290] width 20 height 16
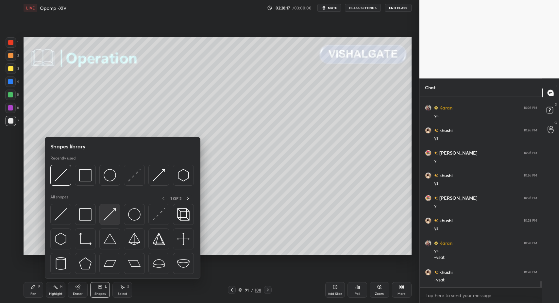
click at [107, 216] on img at bounding box center [110, 214] width 12 height 12
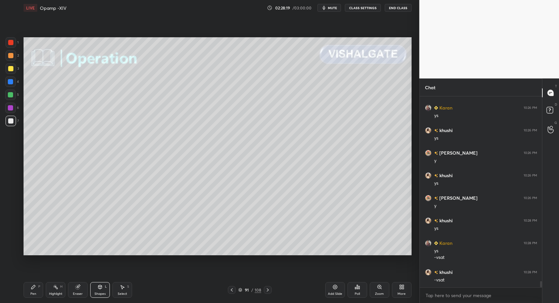
click at [30, 292] on div "Pen" at bounding box center [33, 293] width 6 height 3
drag, startPoint x: 31, startPoint y: 292, endPoint x: 44, endPoint y: 282, distance: 16.0
click at [31, 292] on div "Pen" at bounding box center [33, 293] width 6 height 3
click at [33, 290] on div "Pen P" at bounding box center [34, 290] width 20 height 16
click at [97, 289] on div "Shapes L" at bounding box center [100, 290] width 20 height 16
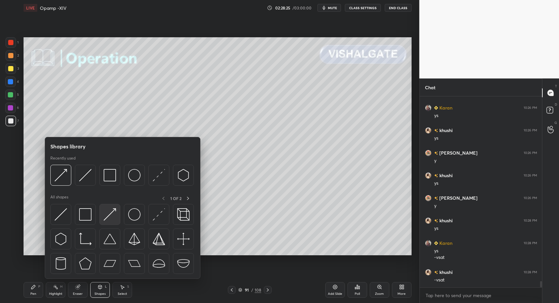
drag, startPoint x: 97, startPoint y: 215, endPoint x: 100, endPoint y: 216, distance: 3.8
click at [97, 215] on div at bounding box center [122, 241] width 145 height 74
click at [106, 219] on img at bounding box center [110, 214] width 12 height 12
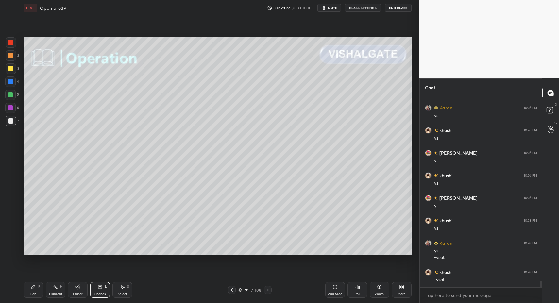
click at [33, 295] on div "Pen" at bounding box center [33, 293] width 6 height 3
drag, startPoint x: 33, startPoint y: 295, endPoint x: 43, endPoint y: 288, distance: 12.2
click at [33, 295] on div "Pen" at bounding box center [33, 293] width 6 height 3
click at [10, 74] on div "3" at bounding box center [12, 69] width 13 height 13
click at [101, 295] on div "Shapes" at bounding box center [100, 293] width 11 height 3
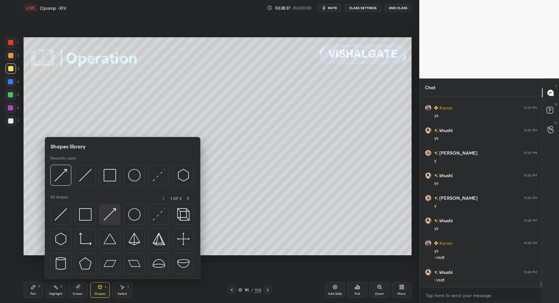
click at [106, 216] on img at bounding box center [110, 214] width 12 height 12
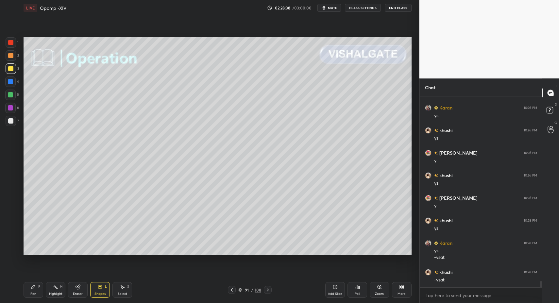
click at [33, 293] on div "Pen" at bounding box center [33, 293] width 6 height 3
drag, startPoint x: 30, startPoint y: 292, endPoint x: 52, endPoint y: 281, distance: 23.8
click at [30, 292] on div "Pen" at bounding box center [33, 293] width 6 height 3
drag, startPoint x: 12, startPoint y: 118, endPoint x: 18, endPoint y: 139, distance: 22.5
click at [12, 118] on div at bounding box center [11, 121] width 10 height 10
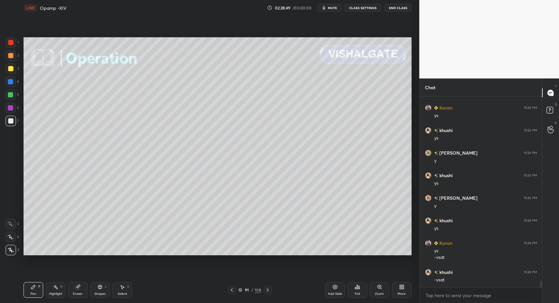
click at [40, 289] on div "Pen P" at bounding box center [34, 290] width 20 height 16
click at [122, 294] on div "Select" at bounding box center [122, 293] width 9 height 3
drag, startPoint x: 120, startPoint y: 294, endPoint x: 122, endPoint y: 287, distance: 6.7
click at [121, 291] on div "Select S" at bounding box center [123, 290] width 20 height 16
drag, startPoint x: 61, startPoint y: 173, endPoint x: 64, endPoint y: 179, distance: 6.9
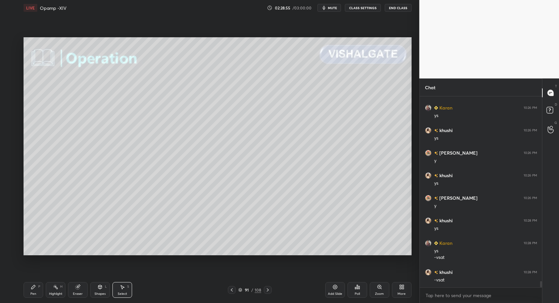
click at [63, 175] on div "0 ° Undo Copy Paste here Duplicate Duplicate to new slide Delete" at bounding box center [218, 146] width 388 height 218
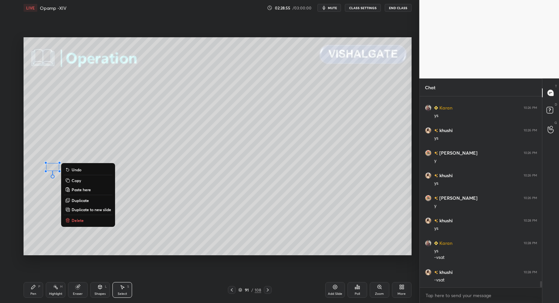
drag, startPoint x: 74, startPoint y: 221, endPoint x: 67, endPoint y: 235, distance: 15.4
click at [74, 221] on p "Delete" at bounding box center [78, 220] width 12 height 5
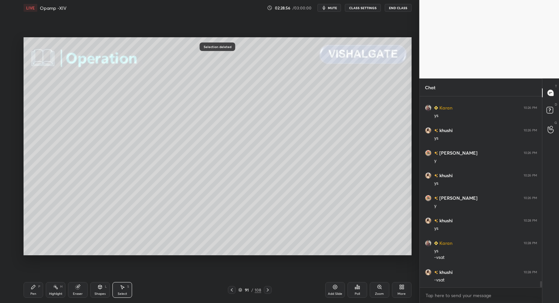
drag, startPoint x: 29, startPoint y: 294, endPoint x: 31, endPoint y: 291, distance: 3.5
click at [29, 294] on div "Pen P" at bounding box center [34, 290] width 20 height 16
drag, startPoint x: 31, startPoint y: 291, endPoint x: 48, endPoint y: 260, distance: 35.6
click at [31, 291] on div "Pen P" at bounding box center [34, 290] width 20 height 16
click at [33, 293] on div "Pen" at bounding box center [33, 293] width 6 height 3
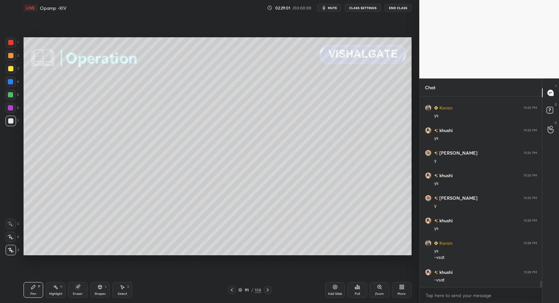
click at [125, 291] on div "Select S" at bounding box center [123, 290] width 20 height 16
click at [123, 290] on div "Select S" at bounding box center [123, 290] width 20 height 16
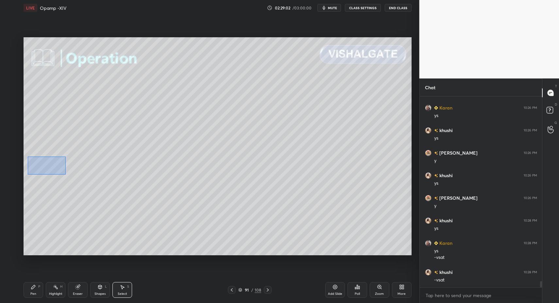
drag, startPoint x: 45, startPoint y: 166, endPoint x: 65, endPoint y: 174, distance: 21.7
click at [66, 174] on div "0 ° Undo Copy Paste here Duplicate Duplicate to new slide Delete" at bounding box center [218, 146] width 388 height 218
drag, startPoint x: 54, startPoint y: 168, endPoint x: 48, endPoint y: 174, distance: 8.3
click at [48, 169] on div "0 ° Undo Copy Paste here Duplicate Duplicate to new slide Delete" at bounding box center [218, 146] width 388 height 218
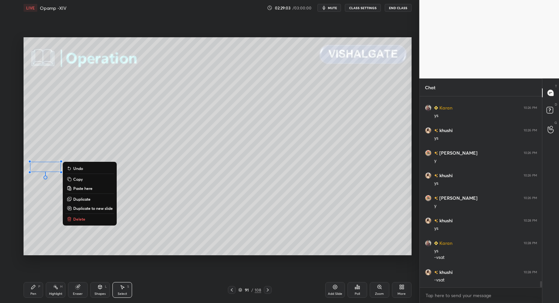
click at [35, 297] on div "Pen P" at bounding box center [34, 290] width 20 height 16
click at [34, 294] on div "Pen P" at bounding box center [34, 290] width 20 height 16
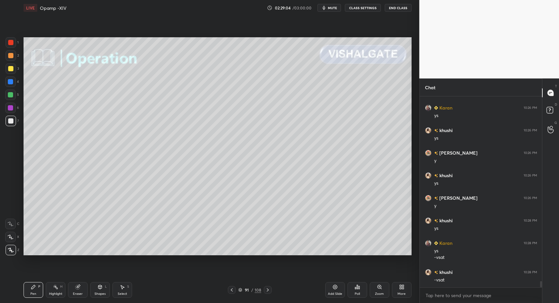
click at [12, 81] on div at bounding box center [10, 81] width 5 height 5
drag, startPoint x: 101, startPoint y: 290, endPoint x: 101, endPoint y: 281, distance: 9.2
click at [101, 290] on div "Shapes L" at bounding box center [100, 290] width 20 height 16
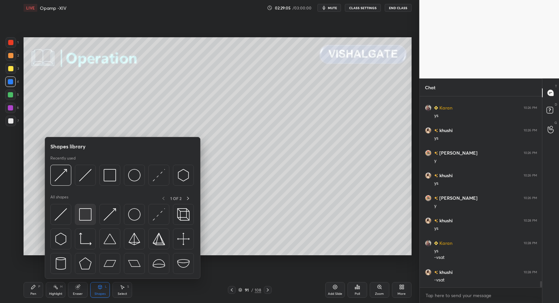
click at [81, 221] on div at bounding box center [85, 214] width 21 height 21
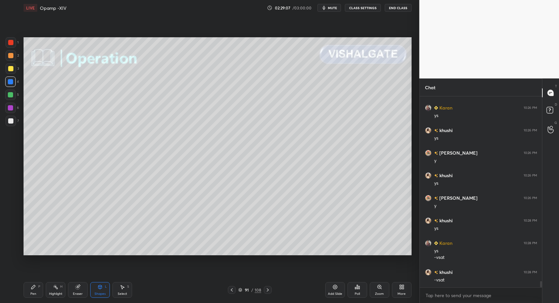
drag, startPoint x: 13, startPoint y: 120, endPoint x: 18, endPoint y: 161, distance: 41.1
click at [13, 120] on div at bounding box center [11, 121] width 10 height 10
click at [37, 292] on div "Pen P" at bounding box center [34, 290] width 20 height 16
click at [36, 289] on div "Pen P" at bounding box center [34, 290] width 20 height 16
click at [123, 296] on div "Select" at bounding box center [122, 293] width 9 height 3
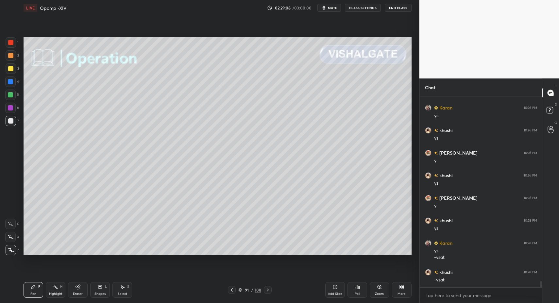
drag, startPoint x: 123, startPoint y: 295, endPoint x: 124, endPoint y: 290, distance: 5.4
click at [122, 293] on div "Select" at bounding box center [122, 293] width 9 height 3
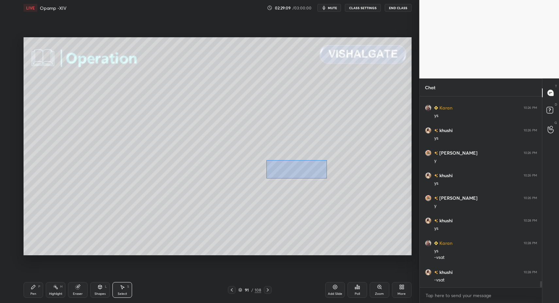
drag, startPoint x: 317, startPoint y: 174, endPoint x: 329, endPoint y: 196, distance: 24.6
click at [328, 180] on div "0 ° Undo Copy Paste here Duplicate Duplicate to new slide Delete" at bounding box center [218, 146] width 388 height 218
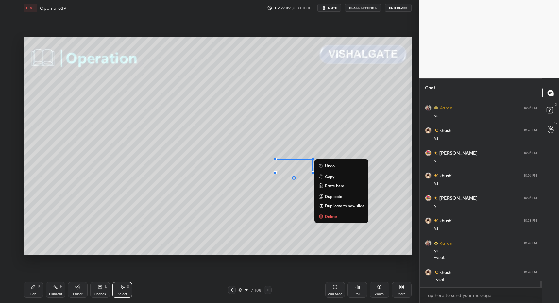
click at [326, 214] on p "Delete" at bounding box center [331, 216] width 12 height 5
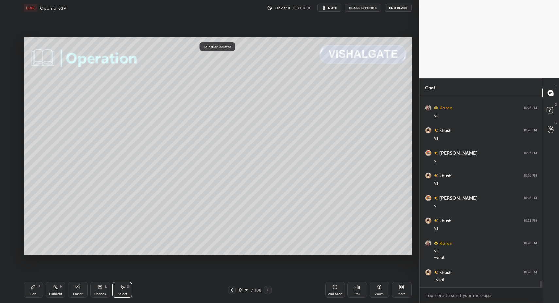
click at [41, 289] on div "Pen P" at bounding box center [34, 290] width 20 height 16
click at [127, 291] on div "Select S" at bounding box center [123, 290] width 20 height 16
click at [122, 290] on div "Select S" at bounding box center [123, 290] width 20 height 16
drag, startPoint x: 269, startPoint y: 157, endPoint x: 289, endPoint y: 171, distance: 24.7
click at [289, 170] on div "0 ° Undo Copy Paste here Duplicate Duplicate to new slide Delete" at bounding box center [218, 146] width 388 height 218
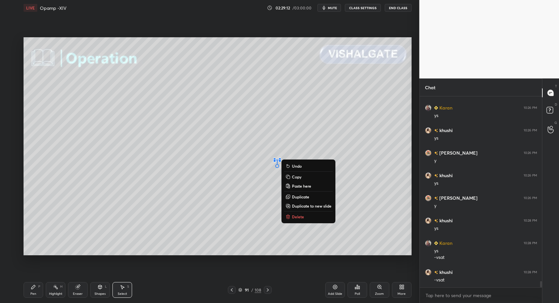
click at [295, 216] on p "Delete" at bounding box center [298, 216] width 12 height 5
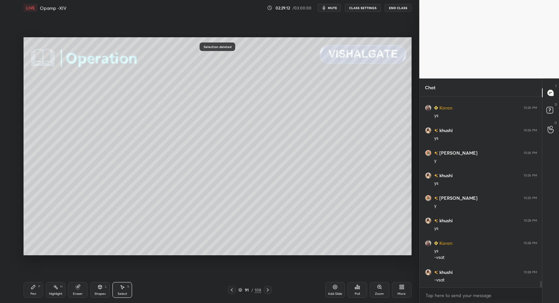
click at [31, 286] on icon at bounding box center [33, 287] width 5 height 5
drag, startPoint x: 31, startPoint y: 286, endPoint x: 28, endPoint y: 267, distance: 18.9
click at [31, 286] on icon at bounding box center [33, 287] width 5 height 5
click at [11, 122] on div at bounding box center [10, 120] width 5 height 5
drag, startPoint x: 11, startPoint y: 83, endPoint x: 18, endPoint y: 92, distance: 11.7
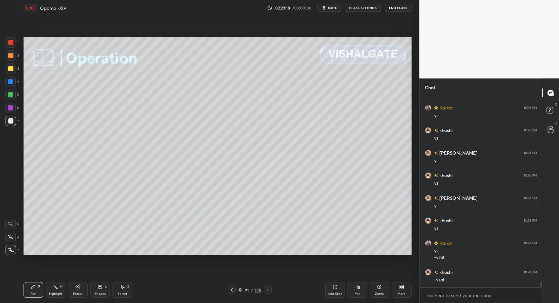
click at [11, 83] on div at bounding box center [10, 81] width 5 height 5
click at [94, 292] on div "Shapes L" at bounding box center [100, 290] width 20 height 16
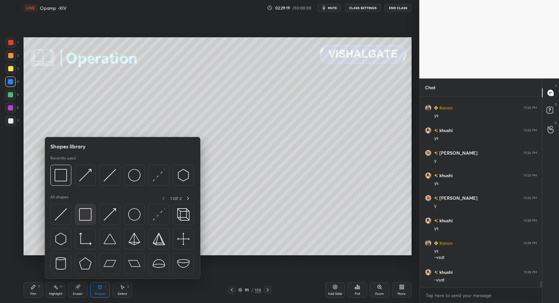
click at [79, 217] on img at bounding box center [85, 214] width 12 height 12
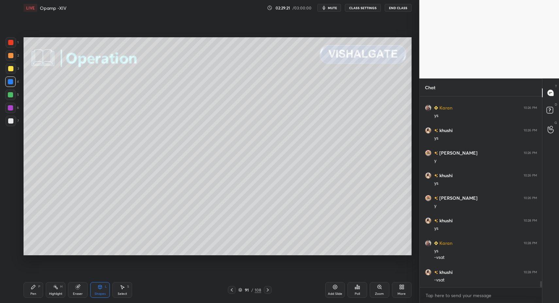
drag, startPoint x: 11, startPoint y: 121, endPoint x: 20, endPoint y: 145, distance: 25.5
click at [12, 122] on div at bounding box center [11, 121] width 10 height 10
drag, startPoint x: 36, startPoint y: 290, endPoint x: 39, endPoint y: 287, distance: 4.2
click at [36, 290] on div "Pen P" at bounding box center [34, 290] width 20 height 16
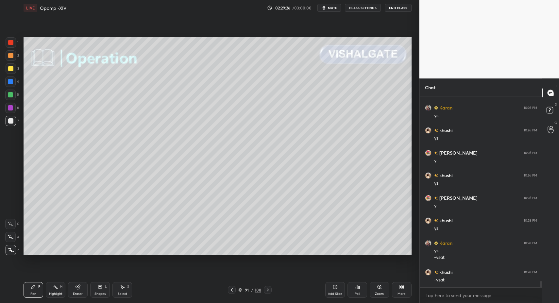
click at [98, 288] on icon at bounding box center [100, 287] width 4 height 4
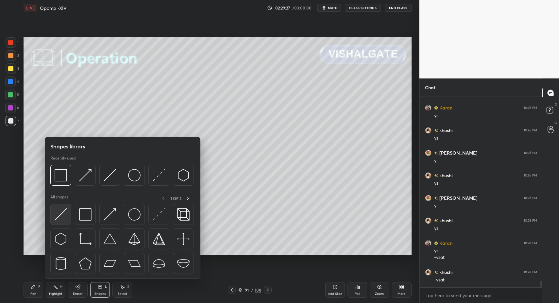
click at [61, 211] on img at bounding box center [61, 214] width 12 height 12
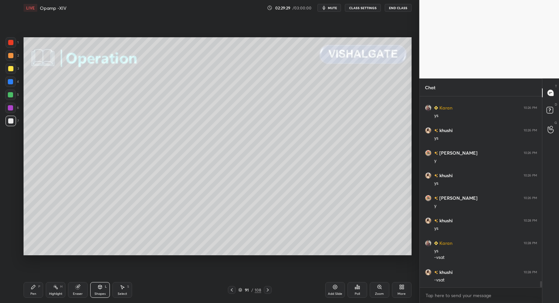
click at [30, 294] on div "Pen" at bounding box center [33, 293] width 6 height 3
click at [30, 290] on div "Pen P" at bounding box center [34, 290] width 20 height 16
click at [95, 289] on div "Shapes L" at bounding box center [100, 290] width 20 height 16
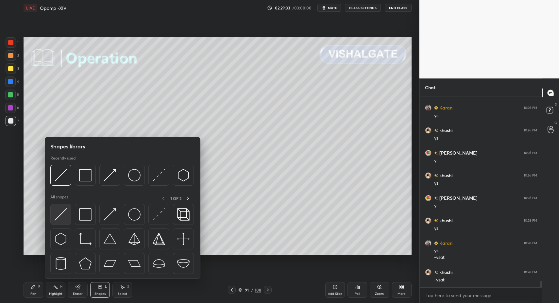
click at [61, 215] on img at bounding box center [61, 214] width 12 height 12
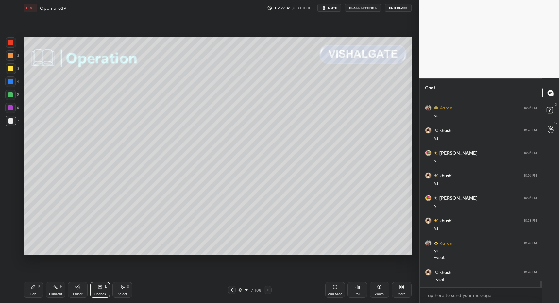
click at [29, 294] on div "Pen P" at bounding box center [34, 290] width 20 height 16
click at [30, 290] on div "Pen P" at bounding box center [34, 290] width 20 height 16
click at [97, 294] on div "Shapes" at bounding box center [100, 293] width 11 height 3
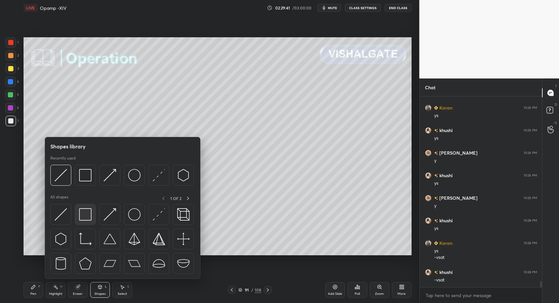
click at [85, 220] on img at bounding box center [85, 214] width 12 height 12
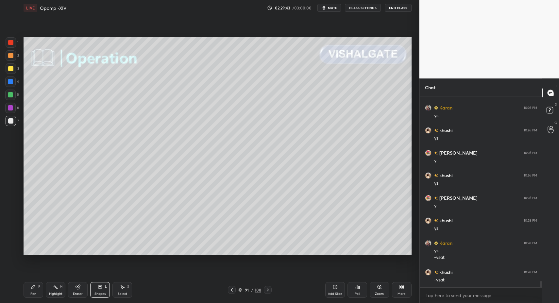
click at [28, 294] on div "Pen P" at bounding box center [34, 290] width 20 height 16
drag, startPoint x: 31, startPoint y: 290, endPoint x: 26, endPoint y: 257, distance: 34.0
click at [27, 290] on div "Pen P" at bounding box center [34, 290] width 20 height 16
click at [12, 74] on div at bounding box center [11, 68] width 10 height 10
drag, startPoint x: 7, startPoint y: 68, endPoint x: 9, endPoint y: 71, distance: 3.4
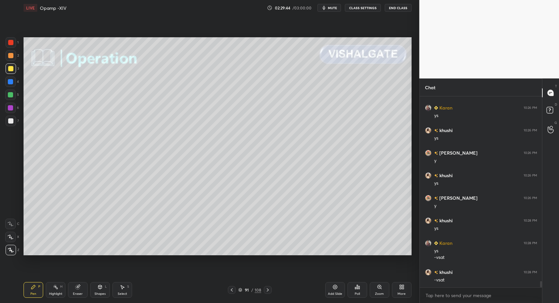
click at [8, 69] on div at bounding box center [11, 68] width 10 height 10
drag, startPoint x: 108, startPoint y: 290, endPoint x: 105, endPoint y: 283, distance: 7.6
click at [108, 290] on div "Shapes L" at bounding box center [100, 290] width 20 height 16
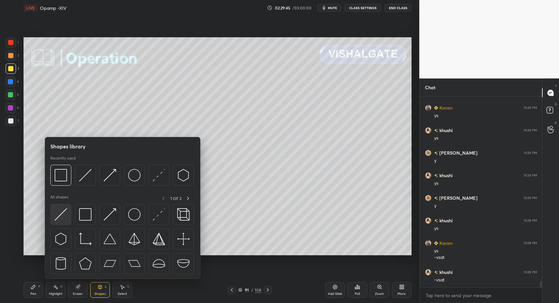
click at [61, 218] on img at bounding box center [61, 214] width 12 height 12
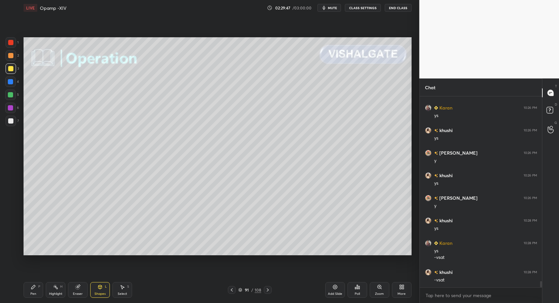
click at [24, 292] on div "Pen P" at bounding box center [34, 290] width 20 height 16
click at [28, 291] on div "Pen P" at bounding box center [34, 290] width 20 height 16
drag, startPoint x: 117, startPoint y: 293, endPoint x: 179, endPoint y: 268, distance: 67.2
click at [117, 293] on div "Select S" at bounding box center [123, 290] width 20 height 16
drag, startPoint x: 347, startPoint y: 239, endPoint x: 362, endPoint y: 260, distance: 25.6
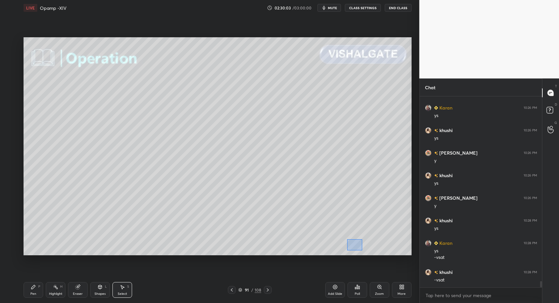
click at [363, 251] on div "0 ° Undo Copy Paste here Duplicate Duplicate to new slide Delete" at bounding box center [218, 146] width 388 height 218
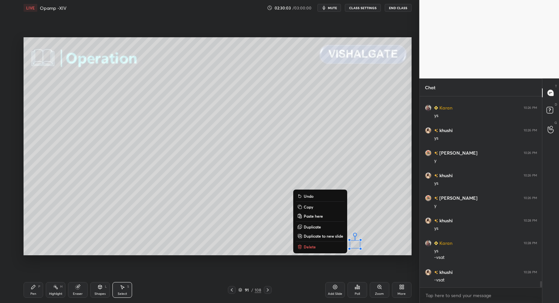
click at [313, 246] on p "Delete" at bounding box center [310, 246] width 12 height 5
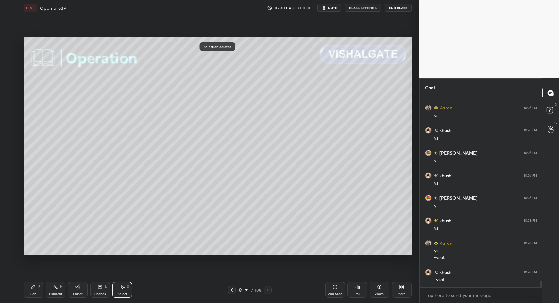
click at [31, 289] on icon at bounding box center [33, 287] width 5 height 5
drag, startPoint x: 31, startPoint y: 289, endPoint x: 106, endPoint y: 264, distance: 79.7
click at [35, 289] on icon at bounding box center [33, 287] width 5 height 5
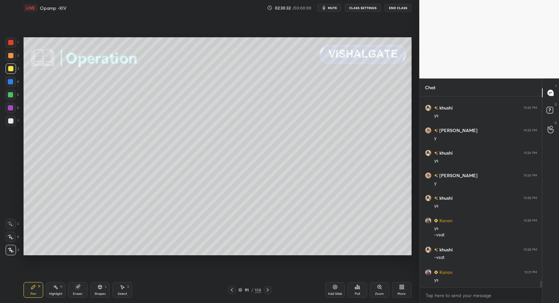
click at [269, 288] on icon at bounding box center [267, 289] width 5 height 5
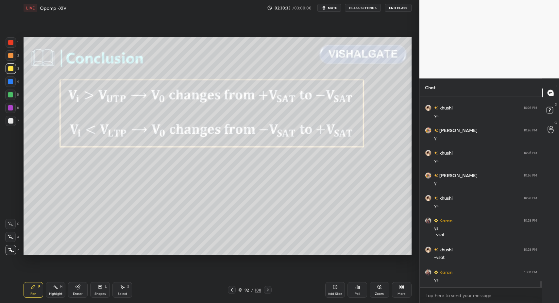
click at [39, 292] on div "Pen P" at bounding box center [34, 290] width 20 height 16
click at [55, 291] on div "Highlight H" at bounding box center [56, 290] width 20 height 16
click at [34, 291] on div "Pen P" at bounding box center [34, 290] width 20 height 16
click at [56, 291] on div "Highlight H" at bounding box center [56, 290] width 20 height 16
click at [34, 294] on div "Pen" at bounding box center [33, 293] width 6 height 3
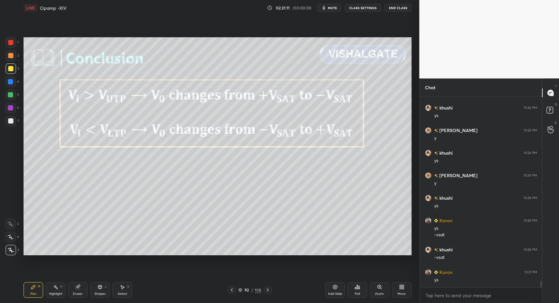
click at [30, 287] on div "Pen P" at bounding box center [34, 290] width 20 height 16
click at [6, 110] on div at bounding box center [10, 108] width 10 height 10
click at [41, 298] on div "Pen P Highlight H Eraser Shapes L Select S 92 / 108 Add Slide Poll Zoom More" at bounding box center [218, 290] width 388 height 26
click at [128, 292] on div "Select S" at bounding box center [123, 290] width 20 height 16
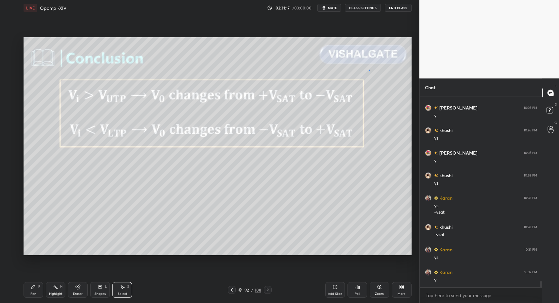
drag, startPoint x: 369, startPoint y: 70, endPoint x: 400, endPoint y: 86, distance: 35.1
click at [401, 86] on div "0 ° Undo Copy Paste here Duplicate Duplicate to new slide Delete" at bounding box center [218, 146] width 388 height 218
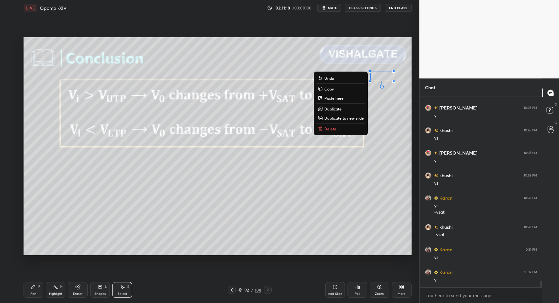
click at [328, 127] on p "Delete" at bounding box center [330, 128] width 12 height 5
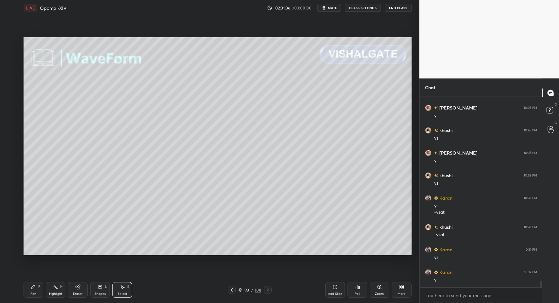
scroll to position [5777, 0]
click at [33, 295] on div "Pen" at bounding box center [33, 293] width 6 height 3
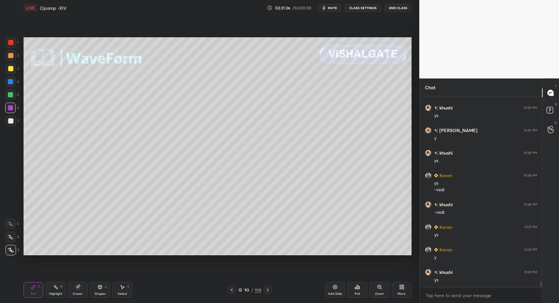
click at [35, 295] on div "Pen P" at bounding box center [34, 290] width 20 height 16
drag, startPoint x: 11, startPoint y: 119, endPoint x: 16, endPoint y: 135, distance: 17.0
click at [11, 120] on div at bounding box center [10, 120] width 5 height 5
click at [97, 296] on div "Shapes L" at bounding box center [100, 290] width 20 height 16
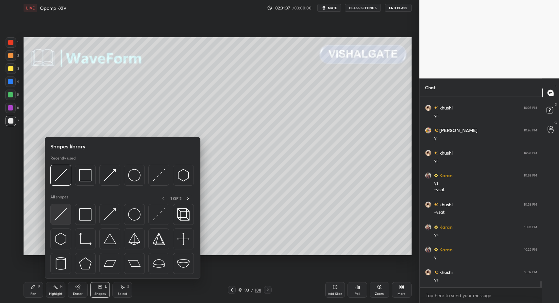
click at [68, 222] on div at bounding box center [60, 214] width 21 height 21
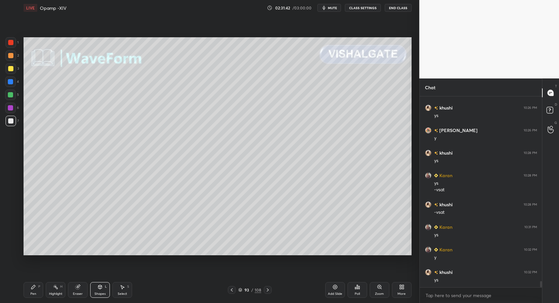
click at [103, 293] on div "Shapes" at bounding box center [100, 293] width 11 height 3
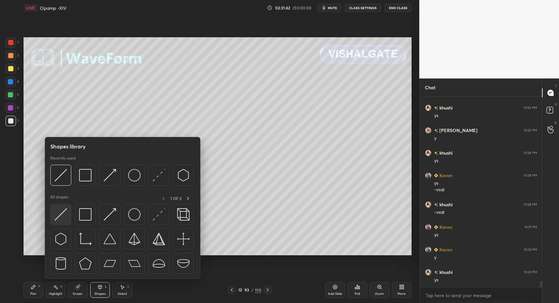
click at [66, 215] on img at bounding box center [61, 214] width 12 height 12
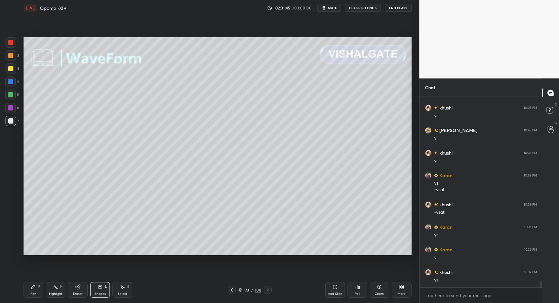
click at [38, 294] on div "Pen P" at bounding box center [34, 290] width 20 height 16
click at [33, 291] on div "Pen P" at bounding box center [34, 290] width 20 height 16
click at [11, 70] on div at bounding box center [10, 68] width 5 height 5
click at [37, 296] on div "Pen P" at bounding box center [34, 290] width 20 height 16
click at [34, 294] on div "Pen" at bounding box center [33, 293] width 6 height 3
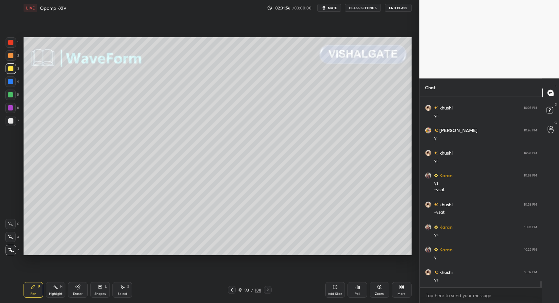
drag, startPoint x: 10, startPoint y: 96, endPoint x: 11, endPoint y: 93, distance: 3.7
click at [10, 96] on div at bounding box center [10, 94] width 5 height 5
click at [11, 93] on div at bounding box center [10, 94] width 5 height 5
click at [10, 81] on div at bounding box center [10, 81] width 5 height 5
click at [6, 240] on div at bounding box center [10, 237] width 10 height 10
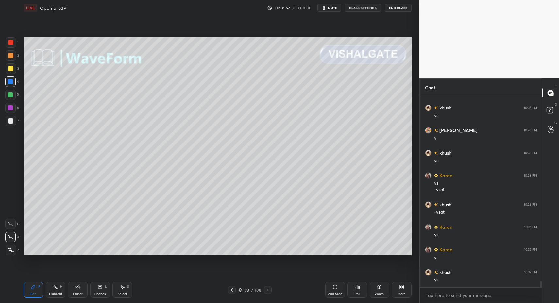
drag, startPoint x: 10, startPoint y: 233, endPoint x: 8, endPoint y: 228, distance: 5.7
click at [9, 232] on div "X" at bounding box center [12, 235] width 14 height 13
click at [8, 227] on div at bounding box center [10, 224] width 10 height 10
click at [10, 213] on div "1 2 3 4 5 6 7 C X Z C X Z E E Erase all H H" at bounding box center [10, 146] width 21 height 218
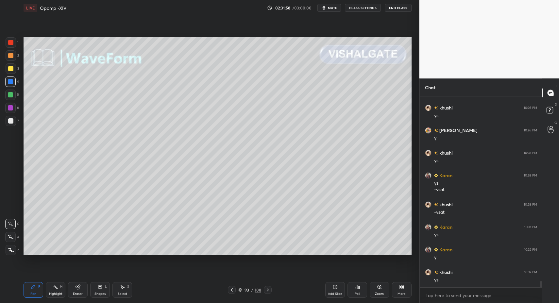
drag, startPoint x: 12, startPoint y: 68, endPoint x: 14, endPoint y: 77, distance: 9.0
click at [12, 68] on div at bounding box center [10, 68] width 5 height 5
drag, startPoint x: 13, startPoint y: 98, endPoint x: 14, endPoint y: 104, distance: 6.3
click at [13, 98] on div at bounding box center [10, 95] width 10 height 10
click at [103, 292] on div "Shapes" at bounding box center [100, 293] width 11 height 3
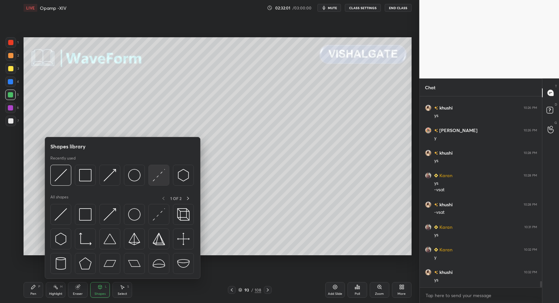
click at [152, 172] on div at bounding box center [158, 175] width 21 height 21
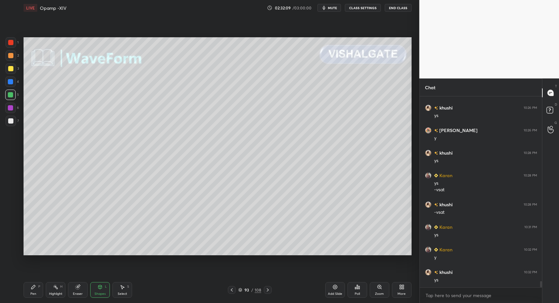
click at [24, 295] on div "Pen P" at bounding box center [34, 290] width 20 height 16
drag, startPoint x: 27, startPoint y: 293, endPoint x: 36, endPoint y: 277, distance: 18.0
click at [27, 293] on div "Pen P" at bounding box center [34, 290] width 20 height 16
drag, startPoint x: 13, startPoint y: 68, endPoint x: 15, endPoint y: 76, distance: 8.1
click at [13, 68] on div at bounding box center [10, 68] width 5 height 5
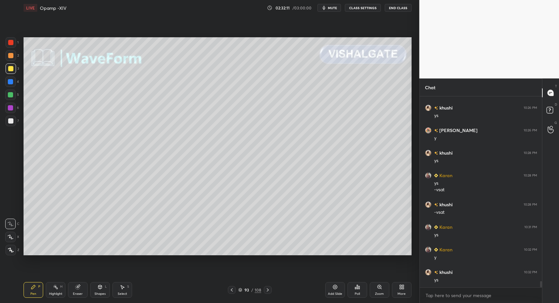
click at [9, 248] on icon at bounding box center [11, 250] width 6 height 5
click at [9, 251] on icon at bounding box center [11, 250] width 6 height 5
click at [34, 295] on div "Pen" at bounding box center [33, 293] width 6 height 3
click at [30, 289] on div "Pen P" at bounding box center [34, 290] width 20 height 16
click at [14, 41] on div at bounding box center [11, 42] width 10 height 10
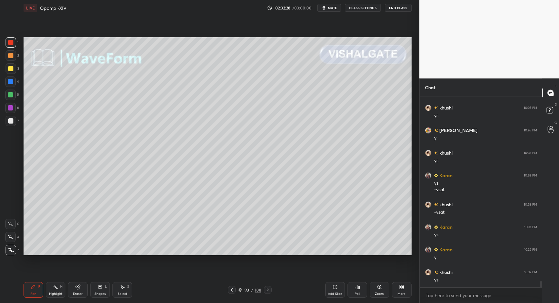
click at [40, 287] on div "P" at bounding box center [39, 286] width 2 height 3
click at [10, 121] on div at bounding box center [10, 120] width 5 height 5
drag, startPoint x: 11, startPoint y: 106, endPoint x: 15, endPoint y: 109, distance: 4.3
click at [11, 106] on div at bounding box center [10, 107] width 5 height 5
click at [13, 236] on div at bounding box center [10, 237] width 10 height 10
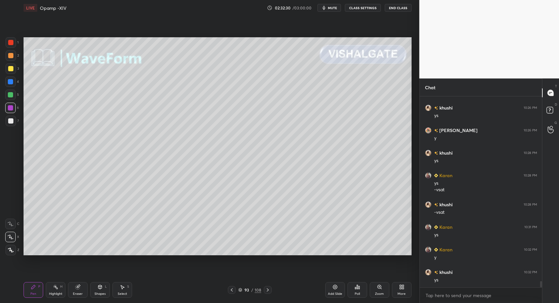
click at [90, 286] on div "Pen P Highlight H Eraser Shapes L Select S" at bounding box center [99, 290] width 151 height 16
drag, startPoint x: 32, startPoint y: 293, endPoint x: 32, endPoint y: 289, distance: 3.9
click at [32, 293] on div "Pen" at bounding box center [33, 293] width 6 height 3
click at [31, 289] on icon at bounding box center [33, 287] width 4 height 4
click at [12, 119] on div at bounding box center [10, 120] width 5 height 5
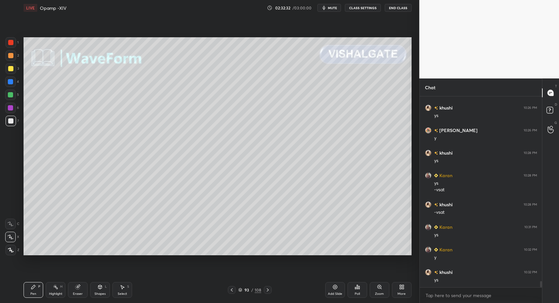
click at [12, 251] on icon at bounding box center [11, 250] width 6 height 5
click at [39, 291] on div "Pen P" at bounding box center [34, 290] width 20 height 16
click at [9, 67] on div at bounding box center [10, 68] width 5 height 5
drag, startPoint x: 10, startPoint y: 55, endPoint x: 17, endPoint y: 58, distance: 7.4
click at [11, 55] on div at bounding box center [10, 55] width 5 height 5
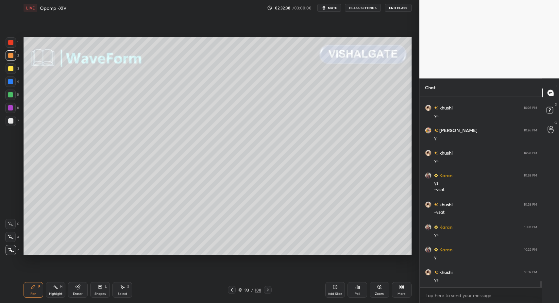
click at [12, 229] on div at bounding box center [10, 224] width 10 height 10
drag, startPoint x: 10, startPoint y: 228, endPoint x: 10, endPoint y: 223, distance: 4.9
click at [10, 228] on div at bounding box center [10, 224] width 10 height 10
click at [13, 46] on div at bounding box center [11, 42] width 10 height 10
drag, startPoint x: 11, startPoint y: 44, endPoint x: 13, endPoint y: 64, distance: 20.1
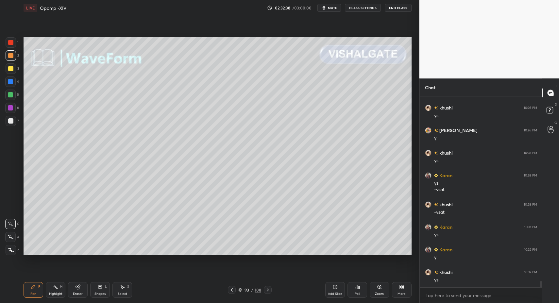
click at [12, 46] on div at bounding box center [11, 42] width 10 height 10
drag, startPoint x: 100, startPoint y: 290, endPoint x: 98, endPoint y: 285, distance: 5.8
click at [100, 290] on div "Shapes L" at bounding box center [100, 290] width 20 height 16
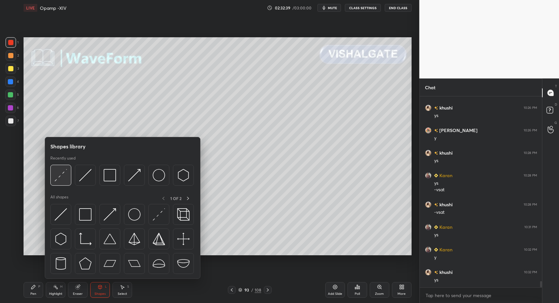
click at [66, 183] on div at bounding box center [60, 175] width 21 height 21
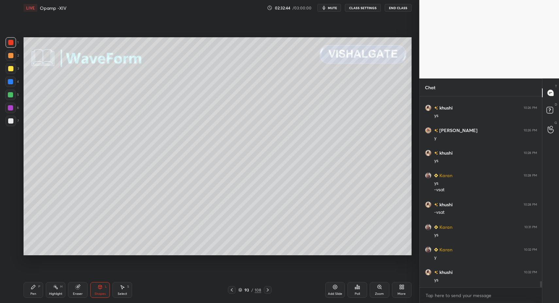
click at [39, 298] on div "Pen P" at bounding box center [34, 290] width 20 height 16
drag, startPoint x: 38, startPoint y: 294, endPoint x: 32, endPoint y: 271, distance: 24.0
click at [38, 294] on div "Pen P" at bounding box center [34, 290] width 20 height 16
click at [10, 249] on icon at bounding box center [11, 250] width 6 height 5
click at [13, 252] on icon at bounding box center [11, 250] width 6 height 5
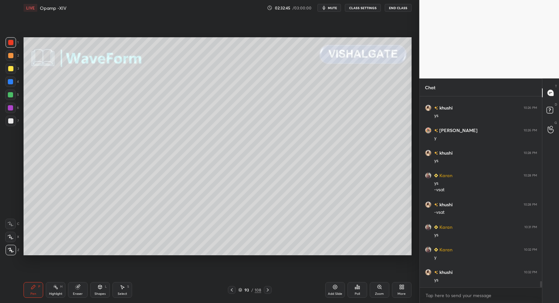
drag, startPoint x: 33, startPoint y: 292, endPoint x: 30, endPoint y: 256, distance: 36.4
click at [33, 290] on div "Pen P" at bounding box center [34, 290] width 20 height 16
click at [12, 93] on div at bounding box center [10, 94] width 5 height 5
drag, startPoint x: 12, startPoint y: 93, endPoint x: 14, endPoint y: 91, distance: 3.5
click at [12, 93] on div at bounding box center [10, 94] width 5 height 5
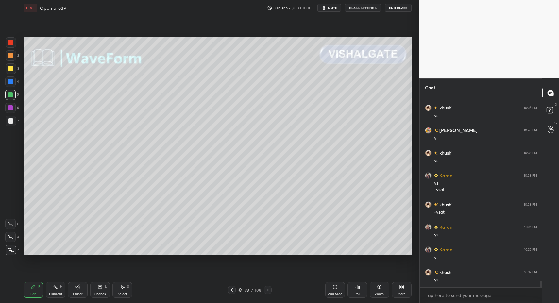
click at [18, 235] on div "X" at bounding box center [12, 237] width 14 height 10
click at [8, 237] on icon at bounding box center [11, 237] width 6 height 5
click at [10, 87] on div at bounding box center [10, 82] width 10 height 10
drag, startPoint x: 11, startPoint y: 82, endPoint x: 14, endPoint y: 89, distance: 7.8
click at [11, 82] on div at bounding box center [10, 81] width 5 height 5
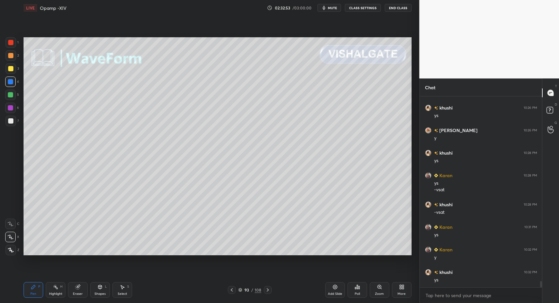
click at [99, 298] on div "Pen P Highlight H Eraser Shapes L Select S 93 / 108 Add Slide Poll Zoom More" at bounding box center [218, 290] width 388 height 26
drag, startPoint x: 4, startPoint y: 223, endPoint x: 11, endPoint y: 222, distance: 7.1
click at [4, 223] on div "1 2 3 4 5 6 7 C X Z C X Z E E Erase all H H" at bounding box center [10, 146] width 21 height 218
drag, startPoint x: 11, startPoint y: 222, endPoint x: 23, endPoint y: 233, distance: 16.4
click at [11, 223] on icon at bounding box center [11, 224] width 6 height 5
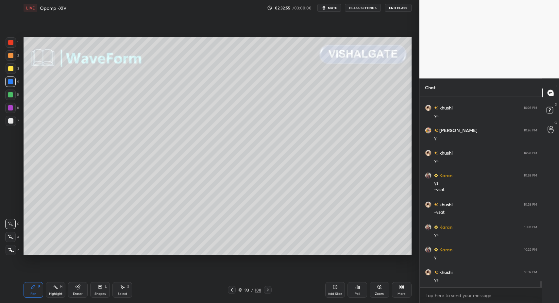
drag, startPoint x: 115, startPoint y: 291, endPoint x: 108, endPoint y: 258, distance: 33.6
click at [115, 291] on div "Select S" at bounding box center [123, 290] width 20 height 16
click at [103, 287] on div "Shapes L" at bounding box center [100, 290] width 20 height 16
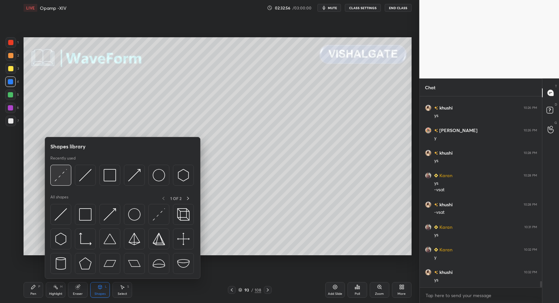
click at [61, 181] on img at bounding box center [61, 175] width 12 height 12
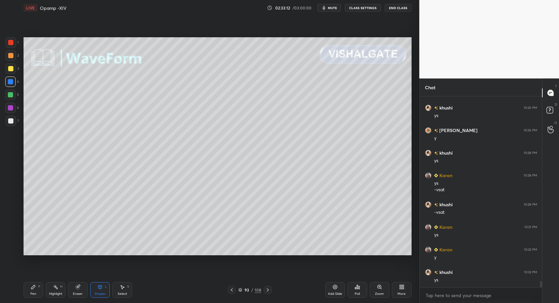
drag, startPoint x: 29, startPoint y: 291, endPoint x: 34, endPoint y: 290, distance: 5.2
click at [33, 289] on div "Pen P" at bounding box center [34, 290] width 20 height 16
drag, startPoint x: 34, startPoint y: 290, endPoint x: 34, endPoint y: 286, distance: 4.9
click at [32, 289] on div "Pen P" at bounding box center [34, 290] width 20 height 16
click at [14, 42] on div at bounding box center [11, 42] width 10 height 10
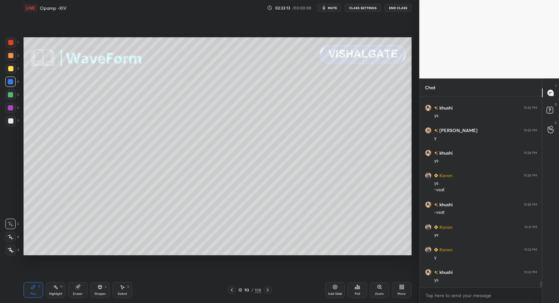
click at [14, 40] on div at bounding box center [11, 42] width 10 height 10
click at [12, 124] on div at bounding box center [11, 121] width 10 height 10
click at [11, 122] on div at bounding box center [10, 120] width 5 height 5
drag, startPoint x: 9, startPoint y: 96, endPoint x: 10, endPoint y: 84, distance: 12.1
click at [9, 96] on div at bounding box center [10, 94] width 5 height 5
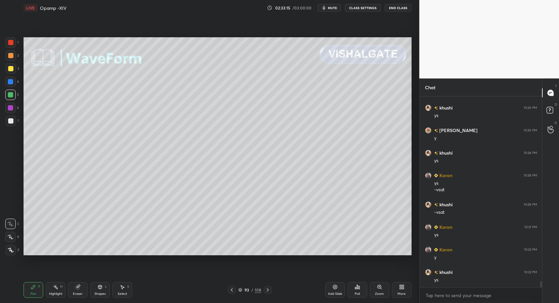
drag, startPoint x: 11, startPoint y: 251, endPoint x: 13, endPoint y: 247, distance: 3.8
click at [11, 249] on icon at bounding box center [11, 250] width 6 height 5
click at [9, 253] on icon at bounding box center [11, 250] width 6 height 5
click at [10, 68] on div at bounding box center [10, 68] width 5 height 5
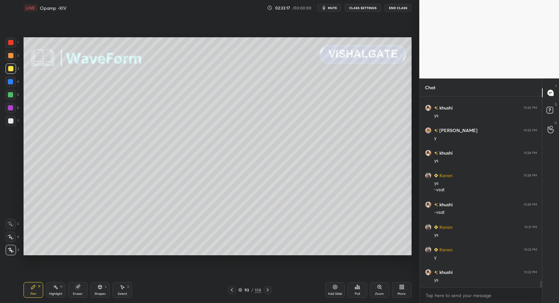
click at [101, 292] on div "Shapes" at bounding box center [100, 293] width 11 height 3
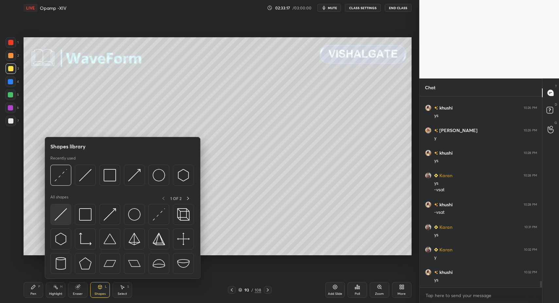
click at [59, 218] on img at bounding box center [61, 214] width 12 height 12
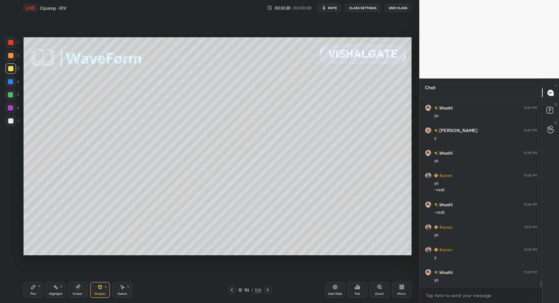
click at [55, 290] on div "Highlight H" at bounding box center [56, 290] width 20 height 16
click at [53, 289] on icon at bounding box center [55, 287] width 5 height 5
click at [103, 294] on div "Shapes" at bounding box center [100, 293] width 11 height 3
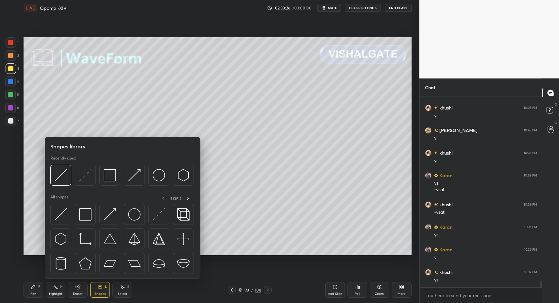
click at [27, 292] on div "Pen P" at bounding box center [34, 290] width 20 height 16
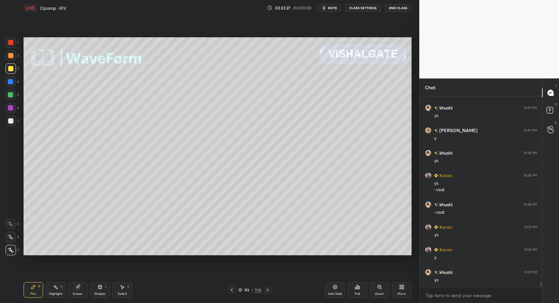
click at [12, 44] on div at bounding box center [10, 42] width 5 height 5
click at [11, 108] on div at bounding box center [10, 107] width 5 height 5
drag, startPoint x: 17, startPoint y: 298, endPoint x: 29, endPoint y: 295, distance: 12.4
click at [20, 297] on div "1 2 3 4 5 6 7 C X Z C X Z E E Erase all H H LIVE Opamp -XIV 02:33:28 / 03:00:00…" at bounding box center [207, 151] width 414 height 303
drag, startPoint x: 29, startPoint y: 295, endPoint x: 29, endPoint y: 289, distance: 5.9
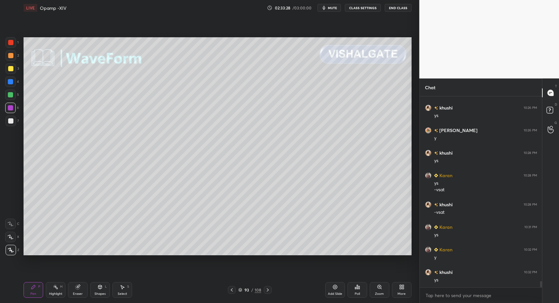
click at [29, 295] on div "Pen P" at bounding box center [34, 290] width 20 height 16
click at [15, 81] on div at bounding box center [10, 82] width 10 height 10
drag, startPoint x: 9, startPoint y: 122, endPoint x: 15, endPoint y: 127, distance: 8.1
click at [9, 122] on div at bounding box center [10, 120] width 5 height 5
click at [59, 291] on div "Highlight H" at bounding box center [56, 290] width 20 height 16
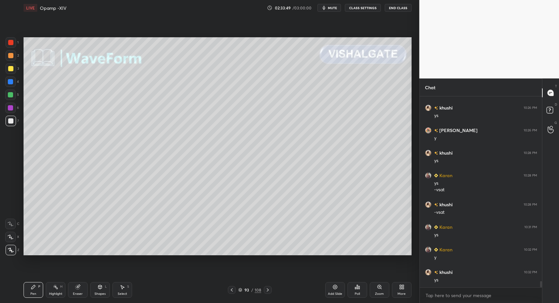
click at [57, 291] on div "Highlight H" at bounding box center [56, 290] width 20 height 16
click at [99, 291] on div "Shapes L" at bounding box center [100, 290] width 20 height 16
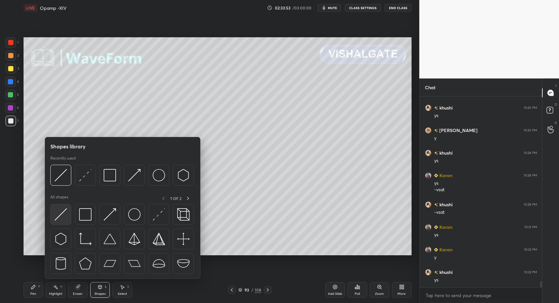
click at [57, 217] on img at bounding box center [61, 214] width 12 height 12
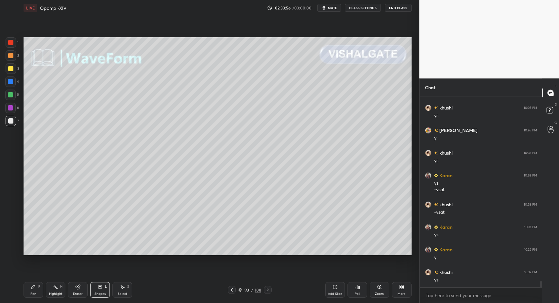
click at [11, 71] on div at bounding box center [10, 68] width 5 height 5
click at [47, 291] on div "Highlight H" at bounding box center [56, 290] width 20 height 16
drag, startPoint x: 52, startPoint y: 287, endPoint x: 81, endPoint y: 260, distance: 39.8
click at [52, 287] on div "Highlight H" at bounding box center [56, 290] width 20 height 16
click at [108, 294] on div "Shapes L" at bounding box center [100, 290] width 20 height 16
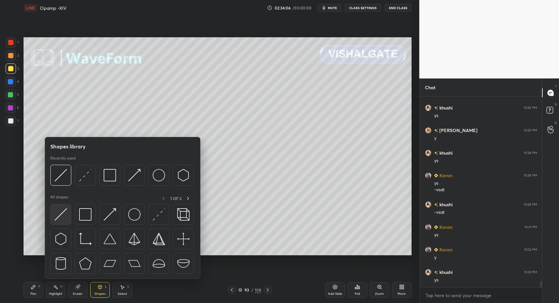
click at [53, 216] on div at bounding box center [60, 214] width 21 height 21
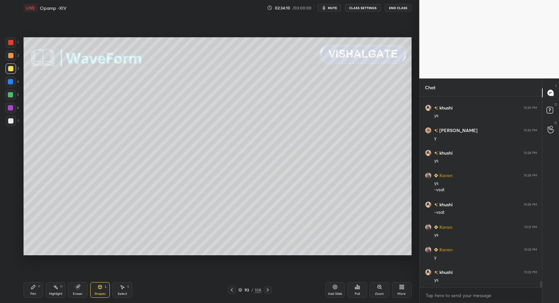
click at [99, 291] on div "Shapes L" at bounding box center [100, 290] width 20 height 16
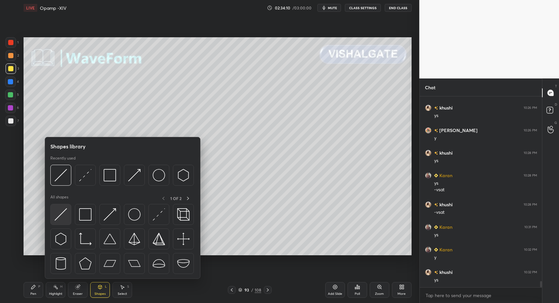
click at [59, 218] on img at bounding box center [61, 214] width 12 height 12
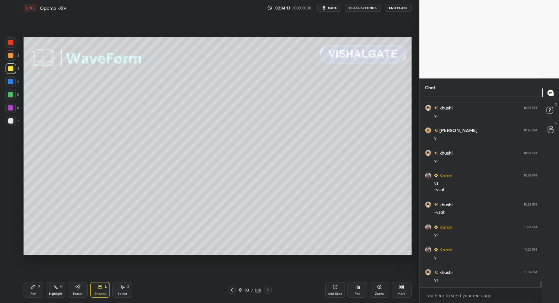
click at [57, 288] on rect at bounding box center [56, 287] width 3 height 3
click at [55, 291] on div "Highlight H" at bounding box center [56, 290] width 20 height 16
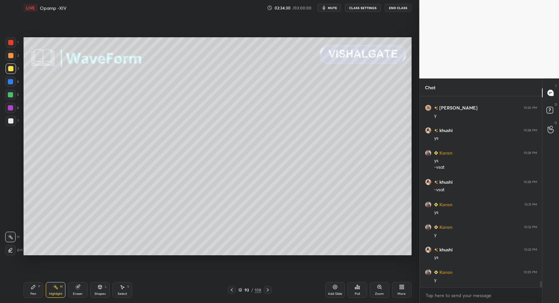
scroll to position [5807, 0]
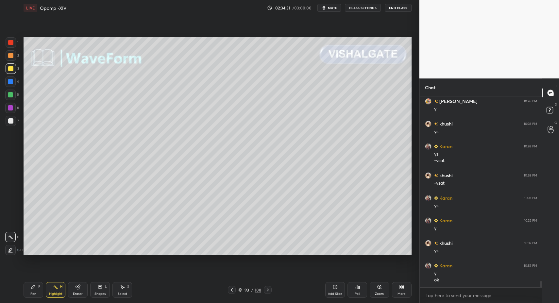
drag, startPoint x: 99, startPoint y: 292, endPoint x: 99, endPoint y: 287, distance: 4.6
click at [99, 292] on div "Shapes" at bounding box center [100, 293] width 11 height 3
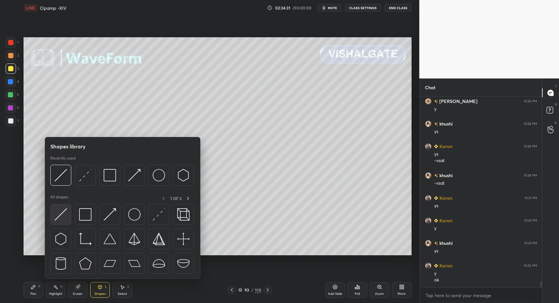
click at [59, 217] on img at bounding box center [61, 214] width 12 height 12
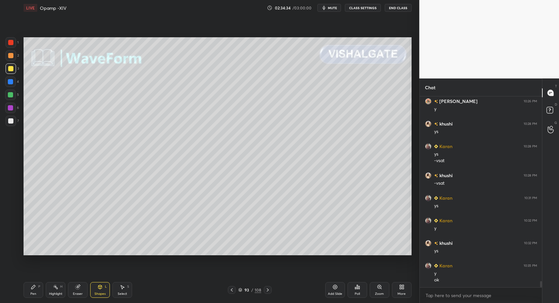
drag, startPoint x: 52, startPoint y: 286, endPoint x: 64, endPoint y: 288, distance: 12.1
click at [52, 286] on div "Highlight H" at bounding box center [56, 290] width 20 height 16
drag, startPoint x: 64, startPoint y: 288, endPoint x: 66, endPoint y: 276, distance: 12.3
click at [64, 288] on div "Highlight H" at bounding box center [56, 290] width 20 height 16
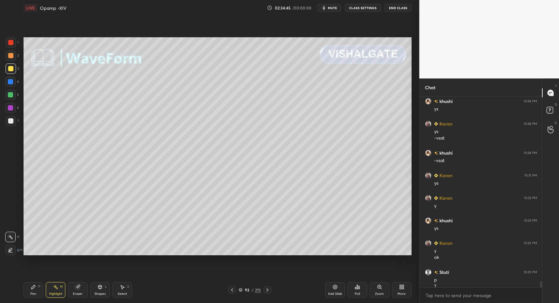
scroll to position [5836, 0]
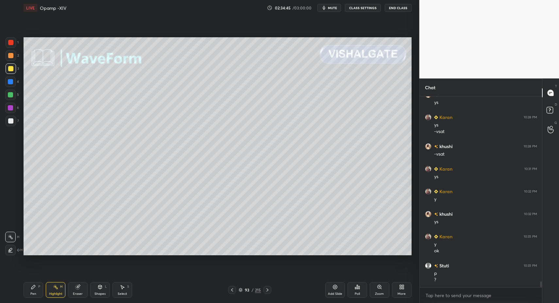
click at [98, 293] on div "Shapes" at bounding box center [100, 293] width 11 height 3
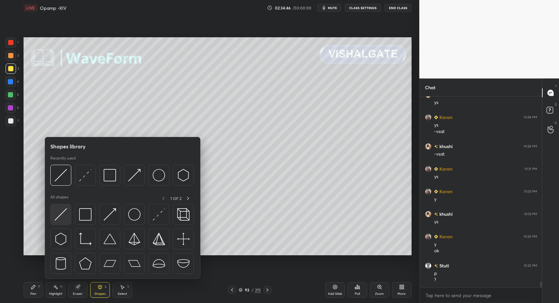
click at [59, 218] on img at bounding box center [61, 214] width 12 height 12
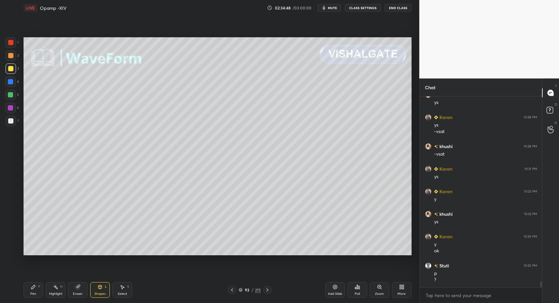
click at [55, 287] on div "Highlight H" at bounding box center [56, 290] width 20 height 16
click at [55, 288] on icon at bounding box center [55, 287] width 5 height 5
click at [108, 295] on div "Shapes L" at bounding box center [100, 290] width 20 height 16
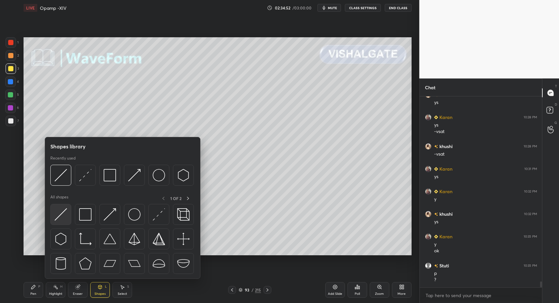
click at [62, 216] on img at bounding box center [61, 214] width 12 height 12
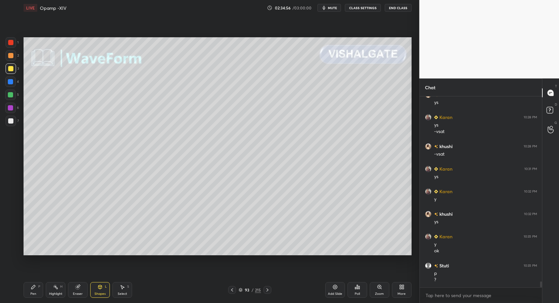
click at [51, 289] on div "Highlight H" at bounding box center [56, 290] width 20 height 16
click at [54, 290] on div "Highlight H" at bounding box center [56, 290] width 20 height 16
click at [54, 288] on div "Highlight H" at bounding box center [56, 290] width 20 height 16
click at [37, 293] on div "Pen P" at bounding box center [34, 290] width 20 height 16
drag, startPoint x: 35, startPoint y: 295, endPoint x: 34, endPoint y: 265, distance: 29.8
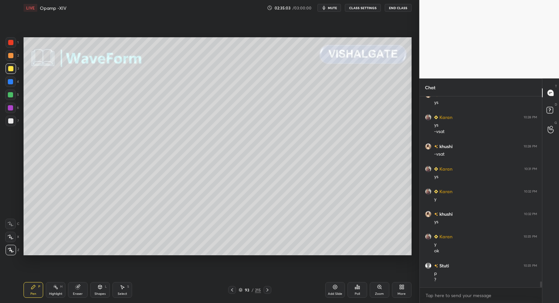
click at [35, 295] on div "Pen" at bounding box center [33, 293] width 6 height 3
drag, startPoint x: 29, startPoint y: 289, endPoint x: 36, endPoint y: 292, distance: 7.2
click at [31, 291] on div "Pen P" at bounding box center [34, 290] width 20 height 16
click at [35, 291] on div "Pen P" at bounding box center [34, 290] width 20 height 16
click at [11, 108] on div at bounding box center [10, 108] width 10 height 10
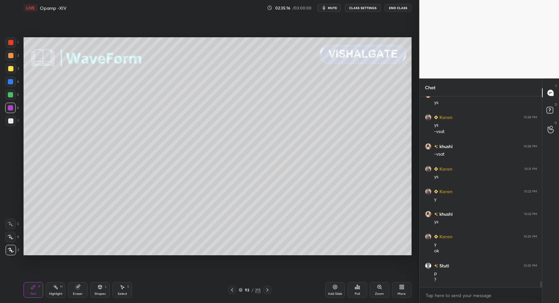
click at [41, 294] on div "Pen P" at bounding box center [34, 290] width 20 height 16
click at [11, 83] on div at bounding box center [10, 81] width 5 height 5
click at [14, 246] on div at bounding box center [11, 250] width 10 height 10
drag, startPoint x: 12, startPoint y: 242, endPoint x: 20, endPoint y: 249, distance: 10.9
click at [14, 243] on div "C X Z" at bounding box center [12, 235] width 14 height 39
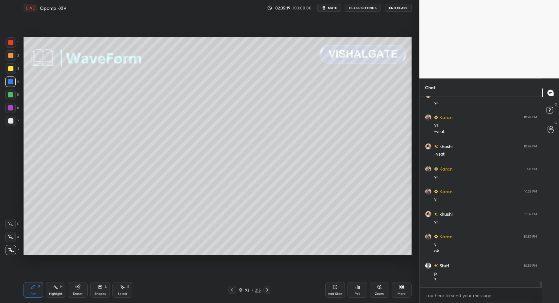
click at [18, 220] on div "1 2 3 4 5 6 7 C X Z C X Z E E Erase all H H" at bounding box center [10, 146] width 21 height 218
click at [13, 221] on div at bounding box center [10, 224] width 10 height 10
drag, startPoint x: 98, startPoint y: 292, endPoint x: 99, endPoint y: 288, distance: 4.0
click at [98, 292] on div "Shapes" at bounding box center [100, 293] width 11 height 3
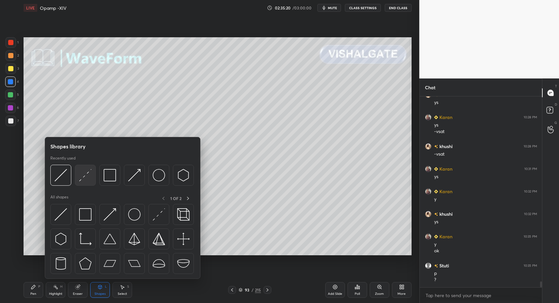
click at [88, 177] on img at bounding box center [85, 175] width 12 height 12
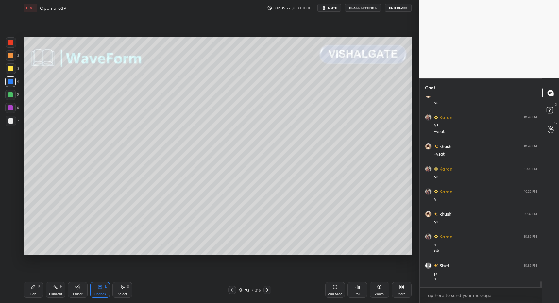
drag, startPoint x: 24, startPoint y: 296, endPoint x: 32, endPoint y: 292, distance: 9.1
click at [24, 296] on div "Pen P" at bounding box center [34, 290] width 20 height 16
click at [33, 292] on div "Pen" at bounding box center [33, 293] width 6 height 3
click at [9, 252] on icon at bounding box center [11, 250] width 6 height 5
click at [9, 250] on icon at bounding box center [10, 250] width 5 height 4
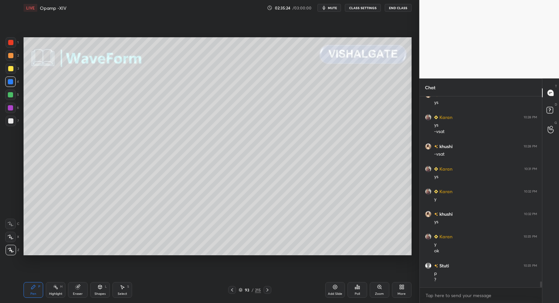
drag, startPoint x: 10, startPoint y: 107, endPoint x: 15, endPoint y: 107, distance: 5.2
click at [10, 107] on div at bounding box center [10, 107] width 5 height 5
drag, startPoint x: 56, startPoint y: 289, endPoint x: 55, endPoint y: 285, distance: 3.7
click at [59, 290] on div "Highlight H" at bounding box center [56, 290] width 20 height 16
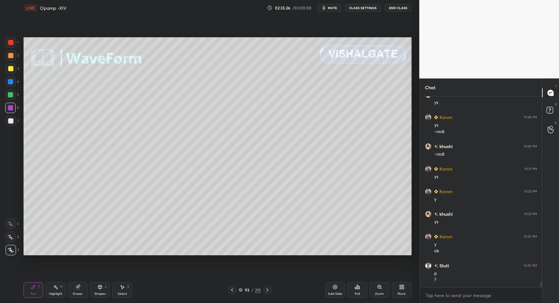
click at [54, 285] on icon at bounding box center [55, 287] width 5 height 5
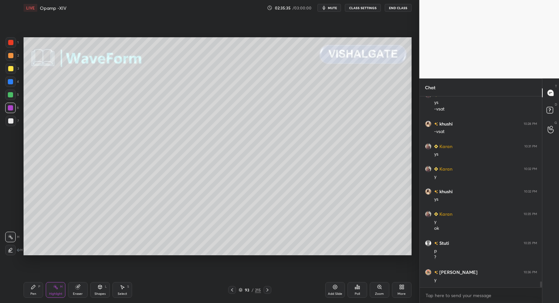
click at [97, 298] on div "Pen P Highlight H Eraser Shapes L Select S 93 / 215 Add Slide Poll Zoom More" at bounding box center [218, 290] width 388 height 26
click at [99, 292] on div "Shapes" at bounding box center [100, 293] width 11 height 3
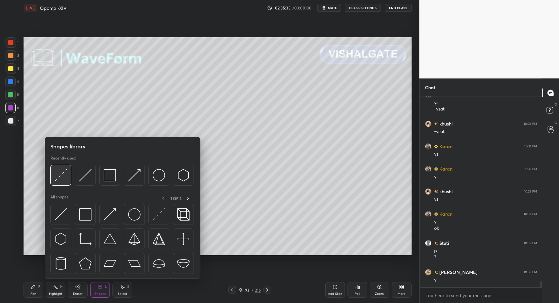
click at [55, 176] on img at bounding box center [61, 175] width 12 height 12
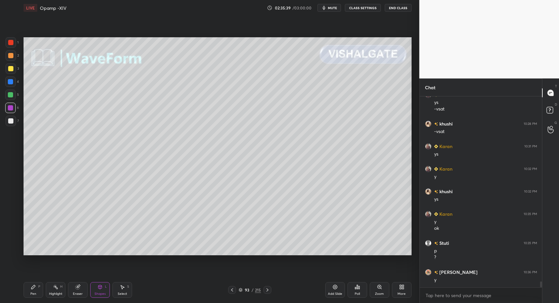
drag, startPoint x: 35, startPoint y: 289, endPoint x: 31, endPoint y: 287, distance: 4.6
click at [35, 289] on icon at bounding box center [33, 287] width 5 height 5
drag, startPoint x: 31, startPoint y: 287, endPoint x: 31, endPoint y: 279, distance: 8.5
click at [31, 286] on div "Pen P" at bounding box center [34, 290] width 20 height 16
click at [12, 85] on div at bounding box center [10, 82] width 10 height 10
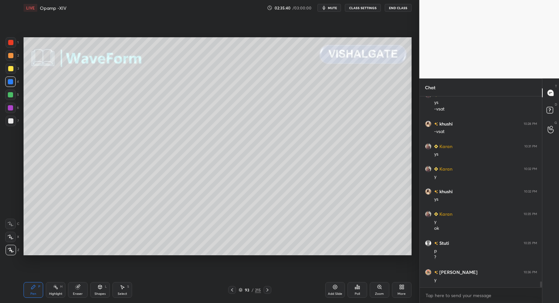
drag, startPoint x: 12, startPoint y: 82, endPoint x: 11, endPoint y: 86, distance: 4.0
click at [12, 85] on div at bounding box center [10, 82] width 10 height 10
click at [11, 226] on div at bounding box center [10, 224] width 10 height 10
click at [12, 223] on icon at bounding box center [11, 224] width 6 height 5
click at [12, 228] on div at bounding box center [10, 224] width 10 height 10
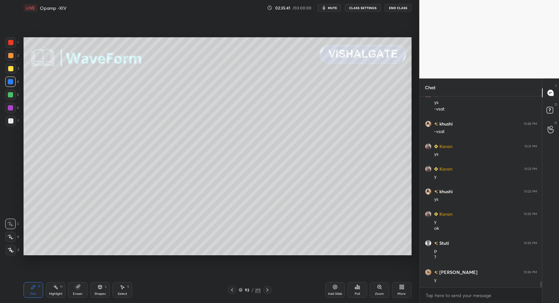
click at [100, 289] on icon at bounding box center [99, 287] width 5 height 5
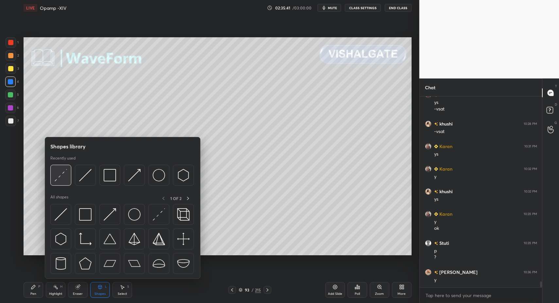
click at [57, 185] on div at bounding box center [60, 175] width 21 height 21
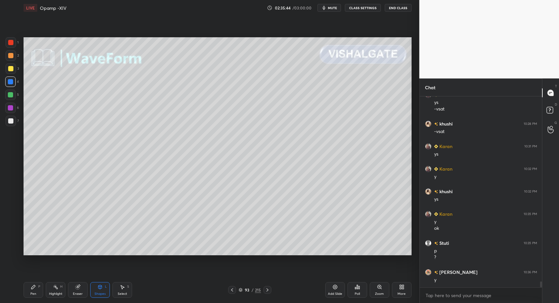
click at [51, 289] on div "Highlight H" at bounding box center [56, 290] width 20 height 16
click at [57, 288] on rect at bounding box center [56, 287] width 3 height 3
click at [33, 286] on icon at bounding box center [33, 287] width 4 height 4
click at [29, 293] on div "Pen P" at bounding box center [34, 290] width 20 height 16
click at [12, 110] on div at bounding box center [10, 107] width 5 height 5
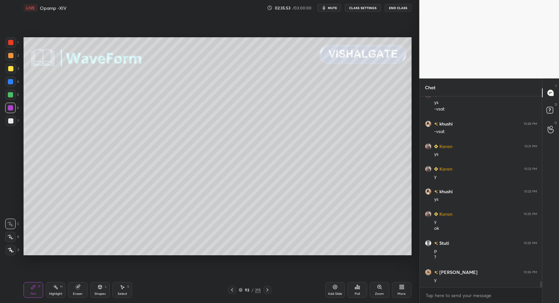
drag, startPoint x: 12, startPoint y: 110, endPoint x: 17, endPoint y: 111, distance: 5.0
click at [8, 110] on div at bounding box center [10, 108] width 10 height 10
drag, startPoint x: 10, startPoint y: 85, endPoint x: 20, endPoint y: 113, distance: 30.0
click at [10, 88] on div "4" at bounding box center [12, 83] width 14 height 13
drag, startPoint x: 99, startPoint y: 289, endPoint x: 98, endPoint y: 284, distance: 5.2
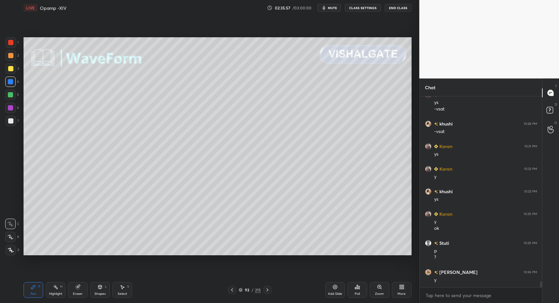
click at [99, 289] on icon at bounding box center [99, 287] width 5 height 5
drag, startPoint x: 27, startPoint y: 291, endPoint x: 29, endPoint y: 279, distance: 12.6
click at [27, 291] on div "Pen P" at bounding box center [34, 290] width 20 height 16
drag, startPoint x: 8, startPoint y: 110, endPoint x: 12, endPoint y: 112, distance: 4.6
click at [9, 110] on div at bounding box center [10, 108] width 10 height 10
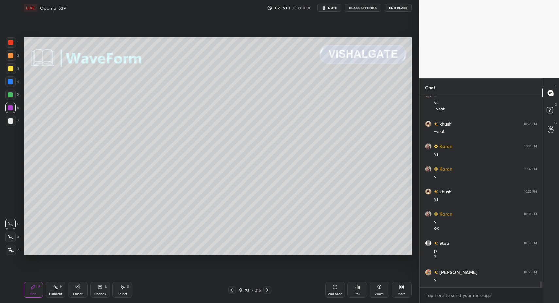
click at [9, 249] on icon at bounding box center [10, 250] width 5 height 4
click at [11, 250] on icon at bounding box center [10, 250] width 5 height 4
click at [13, 86] on div at bounding box center [10, 82] width 10 height 10
click at [9, 220] on div at bounding box center [10, 224] width 10 height 10
drag, startPoint x: 98, startPoint y: 288, endPoint x: 96, endPoint y: 280, distance: 8.5
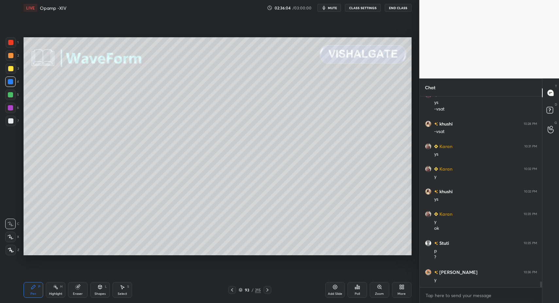
click at [98, 288] on icon at bounding box center [100, 287] width 4 height 4
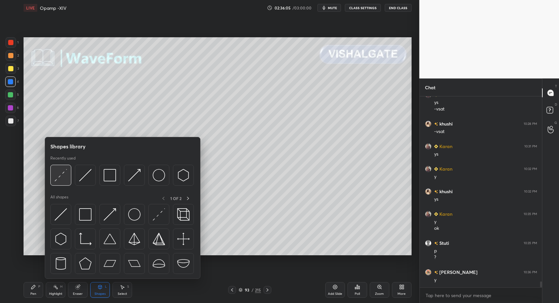
click at [64, 176] on img at bounding box center [61, 175] width 12 height 12
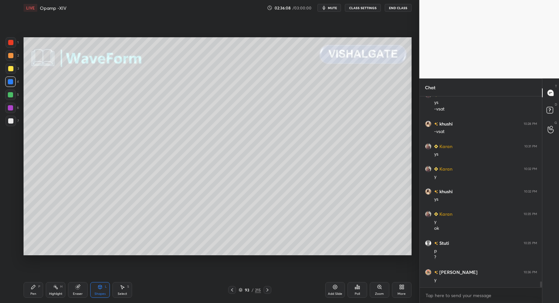
click at [37, 291] on div "Pen P" at bounding box center [34, 290] width 20 height 16
click at [101, 292] on div "Shapes" at bounding box center [100, 293] width 11 height 3
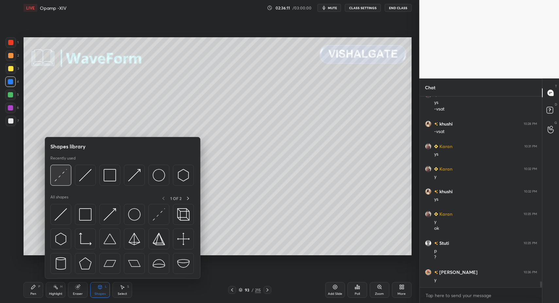
click at [65, 180] on img at bounding box center [61, 175] width 12 height 12
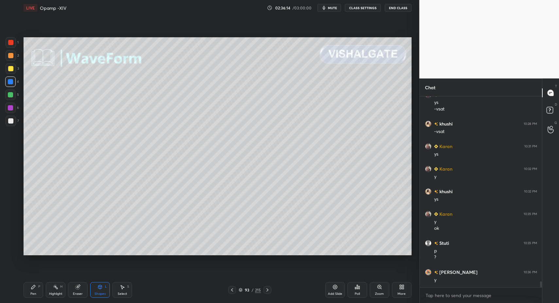
click at [34, 291] on div "Pen P" at bounding box center [34, 290] width 20 height 16
click at [35, 293] on div "Pen P" at bounding box center [34, 290] width 20 height 16
click at [13, 246] on div at bounding box center [11, 250] width 10 height 10
drag, startPoint x: 13, startPoint y: 246, endPoint x: 15, endPoint y: 188, distance: 57.9
click at [13, 246] on div at bounding box center [11, 250] width 10 height 10
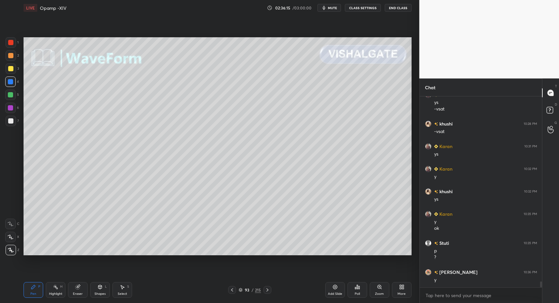
click at [12, 41] on div at bounding box center [10, 42] width 5 height 5
click at [9, 99] on div at bounding box center [10, 95] width 10 height 10
click at [9, 103] on div "1 2 3 4 5 6 7" at bounding box center [12, 83] width 14 height 92
drag, startPoint x: 11, startPoint y: 108, endPoint x: 23, endPoint y: 105, distance: 12.0
click at [11, 108] on div at bounding box center [10, 107] width 5 height 5
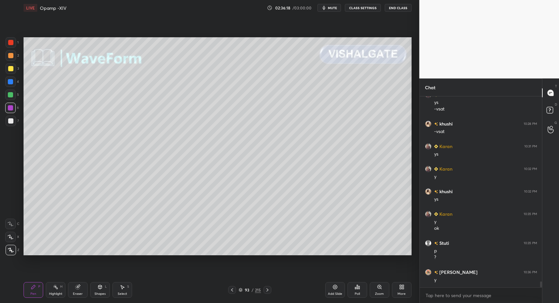
click at [29, 294] on div "Pen P" at bounding box center [34, 290] width 20 height 16
drag, startPoint x: 28, startPoint y: 290, endPoint x: 27, endPoint y: 278, distance: 11.8
click at [28, 288] on div "Pen P" at bounding box center [34, 290] width 20 height 16
click at [10, 249] on icon at bounding box center [10, 250] width 5 height 4
click at [14, 121] on div at bounding box center [11, 121] width 10 height 10
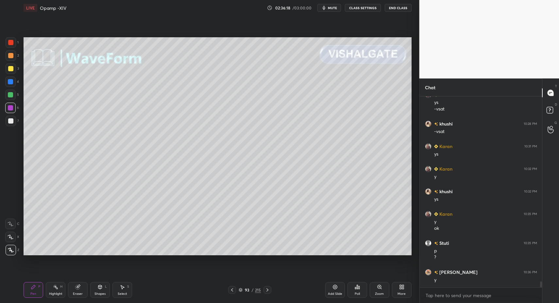
click at [14, 121] on div at bounding box center [11, 121] width 10 height 10
click at [100, 298] on div "Pen P Highlight H Eraser Shapes L Select S 93 / 215 Add Slide Poll Zoom More" at bounding box center [218, 290] width 388 height 26
drag, startPoint x: 12, startPoint y: 66, endPoint x: 23, endPoint y: 108, distance: 42.9
click at [11, 70] on div at bounding box center [10, 68] width 5 height 5
click at [98, 290] on div "Shapes L" at bounding box center [100, 290] width 20 height 16
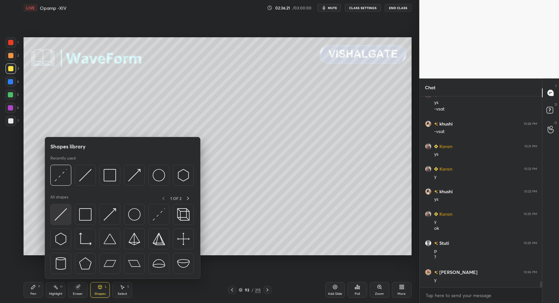
click at [61, 220] on img at bounding box center [61, 214] width 12 height 12
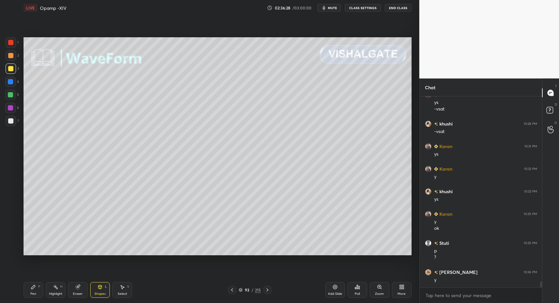
click at [53, 298] on div "Pen P Highlight H Eraser Shapes L Select S 93 / 215 Add Slide Poll Zoom More" at bounding box center [218, 290] width 388 height 26
drag, startPoint x: 52, startPoint y: 293, endPoint x: 63, endPoint y: 261, distance: 33.1
click at [51, 290] on div "Highlight H" at bounding box center [56, 290] width 20 height 16
click at [96, 291] on div "Shapes L" at bounding box center [100, 290] width 20 height 16
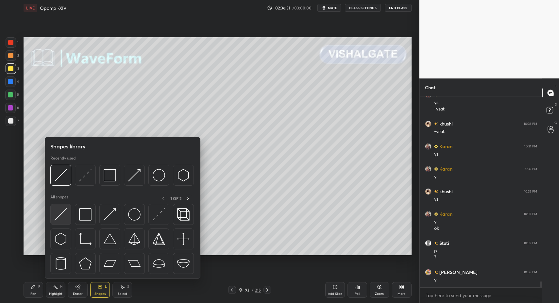
click at [54, 220] on div at bounding box center [60, 214] width 21 height 21
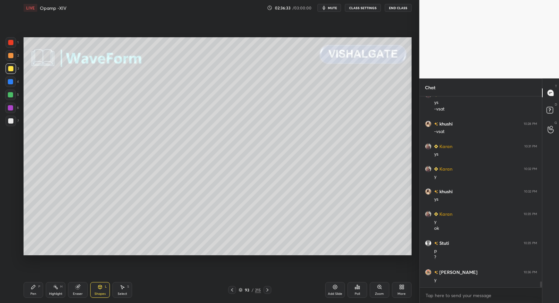
click at [48, 284] on div "Highlight H" at bounding box center [56, 290] width 20 height 16
drag, startPoint x: 48, startPoint y: 284, endPoint x: 49, endPoint y: 278, distance: 6.7
click at [48, 284] on div "Highlight H" at bounding box center [56, 290] width 20 height 16
drag, startPoint x: 28, startPoint y: 293, endPoint x: 32, endPoint y: 256, distance: 36.6
click at [29, 291] on div "Pen P" at bounding box center [34, 290] width 20 height 16
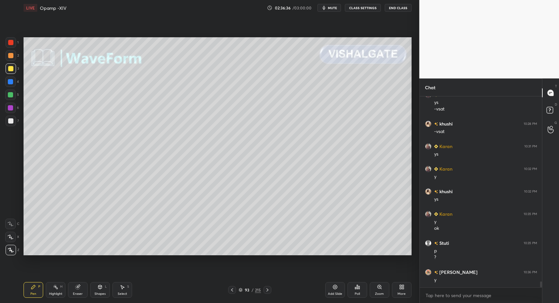
click at [12, 106] on div at bounding box center [10, 108] width 10 height 10
click at [12, 110] on div at bounding box center [10, 107] width 5 height 5
click at [10, 122] on div at bounding box center [10, 120] width 5 height 5
click at [12, 72] on div at bounding box center [11, 68] width 10 height 10
drag, startPoint x: 10, startPoint y: 70, endPoint x: 21, endPoint y: 101, distance: 33.2
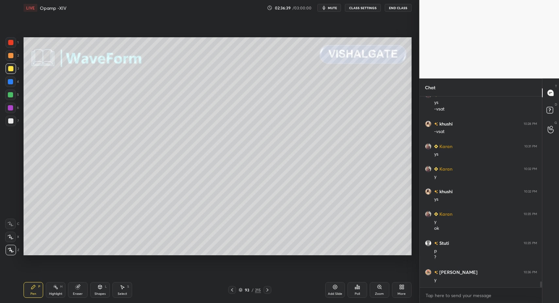
click at [10, 74] on div at bounding box center [11, 68] width 10 height 10
drag, startPoint x: 102, startPoint y: 290, endPoint x: 97, endPoint y: 282, distance: 9.5
click at [102, 290] on div "Shapes L" at bounding box center [100, 290] width 20 height 16
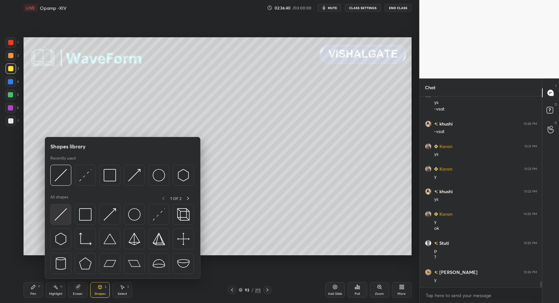
click at [59, 219] on img at bounding box center [61, 214] width 12 height 12
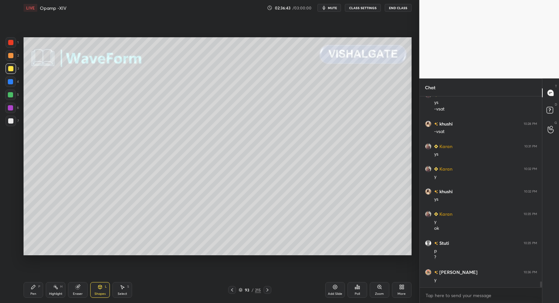
click at [60, 290] on div "Highlight H" at bounding box center [56, 290] width 20 height 16
drag, startPoint x: 56, startPoint y: 289, endPoint x: 66, endPoint y: 263, distance: 27.3
click at [53, 289] on icon at bounding box center [55, 287] width 5 height 5
click at [51, 293] on div "Highlight" at bounding box center [55, 293] width 13 height 3
drag, startPoint x: 108, startPoint y: 295, endPoint x: 103, endPoint y: 284, distance: 12.6
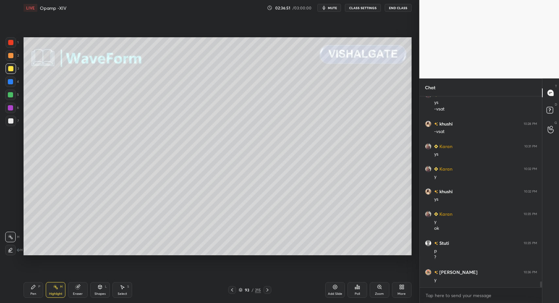
click at [108, 295] on div "Shapes L" at bounding box center [100, 290] width 20 height 16
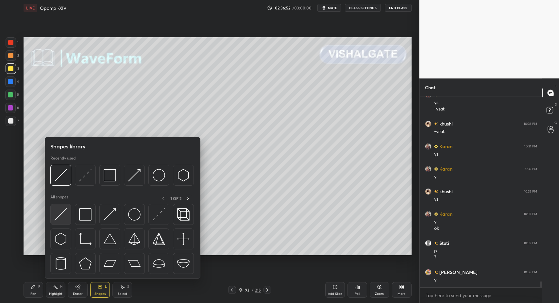
click at [55, 210] on img at bounding box center [61, 214] width 12 height 12
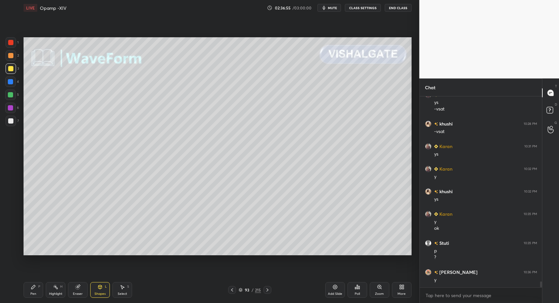
click at [114, 288] on div "Select S" at bounding box center [123, 290] width 20 height 16
click at [95, 289] on div "Shapes L" at bounding box center [100, 290] width 20 height 16
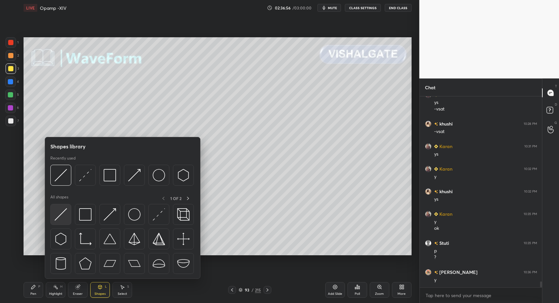
click at [60, 216] on img at bounding box center [61, 214] width 12 height 12
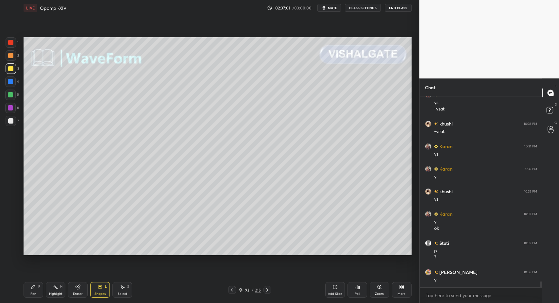
click at [42, 292] on div "Pen P" at bounding box center [34, 290] width 20 height 16
click at [35, 291] on div "Pen P" at bounding box center [34, 290] width 20 height 16
drag, startPoint x: 9, startPoint y: 92, endPoint x: 14, endPoint y: 59, distance: 33.1
click at [9, 92] on div at bounding box center [10, 95] width 10 height 10
click at [15, 50] on div "1" at bounding box center [12, 43] width 13 height 13
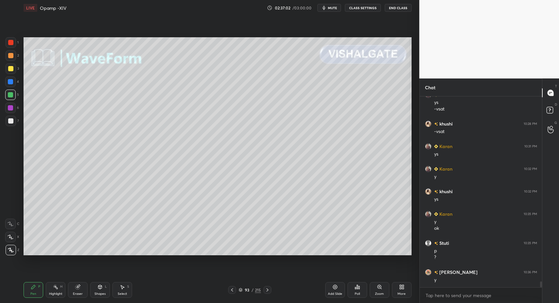
click at [11, 45] on div at bounding box center [11, 42] width 10 height 10
click at [29, 291] on div "Pen P" at bounding box center [34, 290] width 20 height 16
click at [28, 288] on div "Pen P" at bounding box center [34, 290] width 20 height 16
drag, startPoint x: 8, startPoint y: 124, endPoint x: 8, endPoint y: 117, distance: 7.2
click at [7, 124] on div at bounding box center [11, 121] width 10 height 10
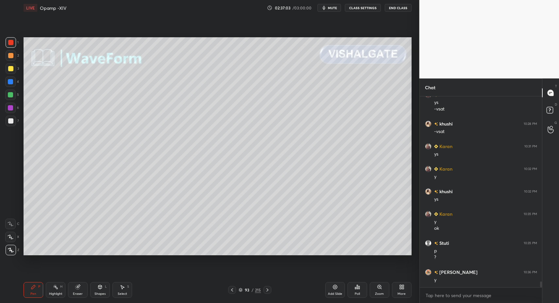
click at [11, 111] on div at bounding box center [10, 108] width 10 height 10
click at [103, 298] on div "Pen P Highlight H Eraser Shapes L Select S 93 / 215 Add Slide Poll Zoom More" at bounding box center [218, 290] width 388 height 26
click at [100, 292] on div "Shapes" at bounding box center [100, 293] width 11 height 3
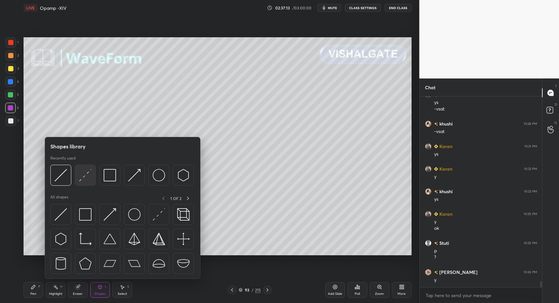
click at [87, 182] on div at bounding box center [85, 175] width 21 height 21
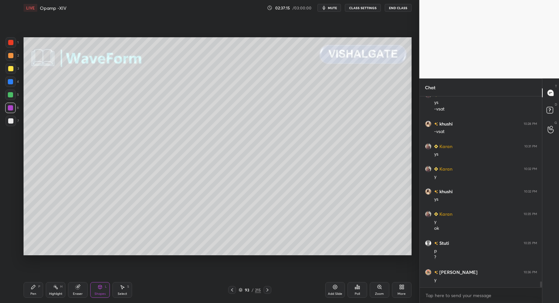
click at [27, 289] on div "Pen P" at bounding box center [34, 290] width 20 height 16
drag, startPoint x: 27, startPoint y: 289, endPoint x: 20, endPoint y: 255, distance: 34.6
click at [27, 289] on div "Pen P" at bounding box center [34, 290] width 20 height 16
click at [14, 126] on div at bounding box center [11, 121] width 10 height 10
click at [11, 78] on div at bounding box center [10, 82] width 10 height 10
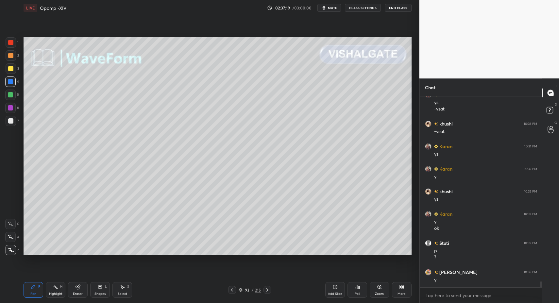
click at [107, 288] on div "Shapes L" at bounding box center [100, 290] width 20 height 16
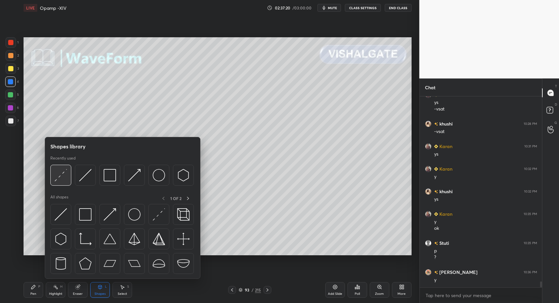
click at [61, 181] on img at bounding box center [61, 175] width 12 height 12
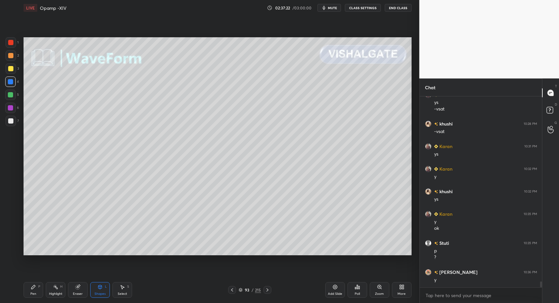
click at [49, 291] on div "Highlight H" at bounding box center [56, 290] width 20 height 16
click at [49, 290] on div "Highlight H" at bounding box center [56, 290] width 20 height 16
click at [28, 285] on div "Pen P" at bounding box center [34, 290] width 20 height 16
click at [24, 290] on div "Pen P" at bounding box center [34, 290] width 20 height 16
click at [13, 108] on div at bounding box center [10, 108] width 10 height 10
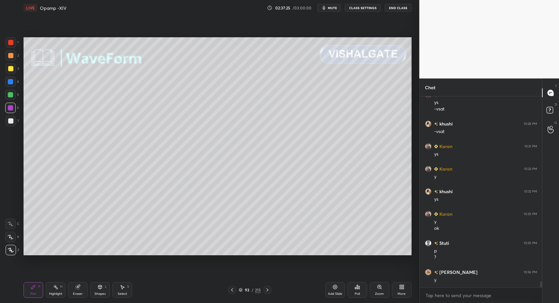
drag, startPoint x: 10, startPoint y: 43, endPoint x: 14, endPoint y: 54, distance: 12.3
click at [10, 44] on div at bounding box center [10, 42] width 5 height 5
drag, startPoint x: 103, startPoint y: 295, endPoint x: 102, endPoint y: 281, distance: 13.4
click at [103, 295] on div "Shapes" at bounding box center [100, 293] width 11 height 3
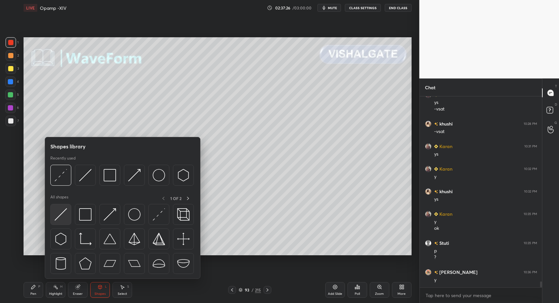
click at [63, 216] on img at bounding box center [61, 214] width 12 height 12
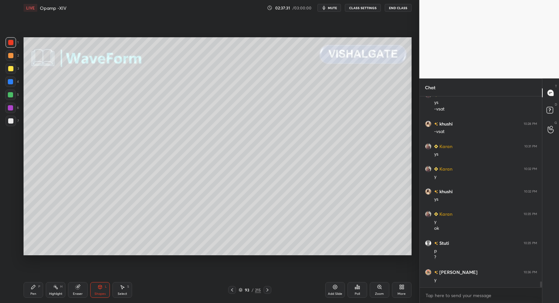
click at [33, 292] on div "Pen" at bounding box center [33, 293] width 6 height 3
drag, startPoint x: 33, startPoint y: 292, endPoint x: 59, endPoint y: 266, distance: 37.2
click at [33, 292] on div "Pen" at bounding box center [33, 293] width 6 height 3
click at [111, 287] on div "Pen P Highlight H Eraser Shapes L Select S" at bounding box center [99, 290] width 151 height 16
drag, startPoint x: 121, startPoint y: 289, endPoint x: 121, endPoint y: 273, distance: 16.0
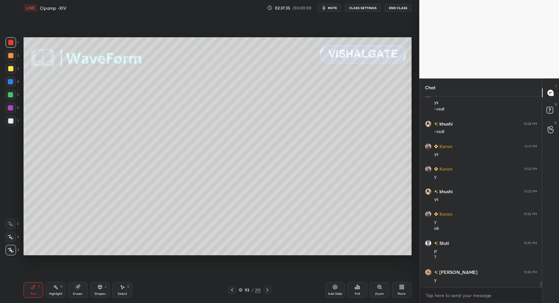
click at [119, 289] on div "Select S" at bounding box center [123, 290] width 20 height 16
drag, startPoint x: 86, startPoint y: 166, endPoint x: 113, endPoint y: 188, distance: 35.8
click at [107, 179] on div "0 ° Undo Copy Paste here Duplicate Duplicate to new slide Delete" at bounding box center [218, 146] width 388 height 218
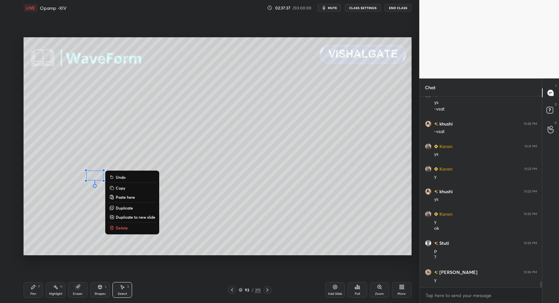
click at [126, 227] on p "Delete" at bounding box center [122, 227] width 12 height 5
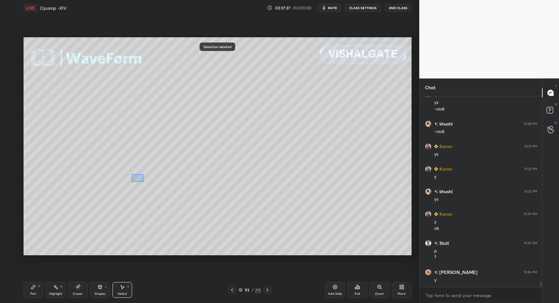
drag, startPoint x: 134, startPoint y: 176, endPoint x: 145, endPoint y: 183, distance: 12.9
click at [144, 182] on div "0 ° Undo Copy Paste here Duplicate Duplicate to new slide Delete" at bounding box center [218, 146] width 388 height 218
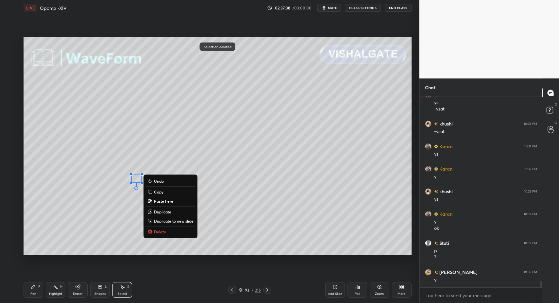
click at [152, 232] on icon at bounding box center [150, 231] width 5 height 5
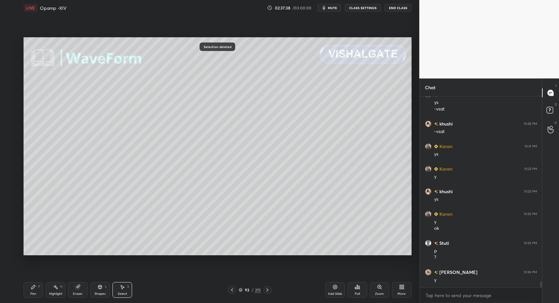
click at [40, 291] on div "Pen P" at bounding box center [34, 290] width 20 height 16
drag, startPoint x: 40, startPoint y: 291, endPoint x: 42, endPoint y: 279, distance: 11.9
click at [37, 291] on div "Pen P" at bounding box center [34, 290] width 20 height 16
click at [8, 123] on div "7" at bounding box center [12, 122] width 13 height 13
click at [233, 289] on icon at bounding box center [232, 289] width 5 height 5
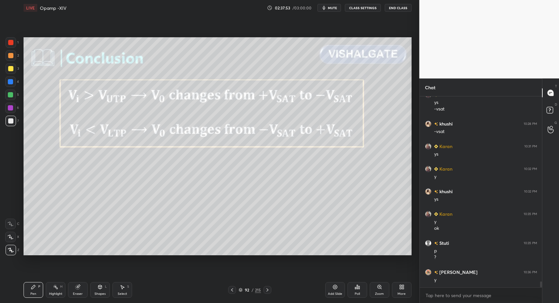
click at [233, 289] on icon at bounding box center [232, 289] width 5 height 5
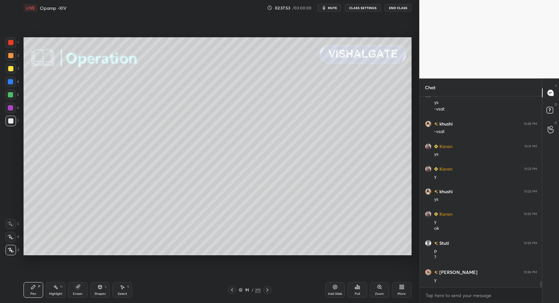
click at [234, 288] on icon at bounding box center [232, 289] width 5 height 5
click at [234, 289] on icon at bounding box center [232, 289] width 5 height 5
drag, startPoint x: 234, startPoint y: 290, endPoint x: 238, endPoint y: 291, distance: 3.7
click at [234, 290] on icon at bounding box center [232, 289] width 5 height 5
click at [235, 291] on div at bounding box center [232, 290] width 8 height 8
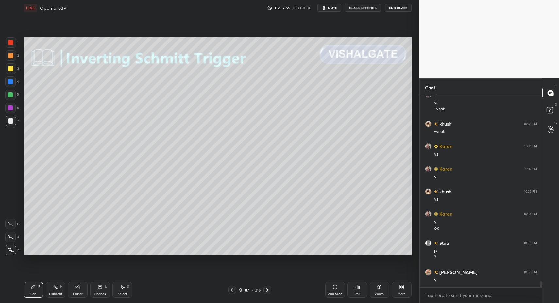
click at [64, 291] on div "Highlight H" at bounding box center [56, 290] width 20 height 16
click at [58, 290] on div "Highlight H" at bounding box center [56, 290] width 20 height 16
drag, startPoint x: 53, startPoint y: 297, endPoint x: 55, endPoint y: 270, distance: 27.3
click at [53, 296] on div "Highlight H" at bounding box center [56, 290] width 20 height 16
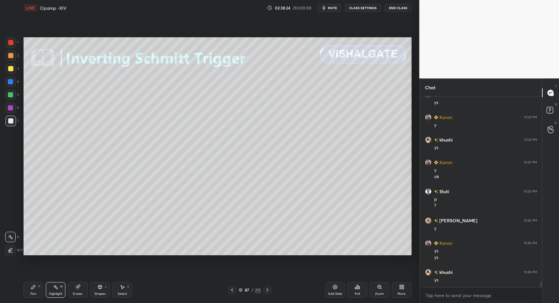
scroll to position [5932, 0]
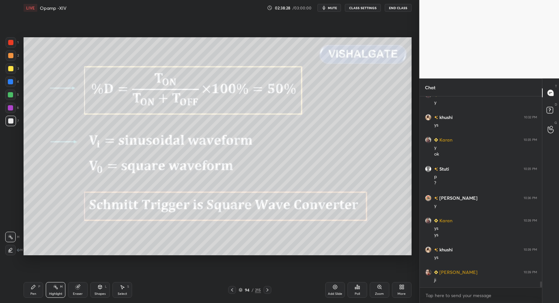
click at [30, 290] on div "Pen P" at bounding box center [34, 290] width 20 height 16
click at [52, 293] on div "Highlight" at bounding box center [55, 293] width 13 height 3
click at [55, 292] on div "Highlight" at bounding box center [55, 293] width 13 height 3
click at [235, 292] on div at bounding box center [232, 290] width 8 height 8
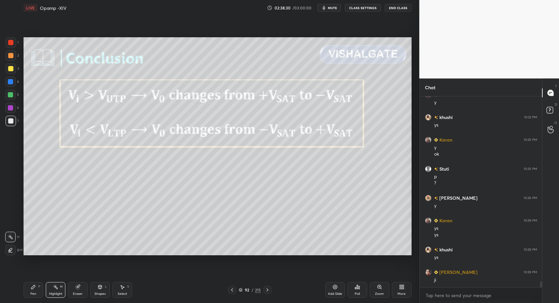
click at [233, 290] on icon at bounding box center [232, 289] width 5 height 5
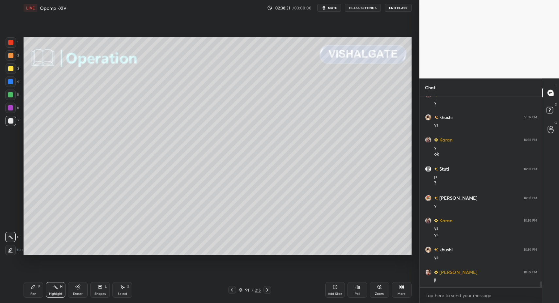
click at [233, 290] on icon at bounding box center [232, 289] width 5 height 5
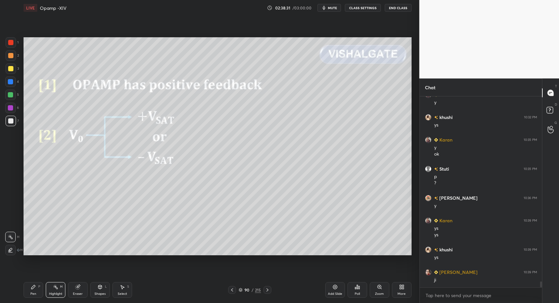
click at [233, 291] on icon at bounding box center [232, 289] width 2 height 3
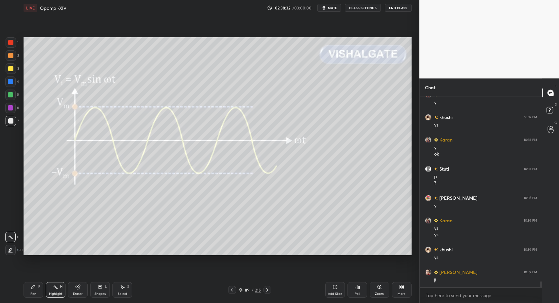
click at [233, 291] on icon at bounding box center [232, 289] width 2 height 3
click at [56, 292] on div "Highlight" at bounding box center [55, 293] width 13 height 3
click at [265, 288] on icon at bounding box center [267, 289] width 5 height 5
click at [265, 289] on icon at bounding box center [267, 289] width 5 height 5
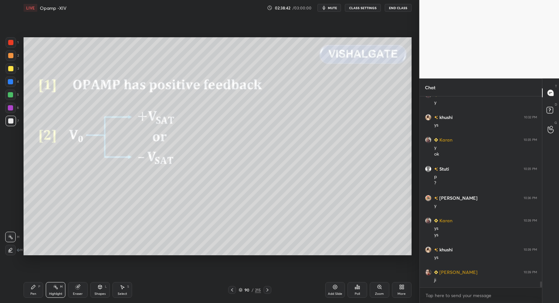
click at [267, 288] on icon at bounding box center [267, 289] width 5 height 5
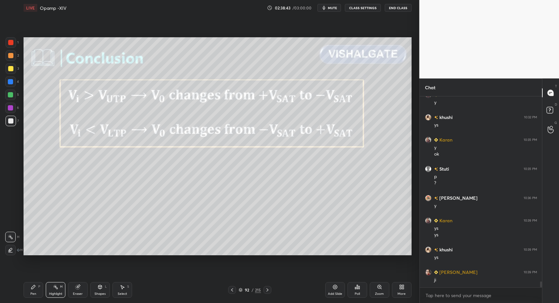
click at [269, 290] on icon at bounding box center [267, 289] width 5 height 5
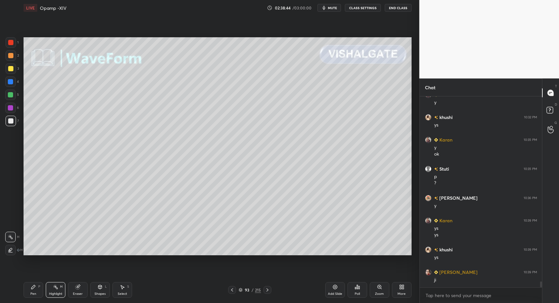
click at [270, 290] on icon at bounding box center [267, 289] width 5 height 5
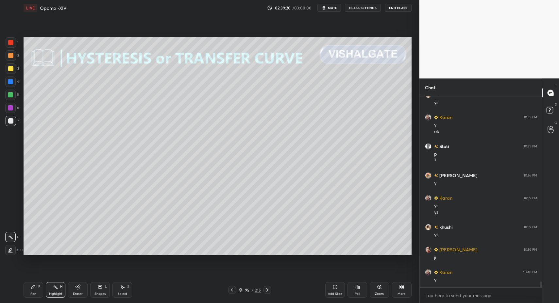
scroll to position [5978, 0]
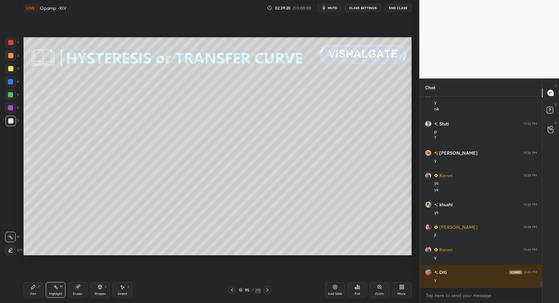
drag, startPoint x: 12, startPoint y: 121, endPoint x: 15, endPoint y: 125, distance: 5.0
click at [10, 120] on div at bounding box center [10, 120] width 5 height 5
drag, startPoint x: 105, startPoint y: 294, endPoint x: 102, endPoint y: 280, distance: 14.5
click at [105, 294] on div "Shapes" at bounding box center [100, 293] width 11 height 3
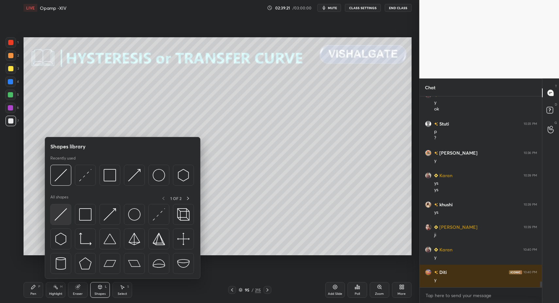
scroll to position [6000, 0]
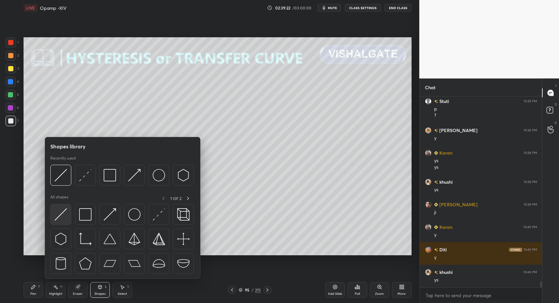
click at [62, 215] on img at bounding box center [61, 214] width 12 height 12
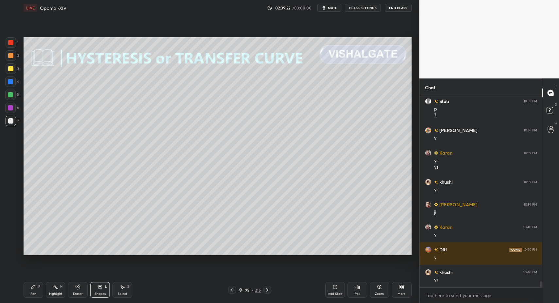
scroll to position [6023, 0]
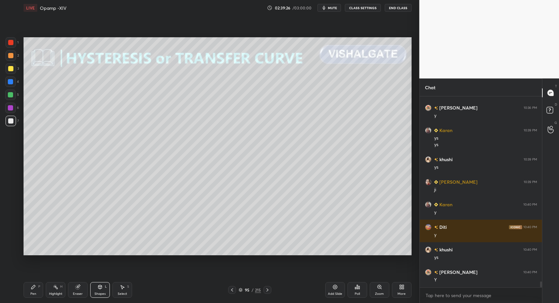
click at [32, 288] on icon at bounding box center [33, 287] width 4 height 4
click at [10, 92] on div at bounding box center [10, 95] width 10 height 10
drag, startPoint x: 31, startPoint y: 298, endPoint x: 32, endPoint y: 292, distance: 6.2
click at [31, 298] on div "Pen P Highlight H Eraser Shapes L Select S 95 / 215 Add Slide Poll Zoom More" at bounding box center [218, 290] width 388 height 26
click at [32, 292] on div "Pen" at bounding box center [33, 293] width 6 height 3
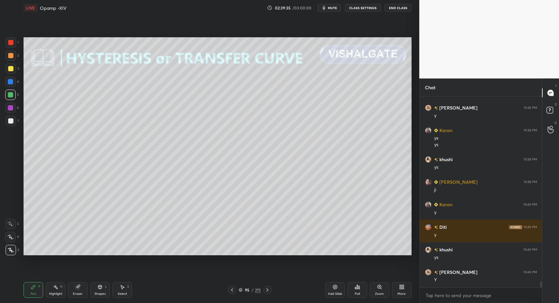
click at [12, 62] on div "2" at bounding box center [12, 56] width 13 height 13
click at [12, 67] on div at bounding box center [10, 68] width 5 height 5
click at [32, 288] on icon at bounding box center [33, 287] width 4 height 4
click at [38, 287] on div "P" at bounding box center [39, 286] width 2 height 3
click at [61, 292] on div "Highlight" at bounding box center [55, 293] width 13 height 3
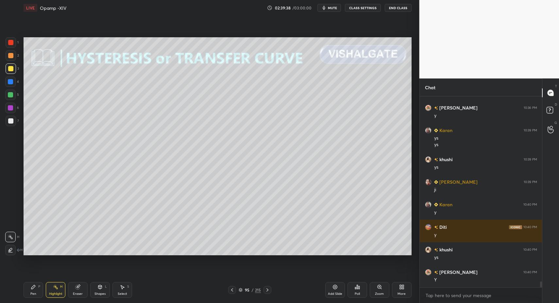
click at [40, 291] on div "Pen P" at bounding box center [34, 290] width 20 height 16
click at [53, 292] on div "Highlight" at bounding box center [55, 293] width 13 height 3
click at [35, 292] on div "Pen" at bounding box center [33, 293] width 6 height 3
drag, startPoint x: 35, startPoint y: 288, endPoint x: 49, endPoint y: 272, distance: 21.1
click at [35, 288] on icon at bounding box center [33, 287] width 5 height 5
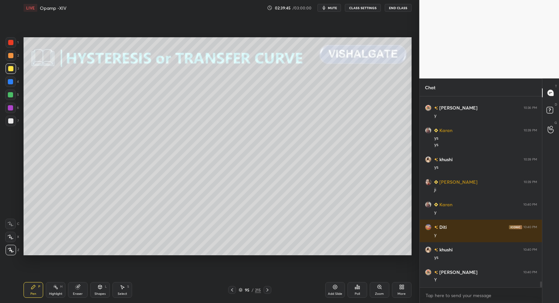
drag, startPoint x: 61, startPoint y: 289, endPoint x: 58, endPoint y: 291, distance: 4.0
click at [60, 288] on div "Highlight H" at bounding box center [56, 290] width 20 height 16
click at [58, 291] on div "Highlight H" at bounding box center [56, 290] width 20 height 16
click at [46, 297] on div "Highlight H" at bounding box center [56, 290] width 20 height 16
click at [56, 289] on div "Highlight H" at bounding box center [56, 290] width 20 height 16
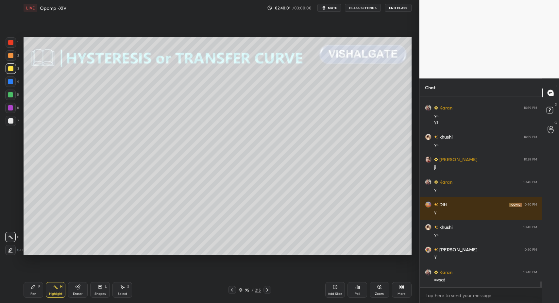
scroll to position [6052, 0]
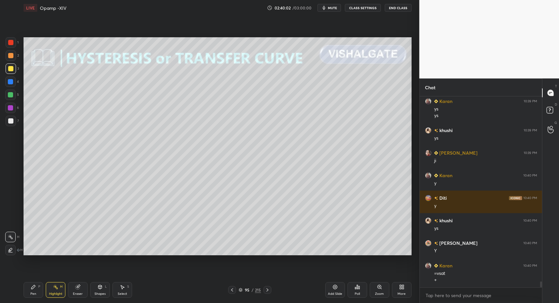
click at [232, 289] on icon at bounding box center [232, 289] width 5 height 5
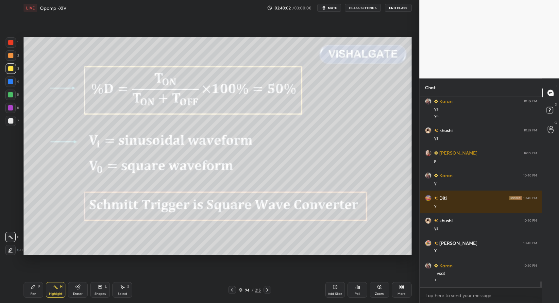
click at [232, 290] on icon at bounding box center [232, 289] width 5 height 5
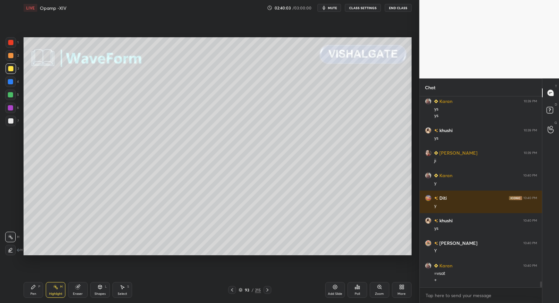
drag, startPoint x: 31, startPoint y: 292, endPoint x: 50, endPoint y: 291, distance: 19.0
click at [33, 292] on div "Pen P" at bounding box center [34, 290] width 20 height 16
click at [54, 292] on div "Highlight" at bounding box center [55, 293] width 13 height 3
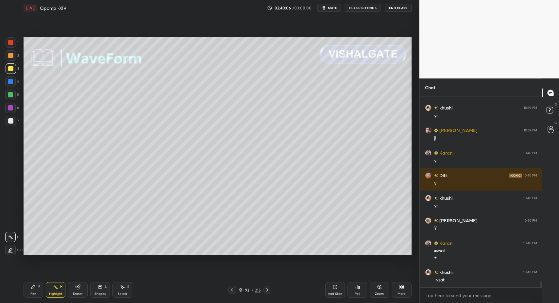
drag, startPoint x: 32, startPoint y: 290, endPoint x: 35, endPoint y: 291, distance: 3.5
click at [32, 290] on div "Pen P" at bounding box center [34, 290] width 20 height 16
click at [34, 291] on div "Pen P" at bounding box center [34, 290] width 20 height 16
click at [10, 125] on div at bounding box center [11, 121] width 10 height 10
click at [54, 292] on div "Highlight" at bounding box center [55, 293] width 13 height 3
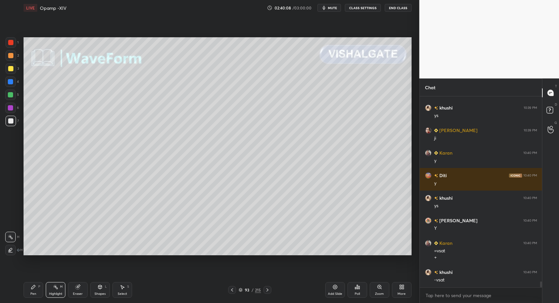
click at [55, 288] on icon at bounding box center [55, 287] width 5 height 5
click at [32, 290] on div "Pen P" at bounding box center [34, 290] width 20 height 16
click at [17, 130] on div "1 2 3 4 5 6 7 C X Z C X Z E E Erase all H H" at bounding box center [10, 146] width 21 height 218
click at [13, 124] on div at bounding box center [11, 121] width 10 height 10
click at [30, 283] on div "Pen P" at bounding box center [34, 290] width 20 height 16
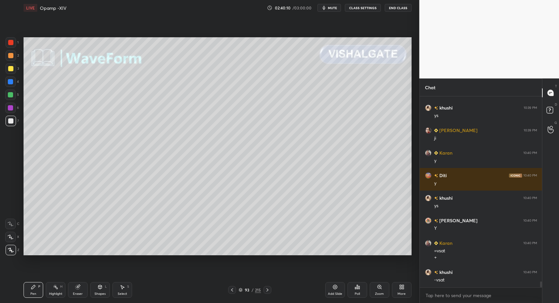
drag, startPoint x: 58, startPoint y: 288, endPoint x: 61, endPoint y: 284, distance: 5.8
click at [57, 289] on icon at bounding box center [55, 287] width 5 height 5
click at [58, 288] on icon at bounding box center [55, 287] width 5 height 5
click at [231, 289] on icon at bounding box center [232, 289] width 5 height 5
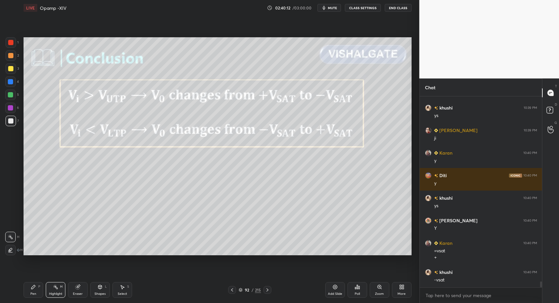
click at [230, 289] on icon at bounding box center [232, 289] width 5 height 5
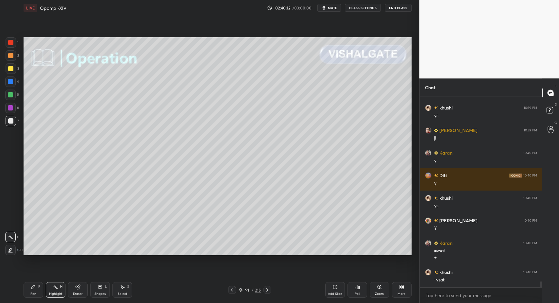
click at [234, 291] on icon at bounding box center [232, 289] width 5 height 5
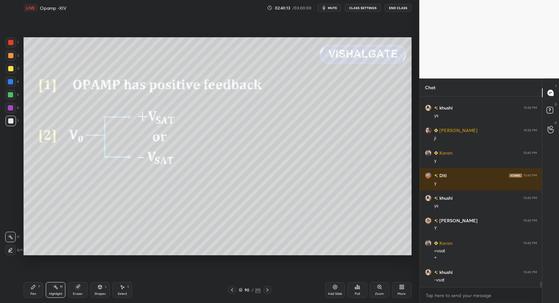
click at [234, 291] on icon at bounding box center [232, 289] width 5 height 5
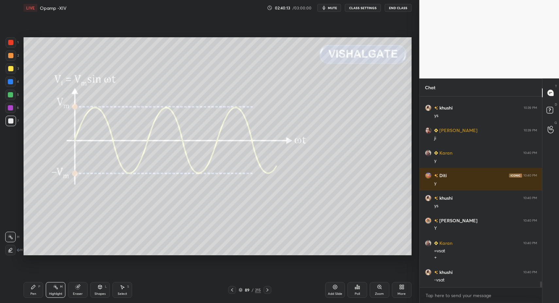
click
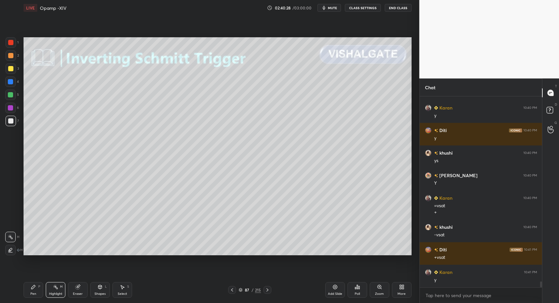
scroll to position [6142, 0]
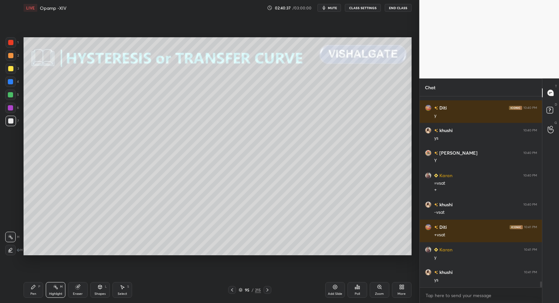
drag, startPoint x: 96, startPoint y: 292, endPoint x: 100, endPoint y: 292, distance: 3.6
drag, startPoint x: 65, startPoint y: 289, endPoint x: 58, endPoint y: 288, distance: 7.1
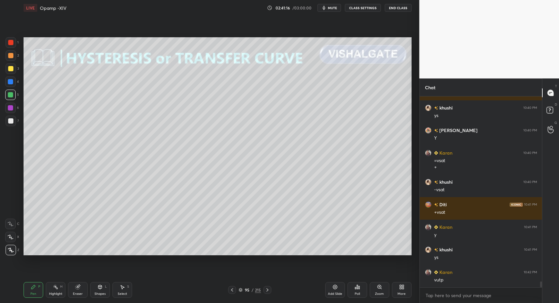
drag, startPoint x: 11, startPoint y: 246, endPoint x: 11, endPoint y: 240, distance: 5.9
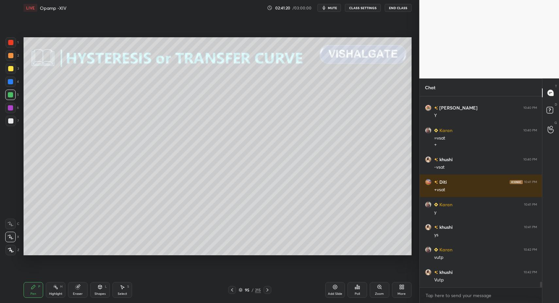
drag, startPoint x: 38, startPoint y: 284, endPoint x: 36, endPoint y: 275, distance: 9.3
drag, startPoint x: 8, startPoint y: 249, endPoint x: 13, endPoint y: 249, distance: 5.2
drag, startPoint x: 42, startPoint y: 290, endPoint x: 36, endPoint y: 291, distance: 6.0
drag, startPoint x: 4, startPoint y: 106, endPoint x: 12, endPoint y: 106, distance: 8.2
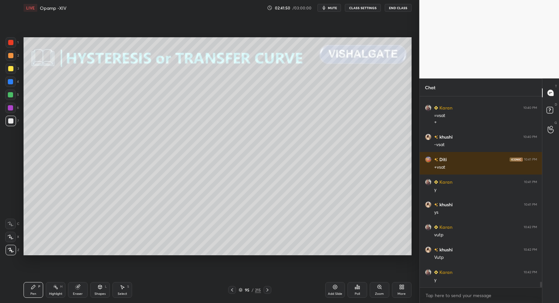
drag, startPoint x: 8, startPoint y: 81, endPoint x: 13, endPoint y: 81, distance: 4.6
drag, startPoint x: 11, startPoint y: 76, endPoint x: 12, endPoint y: 68, distance: 8.3
drag, startPoint x: 12, startPoint y: 65, endPoint x: 19, endPoint y: 92, distance: 28.2
drag, startPoint x: 105, startPoint y: 292, endPoint x: 104, endPoint y: 279, distance: 12.8
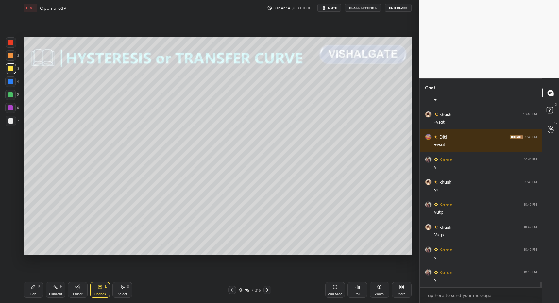
drag, startPoint x: 35, startPoint y: 291, endPoint x: 44, endPoint y: 277, distance: 16.4
drag, startPoint x: 110, startPoint y: 291, endPoint x: 104, endPoint y: 270, distance: 22.5
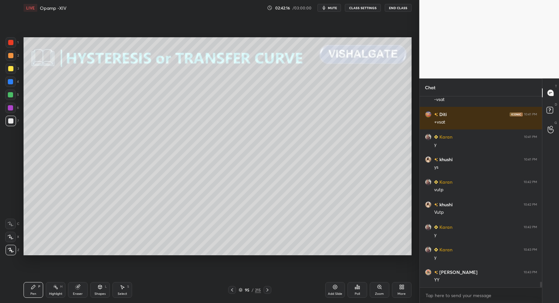
drag, startPoint x: 99, startPoint y: 289, endPoint x: 97, endPoint y: 279, distance: 9.6
drag, startPoint x: 30, startPoint y: 300, endPoint x: 33, endPoint y: 262, distance: 38.4
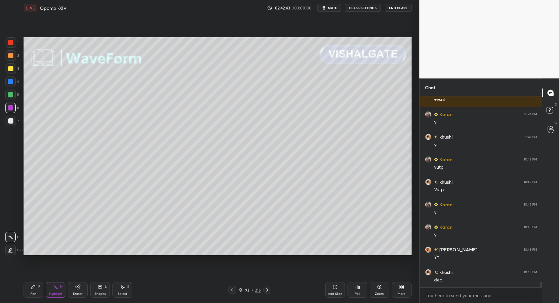
scroll to position [6300, 0]
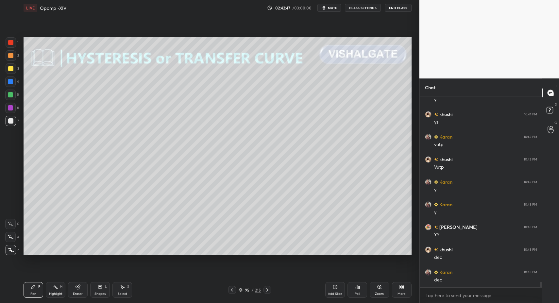
drag, startPoint x: 53, startPoint y: 288, endPoint x: 69, endPoint y: 275, distance: 21.2
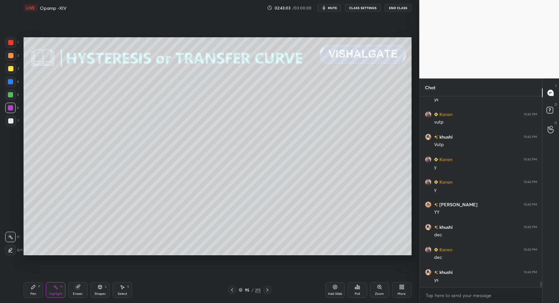
drag, startPoint x: 33, startPoint y: 288, endPoint x: 36, endPoint y: 291, distance: 4.6
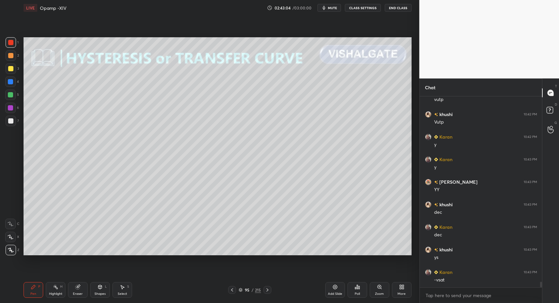
drag, startPoint x: 12, startPoint y: 38, endPoint x: 22, endPoint y: 43, distance: 11.3
drag, startPoint x: 14, startPoint y: 121, endPoint x: 17, endPoint y: 130, distance: 9.6
drag, startPoint x: 96, startPoint y: 299, endPoint x: 98, endPoint y: 290, distance: 9.1
drag, startPoint x: 98, startPoint y: 298, endPoint x: 102, endPoint y: 271, distance: 27.0
drag, startPoint x: 97, startPoint y: 292, endPoint x: 98, endPoint y: 281, distance: 10.5
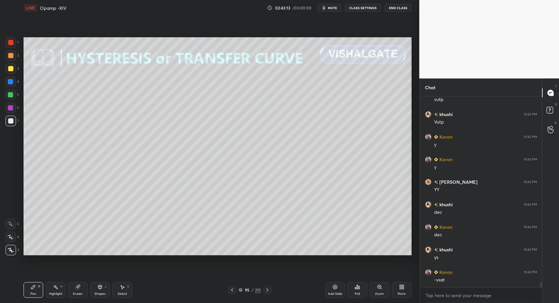
drag, startPoint x: 27, startPoint y: 288, endPoint x: 55, endPoint y: 272, distance: 32.1
drag, startPoint x: 55, startPoint y: 293, endPoint x: 76, endPoint y: 278, distance: 26.2
drag, startPoint x: 26, startPoint y: 286, endPoint x: 47, endPoint y: 257, distance: 35.5
drag, startPoint x: 12, startPoint y: 68, endPoint x: 22, endPoint y: 106, distance: 39.3
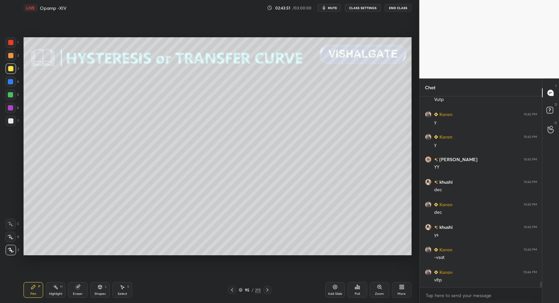
drag, startPoint x: 99, startPoint y: 297, endPoint x: 98, endPoint y: 287, distance: 9.9
drag, startPoint x: 94, startPoint y: 131, endPoint x: 124, endPoint y: 148, distance: 33.8
drag, startPoint x: 110, startPoint y: 143, endPoint x: 106, endPoint y: 144, distance: 3.7
drag, startPoint x: 50, startPoint y: 294, endPoint x: 57, endPoint y: 290, distance: 8.1
drag, startPoint x: 54, startPoint y: 288, endPoint x: 68, endPoint y: 261, distance: 31.0
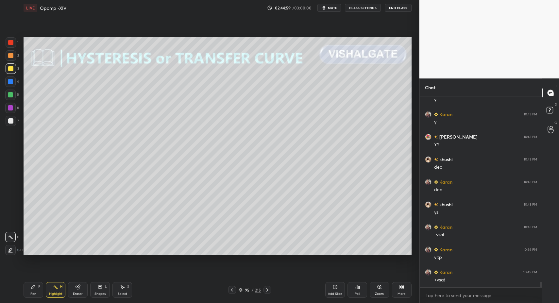
scroll to position [6413, 0]
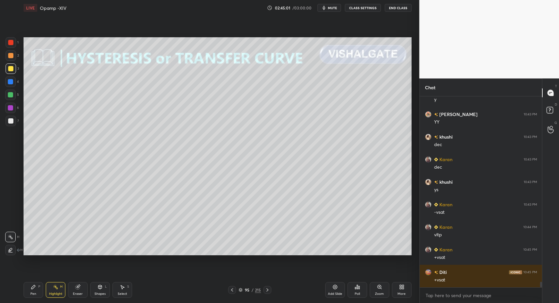
drag, startPoint x: 93, startPoint y: 294, endPoint x: 96, endPoint y: 286, distance: 9.2
drag, startPoint x: 34, startPoint y: 293, endPoint x: 49, endPoint y: 267, distance: 29.9
drag, startPoint x: 122, startPoint y: 290, endPoint x: 121, endPoint y: 280, distance: 10.2
drag, startPoint x: 92, startPoint y: 137, endPoint x: 113, endPoint y: 149, distance: 24.1
drag, startPoint x: 101, startPoint y: 143, endPoint x: 134, endPoint y: 167, distance: 41.0
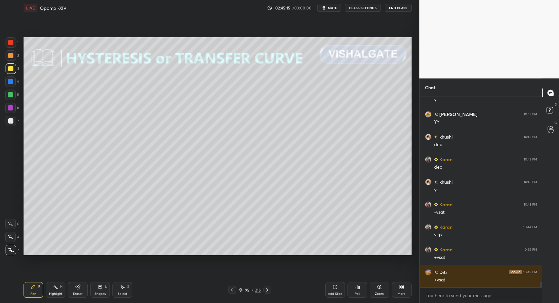
drag, startPoint x: 13, startPoint y: 82, endPoint x: 9, endPoint y: 83, distance: 3.8
drag, startPoint x: 11, startPoint y: 92, endPoint x: 18, endPoint y: 95, distance: 7.8
drag, startPoint x: 15, startPoint y: 72, endPoint x: 19, endPoint y: 85, distance: 13.5
drag, startPoint x: 93, startPoint y: 289, endPoint x: 96, endPoint y: 282, distance: 8.0
drag, startPoint x: 28, startPoint y: 294, endPoint x: 42, endPoint y: 258, distance: 38.7
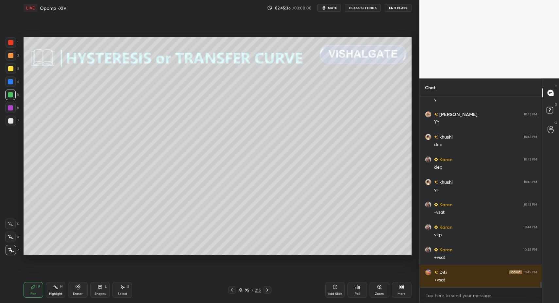
drag, startPoint x: 13, startPoint y: 96, endPoint x: 20, endPoint y: 96, distance: 6.9
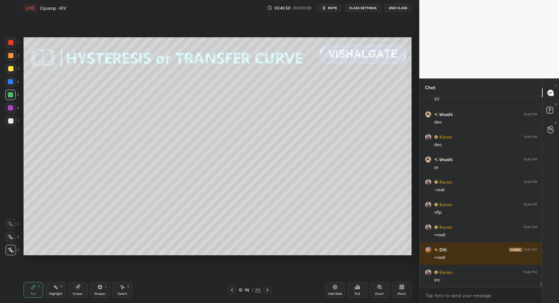
drag, startPoint x: 57, startPoint y: 292, endPoint x: 62, endPoint y: 277, distance: 16.2
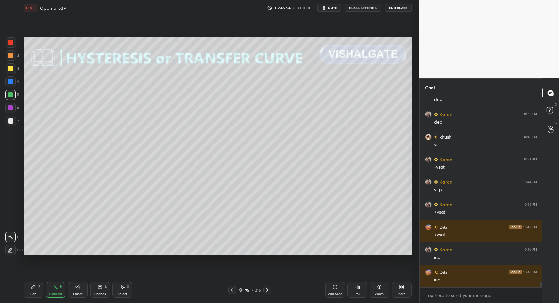
drag, startPoint x: 36, startPoint y: 295, endPoint x: 37, endPoint y: 285, distance: 9.5
drag, startPoint x: 29, startPoint y: 295, endPoint x: 31, endPoint y: 292, distance: 3.8
drag, startPoint x: 31, startPoint y: 292, endPoint x: 32, endPoint y: 288, distance: 3.7
drag, startPoint x: 53, startPoint y: 292, endPoint x: 65, endPoint y: 258, distance: 36.4
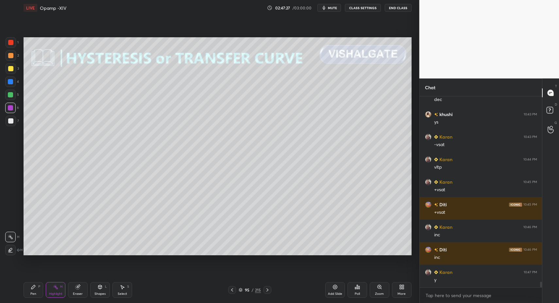
scroll to position [6496, 0]
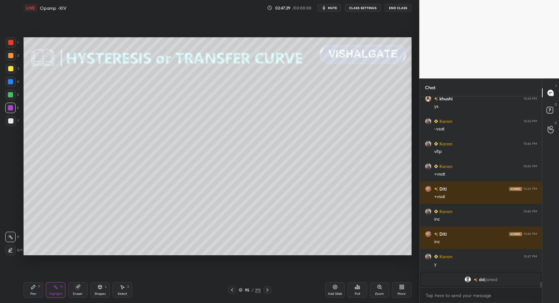
drag, startPoint x: 54, startPoint y: 289, endPoint x: 98, endPoint y: 264, distance: 51.0
drag, startPoint x: 125, startPoint y: 285, endPoint x: 122, endPoint y: 292, distance: 7.8
drag, startPoint x: 122, startPoint y: 292, endPoint x: 115, endPoint y: 283, distance: 11.8
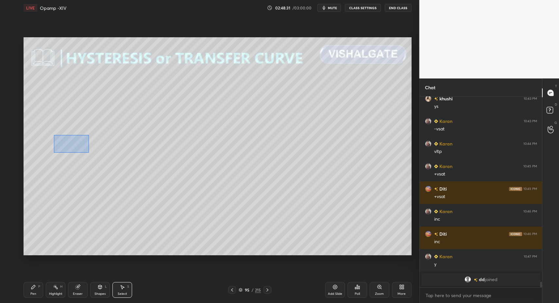
drag, startPoint x: 54, startPoint y: 135, endPoint x: 88, endPoint y: 153, distance: 38.5
drag, startPoint x: 70, startPoint y: 149, endPoint x: 70, endPoint y: 190, distance: 40.9
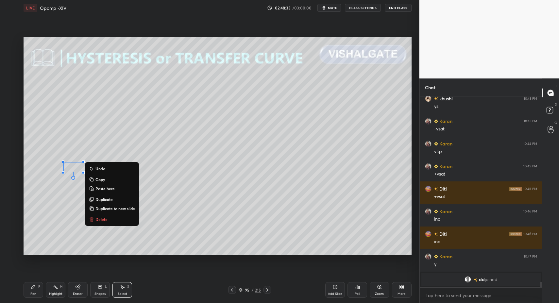
drag, startPoint x: 32, startPoint y: 285, endPoint x: 39, endPoint y: 294, distance: 11.7
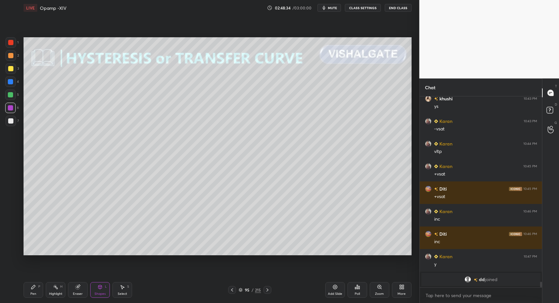
drag, startPoint x: 12, startPoint y: 122, endPoint x: 16, endPoint y: 117, distance: 6.2
drag, startPoint x: 31, startPoint y: 296, endPoint x: 29, endPoint y: 282, distance: 14.0
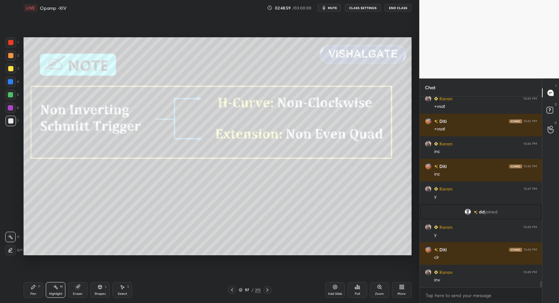
scroll to position [5802, 0]
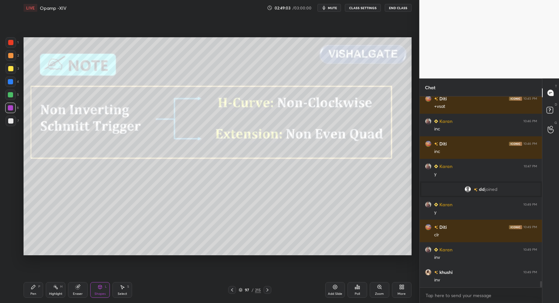
drag, startPoint x: 13, startPoint y: 105, endPoint x: 19, endPoint y: 104, distance: 6.6
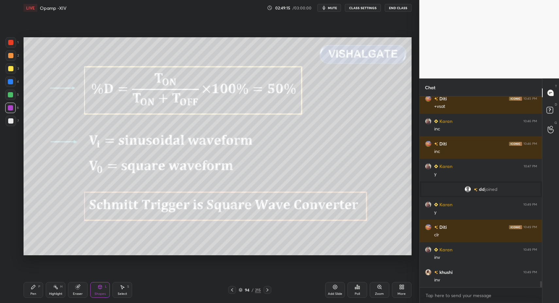
drag, startPoint x: 267, startPoint y: 290, endPoint x: 254, endPoint y: 290, distance: 13.1
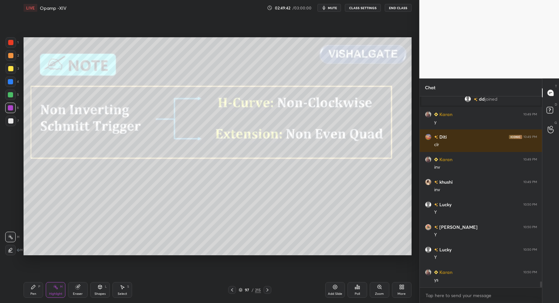
scroll to position [5915, 0]
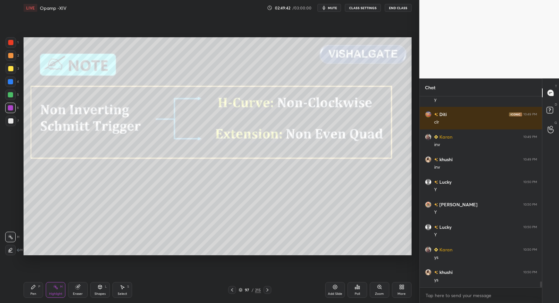
drag, startPoint x: 35, startPoint y: 288, endPoint x: 44, endPoint y: 288, distance: 9.5
drag, startPoint x: 50, startPoint y: 289, endPoint x: 63, endPoint y: 279, distance: 17.0
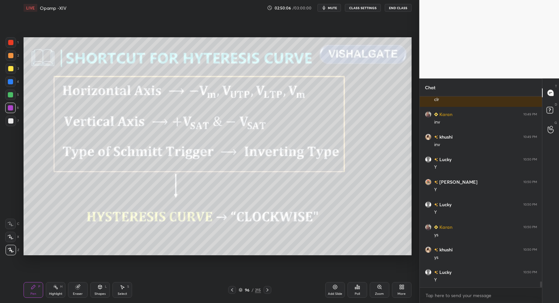
scroll to position [5960, 0]
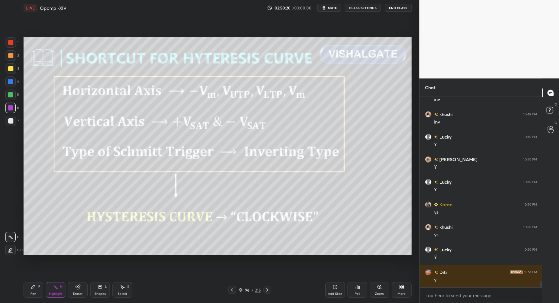
drag, startPoint x: 27, startPoint y: 287, endPoint x: 32, endPoint y: 283, distance: 5.4
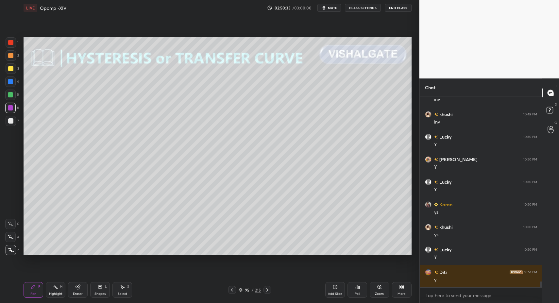
drag, startPoint x: 55, startPoint y: 292, endPoint x: 112, endPoint y: 267, distance: 62.2
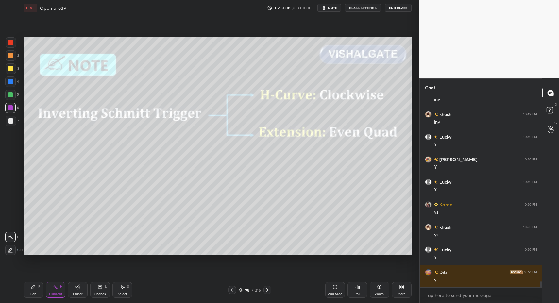
scroll to position [5983, 0]
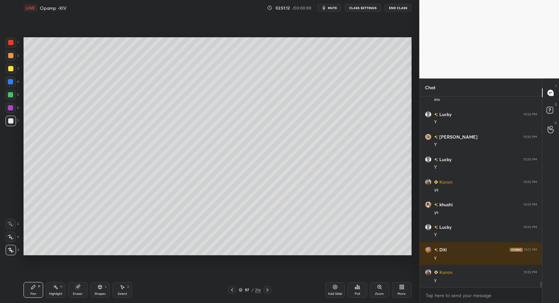
drag, startPoint x: 26, startPoint y: 296, endPoint x: 33, endPoint y: 288, distance: 10.4
drag, startPoint x: 35, startPoint y: 286, endPoint x: 36, endPoint y: 277, distance: 8.6
drag, startPoint x: 107, startPoint y: 297, endPoint x: 103, endPoint y: 286, distance: 11.7
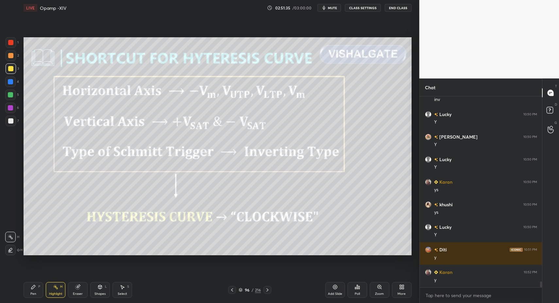
drag, startPoint x: 61, startPoint y: 289, endPoint x: 92, endPoint y: 260, distance: 42.3
drag, startPoint x: 269, startPoint y: 292, endPoint x: 272, endPoint y: 289, distance: 4.4
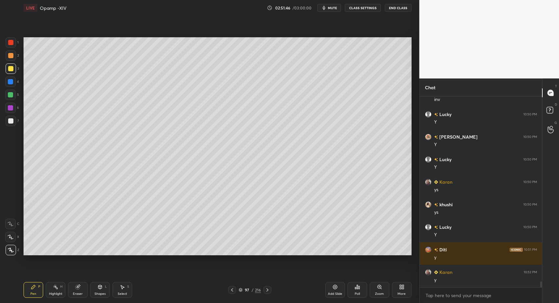
drag, startPoint x: 39, startPoint y: 288, endPoint x: 56, endPoint y: 257, distance: 35.7
drag, startPoint x: 30, startPoint y: 296, endPoint x: 36, endPoint y: 290, distance: 8.3
drag, startPoint x: 96, startPoint y: 286, endPoint x: 96, endPoint y: 281, distance: 4.9
drag, startPoint x: 36, startPoint y: 295, endPoint x: 53, endPoint y: 272, distance: 29.0
drag, startPoint x: 33, startPoint y: 292, endPoint x: 64, endPoint y: 259, distance: 45.3
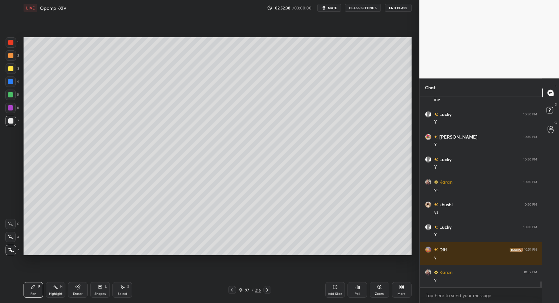
drag, startPoint x: 8, startPoint y: 90, endPoint x: 12, endPoint y: 91, distance: 4.0
drag, startPoint x: 33, startPoint y: 294, endPoint x: 36, endPoint y: 291, distance: 4.0
drag, startPoint x: 124, startPoint y: 290, endPoint x: 132, endPoint y: 274, distance: 17.8
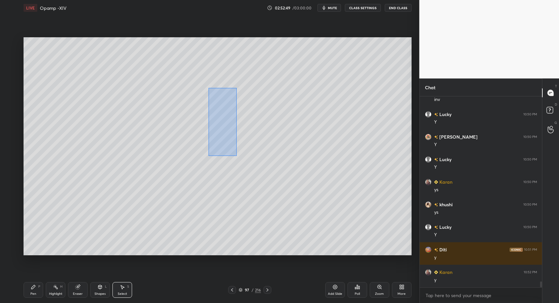
drag, startPoint x: 223, startPoint y: 125, endPoint x: 227, endPoint y: 156, distance: 31.4
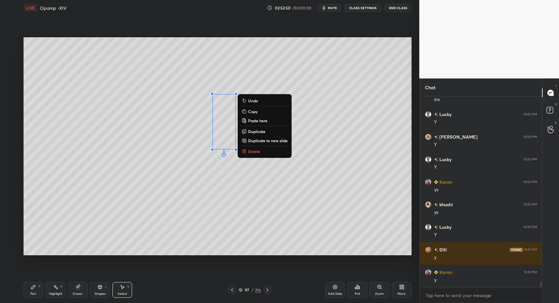
drag, startPoint x: 31, startPoint y: 296, endPoint x: 34, endPoint y: 293, distance: 4.4
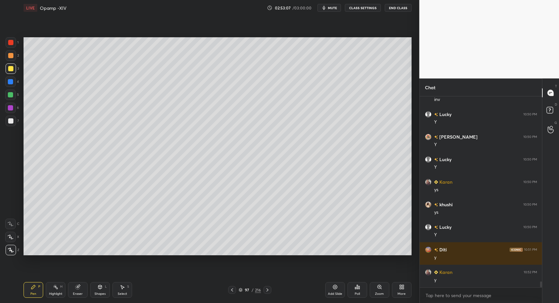
drag, startPoint x: 11, startPoint y: 57, endPoint x: 12, endPoint y: 49, distance: 7.5
drag, startPoint x: 32, startPoint y: 290, endPoint x: 29, endPoint y: 258, distance: 31.9
drag, startPoint x: 15, startPoint y: 116, endPoint x: 10, endPoint y: 115, distance: 4.6
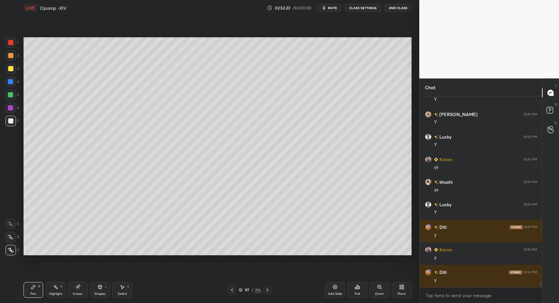
drag, startPoint x: 336, startPoint y: 292, endPoint x: 311, endPoint y: 287, distance: 26.0
drag, startPoint x: 102, startPoint y: 292, endPoint x: 101, endPoint y: 282, distance: 10.5
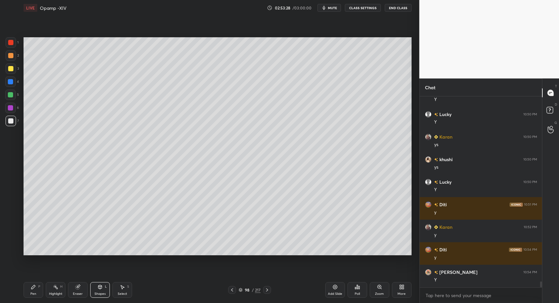
drag, startPoint x: 101, startPoint y: 289, endPoint x: 102, endPoint y: 281, distance: 8.2
drag, startPoint x: 39, startPoint y: 290, endPoint x: 37, endPoint y: 278, distance: 12.5
drag, startPoint x: 104, startPoint y: 290, endPoint x: 104, endPoint y: 281, distance: 8.8
drag, startPoint x: 28, startPoint y: 286, endPoint x: 34, endPoint y: 274, distance: 13.6
drag, startPoint x: 11, startPoint y: 95, endPoint x: 16, endPoint y: 104, distance: 10.4
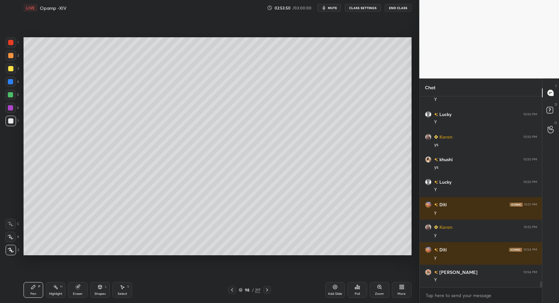
drag, startPoint x: 16, startPoint y: 70, endPoint x: 12, endPoint y: 53, distance: 18.1
drag, startPoint x: 33, startPoint y: 289, endPoint x: 35, endPoint y: 286, distance: 4.3
drag, startPoint x: 13, startPoint y: 82, endPoint x: 22, endPoint y: 84, distance: 8.7
drag, startPoint x: 11, startPoint y: 92, endPoint x: 14, endPoint y: 96, distance: 4.6
drag, startPoint x: 95, startPoint y: 290, endPoint x: 93, endPoint y: 284, distance: 6.4
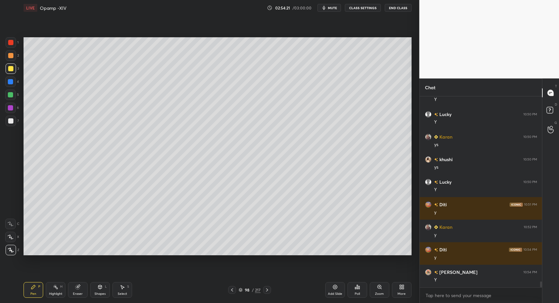
drag, startPoint x: 9, startPoint y: 42, endPoint x: 12, endPoint y: 48, distance: 6.9
drag, startPoint x: 32, startPoint y: 295, endPoint x: 30, endPoint y: 291, distance: 4.0
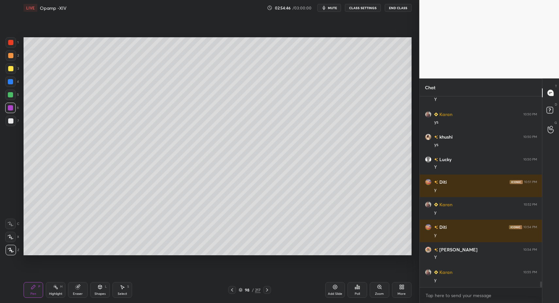
drag, startPoint x: 51, startPoint y: 289, endPoint x: 55, endPoint y: 287, distance: 4.0
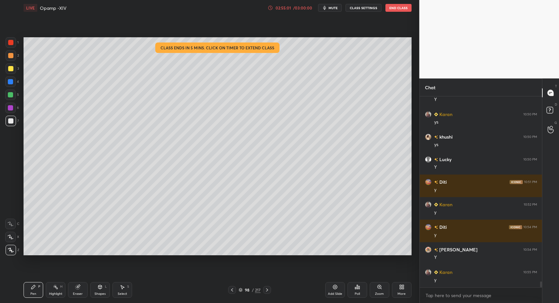
drag, startPoint x: 30, startPoint y: 293, endPoint x: 27, endPoint y: 258, distance: 34.8
drag, startPoint x: 7, startPoint y: 132, endPoint x: 18, endPoint y: 91, distance: 42.3
drag, startPoint x: 13, startPoint y: 87, endPoint x: 18, endPoint y: 90, distance: 6.2
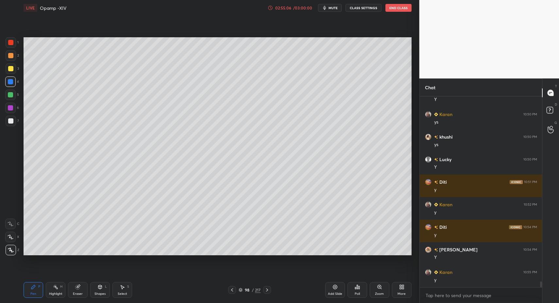
scroll to position [6073, 0]
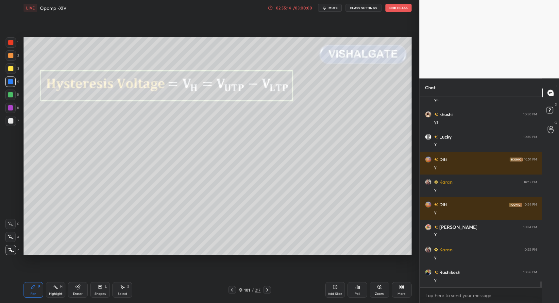
drag, startPoint x: 11, startPoint y: 127, endPoint x: 8, endPoint y: 115, distance: 11.5
drag, startPoint x: 294, startPoint y: 63, endPoint x: 325, endPoint y: 81, distance: 35.7
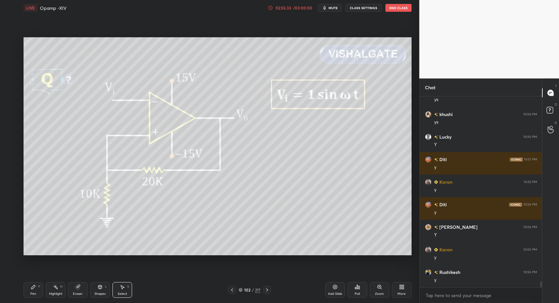
drag, startPoint x: 49, startPoint y: 290, endPoint x: 67, endPoint y: 259, distance: 35.5
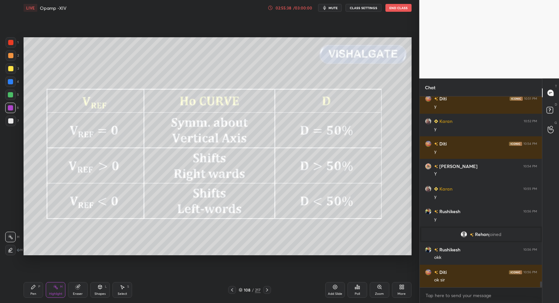
scroll to position [6038, 0]
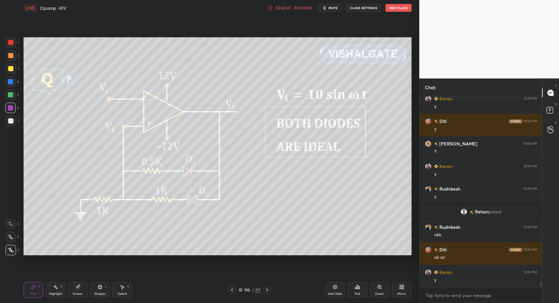
drag, startPoint x: 10, startPoint y: 125, endPoint x: 9, endPoint y: 120, distance: 5.5
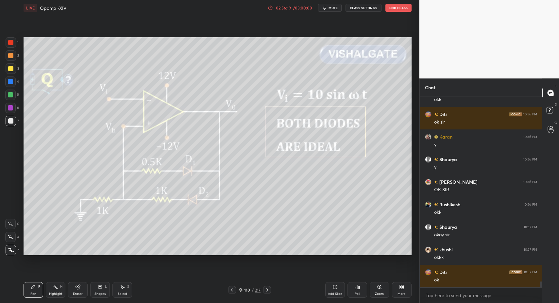
scroll to position [6196, 0]
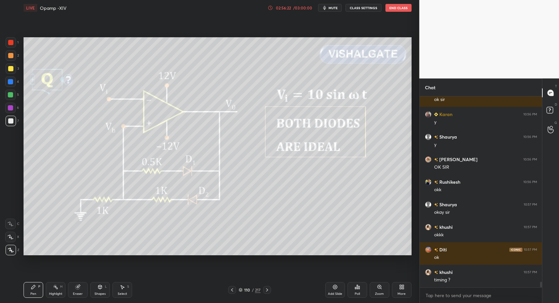
drag, startPoint x: 38, startPoint y: 296, endPoint x: 33, endPoint y: 261, distance: 35.6
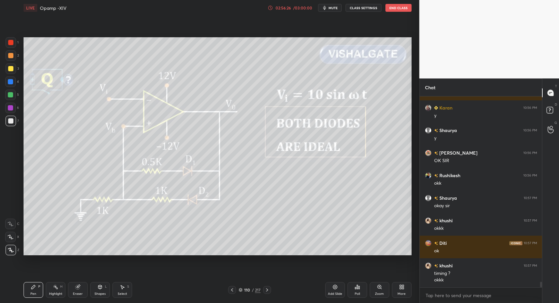
drag, startPoint x: 29, startPoint y: 301, endPoint x: 71, endPoint y: 266, distance: 54.5
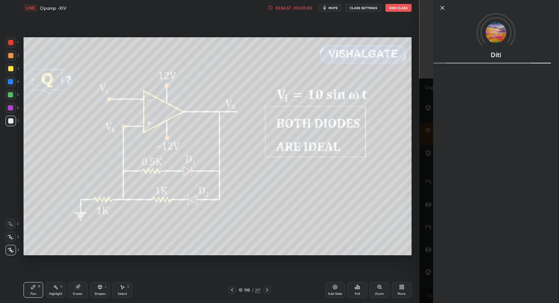
scroll to position [6322, 0]
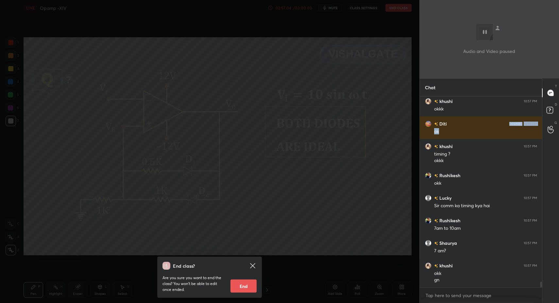
drag, startPoint x: 246, startPoint y: 287, endPoint x: 255, endPoint y: 286, distance: 9.3
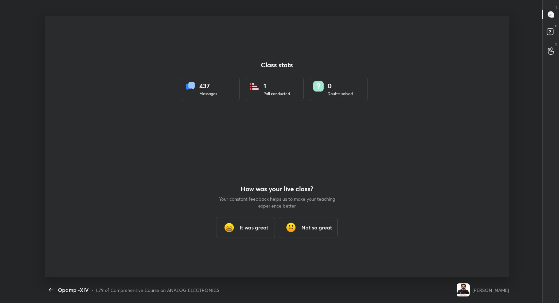
scroll to position [0, 0]
